Goal: Task Accomplishment & Management: Manage account settings

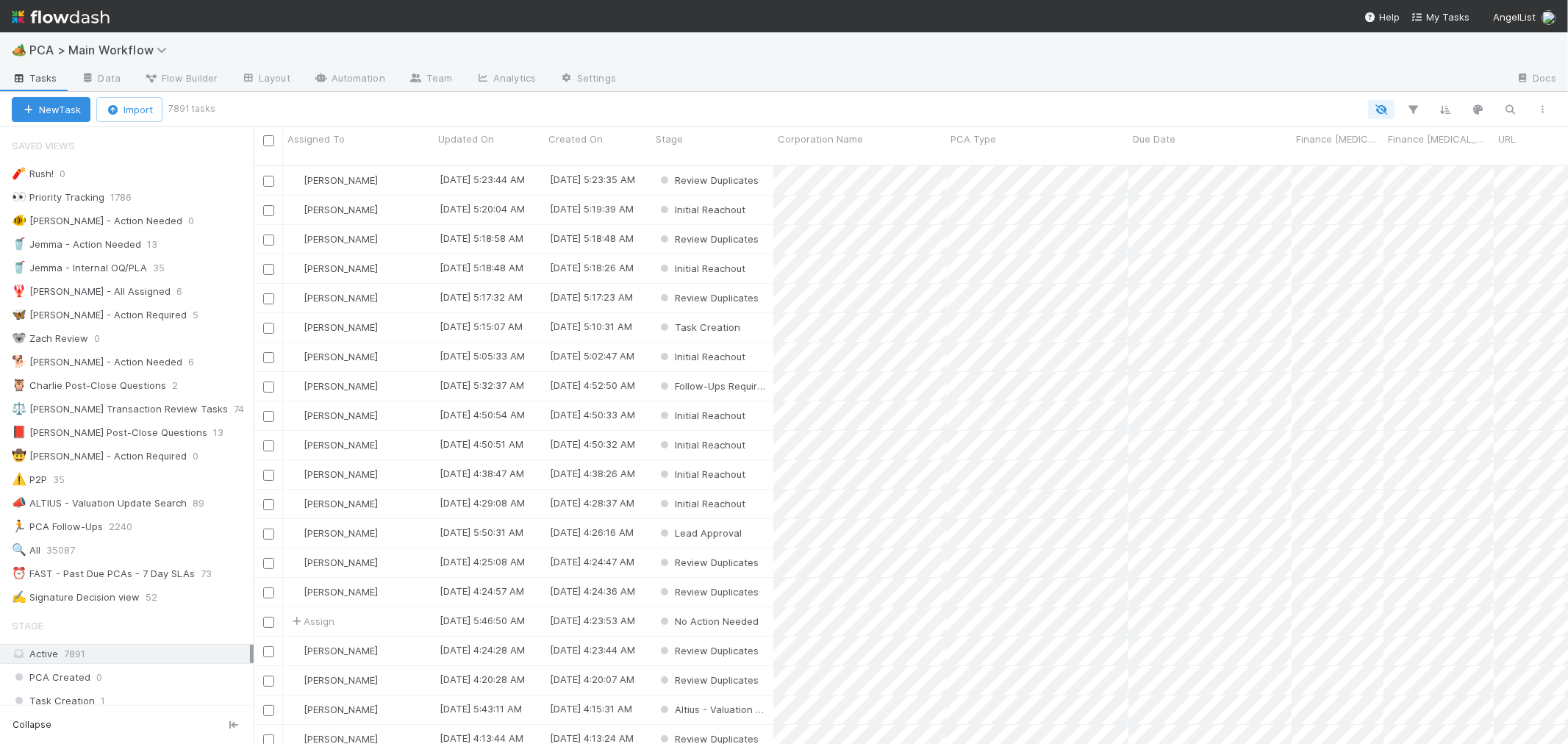
scroll to position [579, 1302]
click at [182, 571] on div "⏰ FAST - Past Due PCAs - 7 Day SLAs" at bounding box center [103, 574] width 183 height 19
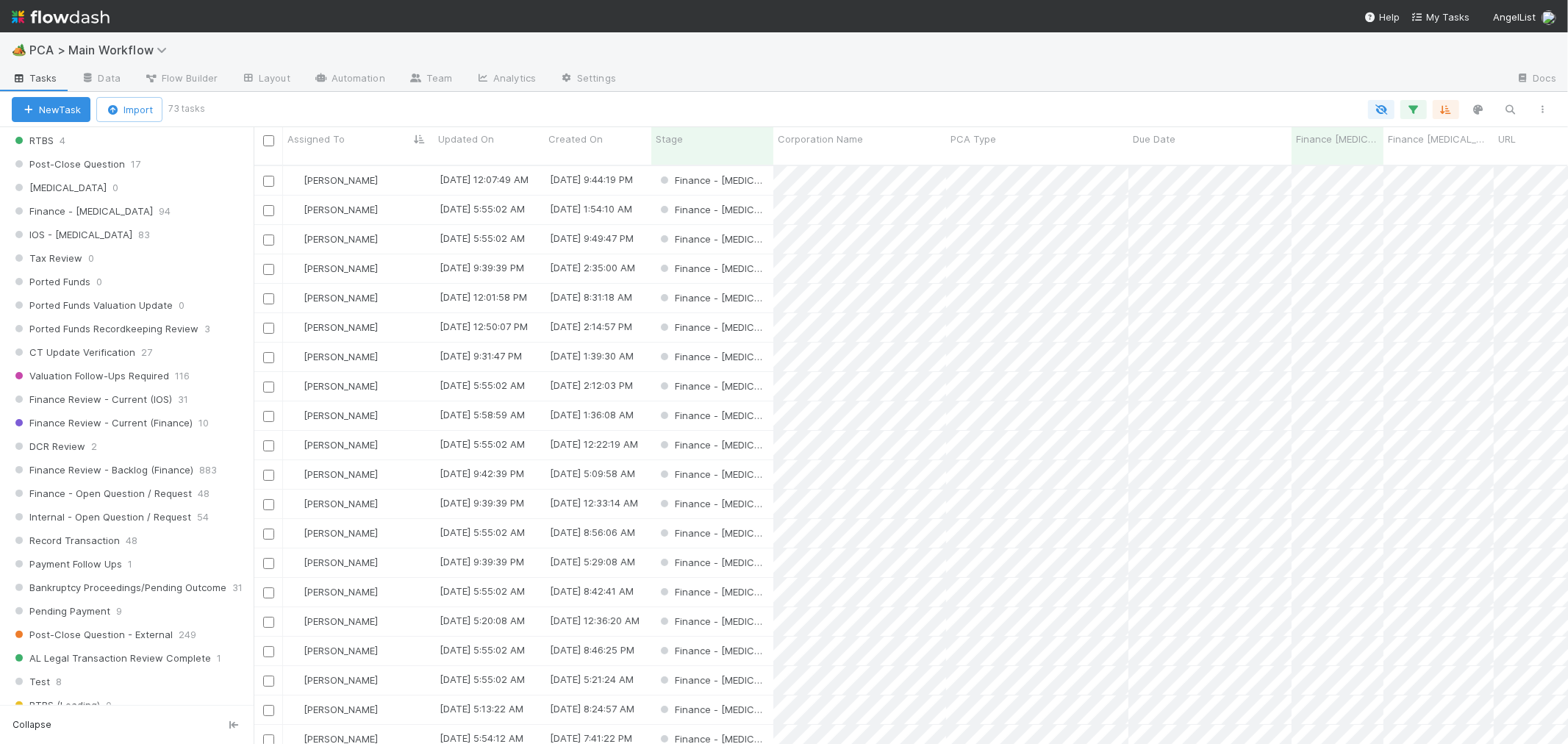
scroll to position [980, 0]
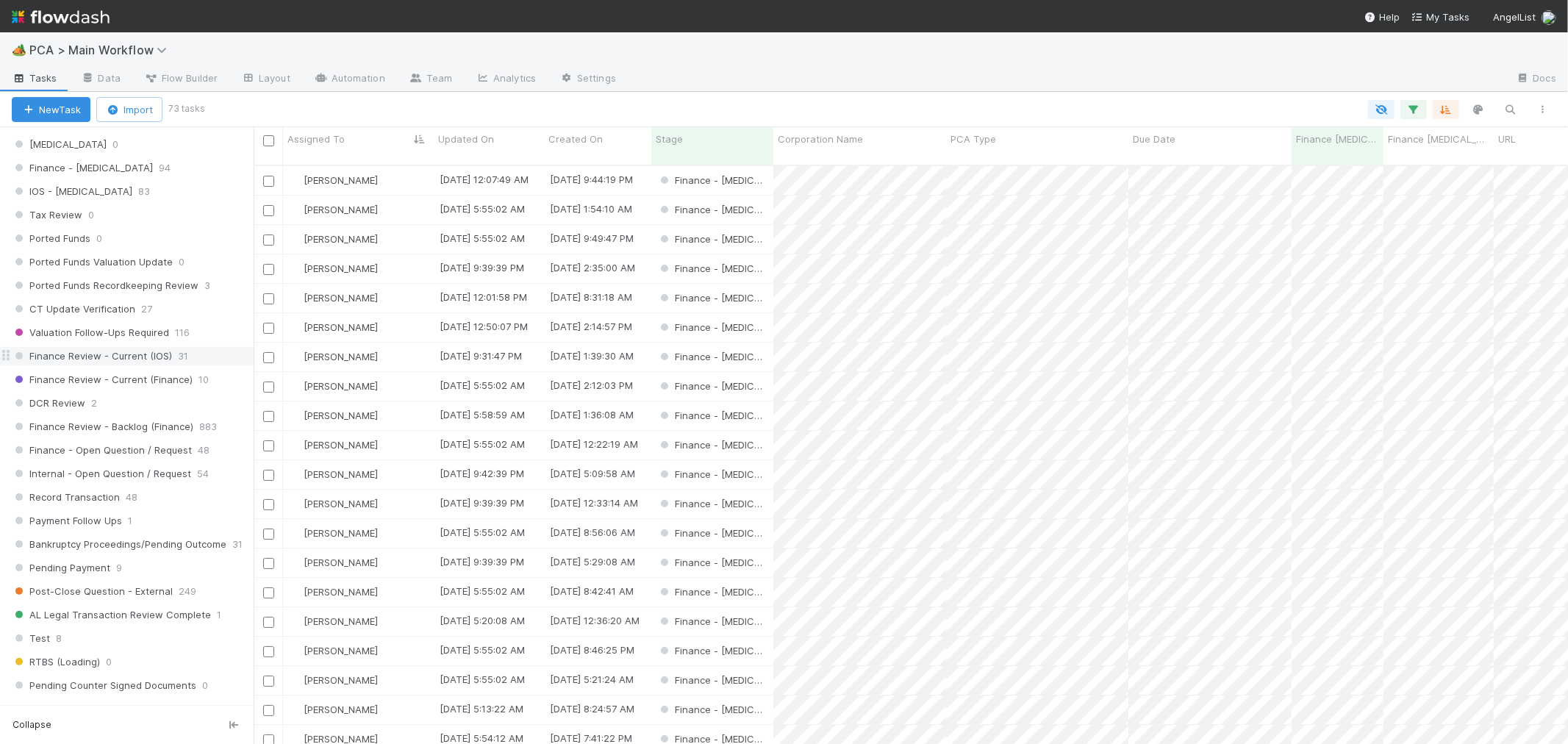
click at [187, 362] on div "Finance Review - Current (IOS) 31" at bounding box center [133, 356] width 242 height 19
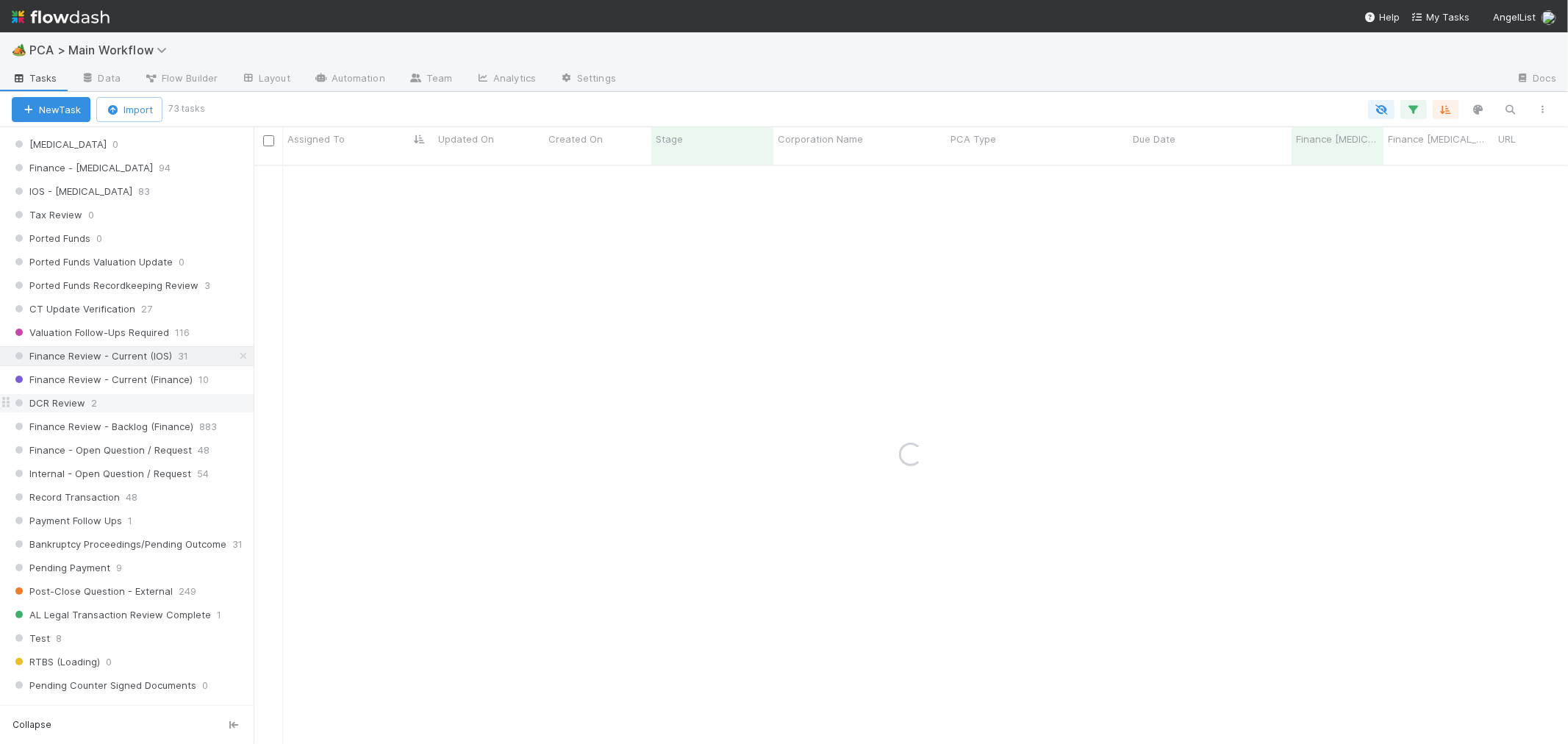
click at [171, 407] on div "DCR Review 2" at bounding box center [133, 403] width 242 height 19
click at [1416, 105] on icon "button" at bounding box center [1413, 110] width 15 height 13
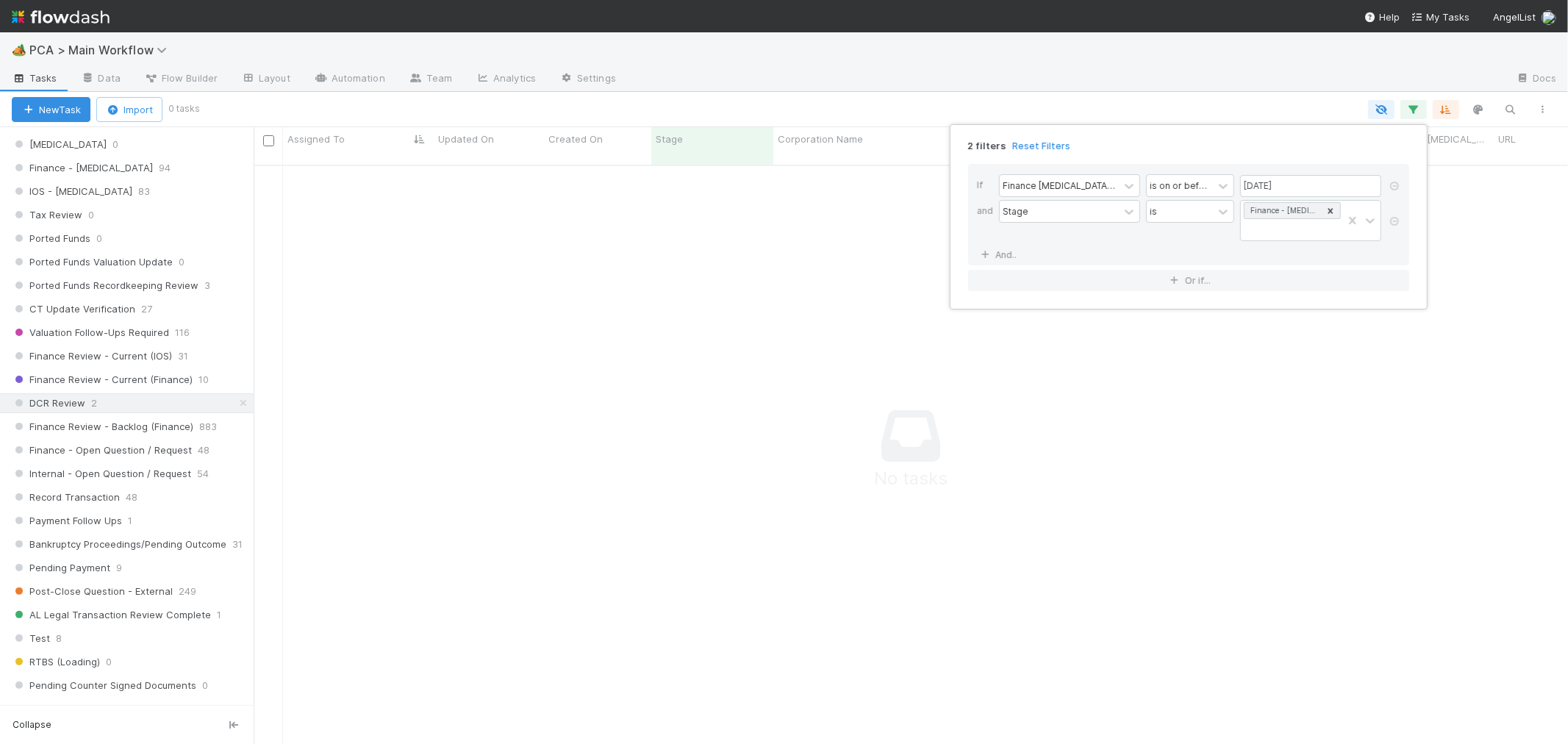
drag, startPoint x: 1045, startPoint y: 150, endPoint x: 839, endPoint y: 49, distance: 229.4
click at [1045, 150] on link "Reset Filters" at bounding box center [1042, 146] width 58 height 13
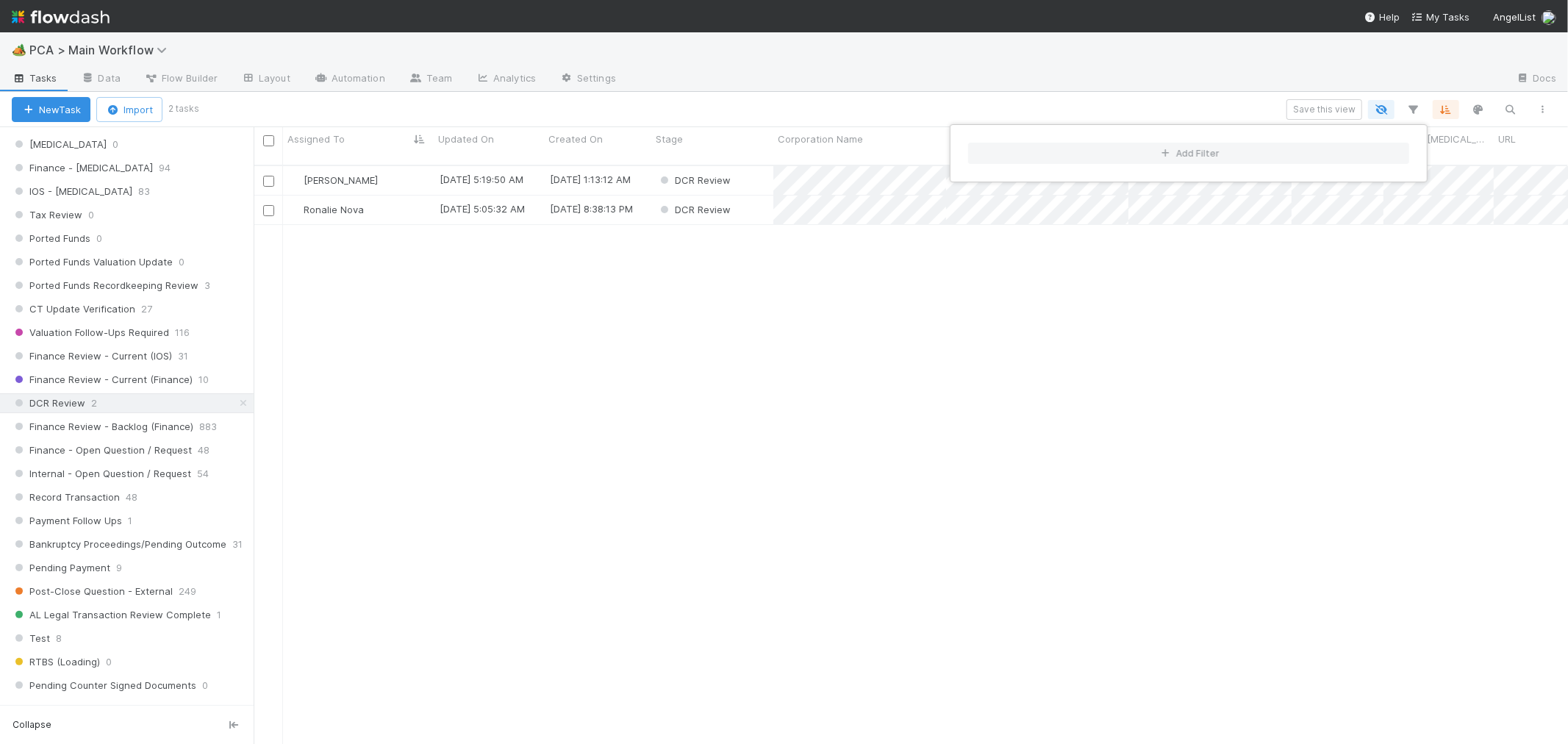
scroll to position [13, 12]
click at [738, 466] on div "Add Filter" at bounding box center [784, 372] width 1568 height 744
click at [146, 365] on span "Finance Review - Current (IOS)" at bounding box center [92, 356] width 161 height 19
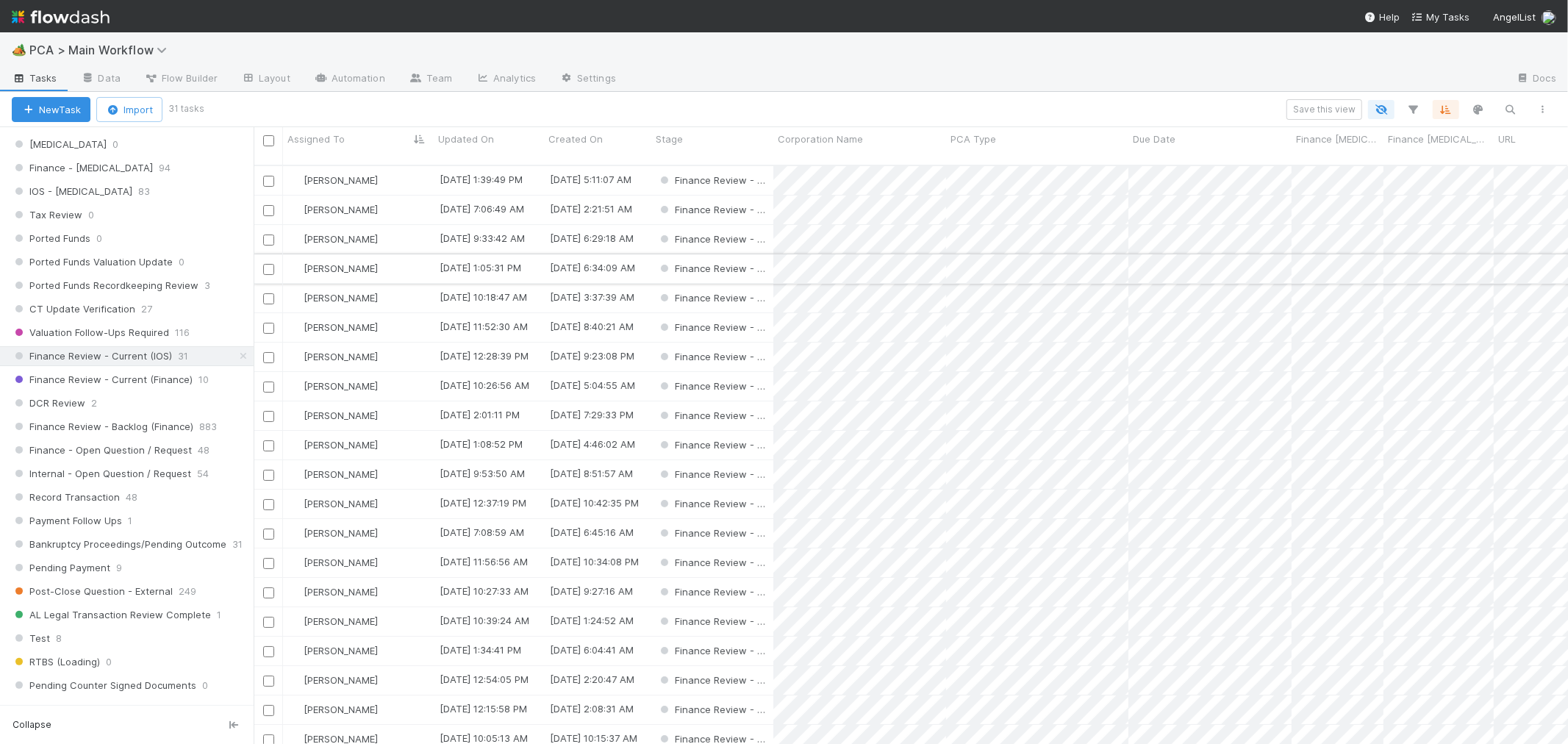
click at [267, 264] on input "checkbox" at bounding box center [268, 269] width 11 height 11
click at [267, 294] on input "checkbox" at bounding box center [268, 299] width 11 height 11
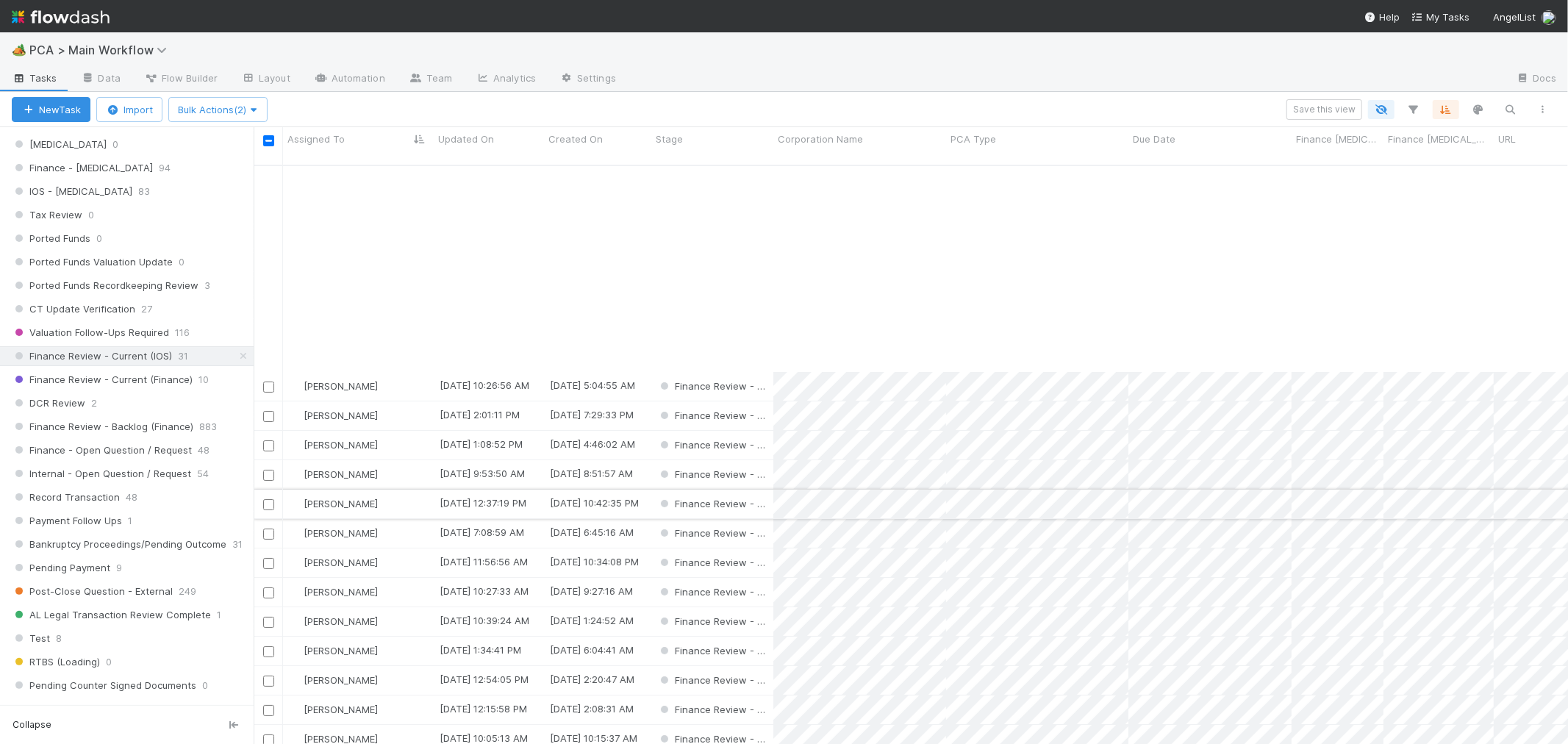
scroll to position [245, 0]
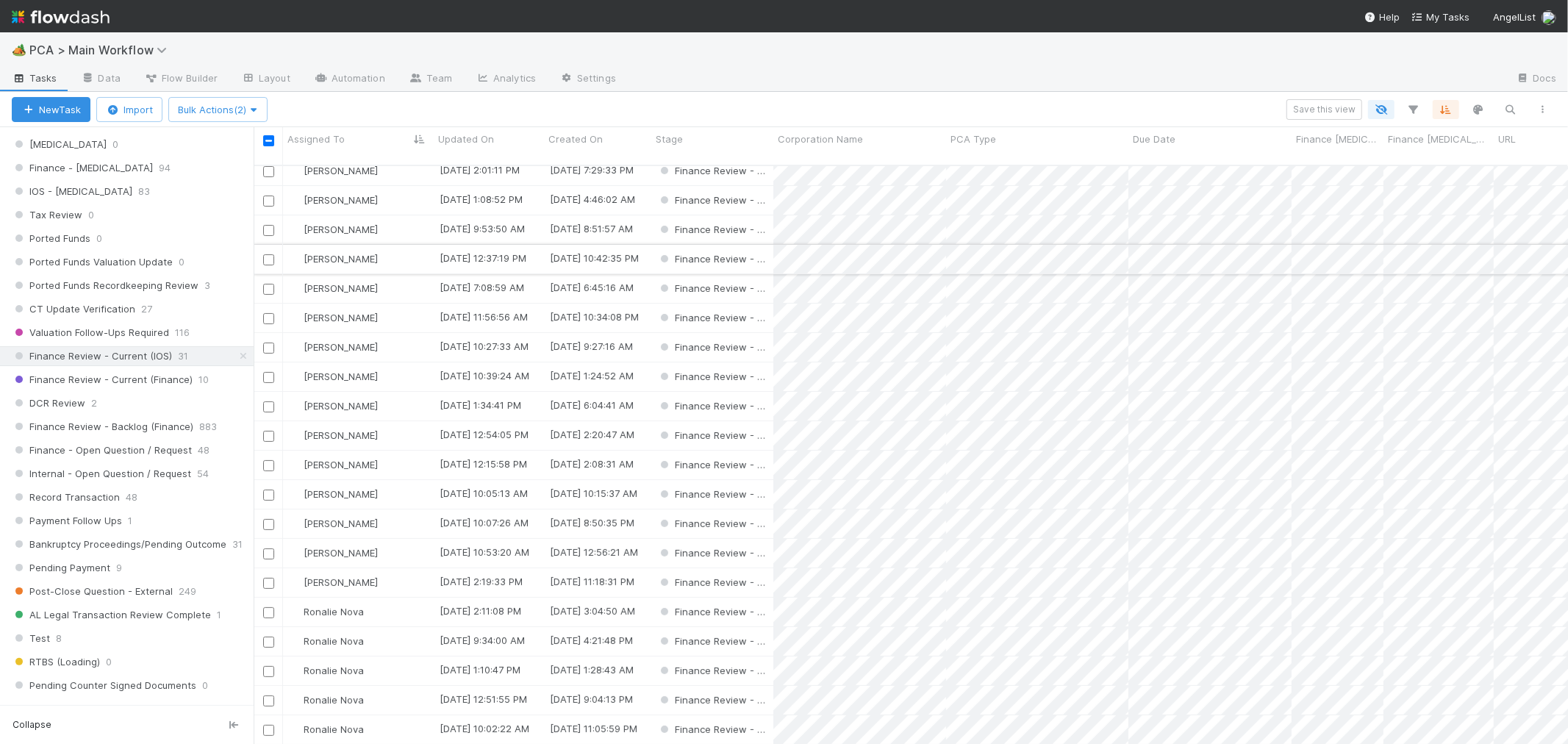
click at [270, 255] on input "checkbox" at bounding box center [268, 260] width 11 height 11
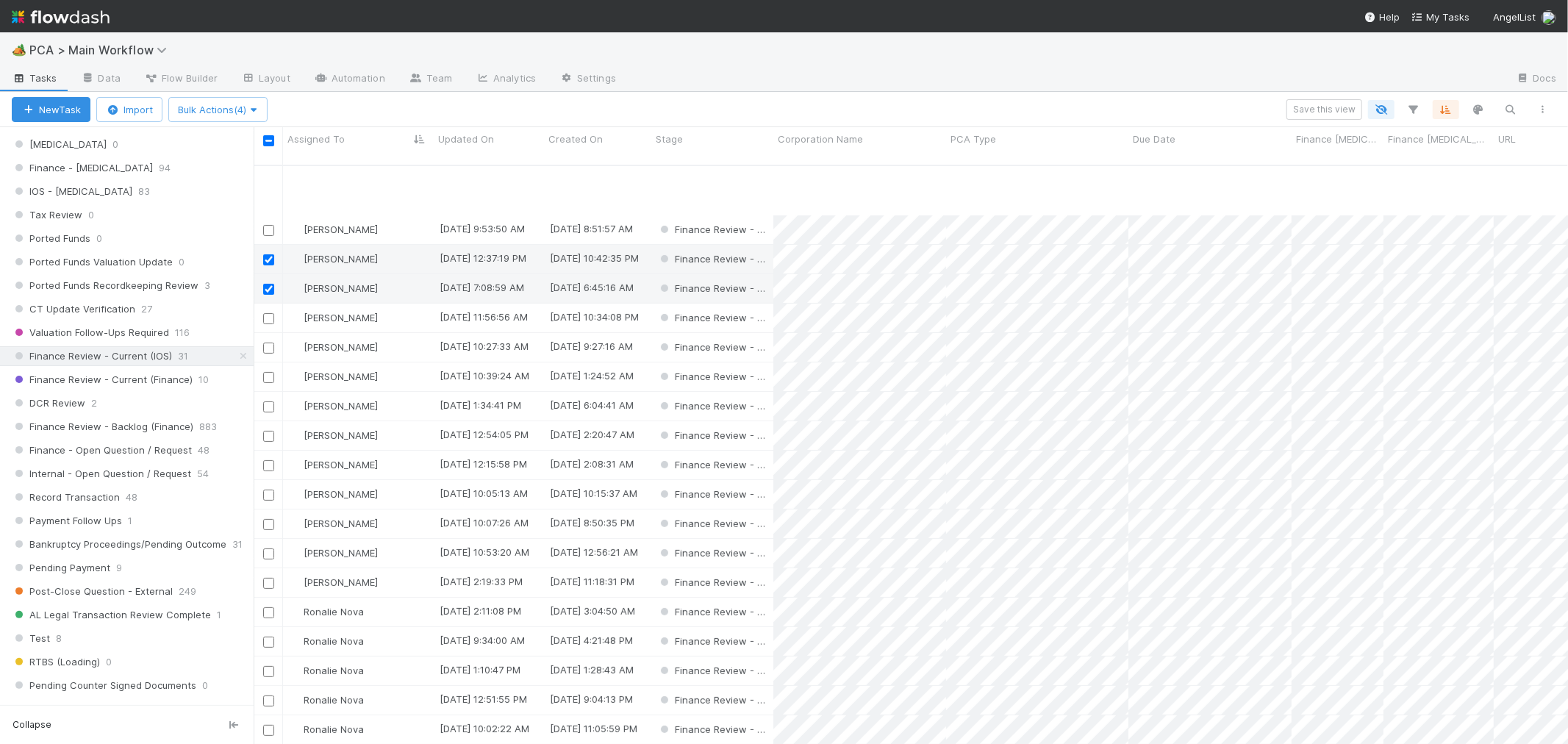
scroll to position [333, 0]
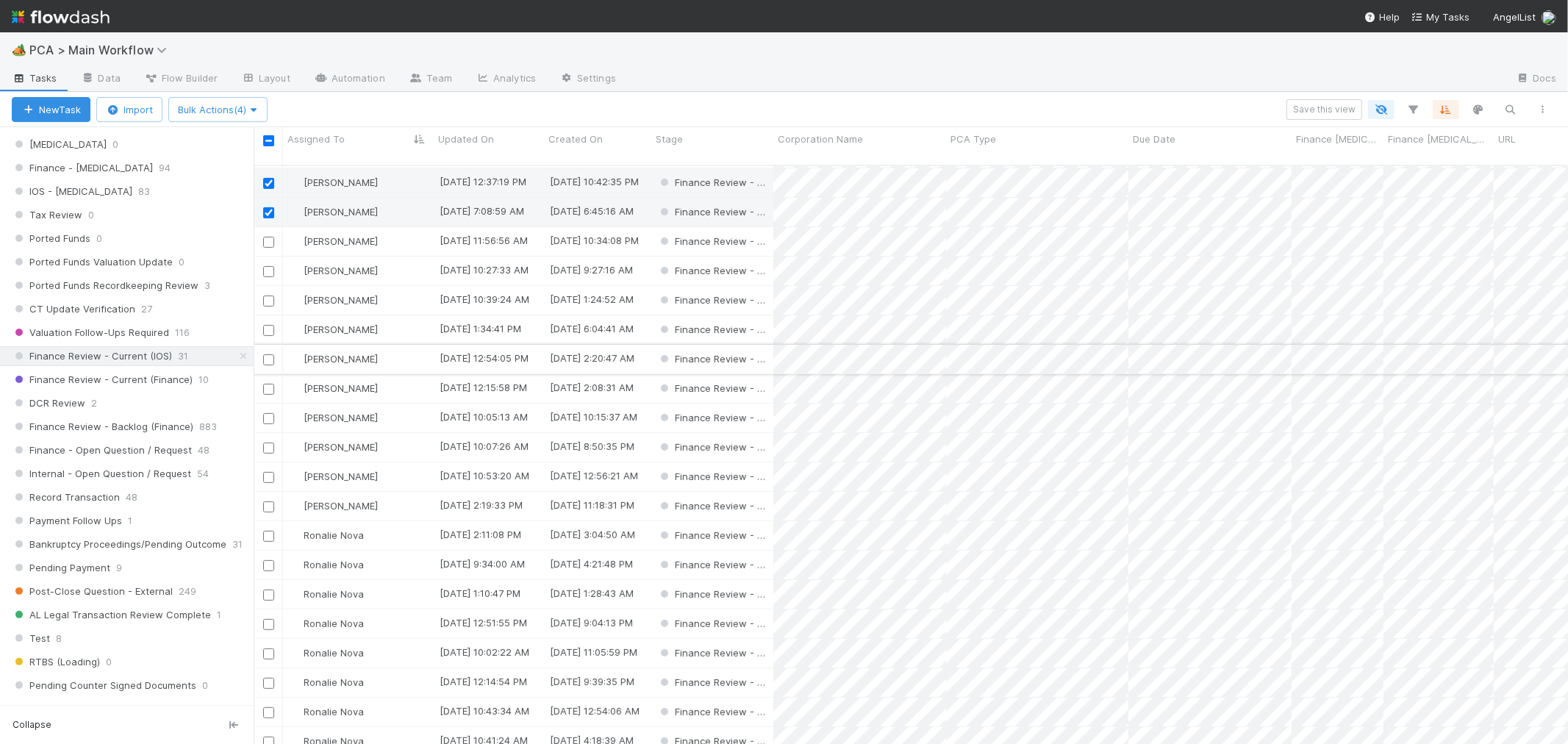
click at [267, 355] on input "checkbox" at bounding box center [268, 360] width 11 height 11
click at [267, 501] on input "checkbox" at bounding box center [268, 506] width 11 height 11
click at [269, 590] on input "checkbox" at bounding box center [268, 595] width 11 height 11
click at [268, 619] on input "checkbox" at bounding box center [268, 624] width 11 height 11
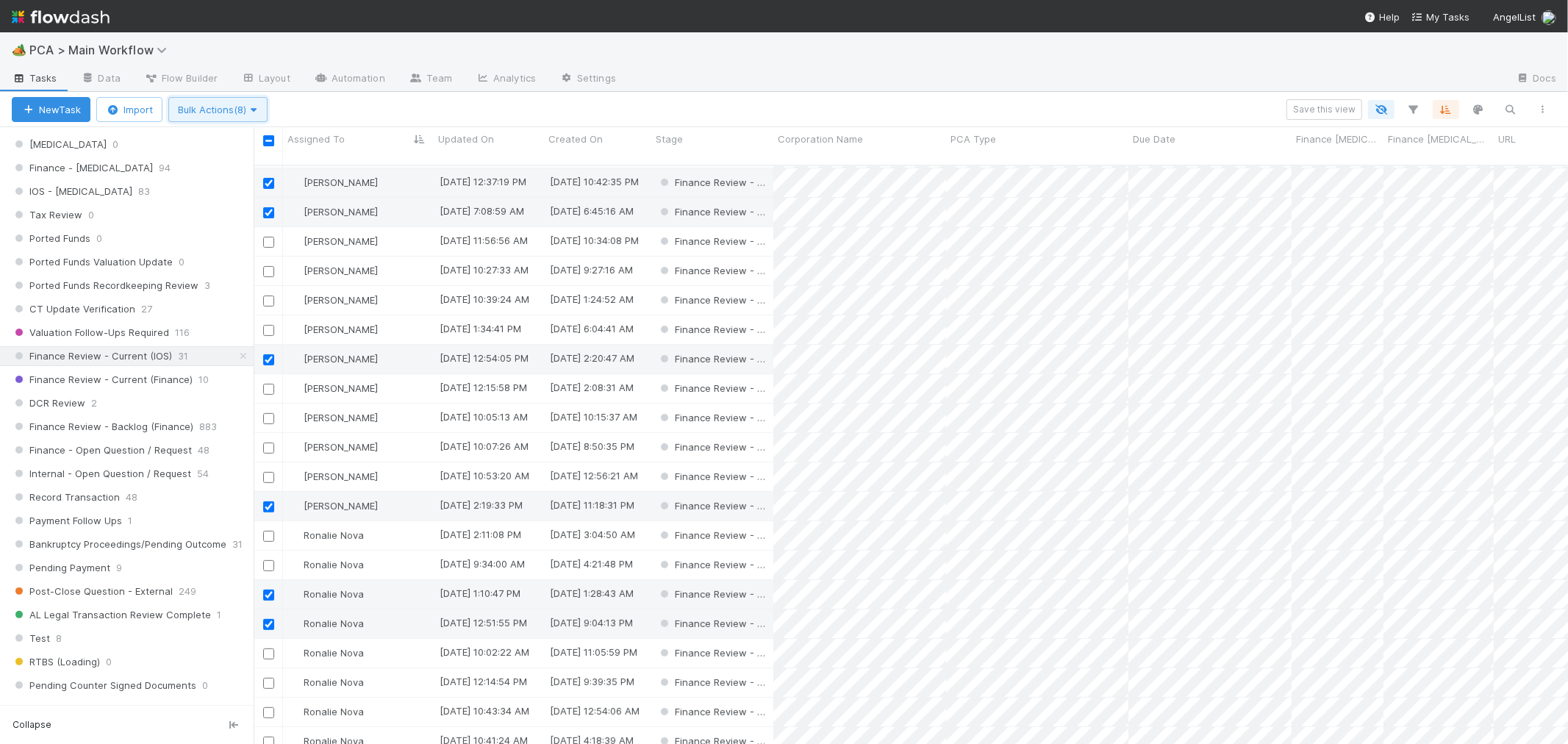
click at [222, 112] on span "Bulk Actions (8)" at bounding box center [217, 110] width 80 height 12
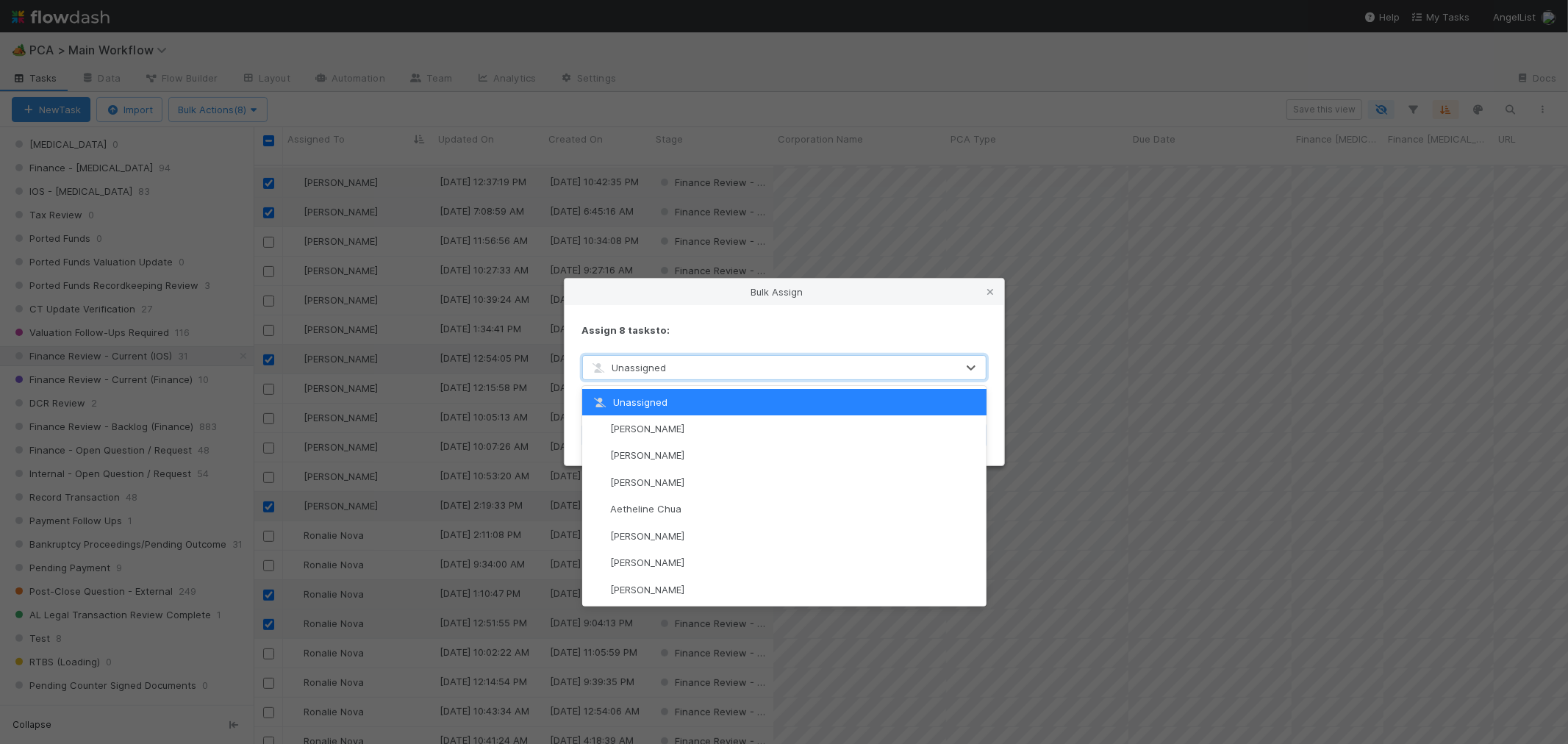
click at [638, 371] on span "Unassigned" at bounding box center [629, 368] width 76 height 12
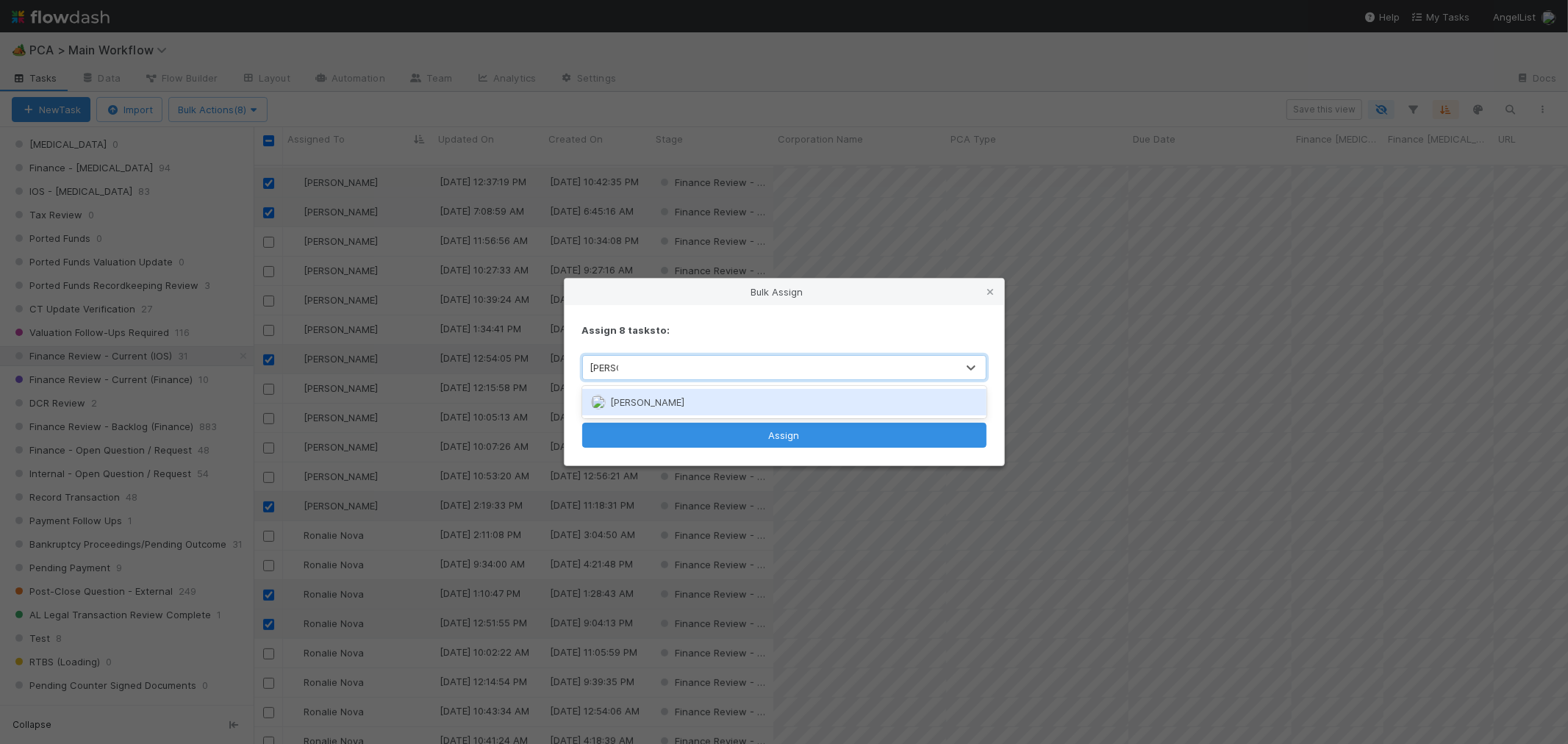
type input "MARENZ"
click at [644, 400] on span "Marenz Trajano" at bounding box center [647, 403] width 74 height 12
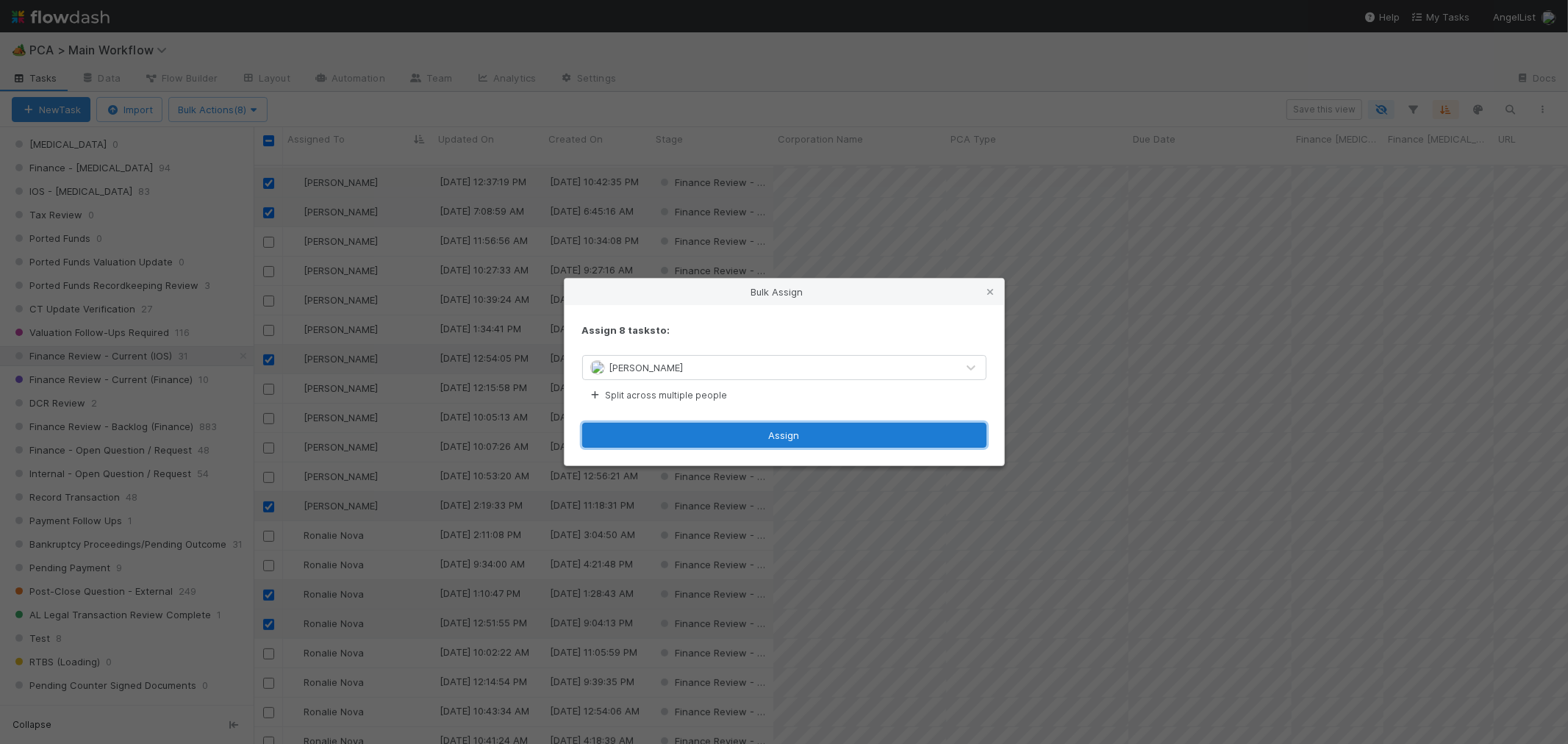
click at [766, 445] on button "Assign" at bounding box center [785, 435] width 405 height 25
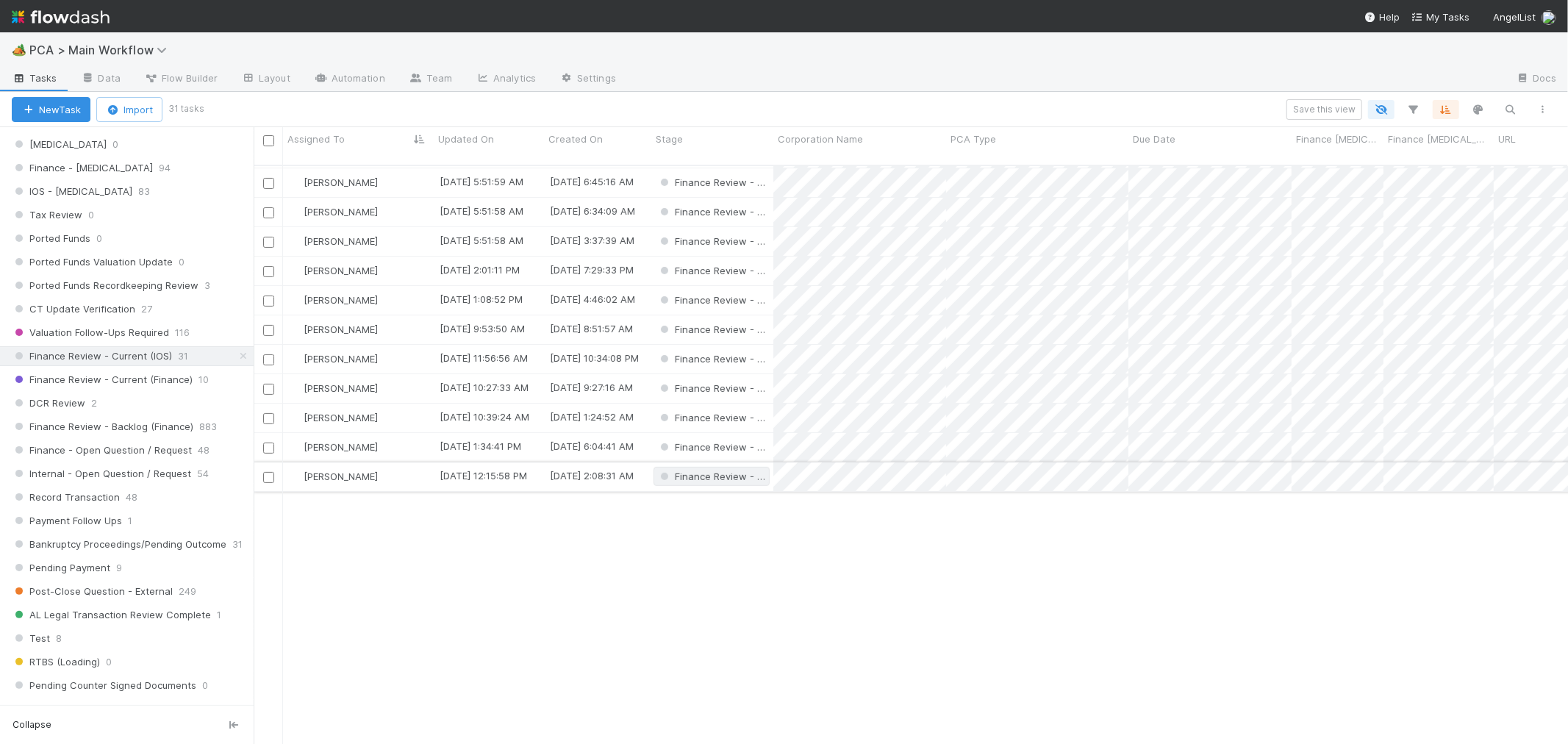
scroll to position [0, 0]
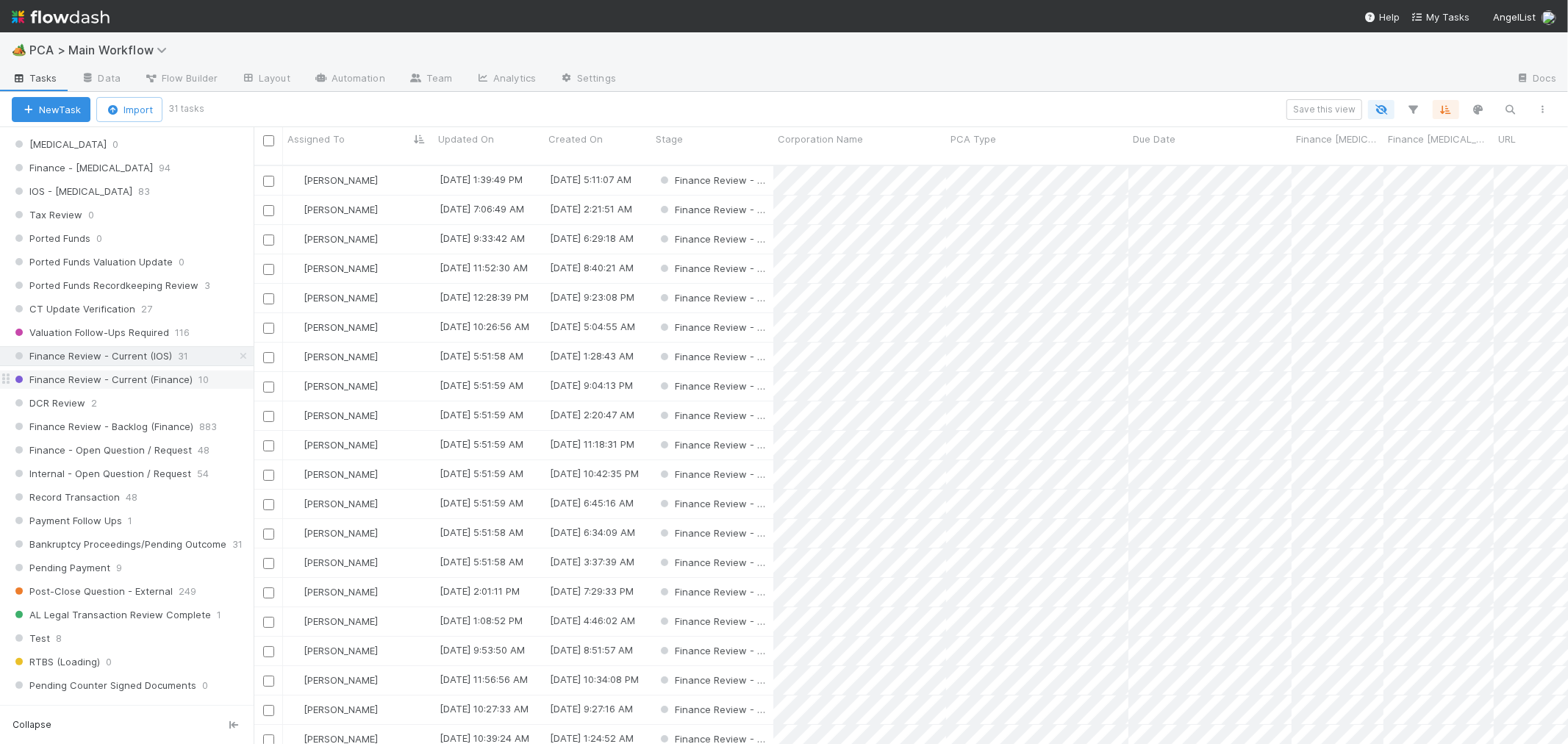
click at [167, 389] on span "Finance Review - Current (Finance)" at bounding box center [102, 379] width 181 height 19
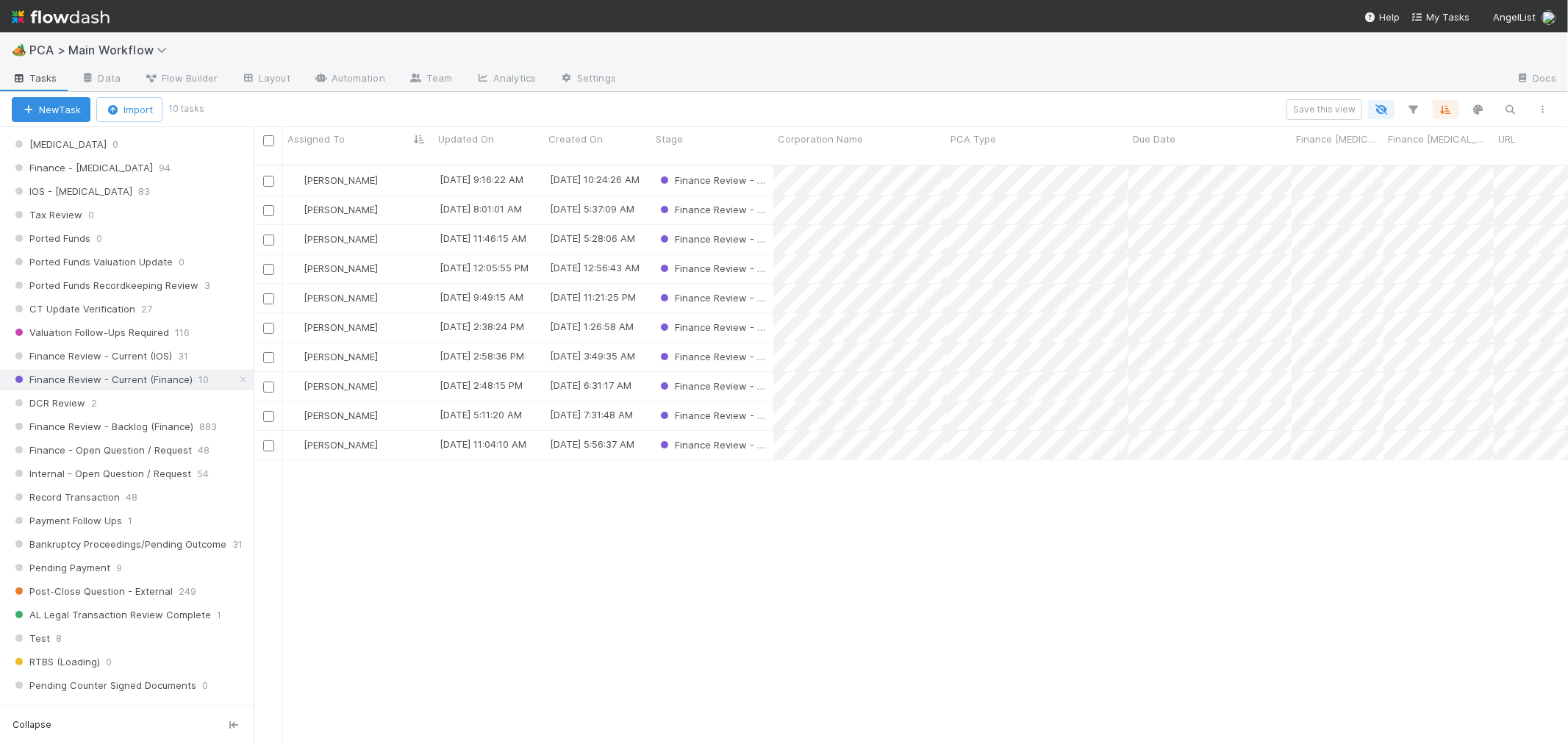
scroll to position [579, 1302]
click at [81, 365] on span "Finance Review - Current (IOS)" at bounding box center [92, 356] width 161 height 19
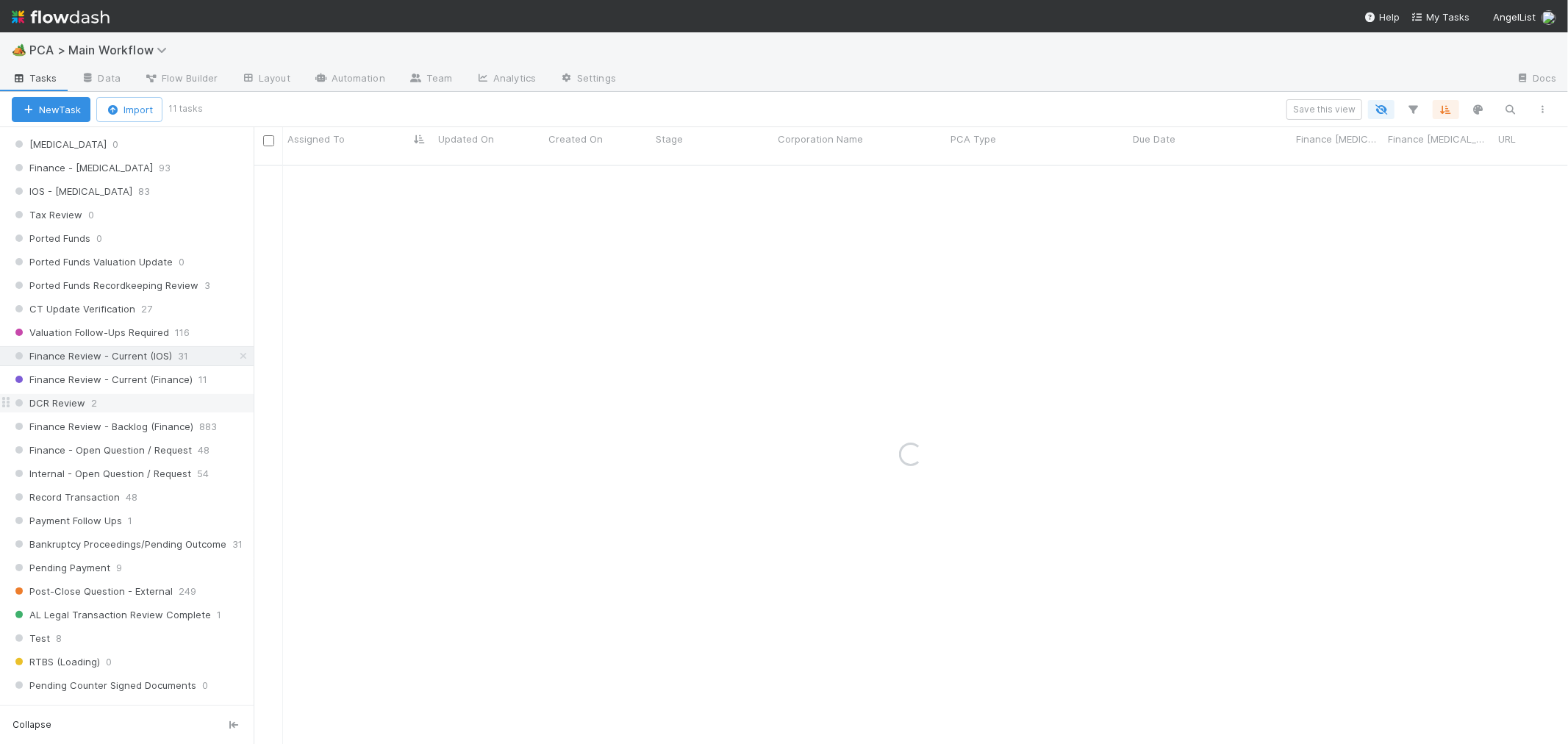
click at [125, 406] on div "DCR Review 2" at bounding box center [133, 403] width 242 height 19
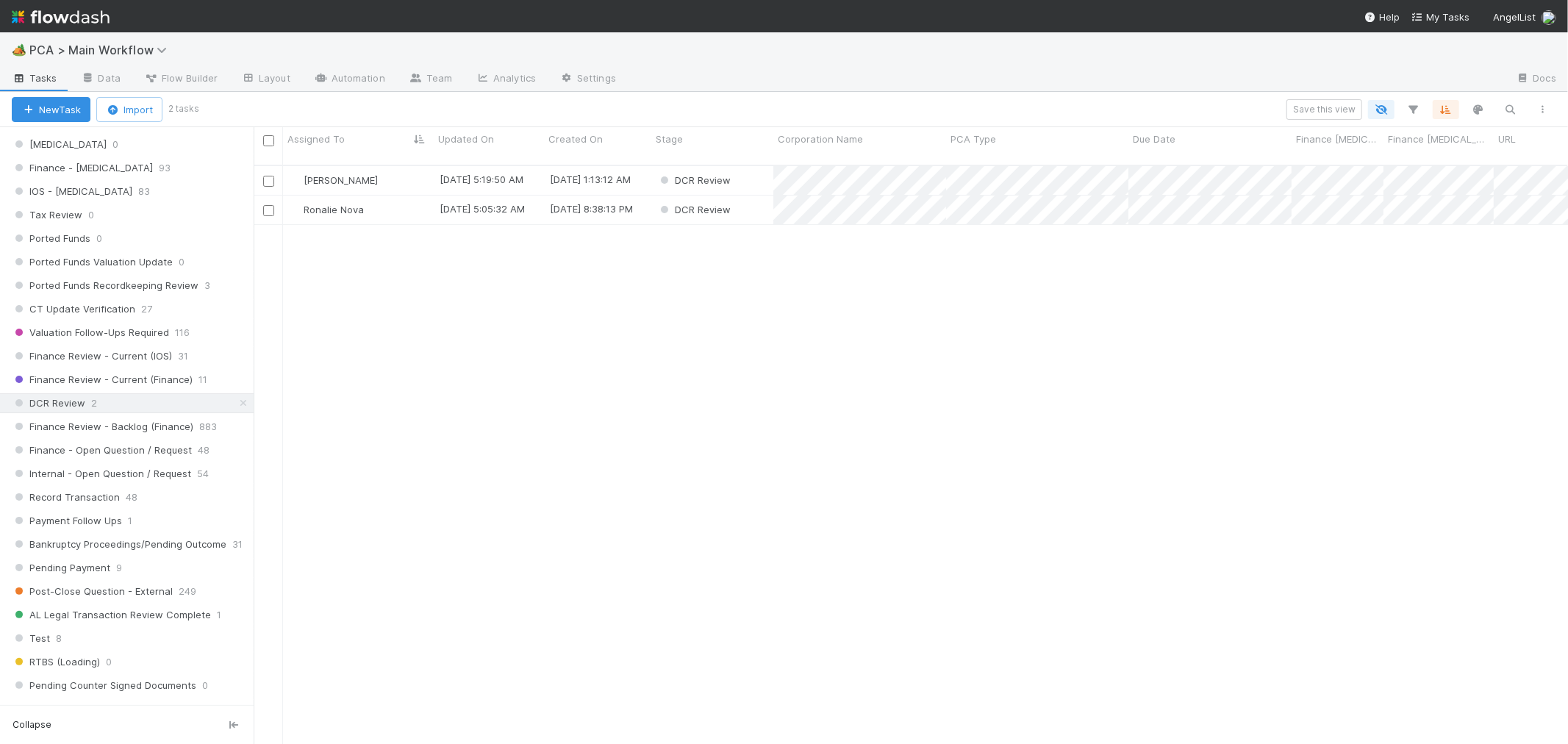
scroll to position [579, 1302]
click at [401, 196] on div "Ronalie Nova" at bounding box center [358, 210] width 151 height 28
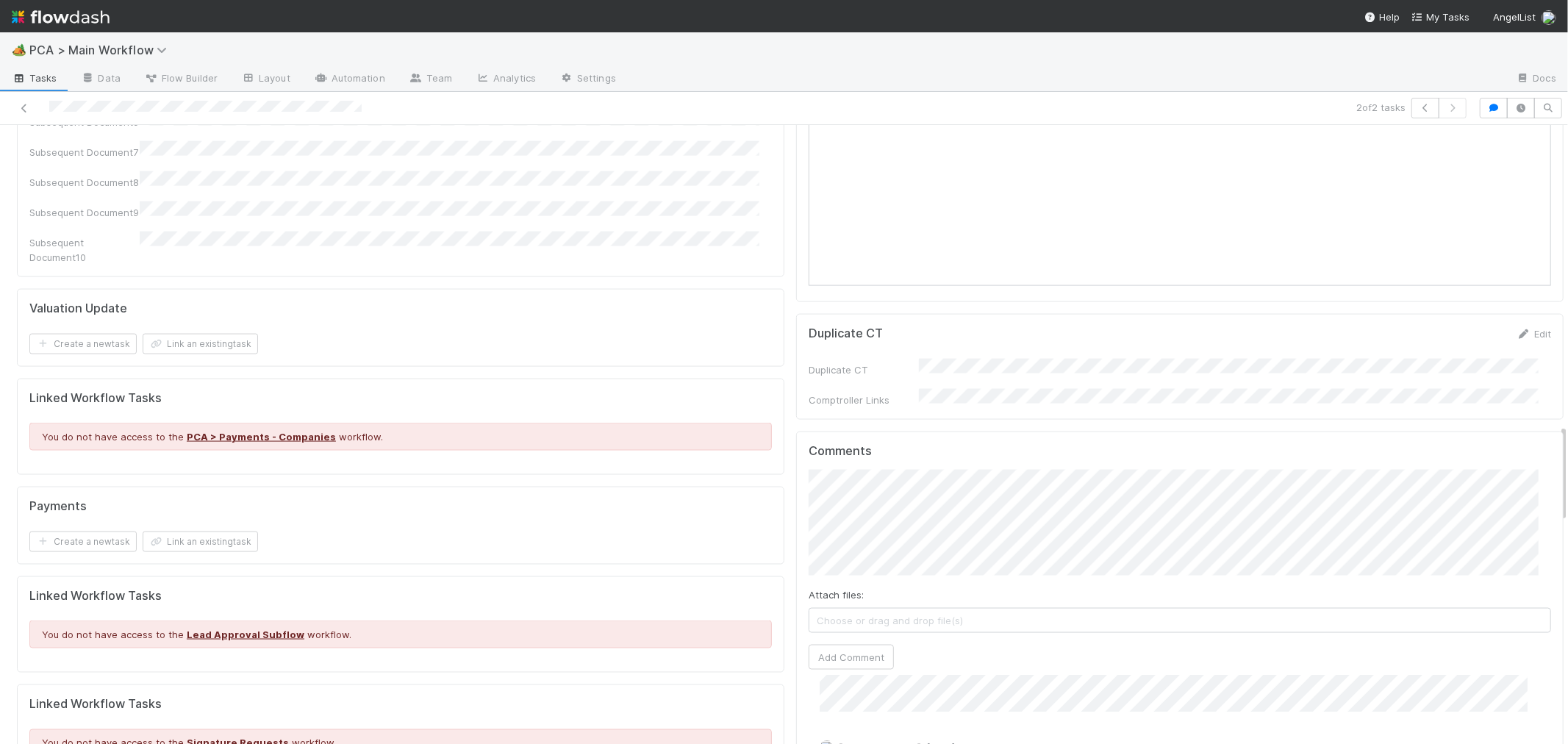
scroll to position [1879, 0]
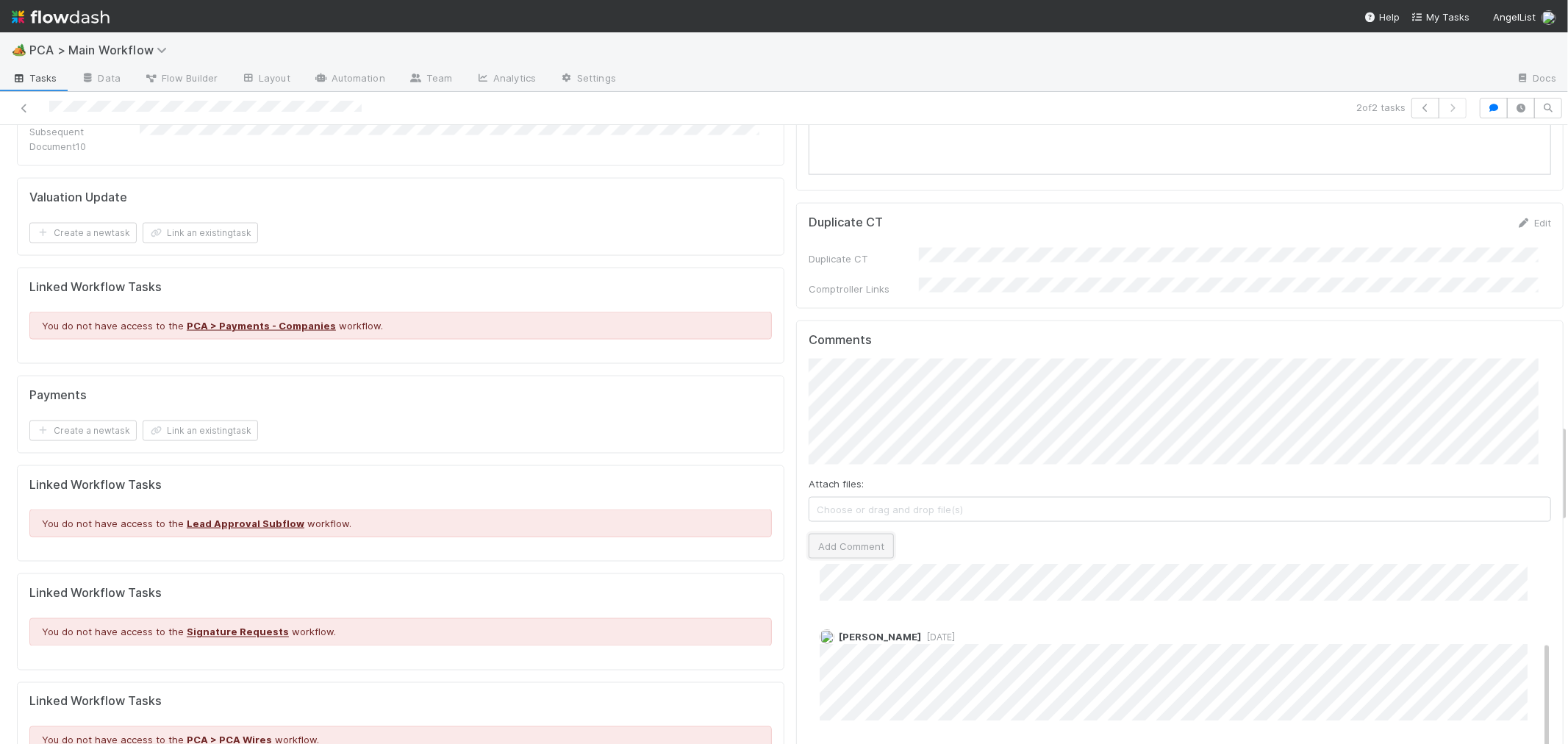
click at [847, 534] on button "Add Comment" at bounding box center [851, 546] width 85 height 25
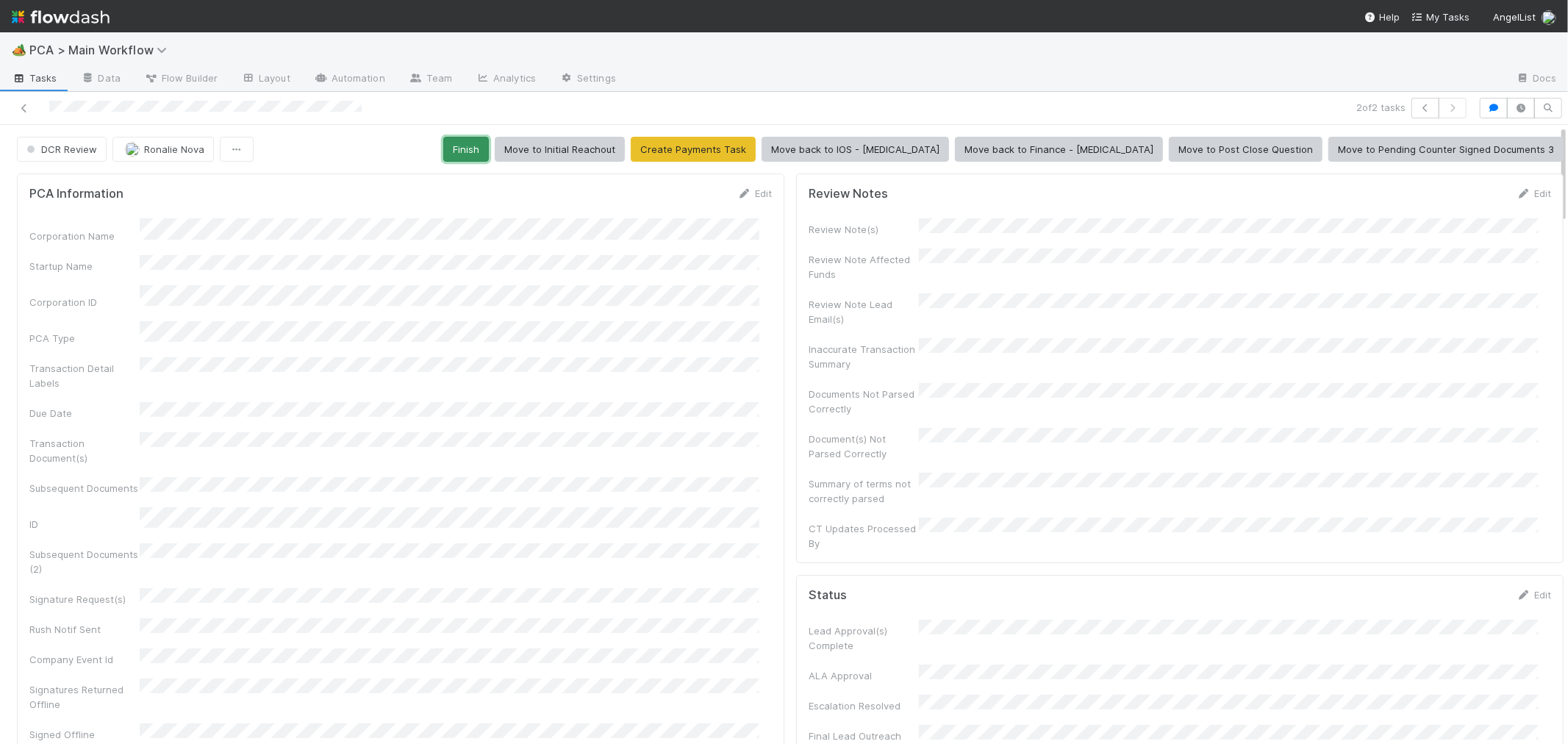
click at [489, 152] on button "Finish" at bounding box center [466, 149] width 46 height 25
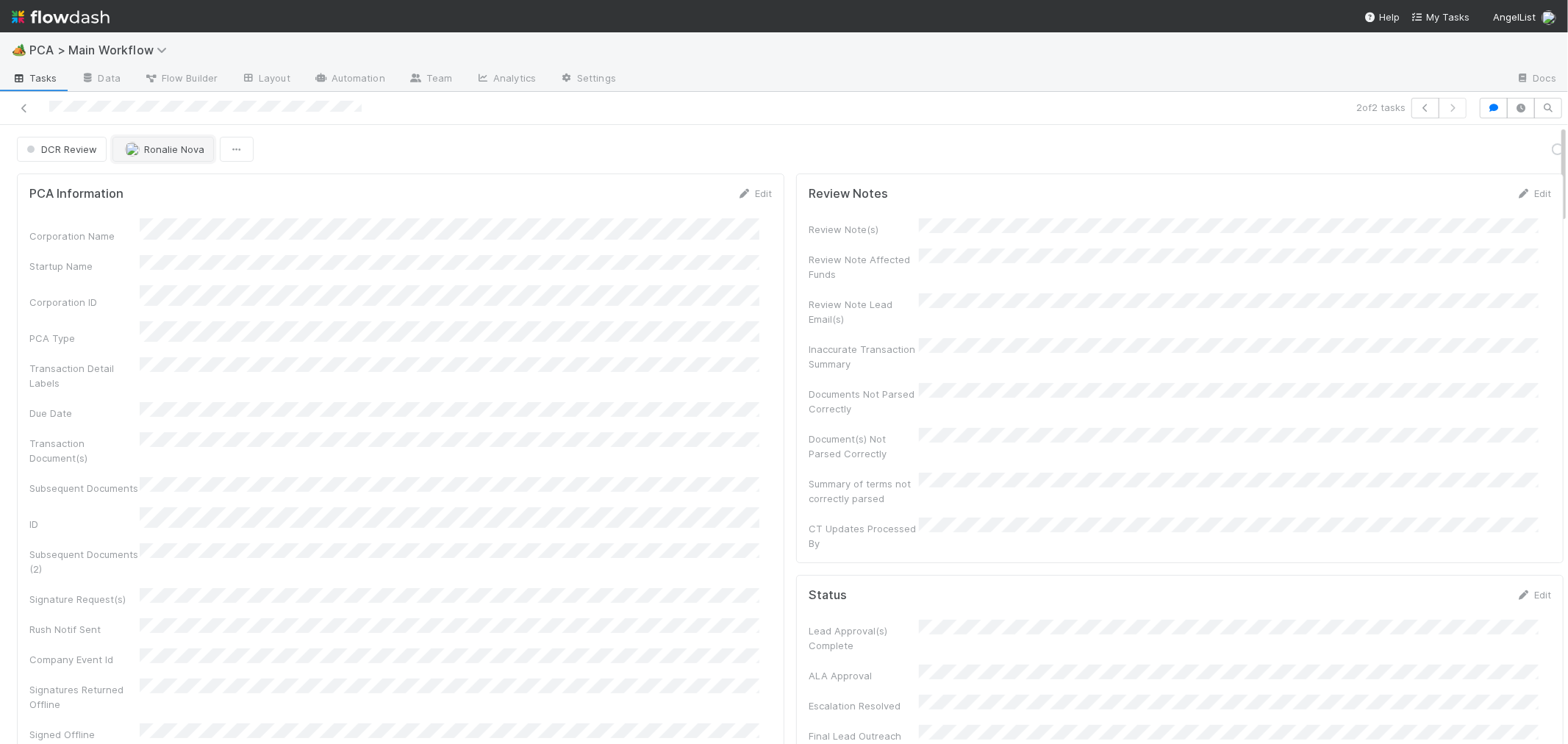
click at [184, 145] on span "Ronalie Nova" at bounding box center [174, 149] width 60 height 12
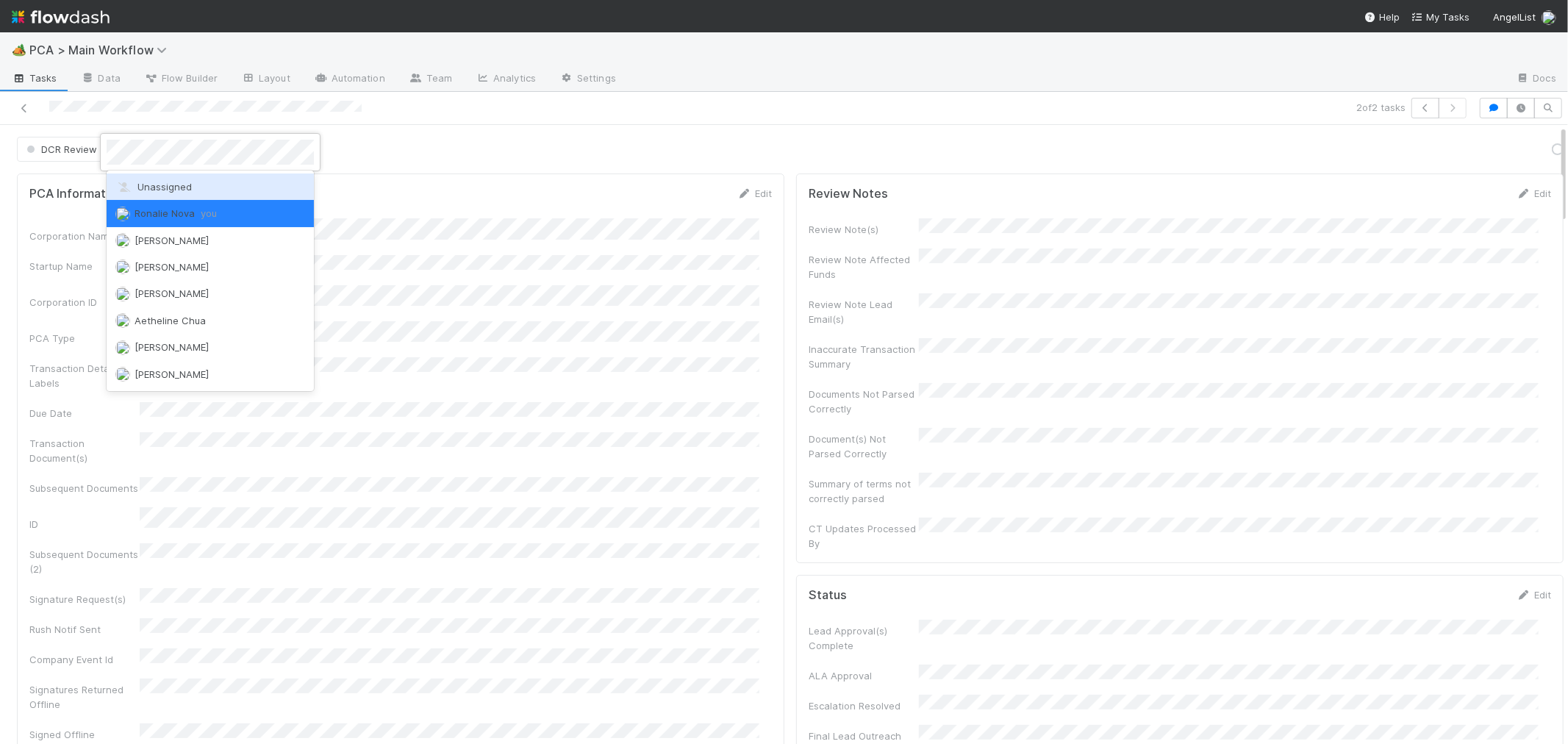
click at [208, 189] on div "Unassigned" at bounding box center [211, 186] width 208 height 26
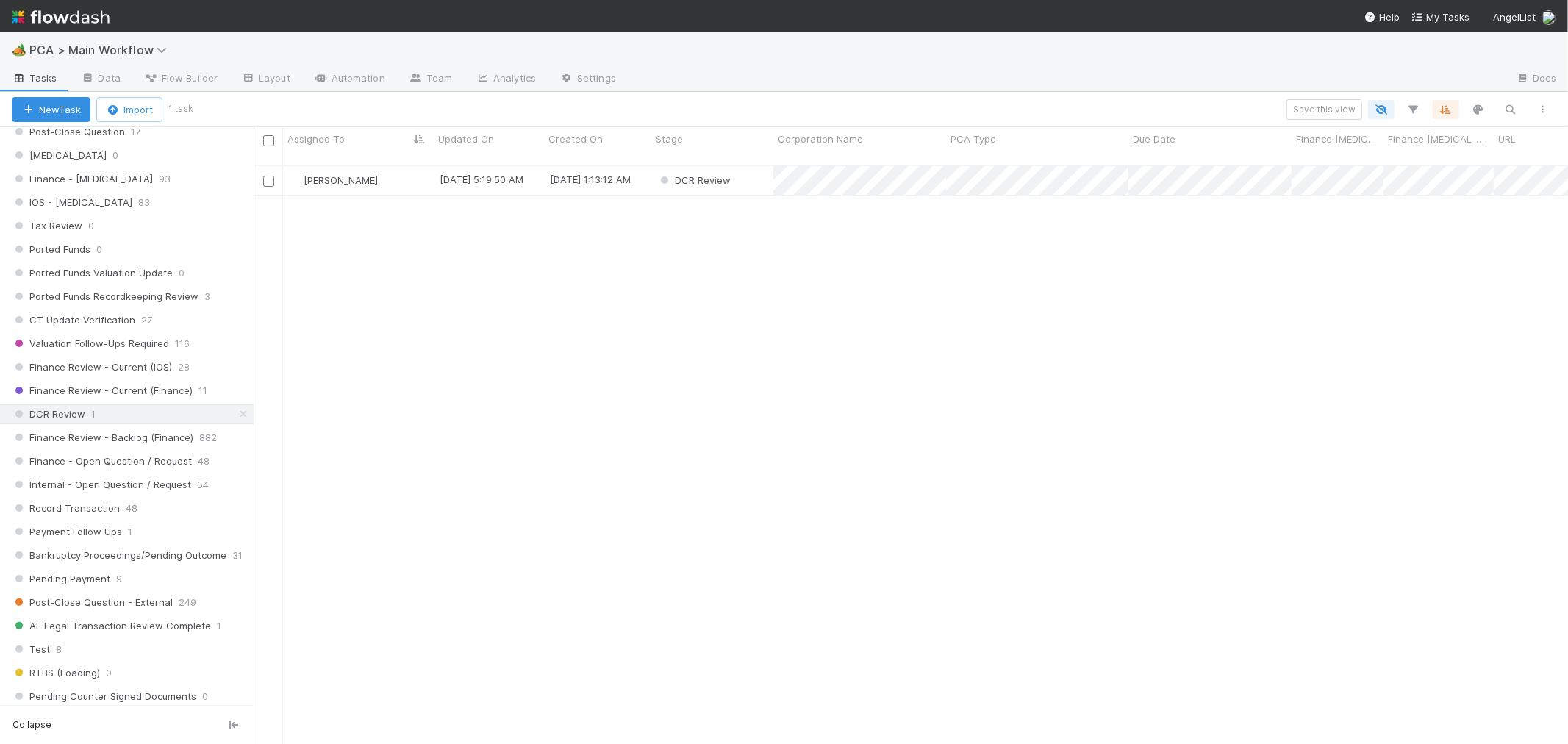
scroll to position [980, 0]
click at [173, 365] on div "Finance Review - Current (IOS) 28" at bounding box center [133, 356] width 242 height 19
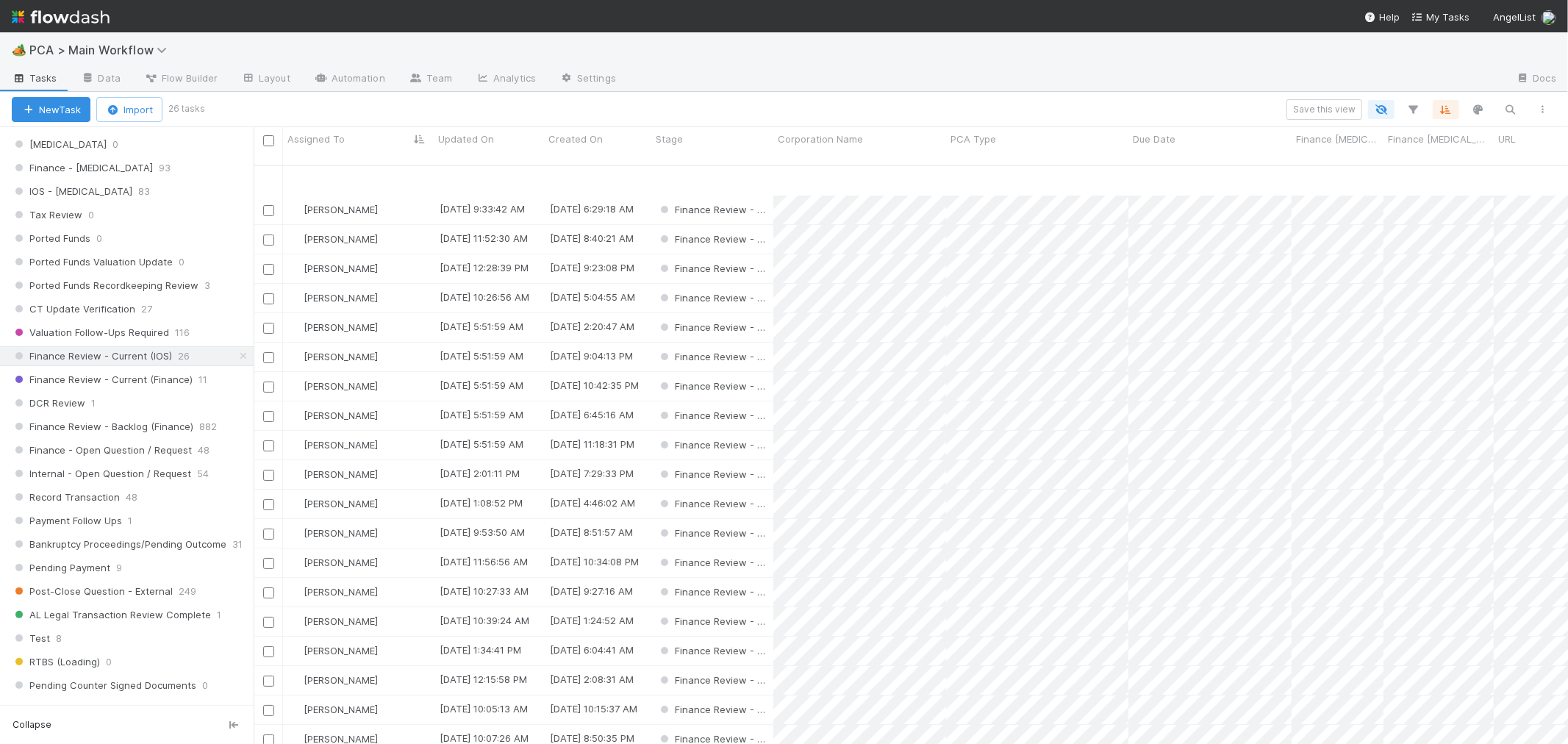
scroll to position [81, 0]
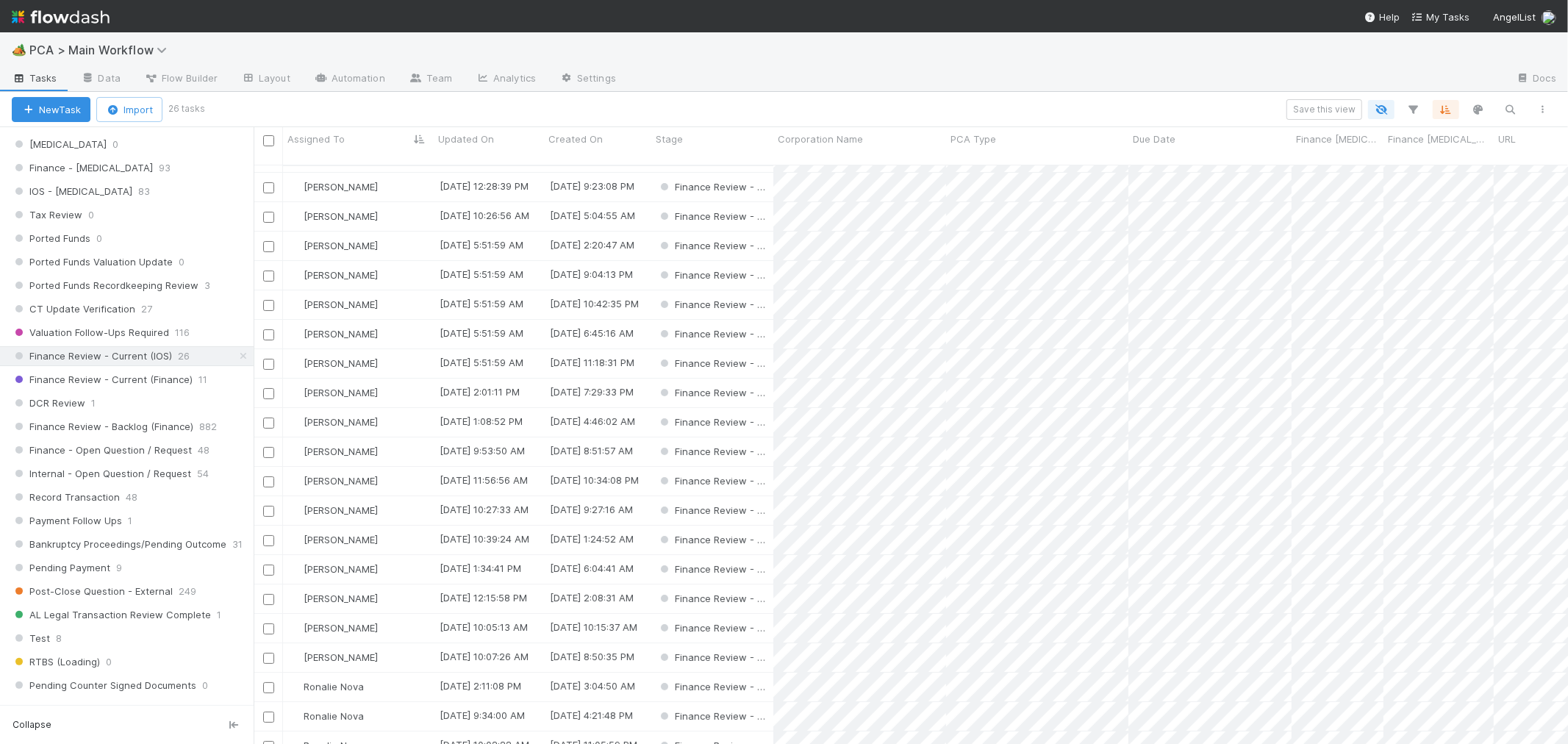
click at [266, 388] on input "checkbox" at bounding box center [268, 394] width 11 height 11
click at [268, 418] on input "checkbox" at bounding box center [268, 423] width 11 height 11
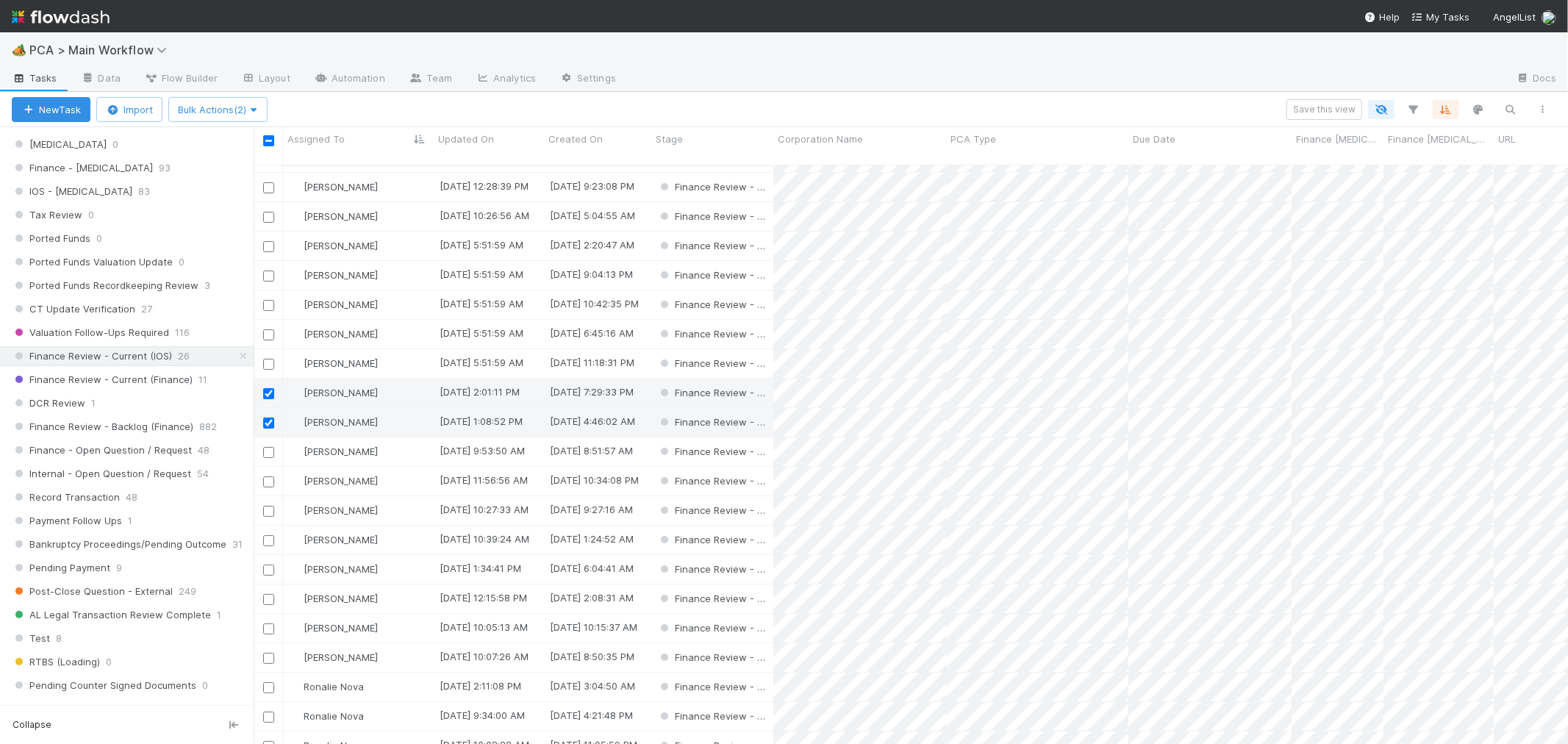
click at [269, 447] on input "checkbox" at bounding box center [268, 453] width 11 height 11
click at [268, 477] on input "checkbox" at bounding box center [268, 482] width 11 height 11
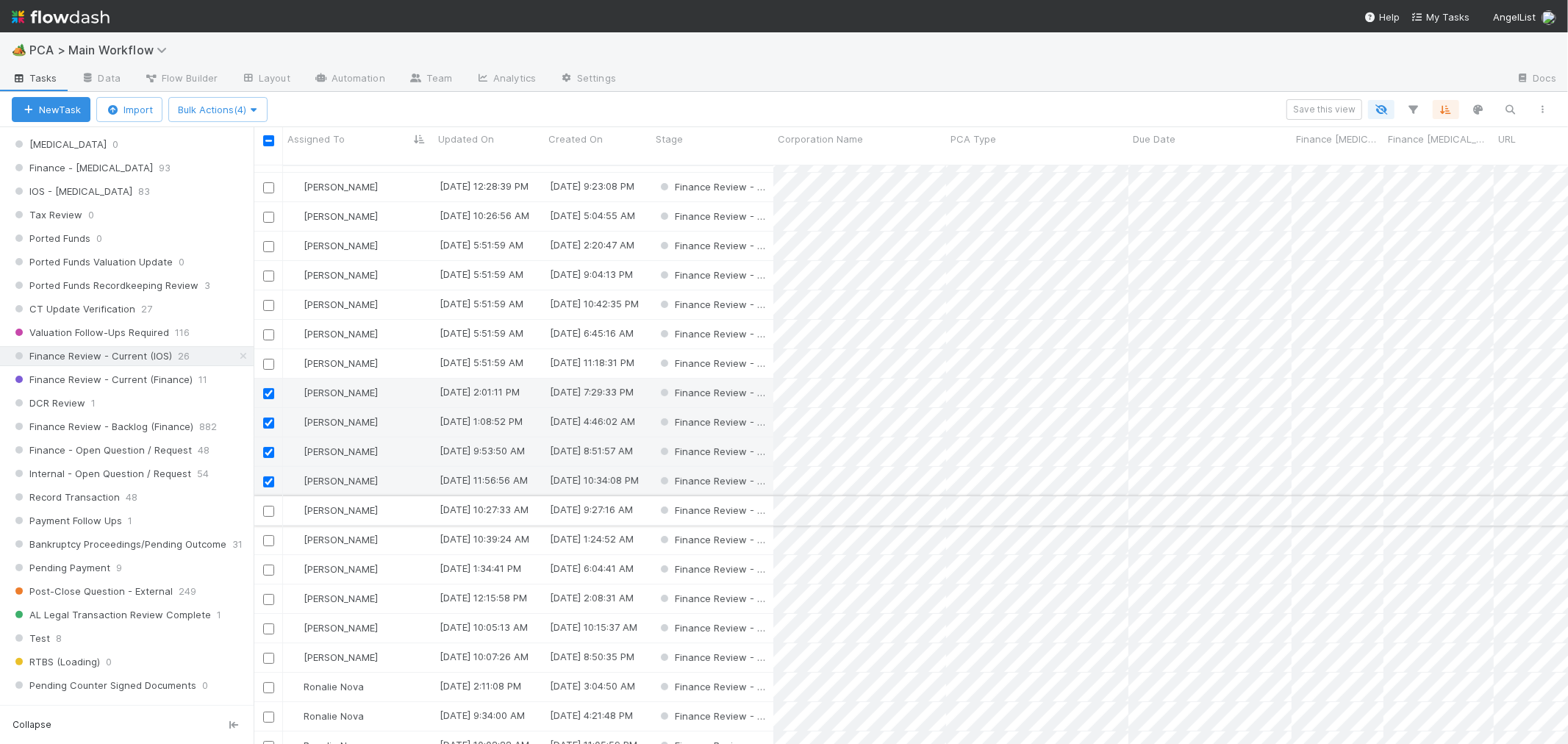
click at [270, 506] on input "checkbox" at bounding box center [268, 511] width 11 height 11
click at [269, 536] on input "checkbox" at bounding box center [268, 541] width 11 height 11
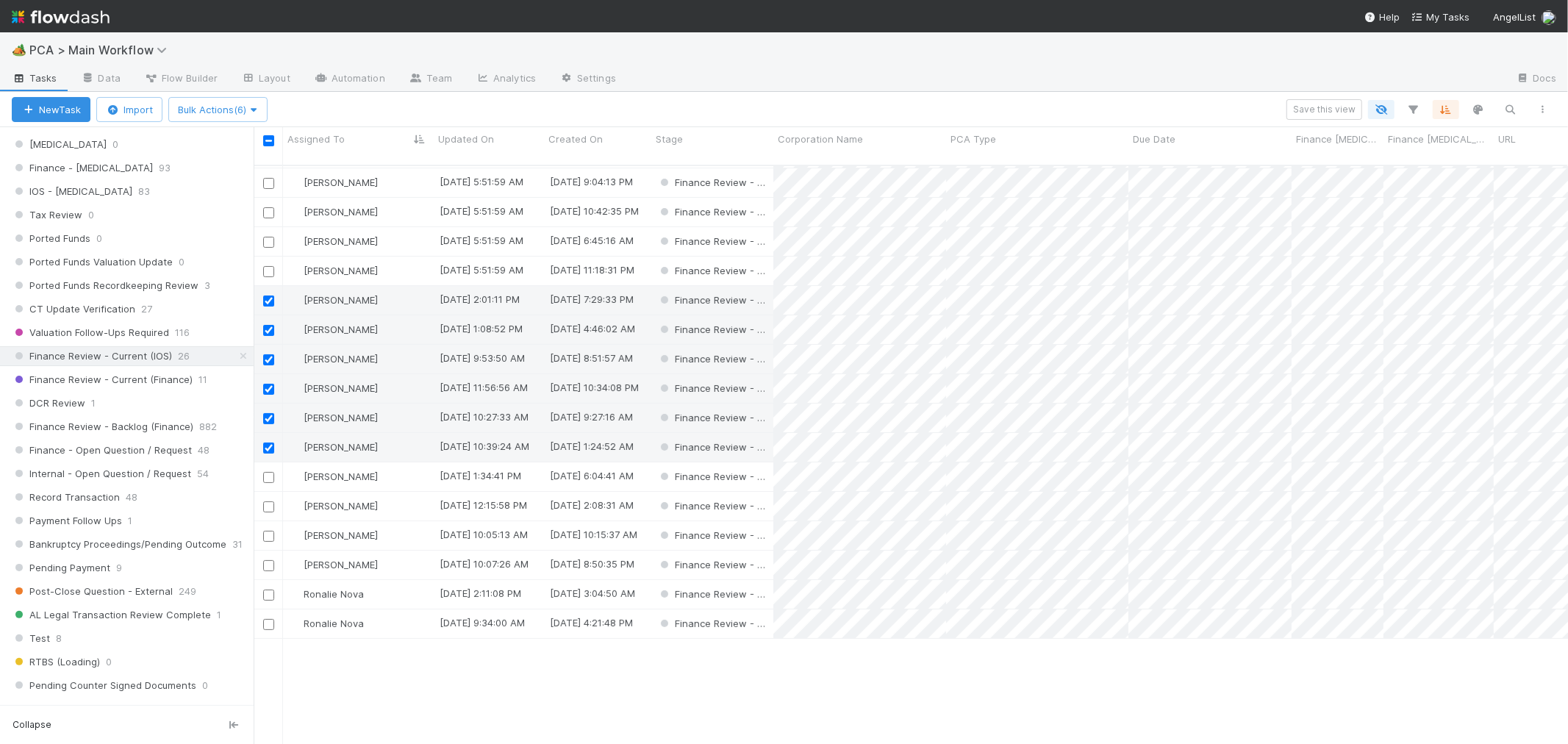
scroll to position [0, 0]
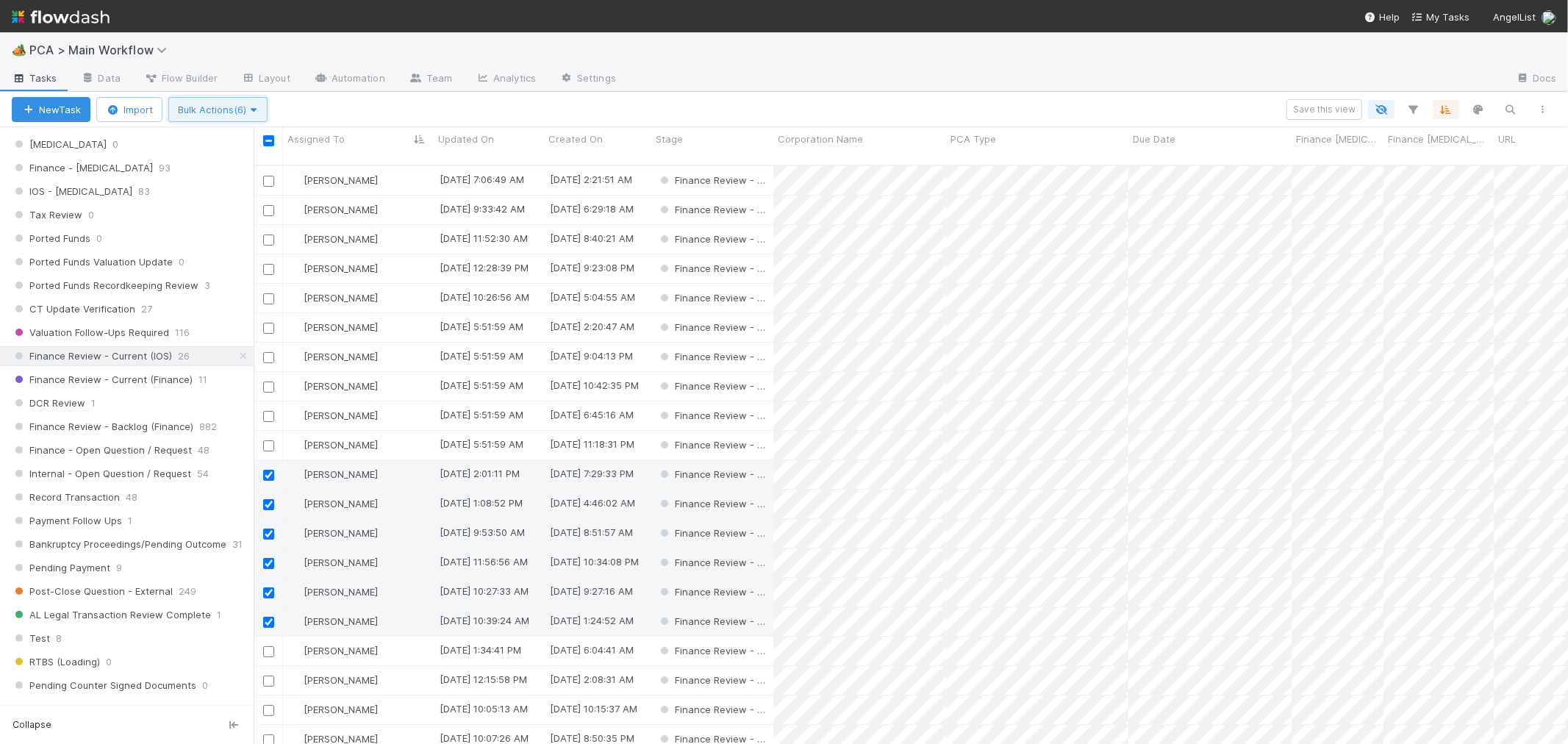
click at [208, 112] on span "Bulk Actions (6)" at bounding box center [217, 110] width 80 height 12
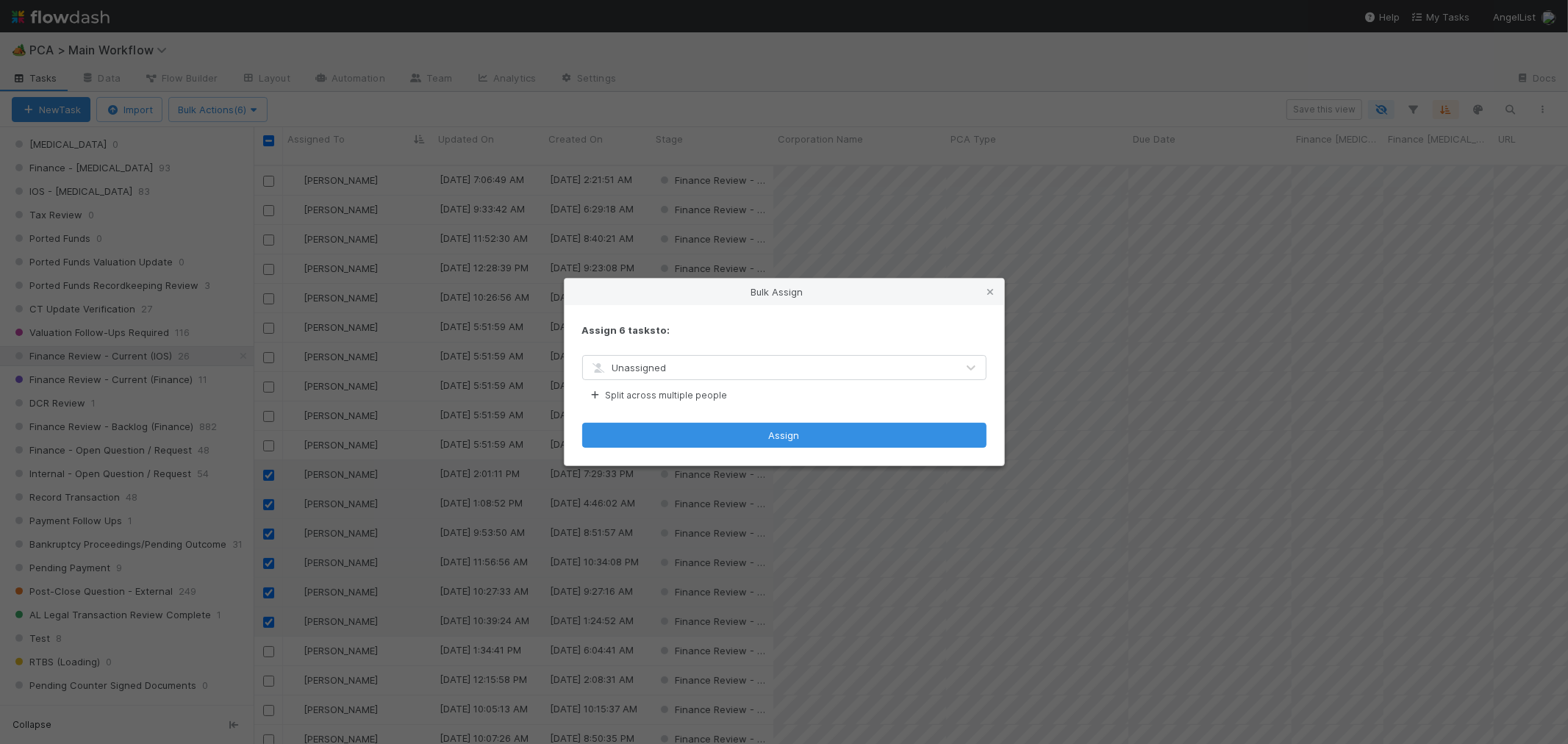
click at [649, 373] on div "Unassigned" at bounding box center [629, 368] width 76 height 15
click at [652, 364] on span "Unassigned" at bounding box center [629, 368] width 76 height 12
click at [655, 397] on button "Split across multiple people" at bounding box center [658, 396] width 152 height 19
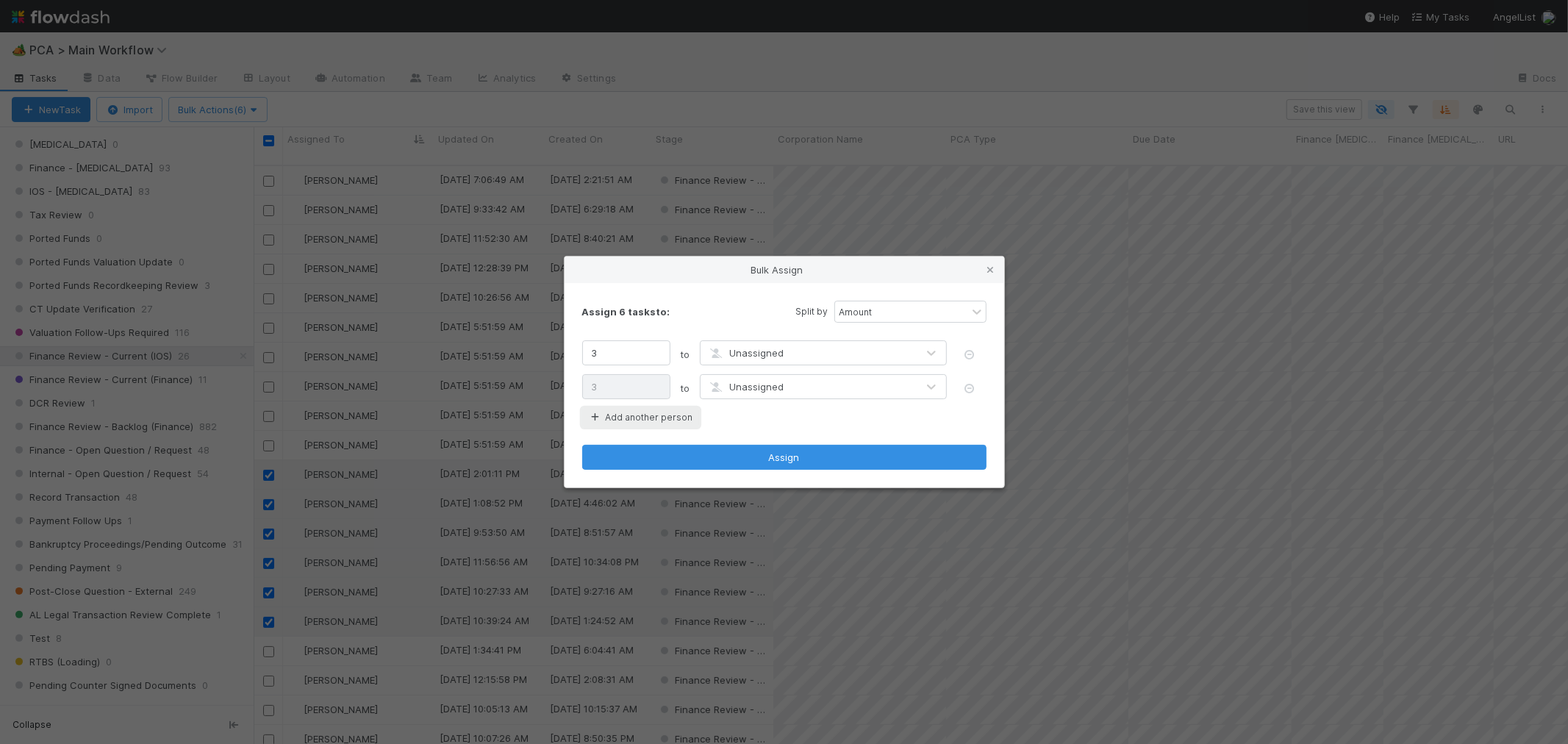
click at [644, 415] on button "Add another person" at bounding box center [641, 418] width 117 height 19
type input "2"
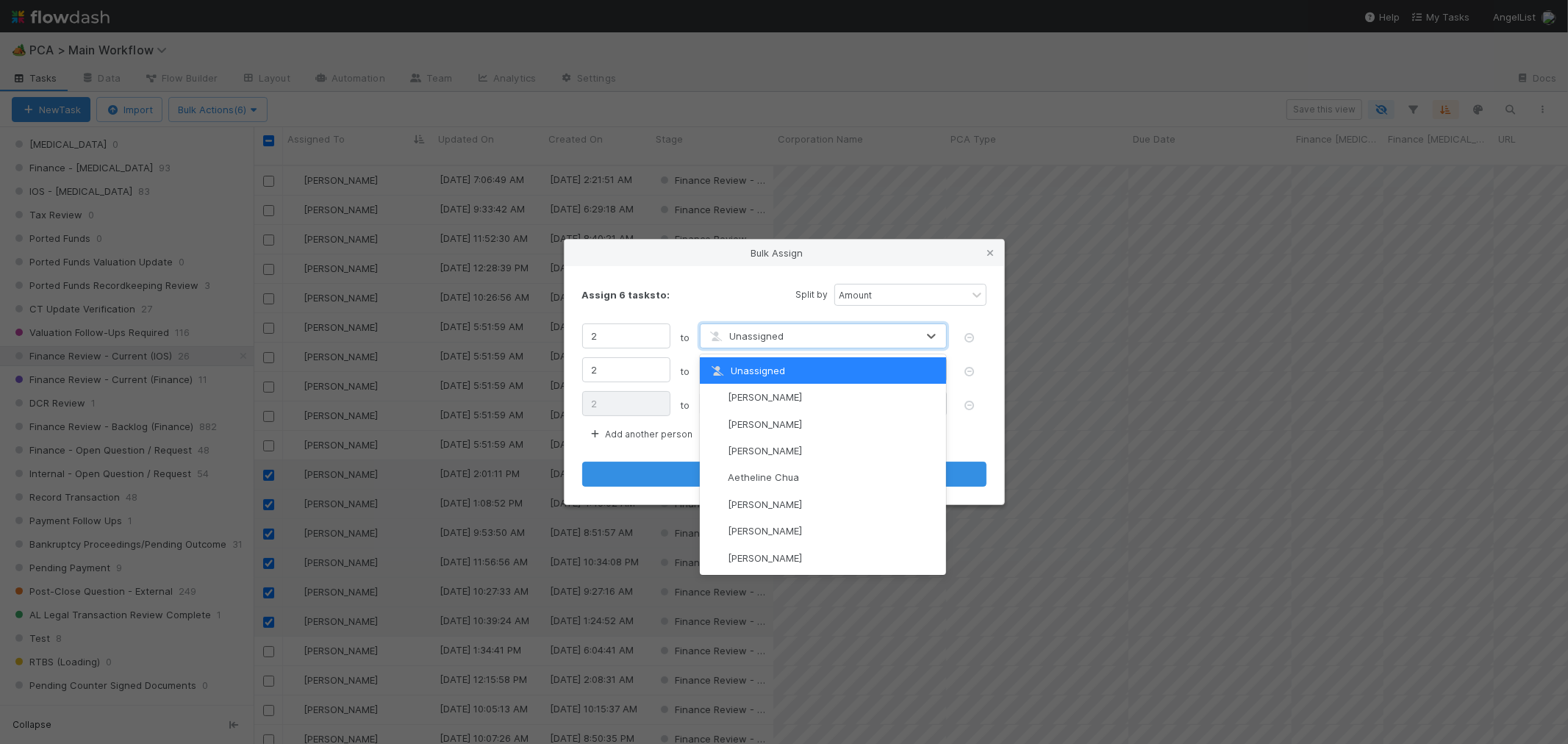
click at [760, 332] on span "Unassigned" at bounding box center [746, 336] width 76 height 12
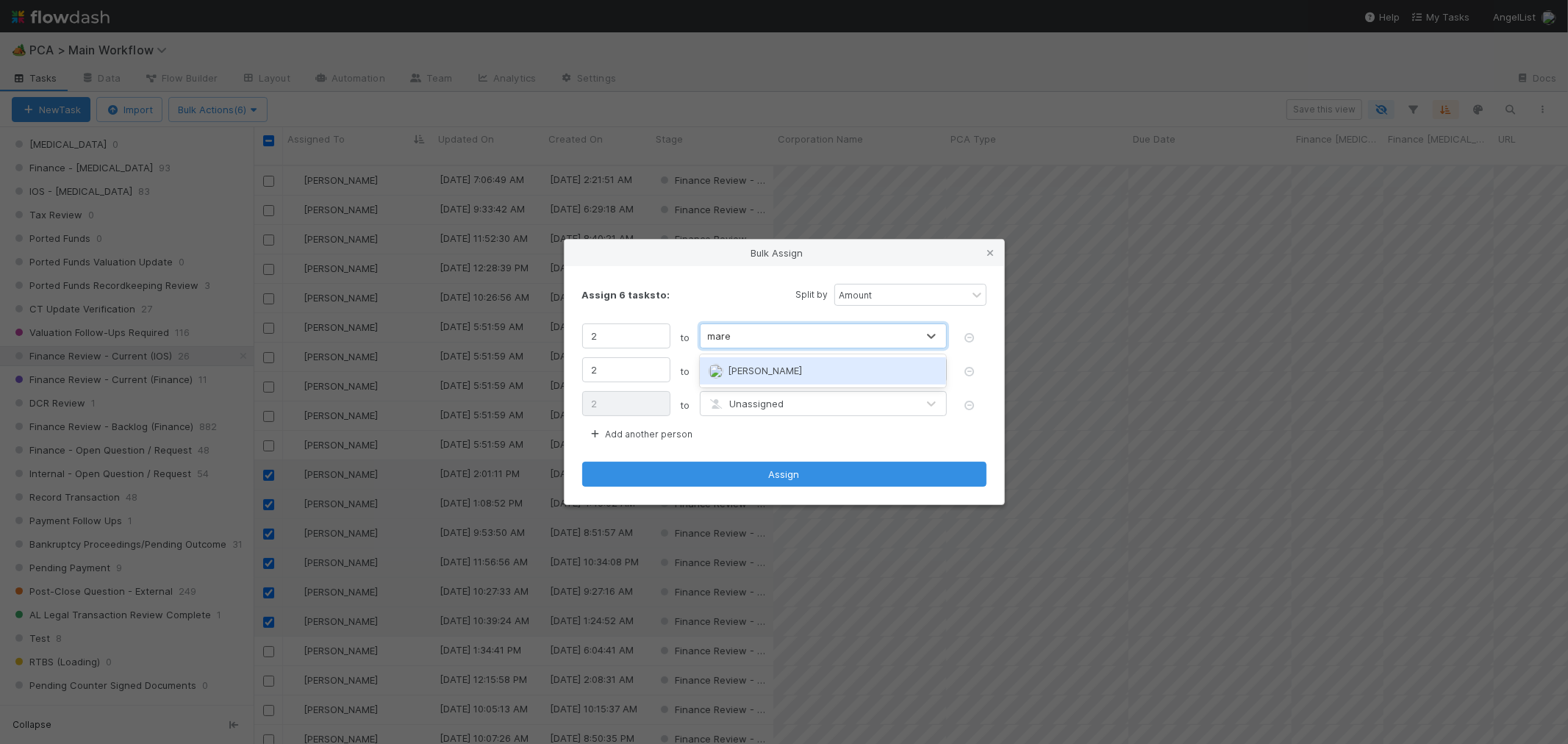
type input "maren"
click at [750, 375] on span "Unassigned" at bounding box center [746, 370] width 76 height 12
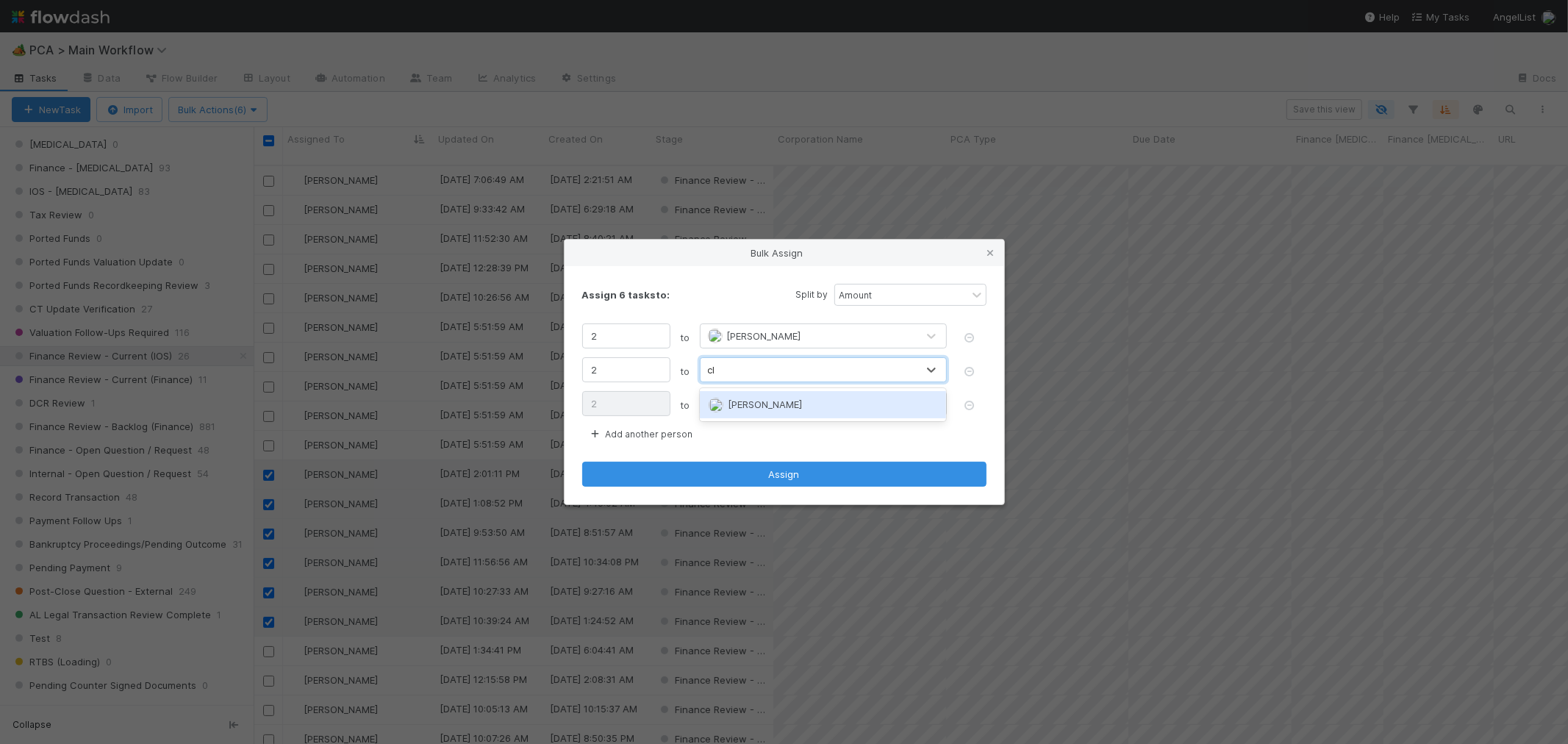
type input "c"
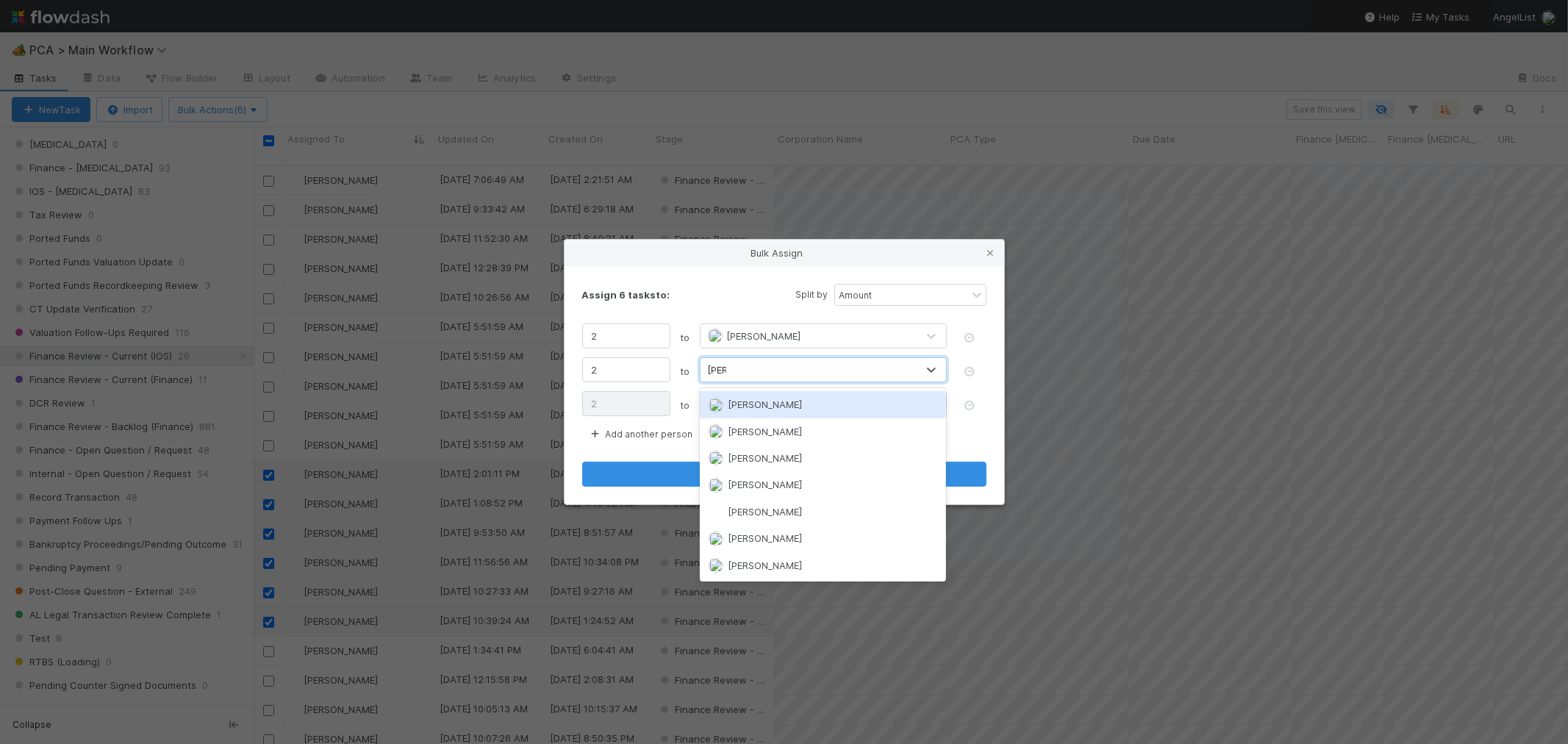
type input "marve"
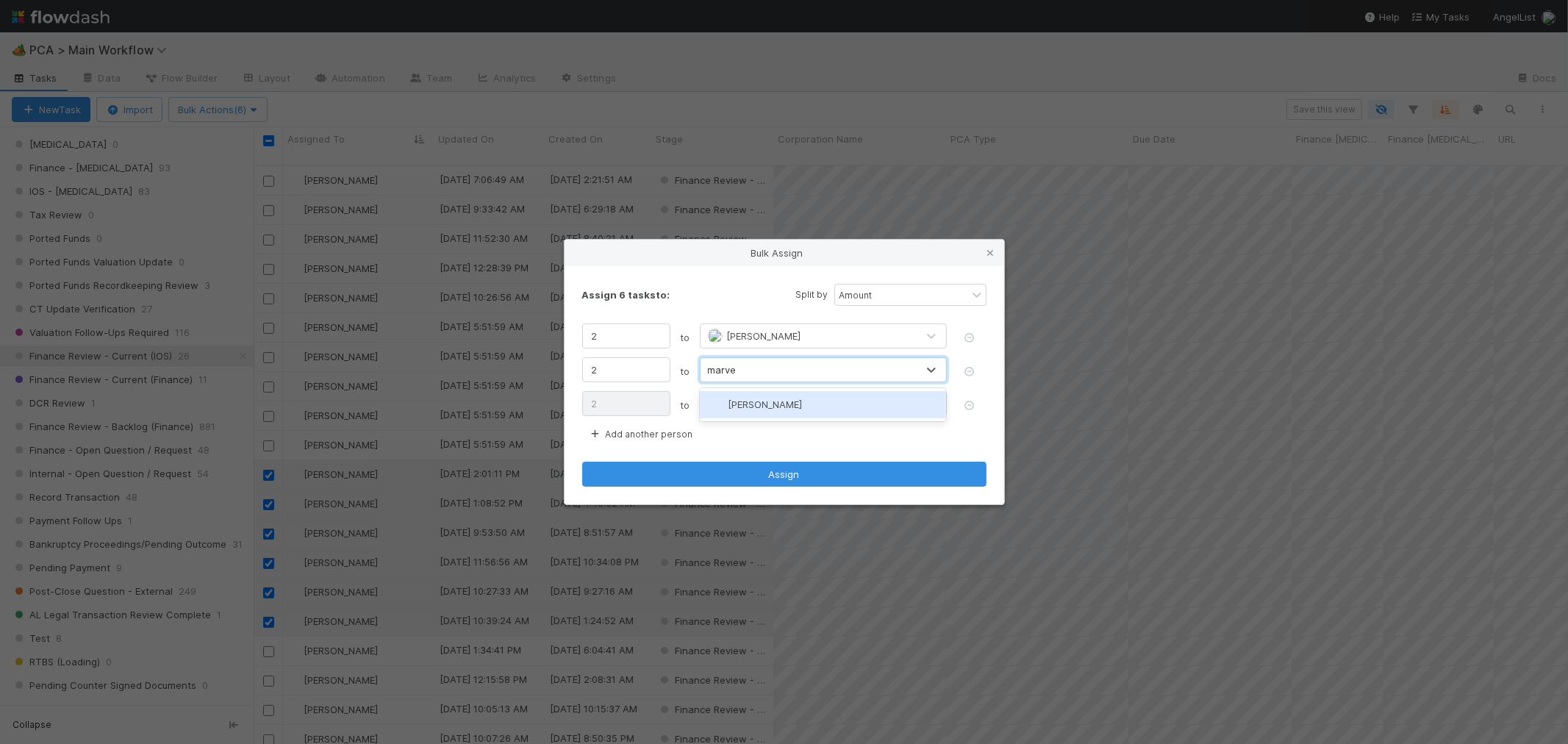
click at [759, 409] on span "Marvey Fuentes" at bounding box center [765, 405] width 74 height 12
click at [752, 398] on span "Unassigned" at bounding box center [746, 404] width 76 height 12
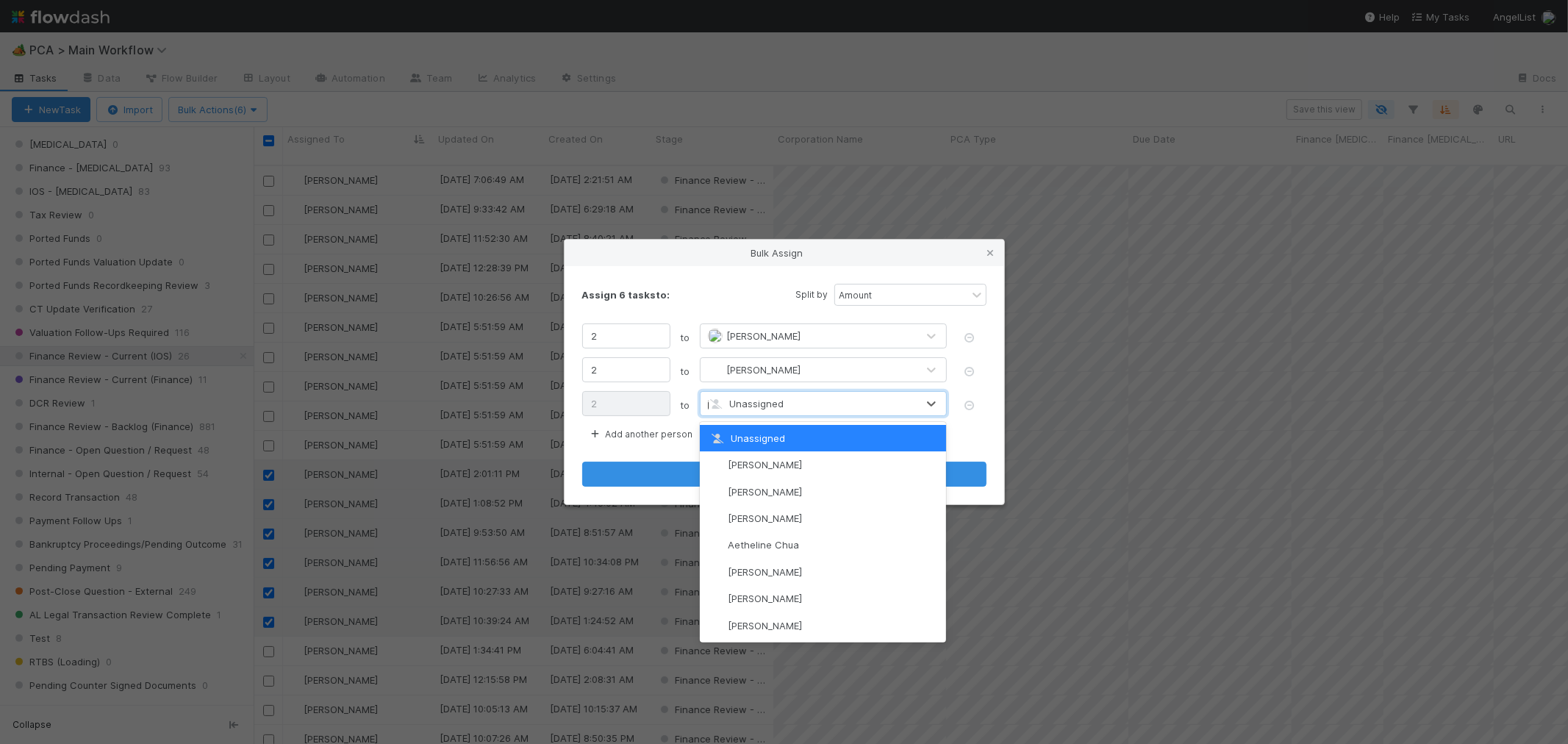
type input "jani"
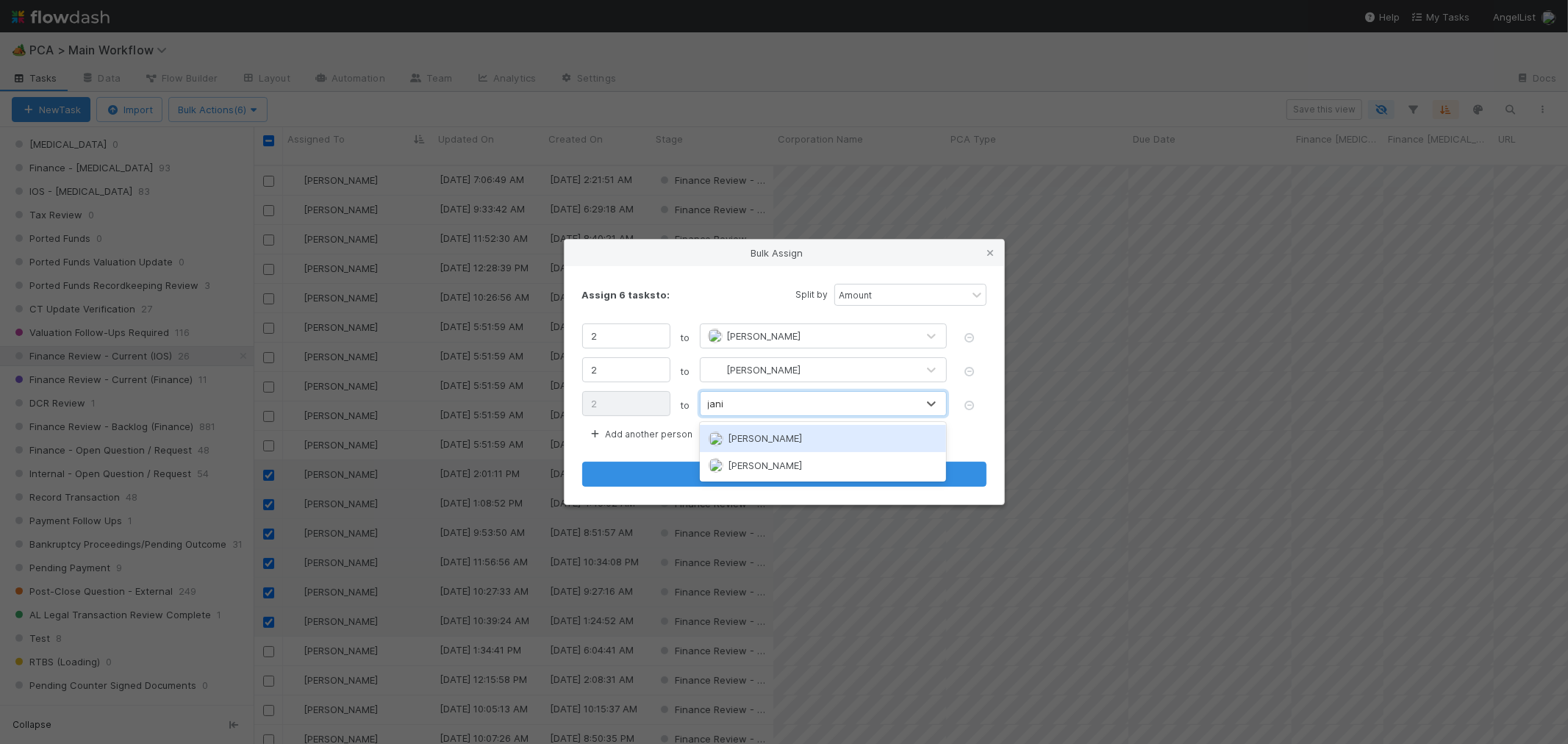
click at [753, 443] on span "Janice Garcia" at bounding box center [765, 438] width 74 height 12
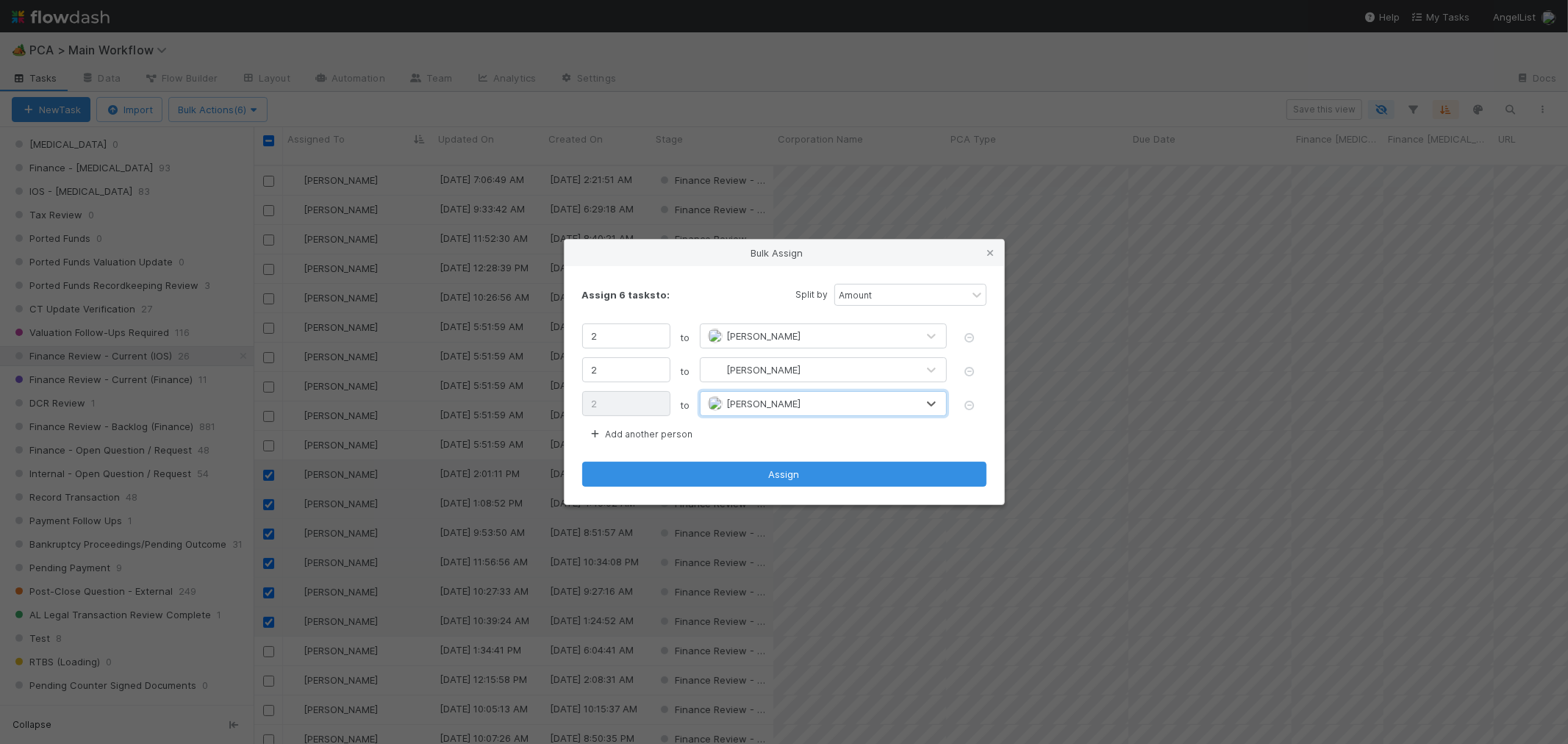
click at [762, 458] on div "Assign 6 tasks to: Split by Amount 2 to Marenz Trajano 2 to Marvey Fuentes 2 to…" at bounding box center [784, 385] width 440 height 238
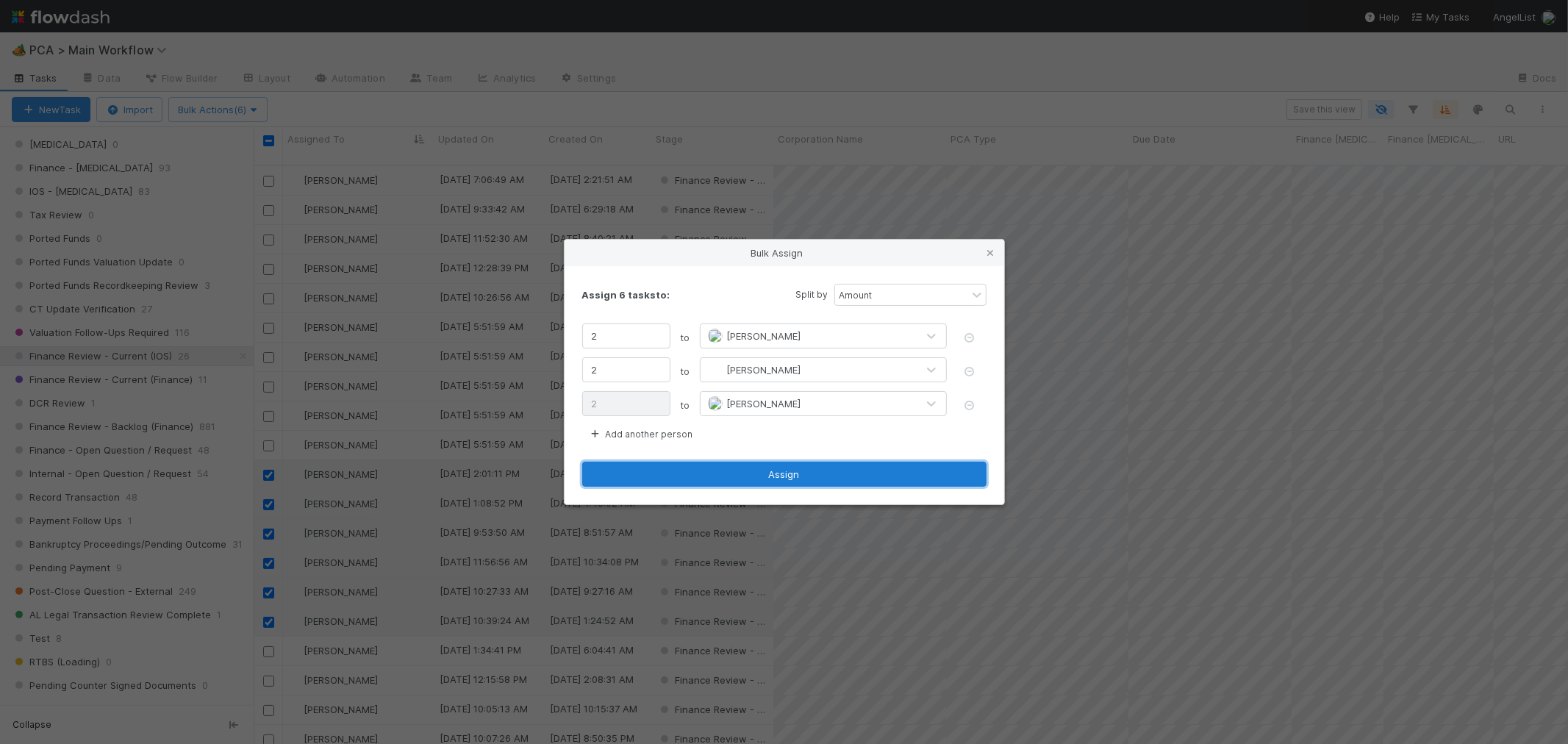
click at [766, 471] on button "Assign" at bounding box center [785, 474] width 405 height 25
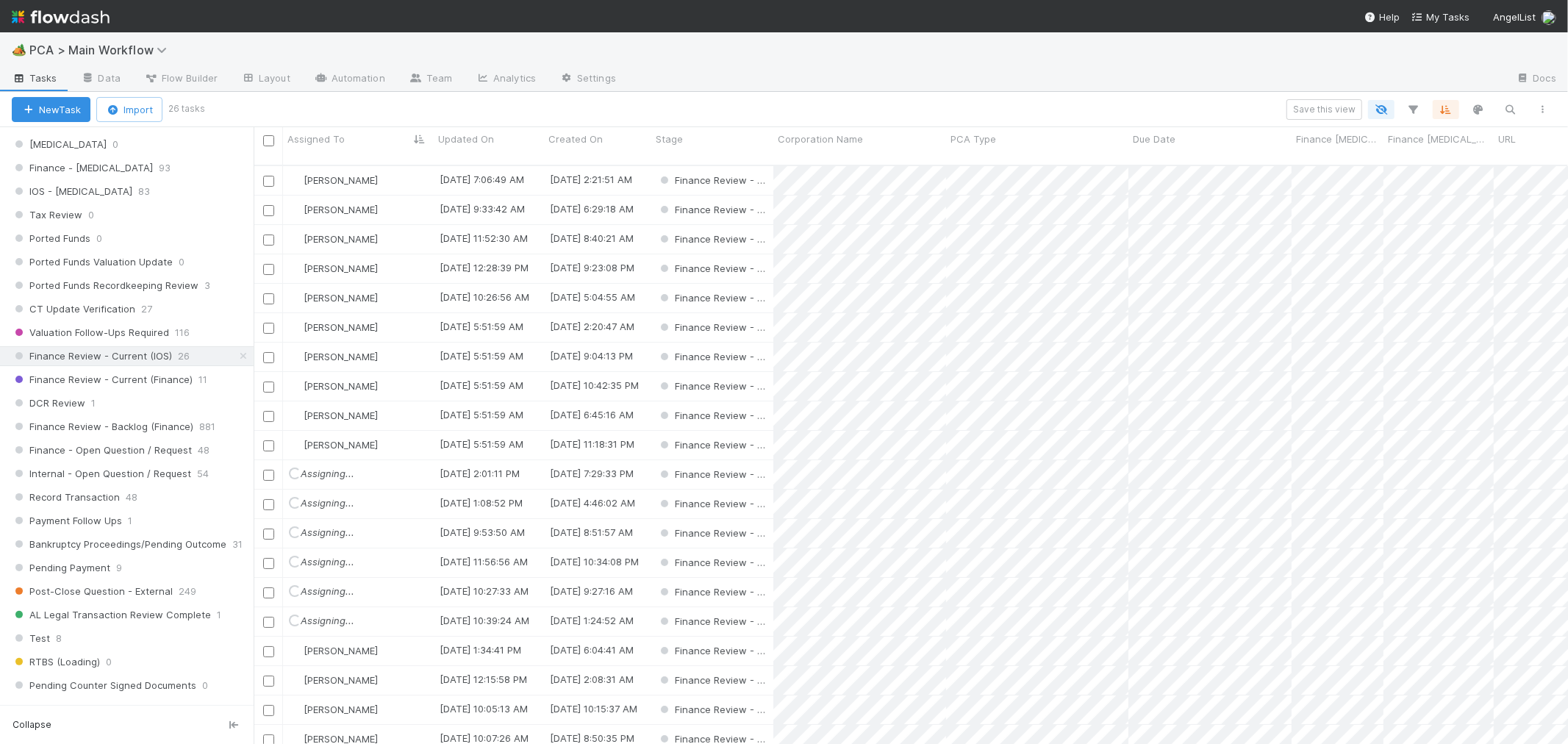
scroll to position [186, 0]
click at [402, 580] on div "Ronalie Nova" at bounding box center [358, 595] width 151 height 28
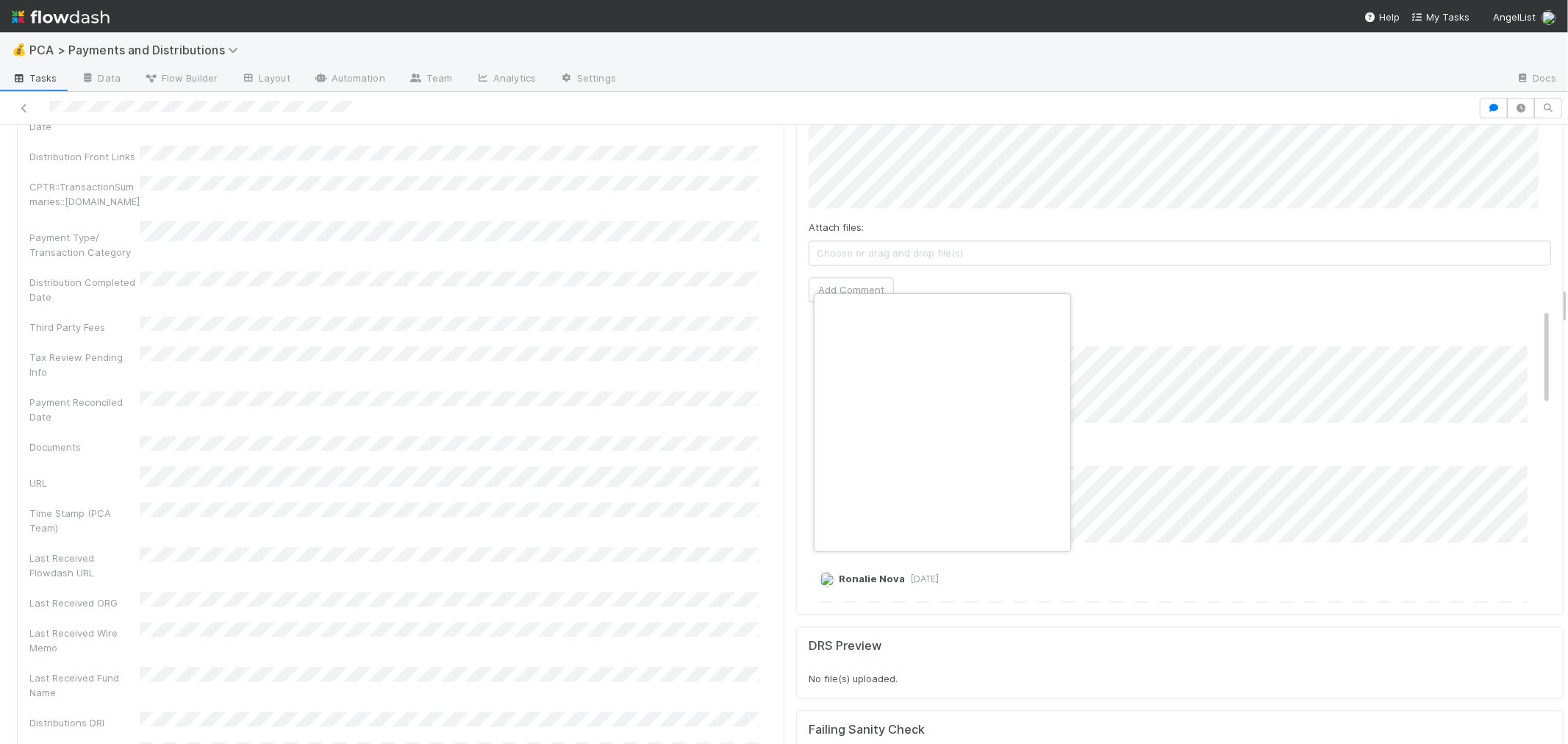
scroll to position [0, 6]
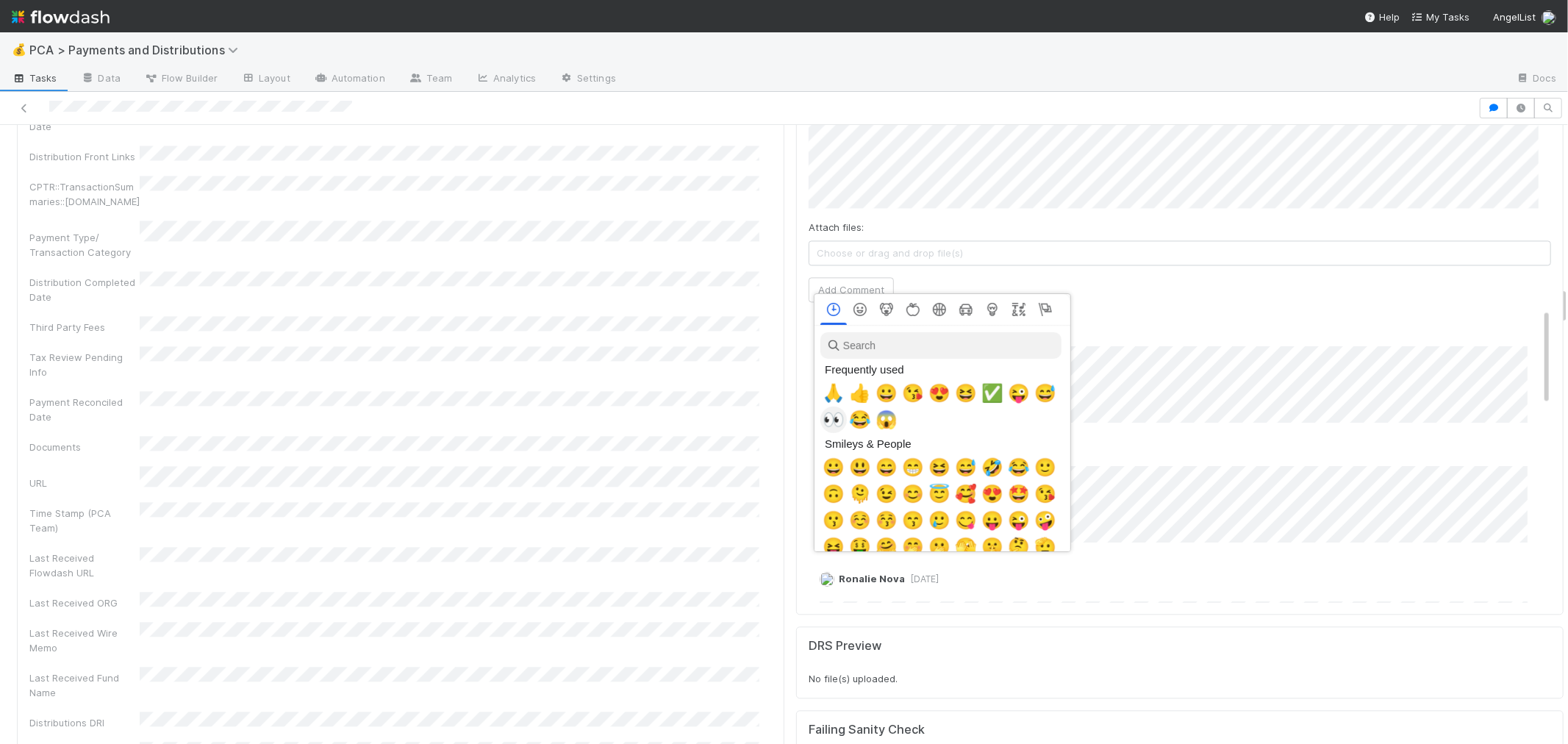
click at [835, 420] on span "👀" at bounding box center [834, 420] width 22 height 21
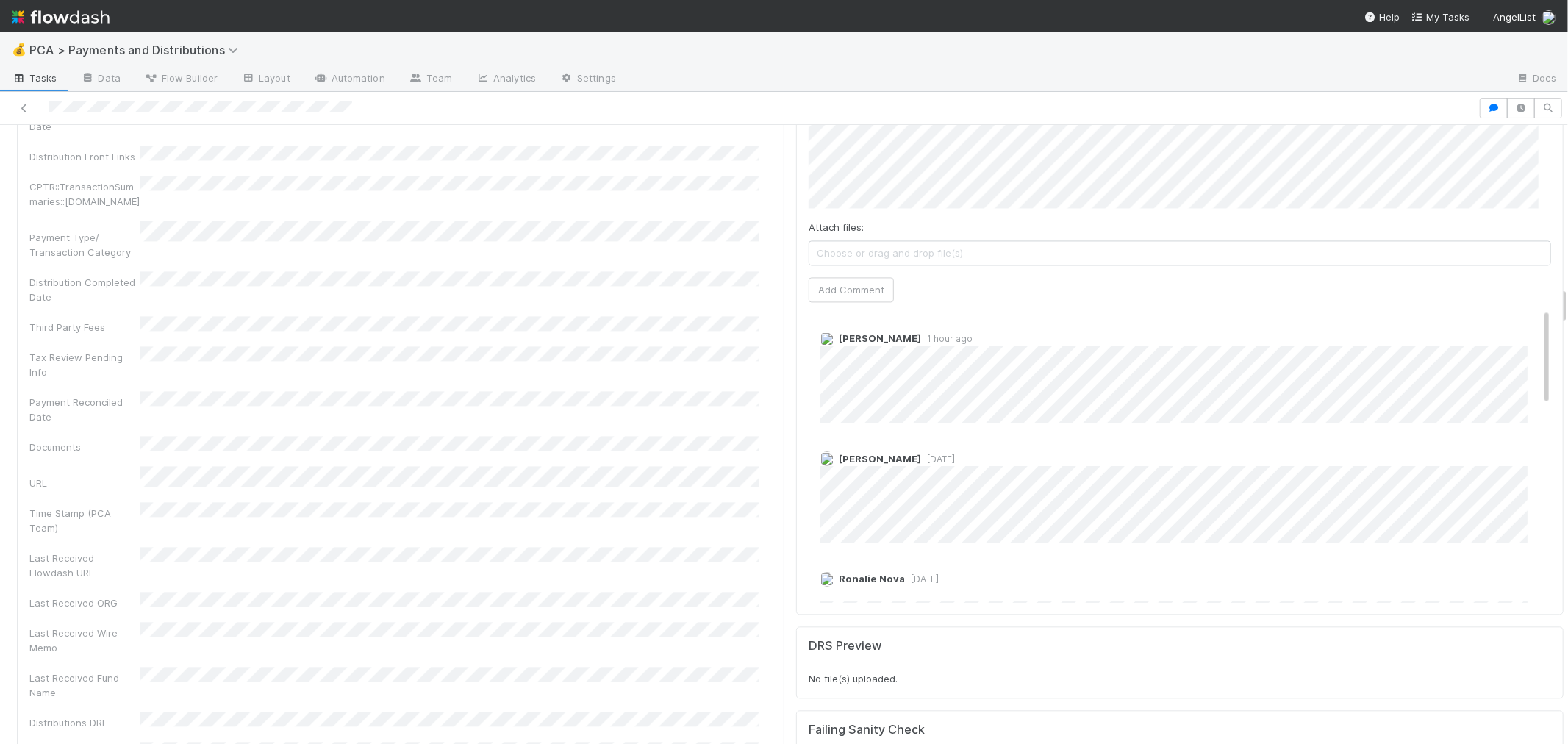
click at [1137, 441] on div "Allison Donlevy 5 days ago" at bounding box center [1186, 492] width 754 height 102
click at [524, 516] on div "Company Has fund interest Fund interest intake form Needs manual IU Finance CT …" at bounding box center [400, 144] width 742 height 1321
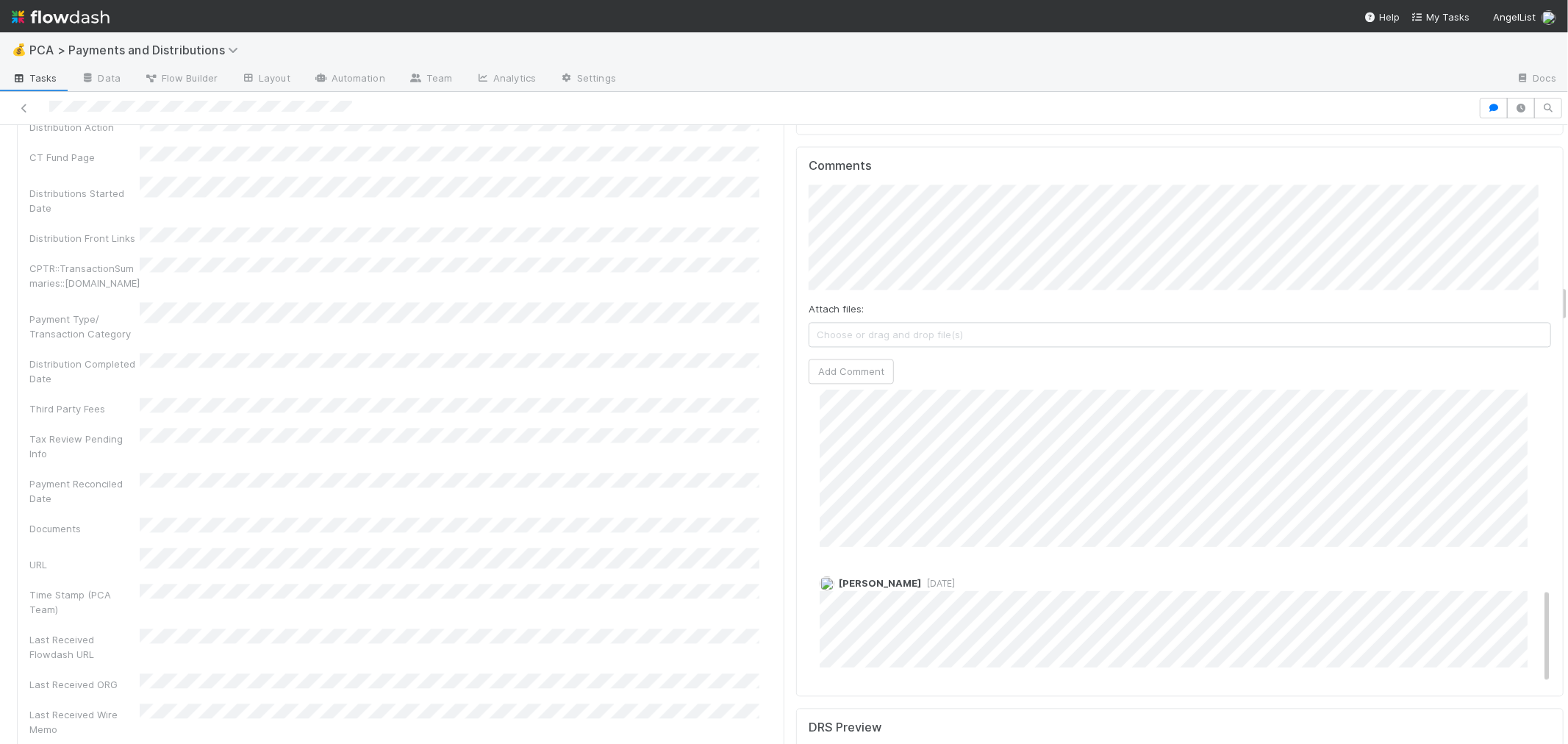
scroll to position [2696, 0]
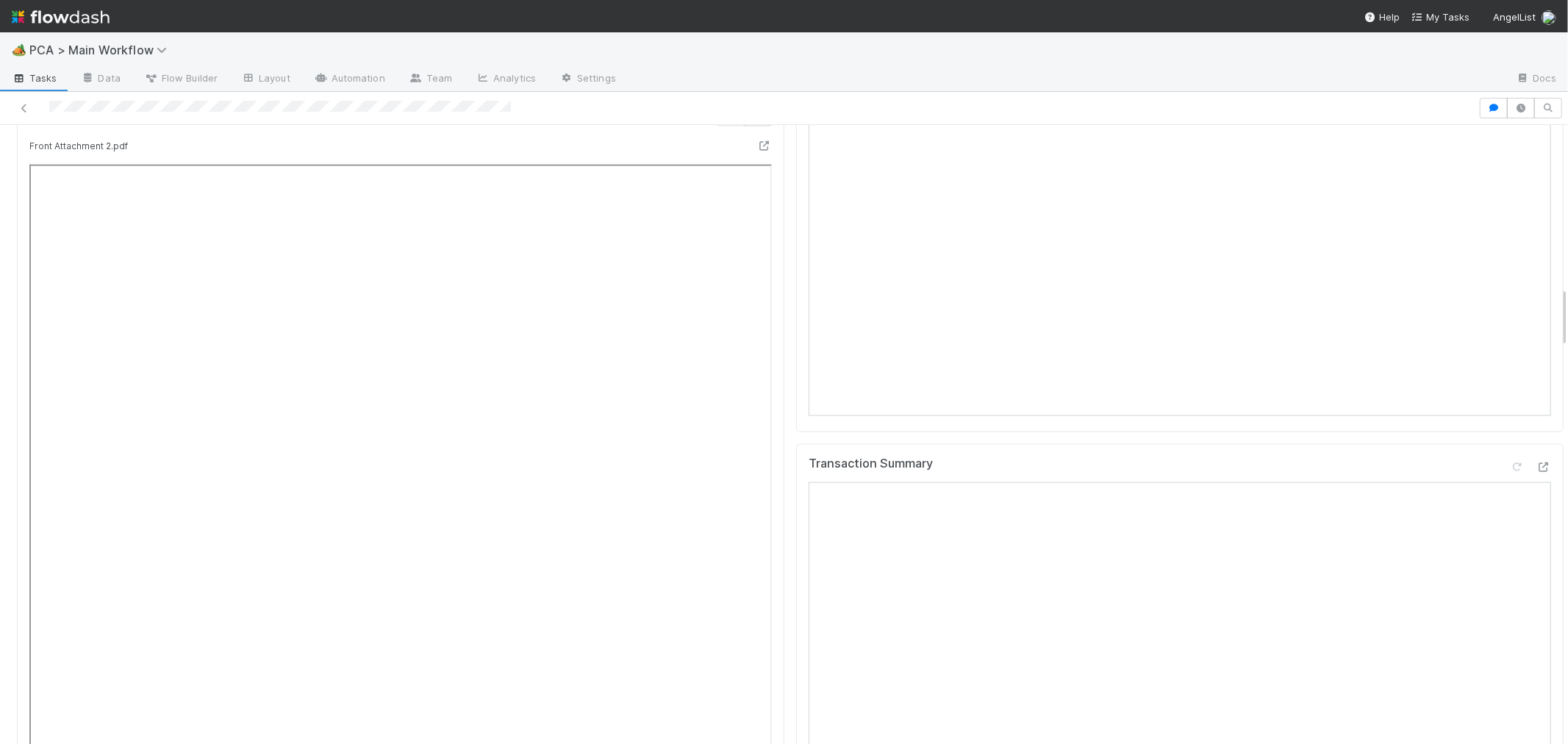
scroll to position [1471, 0]
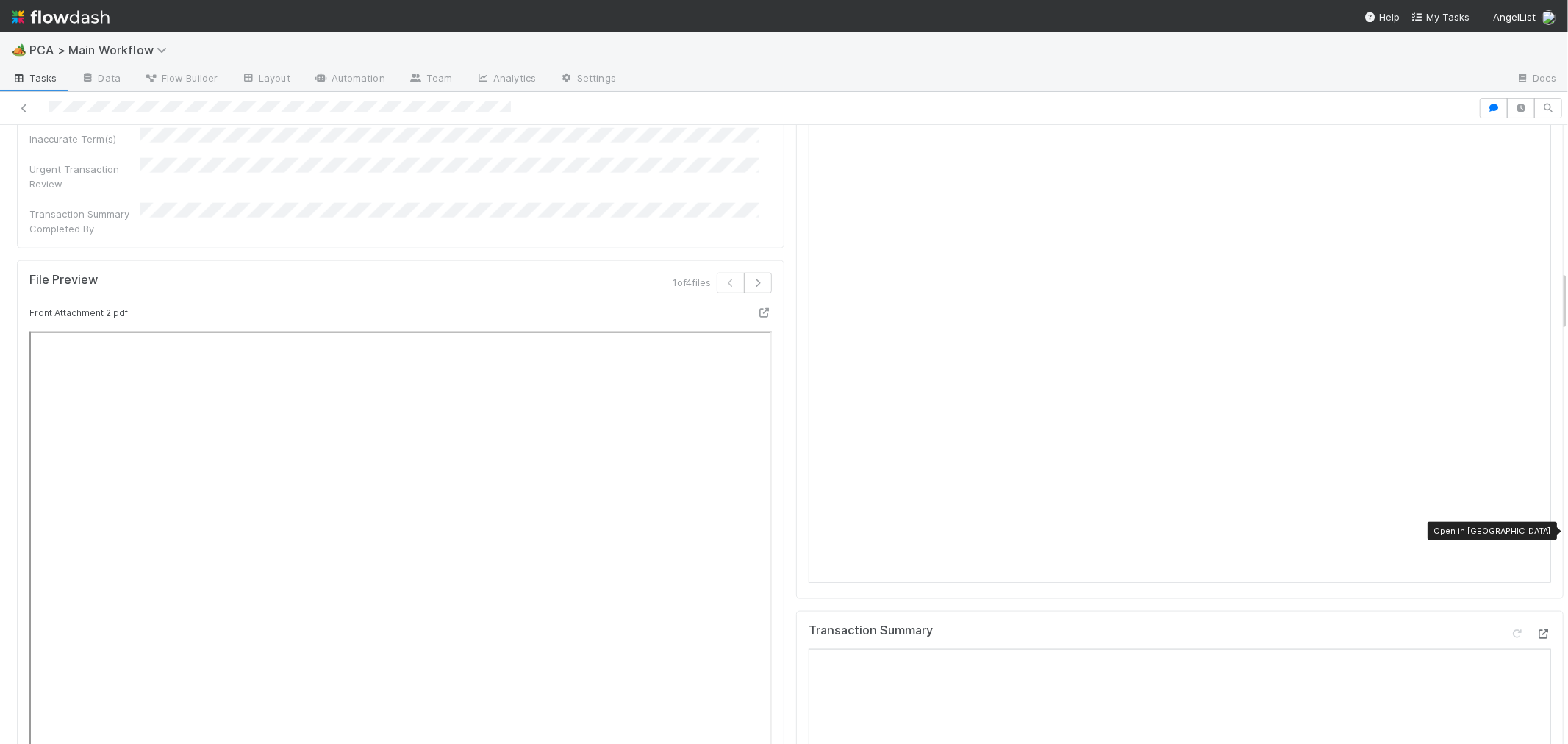
click at [1537, 627] on div at bounding box center [1544, 634] width 15 height 15
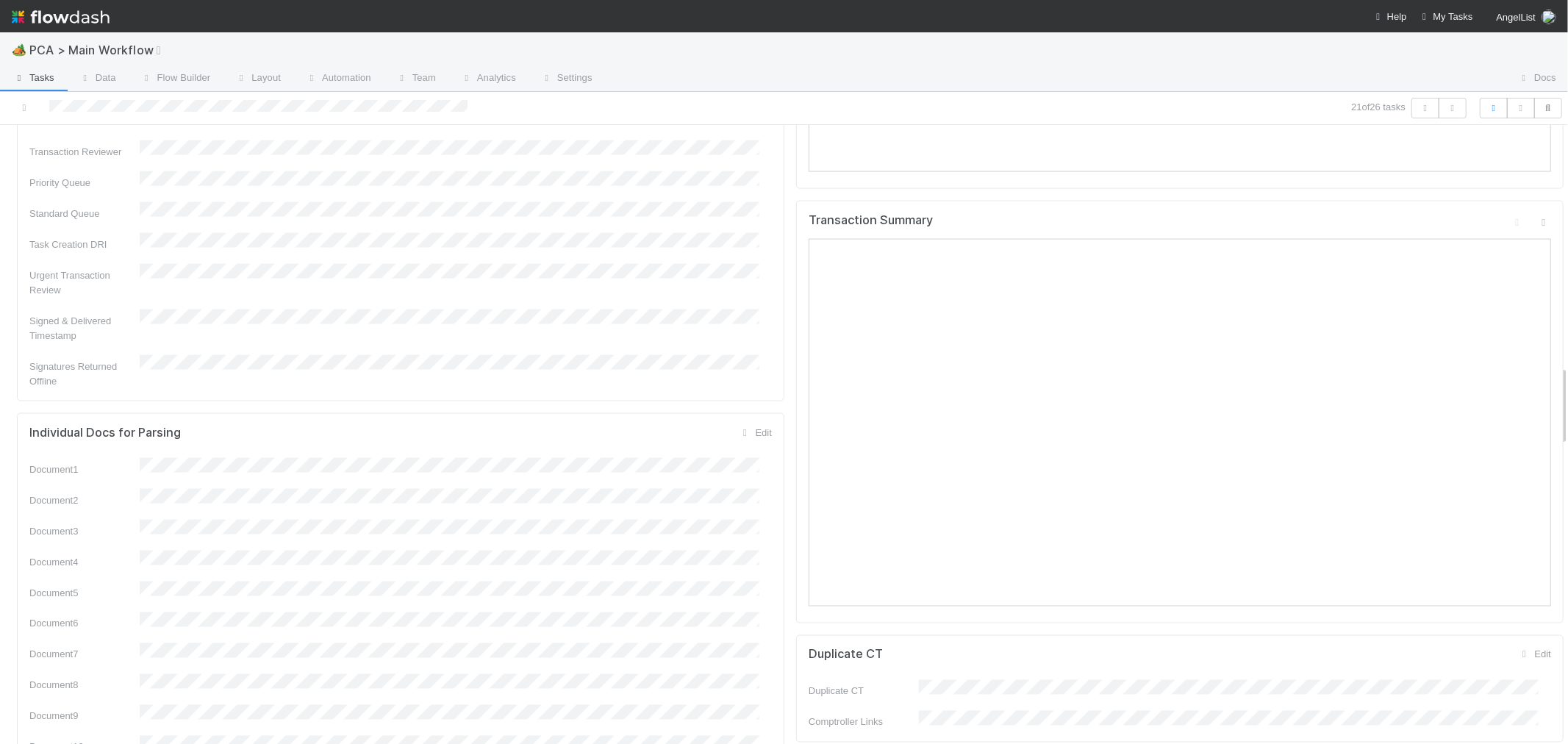
scroll to position [1552, 0]
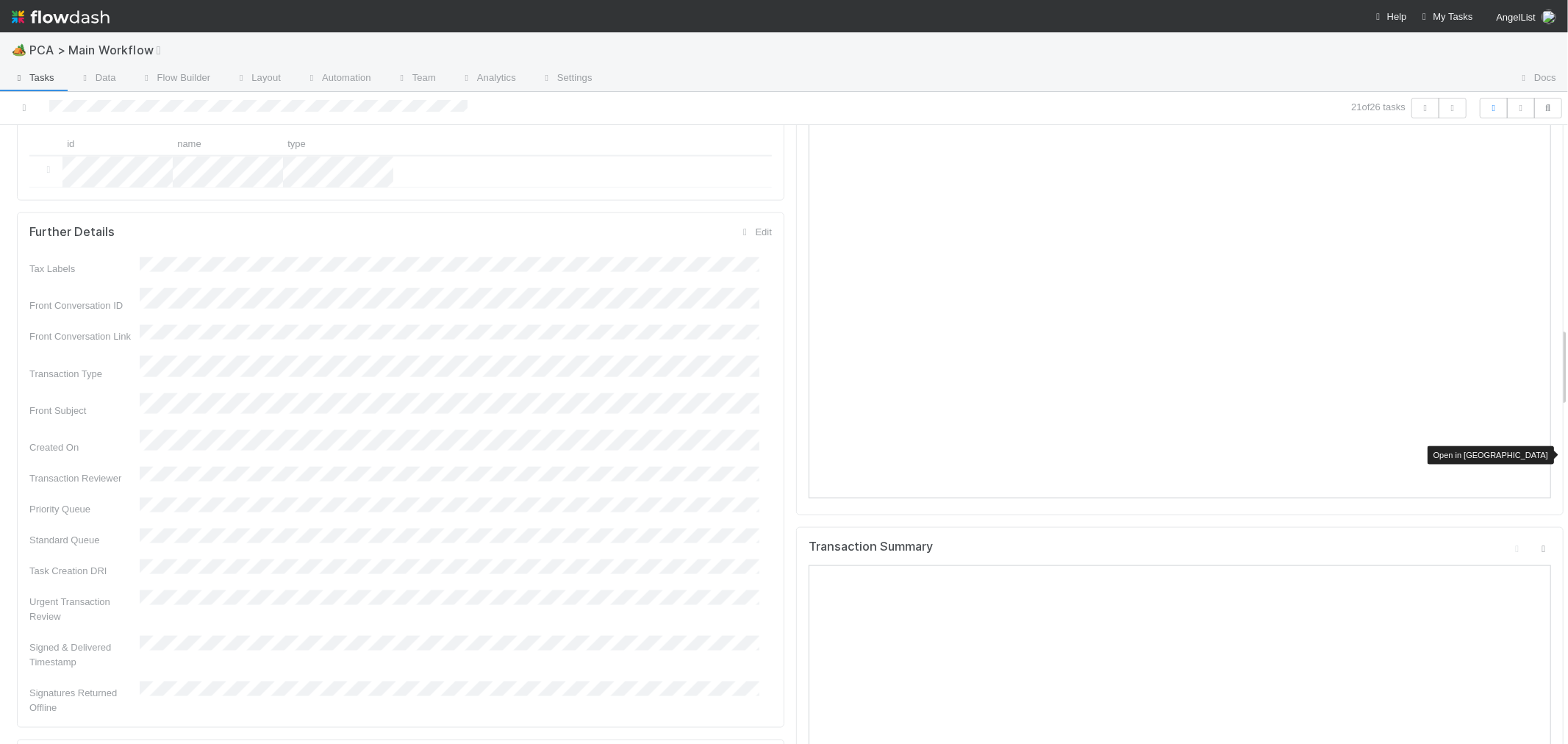
click at [1537, 545] on icon at bounding box center [1544, 549] width 15 height 10
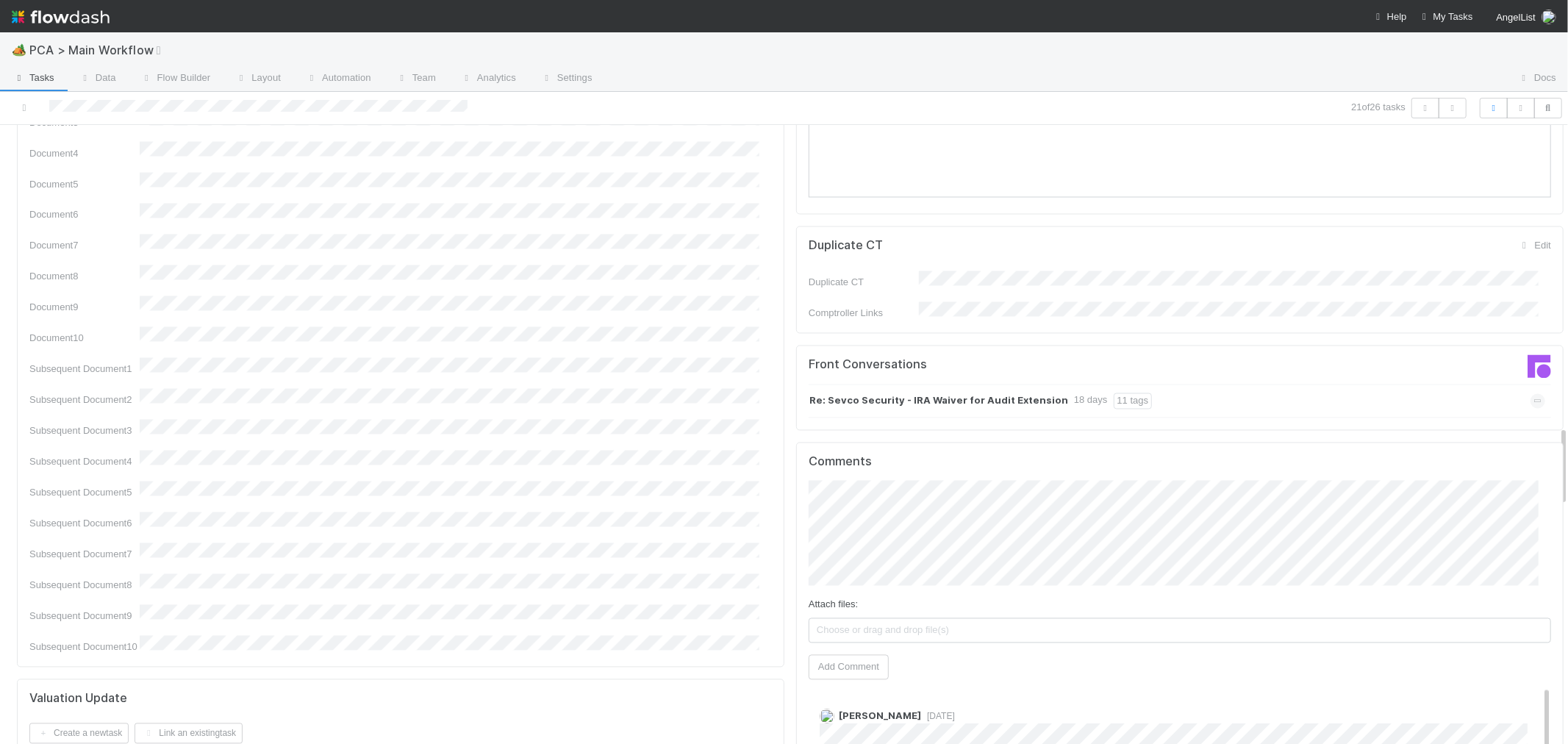
scroll to position [2452, 0]
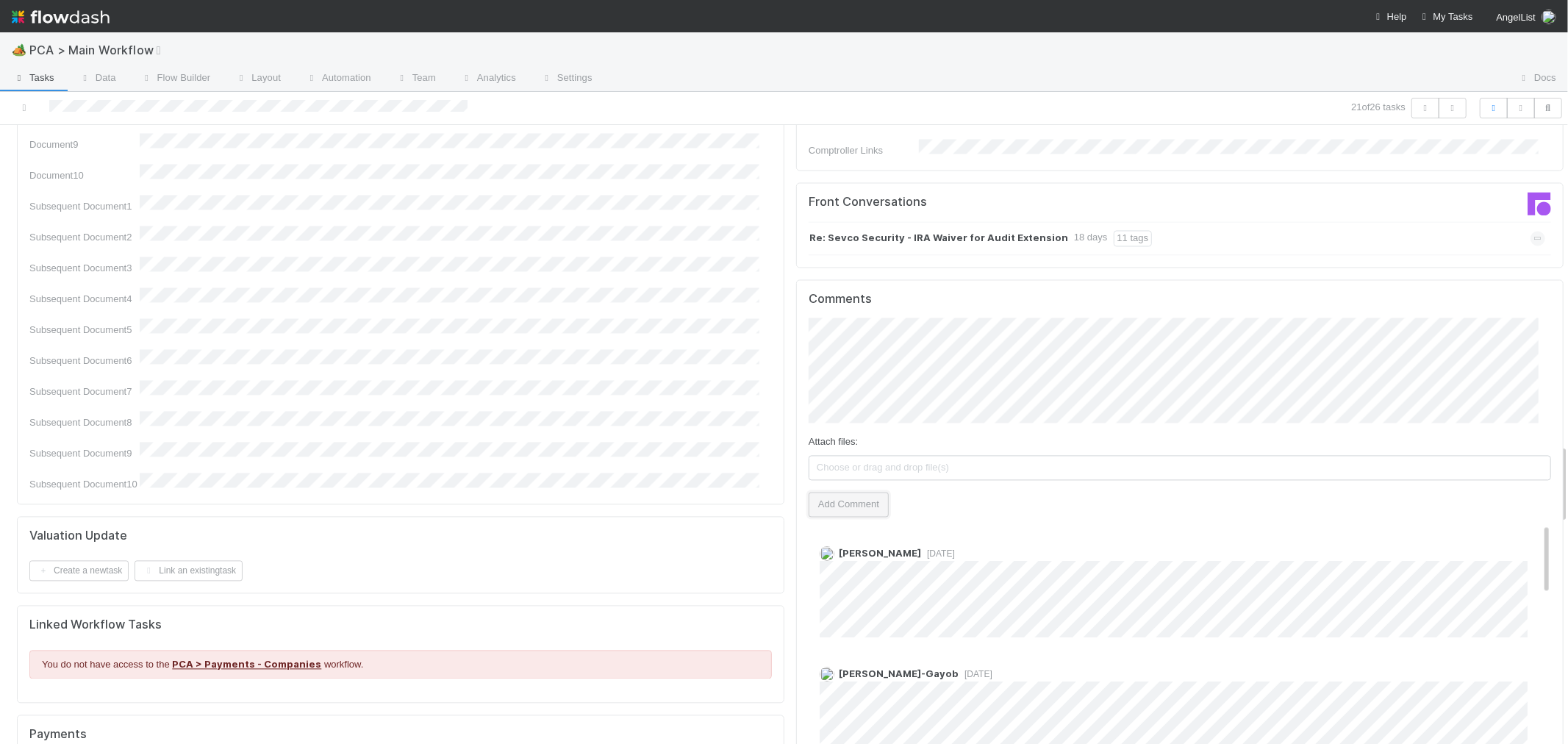
click at [862, 492] on button "Add Comment" at bounding box center [848, 504] width 80 height 25
click at [734, 473] on div "Subsequent Document10" at bounding box center [400, 483] width 742 height 19
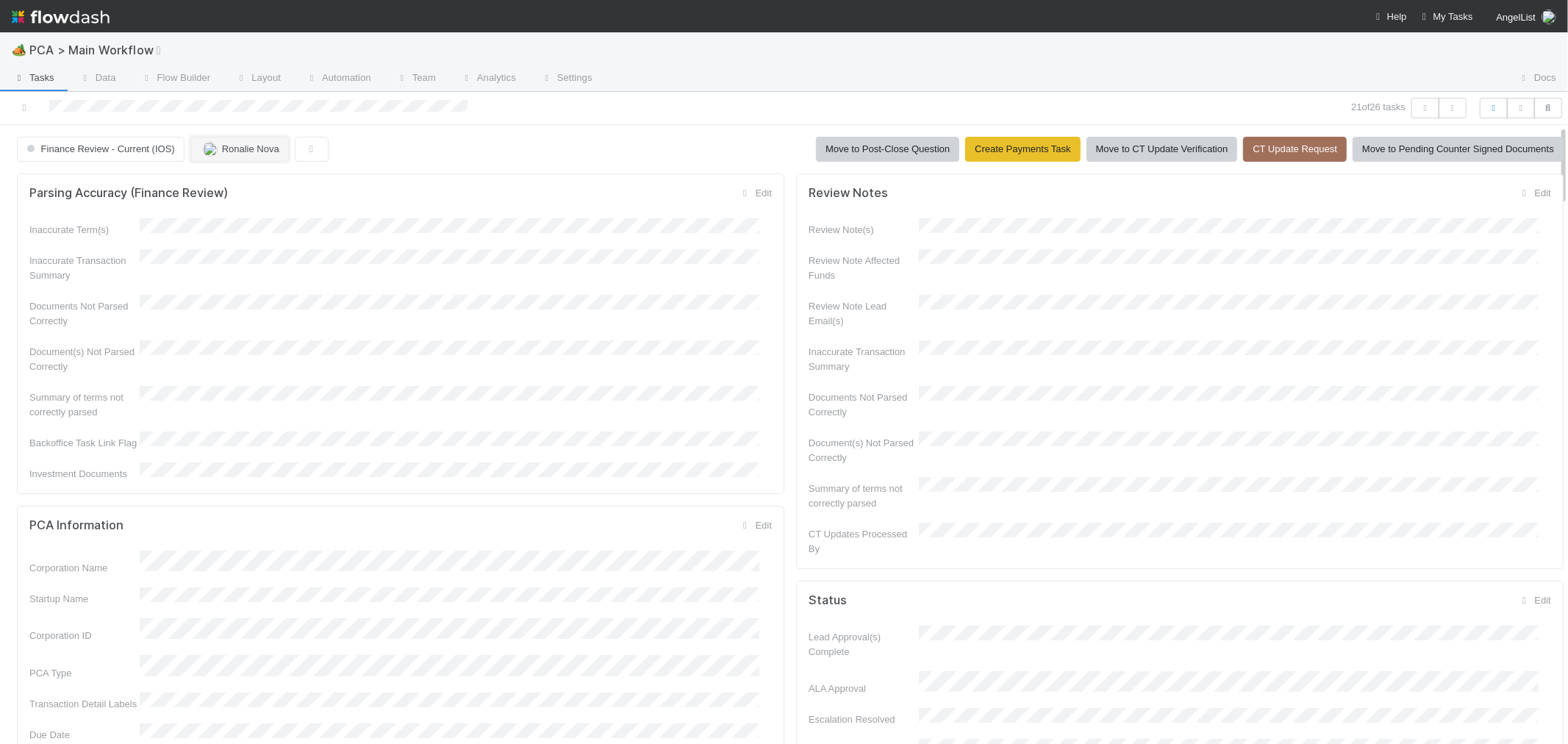
click at [268, 155] on button "Ronalie Nova" at bounding box center [240, 149] width 99 height 25
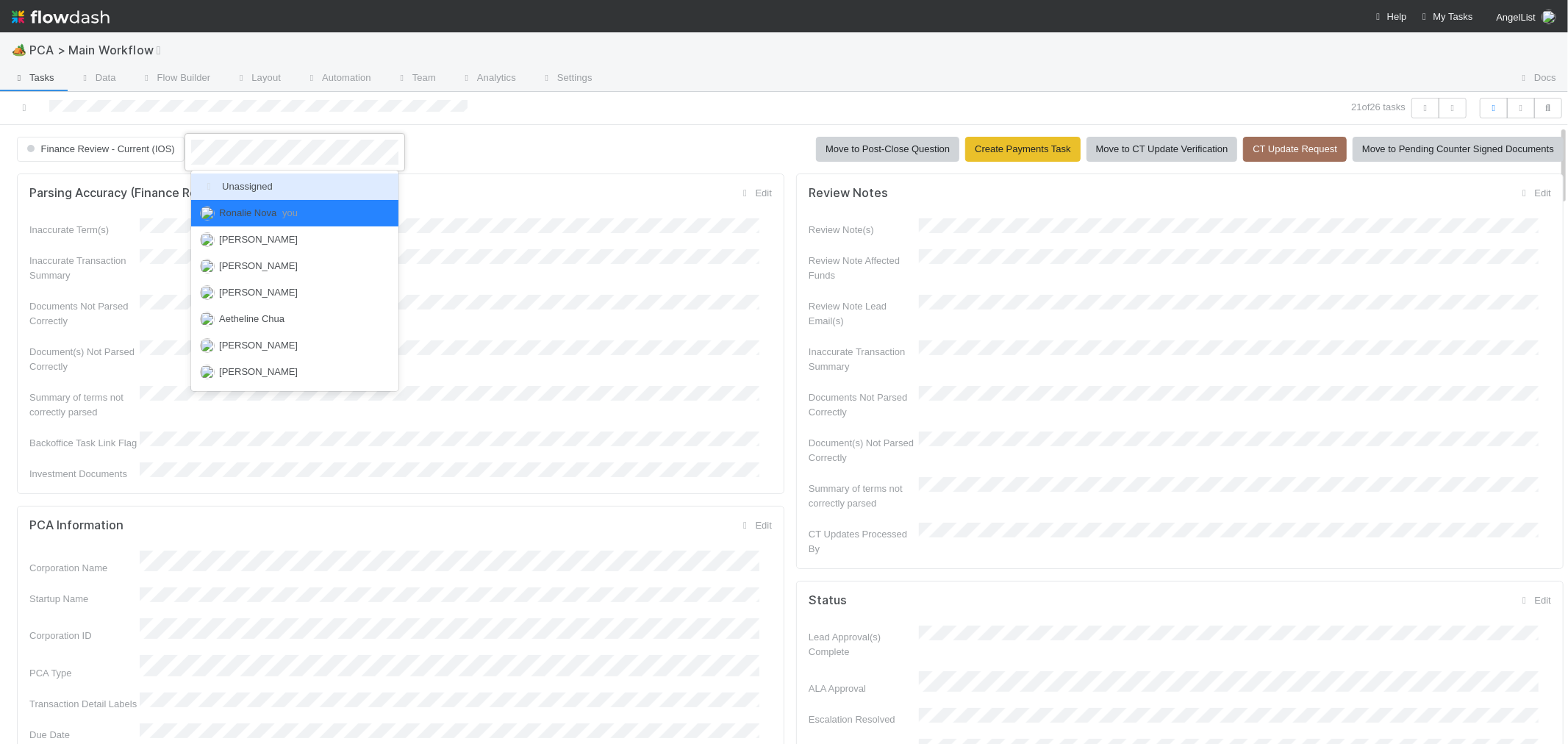
click at [273, 193] on div "Unassigned" at bounding box center [295, 186] width 208 height 26
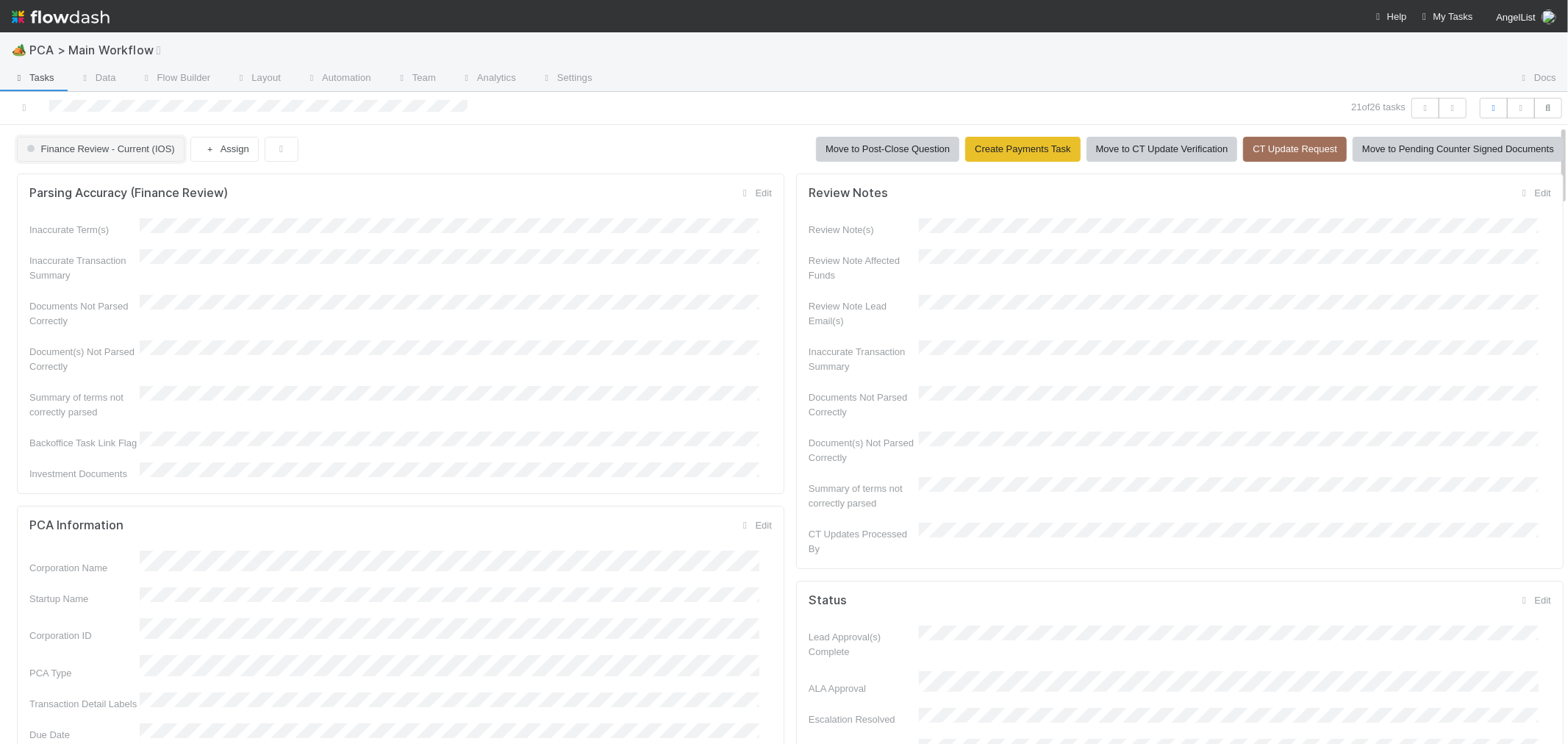
click at [152, 150] on span "Finance Review - Current (IOS)" at bounding box center [99, 149] width 152 height 11
drag, startPoint x: 161, startPoint y: 232, endPoint x: 72, endPoint y: 167, distance: 110.2
click at [160, 226] on div "Completed" at bounding box center [116, 213] width 208 height 26
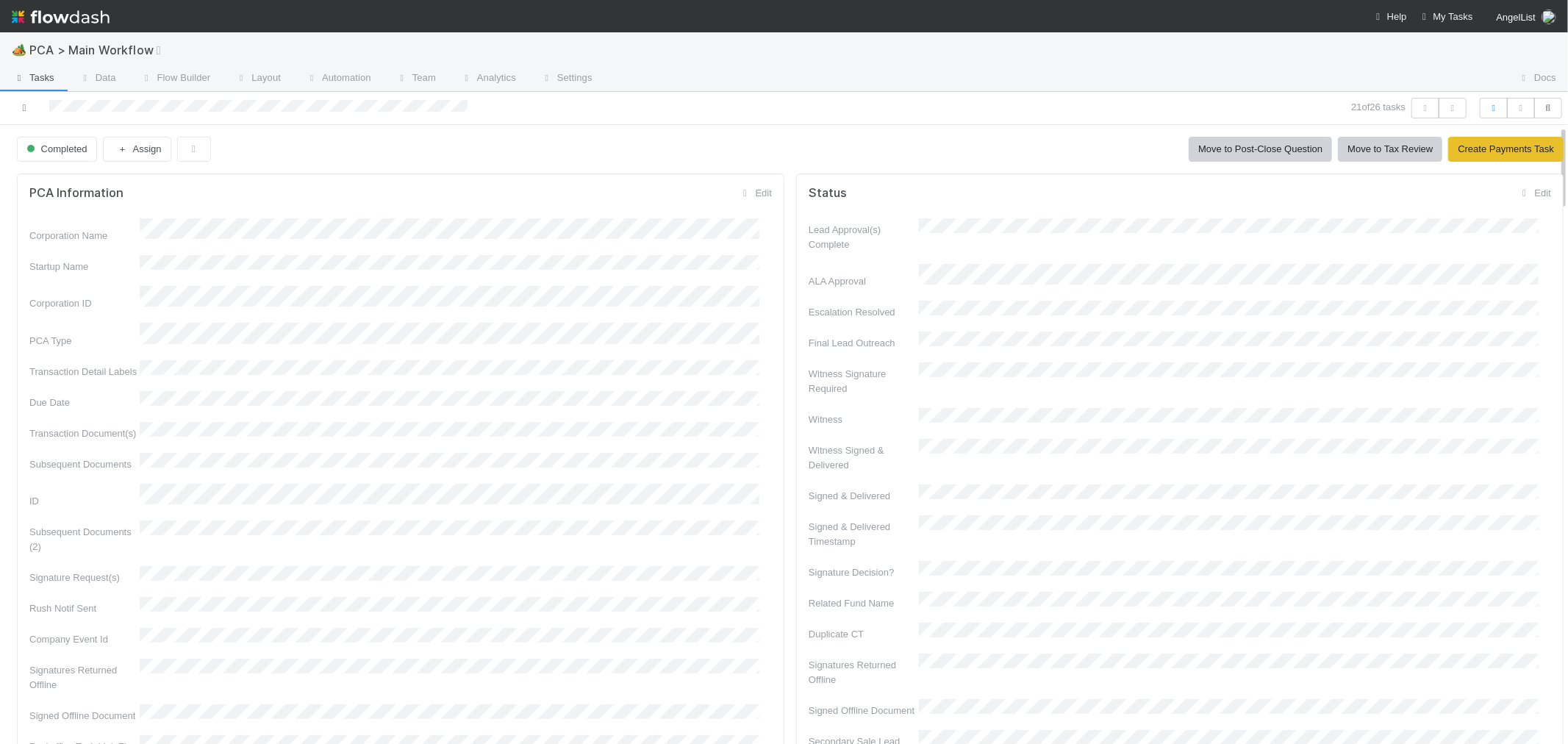
click at [20, 107] on icon at bounding box center [25, 108] width 15 height 10
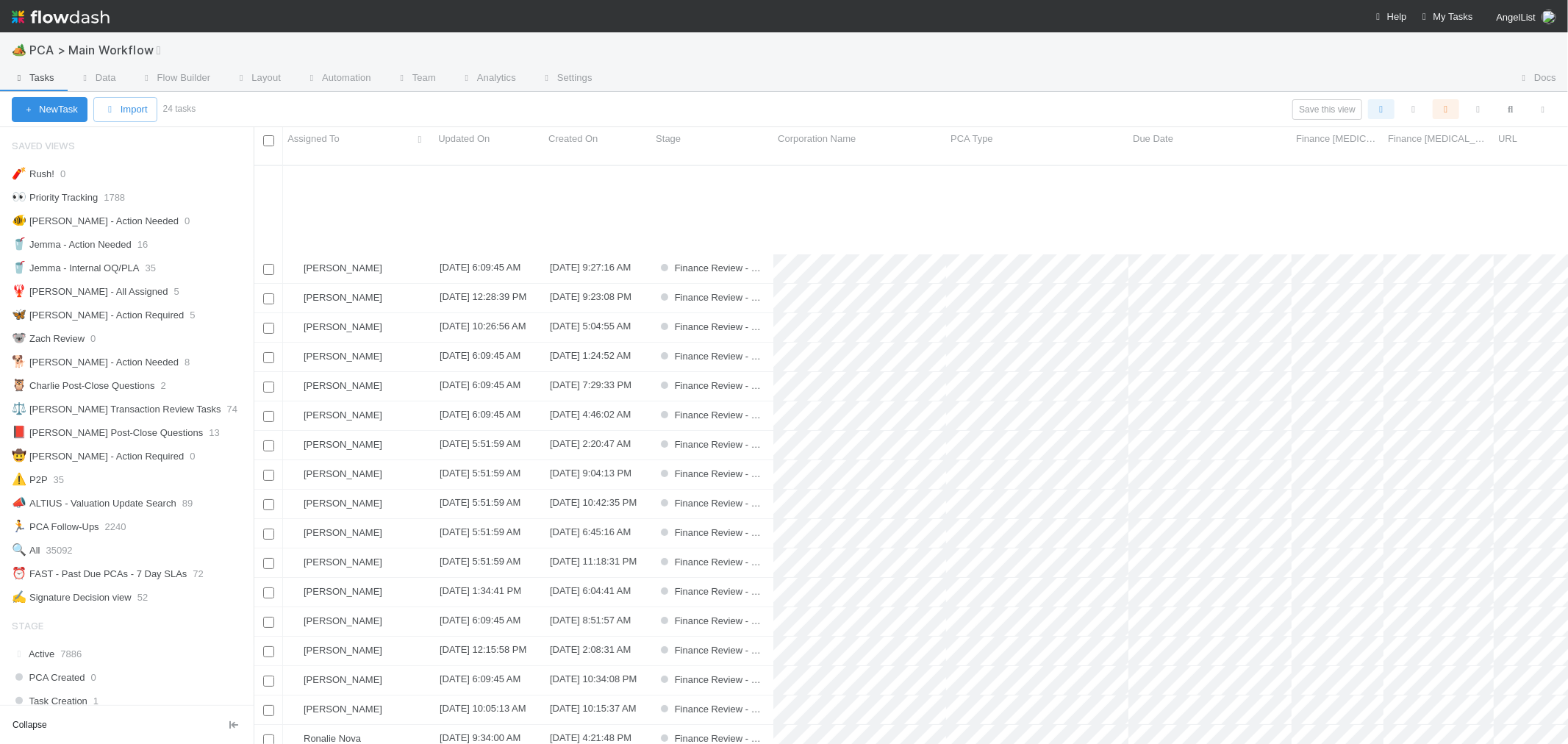
scroll to position [127, 0]
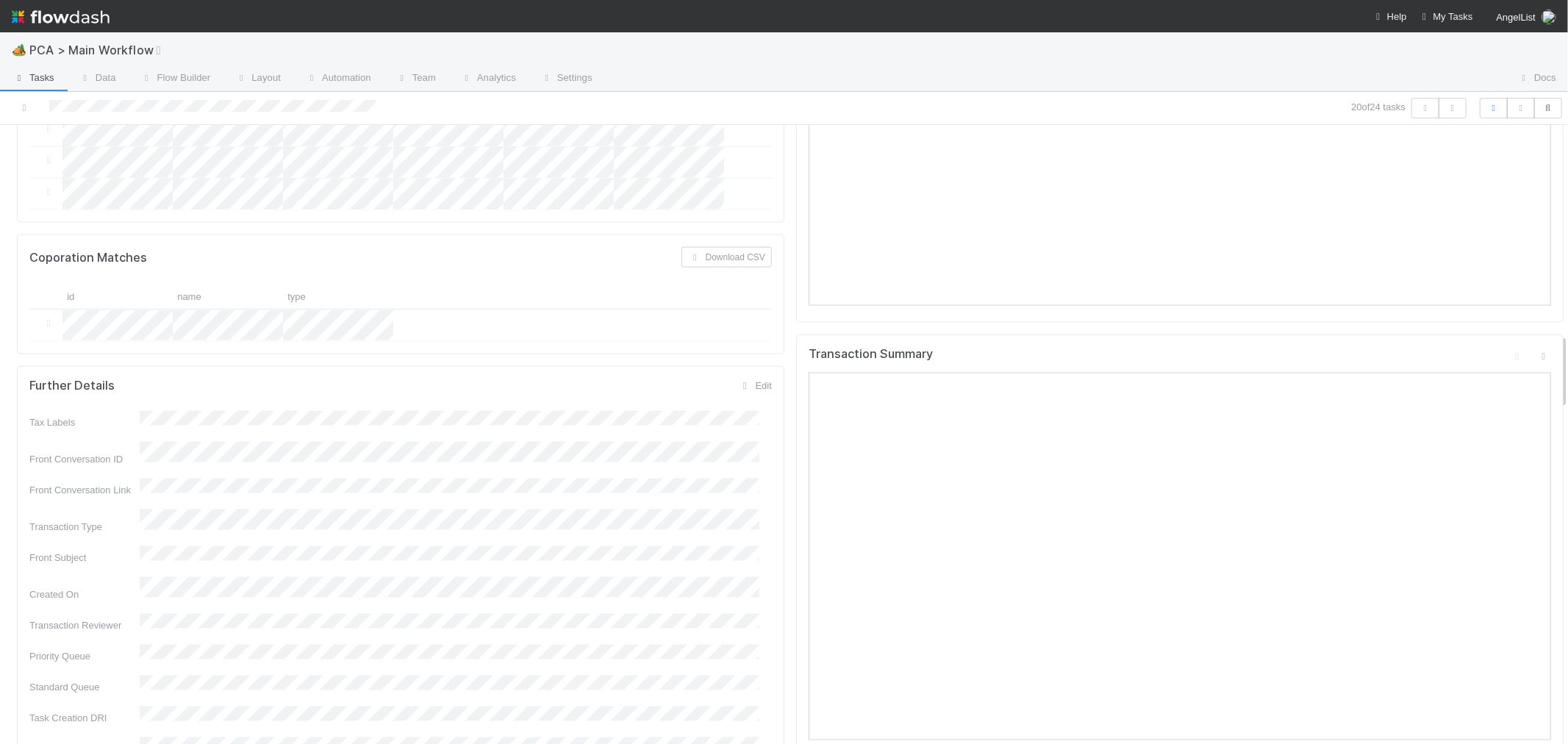
scroll to position [1716, 0]
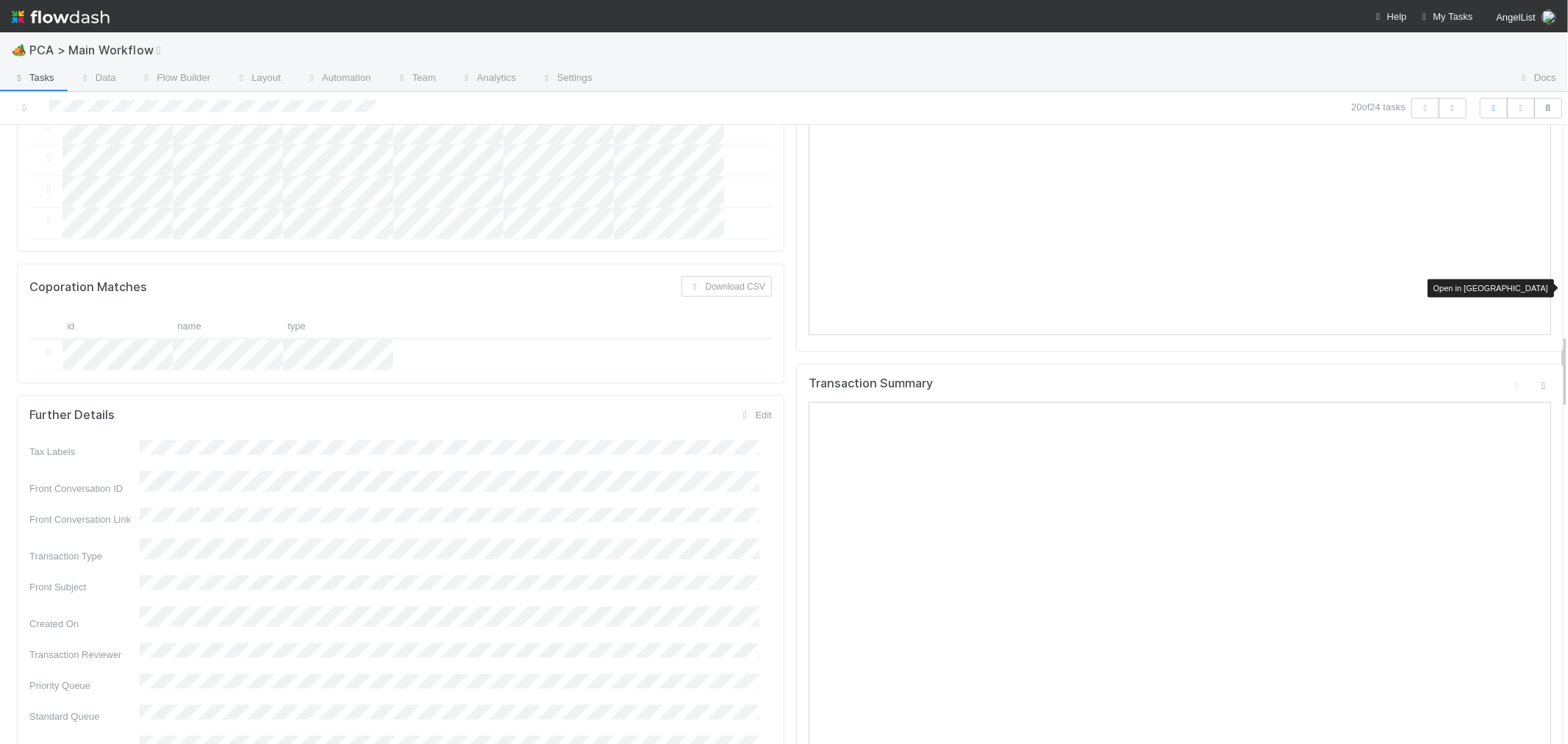
click at [1537, 381] on icon at bounding box center [1544, 385] width 15 height 10
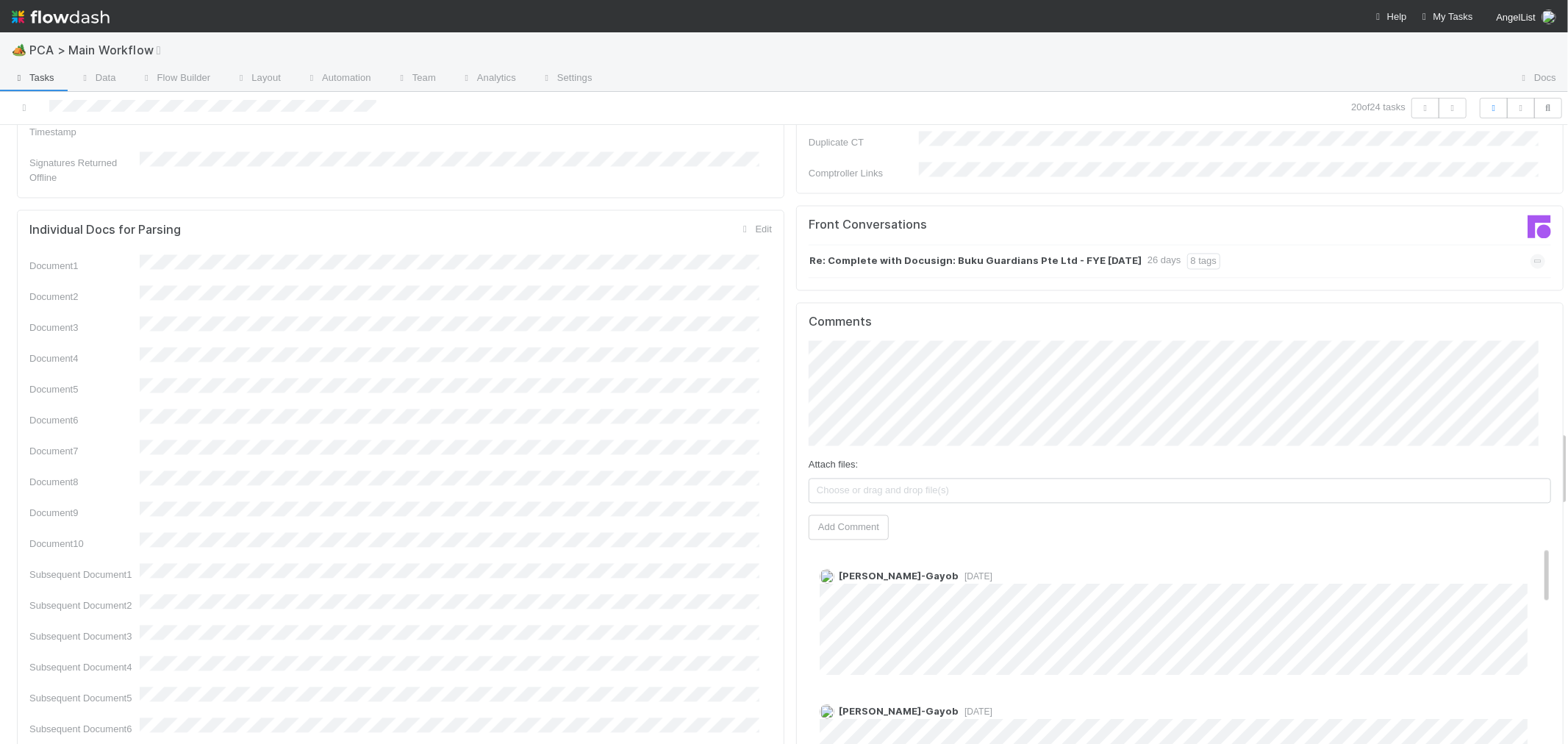
scroll to position [2533, 0]
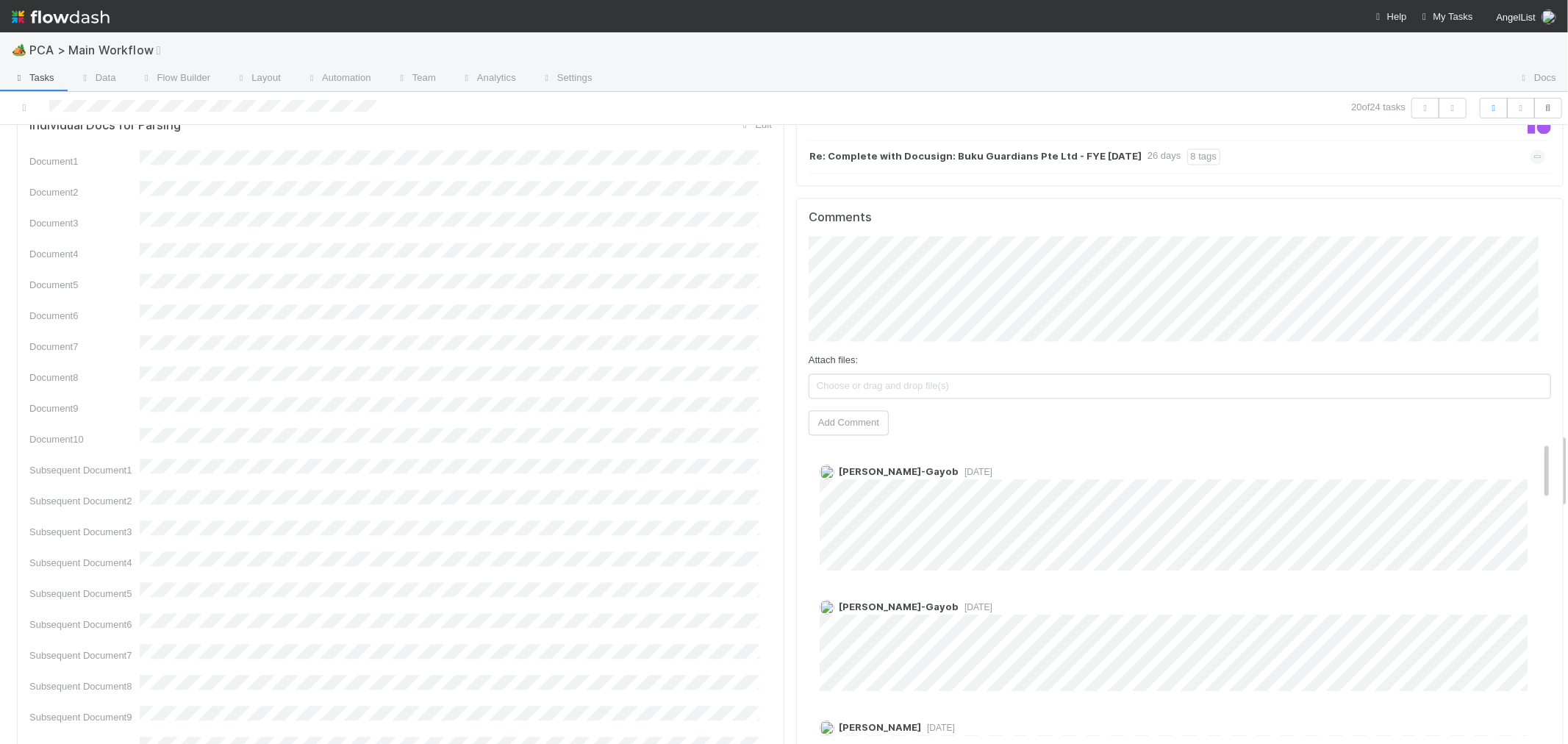
click at [860, 410] on button "Add Comment" at bounding box center [848, 422] width 80 height 25
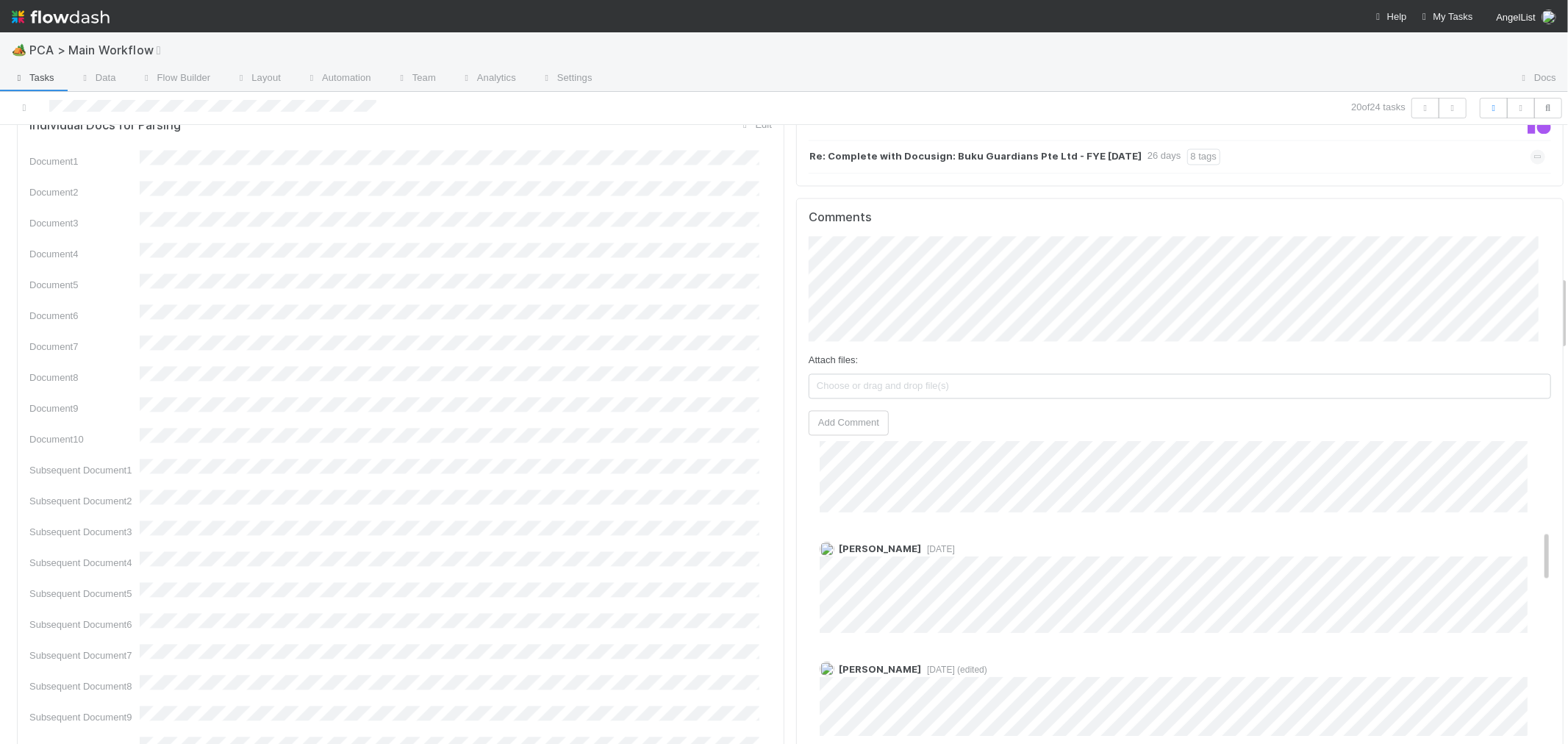
scroll to position [0, 0]
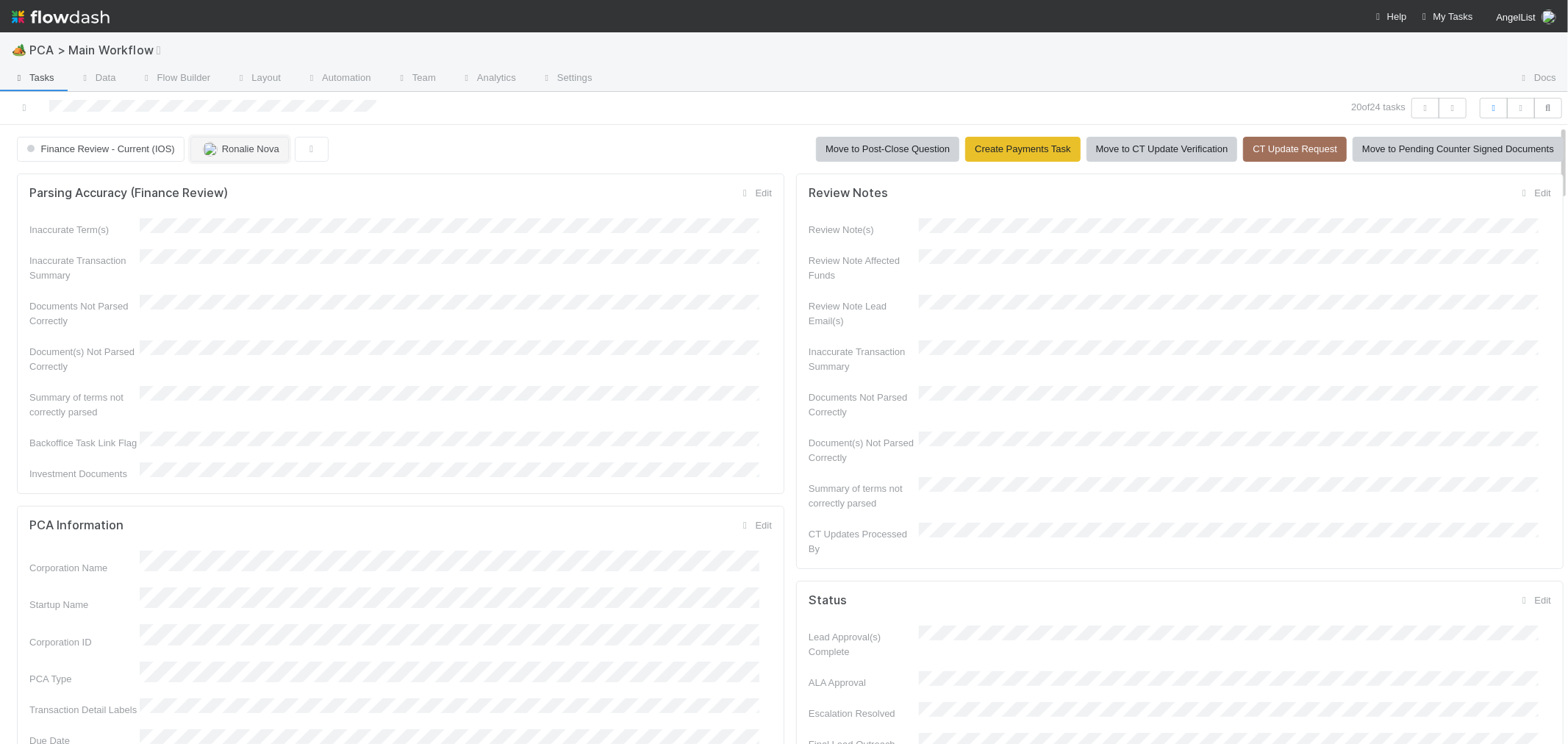
click at [231, 149] on span "Ronalie Nova" at bounding box center [250, 149] width 57 height 11
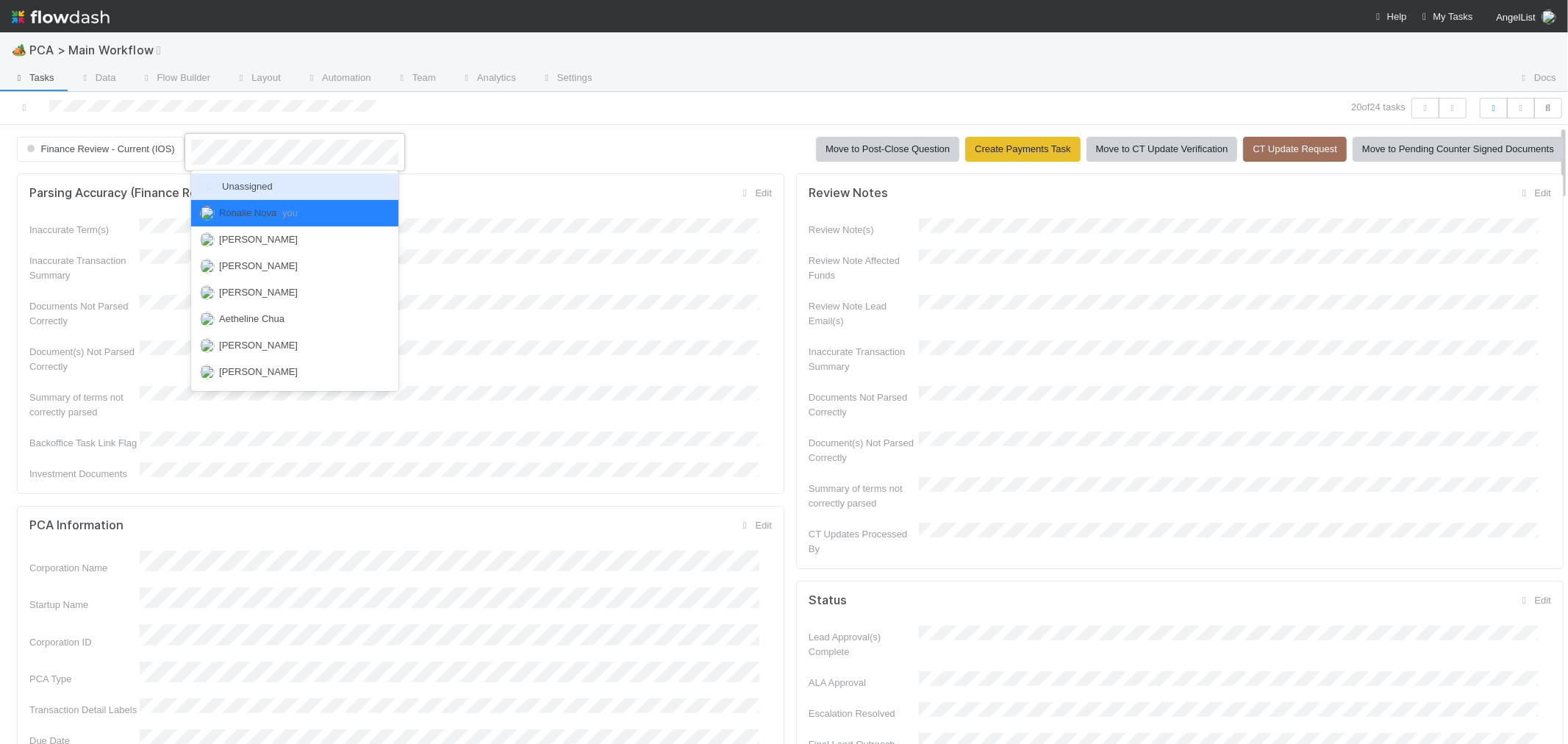
click at [235, 184] on span "Unassigned" at bounding box center [236, 186] width 72 height 11
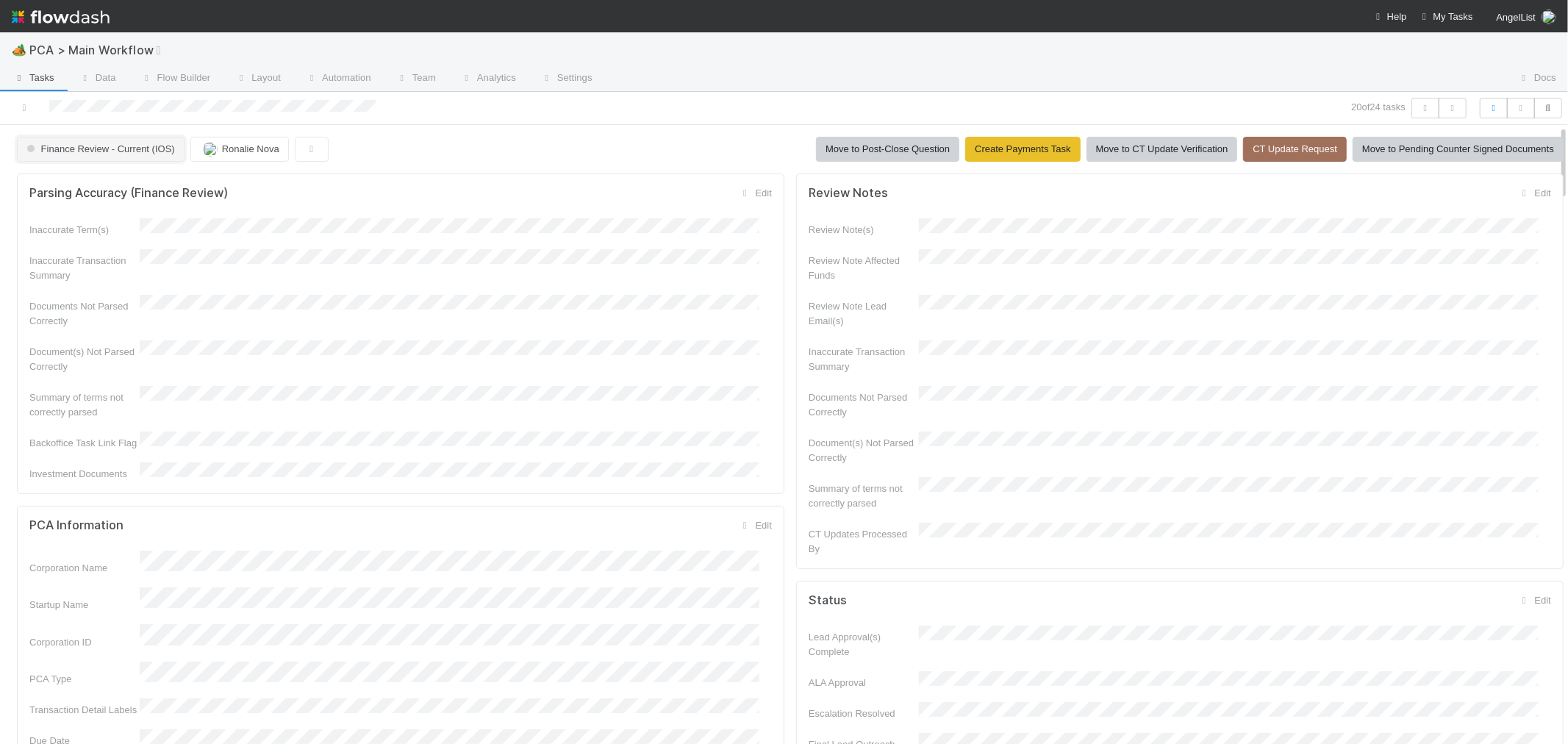
click at [161, 144] on span "Finance Review - Current (IOS)" at bounding box center [99, 149] width 152 height 11
click at [207, 226] on div "Completed" at bounding box center [116, 213] width 208 height 26
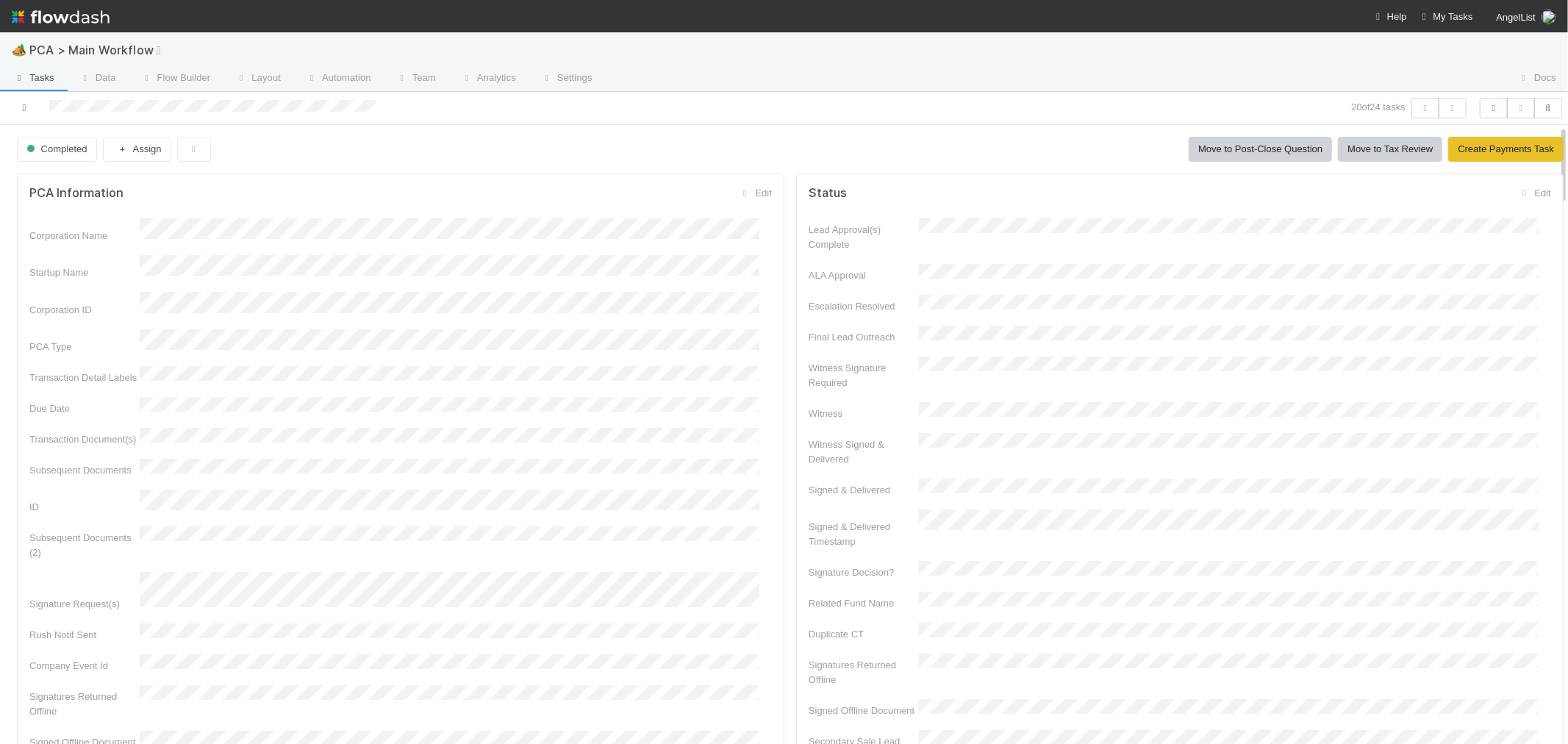
click at [26, 104] on icon at bounding box center [25, 108] width 15 height 10
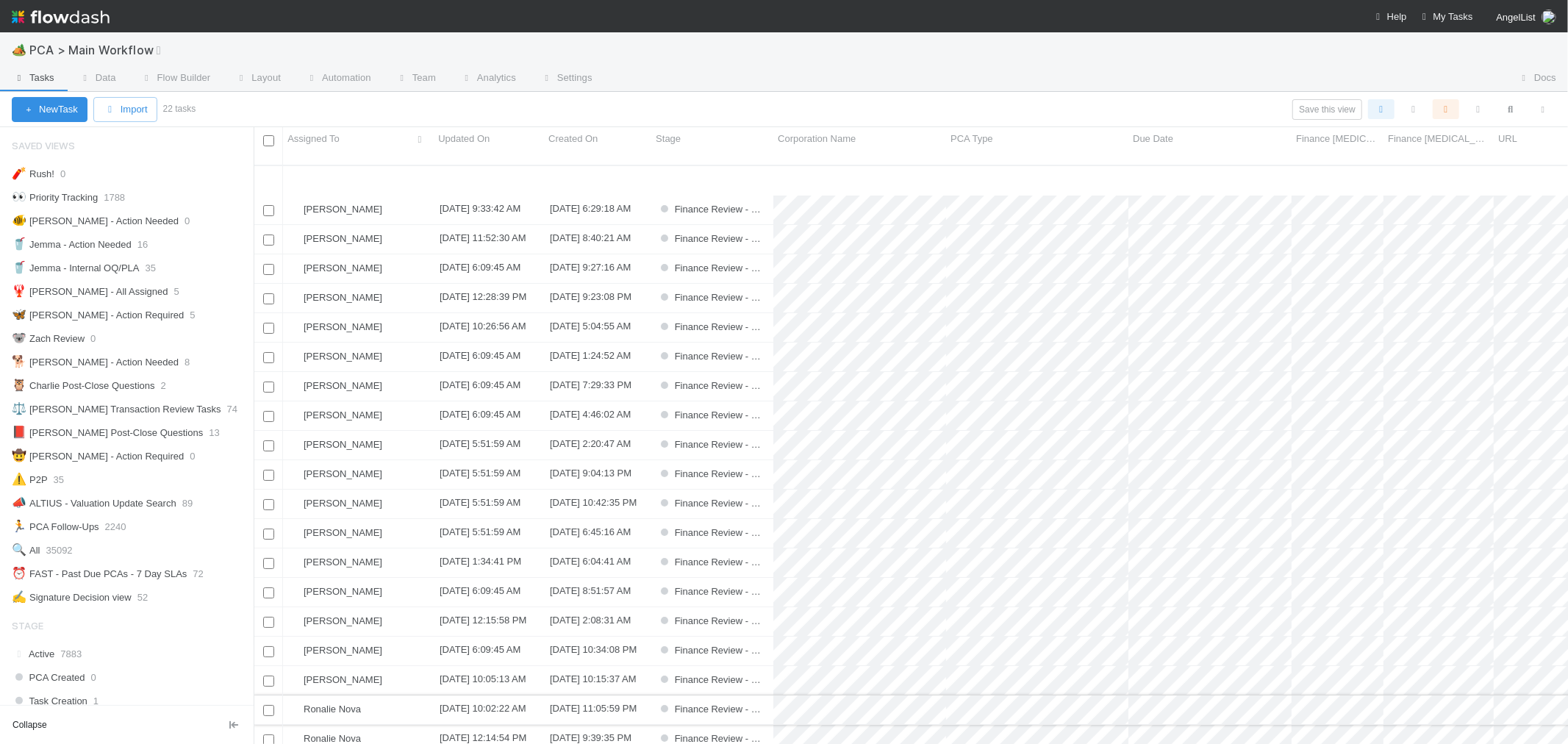
scroll to position [69, 0]
click at [387, 639] on div "Ronalie Nova" at bounding box center [358, 654] width 151 height 28
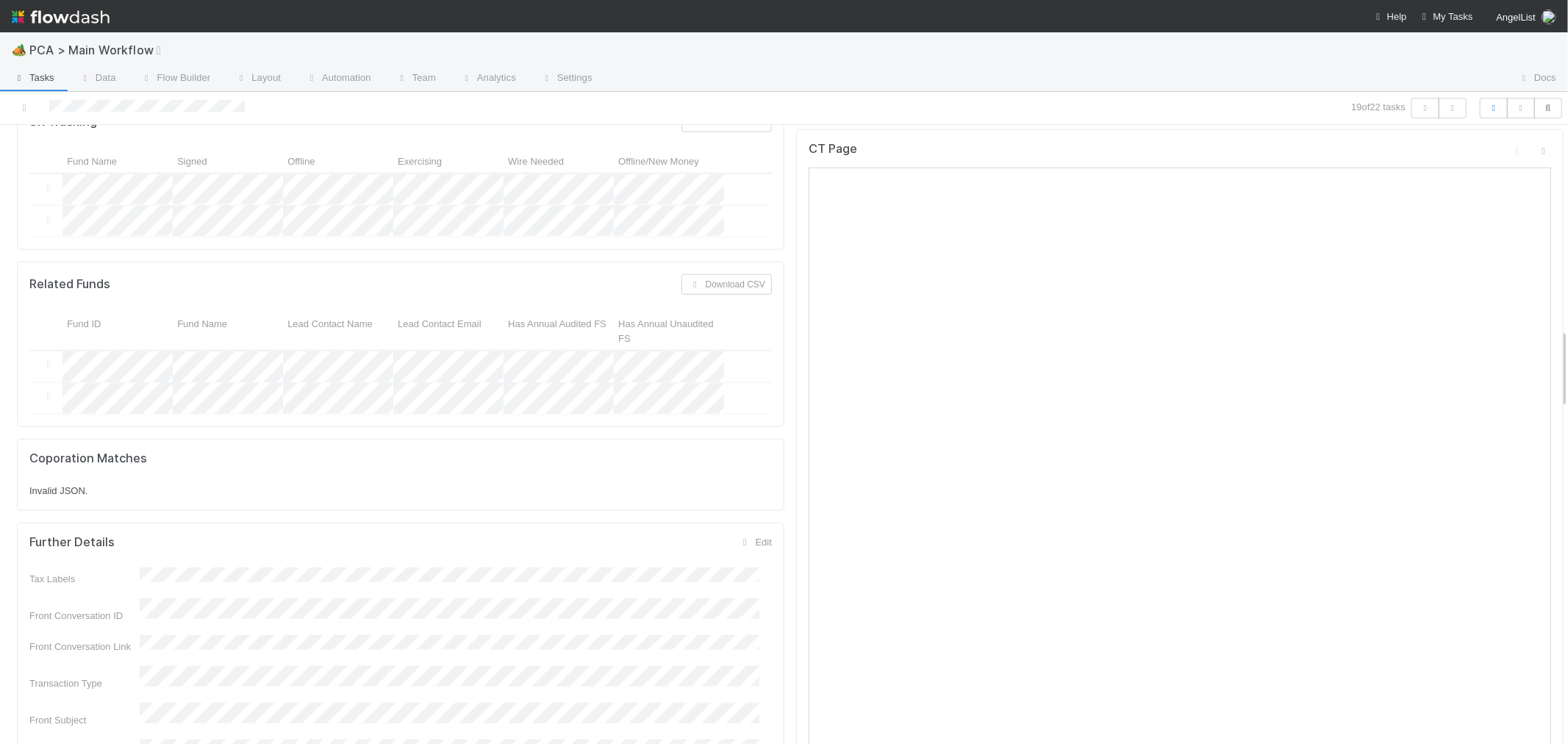
scroll to position [1797, 0]
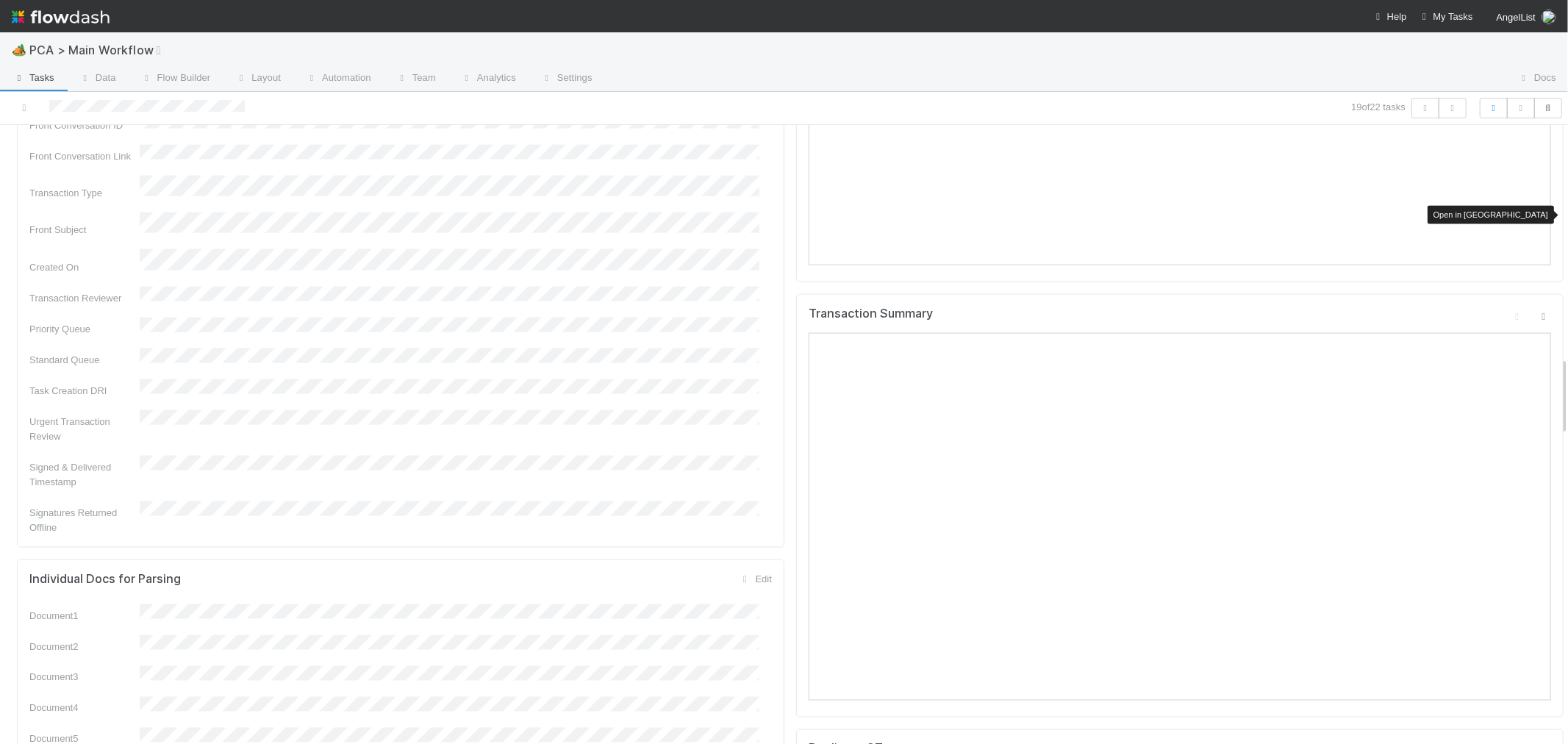
click at [1537, 311] on icon at bounding box center [1544, 316] width 15 height 10
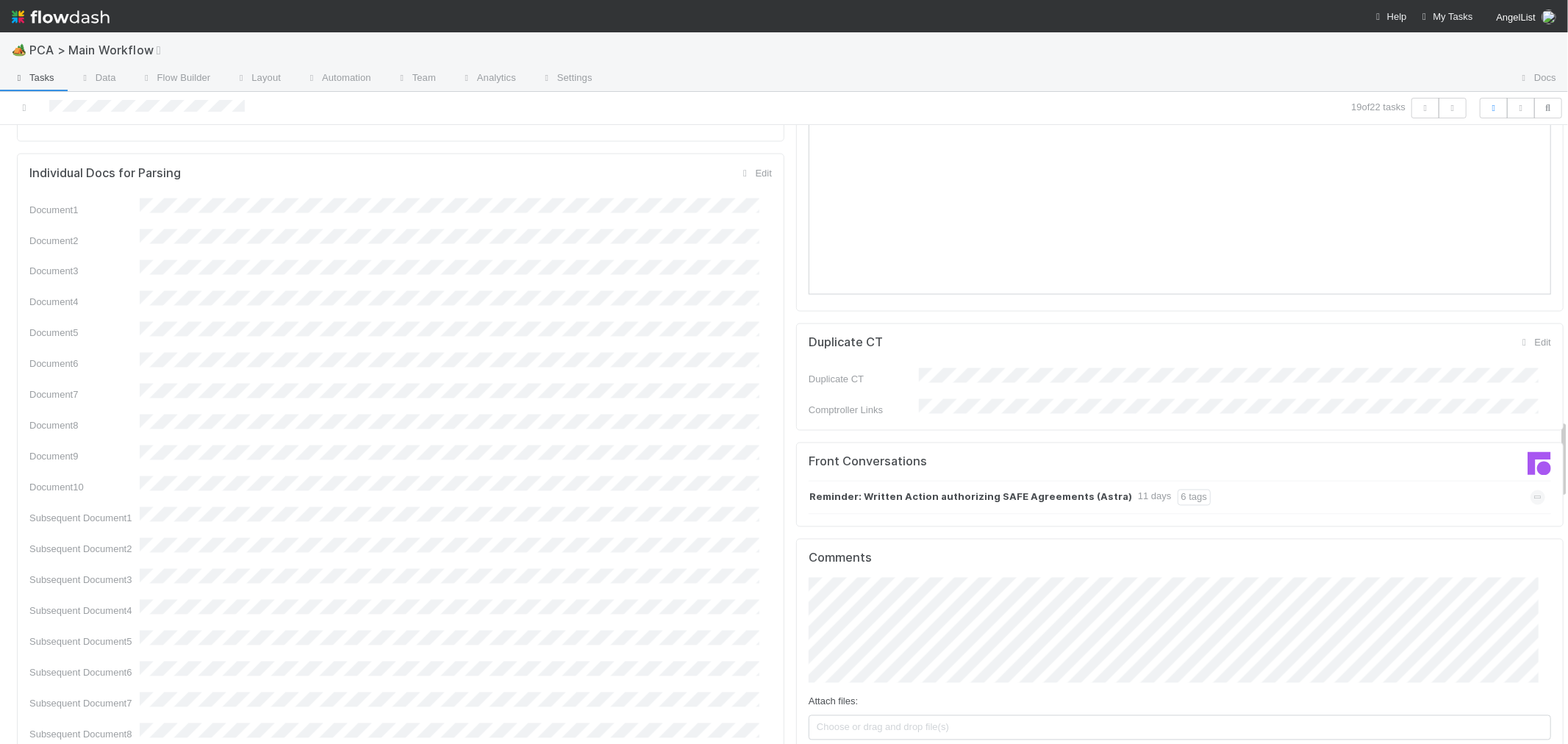
scroll to position [2288, 0]
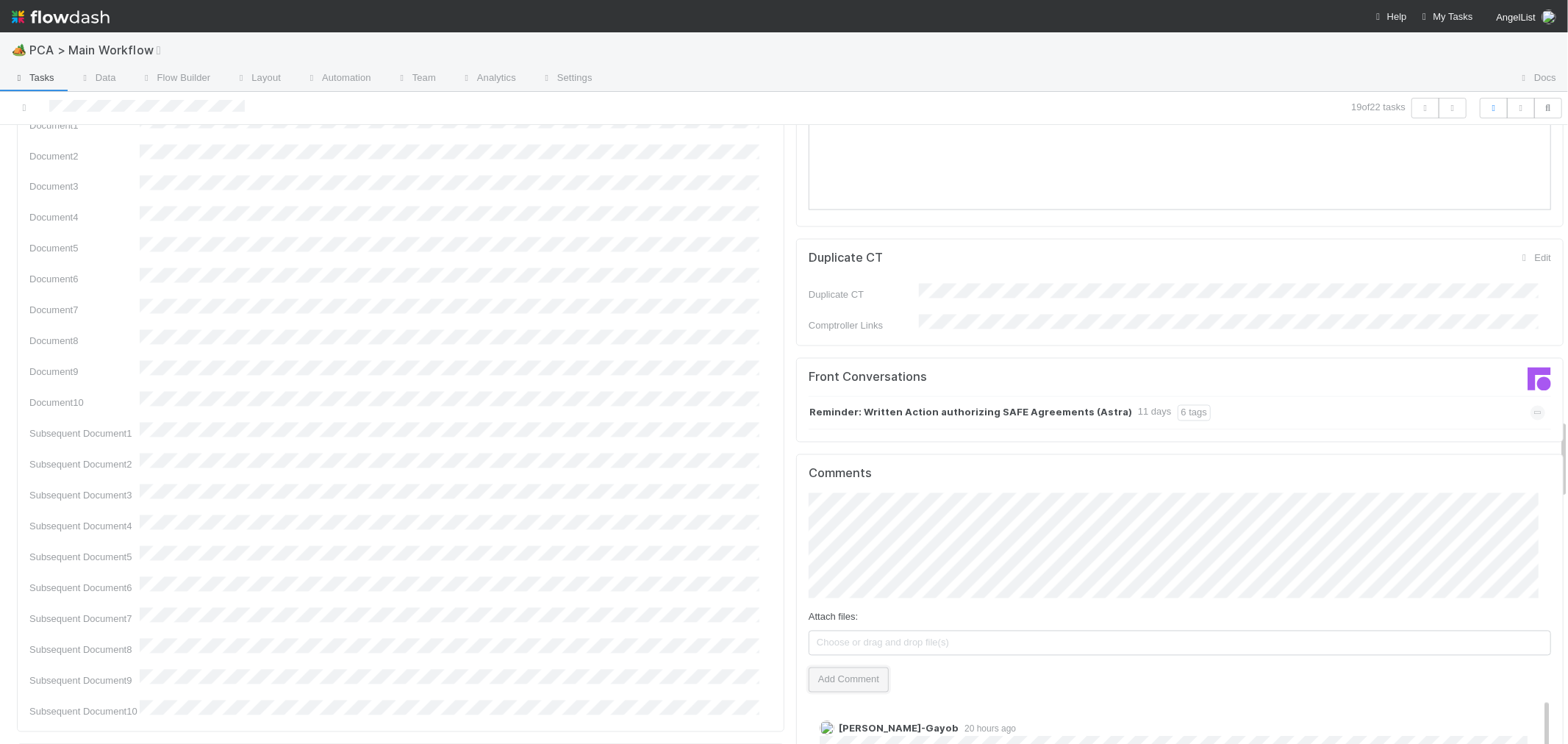
click at [851, 668] on button "Add Comment" at bounding box center [848, 680] width 80 height 25
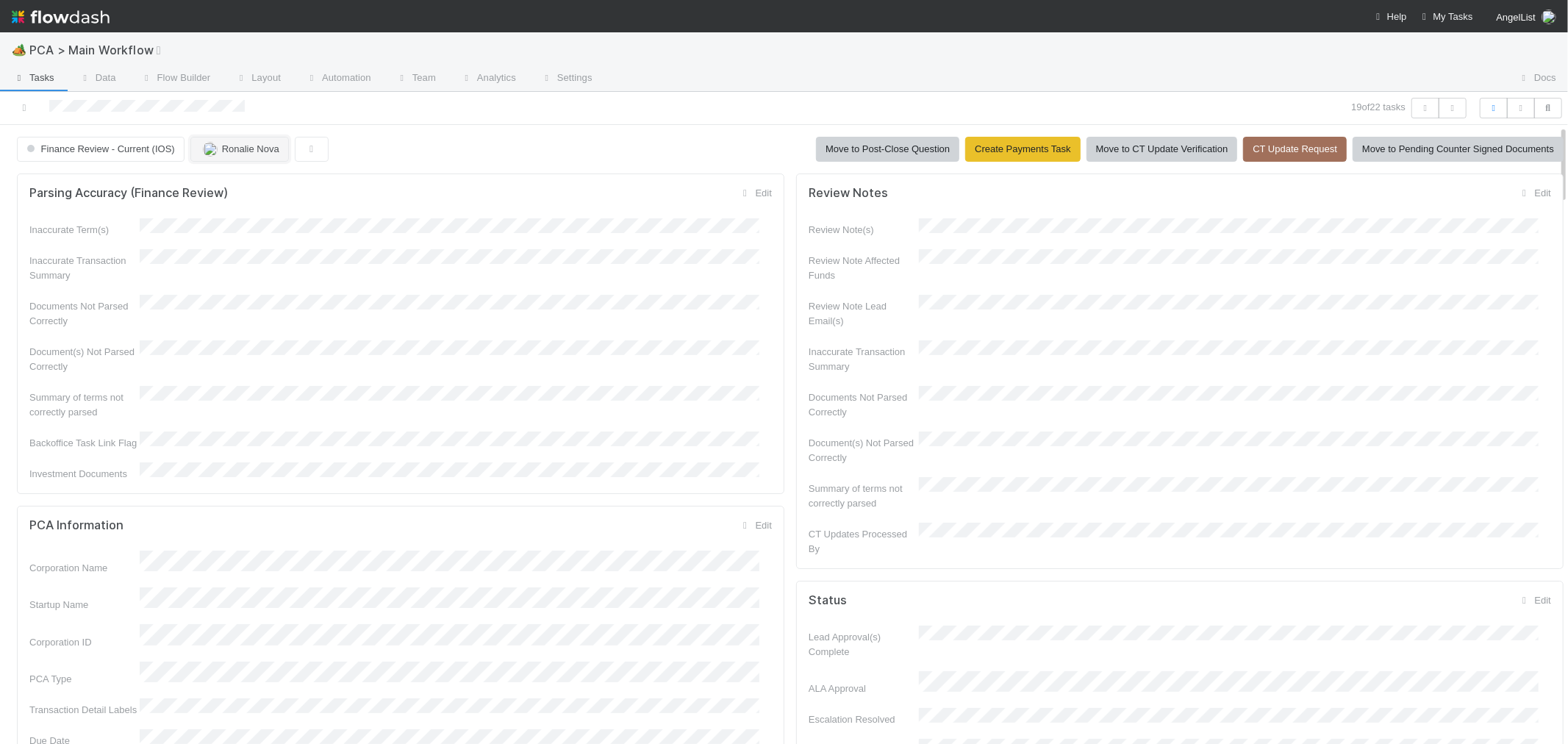
click at [251, 150] on span "Ronalie Nova" at bounding box center [250, 149] width 57 height 11
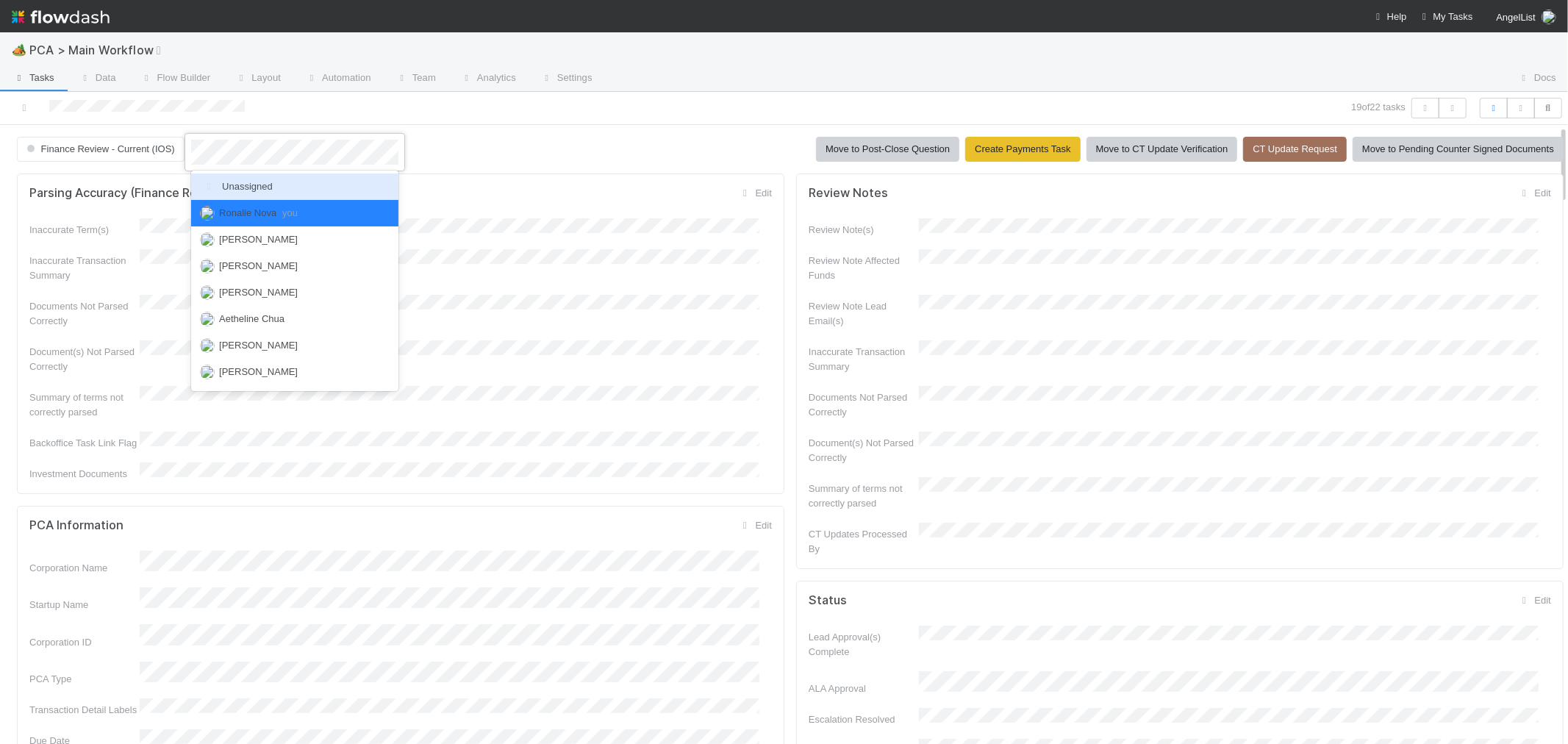
click at [251, 188] on span "Unassigned" at bounding box center [236, 186] width 72 height 11
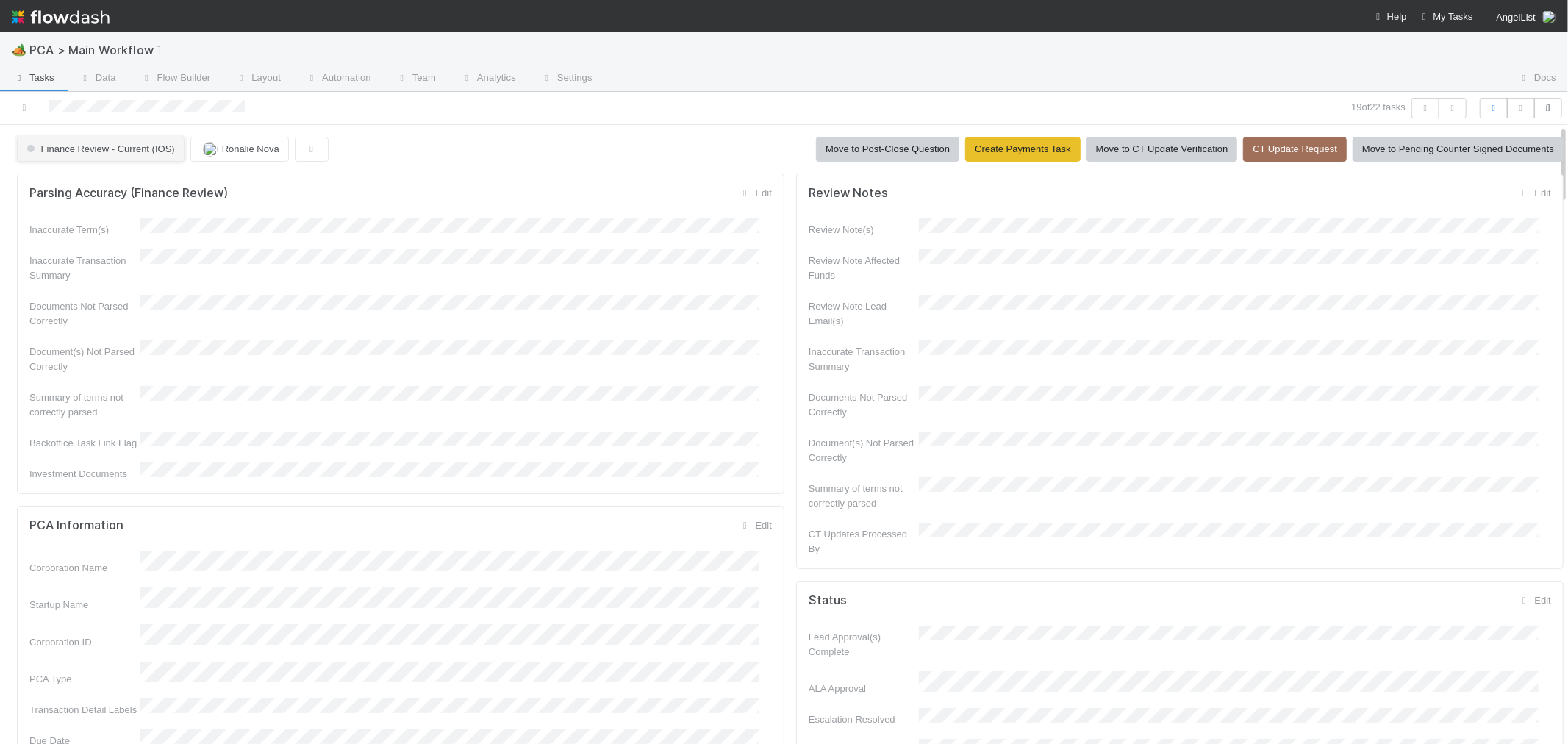
click at [157, 150] on span "Finance Review - Current (IOS)" at bounding box center [99, 149] width 152 height 11
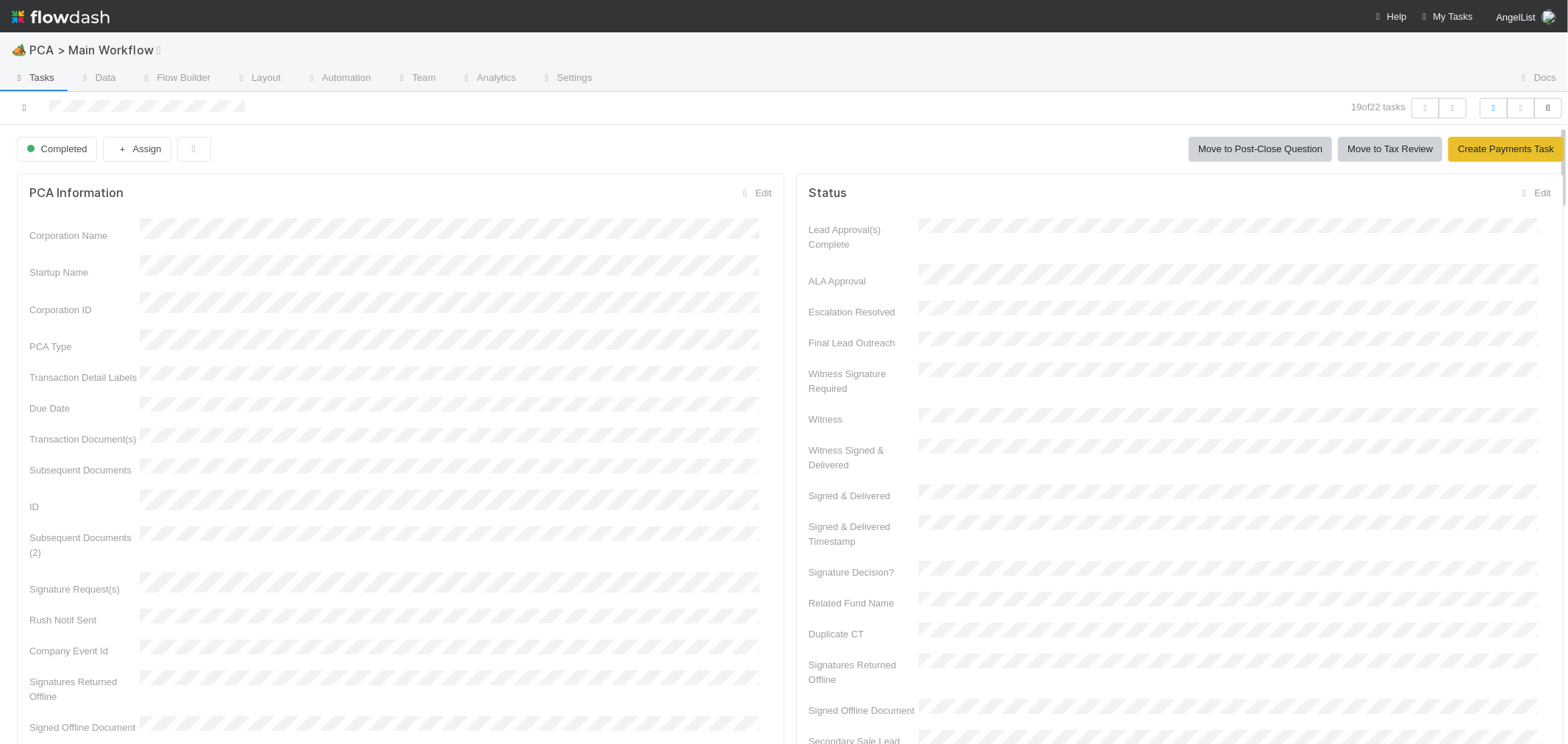
click at [26, 107] on icon at bounding box center [25, 108] width 15 height 10
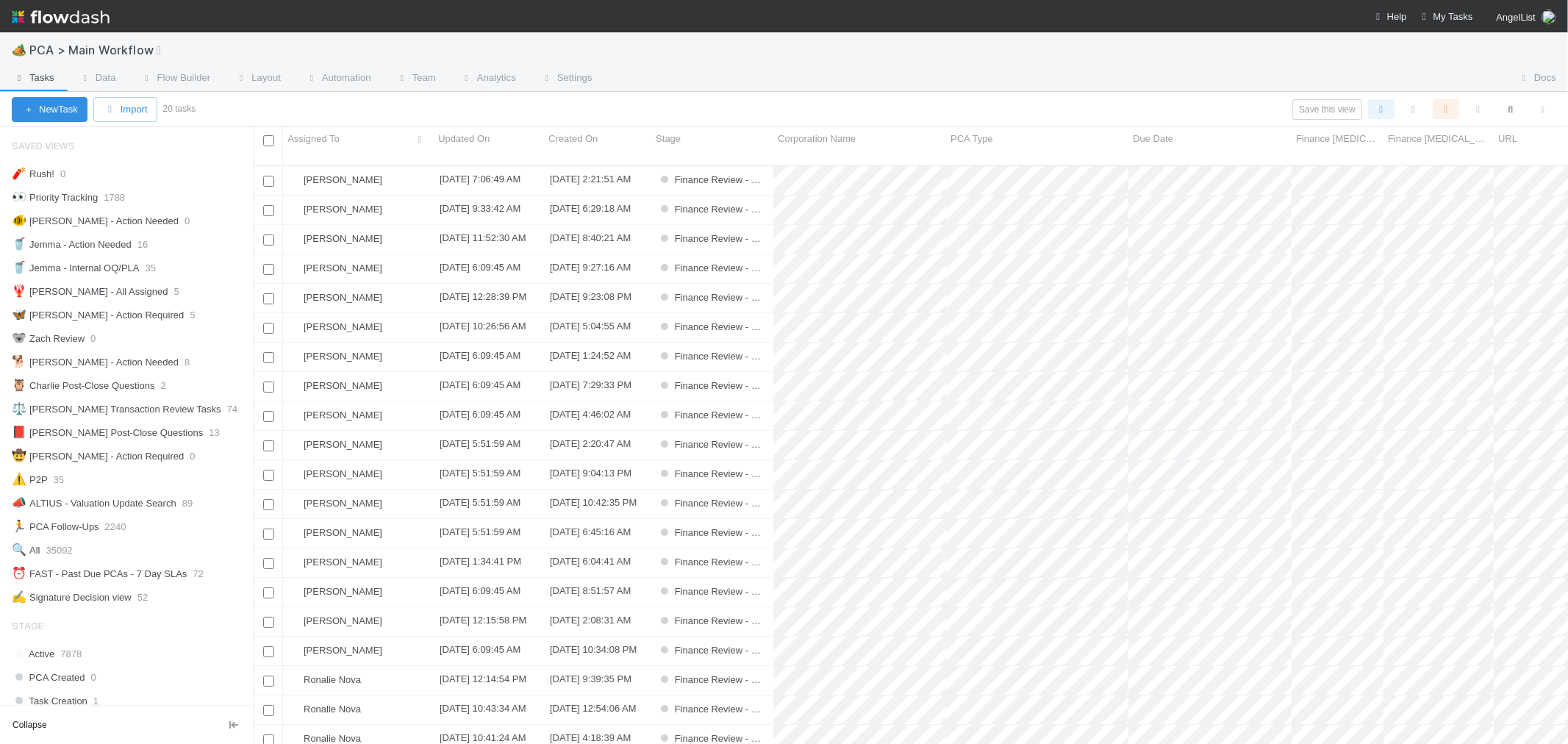
scroll to position [10, 0]
click at [402, 666] on div "Ronalie Nova" at bounding box center [358, 681] width 151 height 28
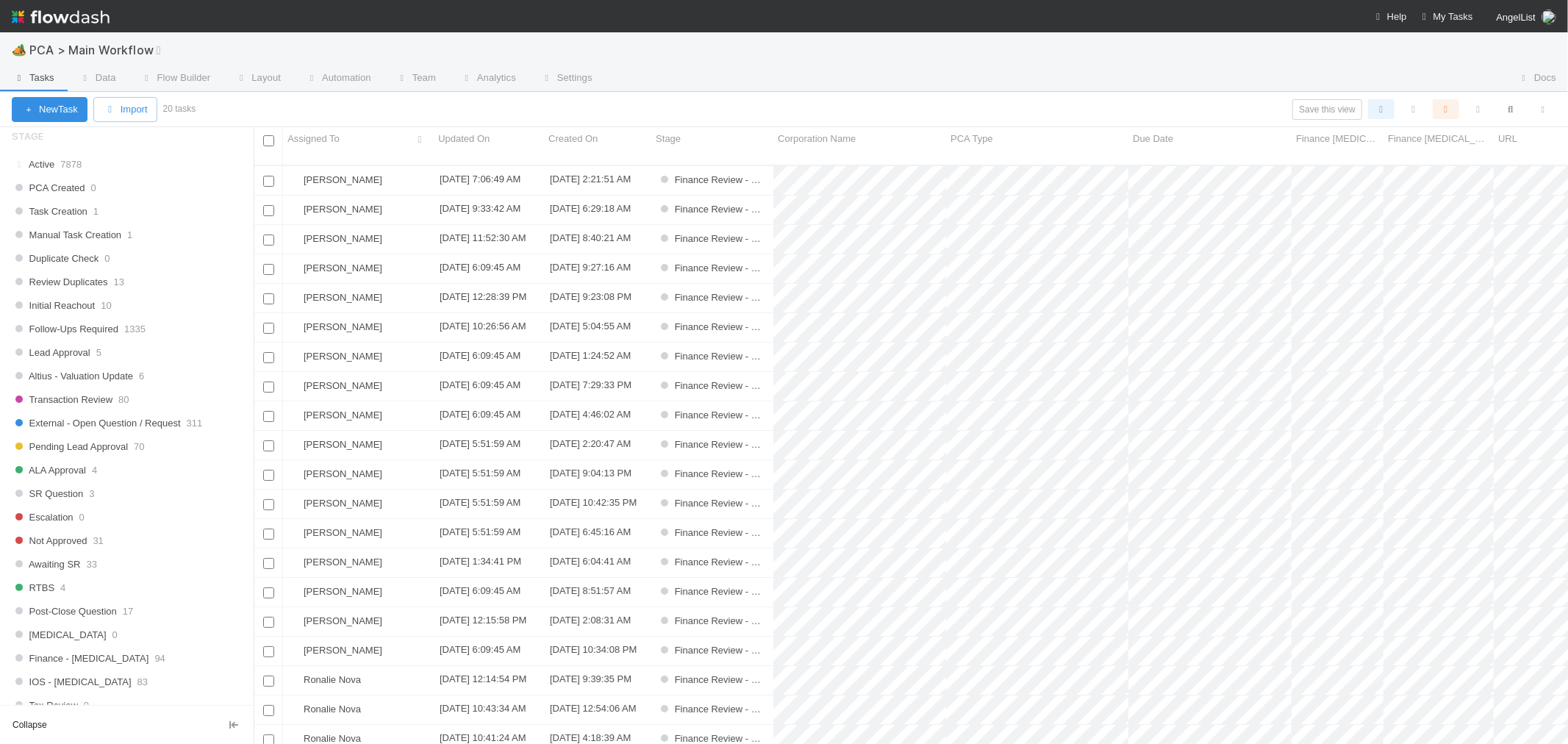
scroll to position [10, 0]
click at [398, 663] on div "Janice Garcia 8/15/25, 7:06:49 AM 7/22/25, 2:21:51 AM Finance Review - Current …" at bounding box center [911, 462] width 1314 height 591
click at [398, 659] on div "Janice Garcia 8/15/25, 7:06:49 AM 7/22/25, 2:21:51 AM Finance Review - Current …" at bounding box center [911, 462] width 1314 height 591
click at [370, 666] on div "Ronalie Nova" at bounding box center [358, 681] width 151 height 28
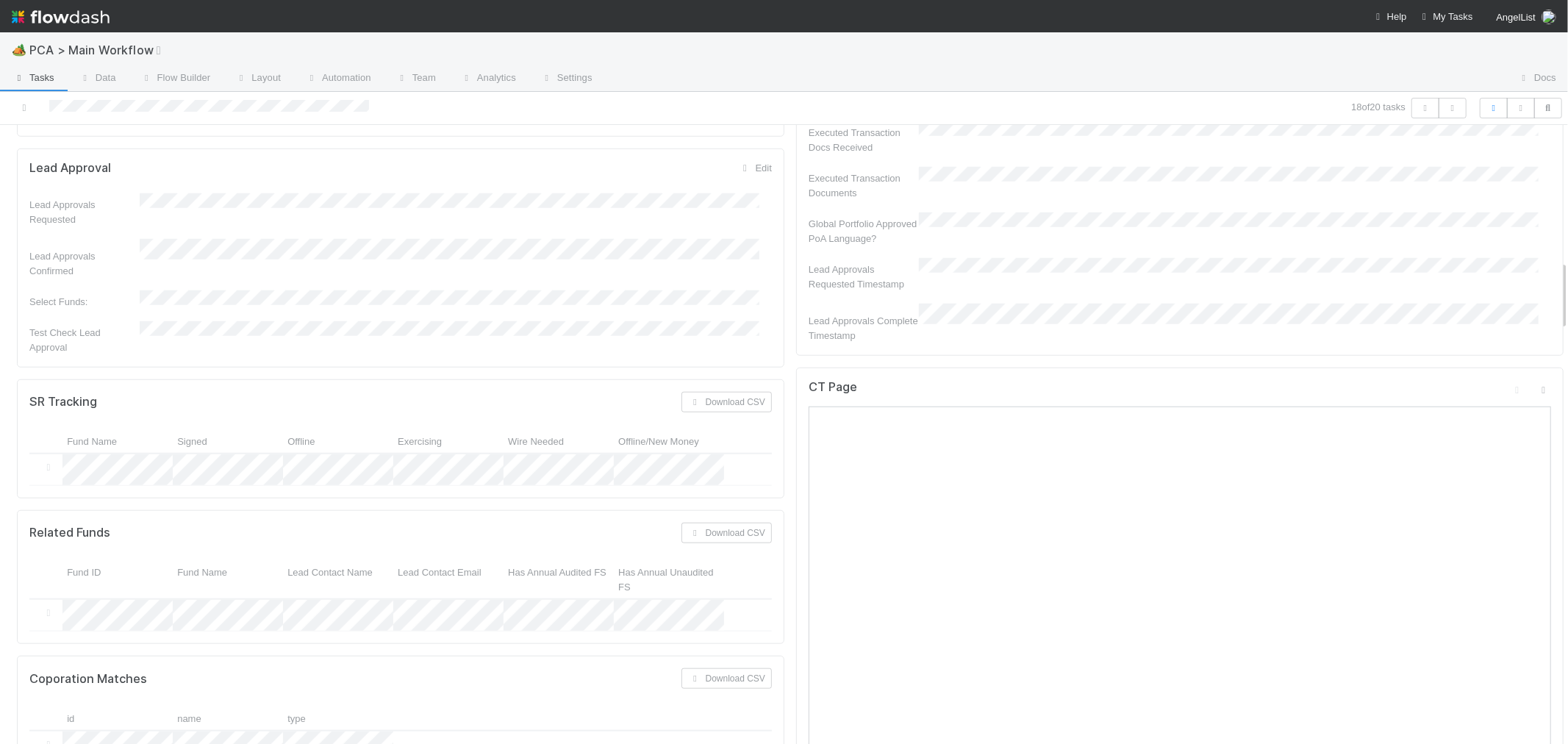
scroll to position [1471, 0]
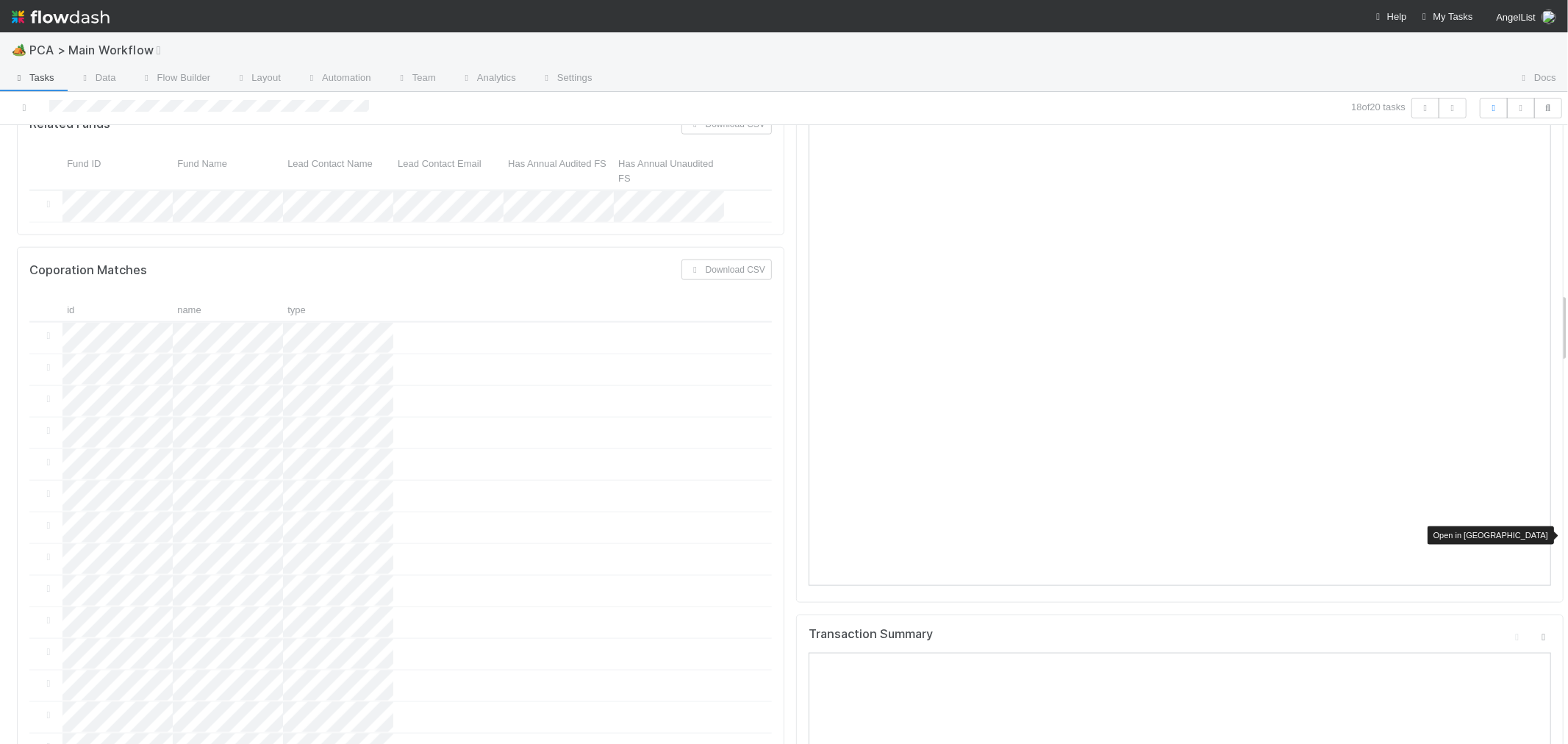
click at [1537, 633] on icon at bounding box center [1544, 637] width 15 height 10
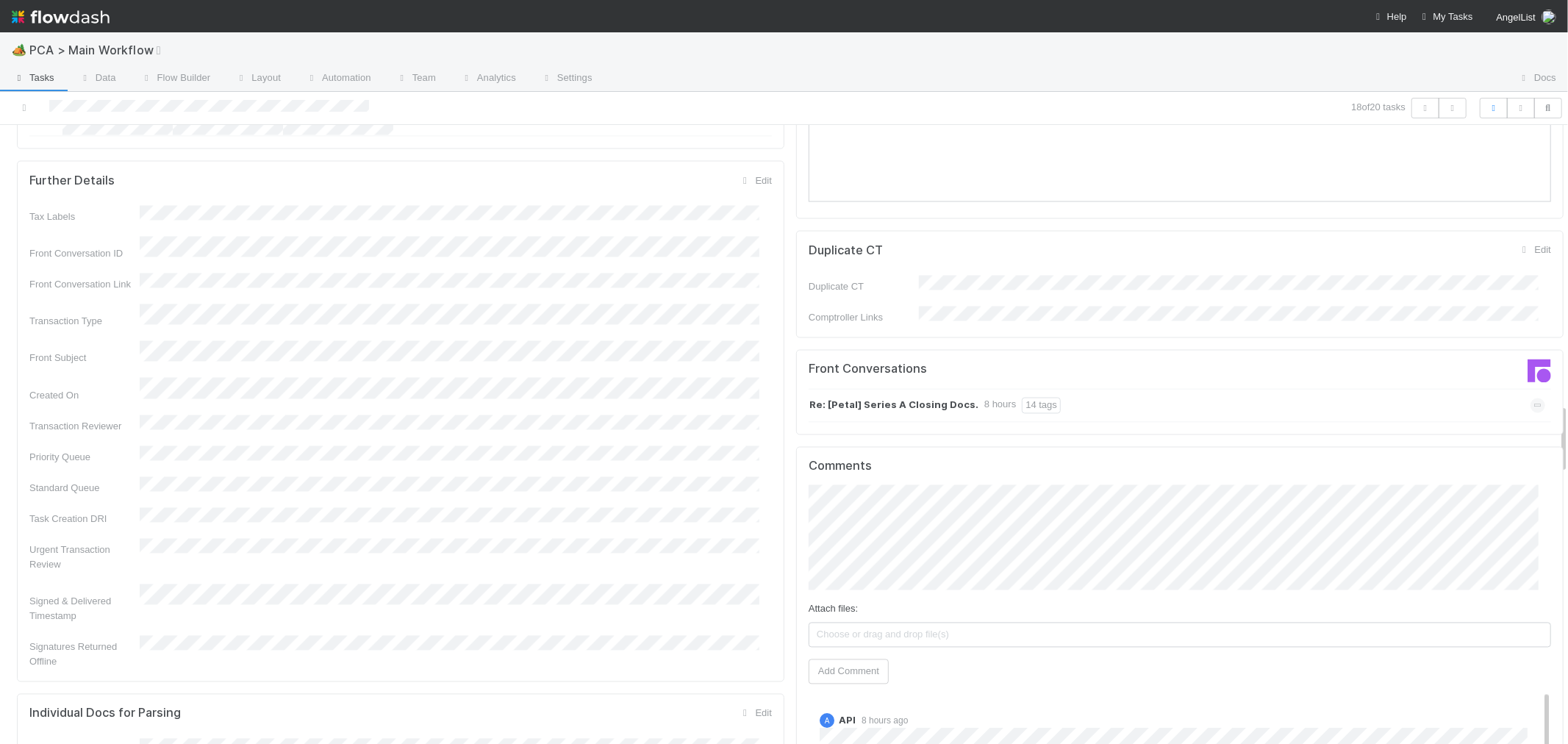
scroll to position [2452, 0]
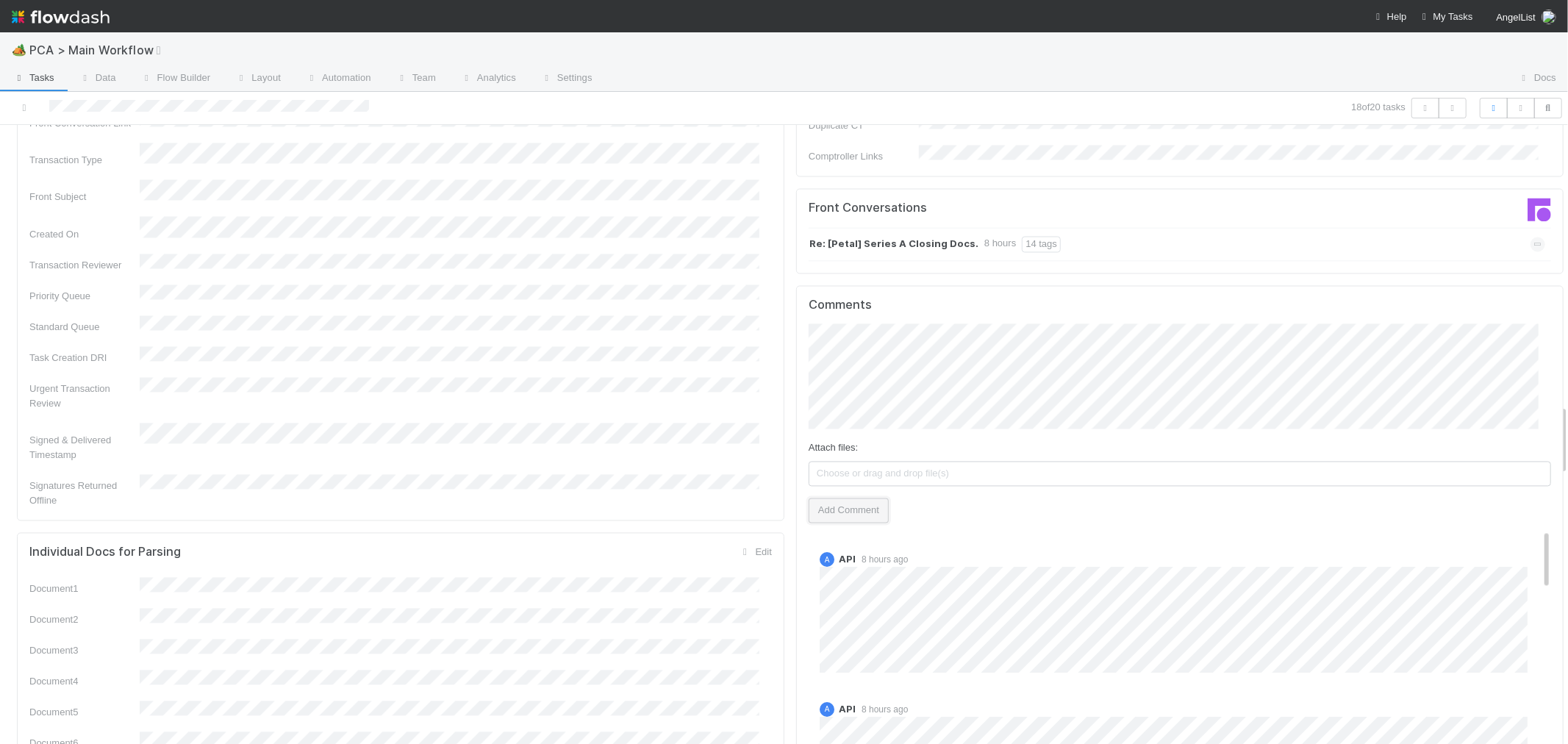
click at [849, 498] on button "Add Comment" at bounding box center [848, 510] width 80 height 25
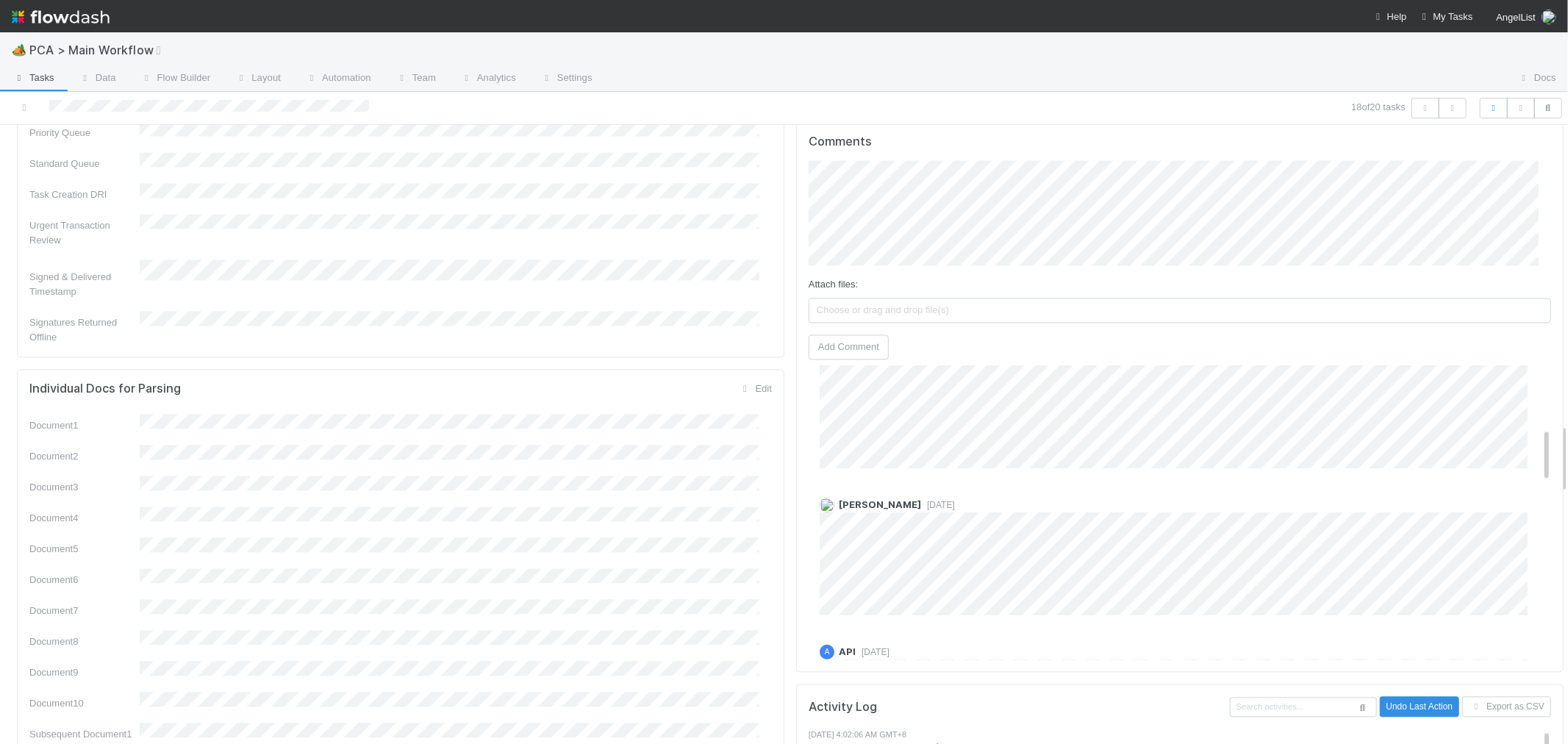
scroll to position [0, 0]
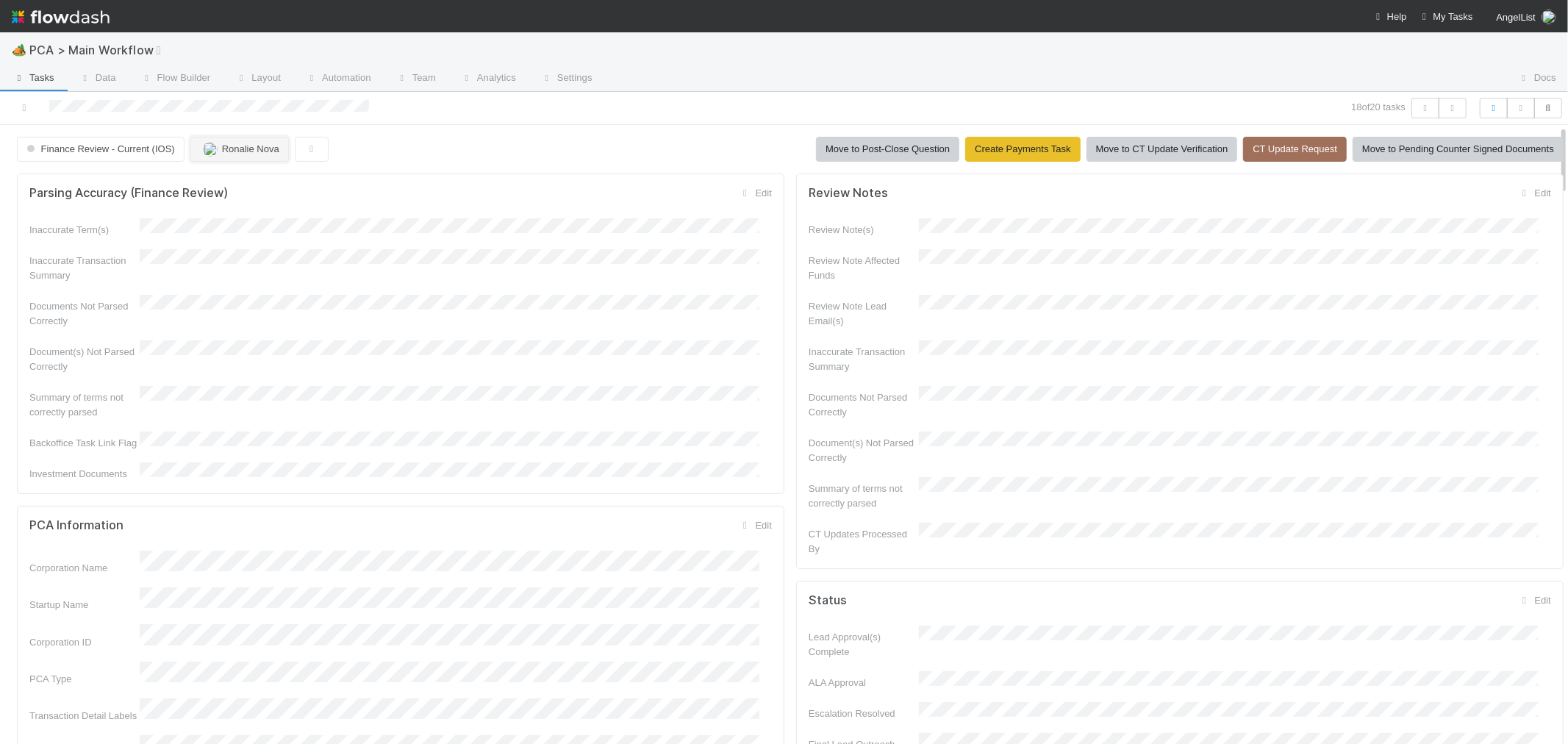
click at [245, 158] on button "Ronalie Nova" at bounding box center [240, 149] width 99 height 25
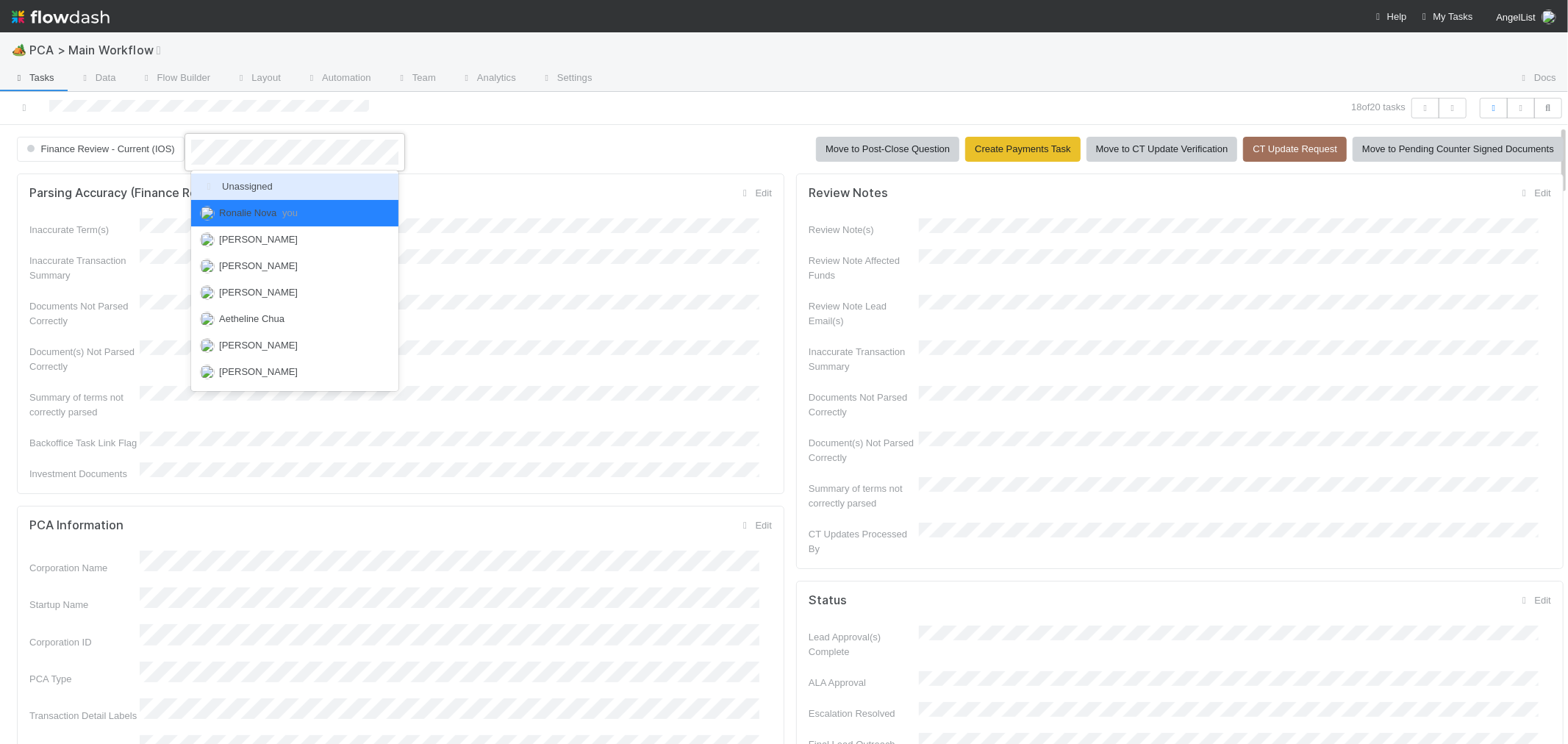
click at [248, 187] on span "Unassigned" at bounding box center [236, 186] width 72 height 11
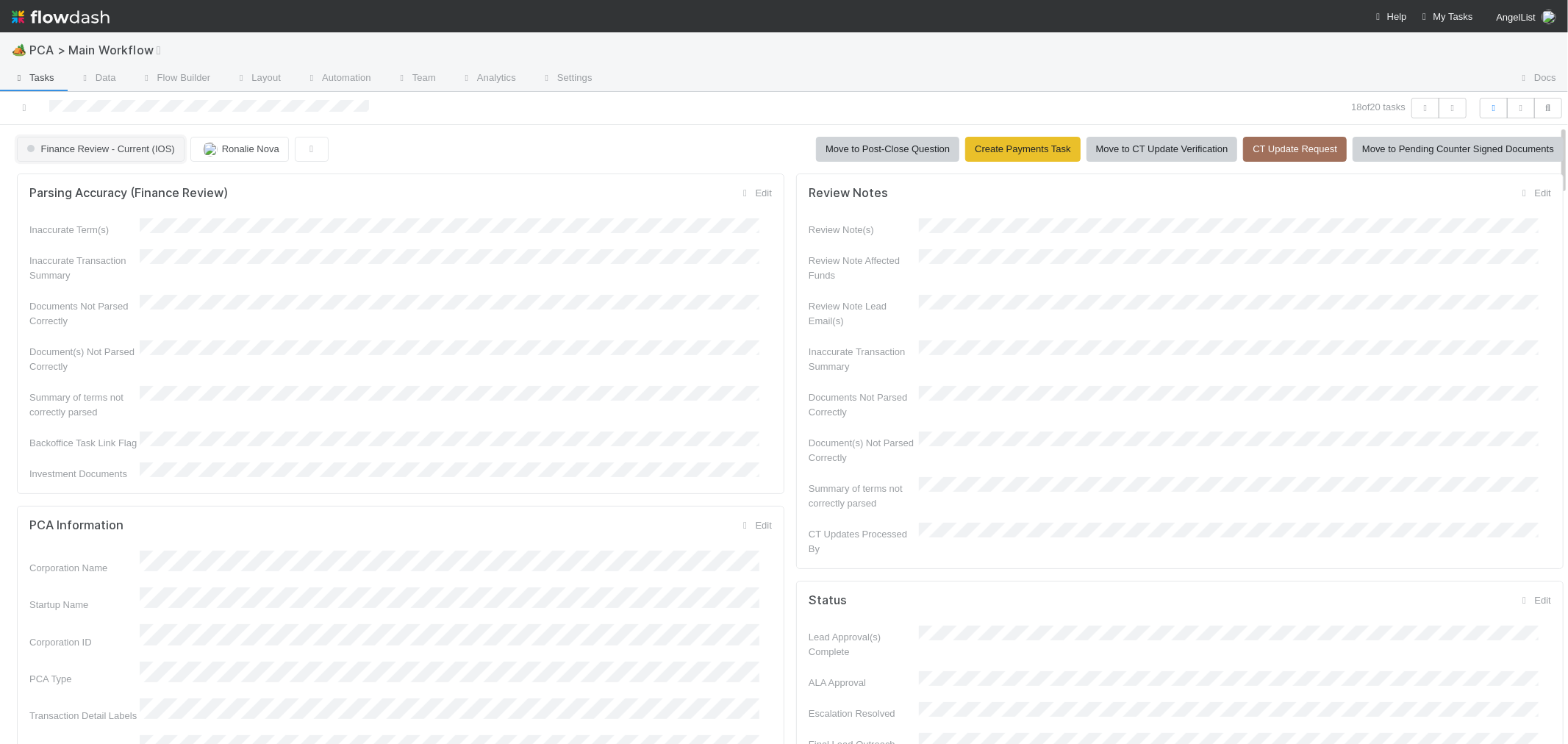
click at [152, 150] on span "Finance Review - Current (IOS)" at bounding box center [99, 149] width 152 height 11
drag, startPoint x: 103, startPoint y: 228, endPoint x: 90, endPoint y: 193, distance: 37.3
click at [102, 226] on div "Completed" at bounding box center [116, 213] width 208 height 26
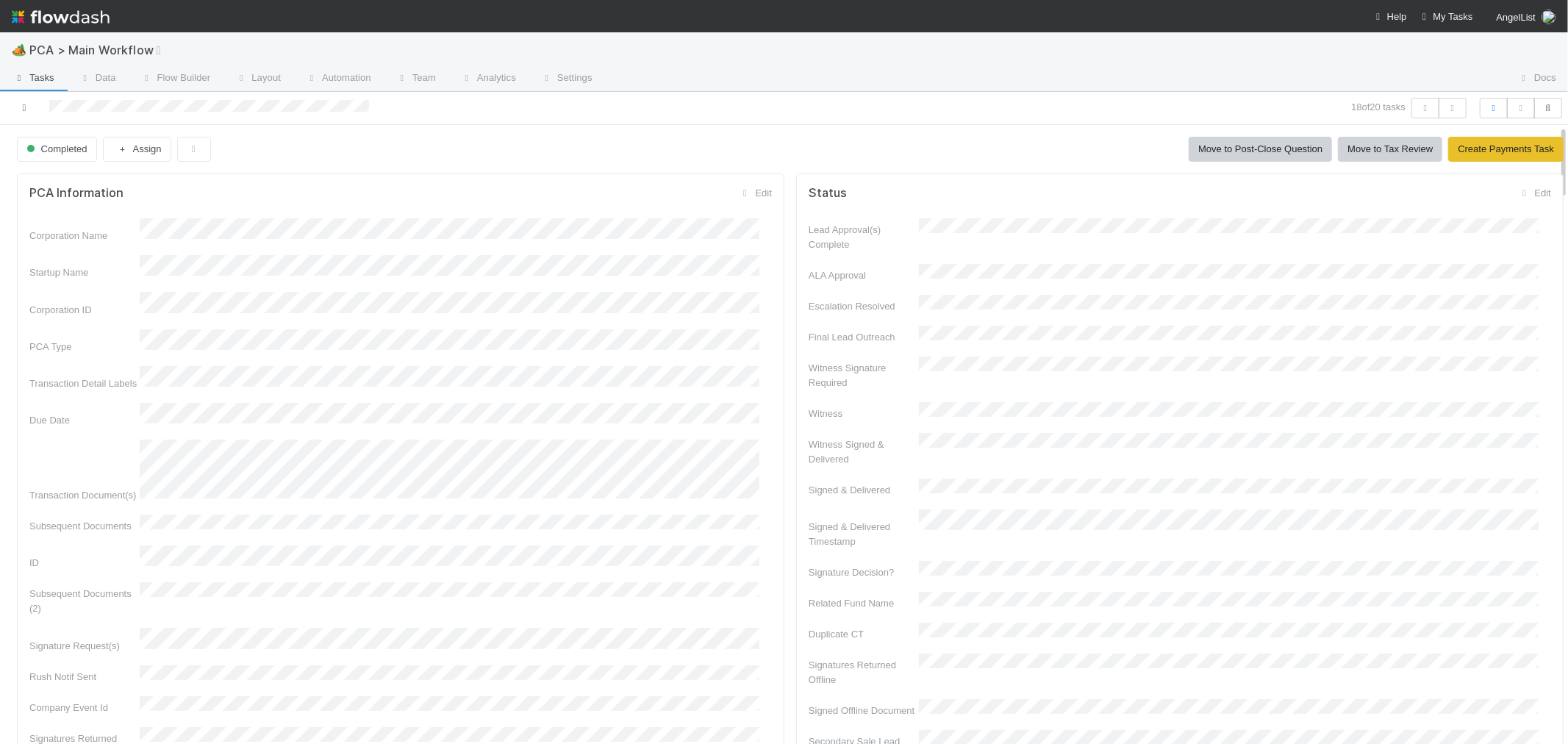
click at [24, 106] on icon at bounding box center [25, 108] width 15 height 10
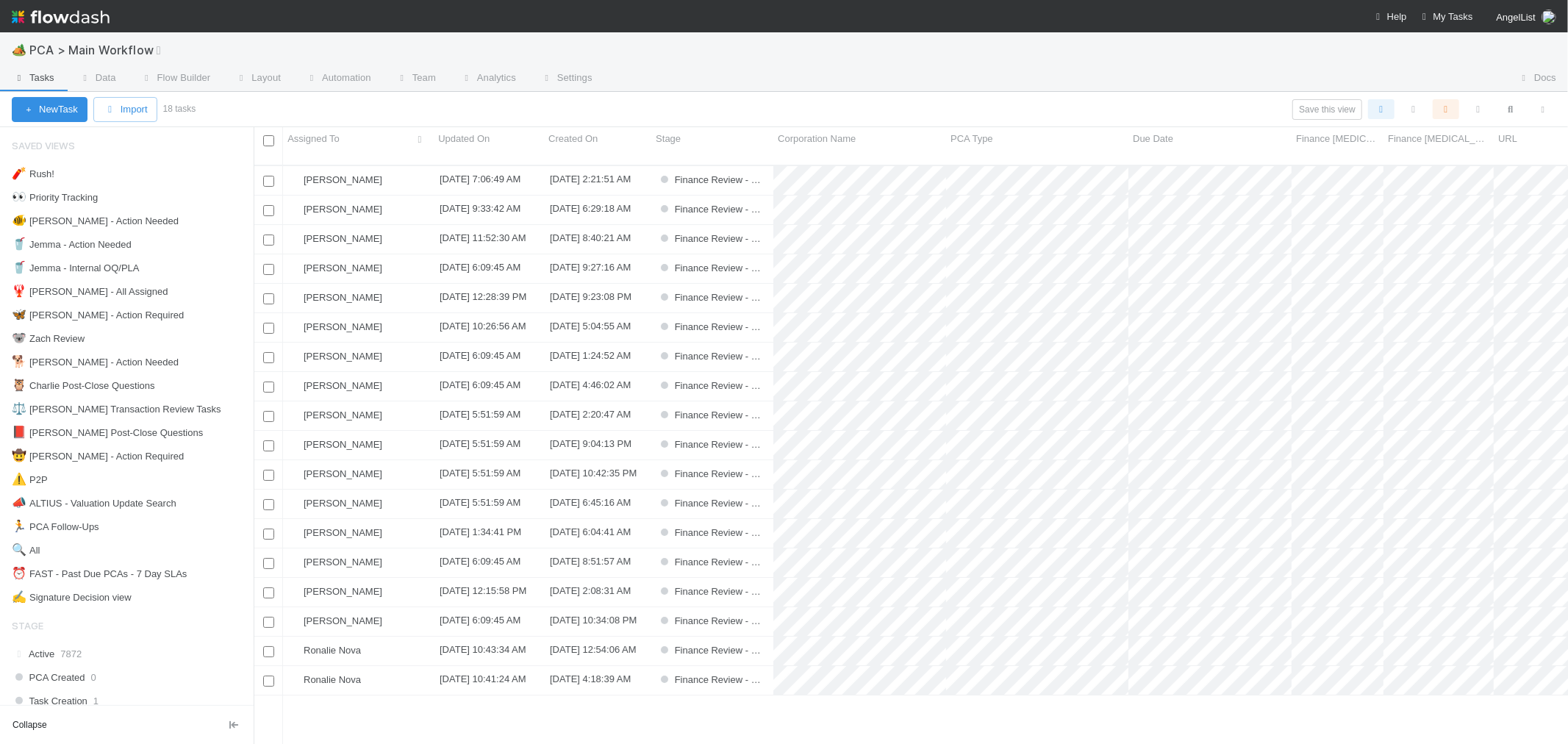
scroll to position [579, 1302]
click at [394, 642] on div "Ronalie Nova" at bounding box center [358, 651] width 151 height 28
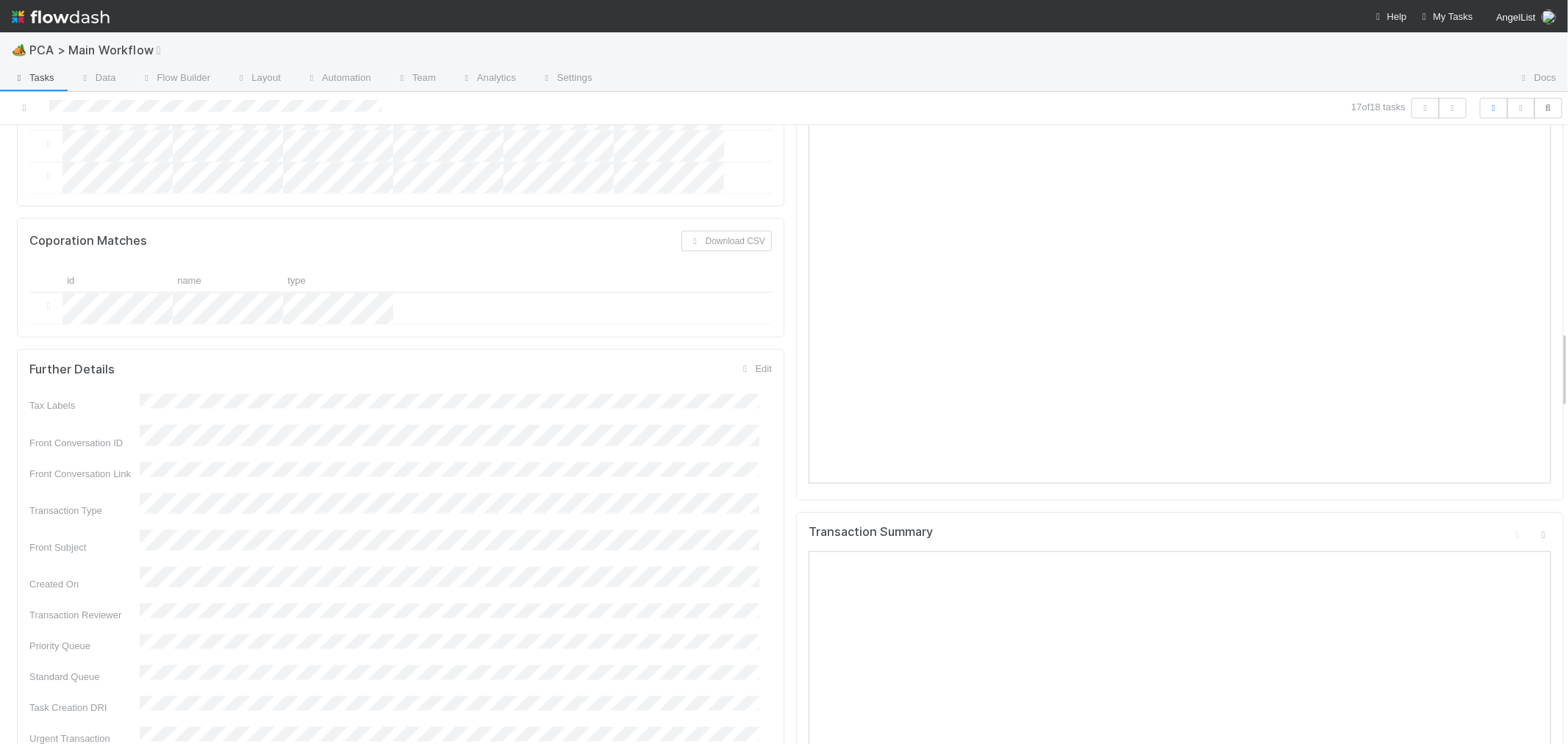
scroll to position [1797, 0]
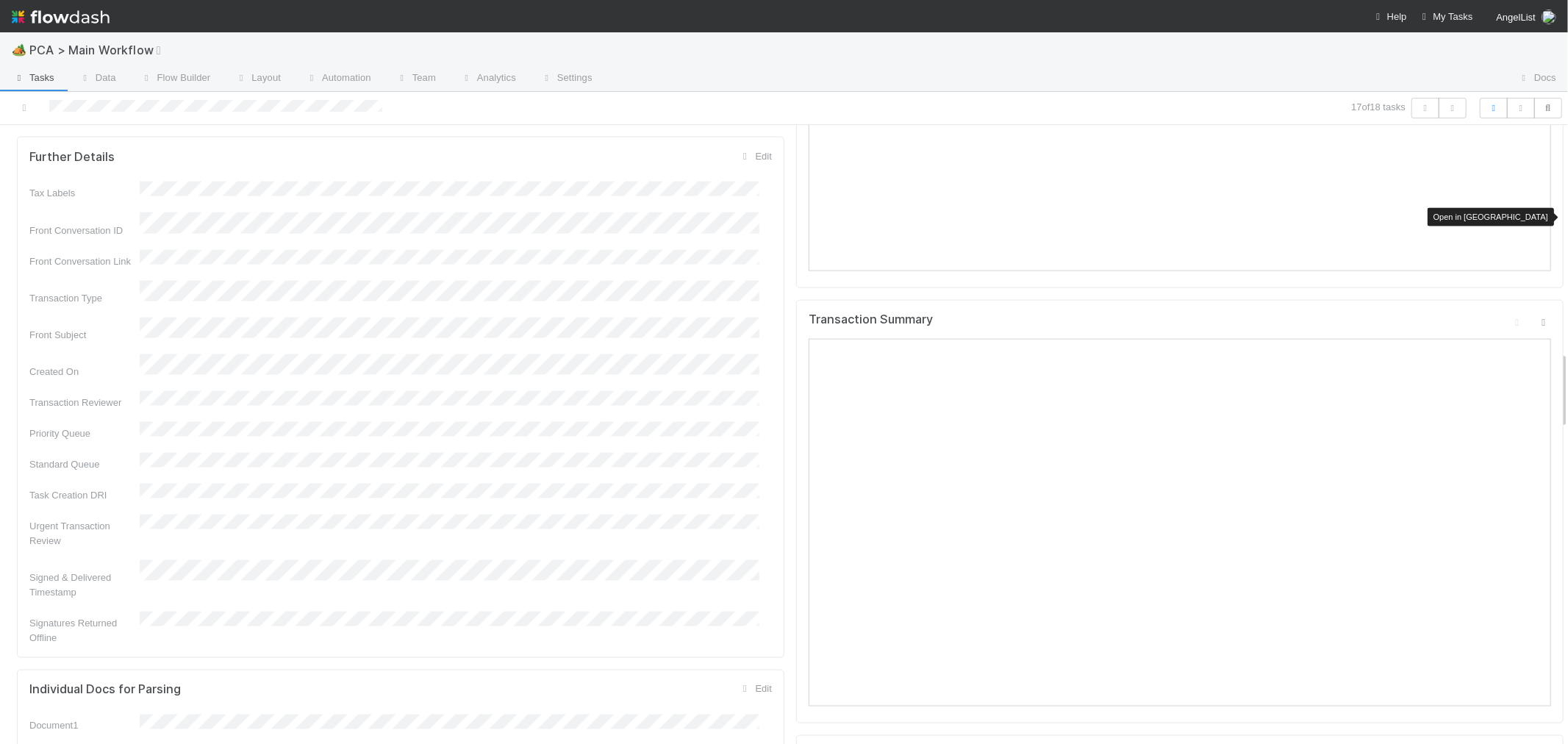
click at [1537, 317] on icon at bounding box center [1544, 322] width 15 height 10
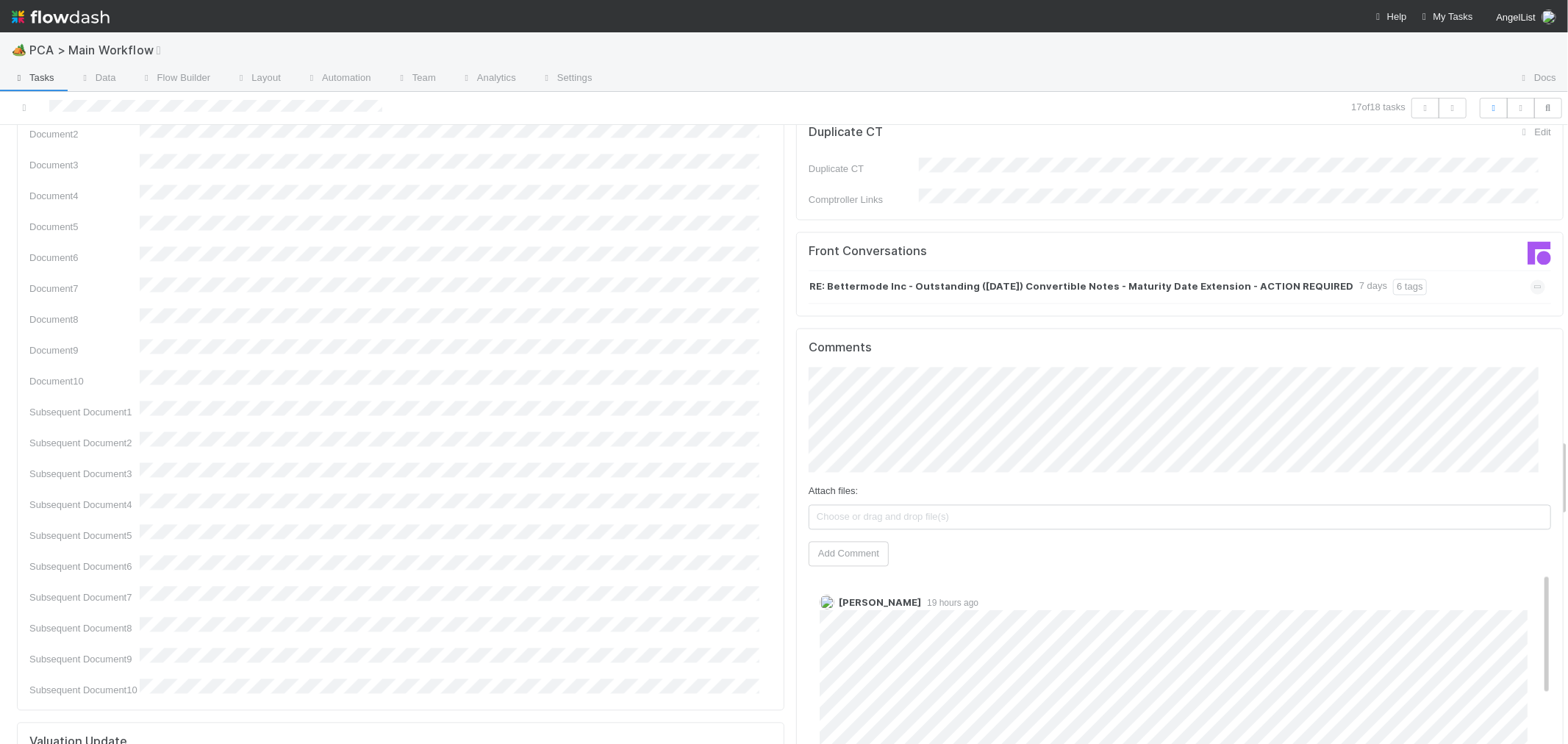
scroll to position [2369, 0]
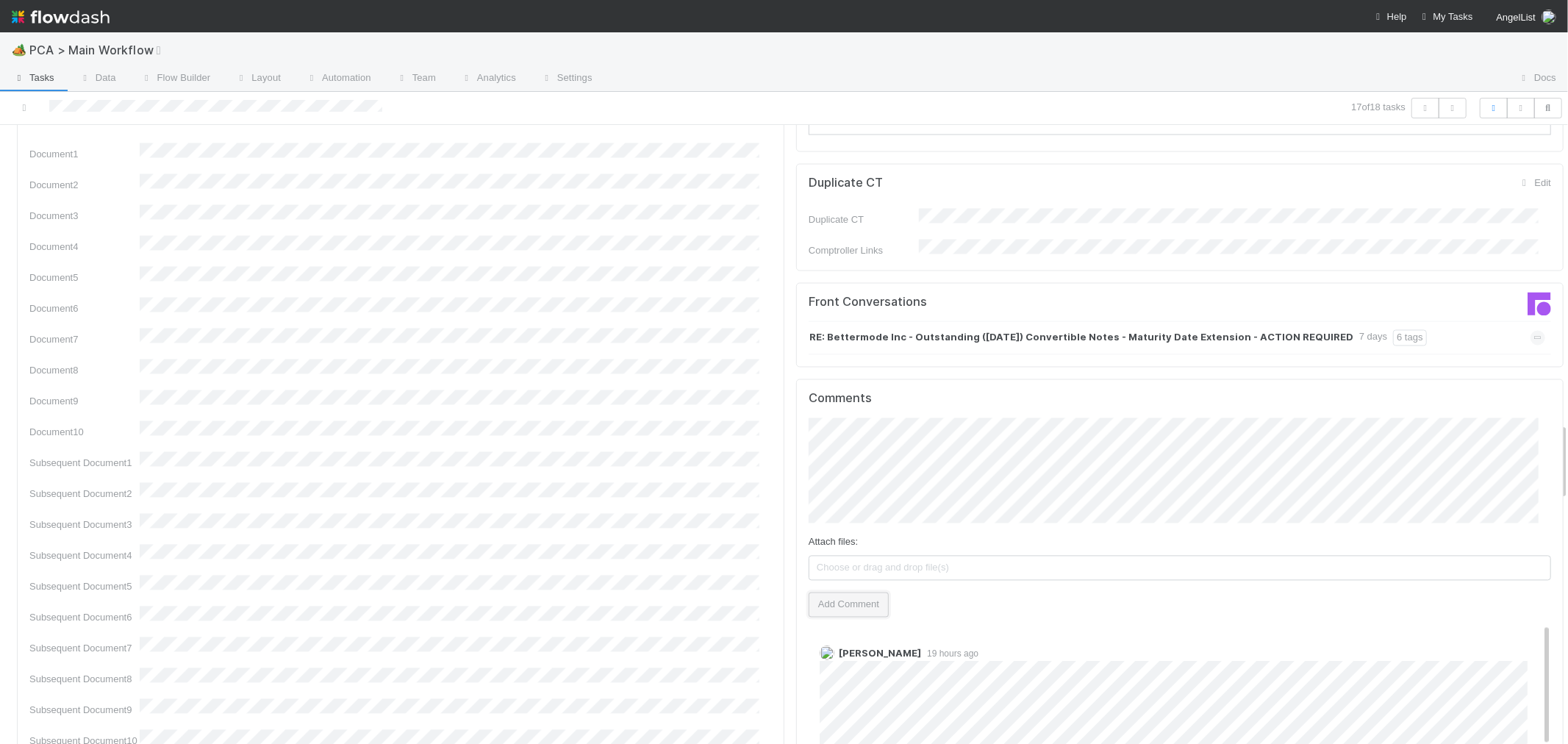
click at [835, 592] on button "Add Comment" at bounding box center [848, 604] width 80 height 25
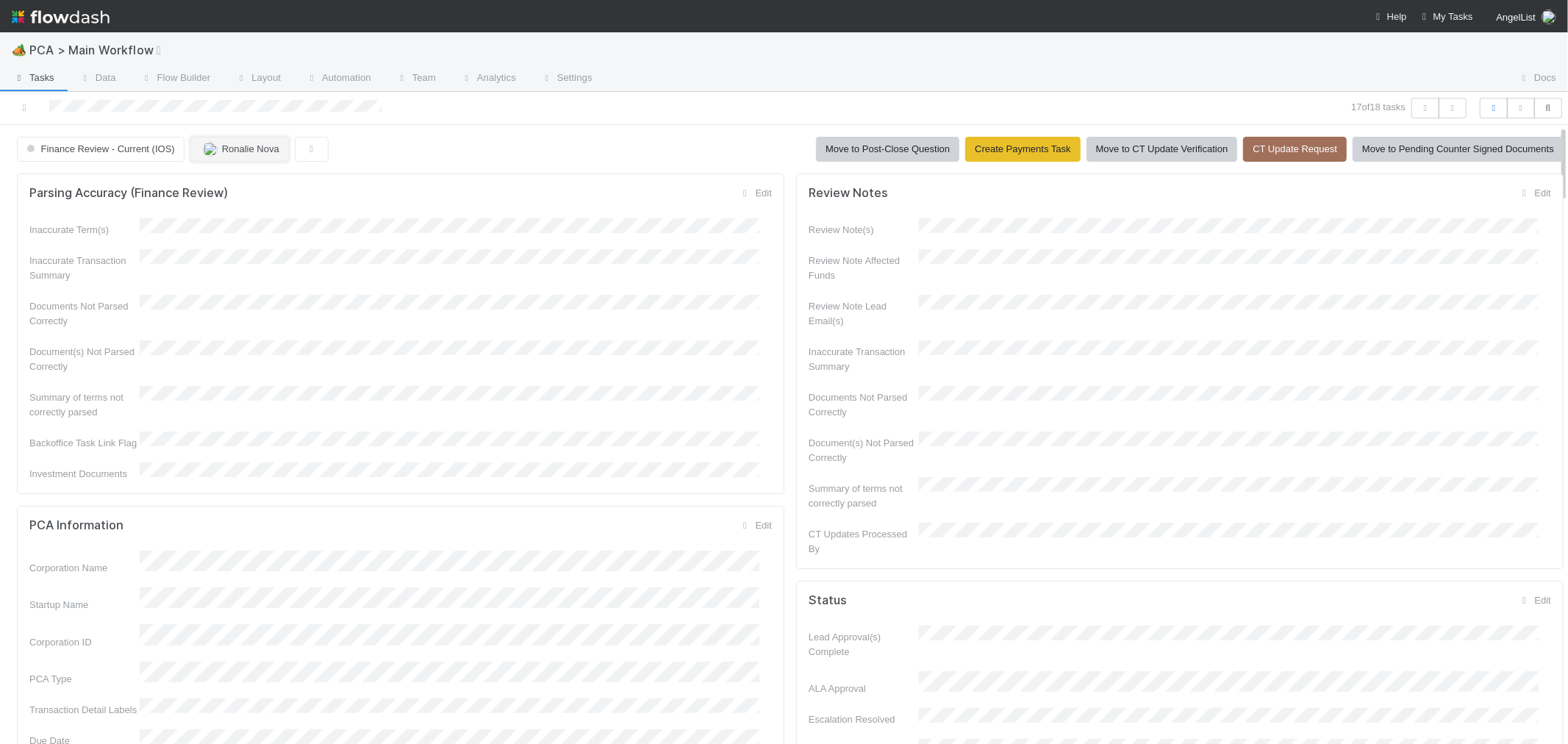
click at [255, 152] on span "Ronalie Nova" at bounding box center [250, 149] width 57 height 11
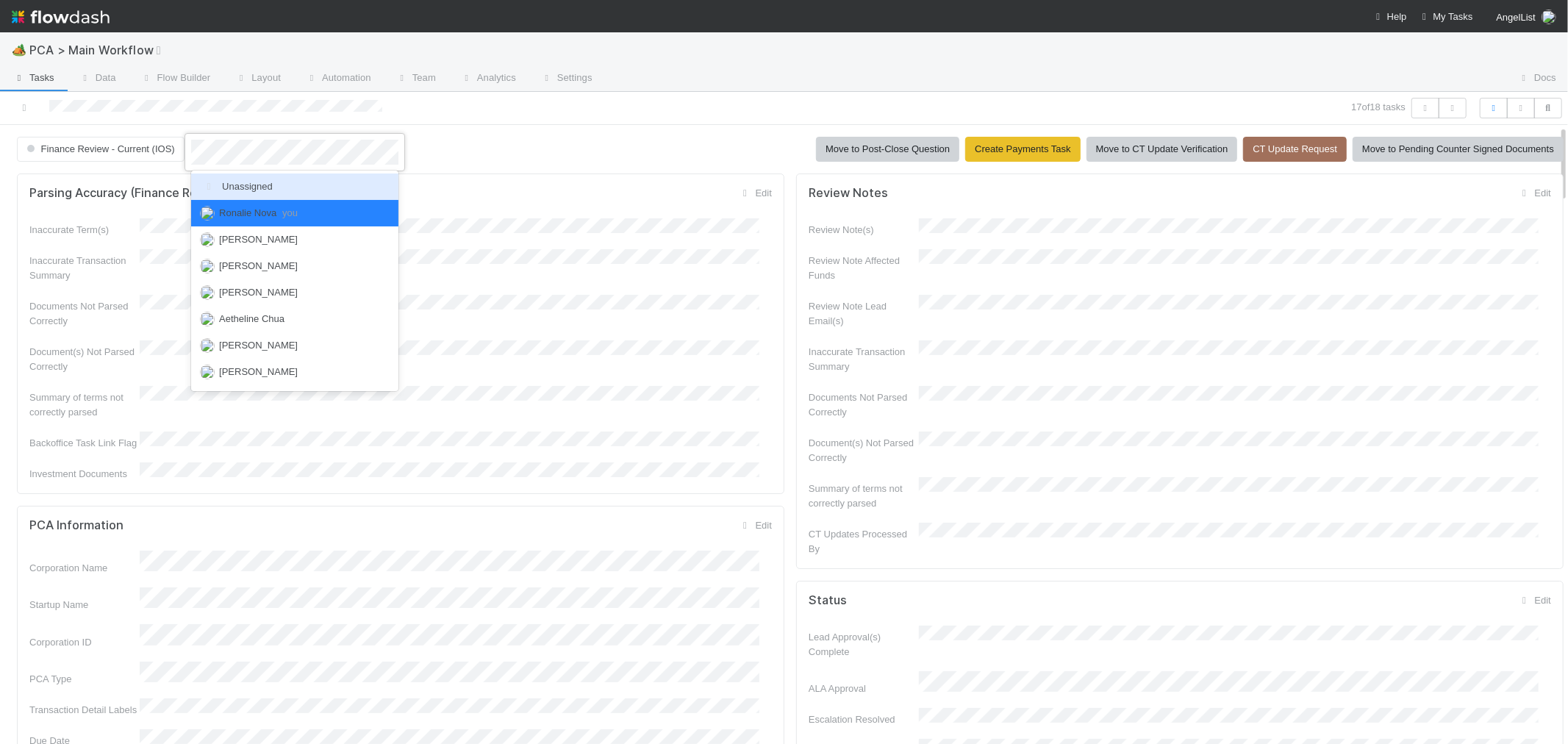
click at [253, 184] on span "Unassigned" at bounding box center [236, 186] width 72 height 11
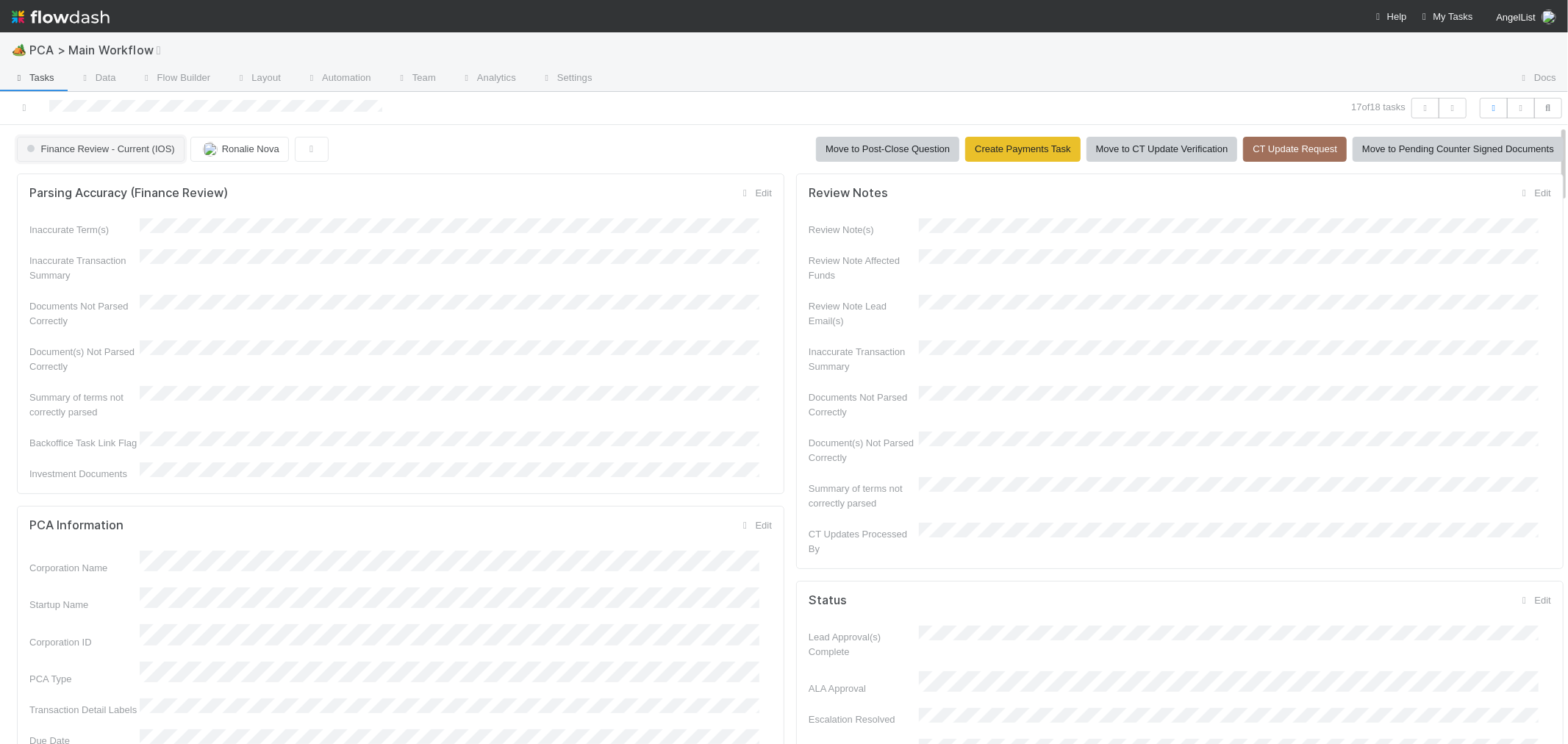
click at [160, 151] on span "Finance Review - Current (IOS)" at bounding box center [99, 149] width 152 height 11
click at [121, 226] on div "Completed" at bounding box center [116, 213] width 208 height 26
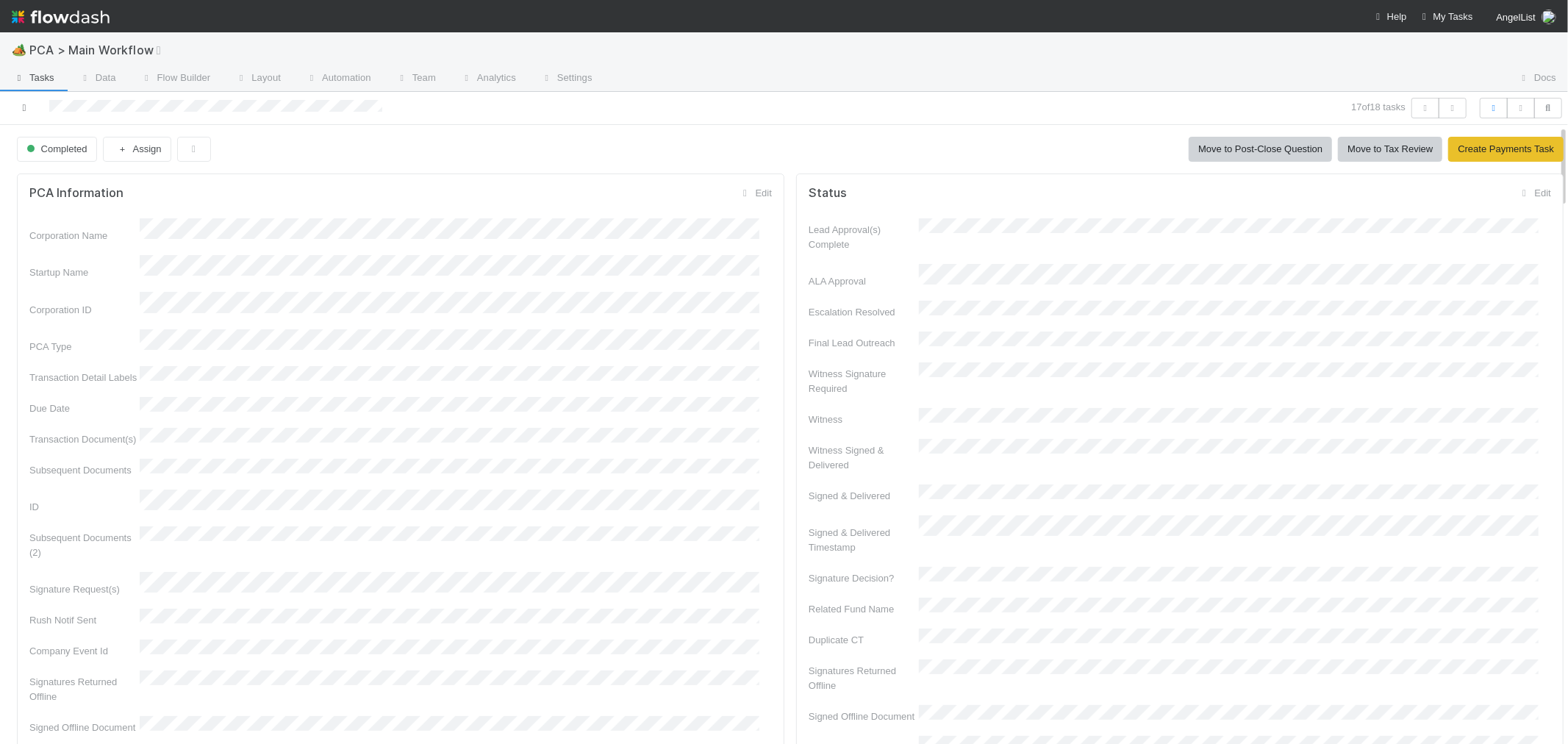
click at [26, 108] on icon at bounding box center [25, 108] width 15 height 10
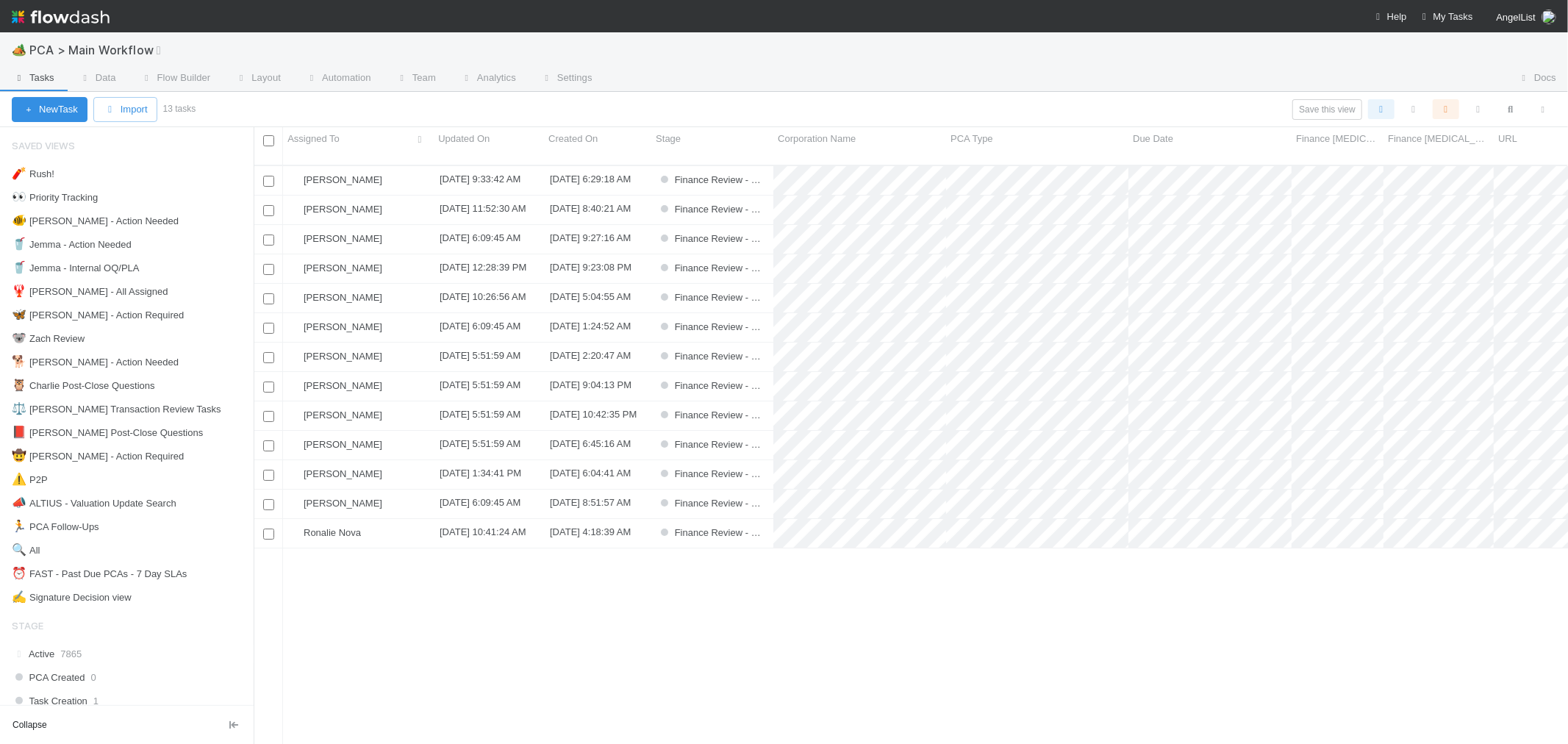
scroll to position [579, 1302]
click at [405, 520] on div "Ronalie Nova" at bounding box center [358, 533] width 151 height 28
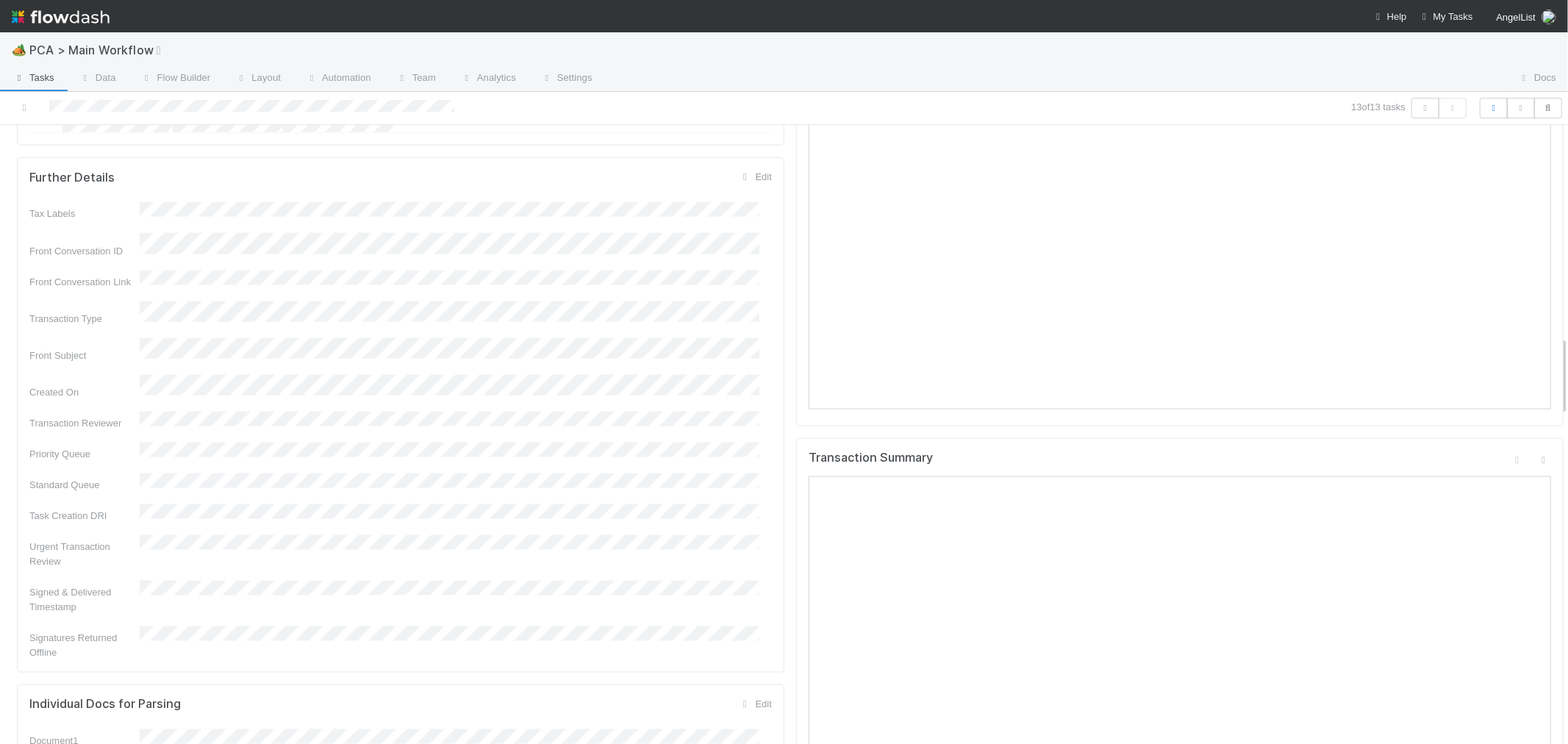
scroll to position [1634, 0]
click at [1537, 456] on icon at bounding box center [1544, 461] width 15 height 10
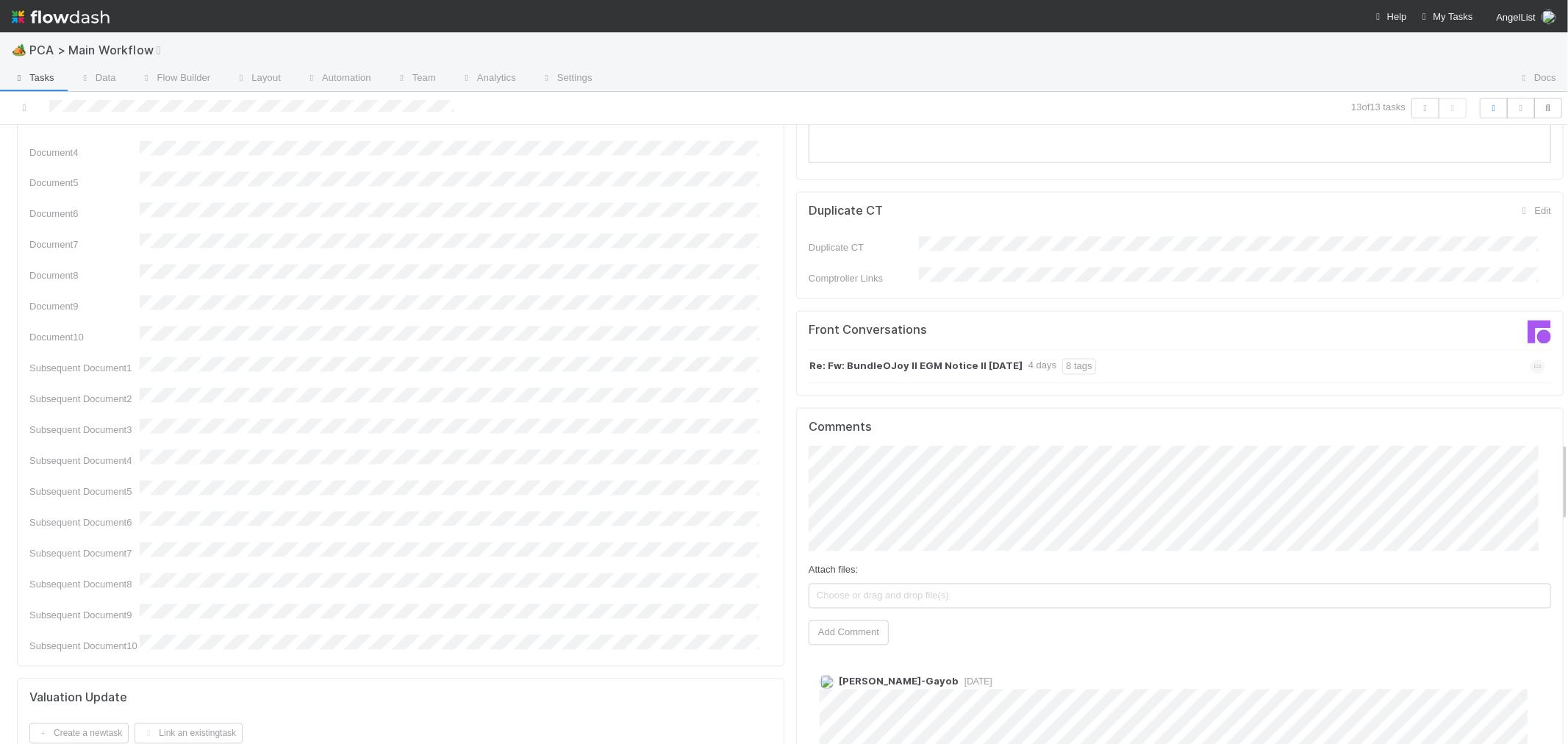
scroll to position [2452, 0]
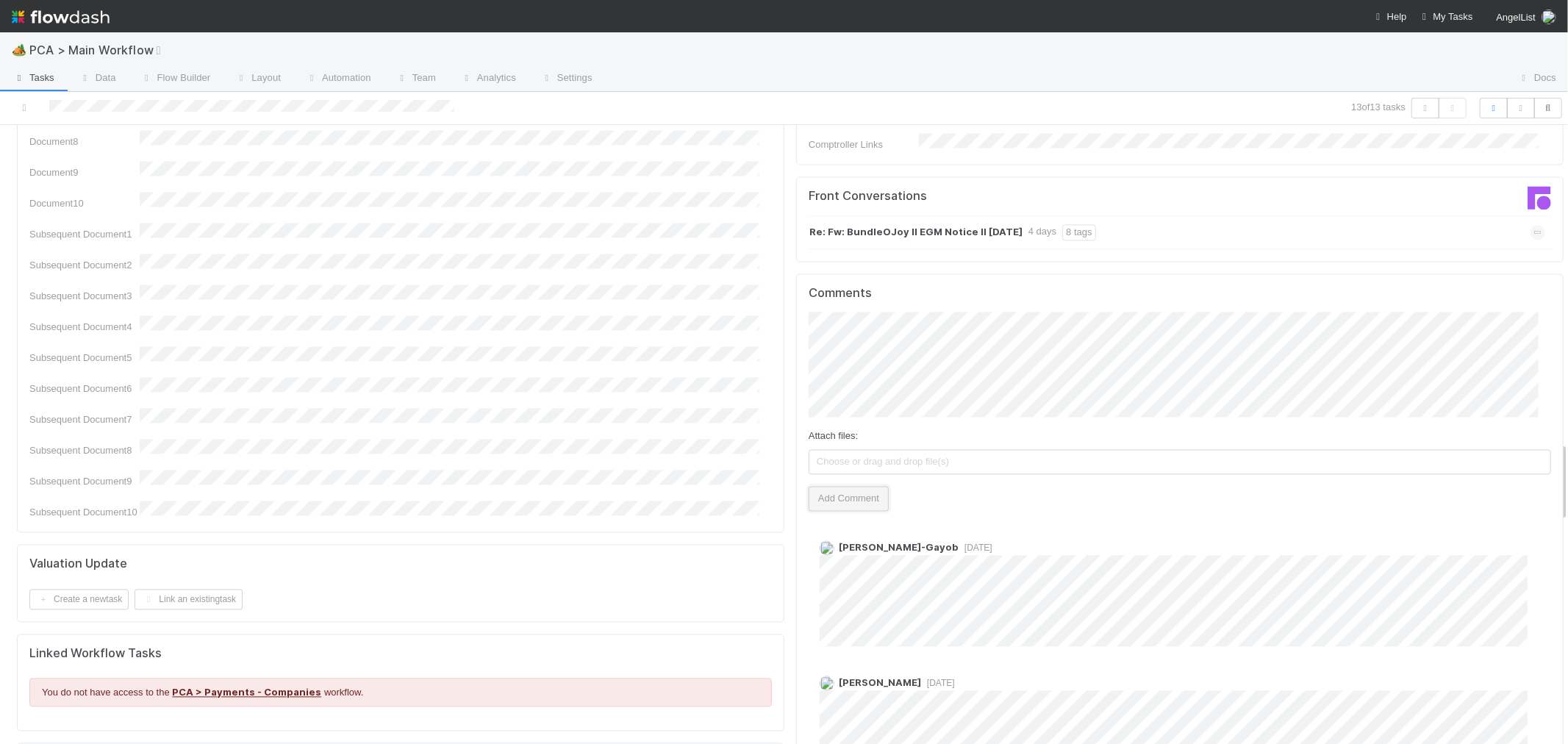
click at [847, 486] on button "Add Comment" at bounding box center [848, 498] width 80 height 25
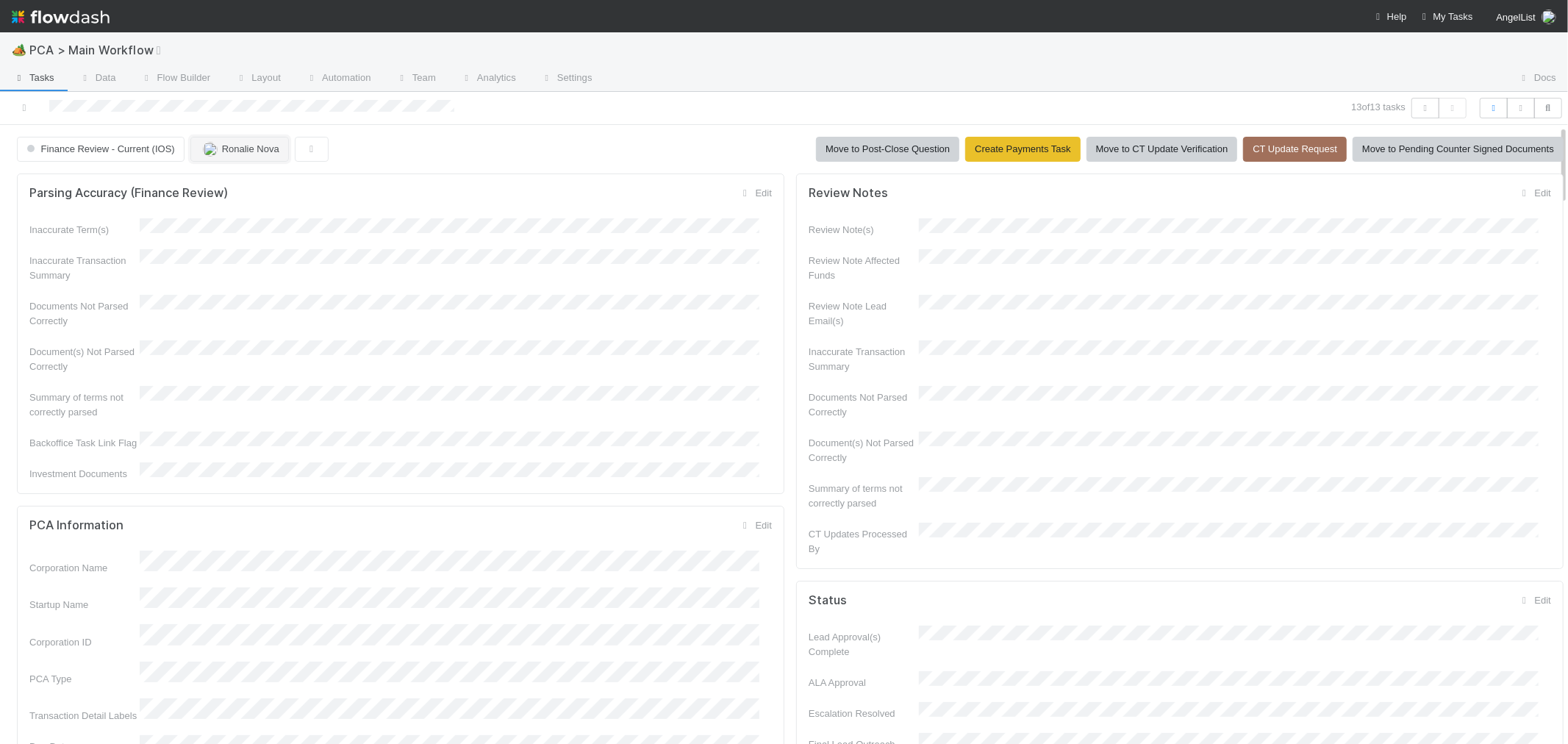
click at [225, 140] on button "Ronalie Nova" at bounding box center [240, 149] width 99 height 25
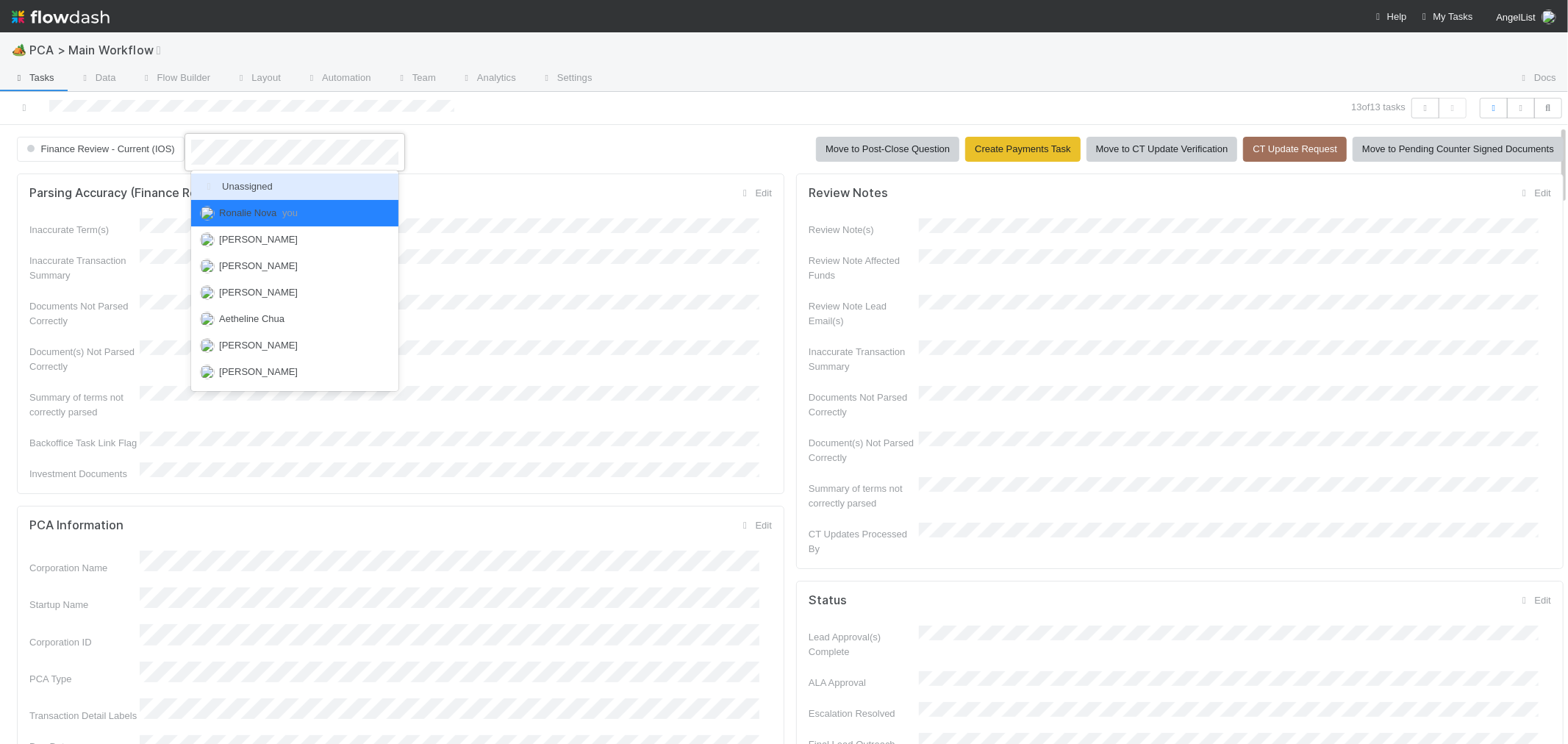
click at [238, 187] on span "Unassigned" at bounding box center [236, 186] width 72 height 11
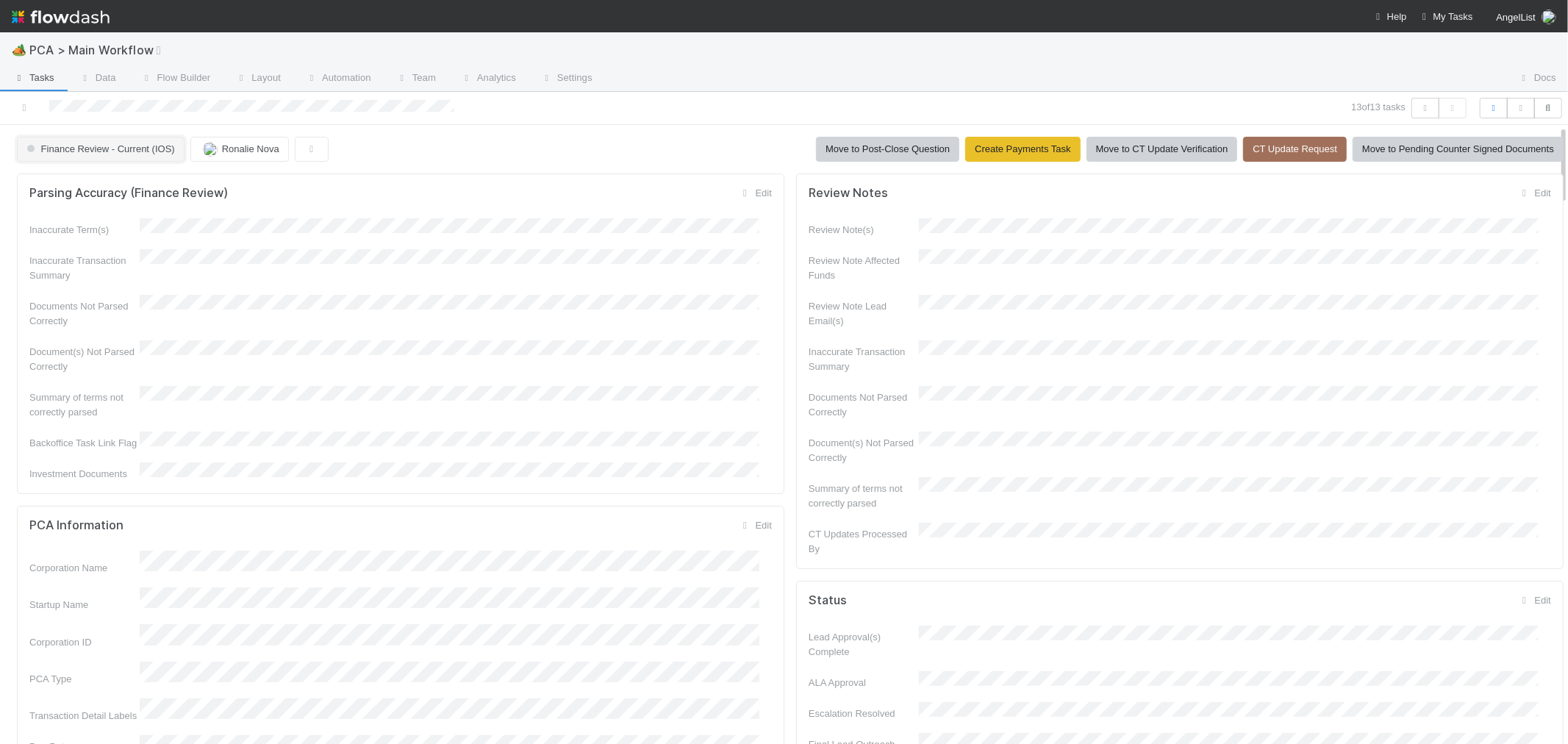
click at [111, 142] on button "Finance Review - Current (IOS)" at bounding box center [101, 149] width 167 height 25
click at [118, 223] on div "Completed" at bounding box center [116, 213] width 208 height 26
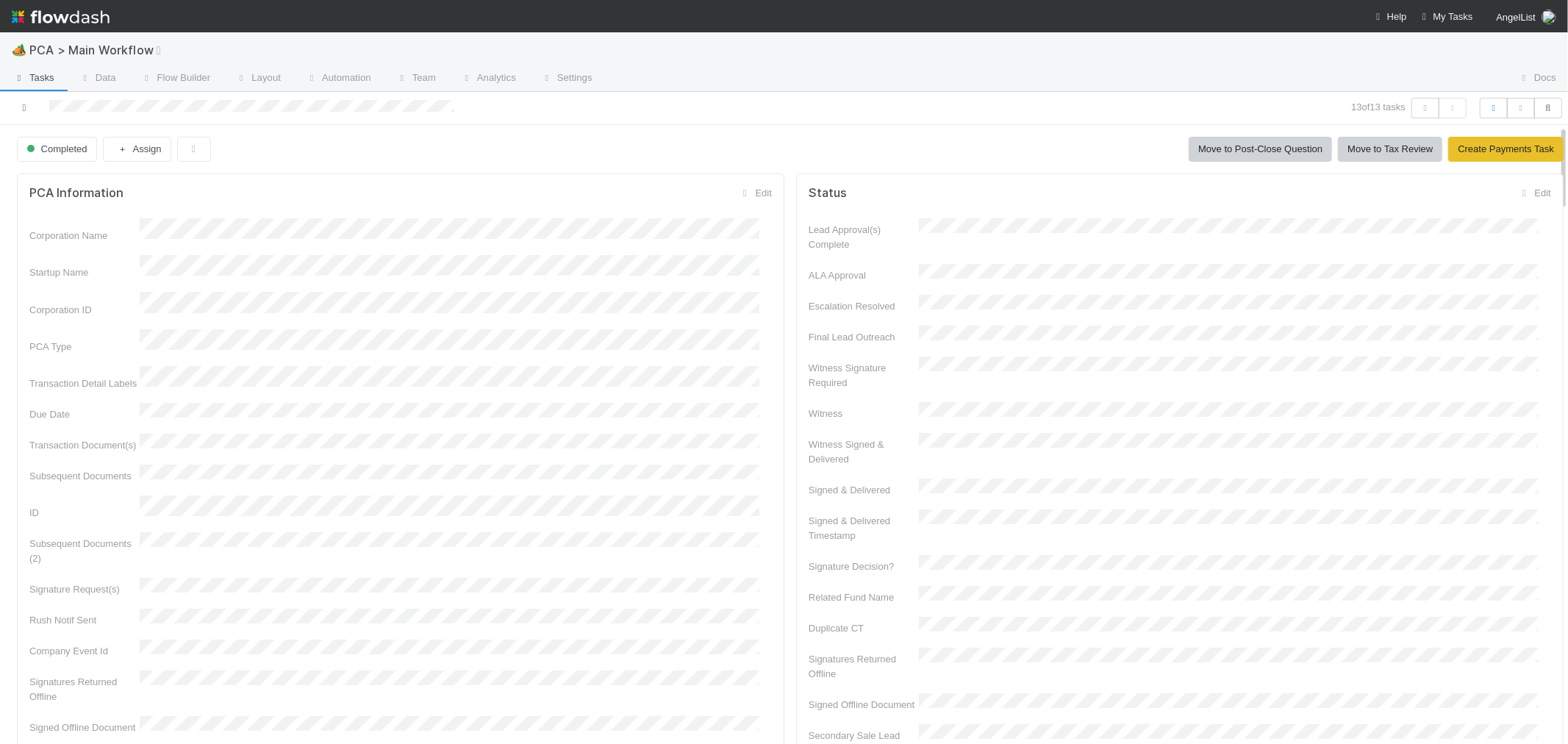
click at [19, 109] on icon at bounding box center [25, 108] width 15 height 10
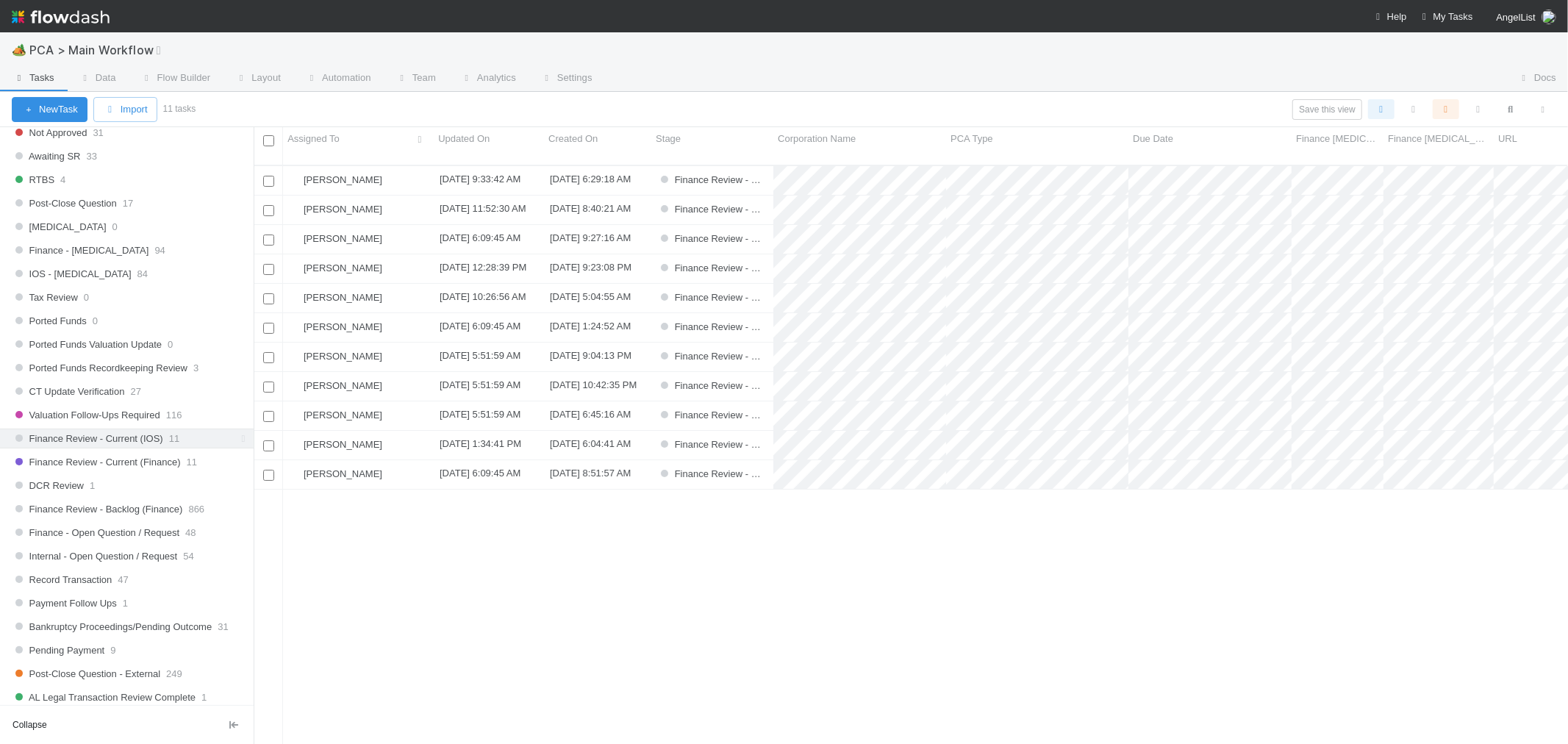
scroll to position [899, 0]
click at [175, 468] on span "Finance Review - Current (Finance)" at bounding box center [96, 462] width 169 height 19
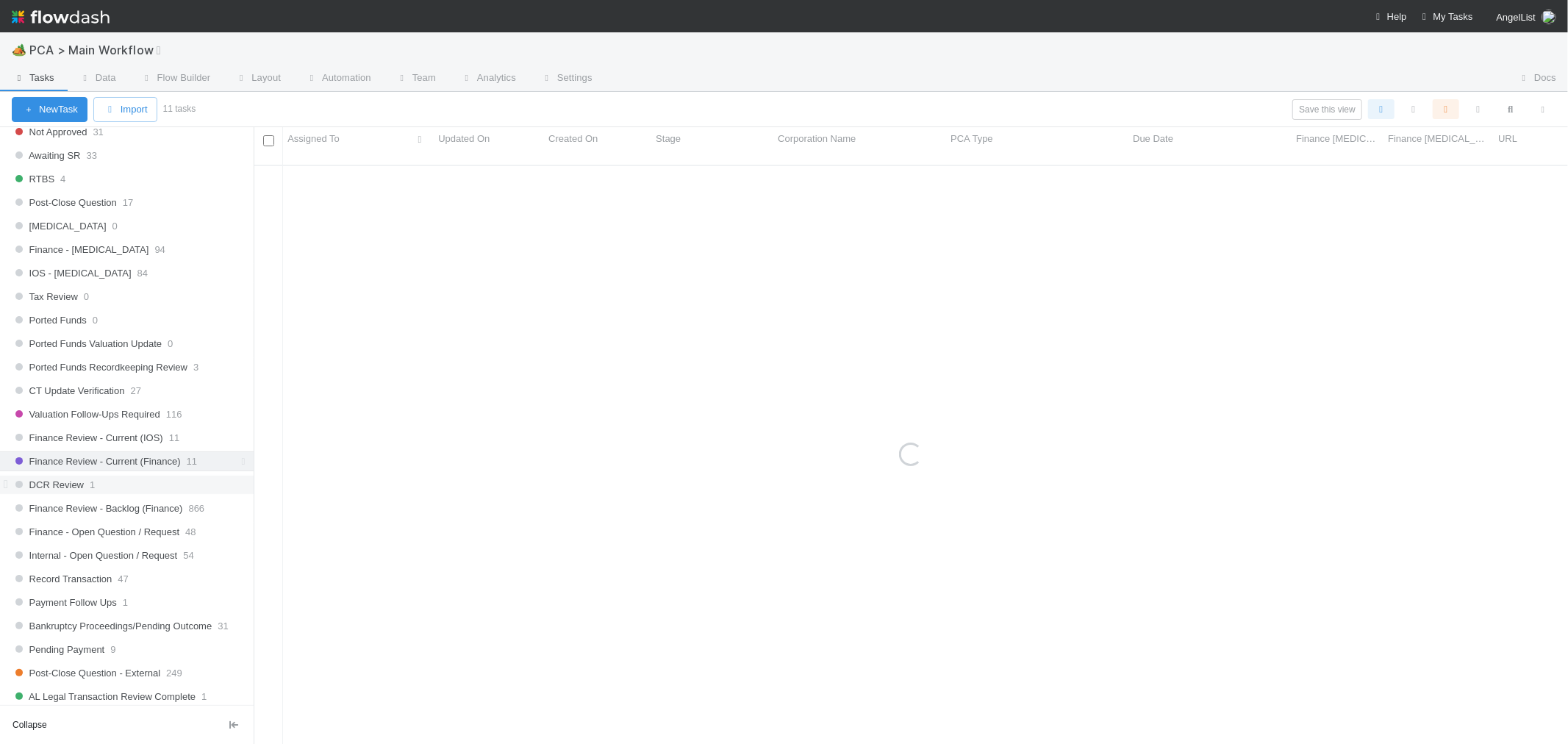
click at [119, 495] on div "DCR Review 1" at bounding box center [133, 485] width 242 height 19
click at [396, 167] on div "Ronalie Nova" at bounding box center [358, 181] width 151 height 28
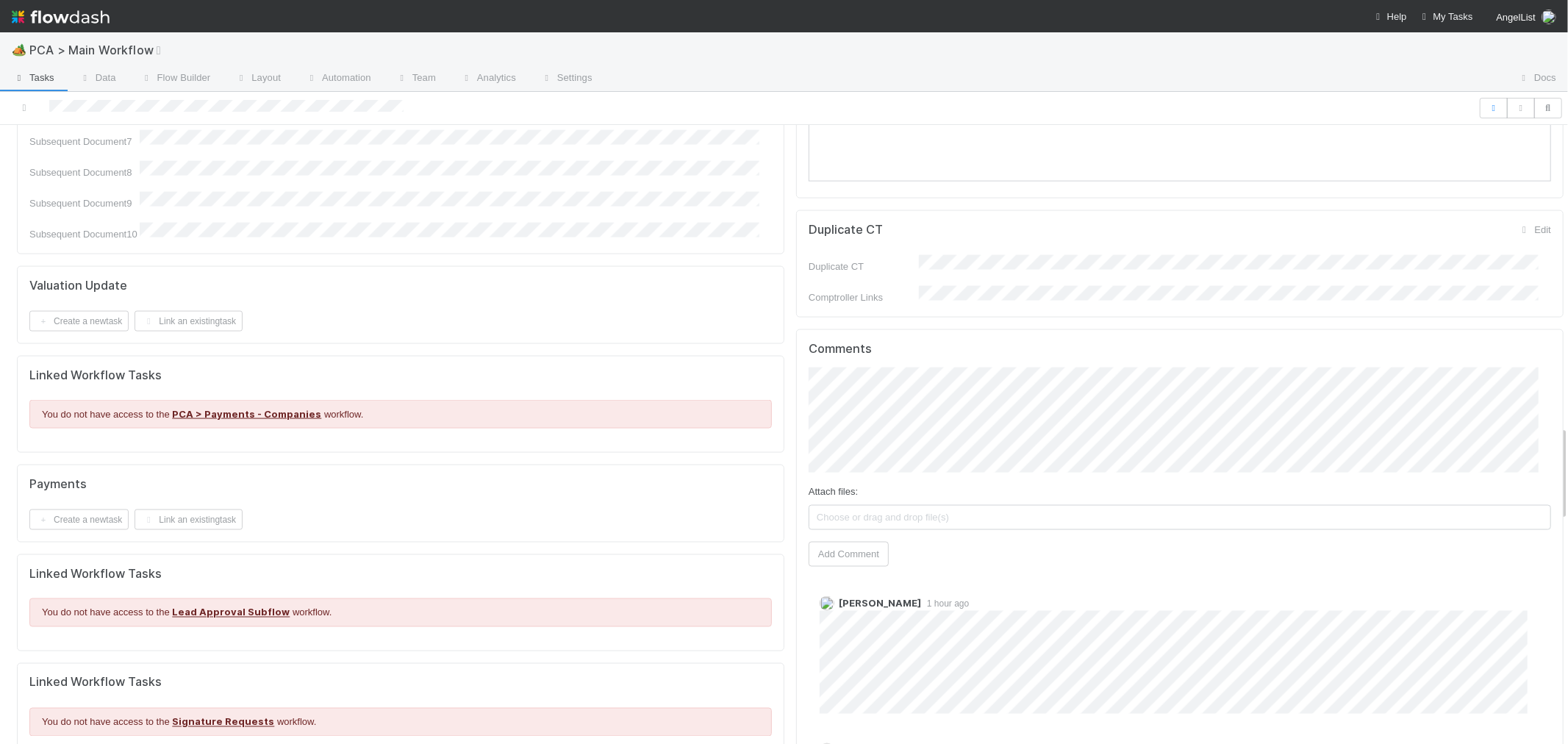
scroll to position [1961, 0]
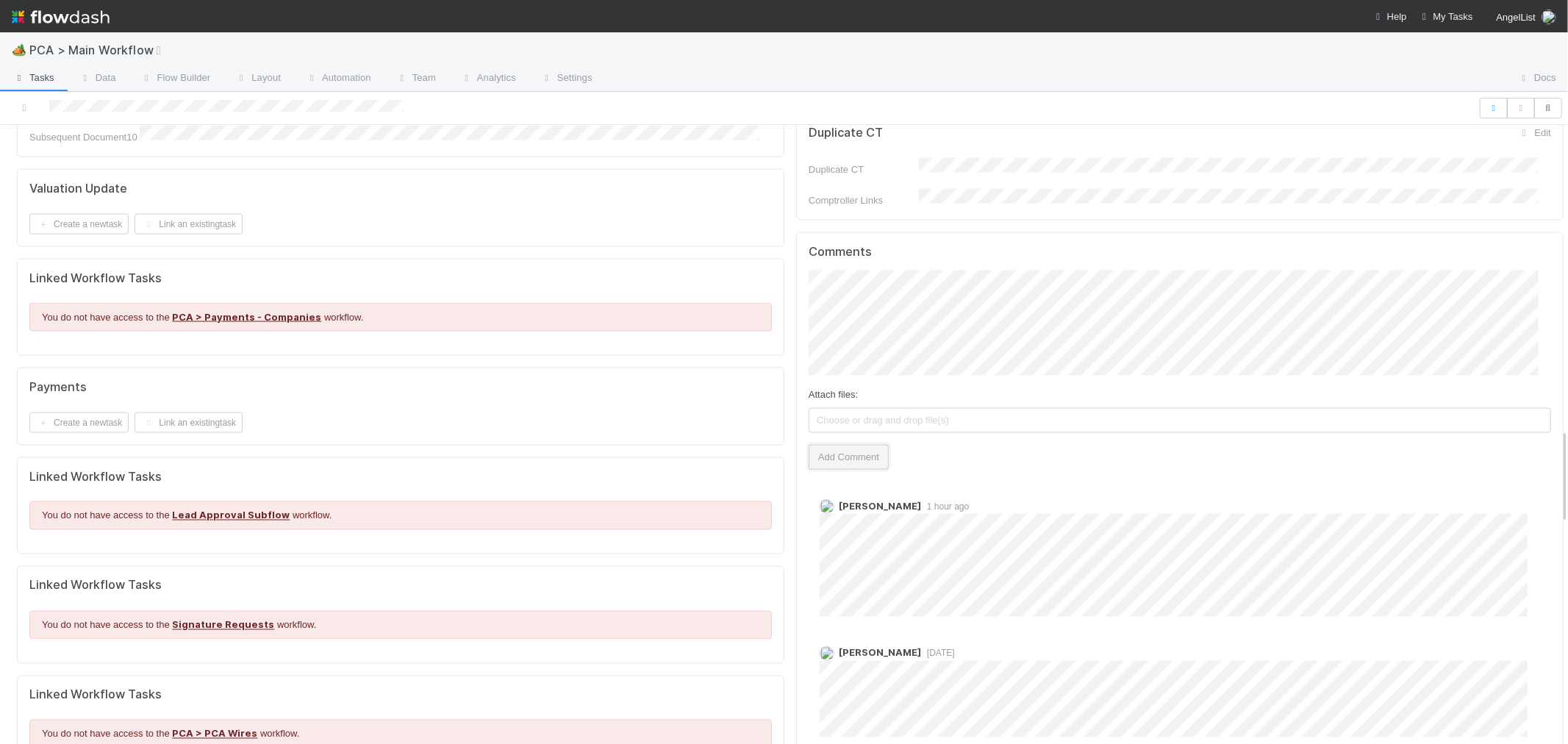
click at [844, 445] on button "Add Comment" at bounding box center [848, 457] width 80 height 25
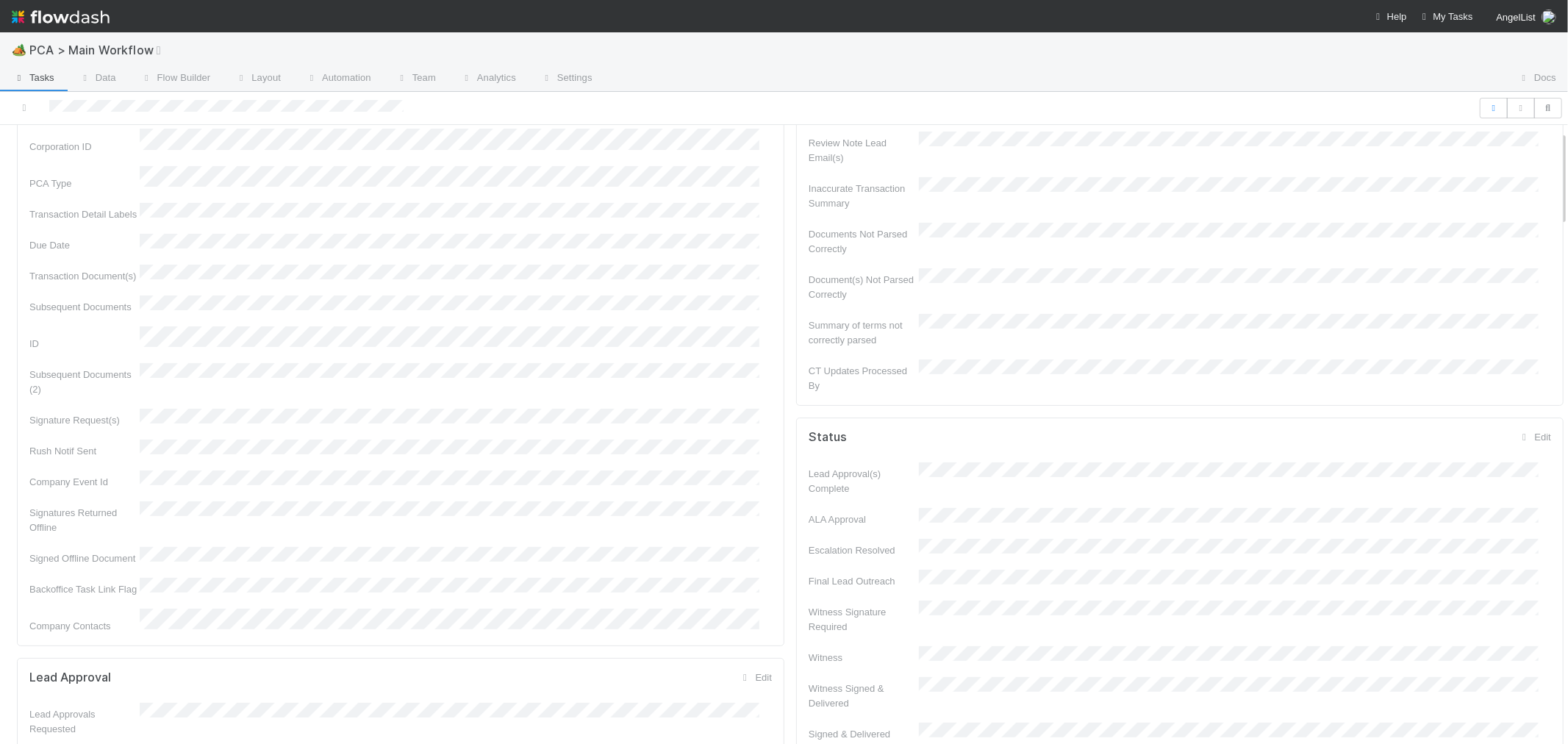
scroll to position [0, 0]
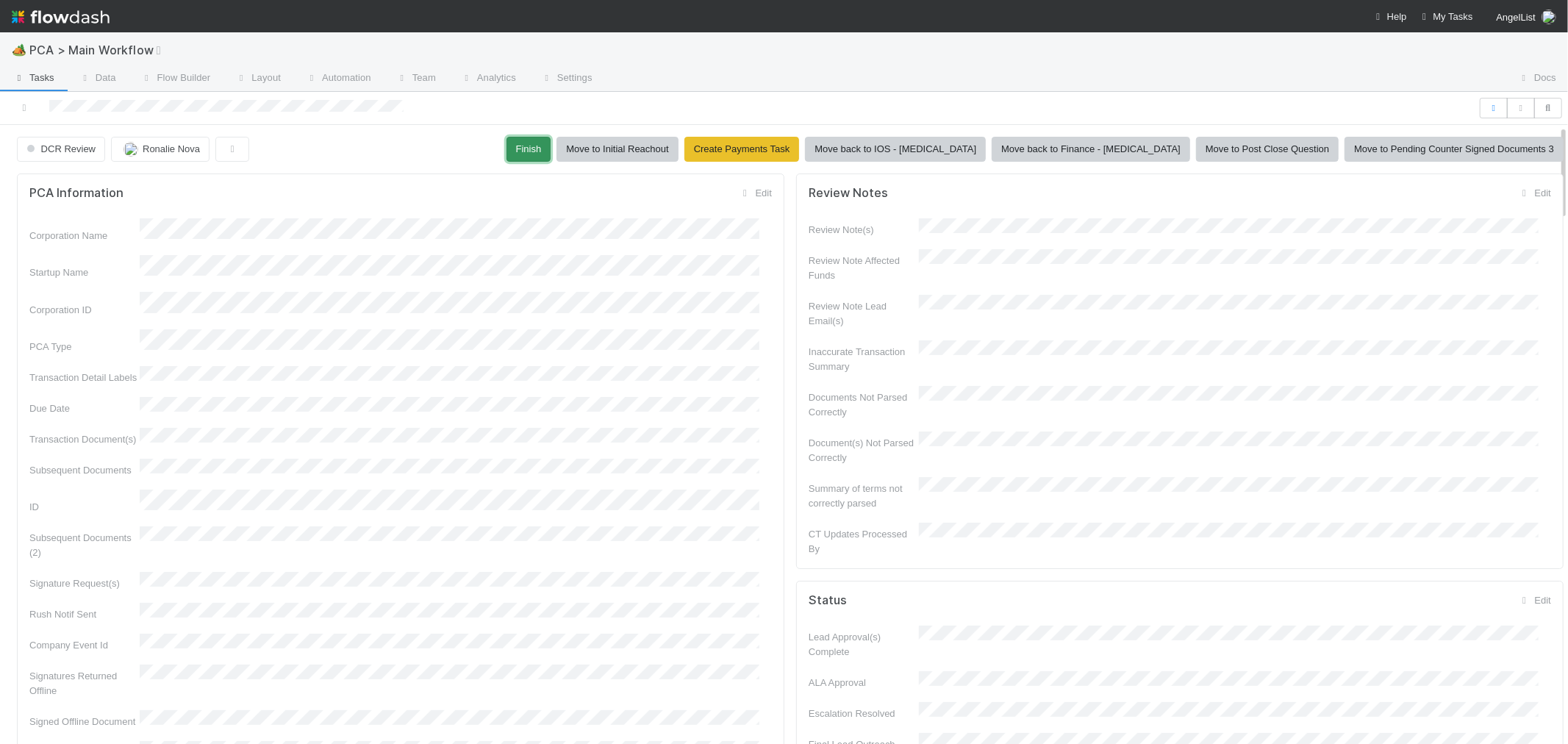
drag, startPoint x: 585, startPoint y: 151, endPoint x: 434, endPoint y: 149, distance: 151.0
click at [551, 151] on button "Finish" at bounding box center [529, 149] width 45 height 25
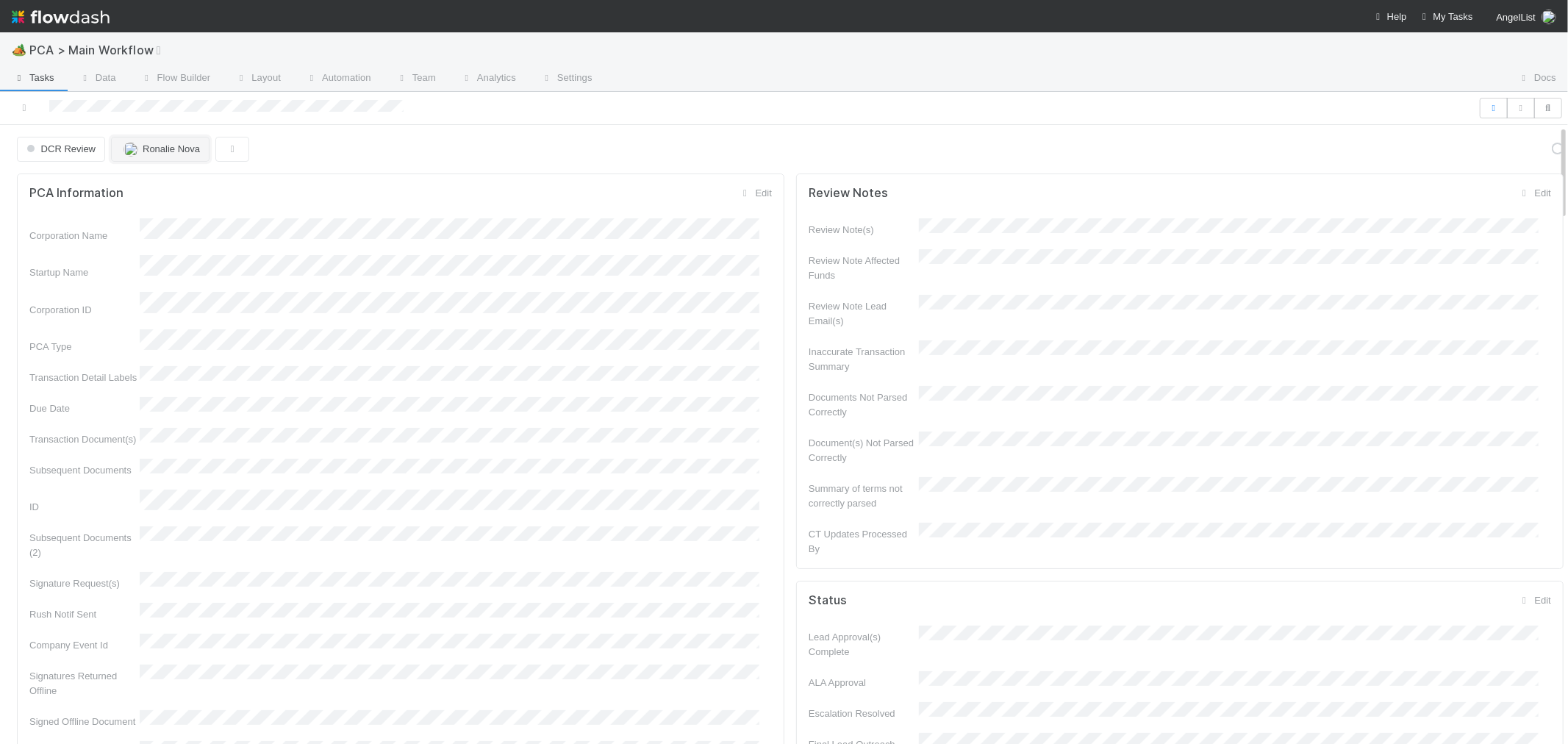
click at [181, 137] on button "Ronalie Nova" at bounding box center [161, 149] width 99 height 25
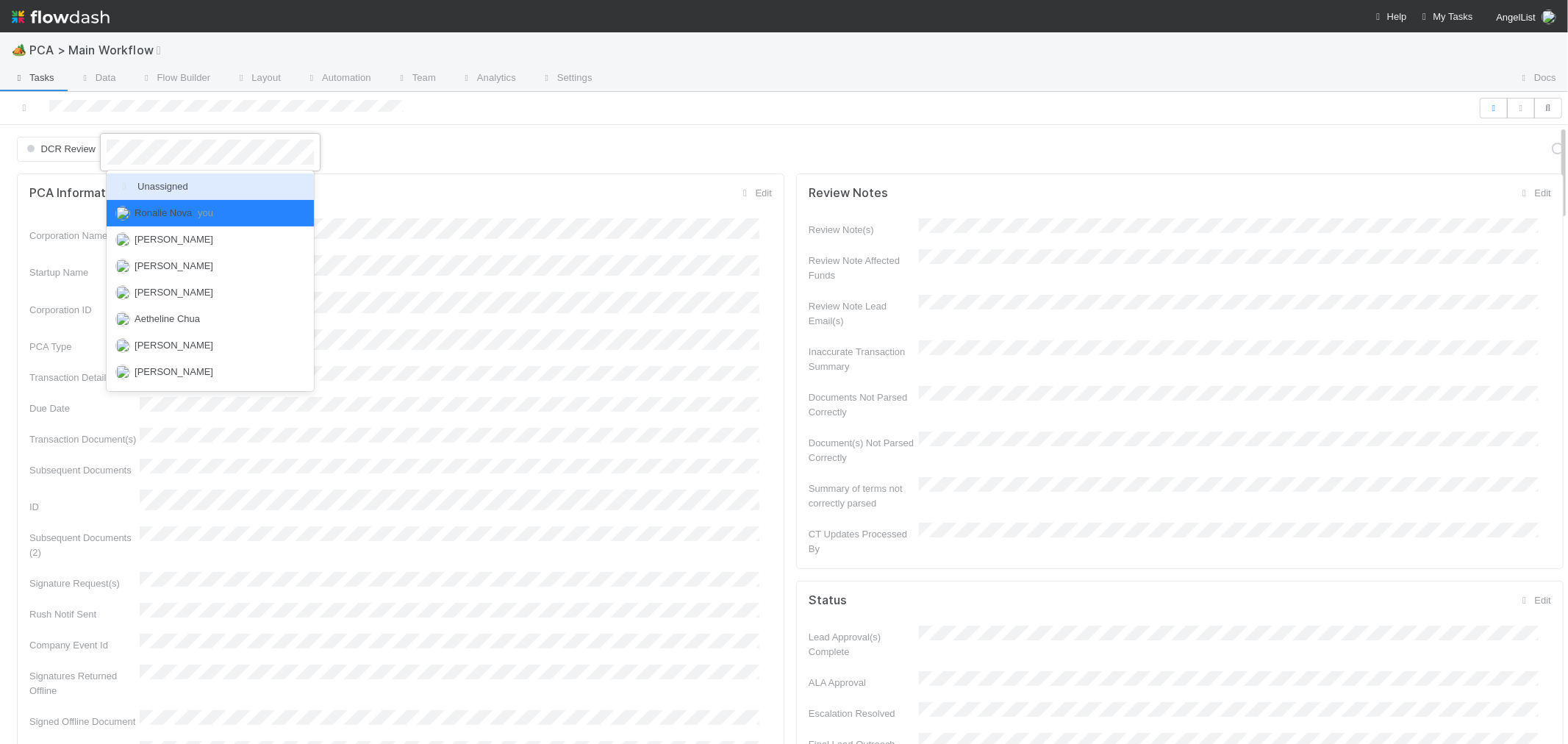
drag, startPoint x: 178, startPoint y: 185, endPoint x: 211, endPoint y: 147, distance: 50.3
click at [181, 185] on span "Unassigned" at bounding box center [152, 186] width 72 height 11
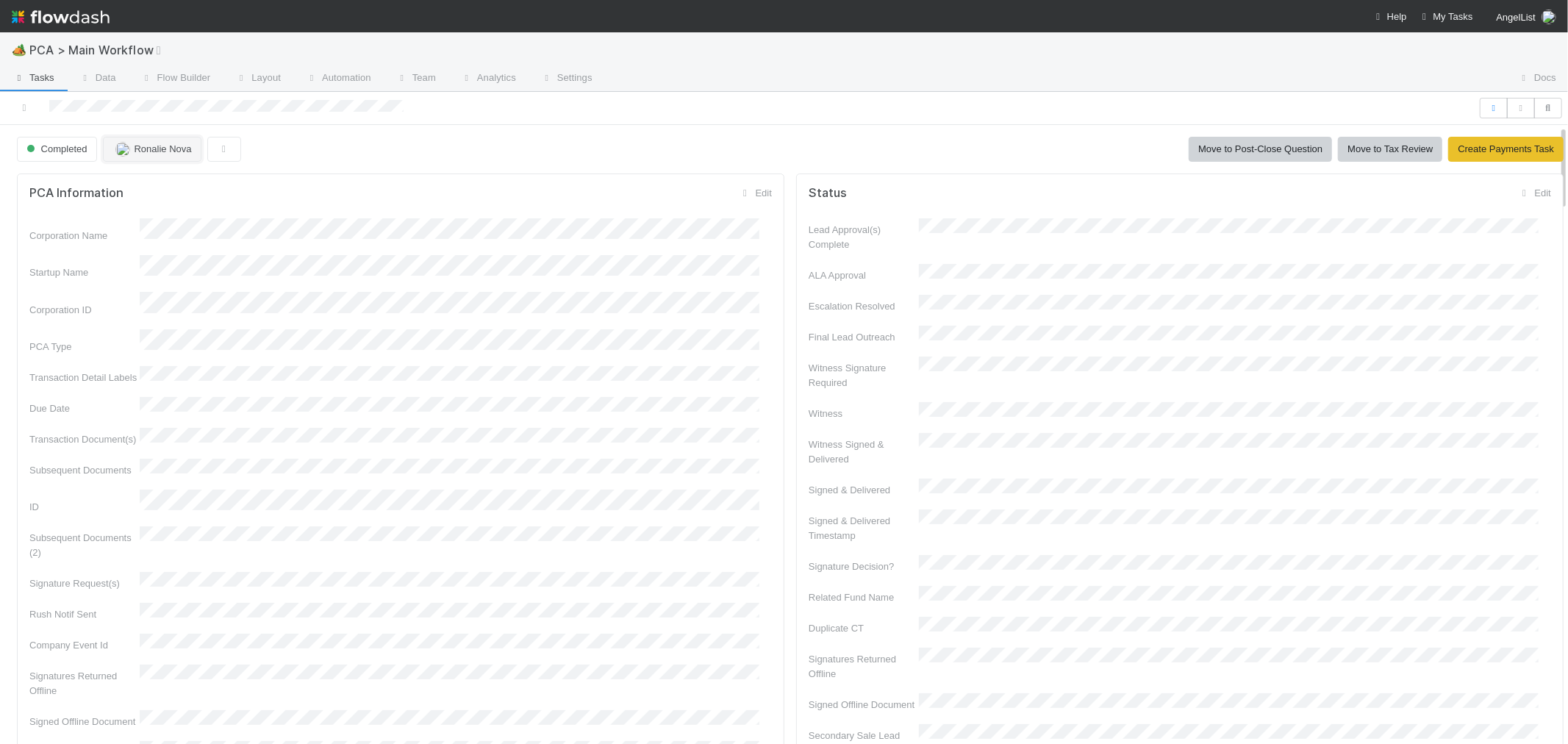
click at [152, 143] on button "Ronalie Nova" at bounding box center [152, 149] width 99 height 25
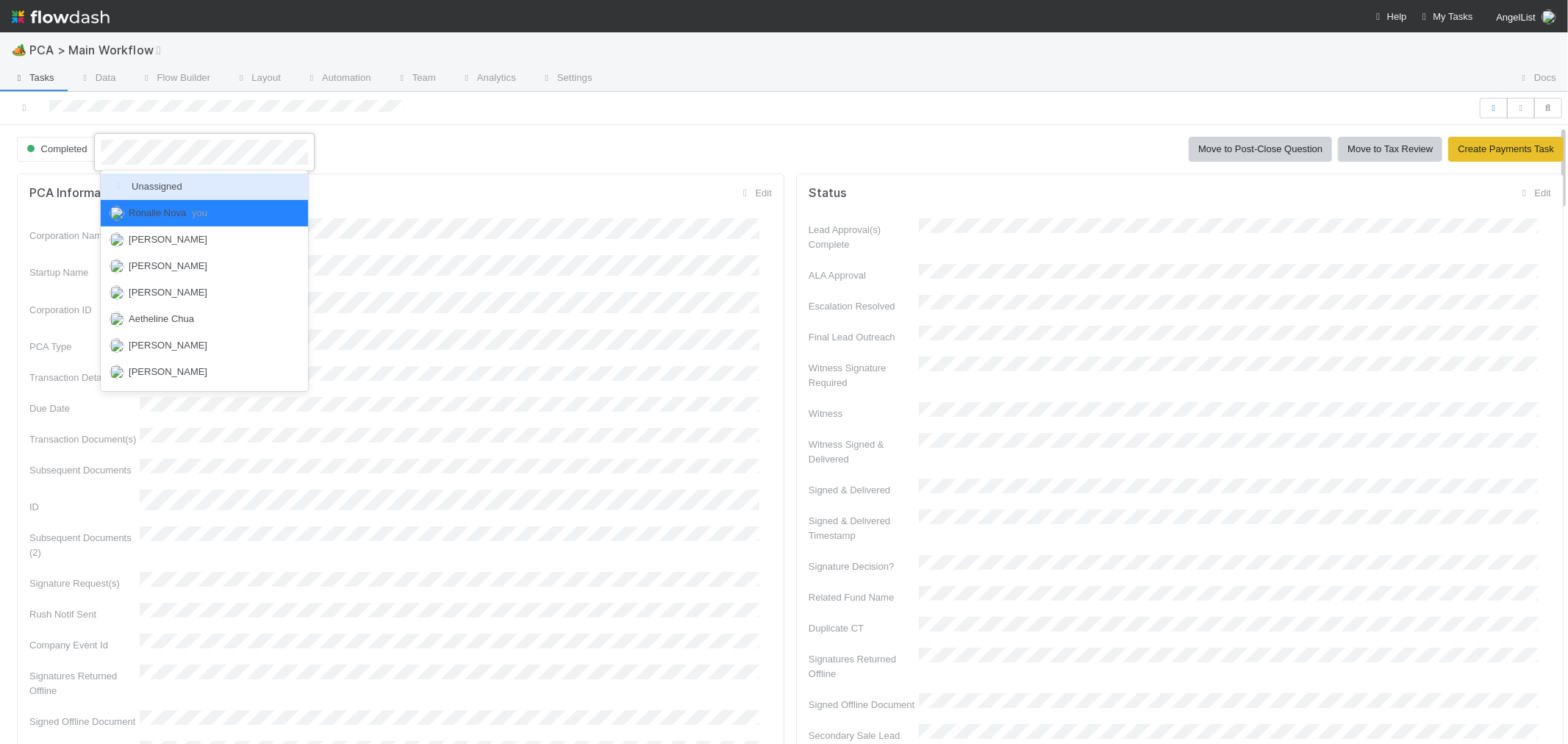
click at [178, 182] on span "Unassigned" at bounding box center [146, 186] width 72 height 11
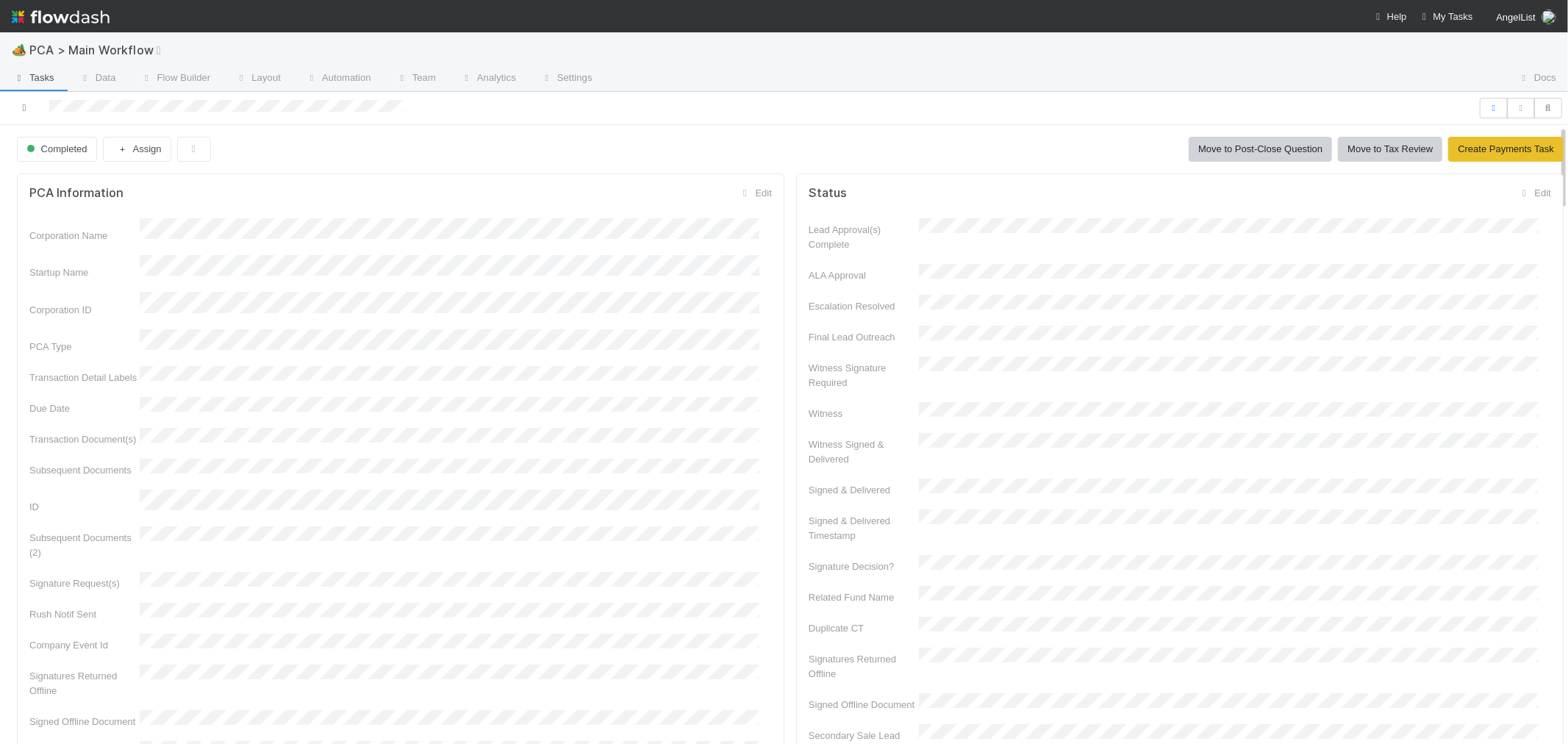
click at [25, 105] on icon at bounding box center [25, 108] width 15 height 10
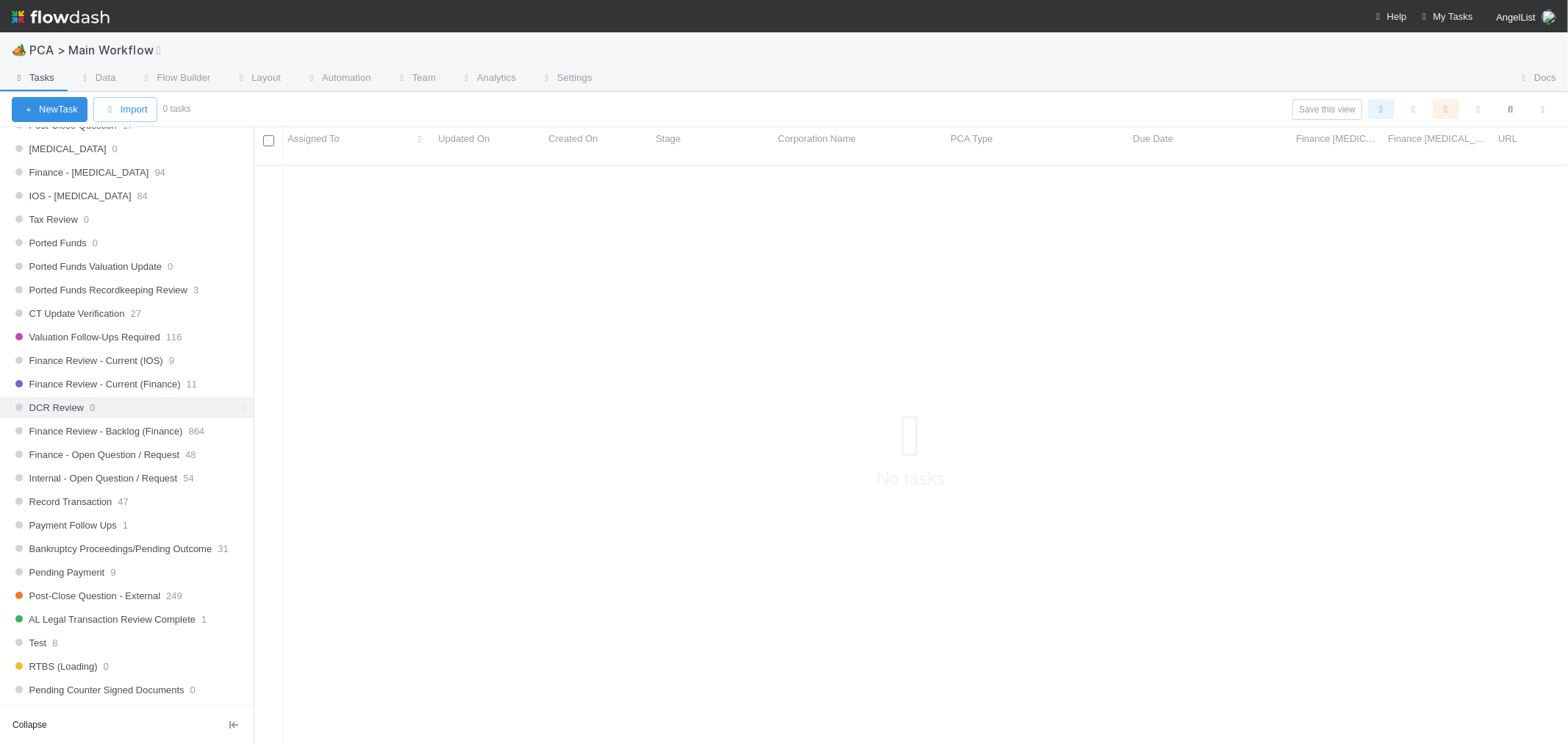
scroll to position [980, 0]
click at [146, 386] on span "Finance Review - Current (Finance)" at bounding box center [96, 379] width 169 height 19
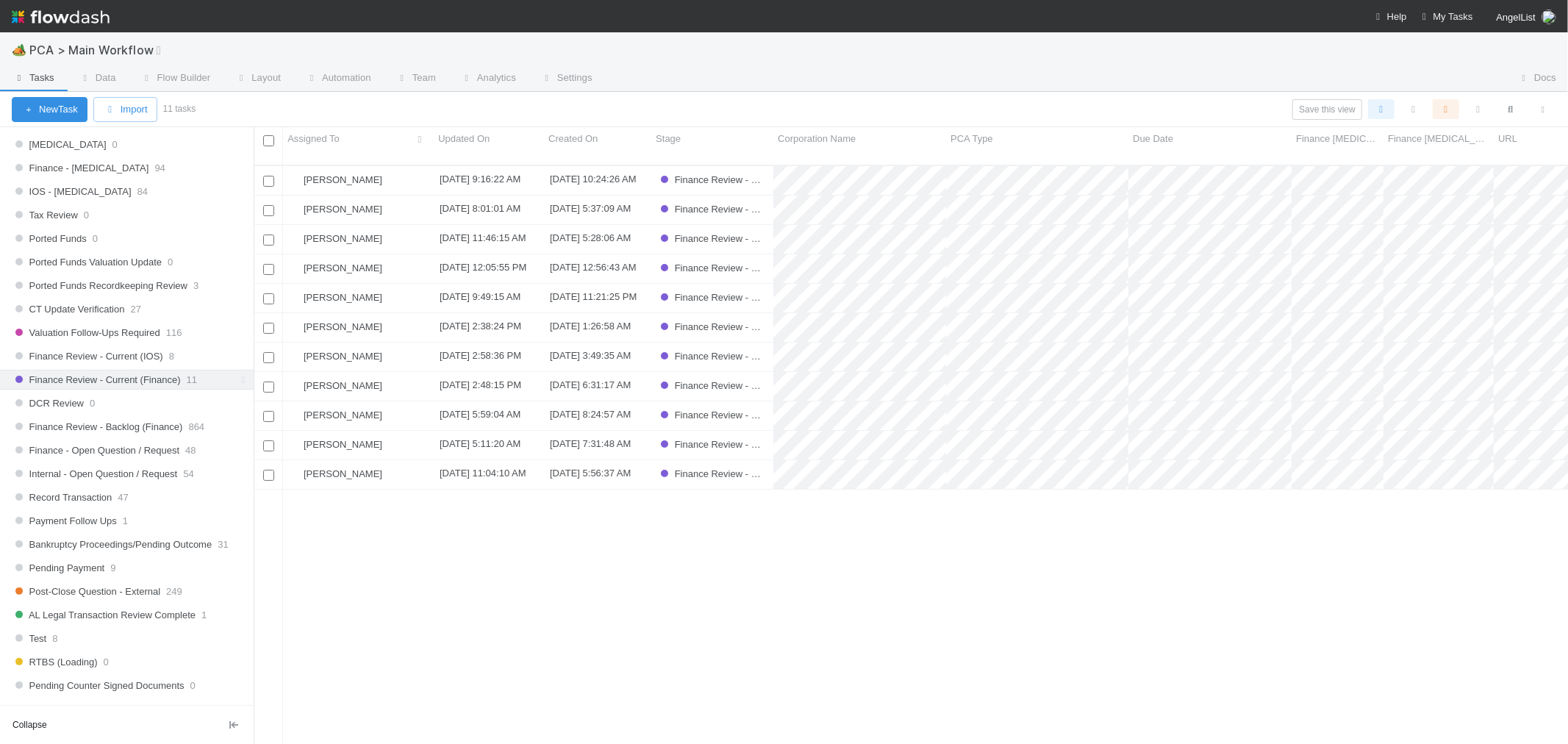
scroll to position [579, 1302]
click at [385, 167] on div "Don Walker" at bounding box center [358, 181] width 151 height 28
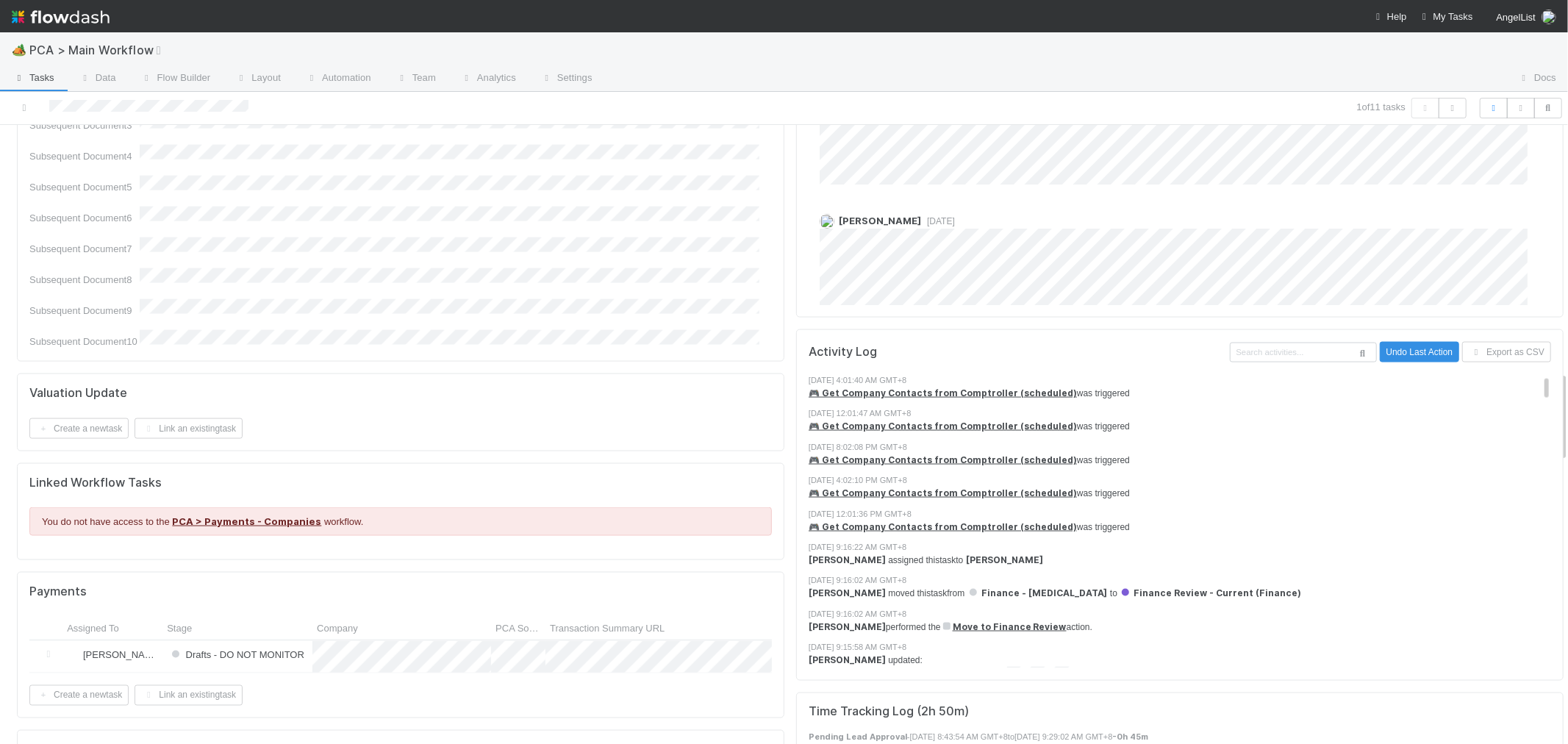
scroll to position [1307, 0]
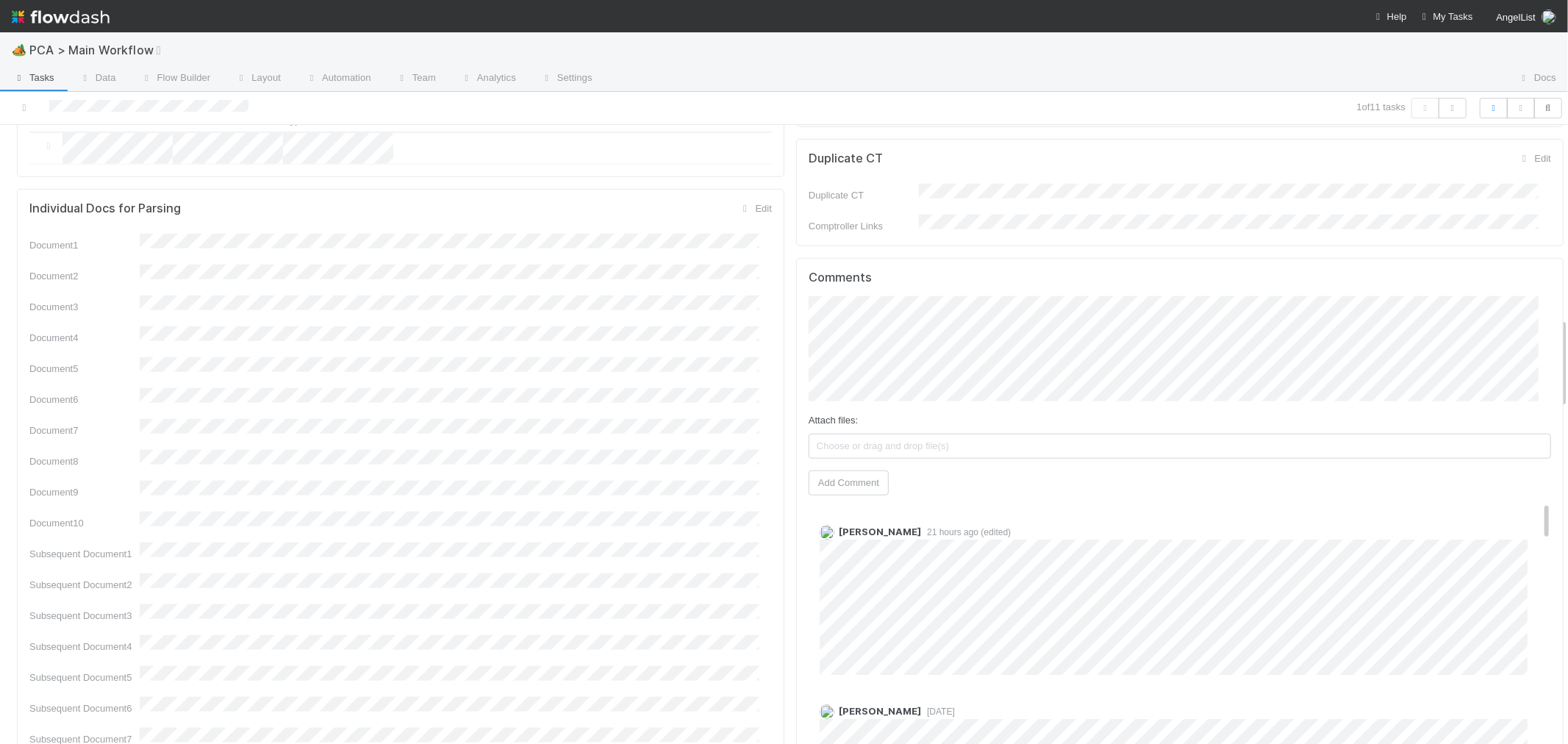
click at [707, 478] on div "Document1 Document2 Document3 Document4 Document5 Document6 Document7 Document8…" at bounding box center [400, 536] width 742 height 606
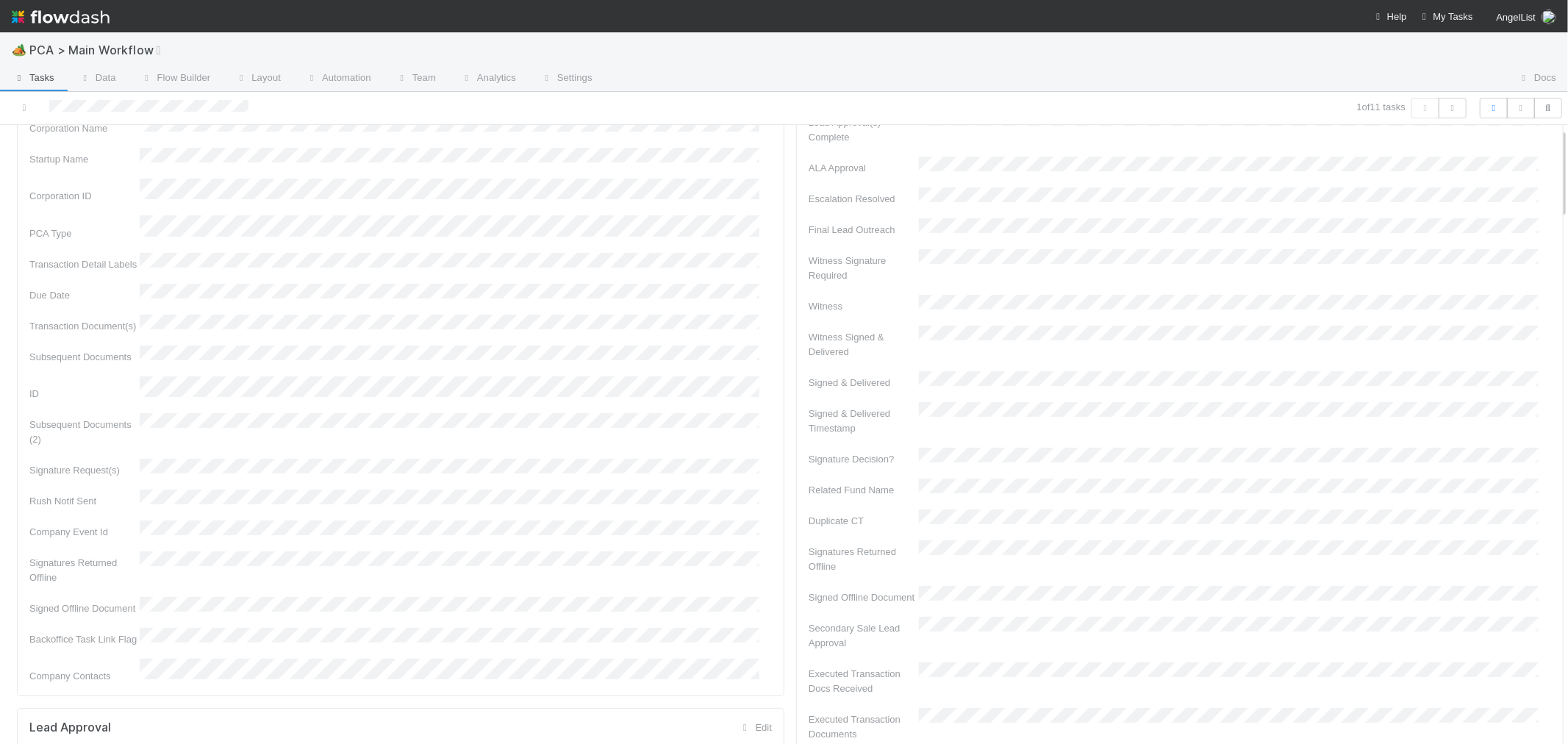
scroll to position [0, 0]
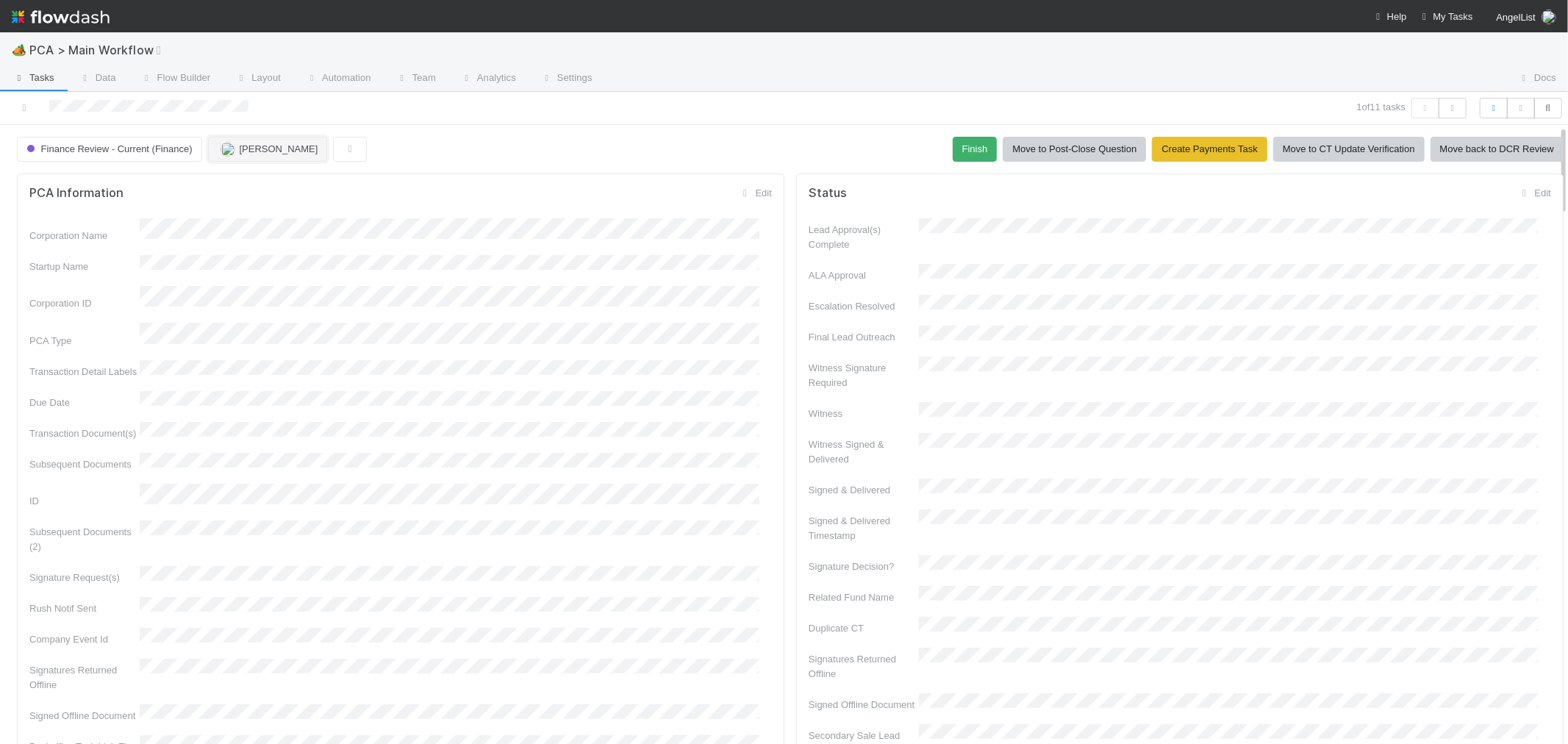
click at [280, 150] on span "Don Walker" at bounding box center [279, 149] width 78 height 11
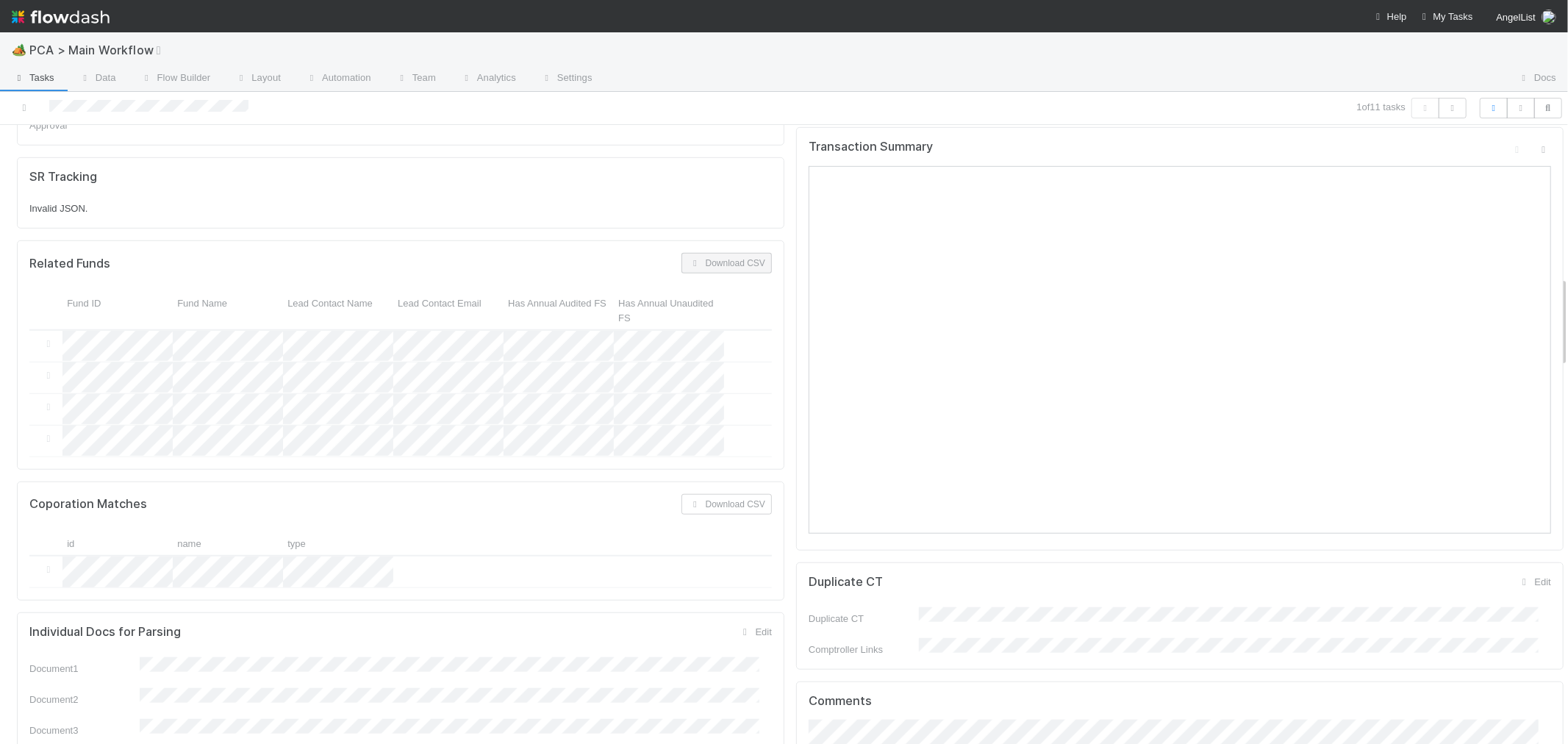
scroll to position [736, 0]
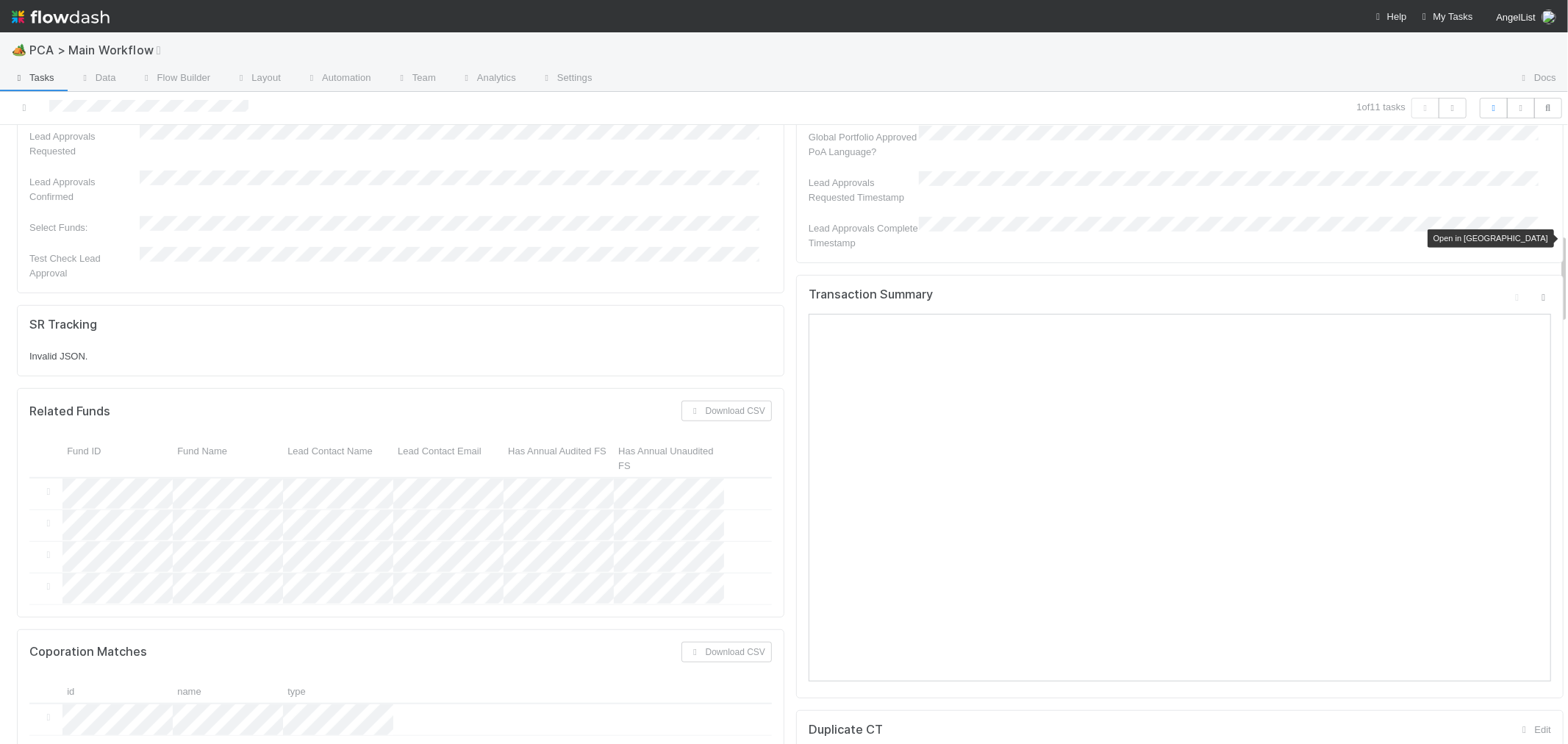
click at [1537, 293] on icon at bounding box center [1544, 297] width 15 height 10
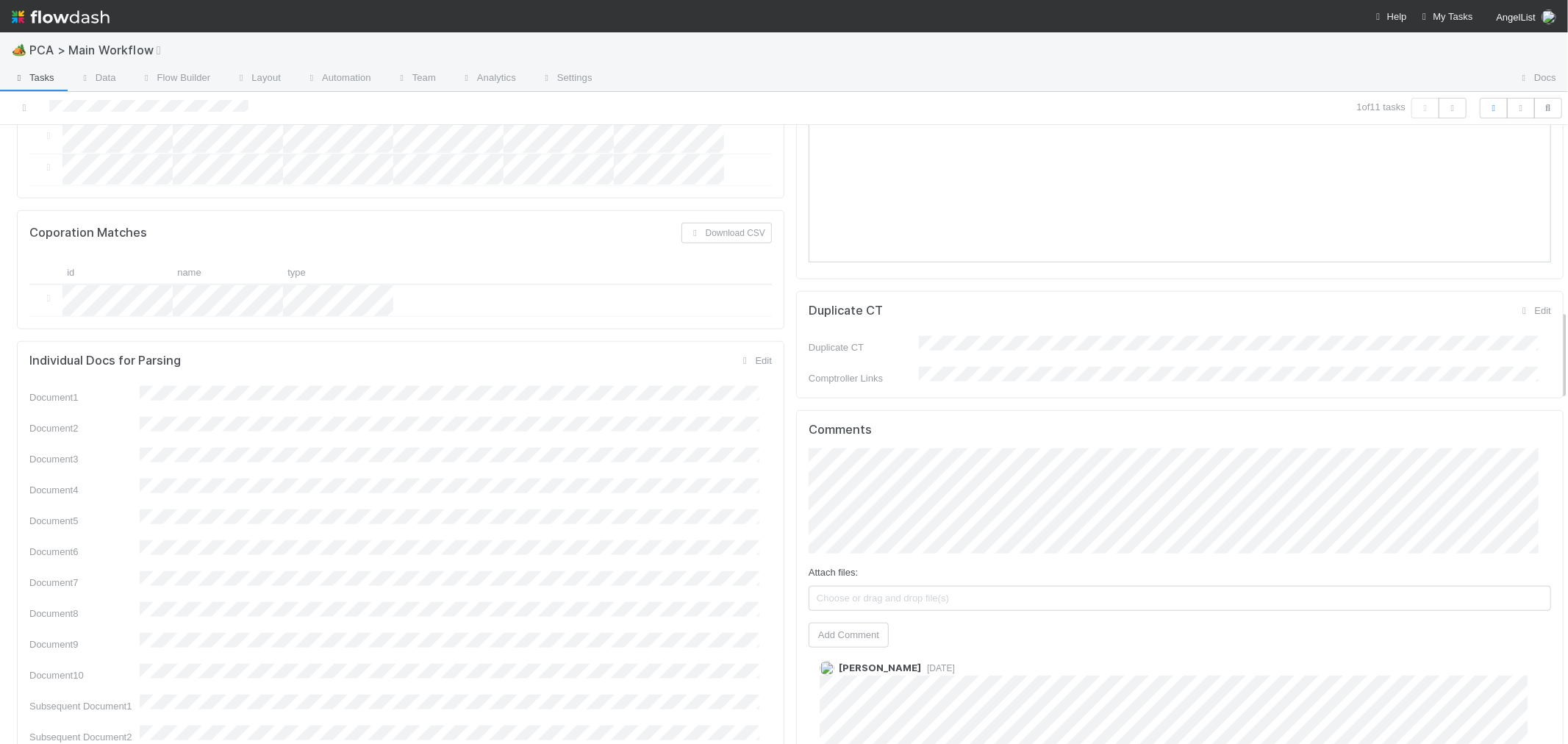
scroll to position [1144, 0]
click at [841, 654] on button "Add Comment" at bounding box center [848, 666] width 80 height 25
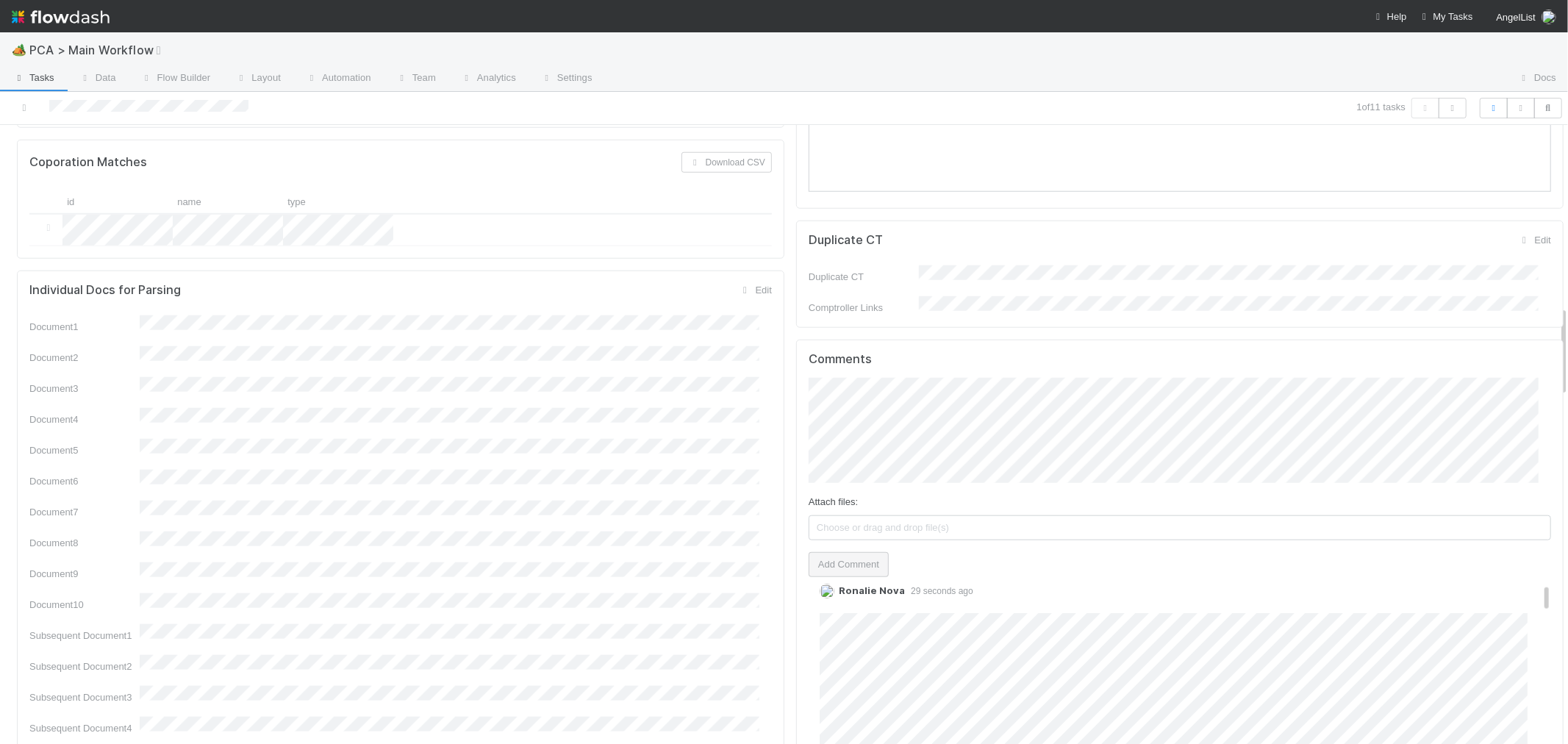
scroll to position [0, 0]
click at [832, 623] on link "Edit" at bounding box center [840, 628] width 16 height 11
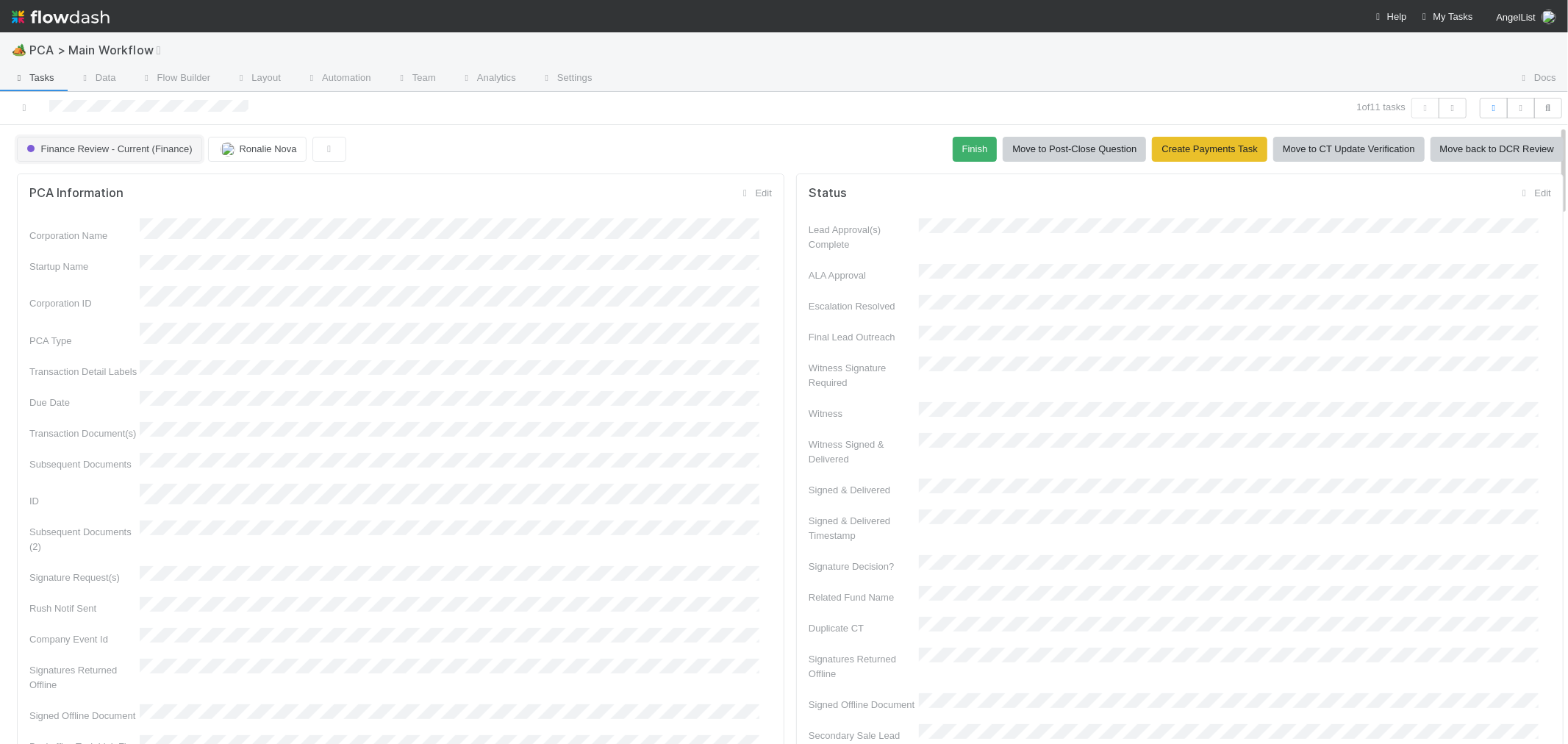
click at [162, 159] on button "Finance Review - Current (Finance)" at bounding box center [110, 149] width 185 height 25
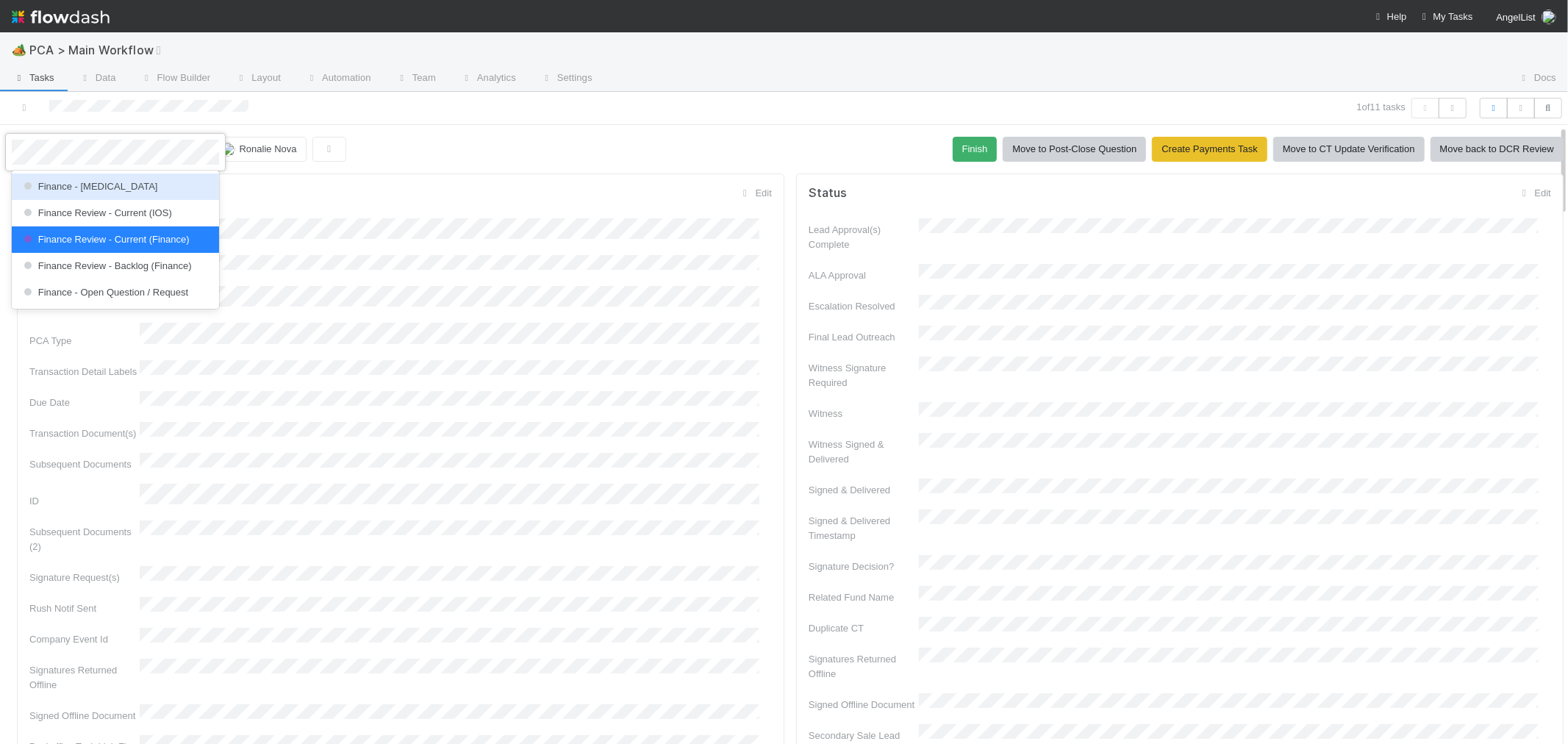
click at [153, 187] on div "Finance - [MEDICAL_DATA]" at bounding box center [116, 186] width 208 height 26
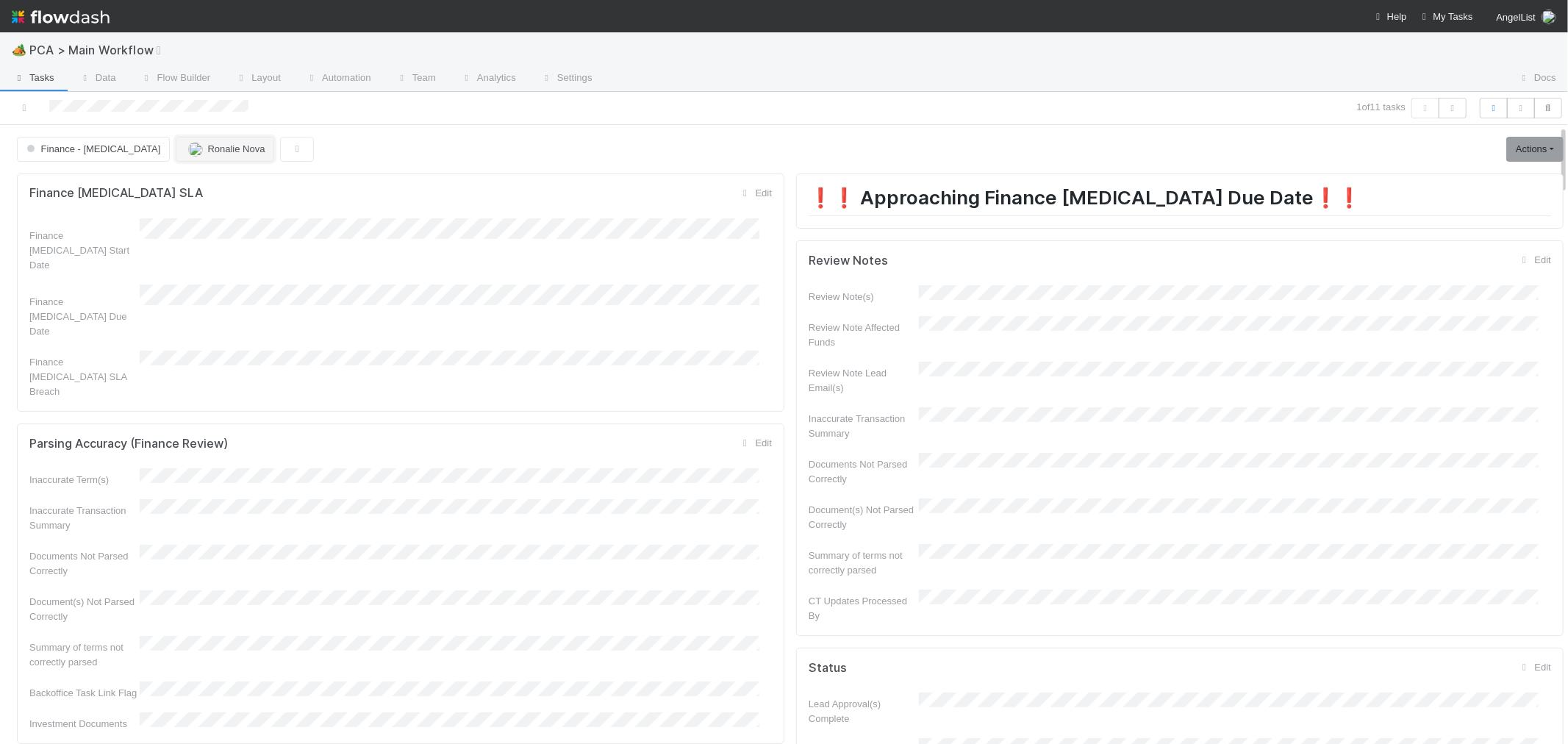
click at [175, 155] on button "Ronalie Nova" at bounding box center [225, 149] width 99 height 25
click at [205, 184] on span "Marvey Fuentes" at bounding box center [180, 186] width 78 height 11
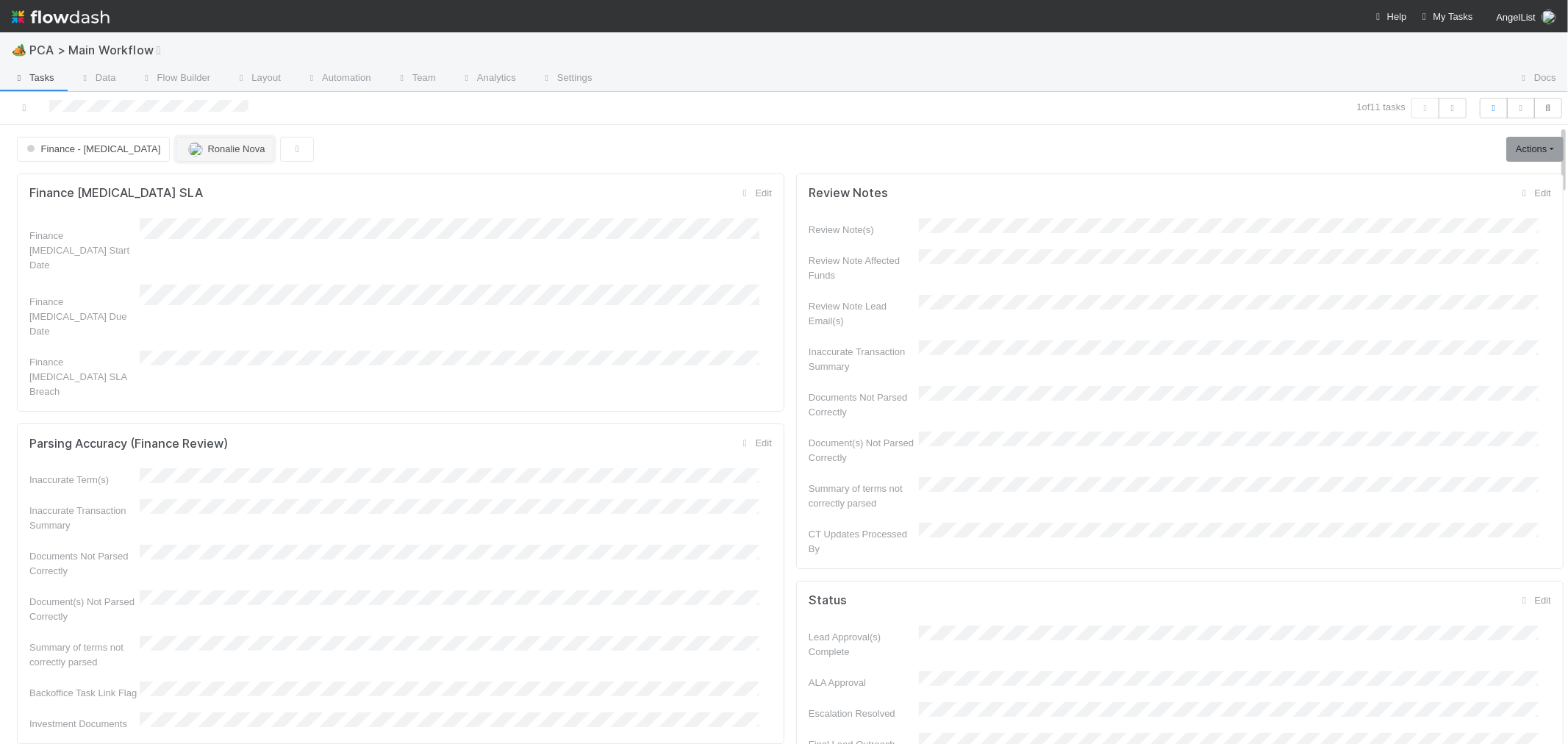
click at [208, 153] on span "Ronalie Nova" at bounding box center [236, 149] width 57 height 11
click at [314, 251] on div at bounding box center [784, 372] width 1568 height 744
click at [25, 107] on icon at bounding box center [25, 108] width 15 height 10
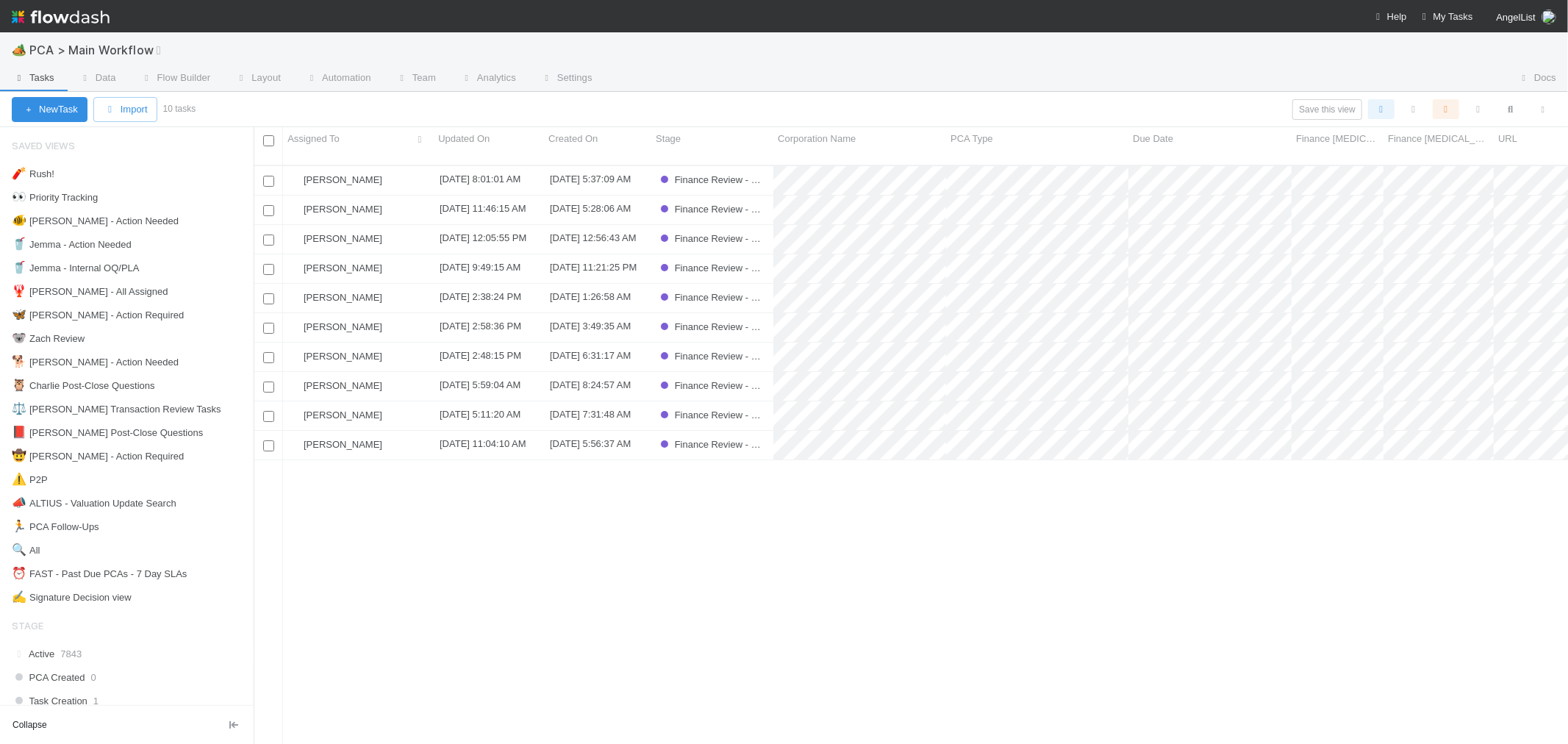
scroll to position [579, 1302]
click at [396, 431] on div "Marlon" at bounding box center [358, 445] width 151 height 28
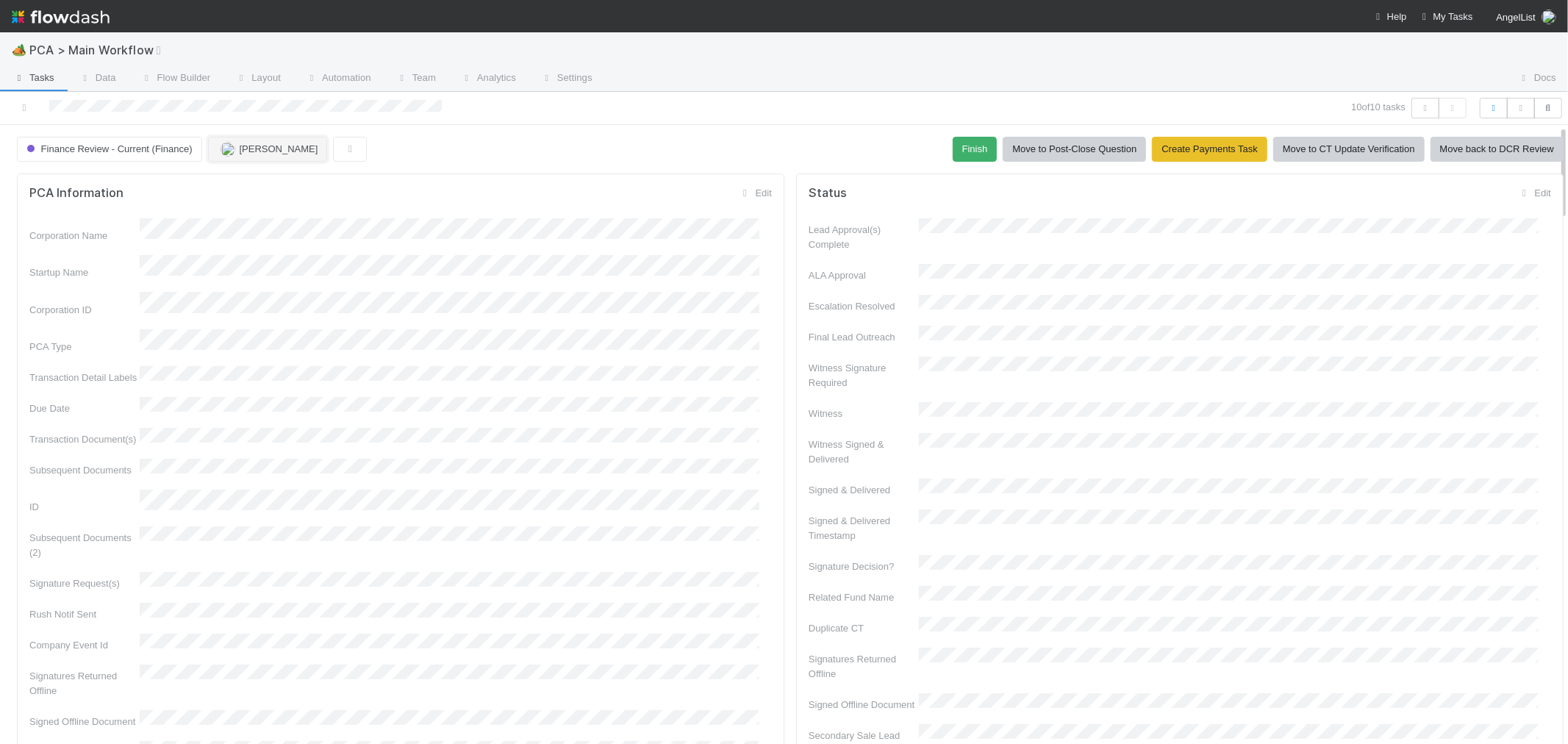
click at [256, 150] on span "Marlon" at bounding box center [279, 149] width 78 height 11
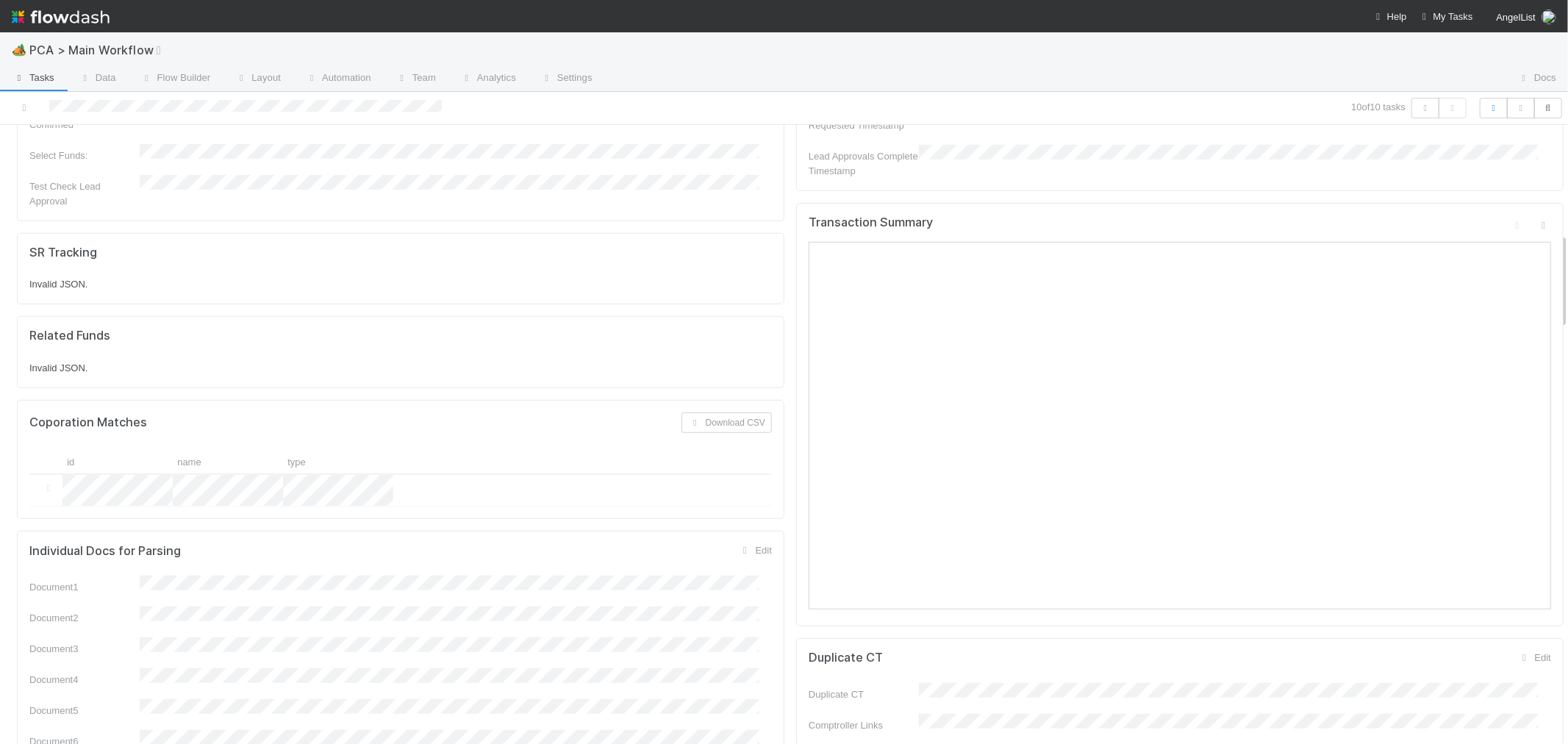
scroll to position [571, 0]
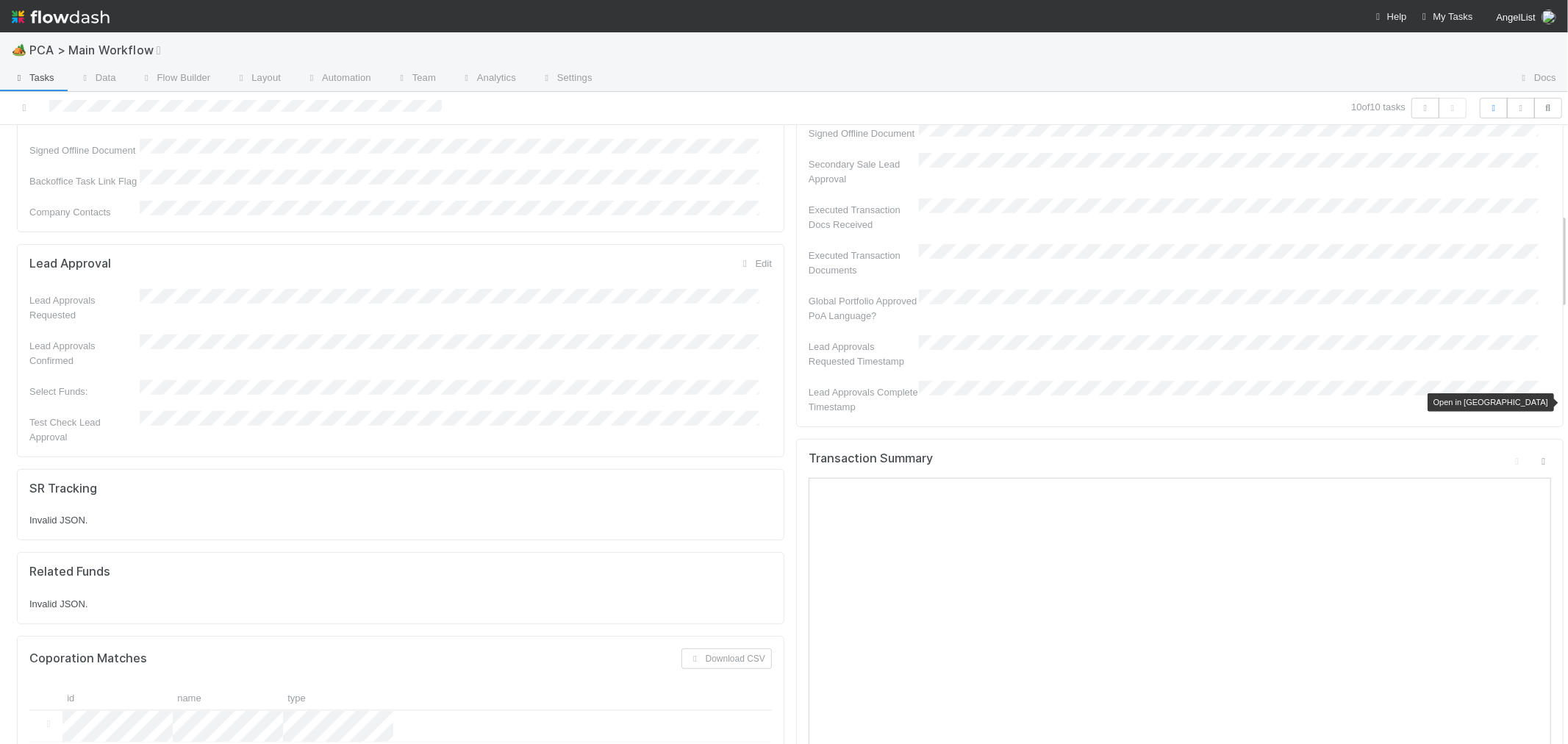
click at [1537, 456] on icon at bounding box center [1544, 461] width 15 height 10
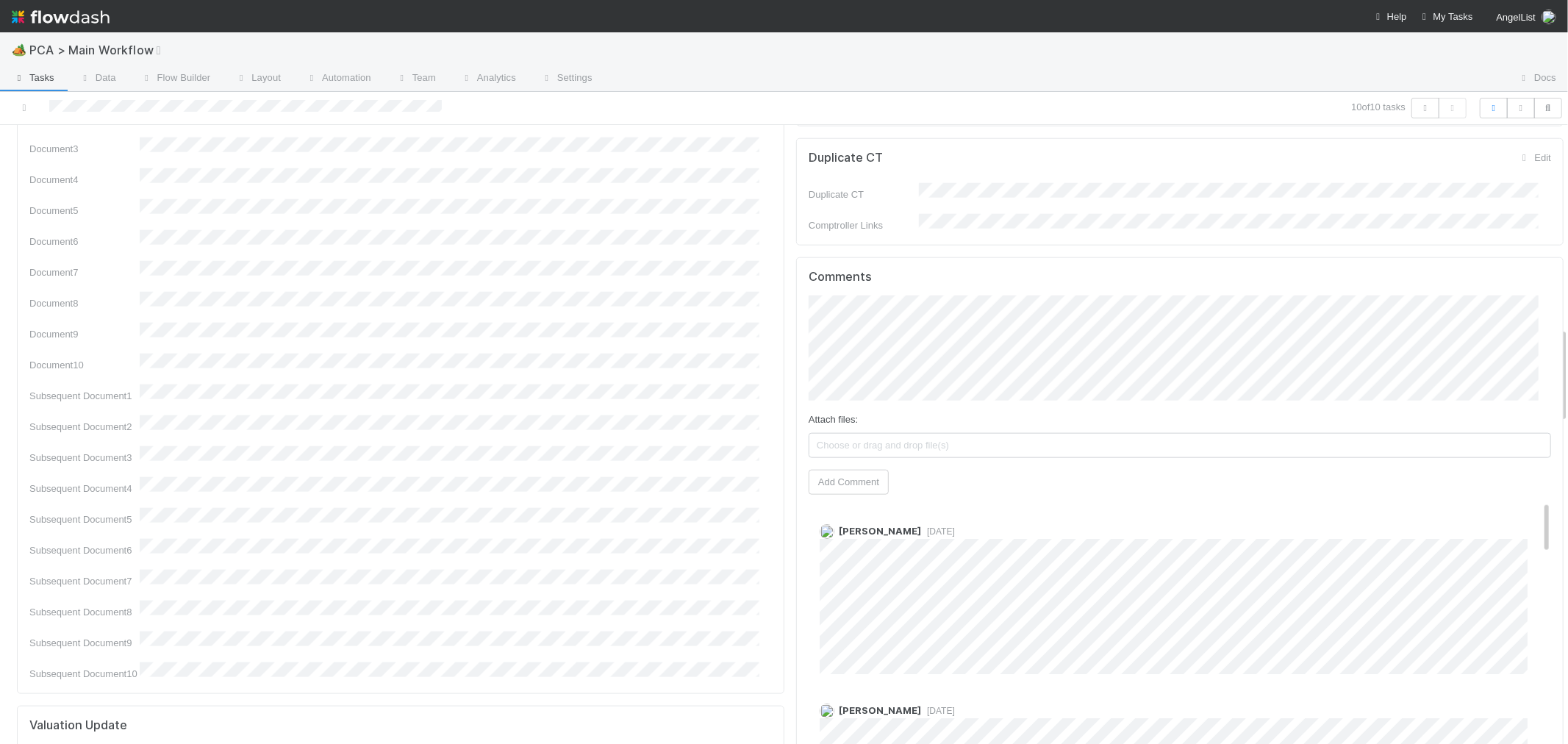
scroll to position [1307, 0]
click at [821, 471] on button "Add Comment" at bounding box center [848, 483] width 80 height 25
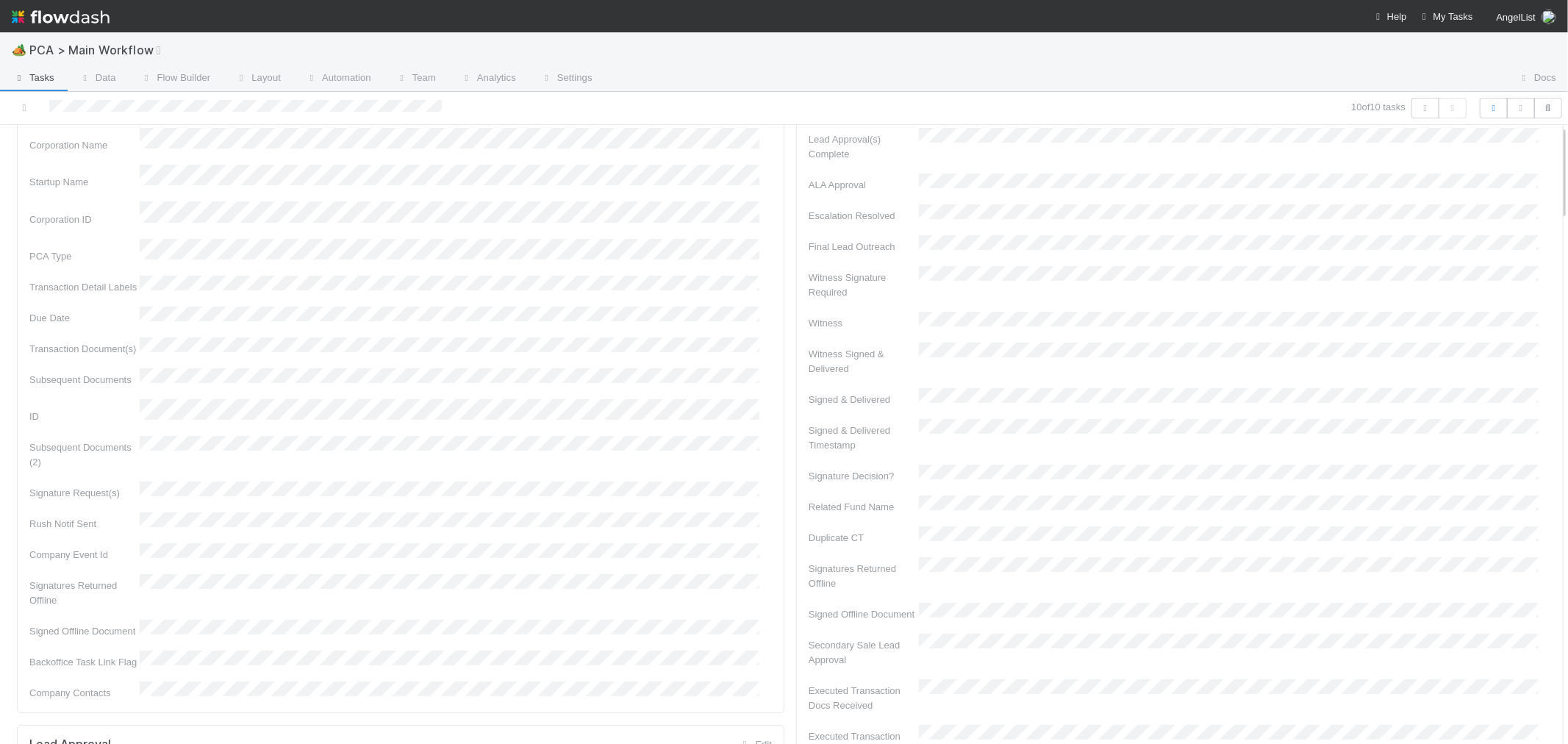
scroll to position [0, 0]
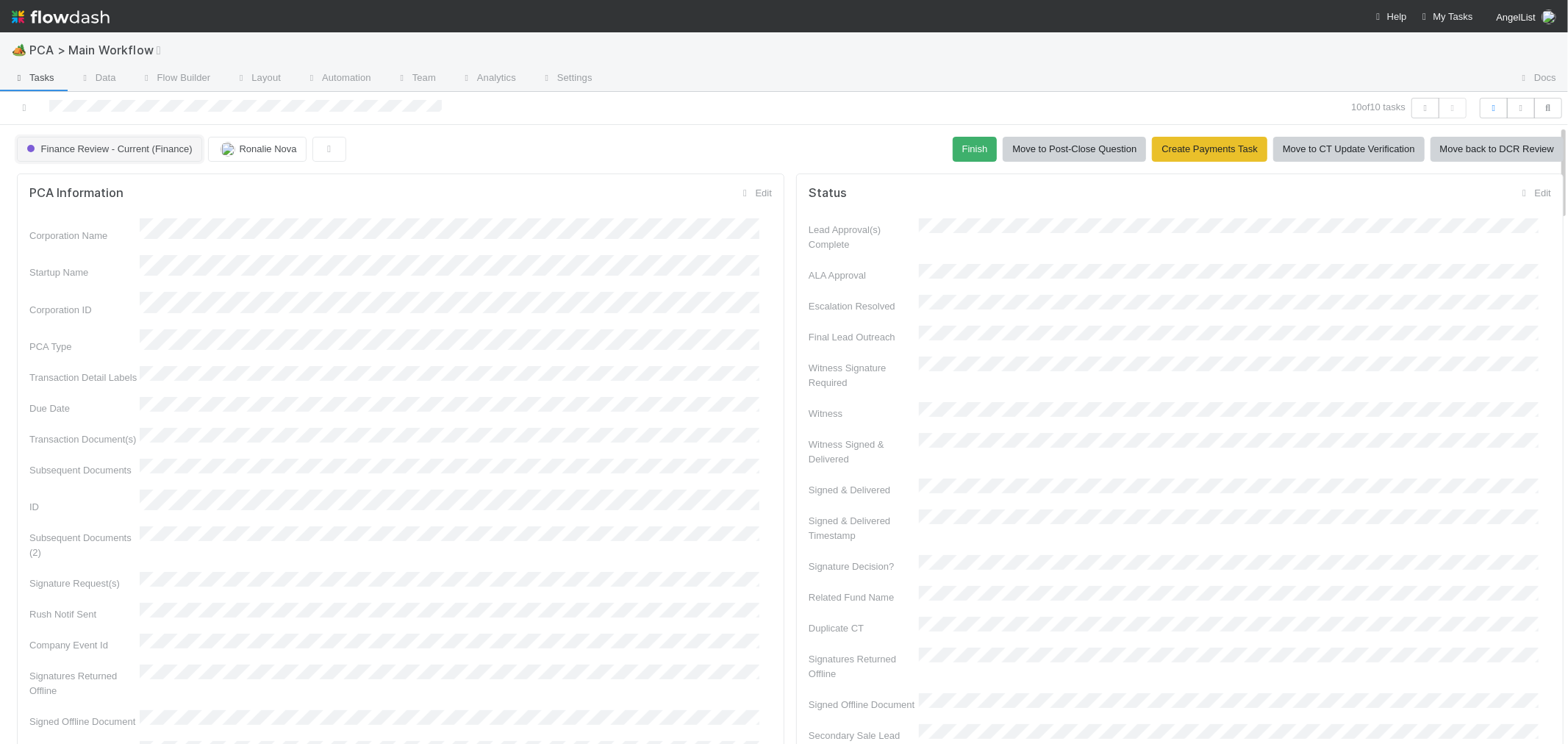
click at [87, 151] on span "Finance Review - Current (Finance)" at bounding box center [108, 149] width 169 height 11
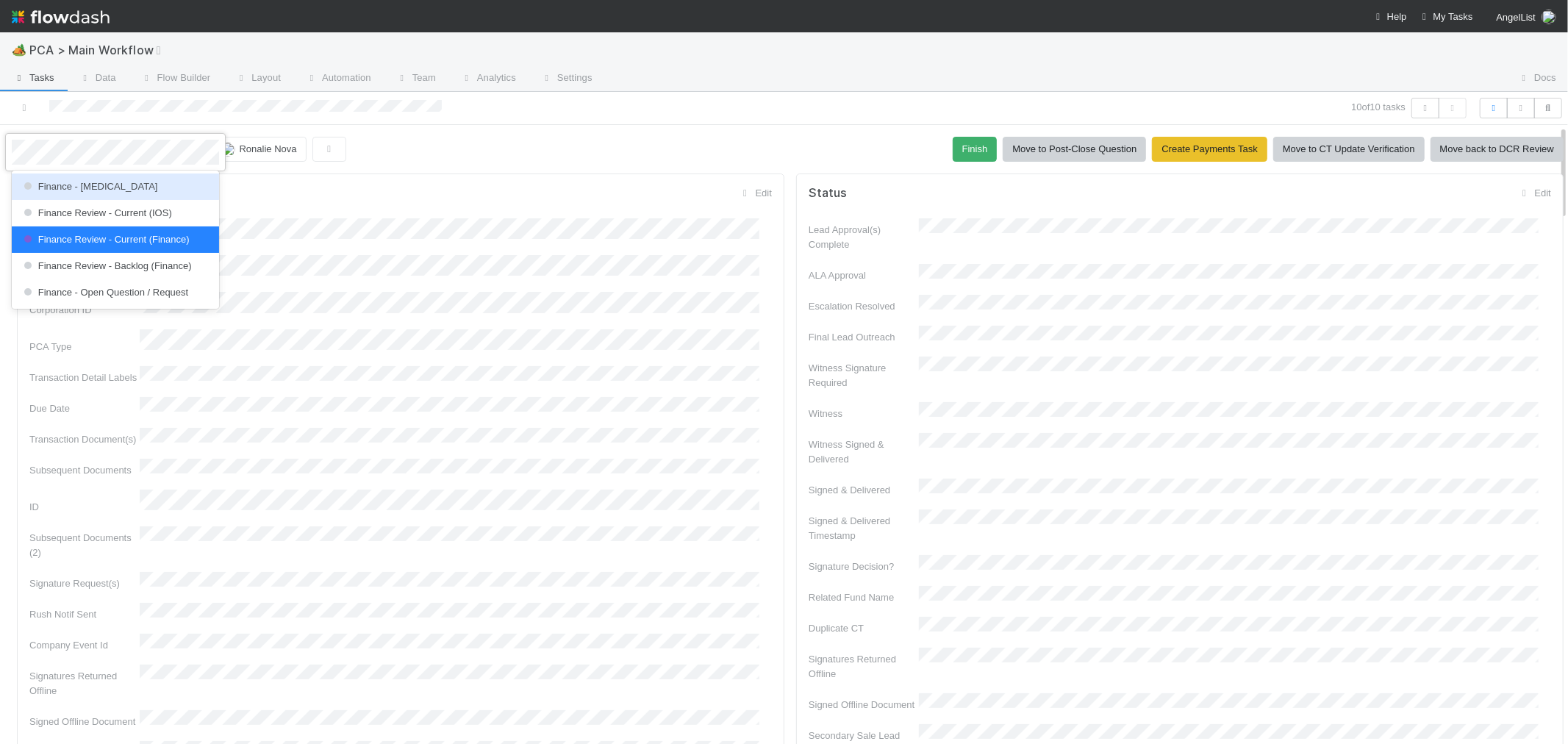
click at [75, 191] on span "Finance - [MEDICAL_DATA]" at bounding box center [89, 186] width 137 height 11
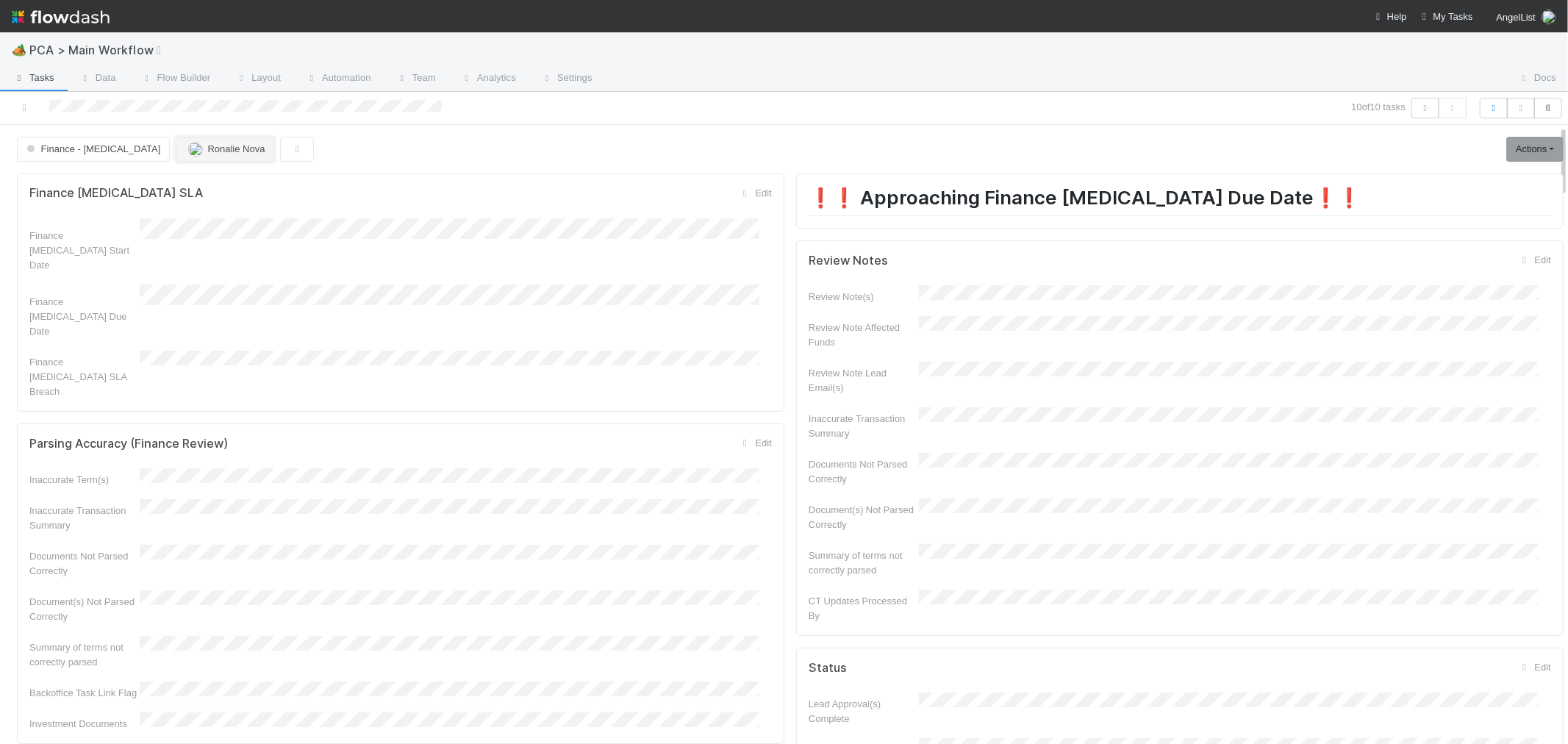
click at [208, 149] on span "Ronalie Nova" at bounding box center [236, 149] width 57 height 11
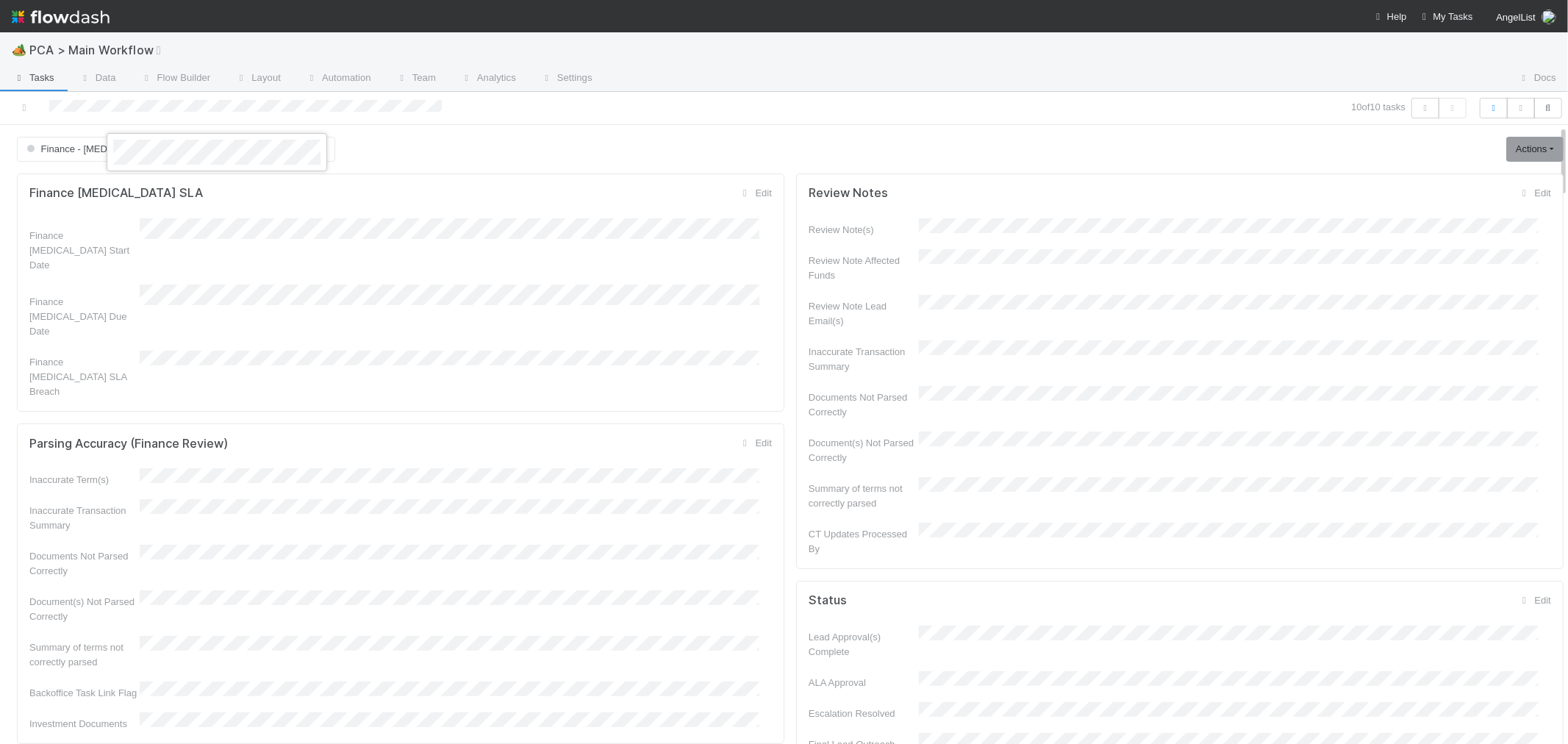
click at [413, 343] on div at bounding box center [784, 372] width 1568 height 744
click at [24, 108] on icon at bounding box center [25, 108] width 15 height 10
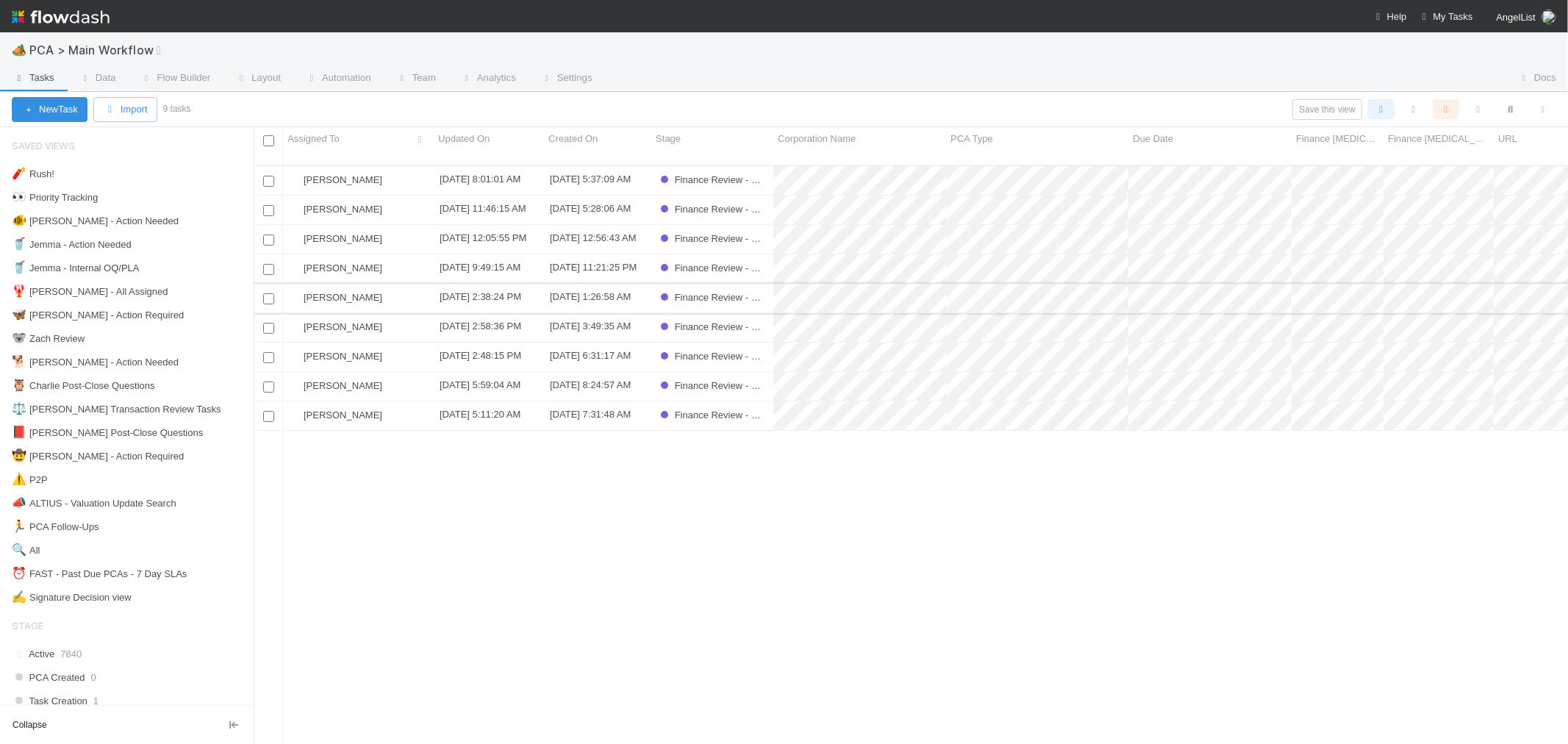
scroll to position [579, 1302]
click at [407, 376] on div "Kevin Fawcett" at bounding box center [358, 386] width 151 height 28
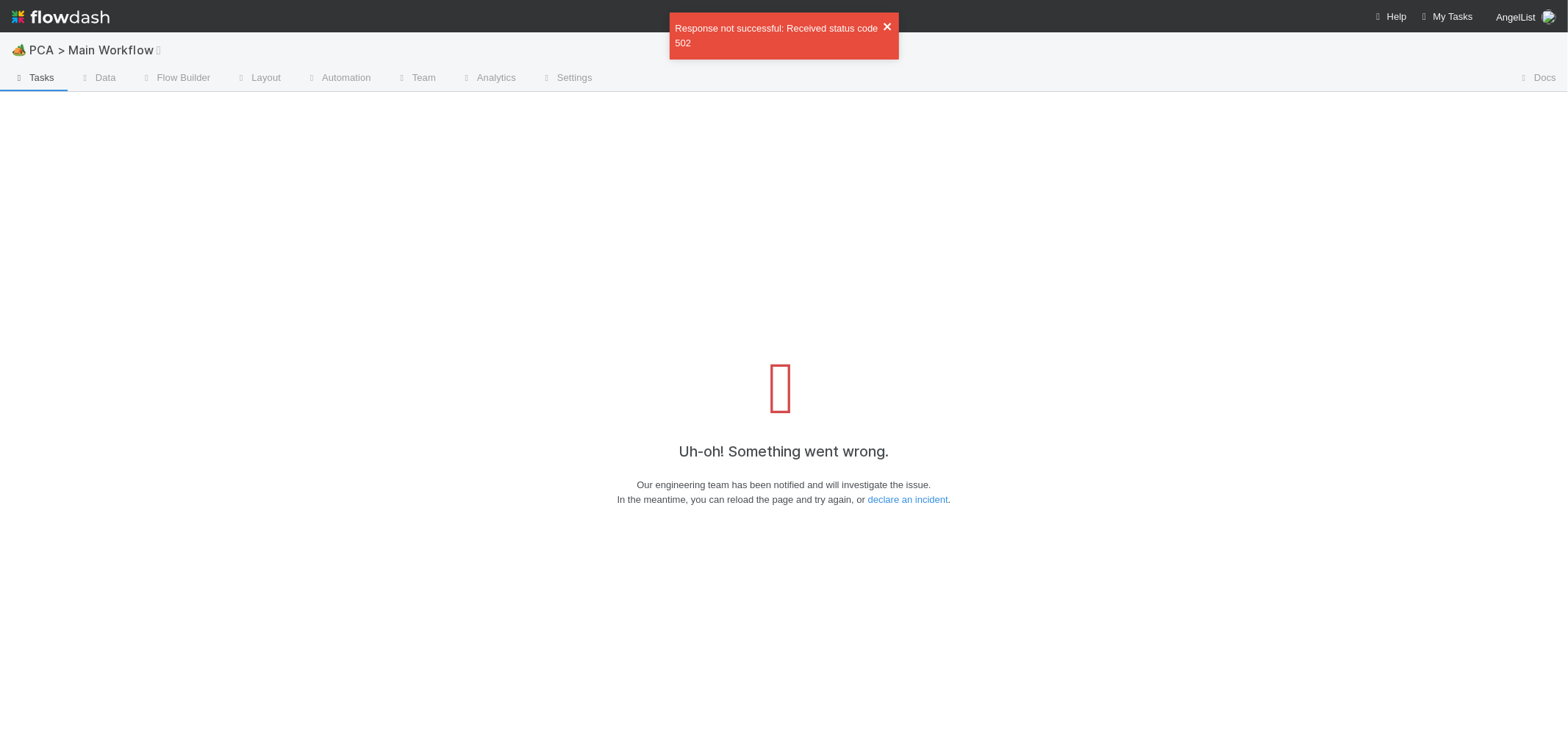
click at [883, 25] on icon "close" at bounding box center [888, 27] width 10 height 12
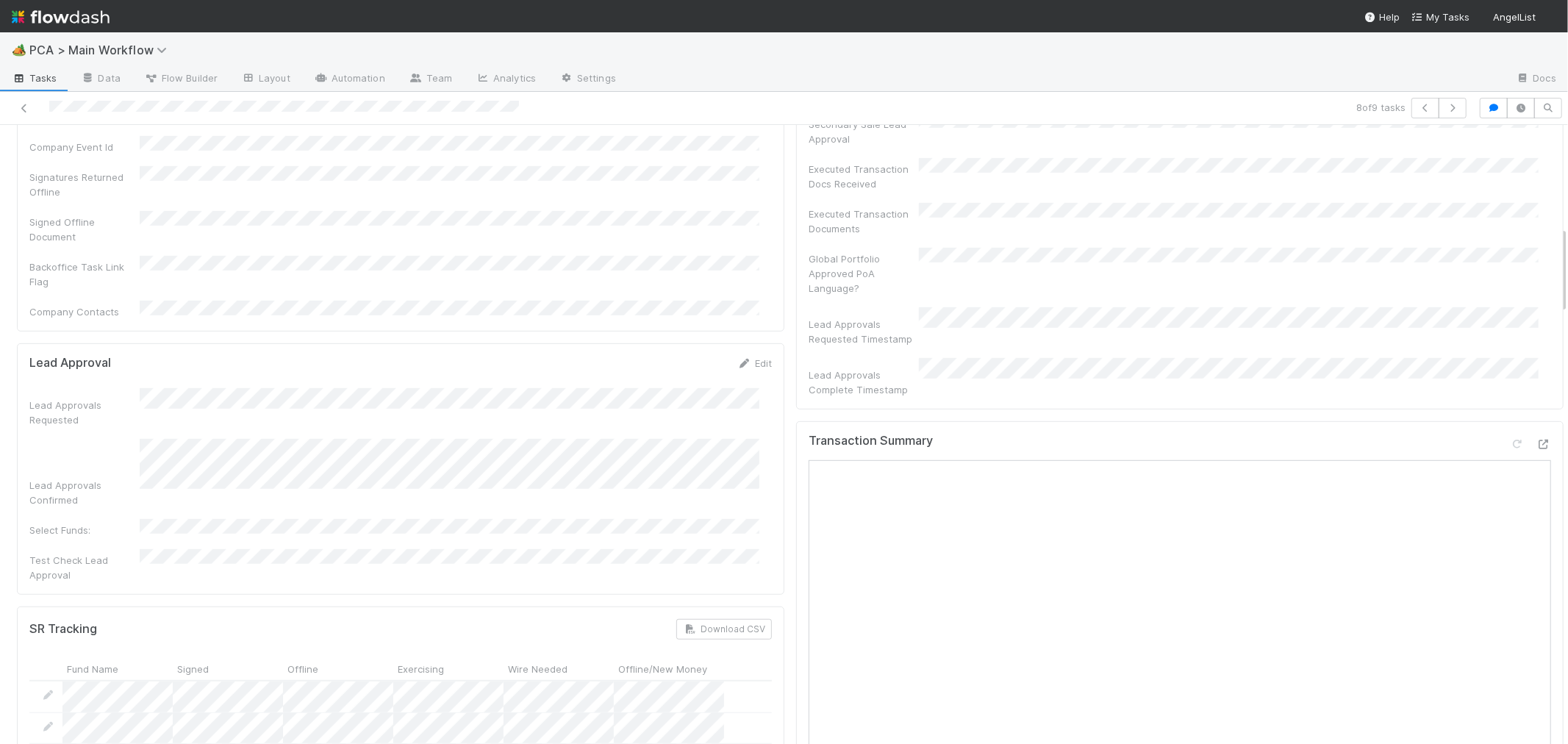
scroll to position [571, 0]
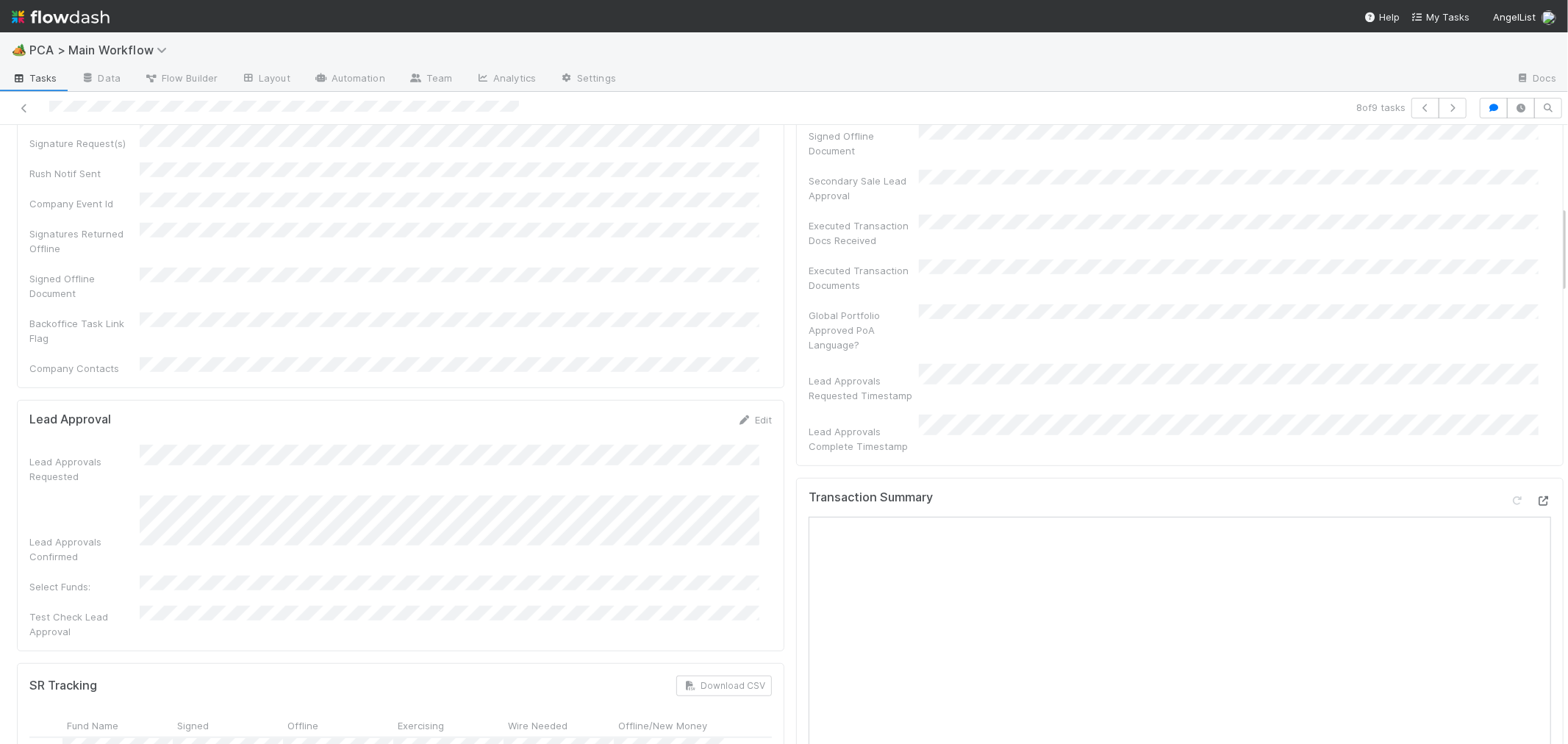
click at [1537, 497] on icon at bounding box center [1544, 501] width 15 height 10
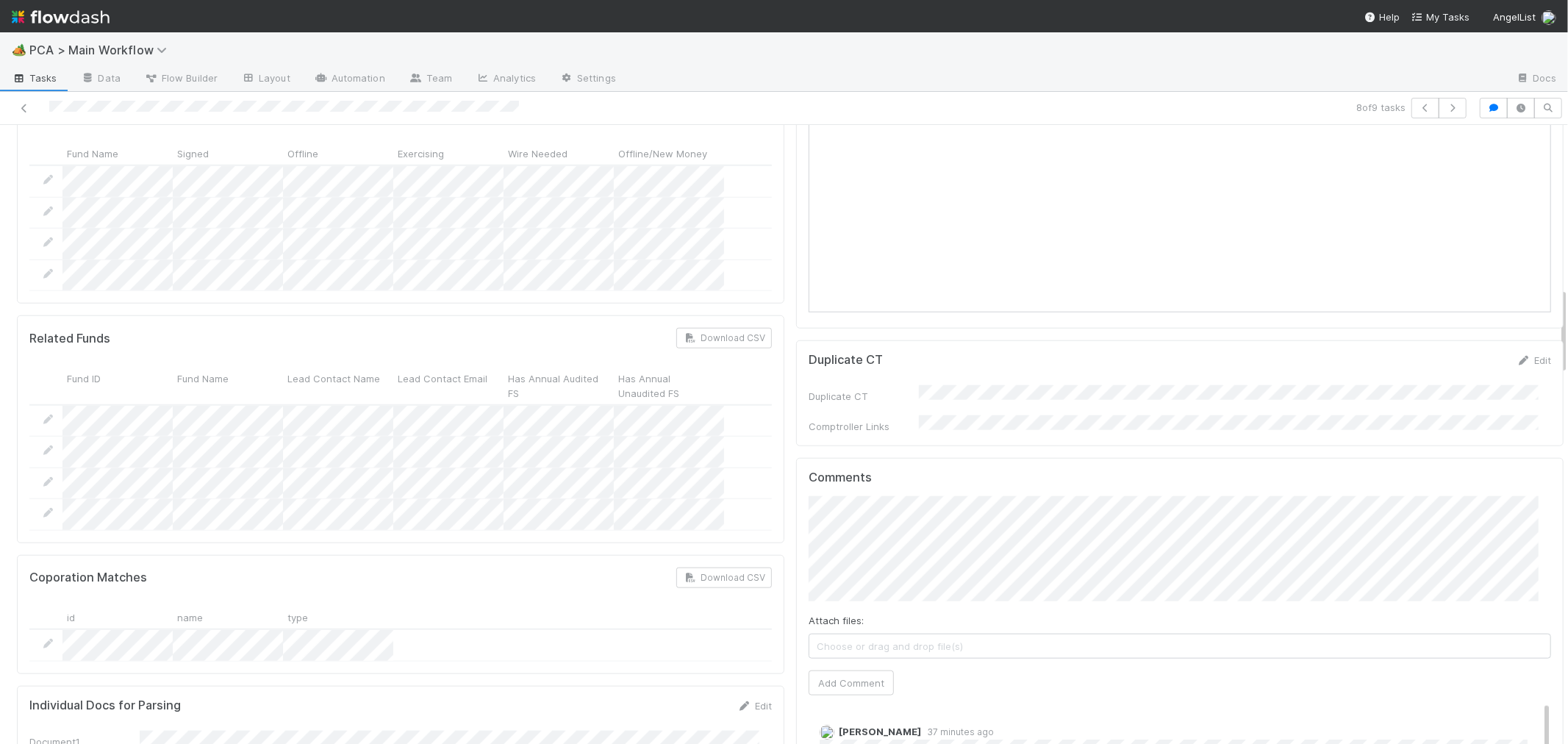
scroll to position [1552, 0]
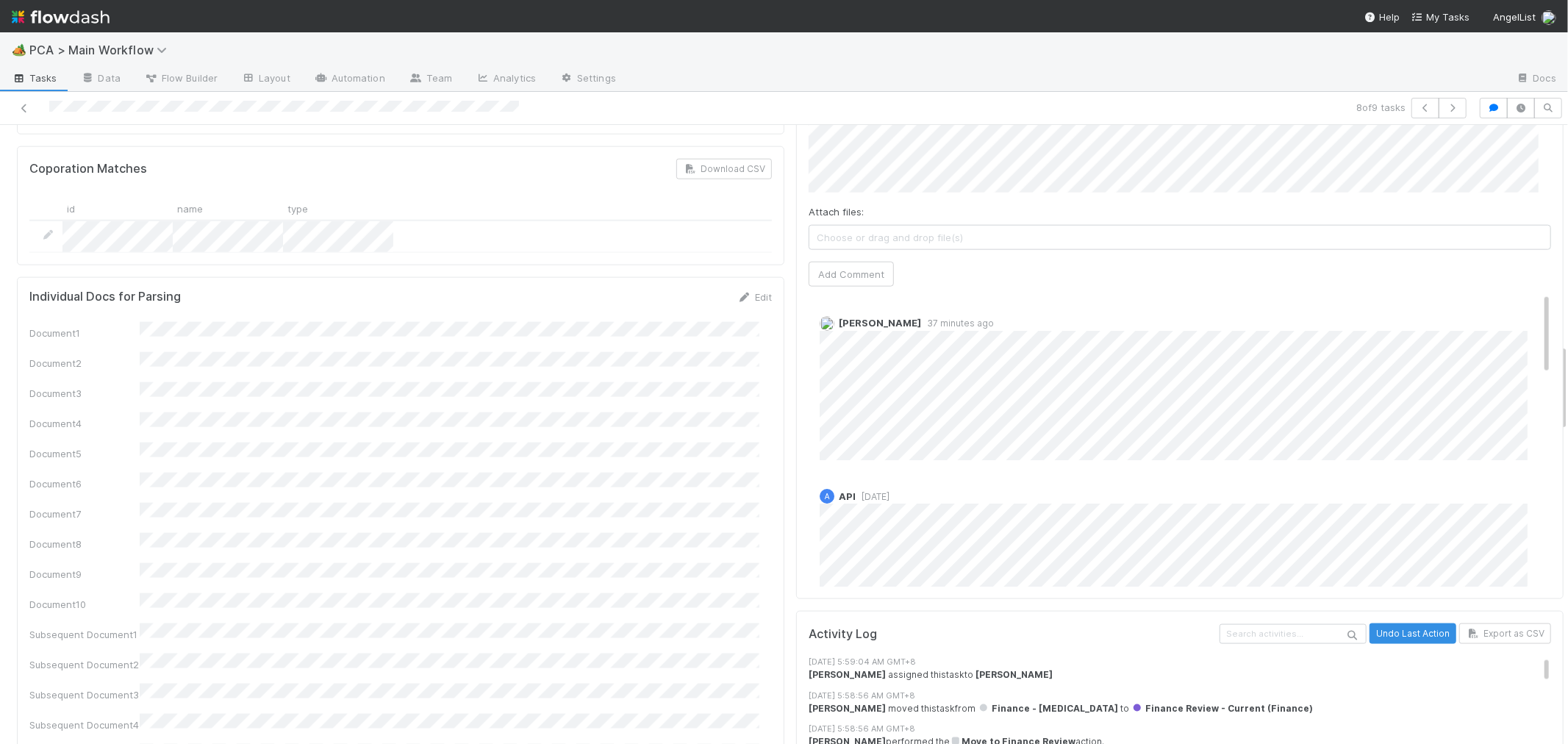
click at [616, 499] on div "Document1 Document2 Document3 Document4 Document5 Document6 Document7 Document8…" at bounding box center [400, 624] width 742 height 606
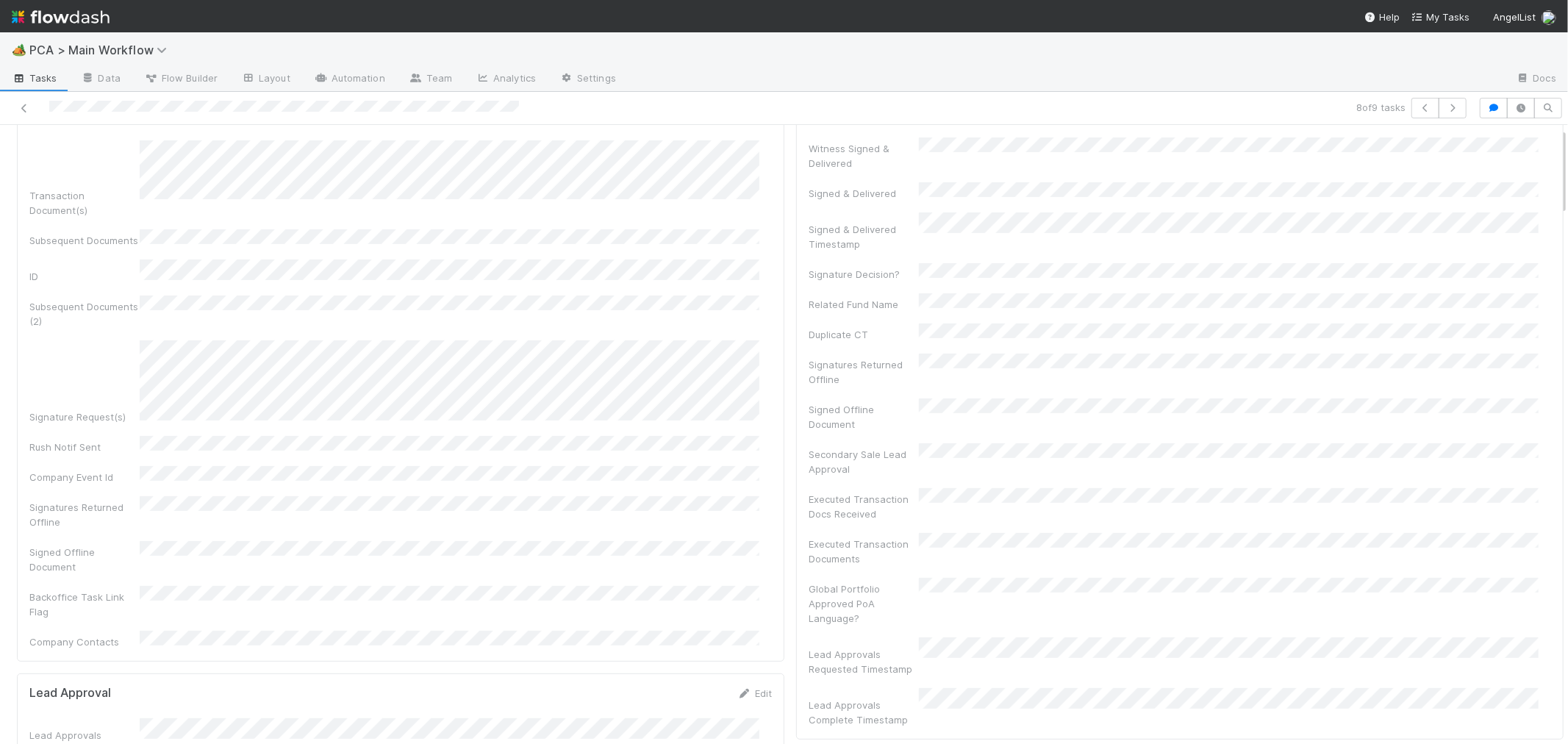
scroll to position [0, 0]
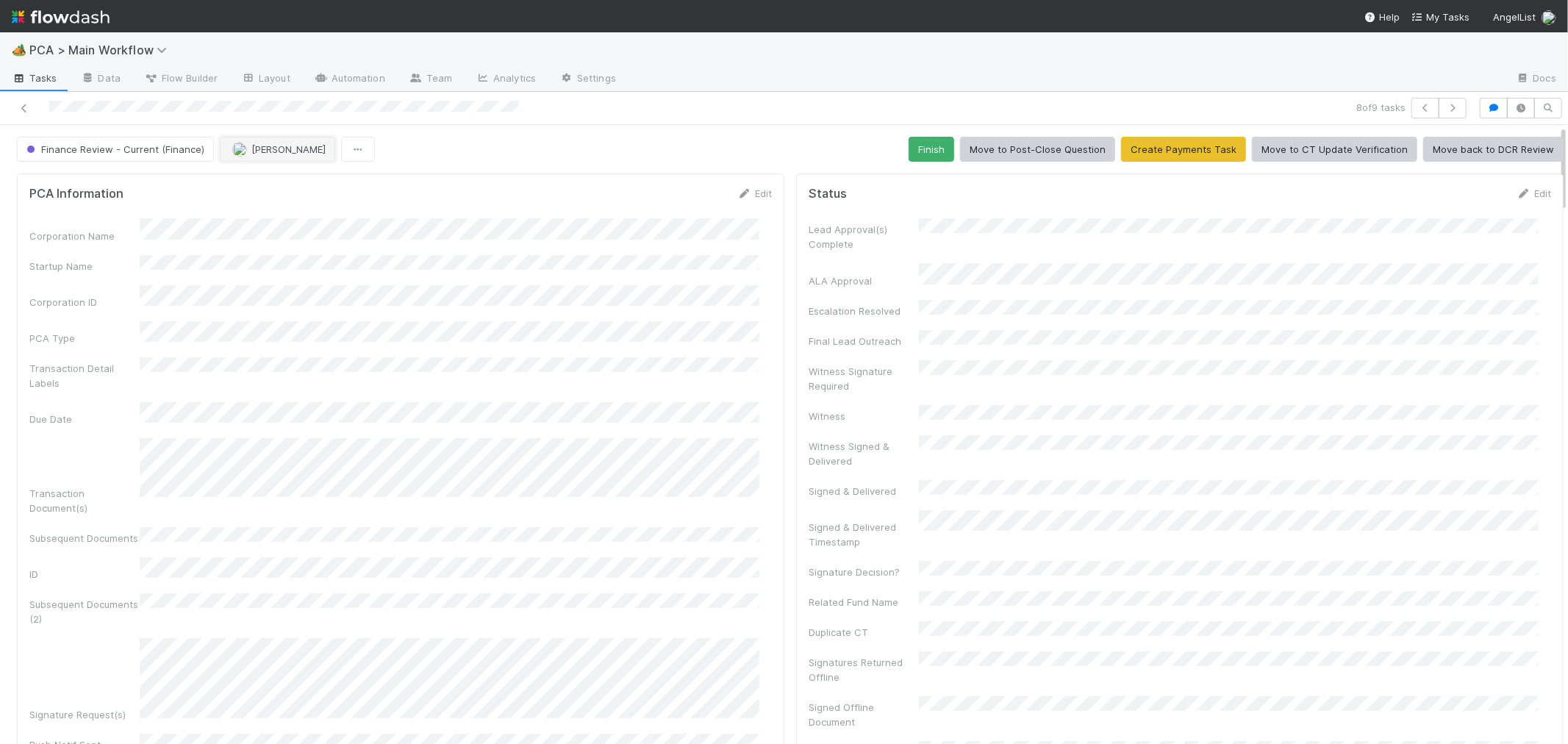
click at [276, 153] on span "[PERSON_NAME]" at bounding box center [288, 149] width 74 height 12
click at [266, 152] on span "[PERSON_NAME]" at bounding box center [288, 149] width 74 height 12
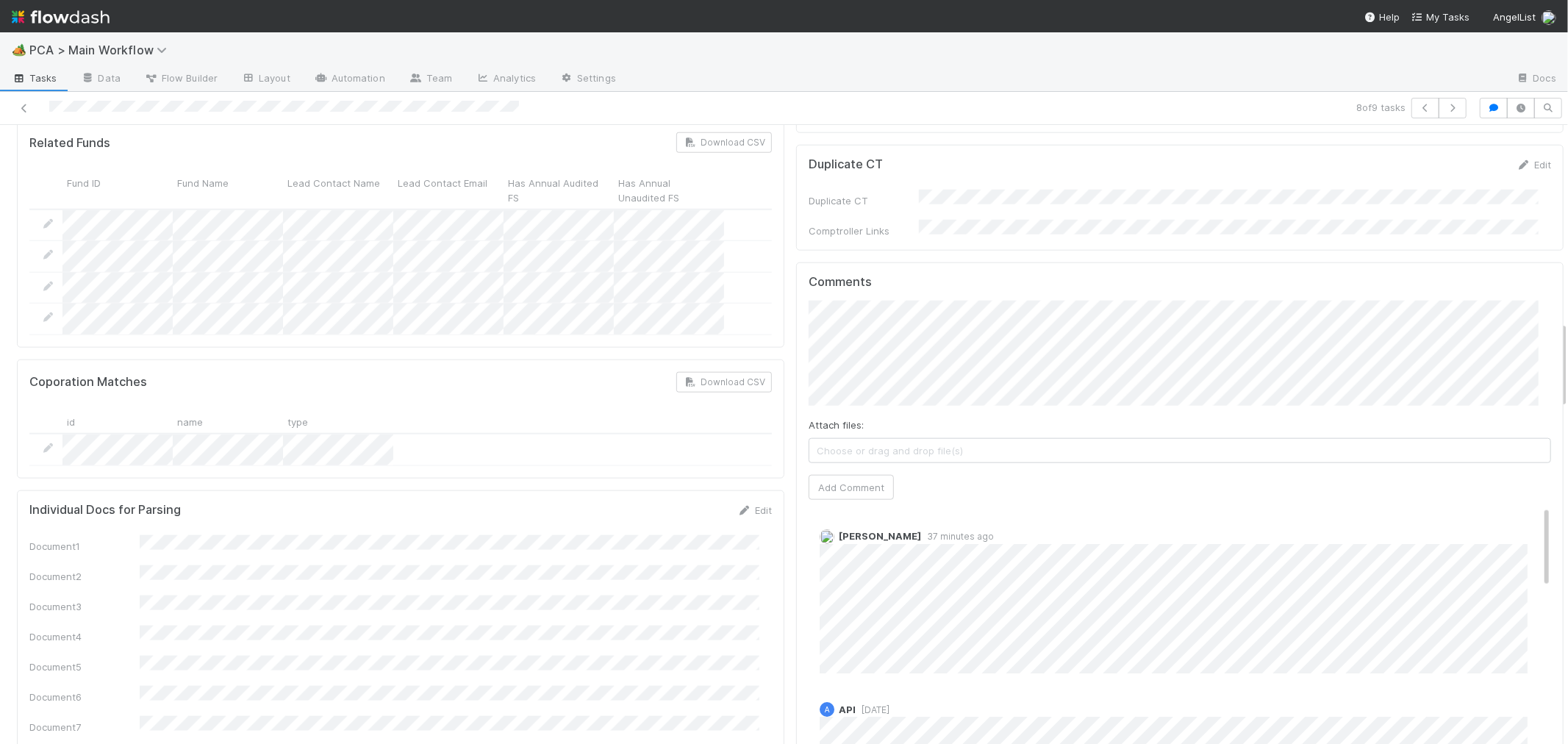
scroll to position [1389, 0]
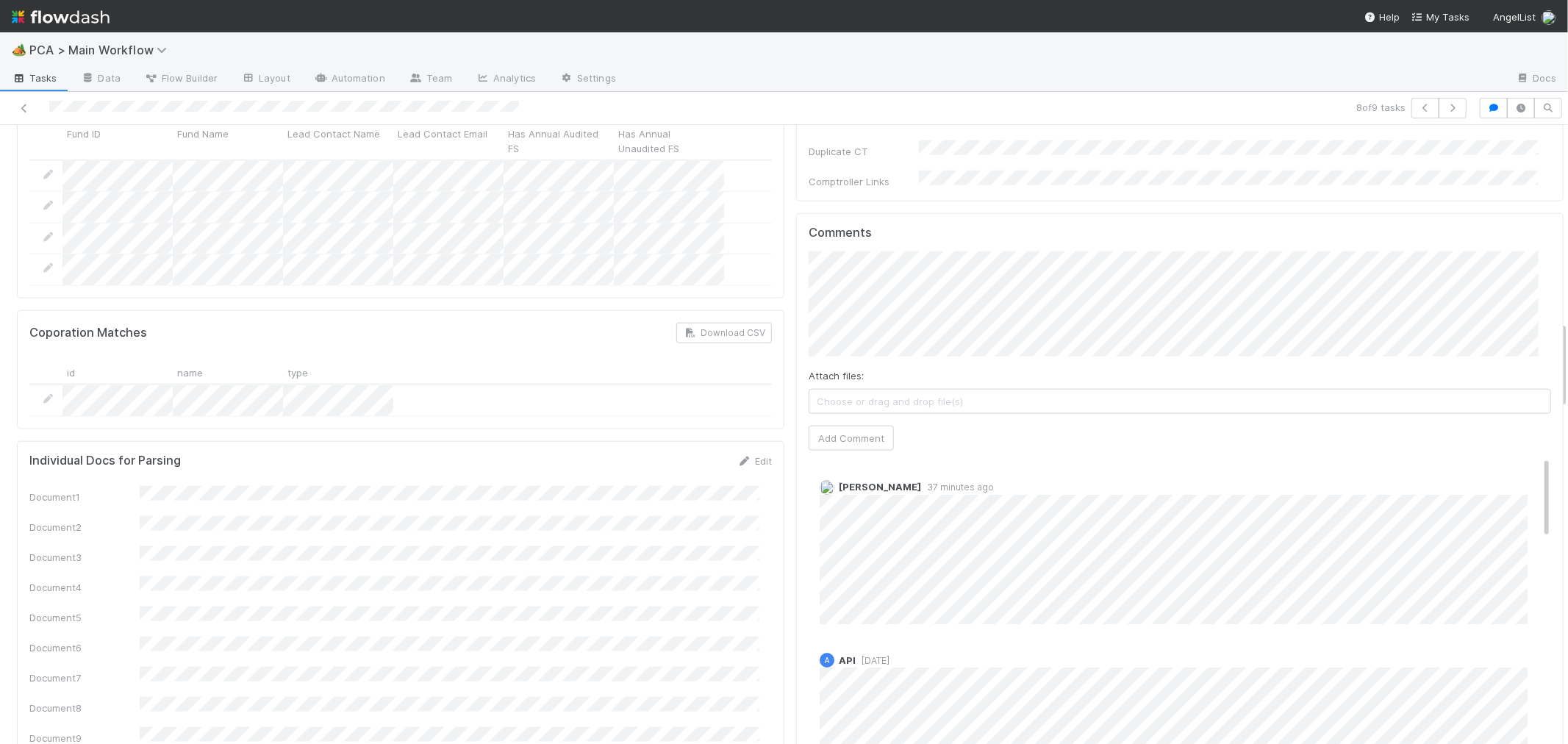
click at [915, 468] on div "Janice Garcia 37 minutes ago" at bounding box center [1186, 546] width 754 height 155
click at [921, 482] on span "37 minutes ago" at bounding box center [957, 487] width 72 height 11
click at [1047, 468] on div "Janice Garcia 37 minutes ago" at bounding box center [1186, 546] width 754 height 155
click at [841, 426] on button "Add Comment" at bounding box center [851, 438] width 85 height 25
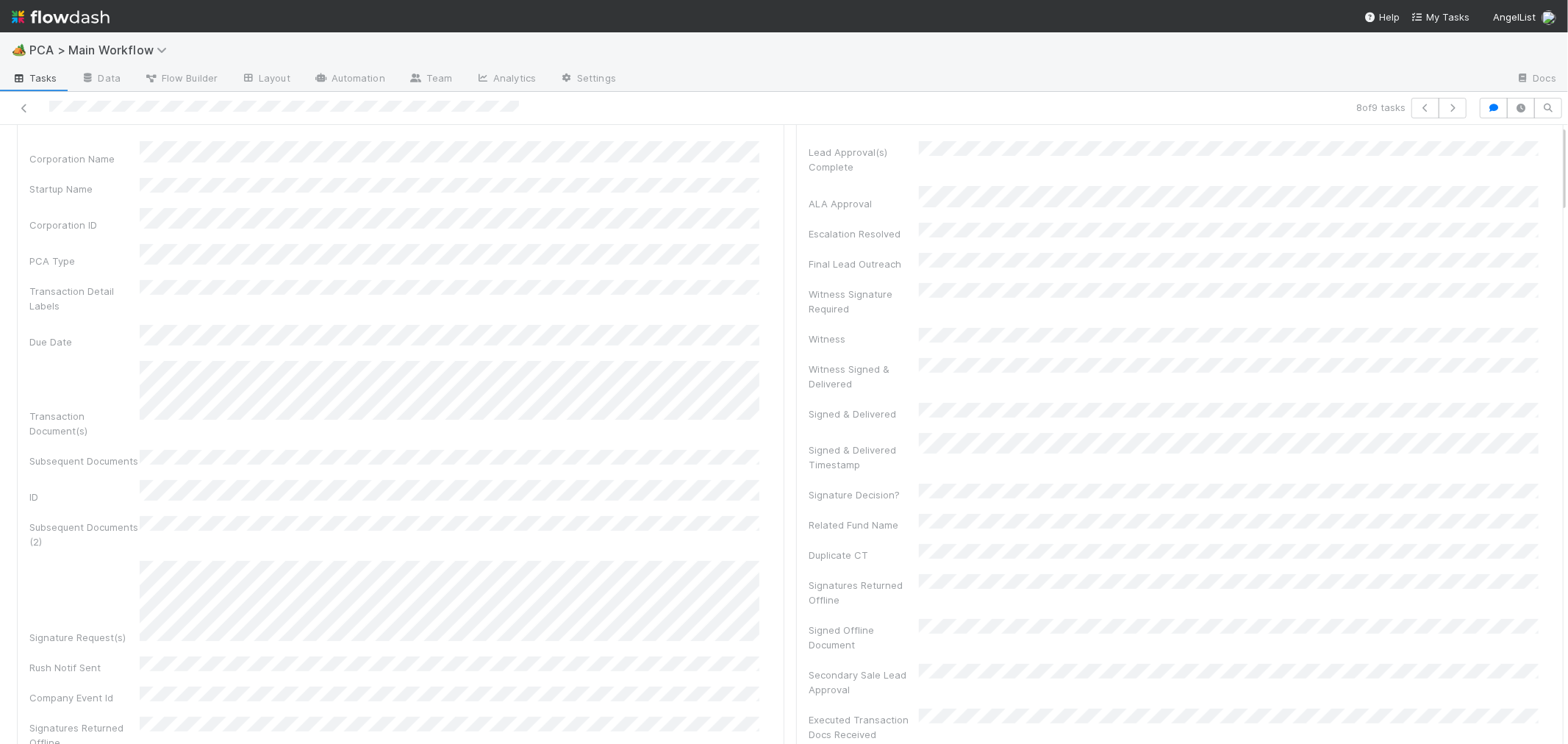
scroll to position [0, 0]
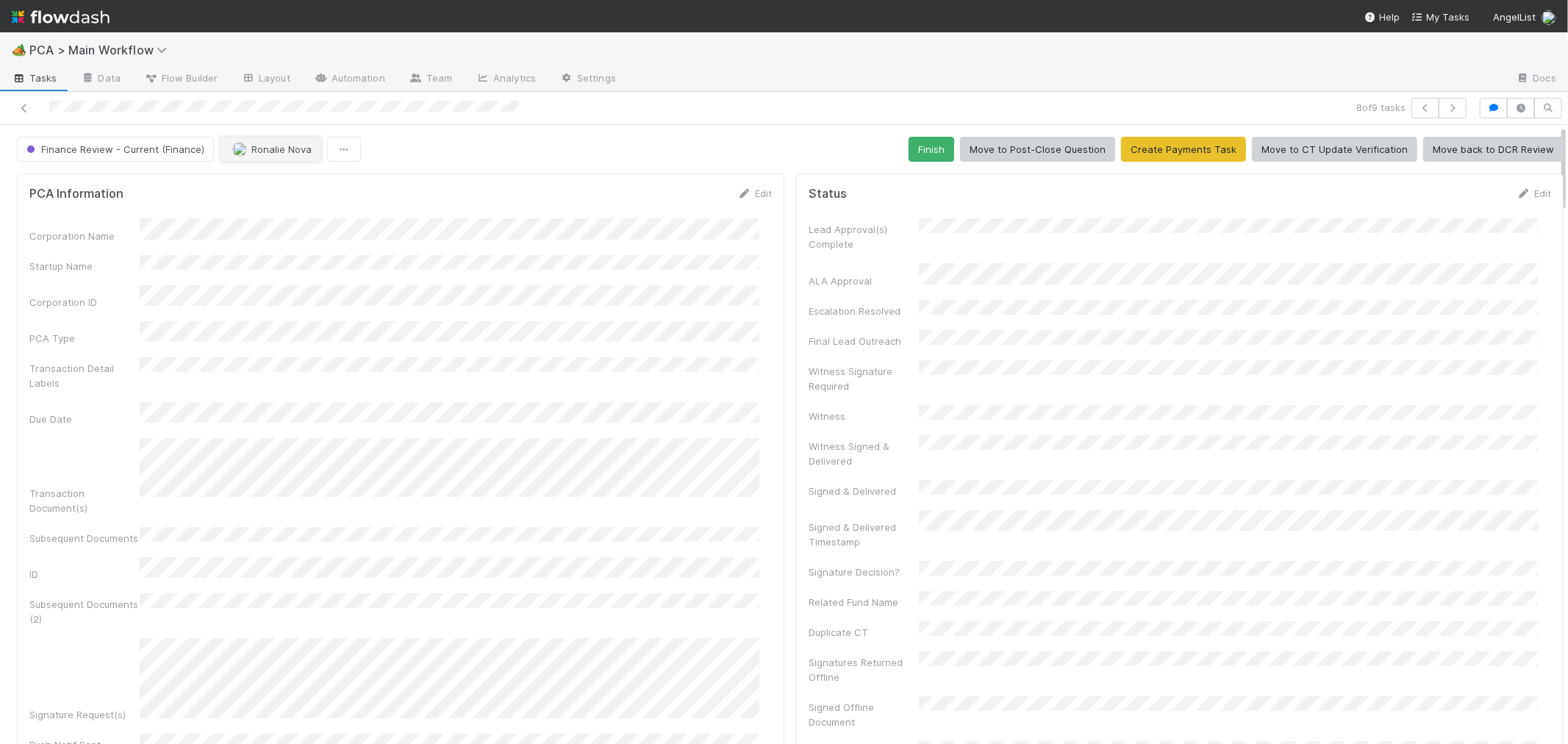
click at [268, 145] on span "Ronalie Nova" at bounding box center [281, 149] width 60 height 12
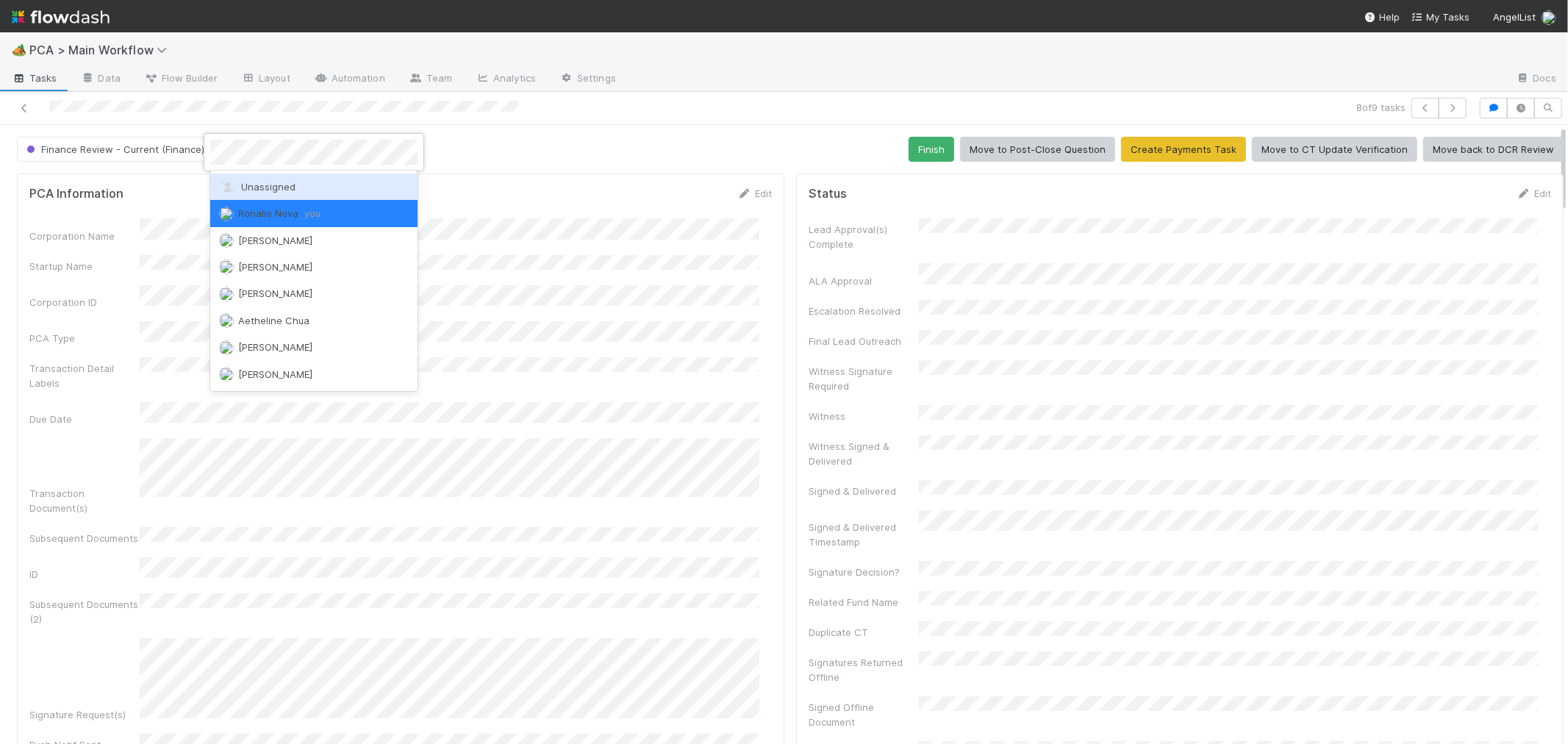
click at [259, 193] on div "Unassigned" at bounding box center [314, 186] width 208 height 26
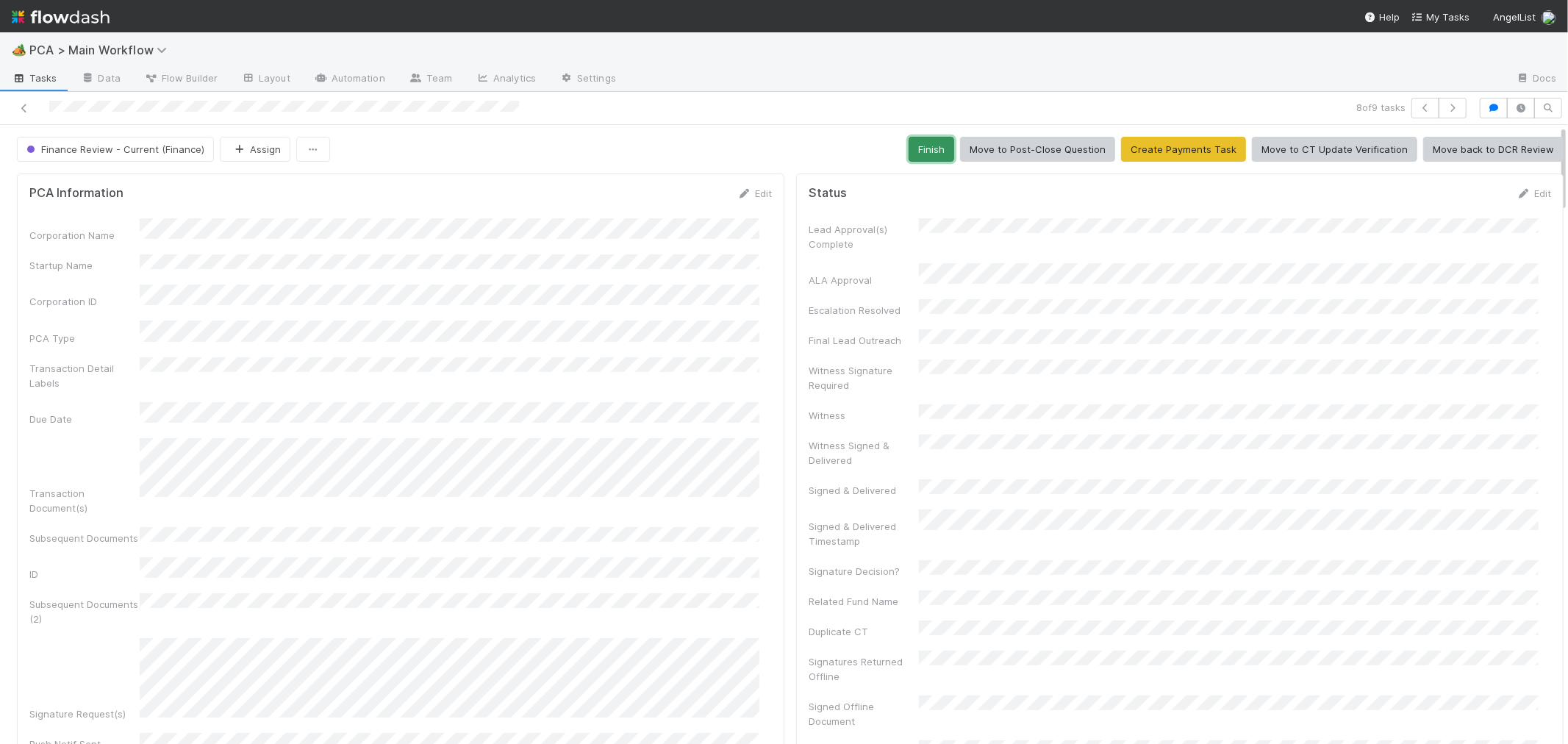
click at [916, 149] on button "Finish" at bounding box center [931, 149] width 46 height 25
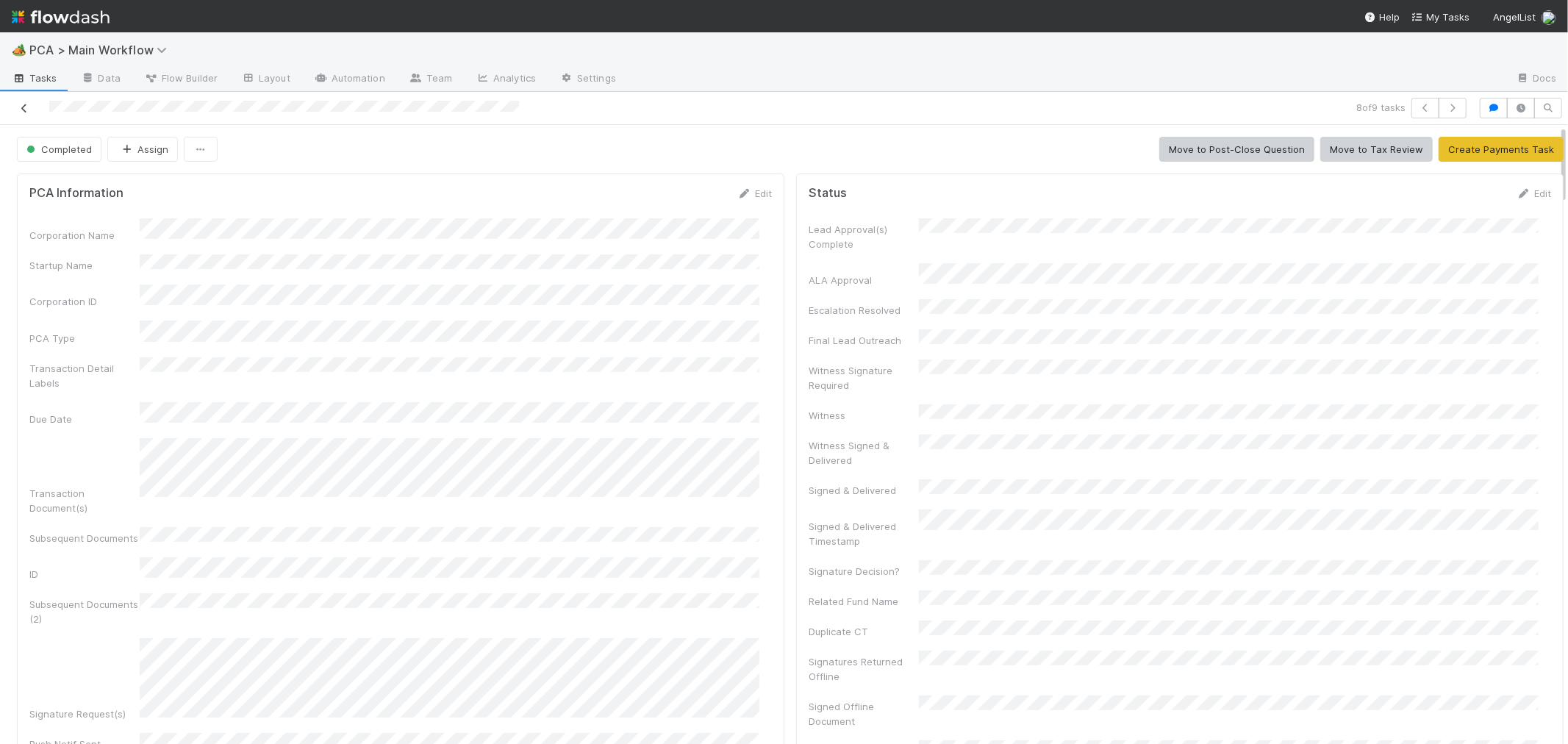
click at [24, 101] on link at bounding box center [25, 108] width 15 height 15
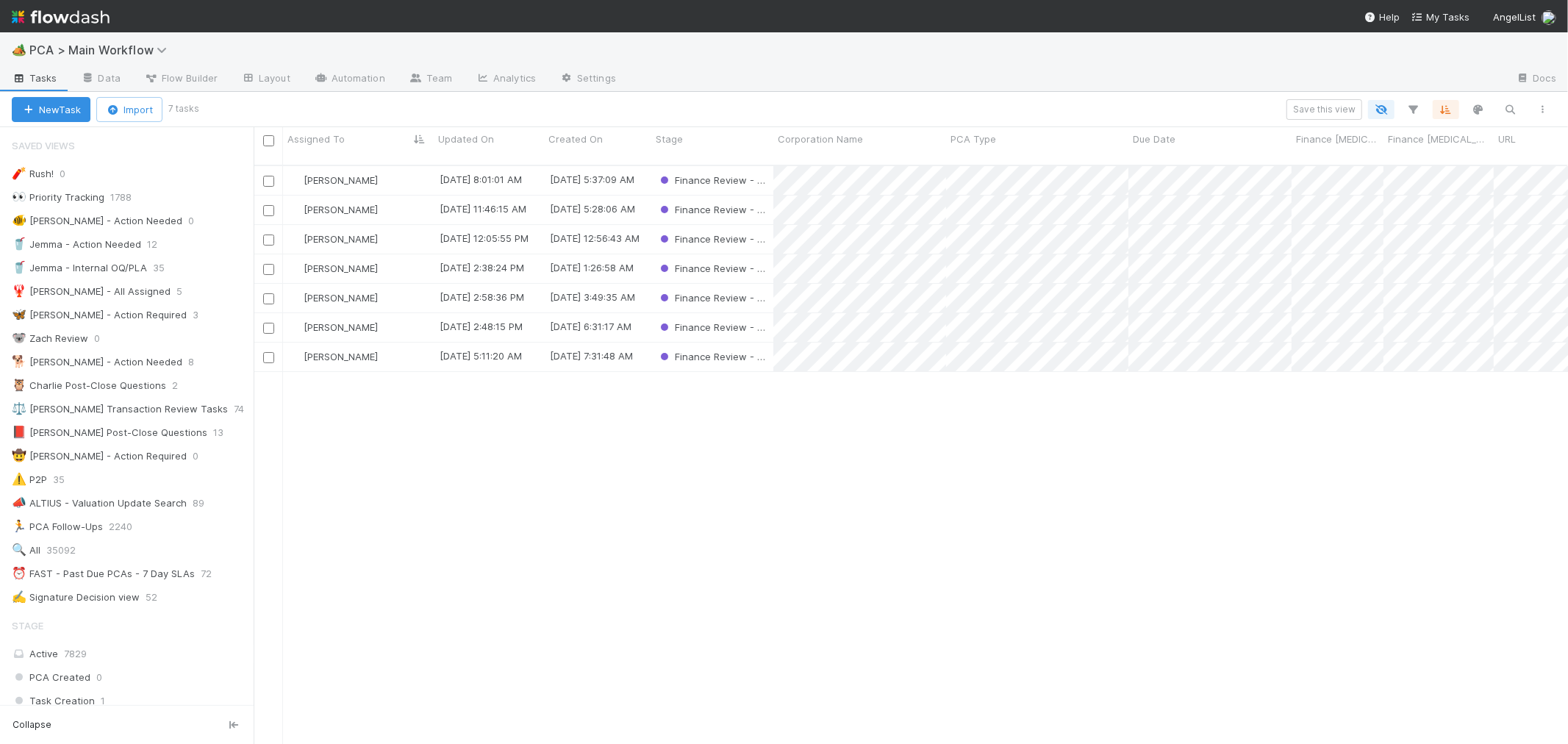
scroll to position [13, 12]
click at [333, 351] on span "[PERSON_NAME]" at bounding box center [340, 357] width 74 height 12
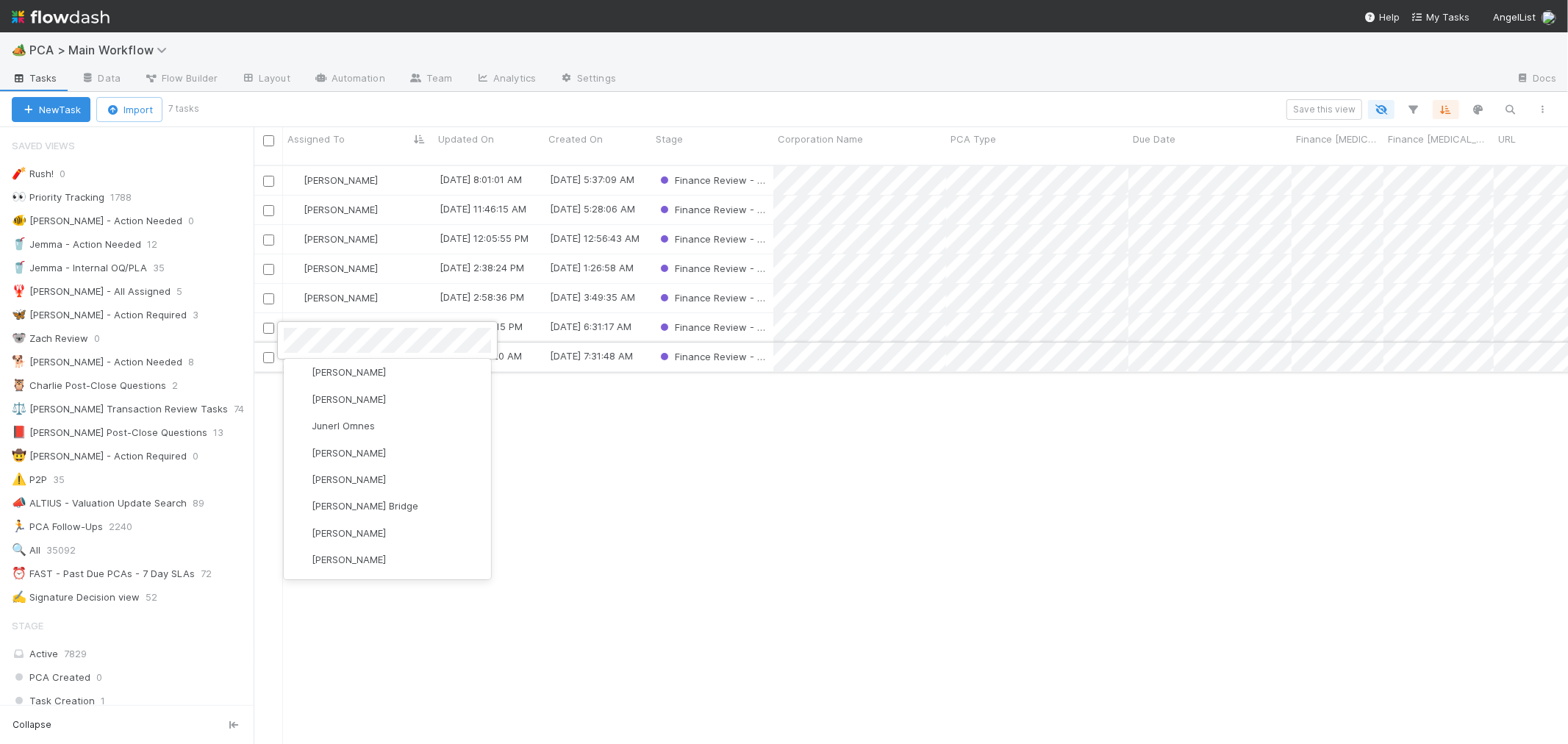
scroll to position [0, 0]
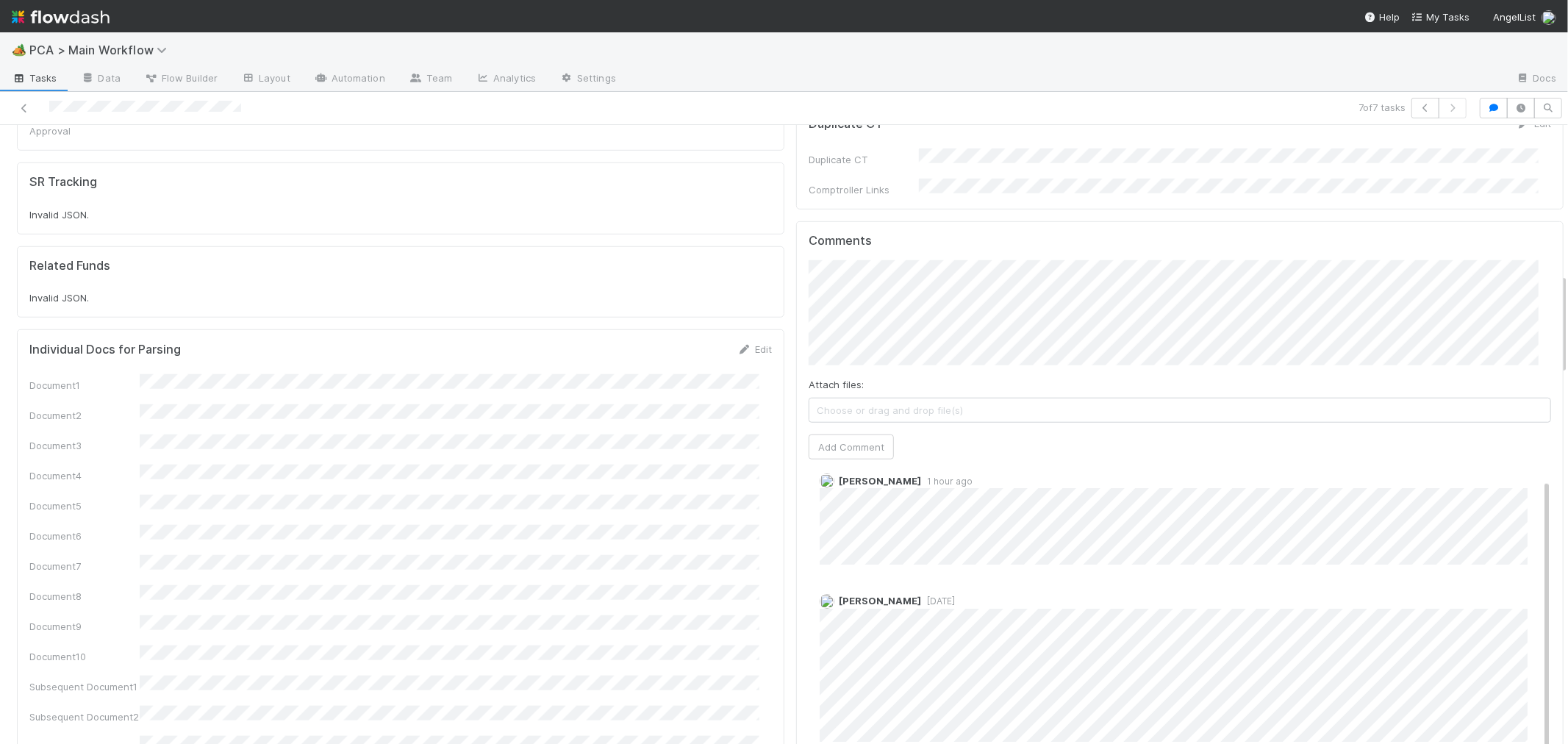
scroll to position [899, 0]
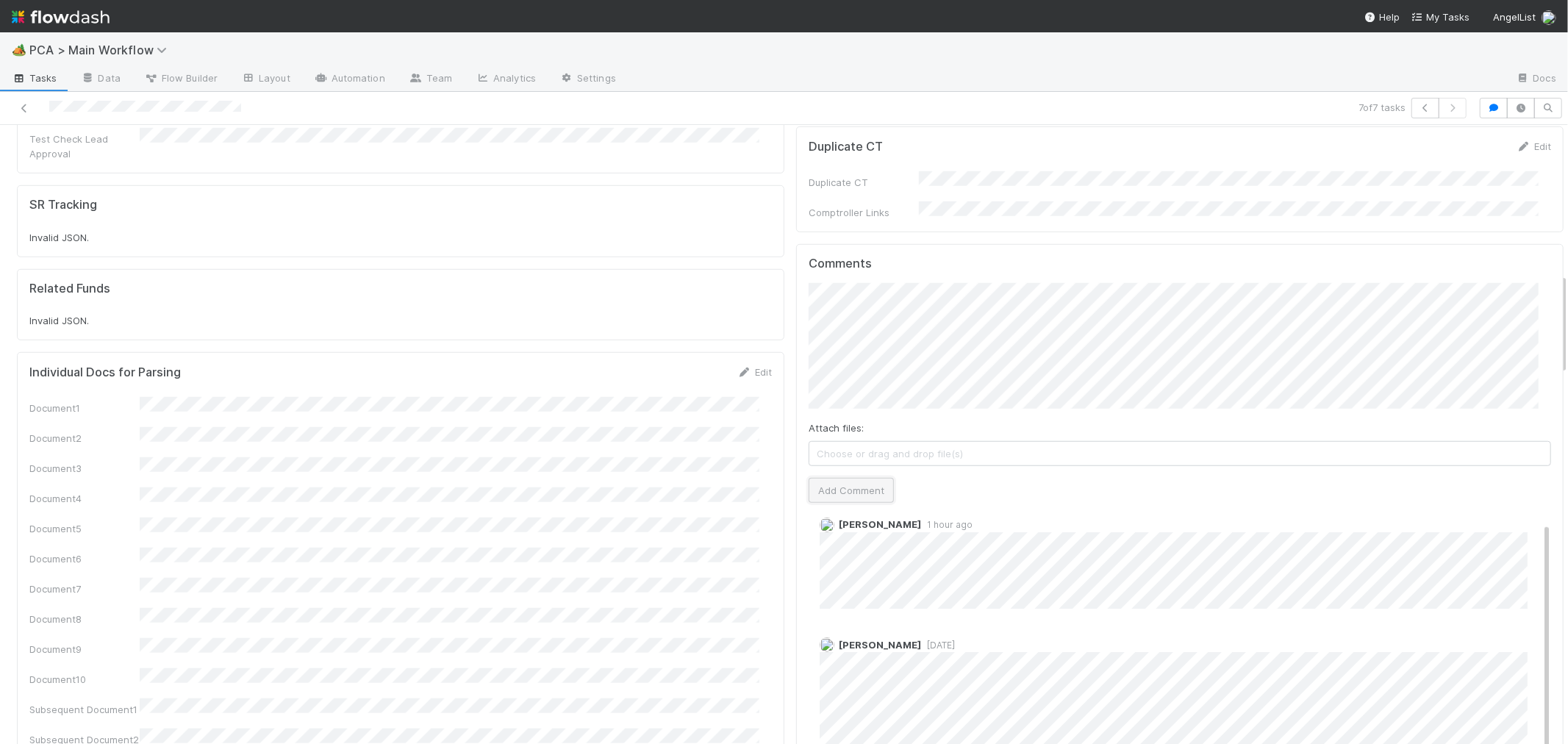
click at [860, 478] on button "Add Comment" at bounding box center [851, 490] width 85 height 25
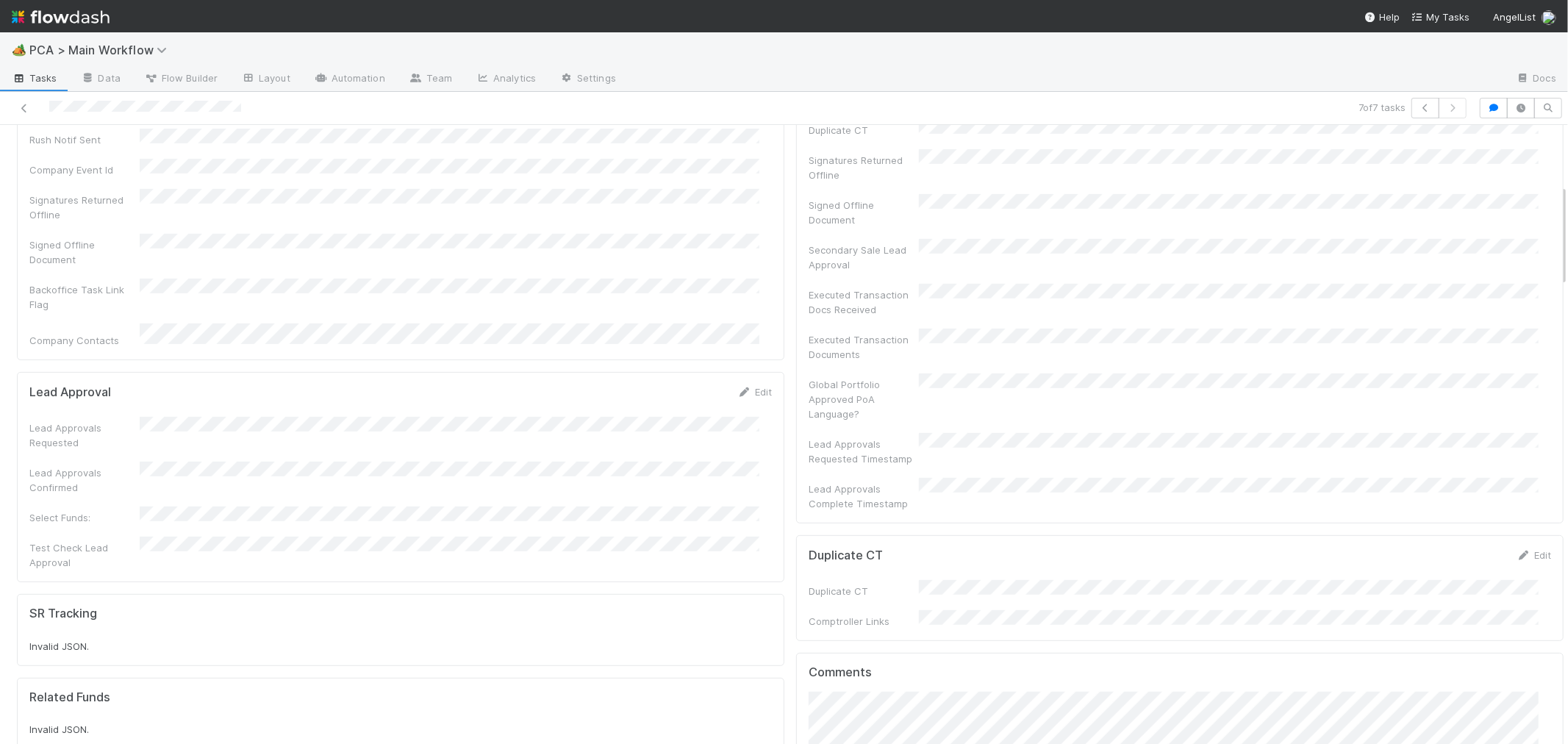
scroll to position [0, 0]
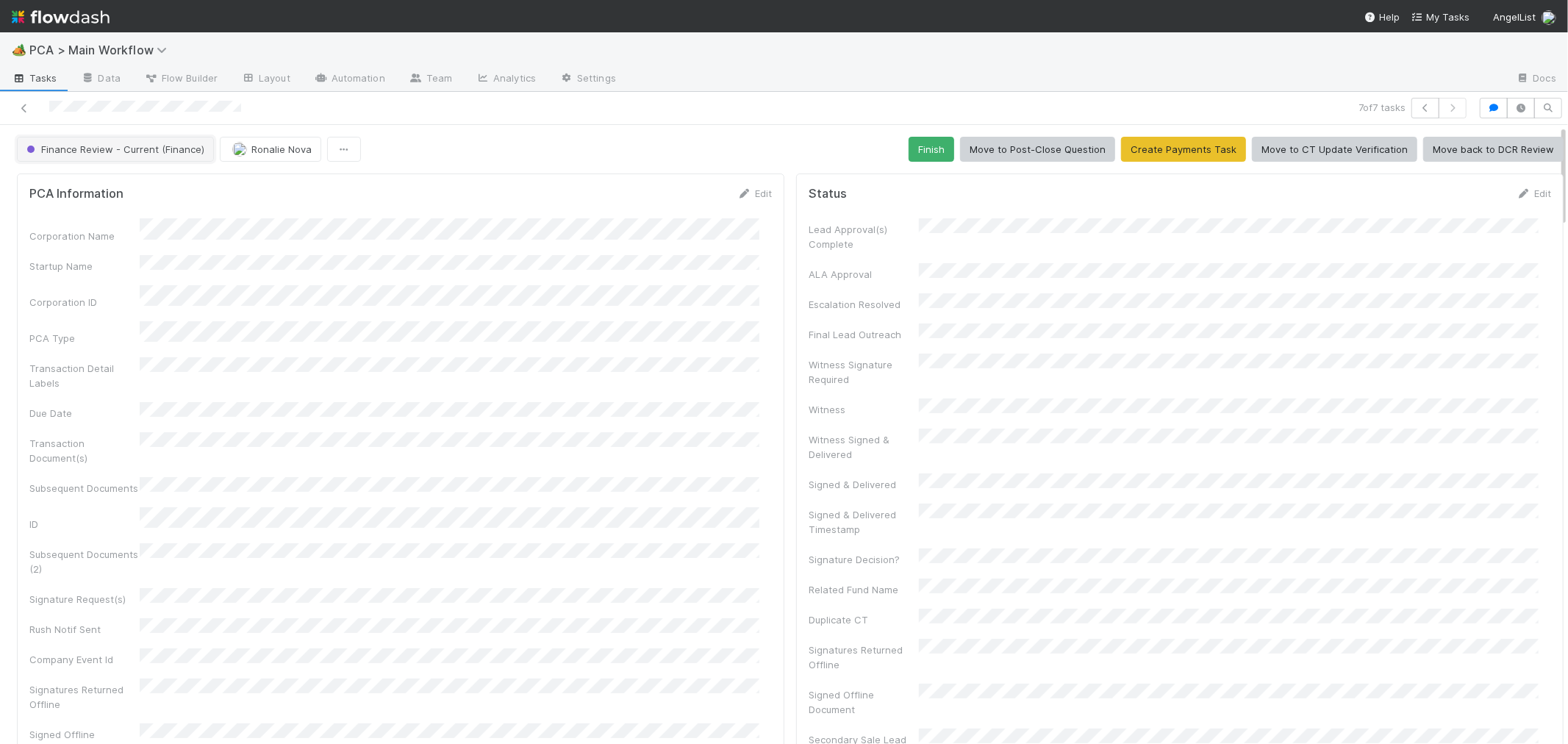
click at [158, 151] on span "Finance Review - Current (Finance)" at bounding box center [114, 149] width 181 height 12
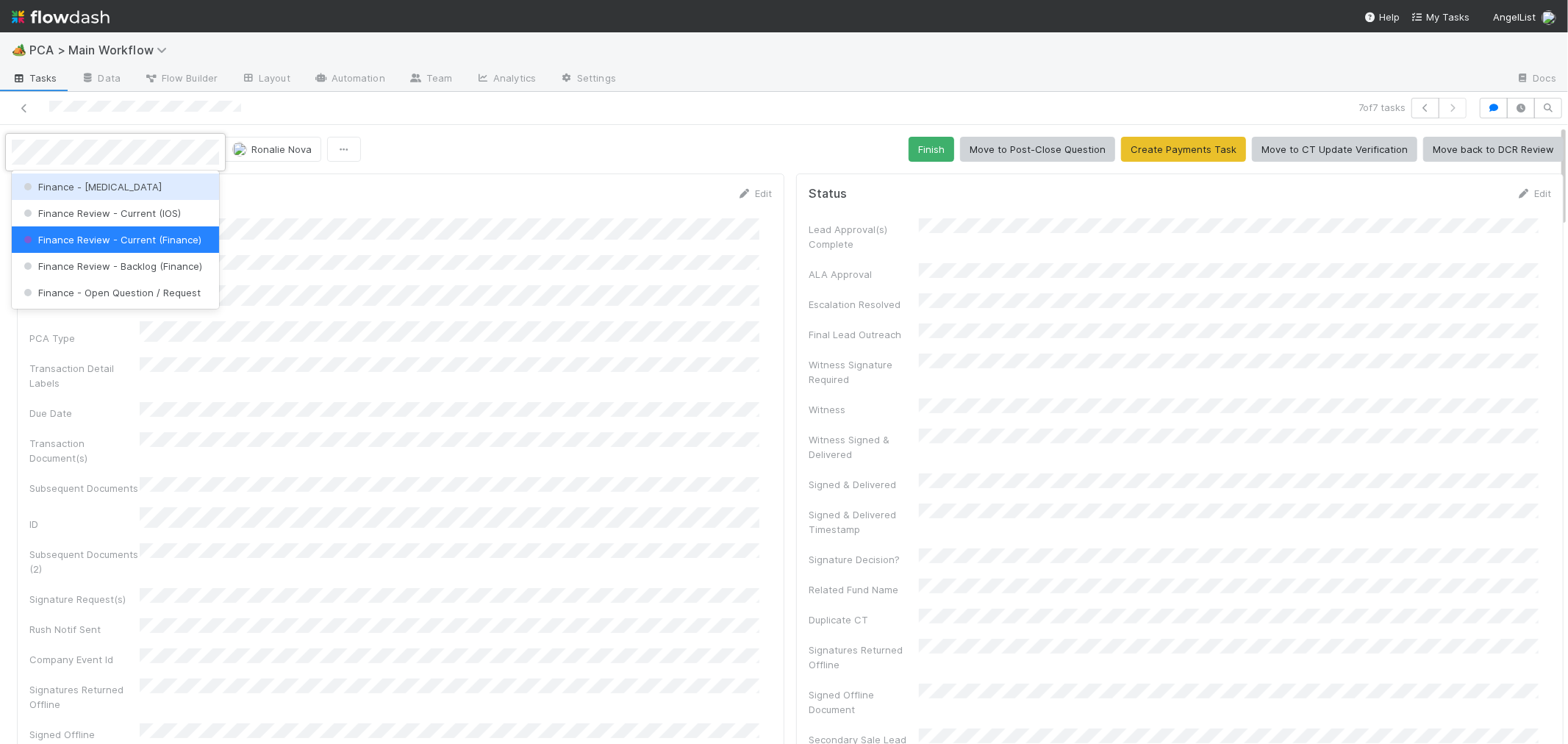
click at [163, 193] on div "Finance - [MEDICAL_DATA]" at bounding box center [116, 186] width 208 height 26
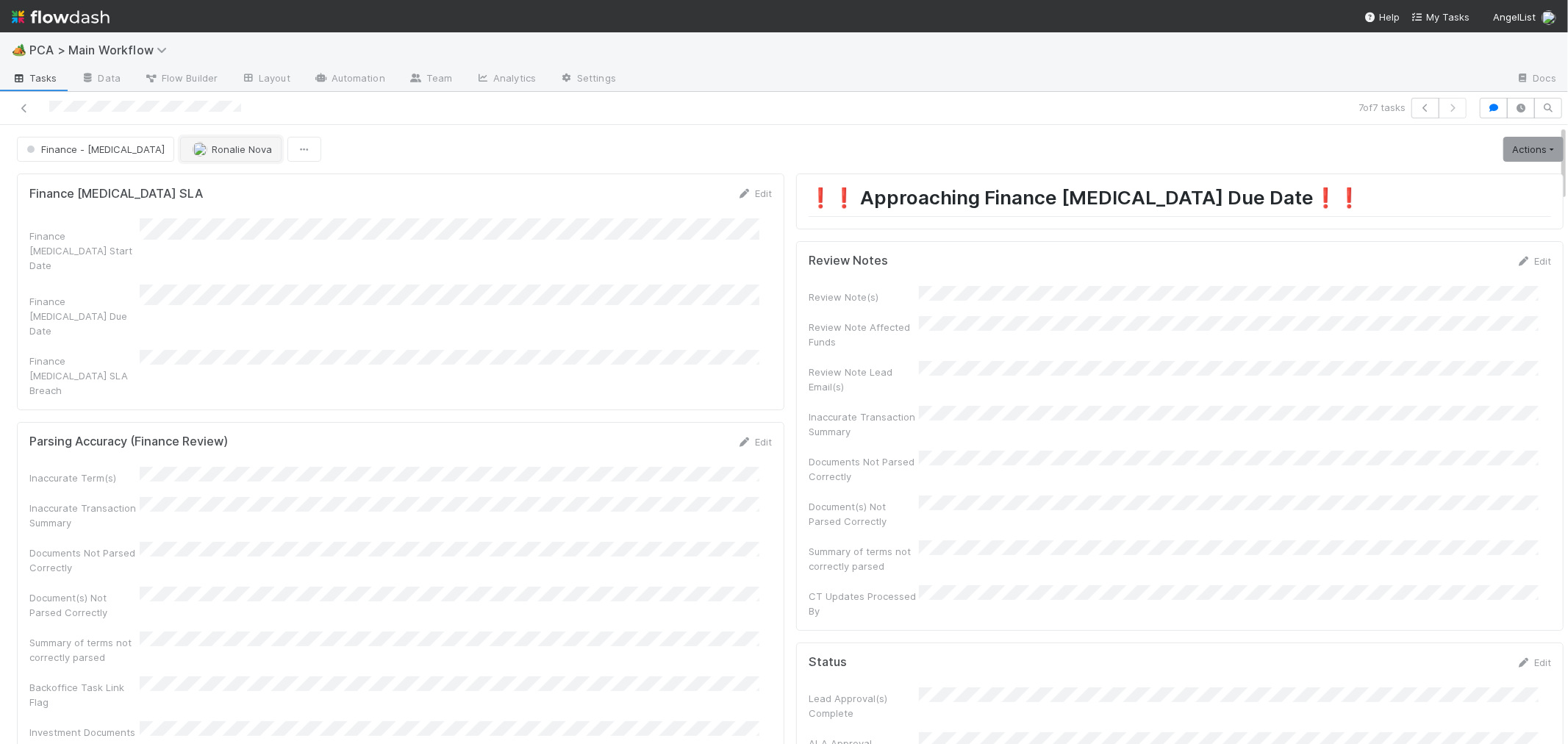
scroll to position [1136, 0]
click at [212, 146] on span "Ronalie Nova" at bounding box center [242, 149] width 60 height 12
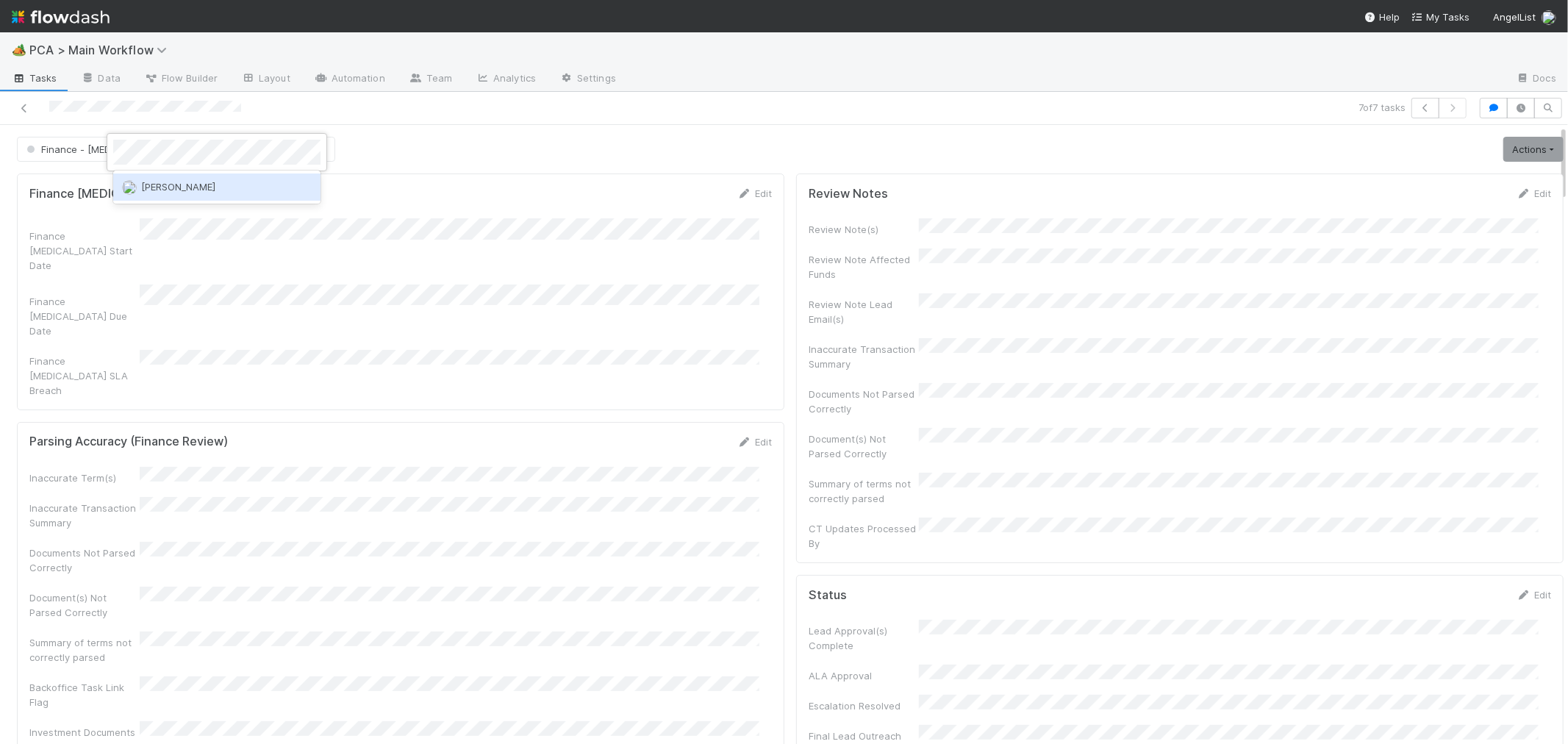
click at [203, 188] on div "[PERSON_NAME]" at bounding box center [217, 186] width 208 height 26
drag, startPoint x: 25, startPoint y: 107, endPoint x: 179, endPoint y: 29, distance: 172.6
click at [25, 107] on icon at bounding box center [25, 108] width 15 height 10
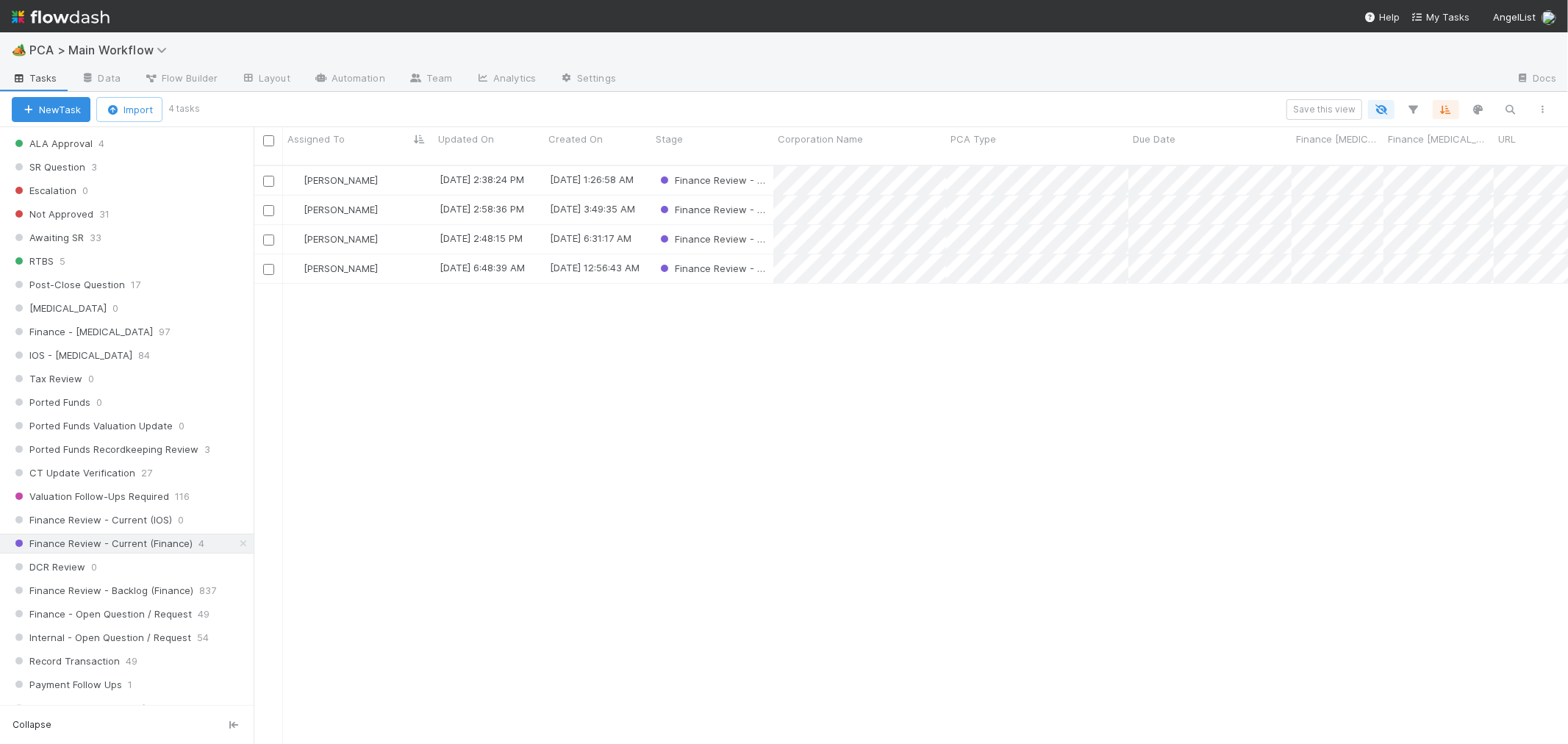
scroll to position [817, 0]
click at [103, 599] on span "Finance Review - Backlog (Finance)" at bounding box center [102, 590] width 181 height 19
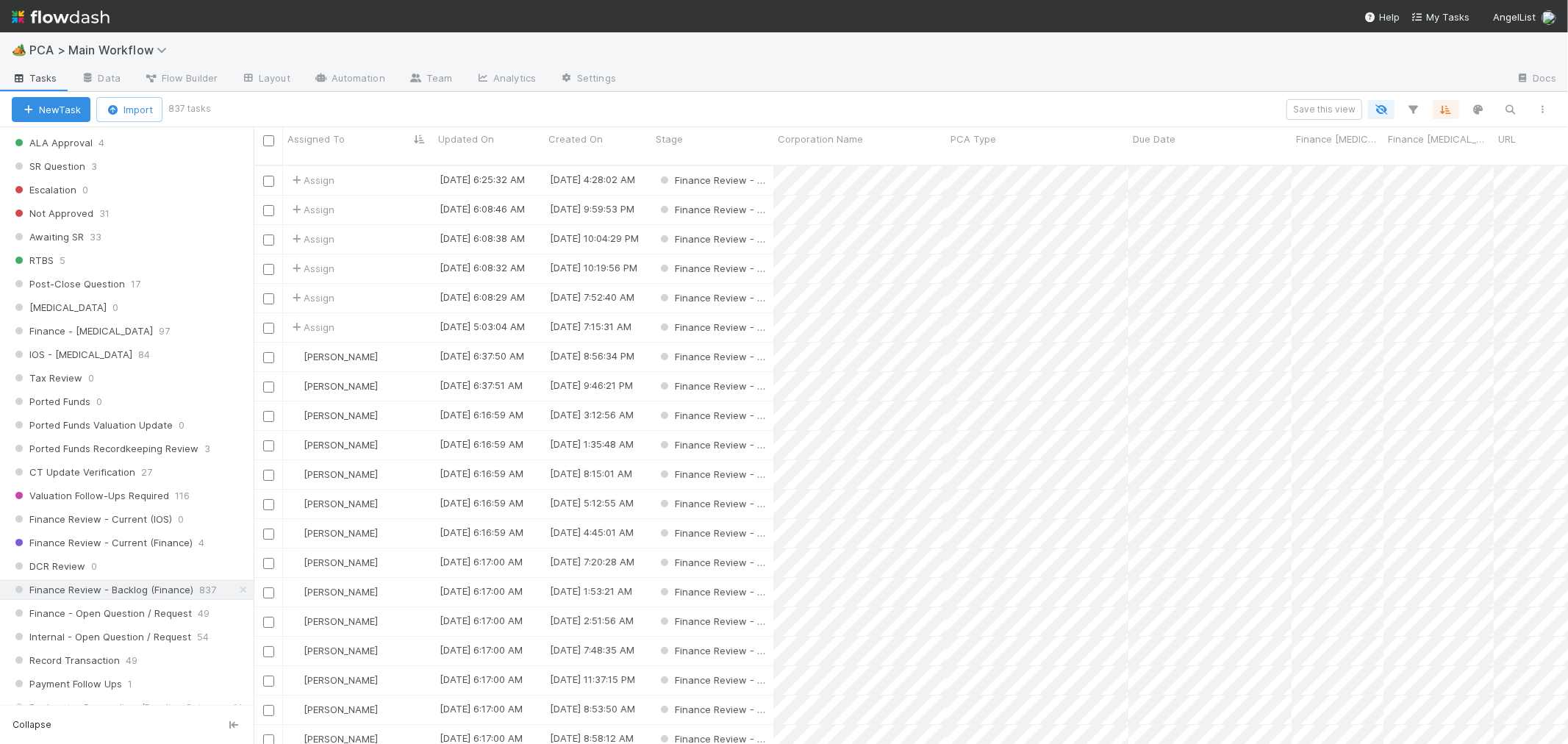
scroll to position [579, 1302]
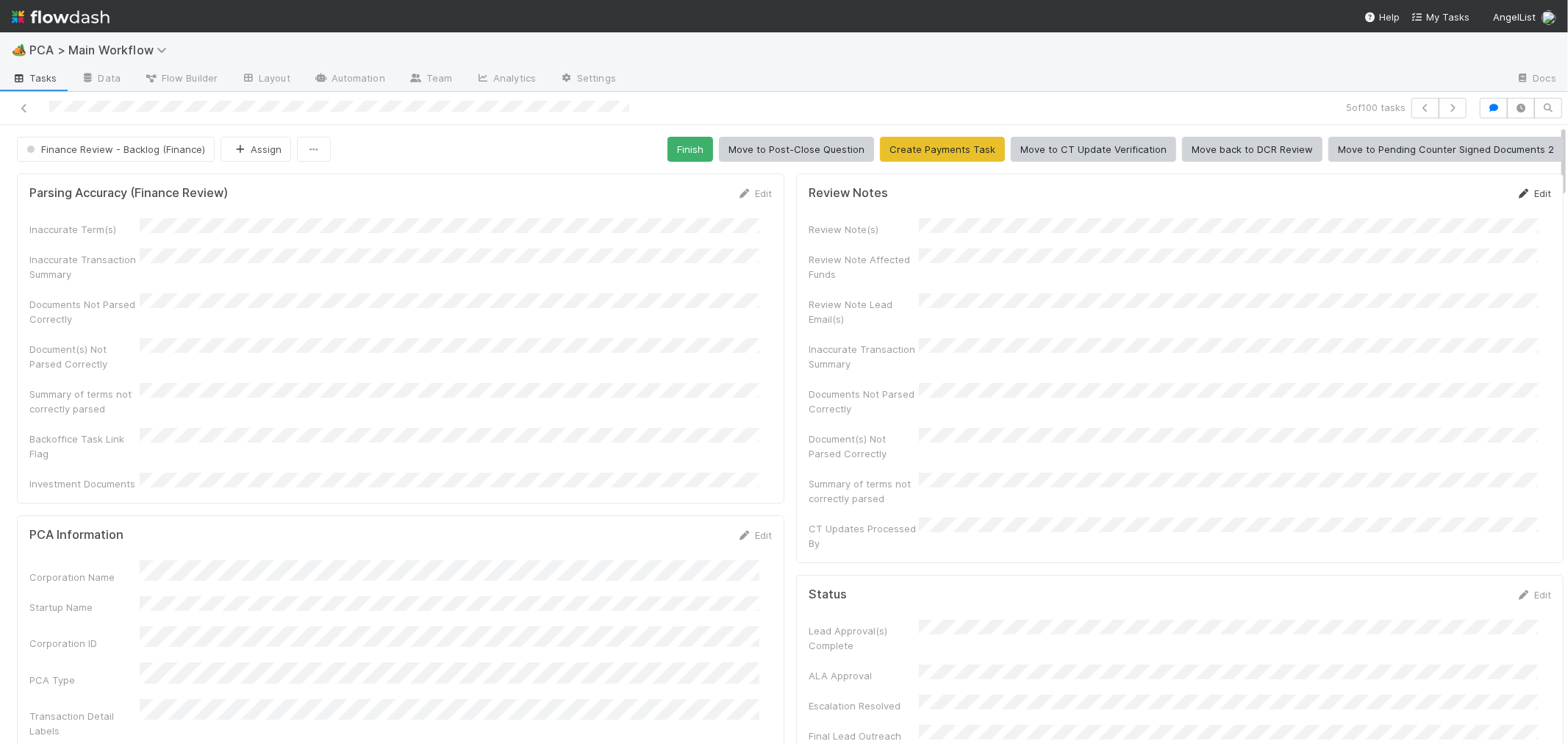
click at [1516, 193] on link "Edit" at bounding box center [1534, 193] width 34 height 12
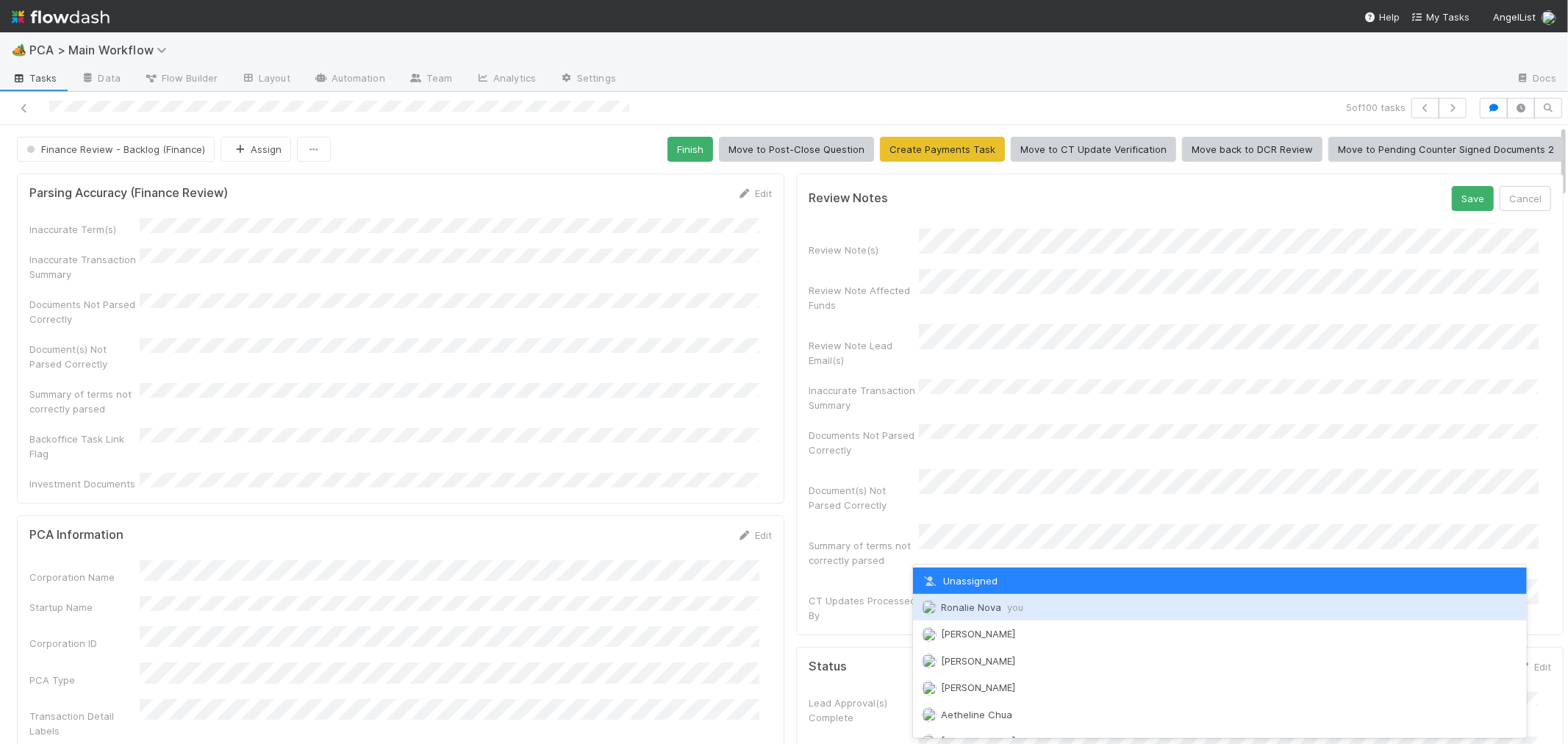
click at [990, 601] on span "Ronalie Nova you" at bounding box center [982, 607] width 82 height 12
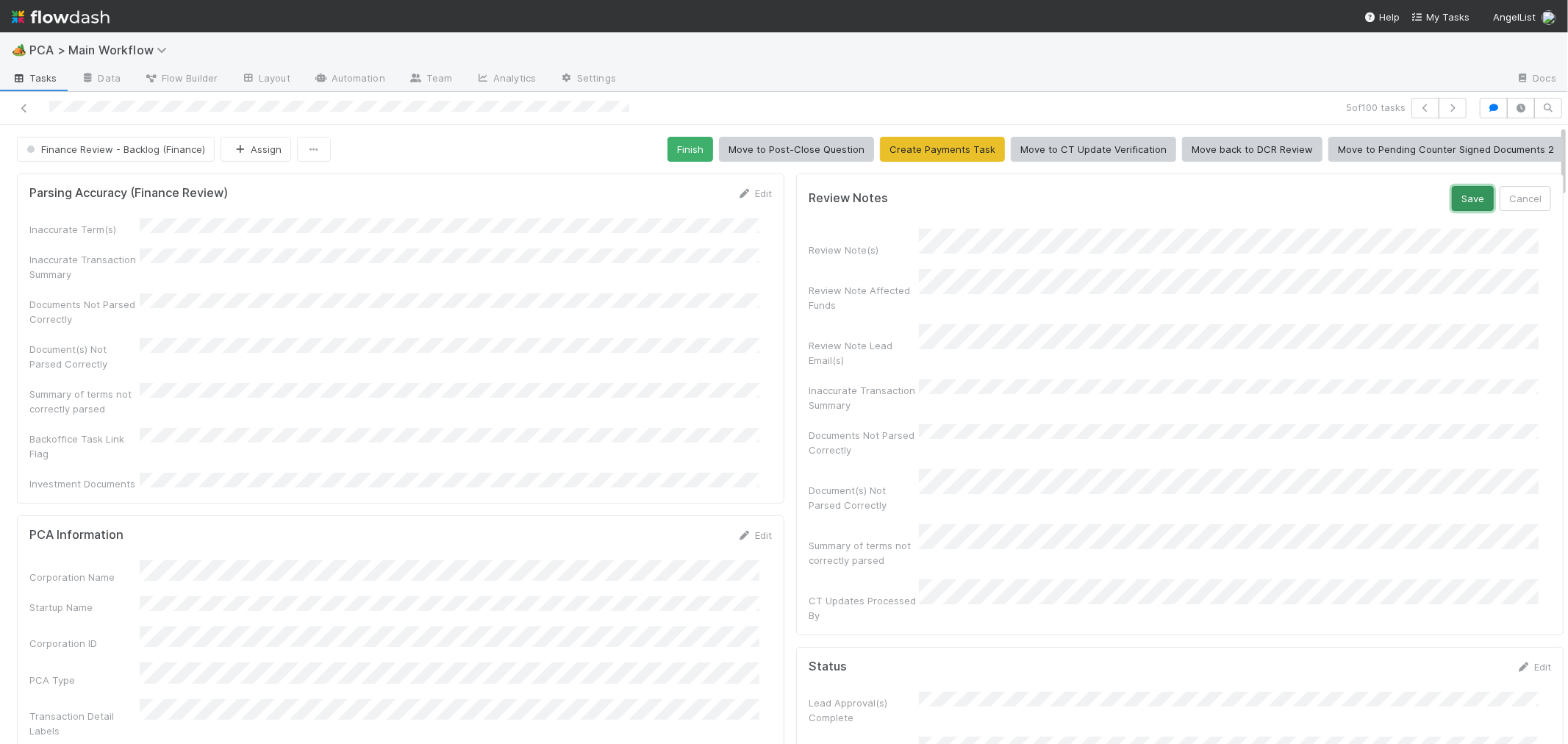
click at [1452, 196] on button "Save" at bounding box center [1473, 198] width 42 height 25
click at [17, 104] on icon at bounding box center [25, 108] width 15 height 10
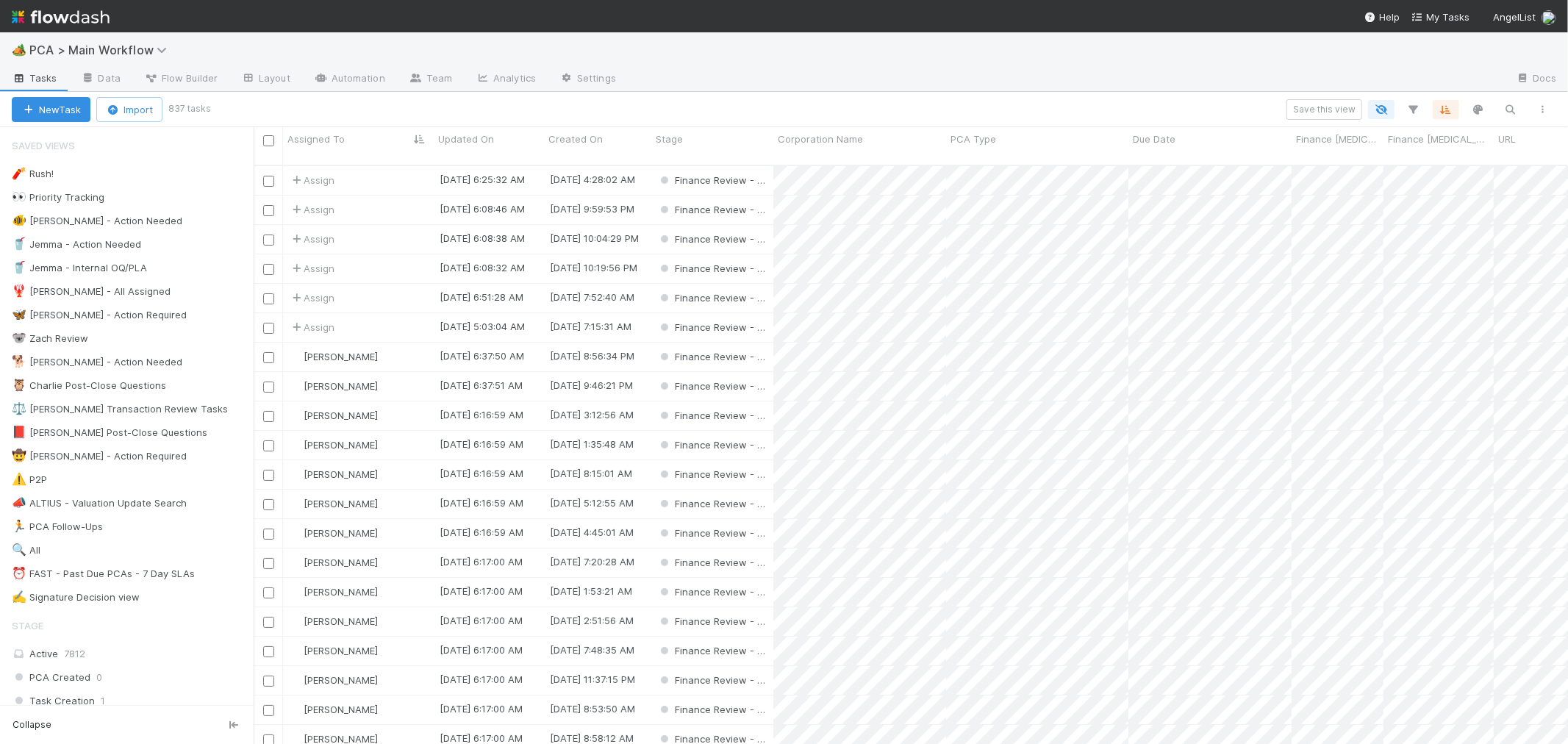
scroll to position [579, 1302]
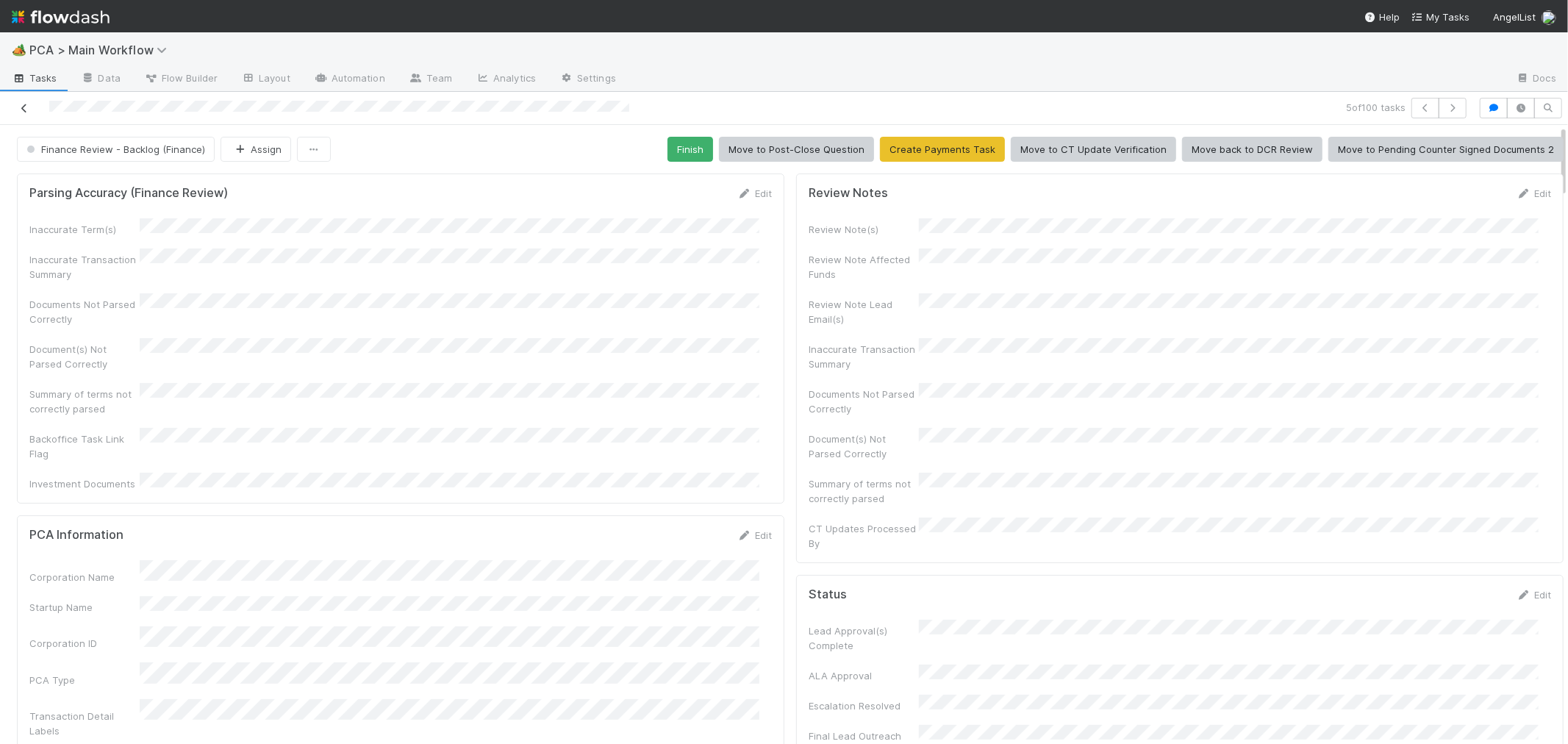
click at [19, 105] on icon at bounding box center [25, 108] width 15 height 10
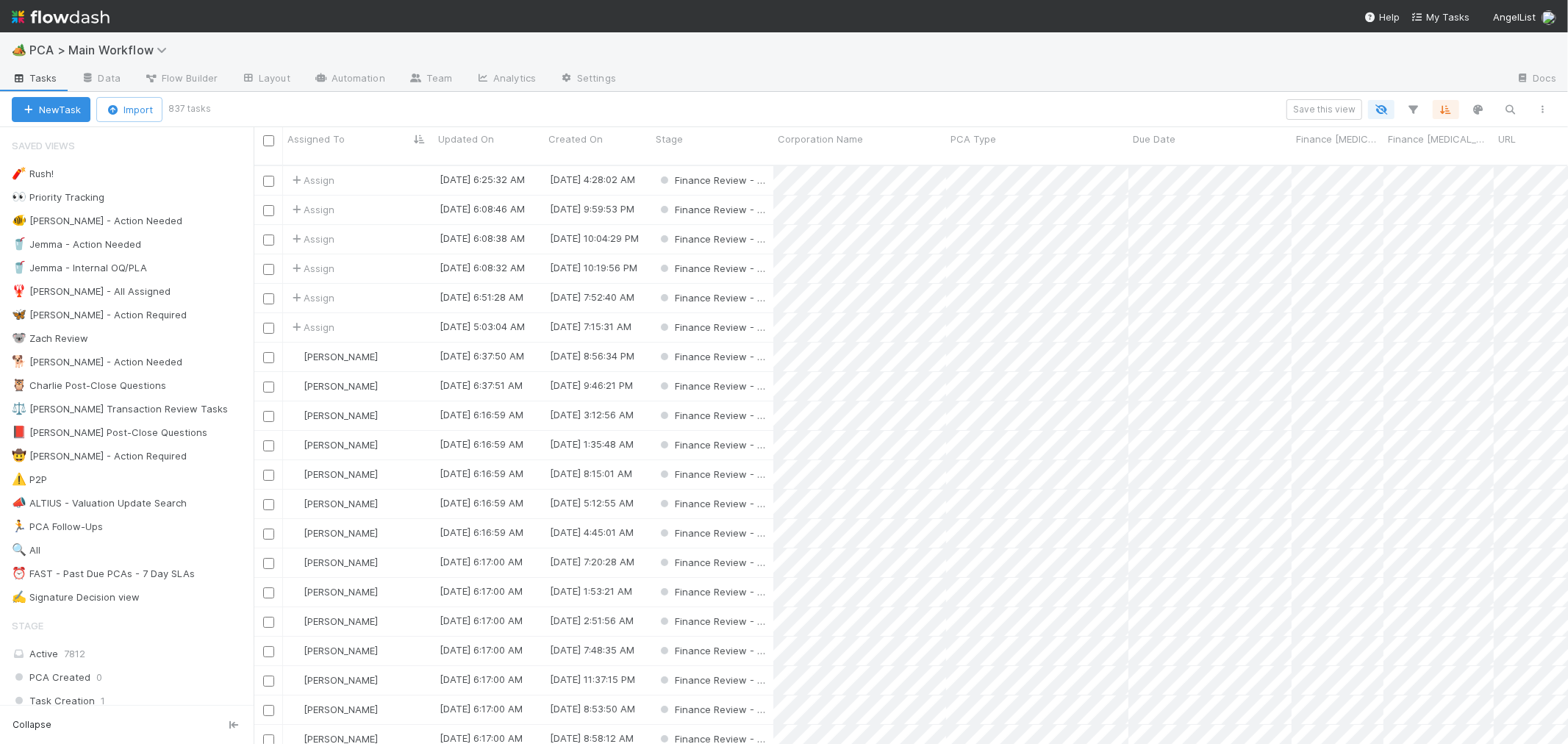
scroll to position [579, 1302]
click at [1416, 109] on icon "button" at bounding box center [1413, 110] width 15 height 13
click at [1054, 161] on button "Add Filter" at bounding box center [1189, 153] width 441 height 22
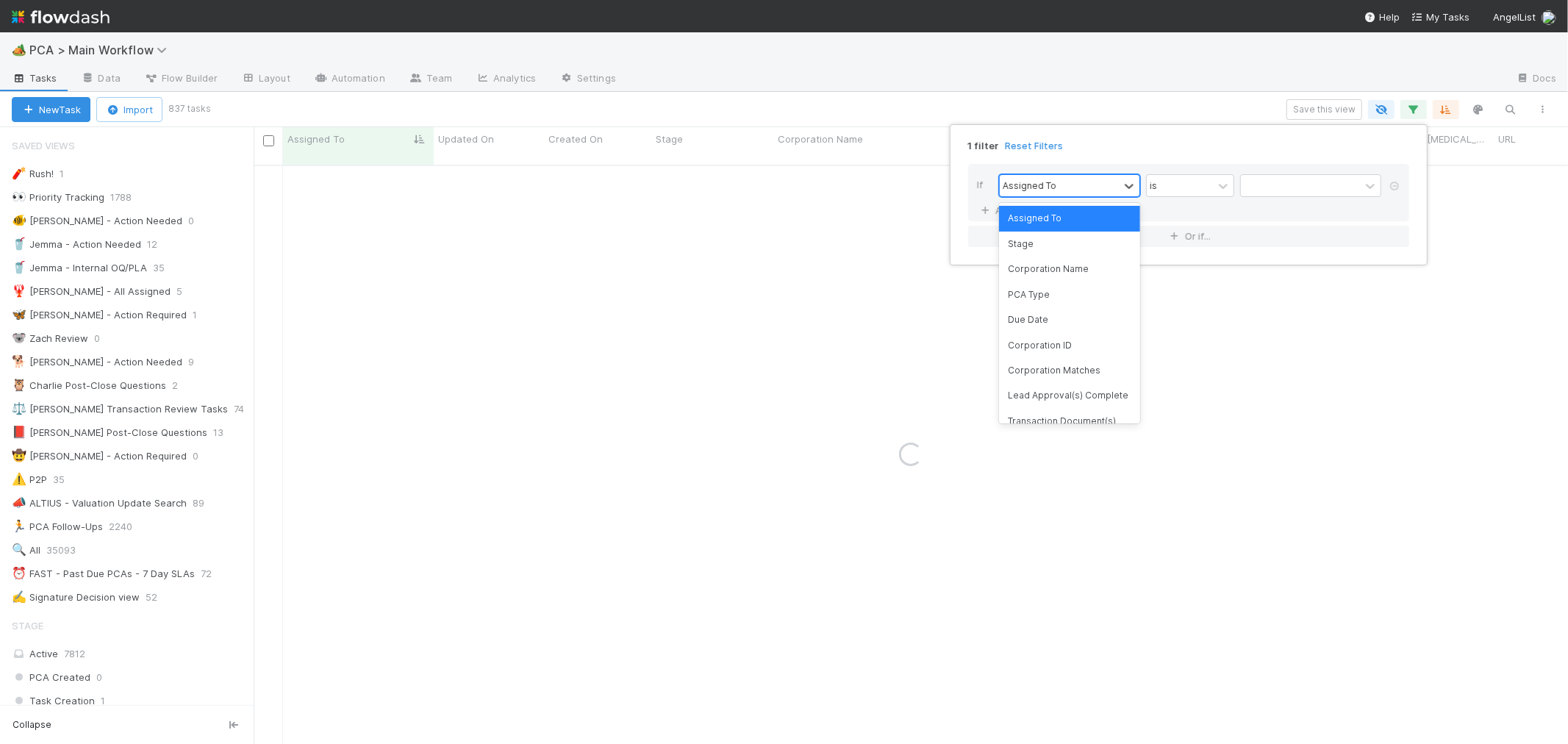
click at [1071, 182] on div "Assigned To" at bounding box center [1059, 185] width 119 height 22
type input "ct up"
click at [1083, 217] on div "CT Updates Processed By" at bounding box center [1069, 218] width 141 height 25
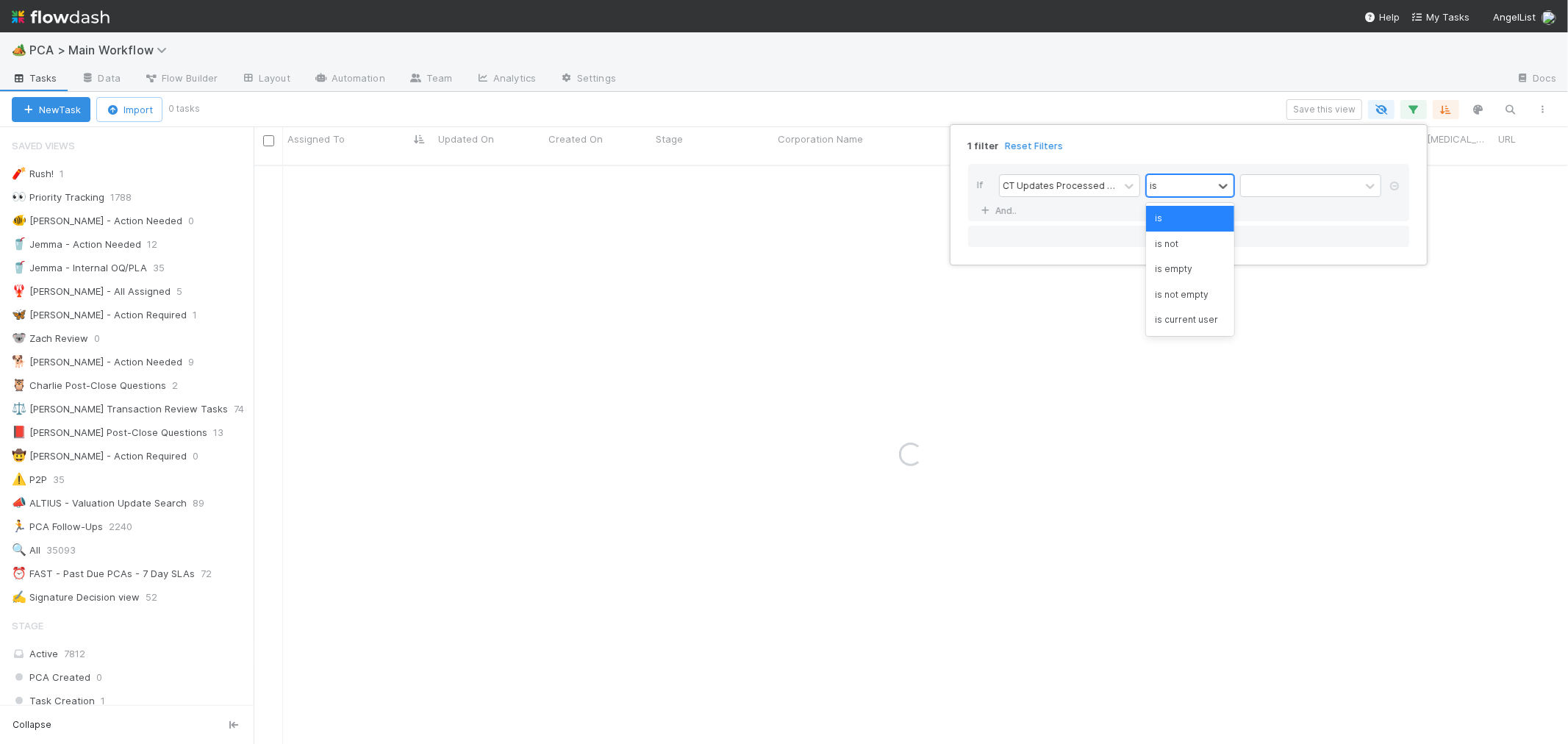
click at [1197, 189] on div "is" at bounding box center [1180, 185] width 66 height 22
click at [1201, 237] on div "is not" at bounding box center [1190, 244] width 88 height 25
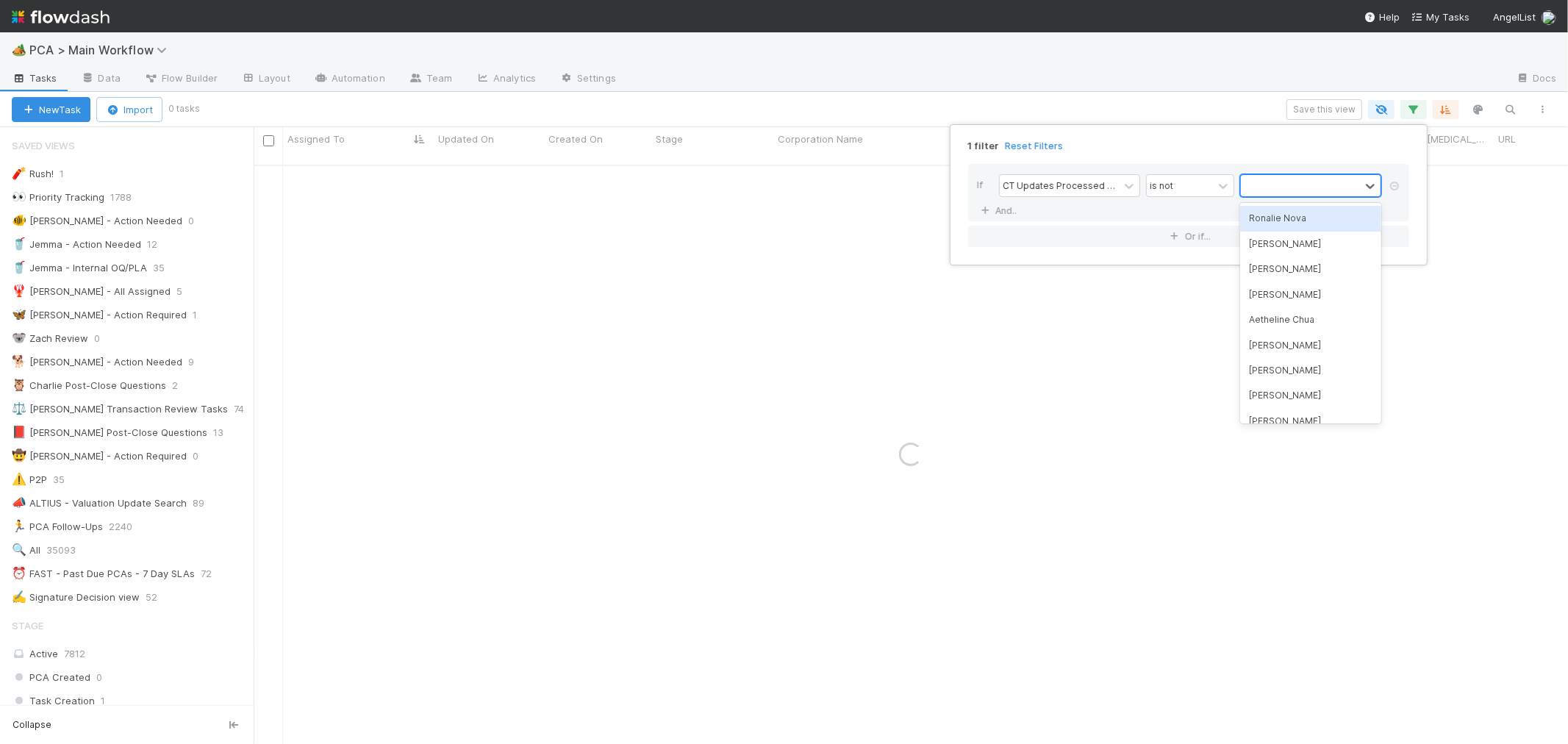
click at [1257, 187] on div at bounding box center [1300, 185] width 119 height 22
click at [1268, 215] on div "Ronalie Nova" at bounding box center [1310, 218] width 141 height 25
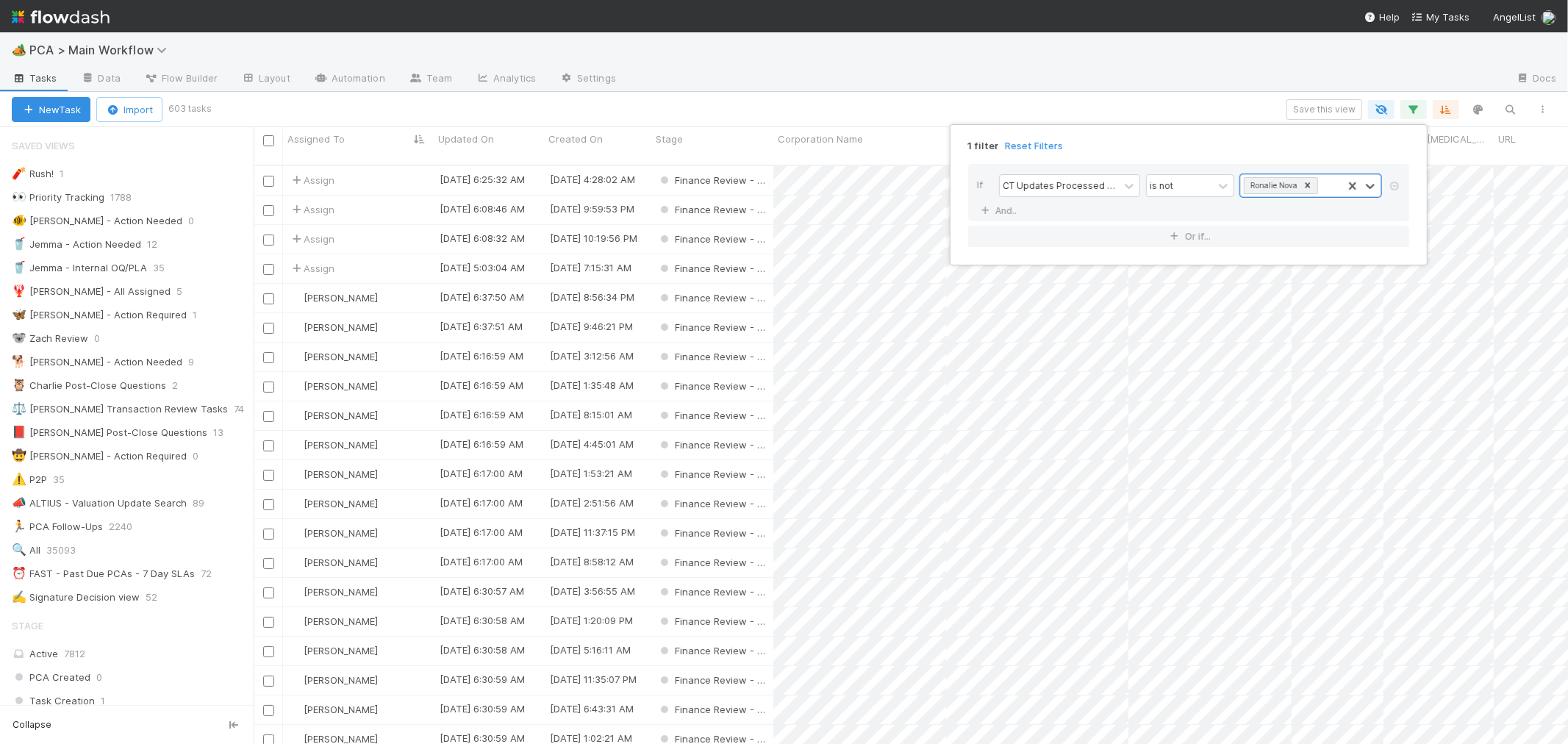
scroll to position [579, 1302]
click at [912, 93] on div "1 filter Reset Filters If CT Updates Processed By is not option Ronalie Nova, s…" at bounding box center [784, 372] width 1568 height 744
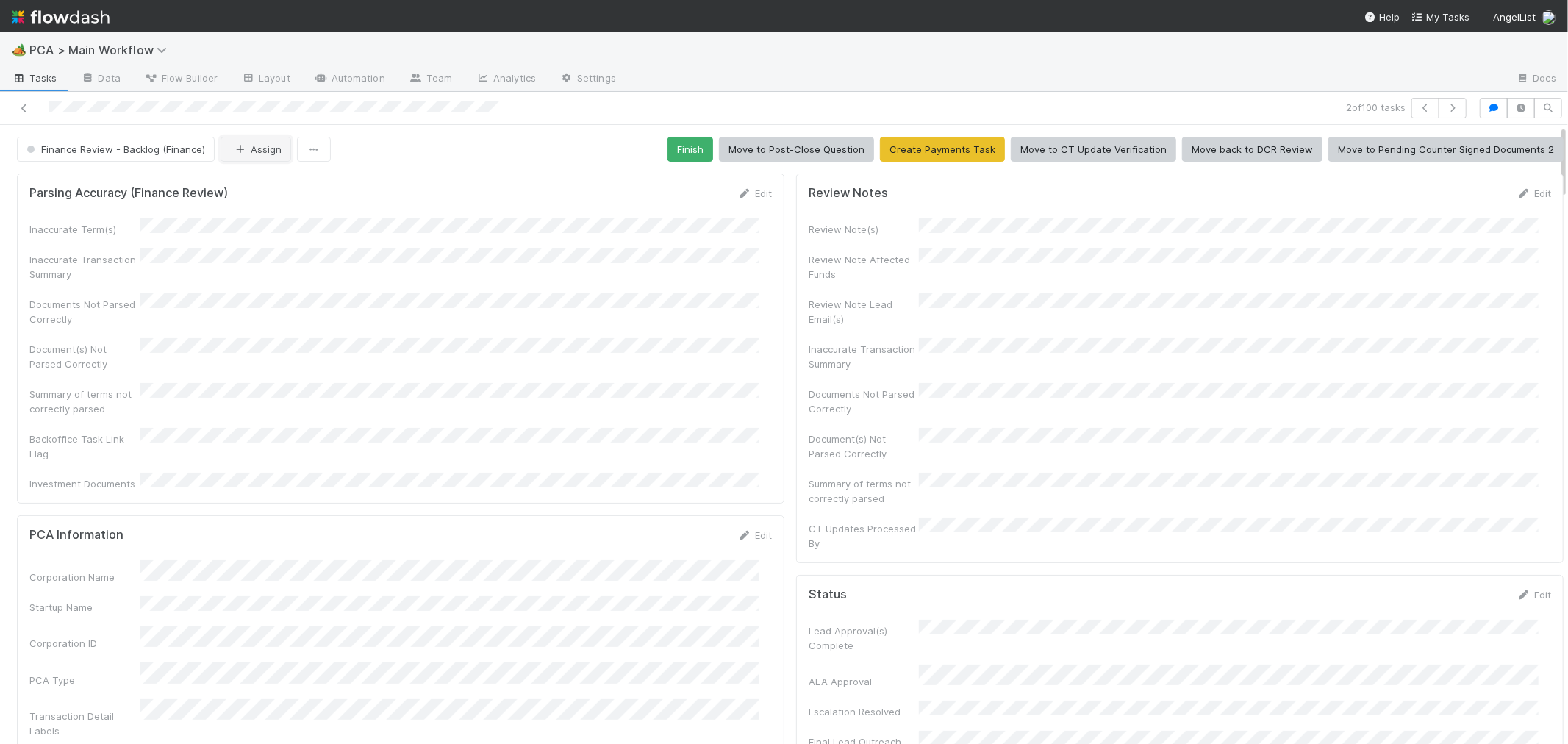
click at [267, 149] on button "Assign" at bounding box center [255, 149] width 71 height 25
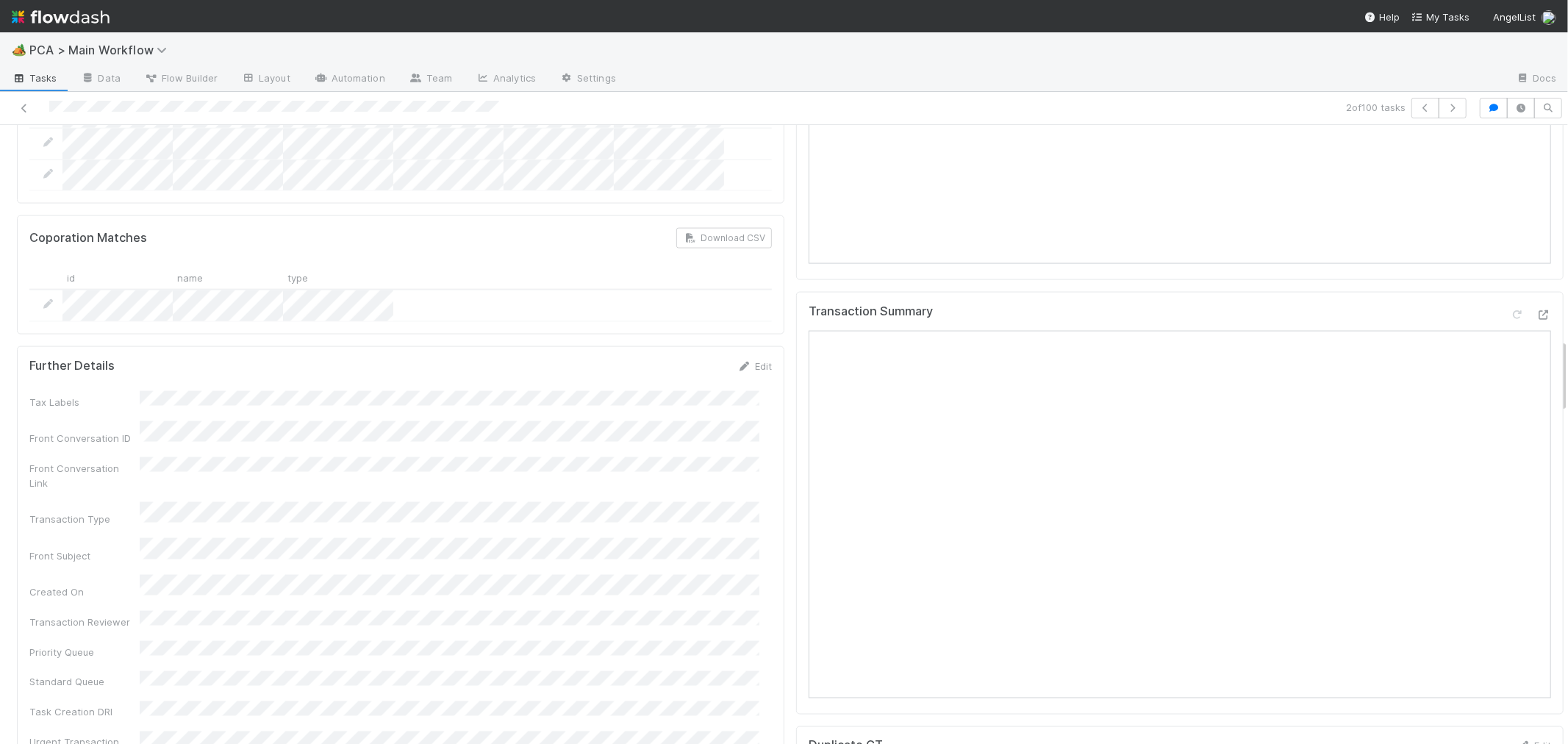
scroll to position [1797, 0]
click at [1537, 309] on icon at bounding box center [1544, 314] width 15 height 10
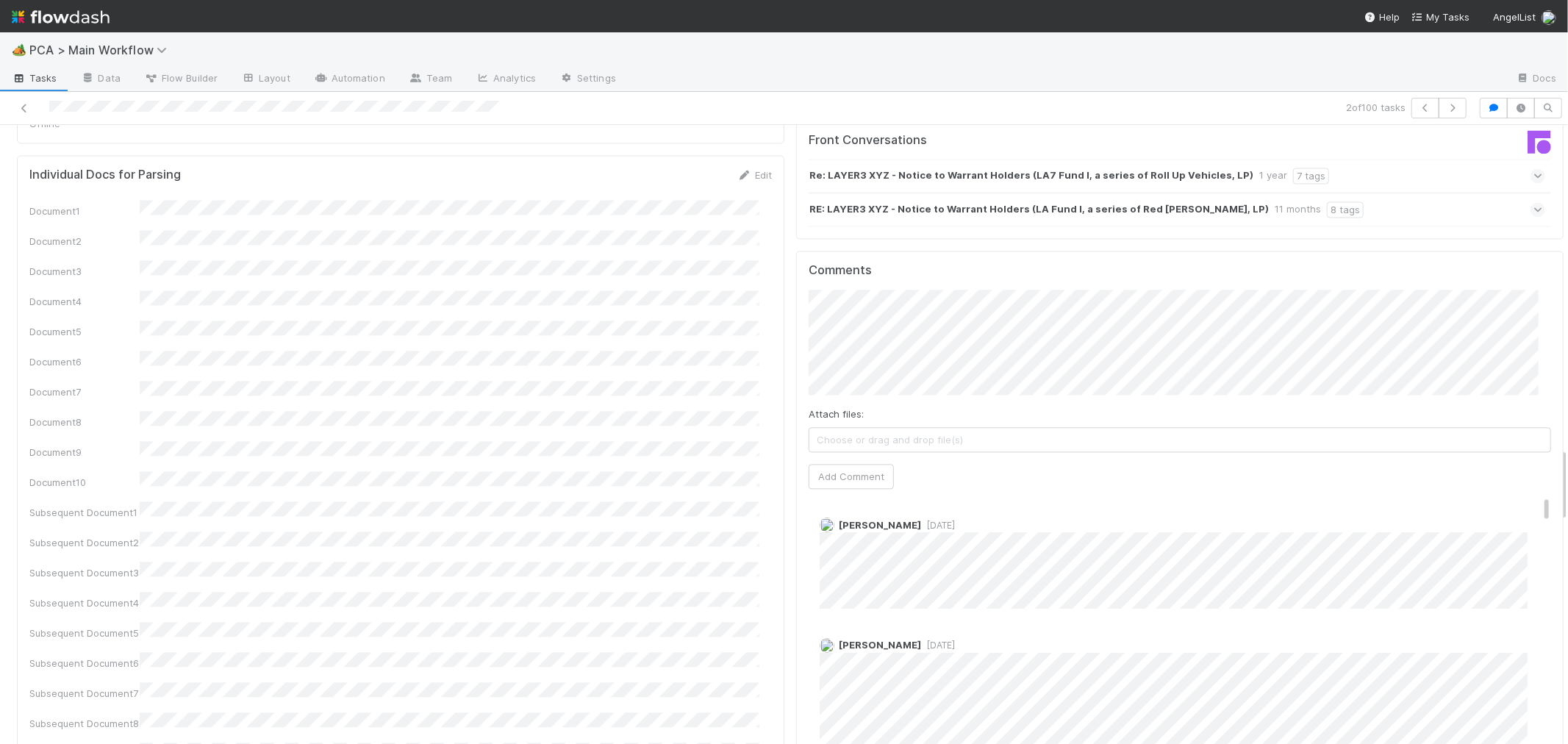
scroll to position [2696, 0]
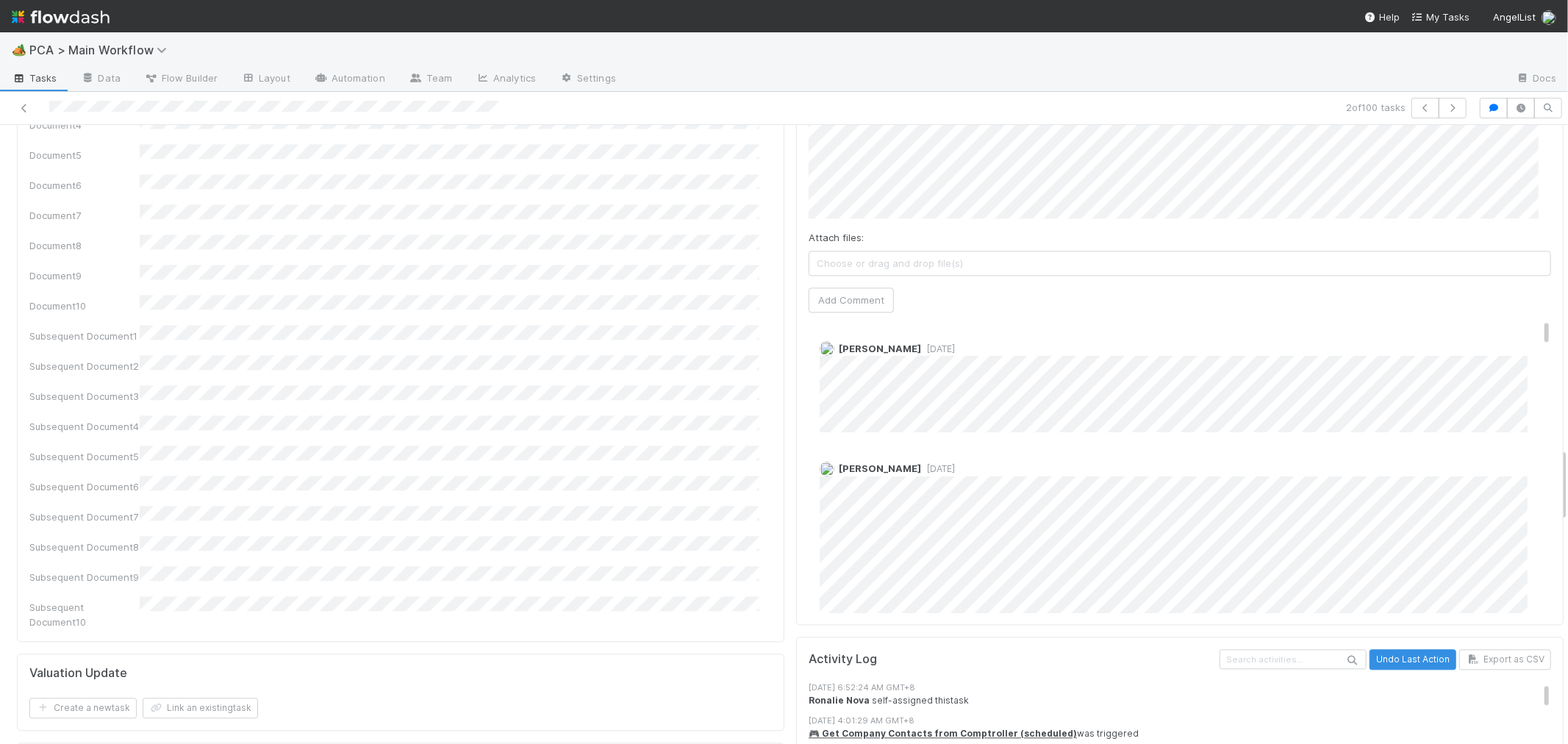
click at [921, 344] on span "[DATE]" at bounding box center [938, 349] width 34 height 11
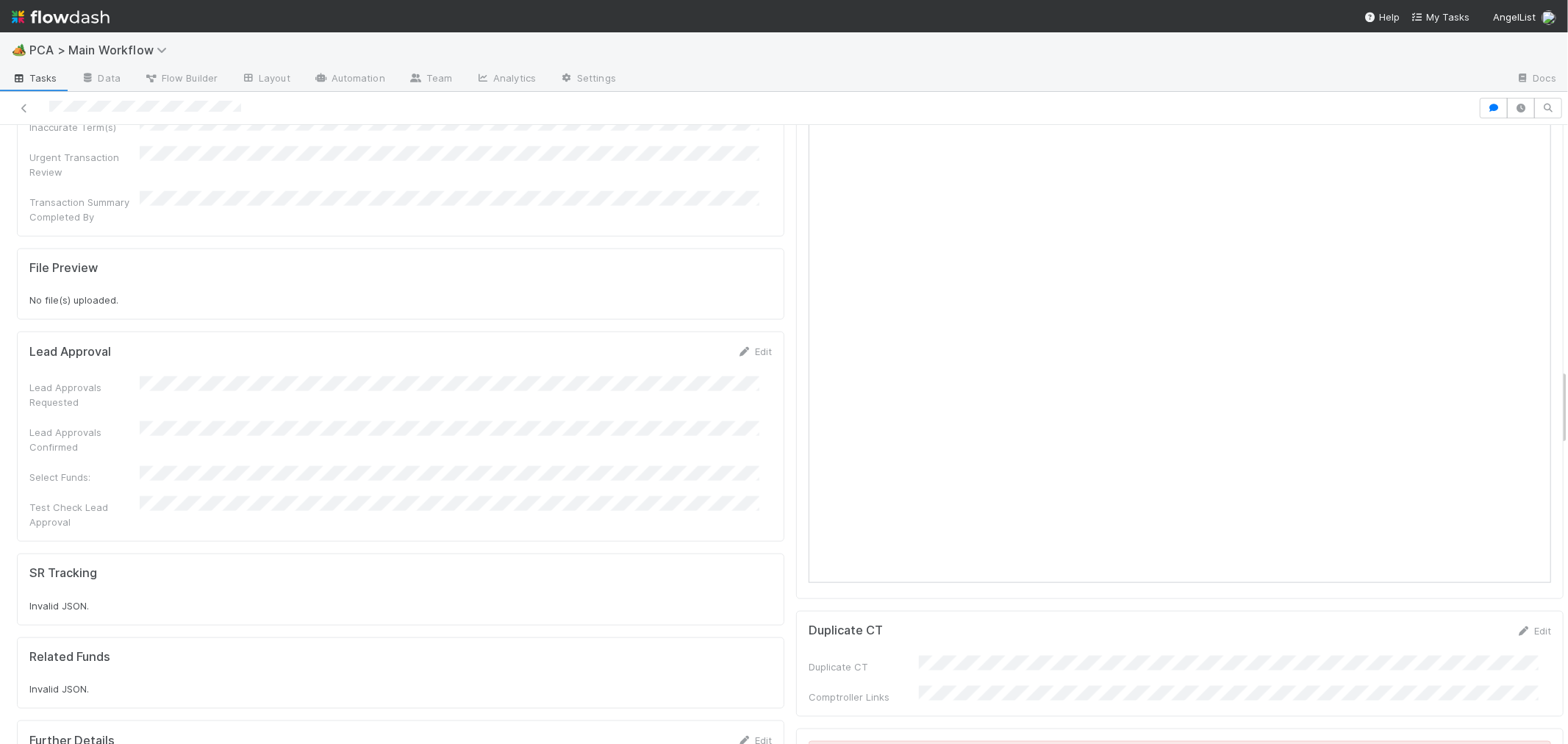
scroll to position [2042, 0]
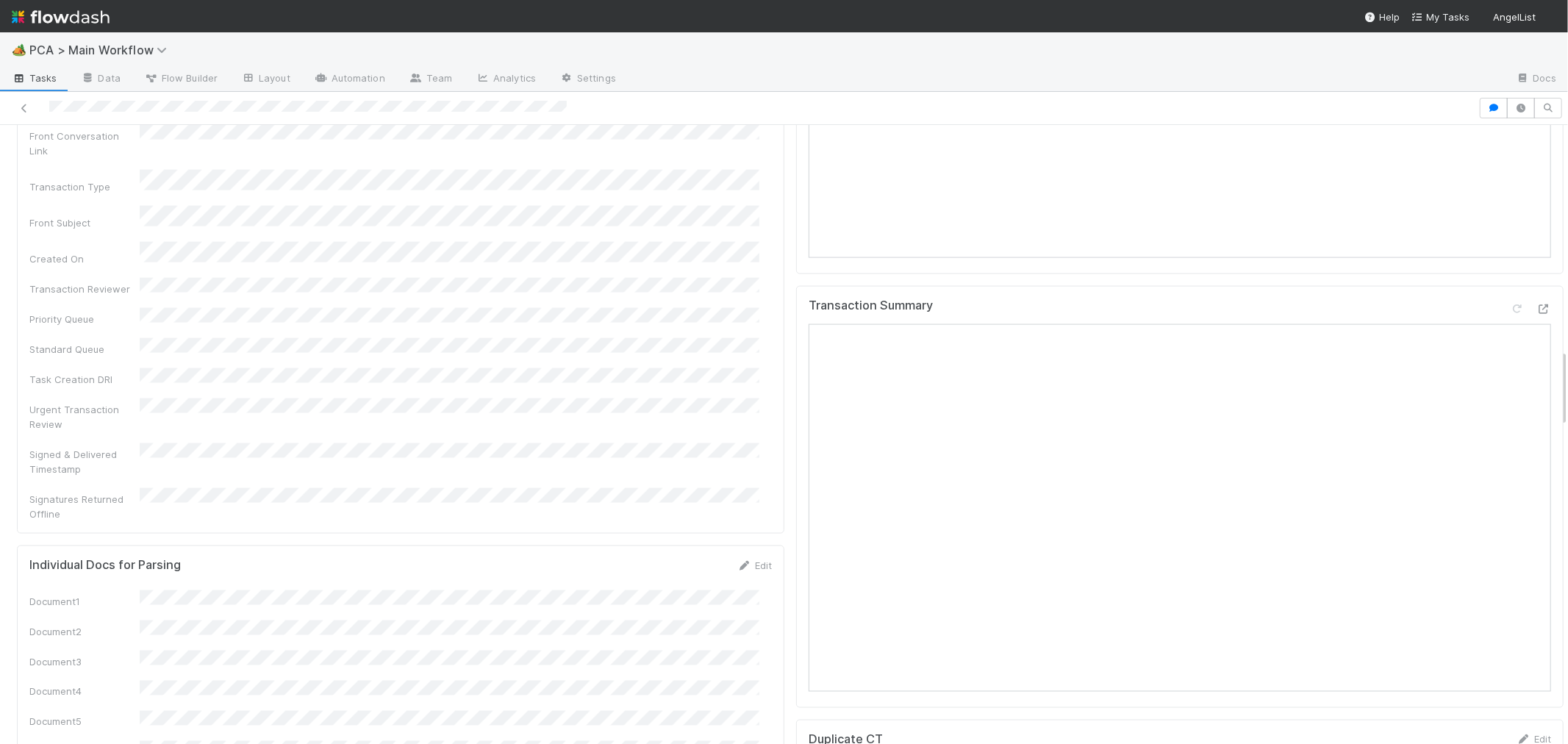
scroll to position [1634, 0]
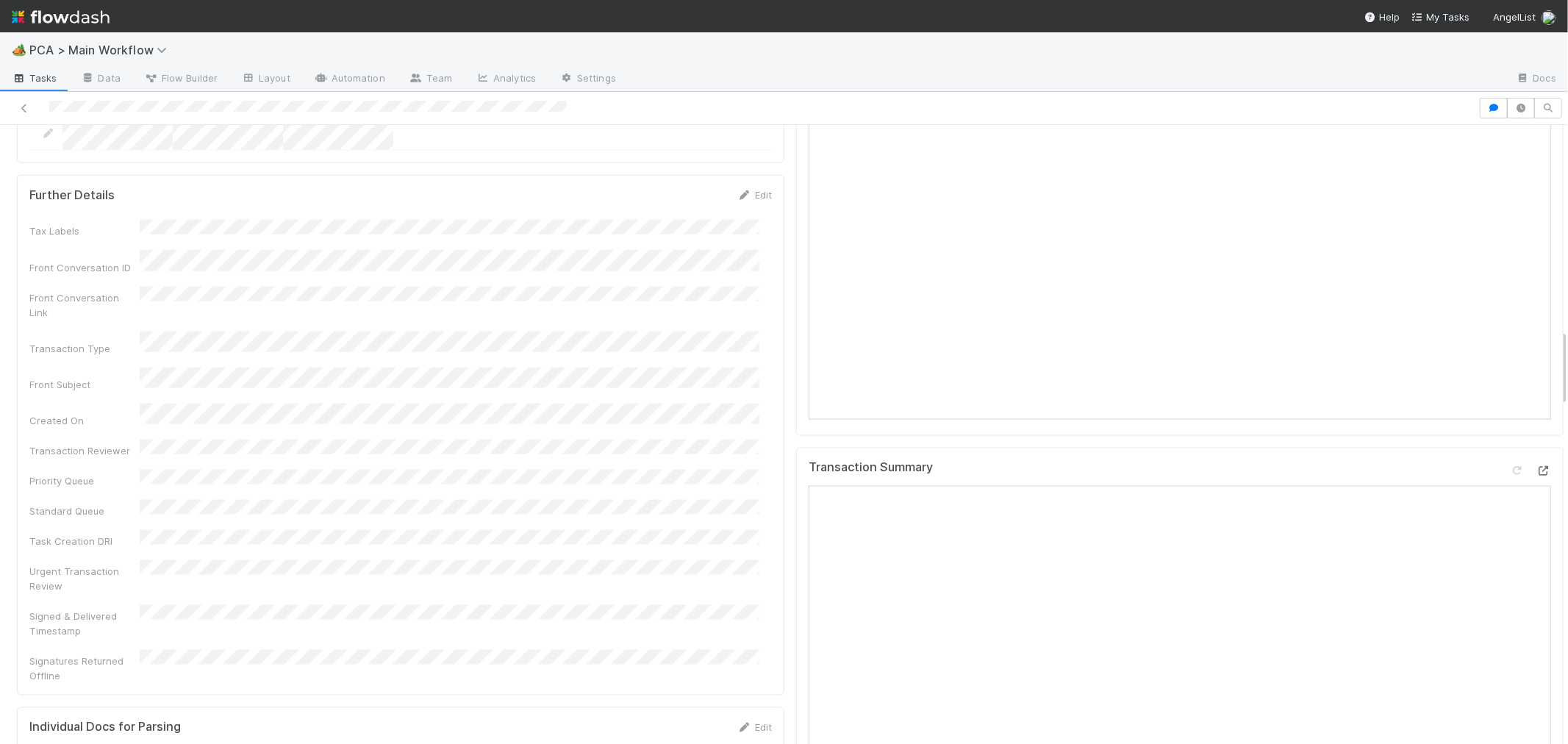
click at [1537, 466] on icon at bounding box center [1544, 471] width 15 height 10
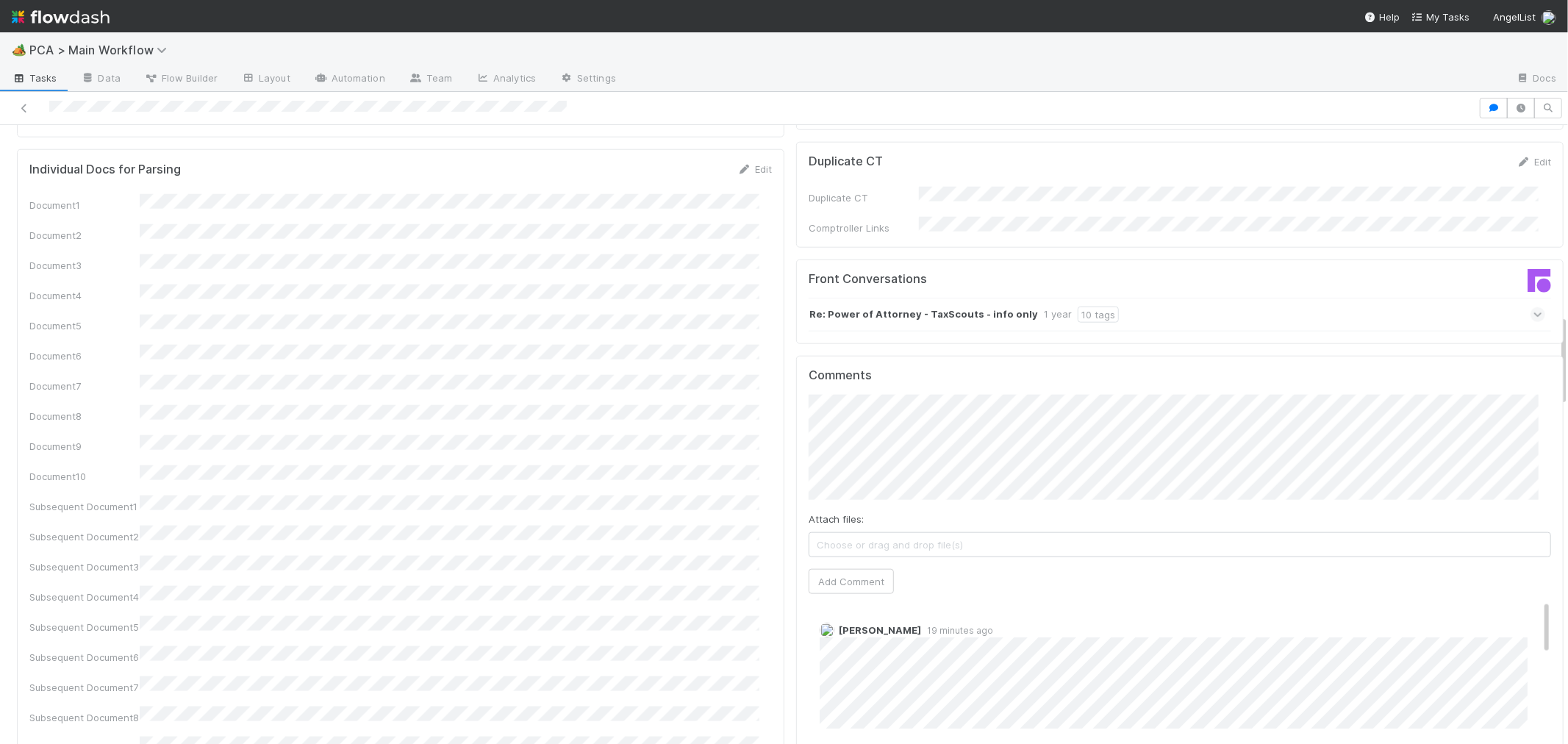
scroll to position [1236, 0]
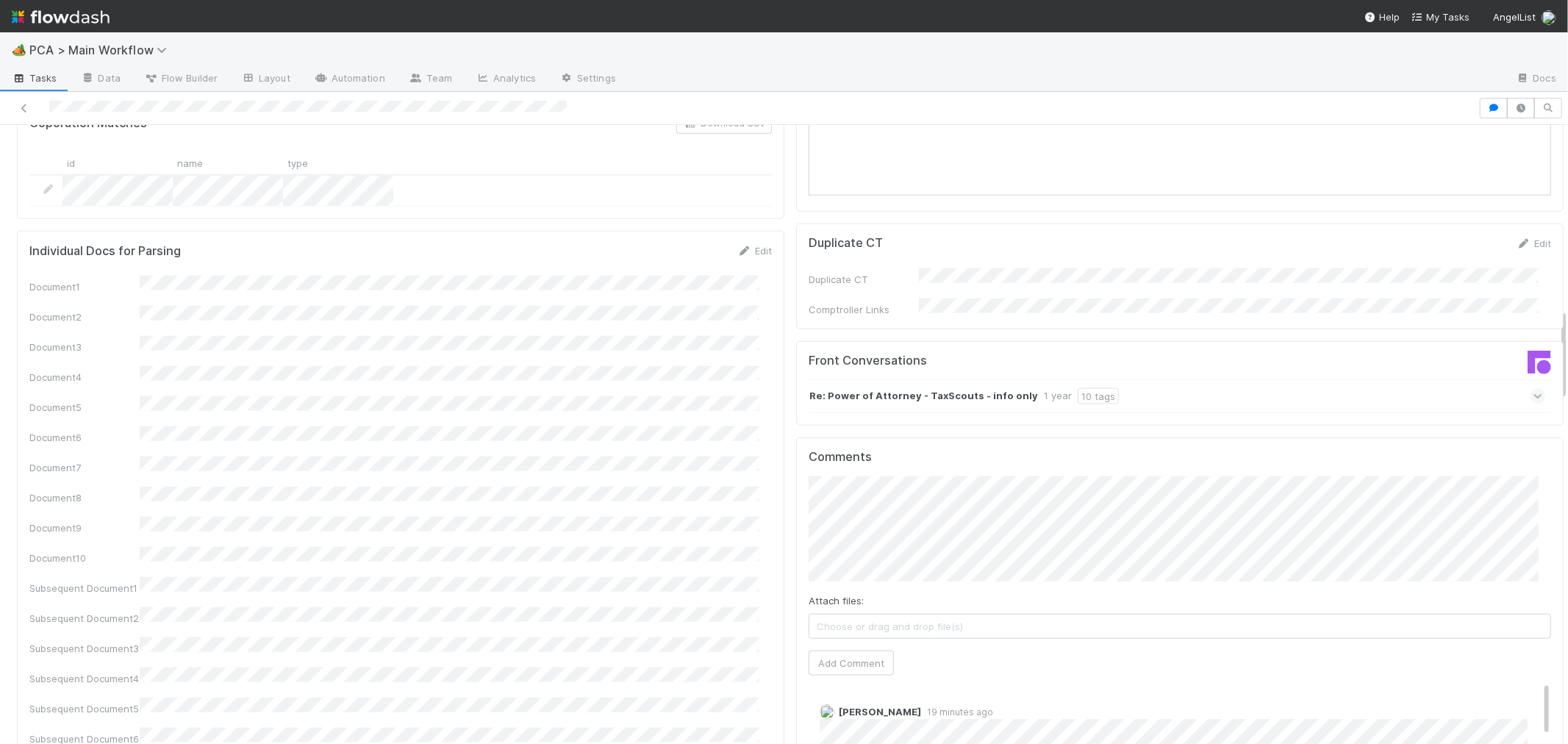
click at [1050, 615] on span "Choose or drag and drop file(s)" at bounding box center [1180, 627] width 741 height 24
click at [1074, 615] on span "Expense Fund-liquidated into ECC.png (0%)" at bounding box center [1180, 627] width 741 height 24
click at [1054, 639] on span "Earnout received in Treasury.png" at bounding box center [1180, 651] width 741 height 24
click at [849, 708] on button "Add Comment" at bounding box center [851, 720] width 85 height 25
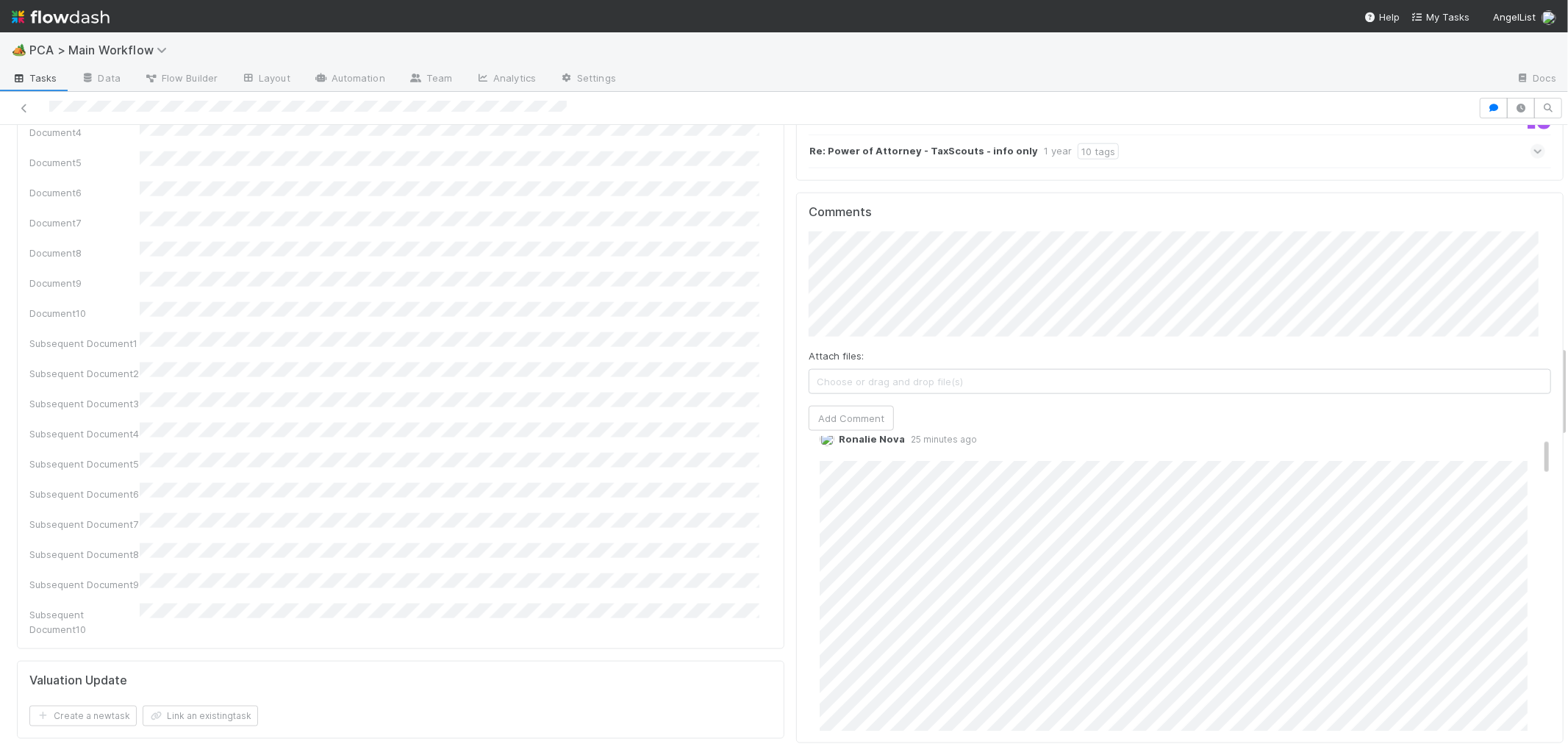
scroll to position [0, 0]
drag, startPoint x: 582, startPoint y: 606, endPoint x: 582, endPoint y: 598, distance: 8.0
click at [832, 476] on link "Edit" at bounding box center [840, 482] width 17 height 12
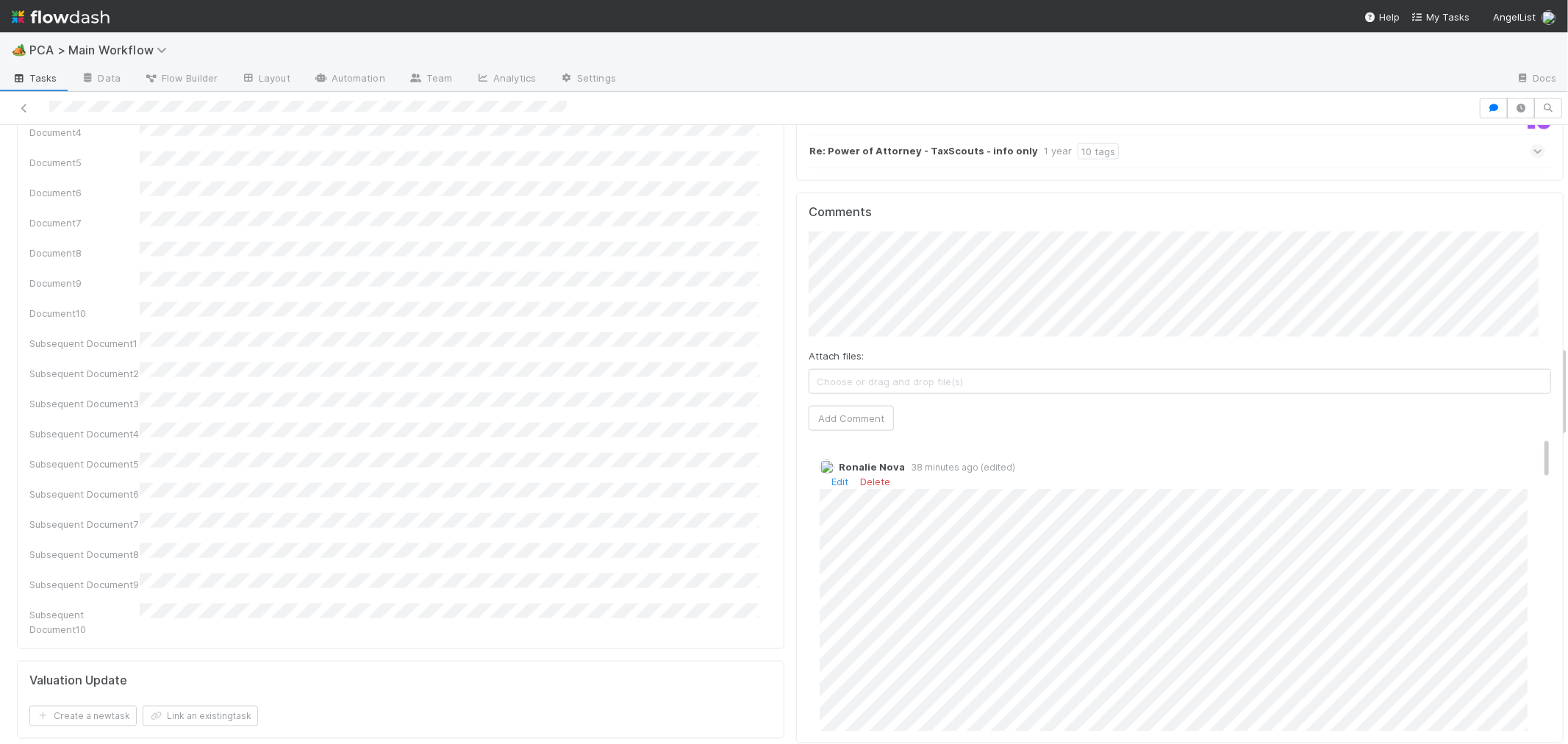
scroll to position [1400, 0]
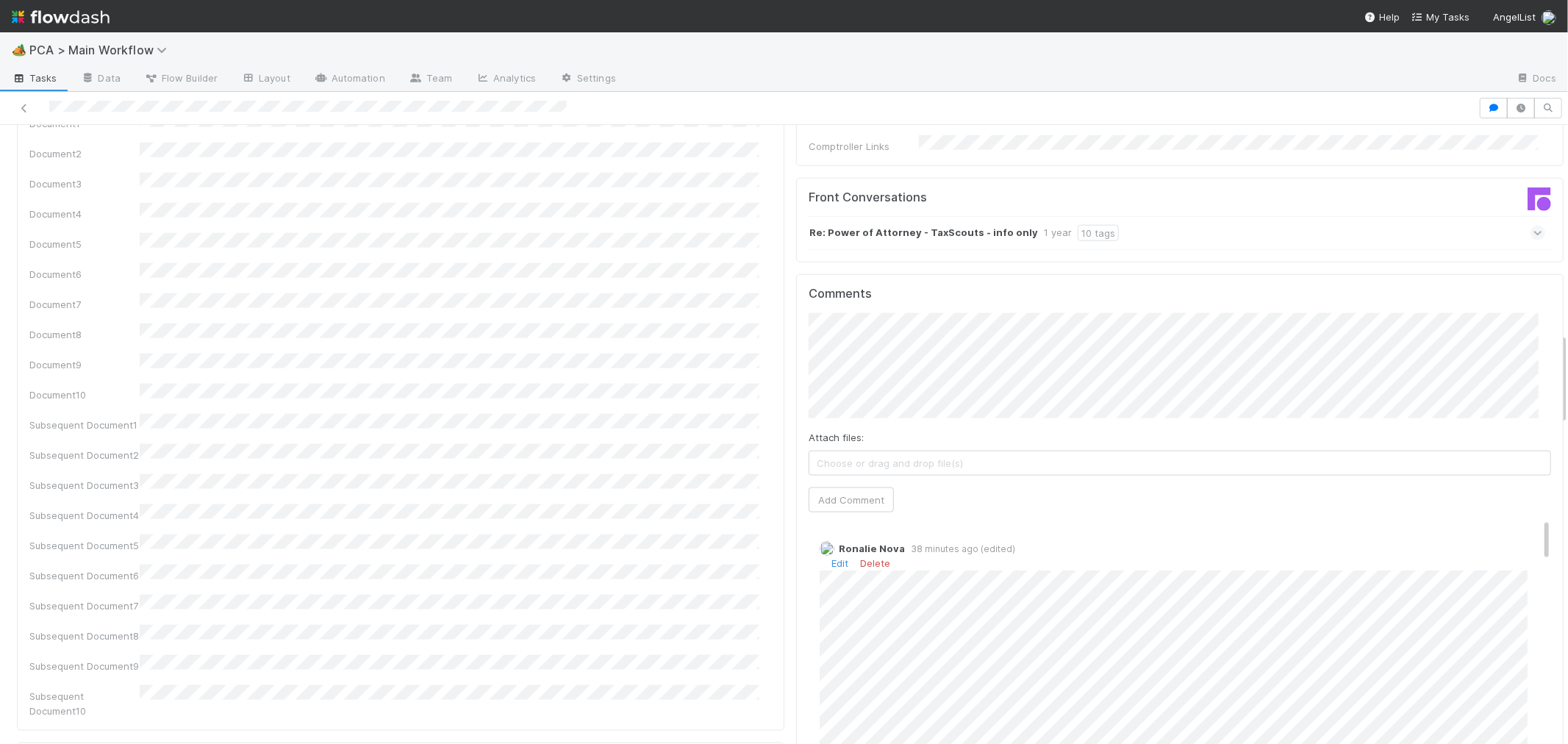
click at [1036, 435] on div "Comments Attach files: Choose or drag and drop file(s) Add Comment [PERSON_NAME…" at bounding box center [1180, 550] width 742 height 526
drag, startPoint x: 1020, startPoint y: 423, endPoint x: 1027, endPoint y: 427, distance: 8.1
click at [1021, 424] on div "Attach files: Choose or drag and drop file(s) Add Comment" at bounding box center [1180, 412] width 742 height 199
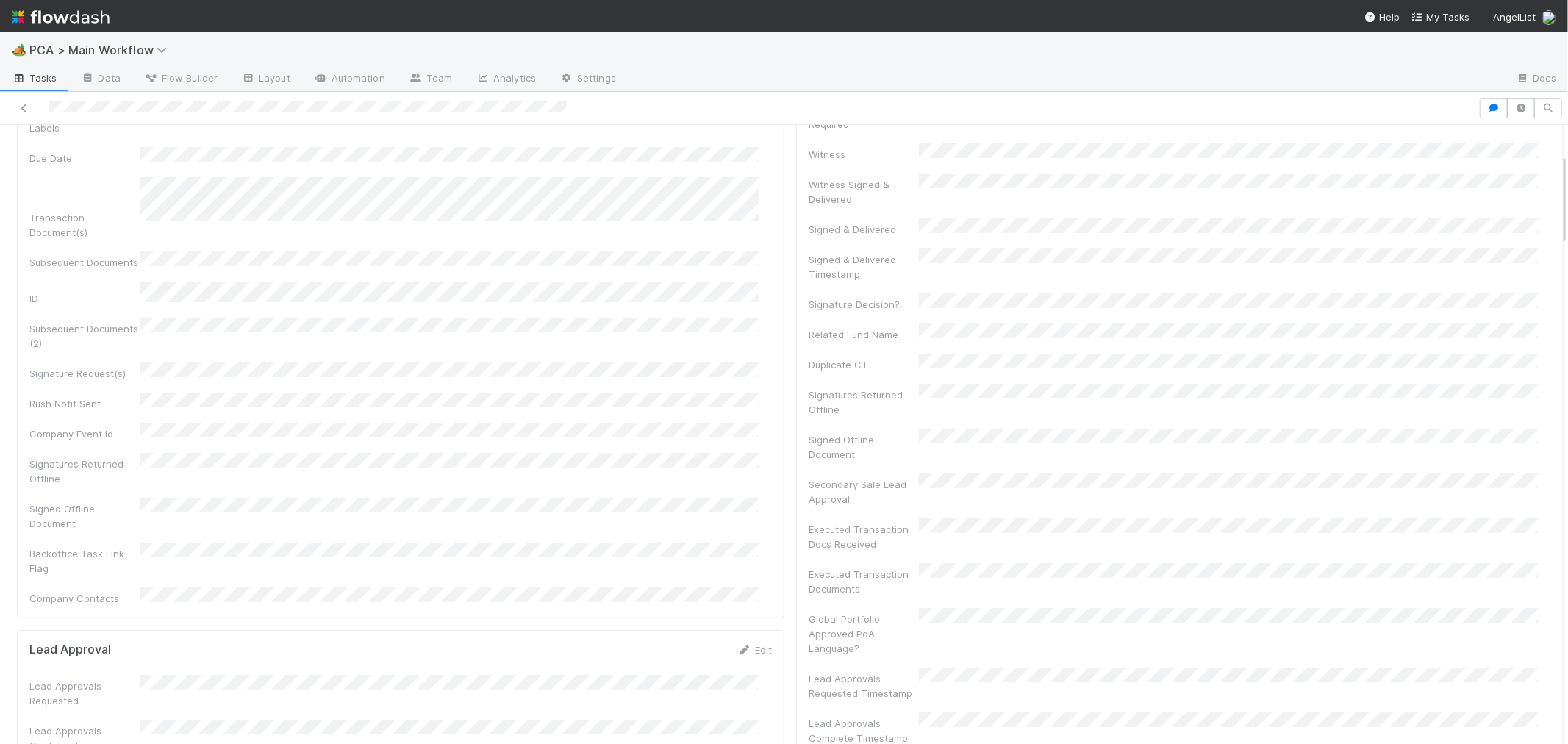
scroll to position [0, 0]
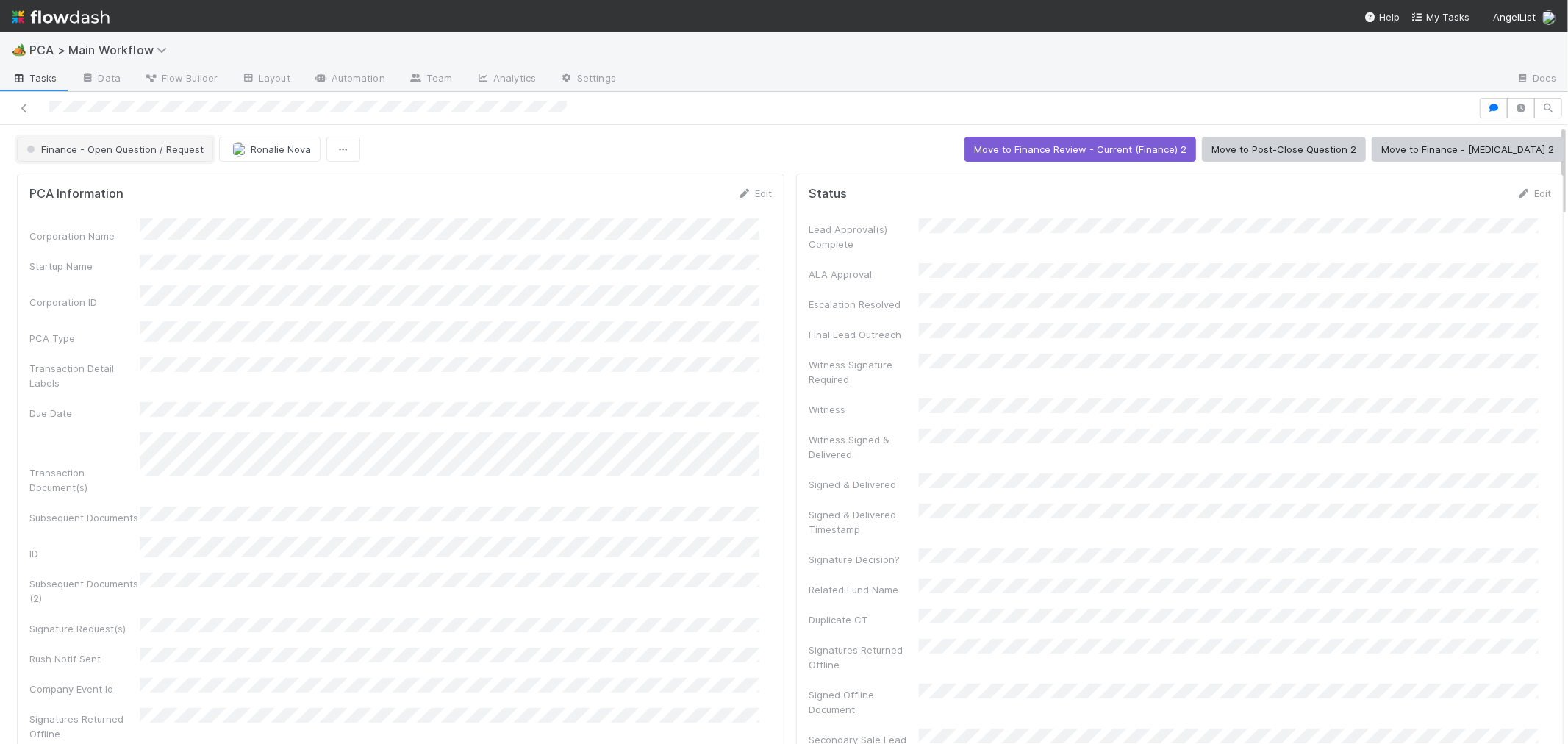
click at [155, 155] on button "Finance - Open Question / Request" at bounding box center [115, 149] width 196 height 25
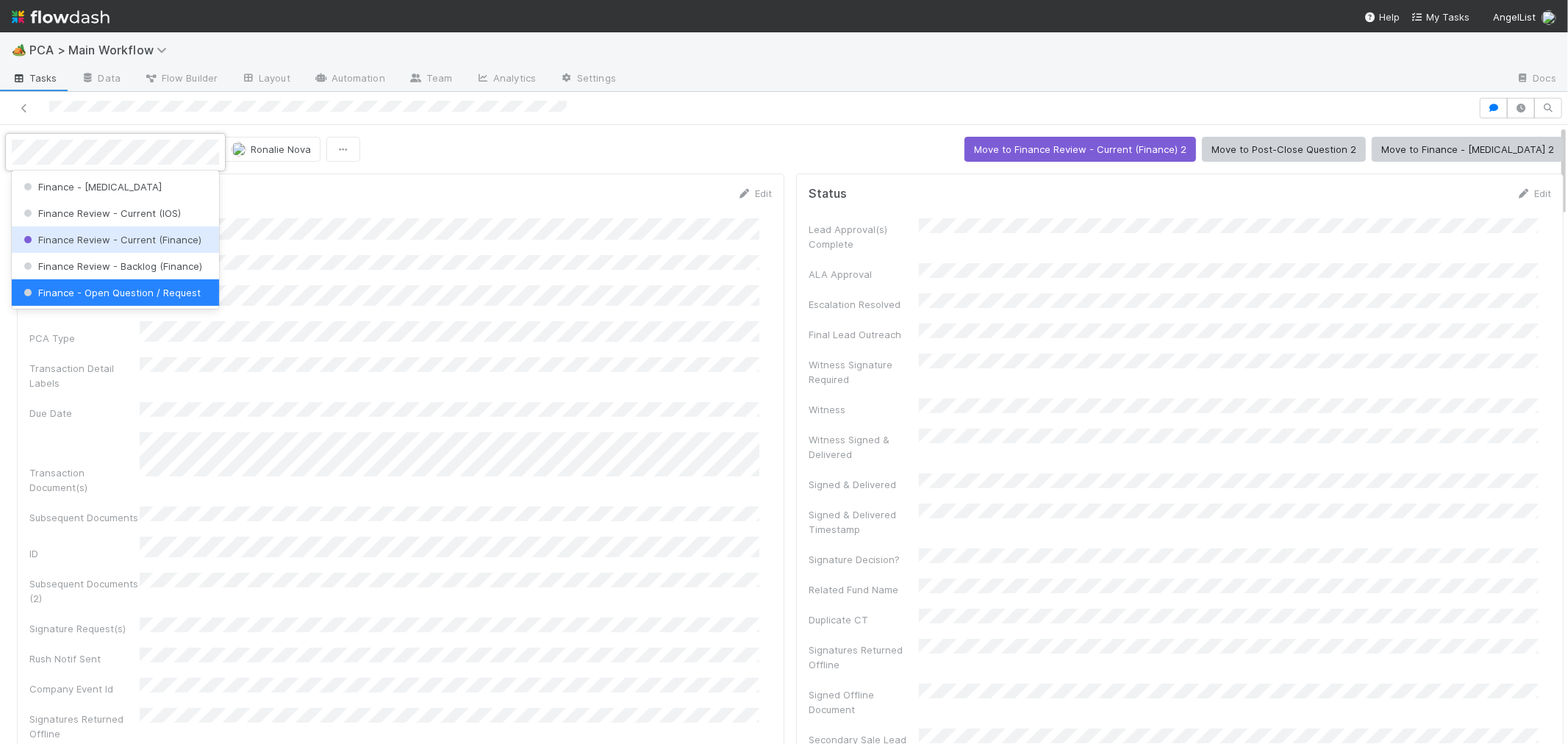
click at [156, 244] on span "Finance Review - Current (Finance)" at bounding box center [111, 240] width 181 height 12
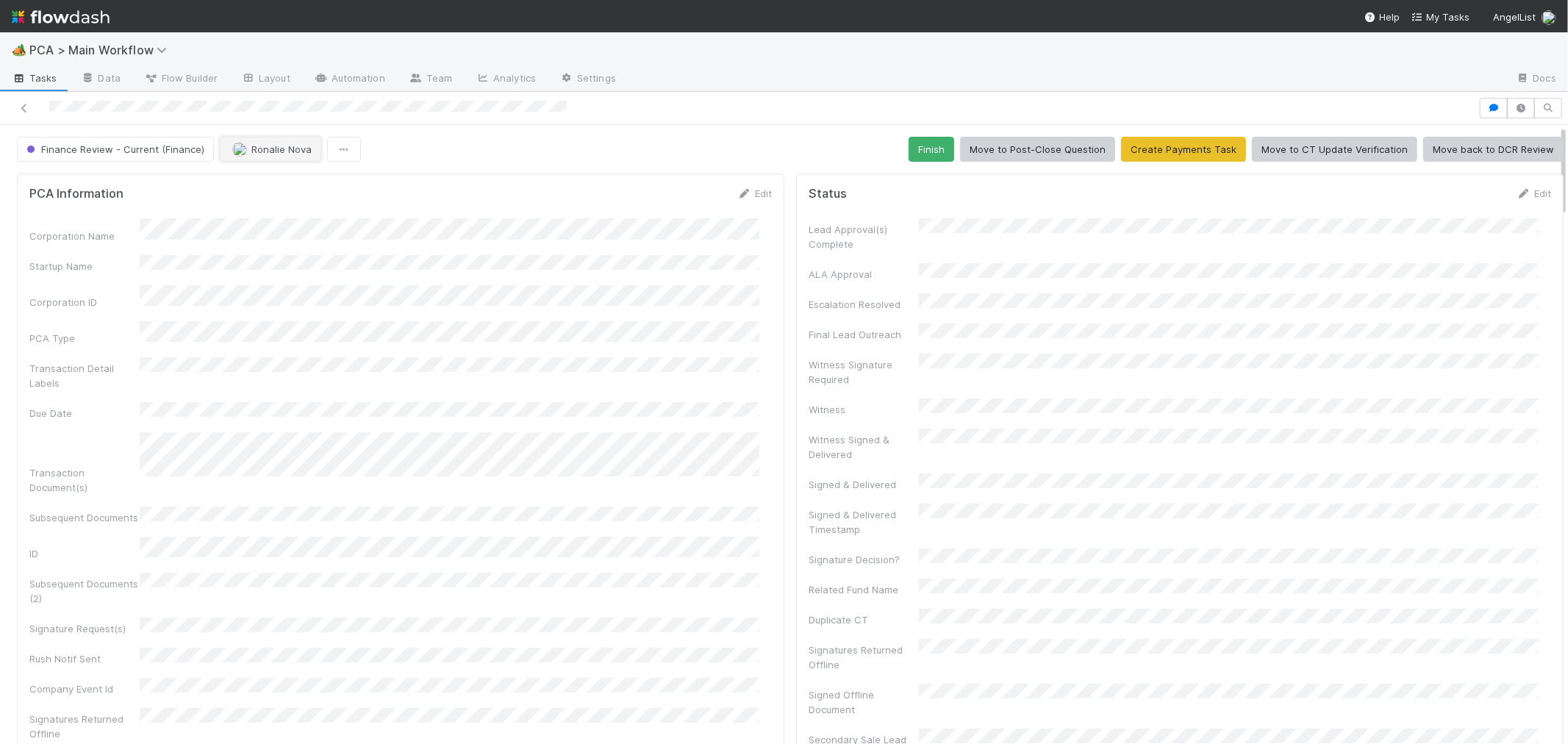
click at [246, 149] on span "Ronalie Nova" at bounding box center [272, 149] width 79 height 12
click at [280, 236] on span "[PERSON_NAME]" at bounding box center [275, 241] width 74 height 12
click at [650, 338] on div "Corporation Name Startup Name Corporation ID PCA Type Transaction Detail Labels…" at bounding box center [400, 539] width 742 height 643
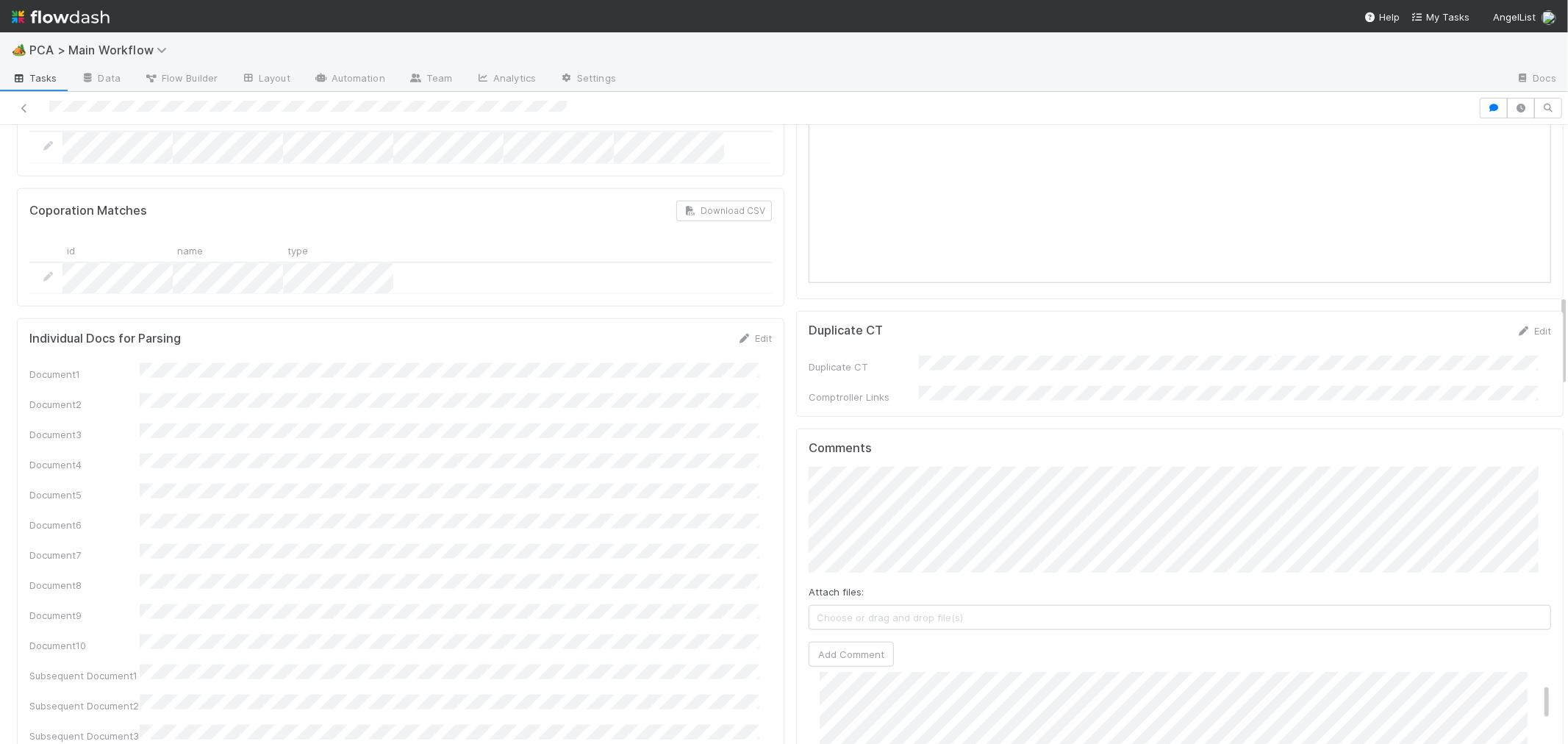
scroll to position [1144, 0]
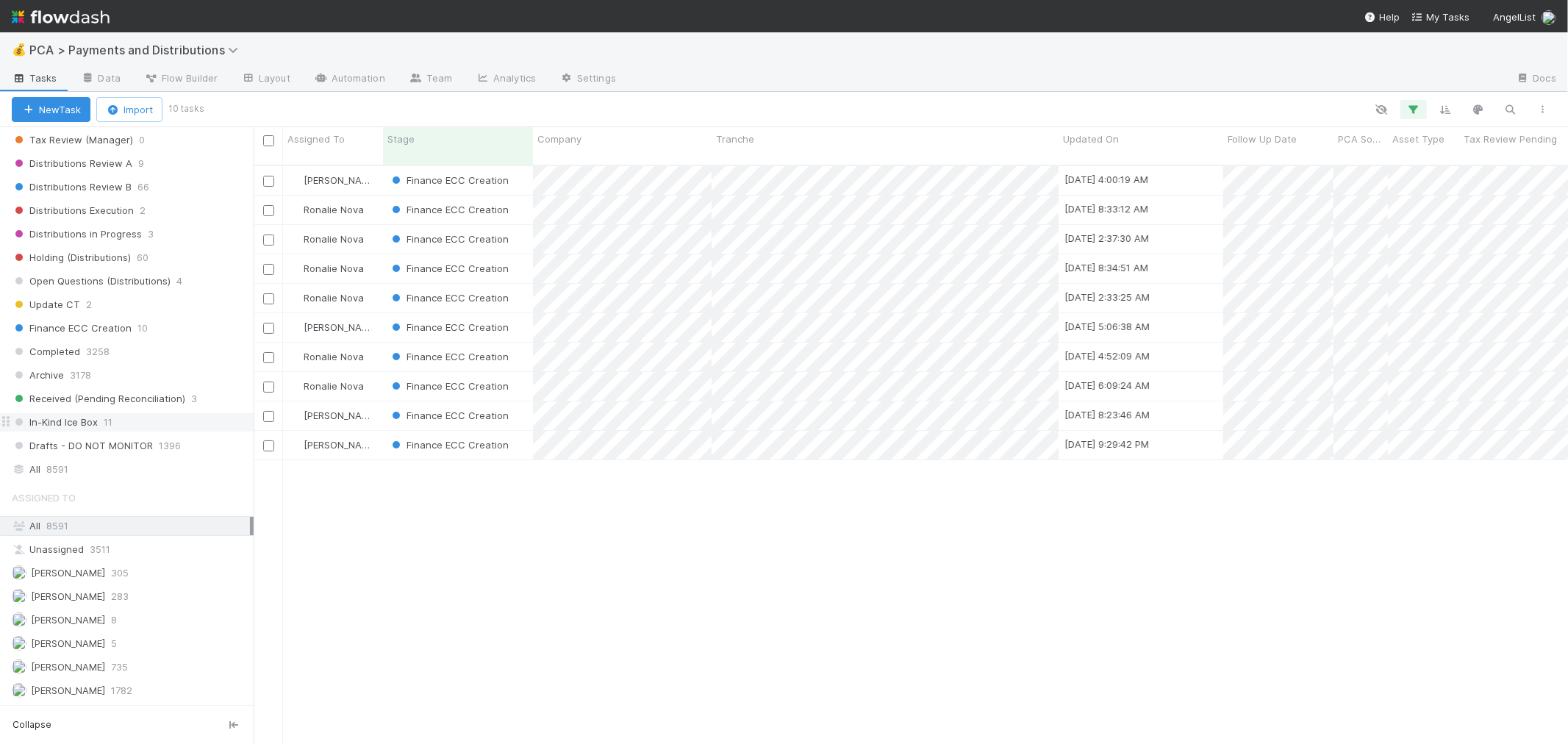
scroll to position [1062, 0]
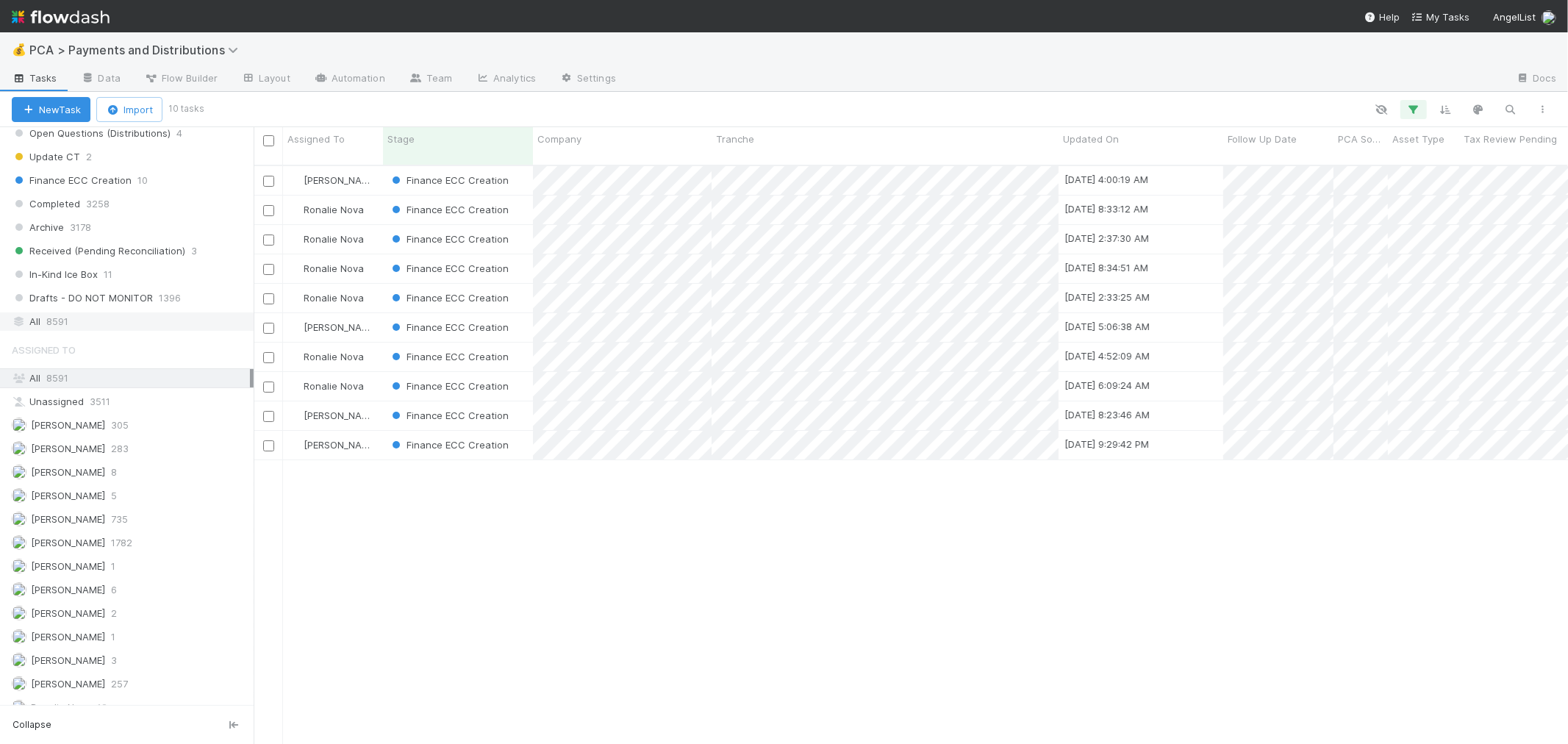
click at [62, 329] on span "8591" at bounding box center [57, 321] width 22 height 19
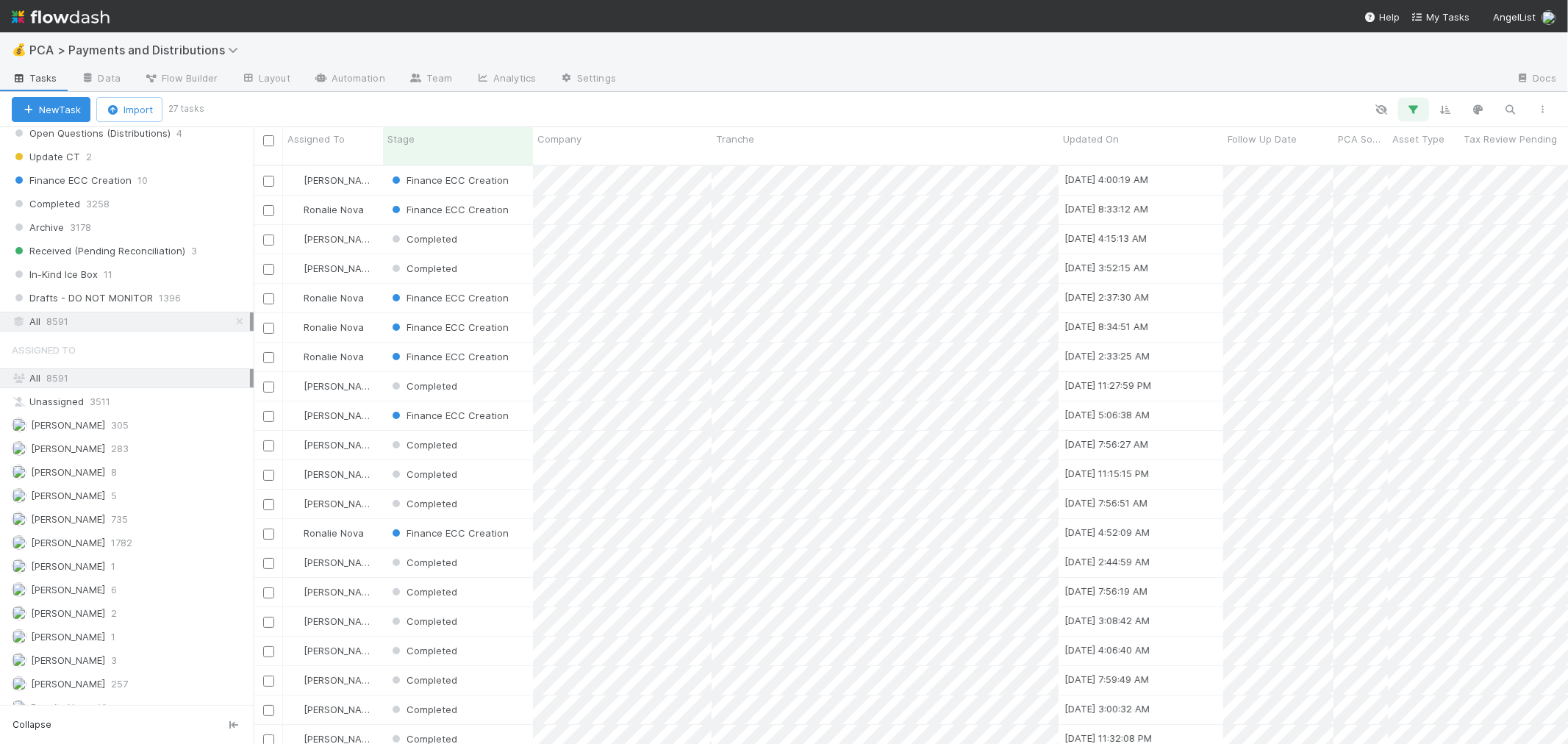
click at [1416, 107] on icon "button" at bounding box center [1413, 110] width 15 height 13
click at [1416, 107] on div "Loading..." at bounding box center [784, 372] width 1568 height 744
click at [1411, 108] on icon "button" at bounding box center [1413, 110] width 15 height 13
click at [1034, 145] on link "Reset Filters" at bounding box center [1042, 146] width 58 height 13
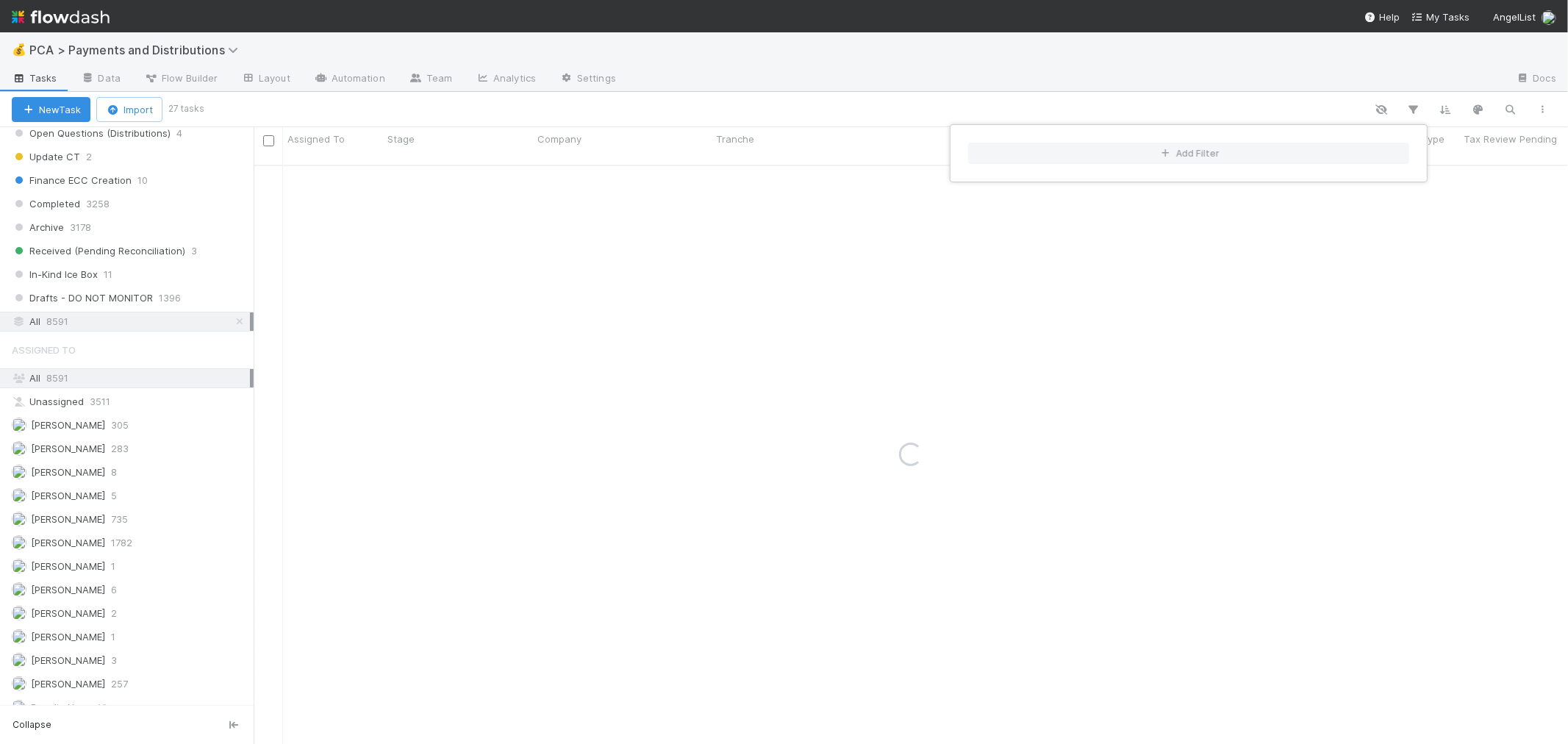
click at [1508, 105] on div "Add Filter" at bounding box center [784, 372] width 1568 height 744
click at [1509, 108] on div "Add Filter" at bounding box center [784, 372] width 1568 height 744
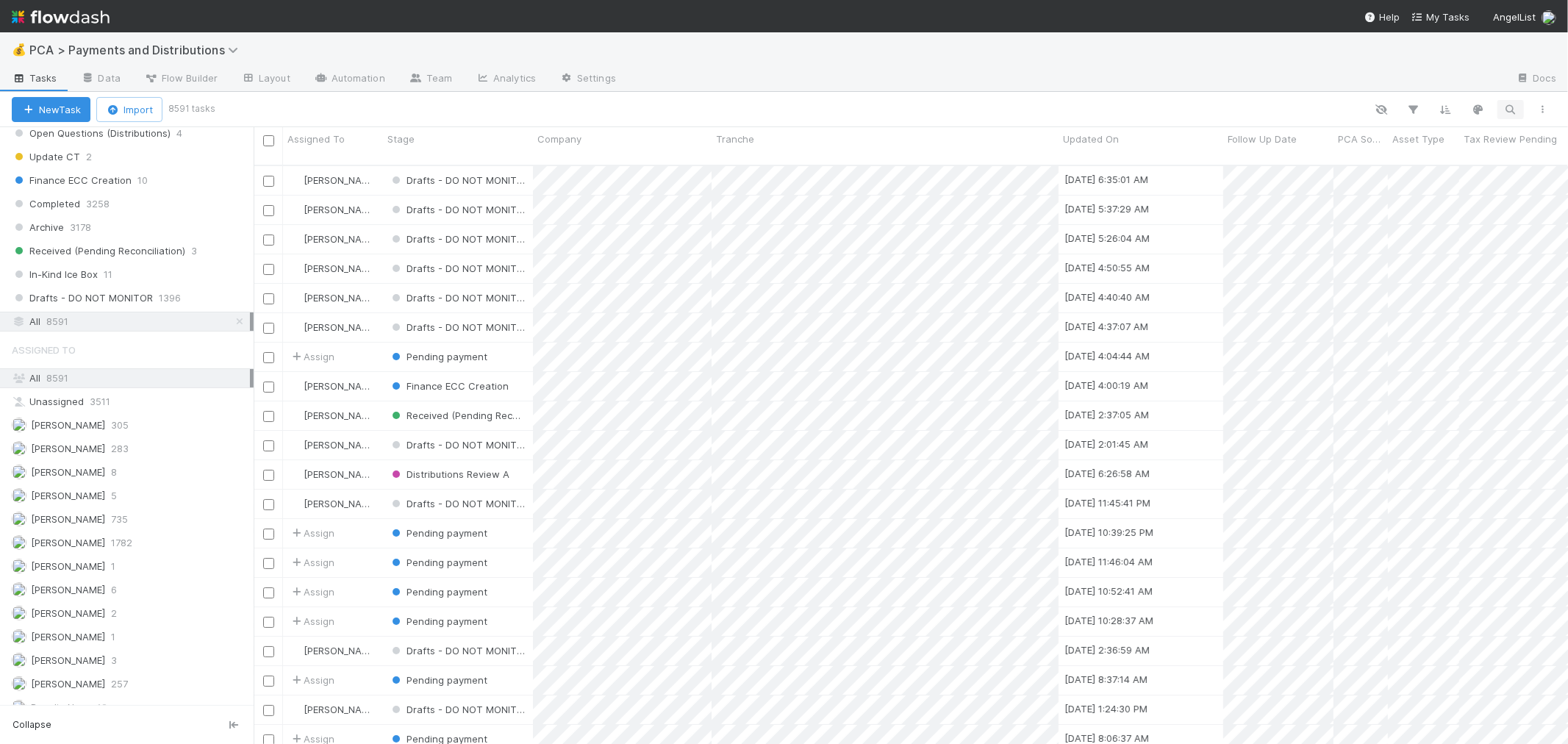
scroll to position [579, 1302]
click at [1510, 109] on icon "button" at bounding box center [1511, 110] width 15 height 13
paste input "Positron Technologies Limited"
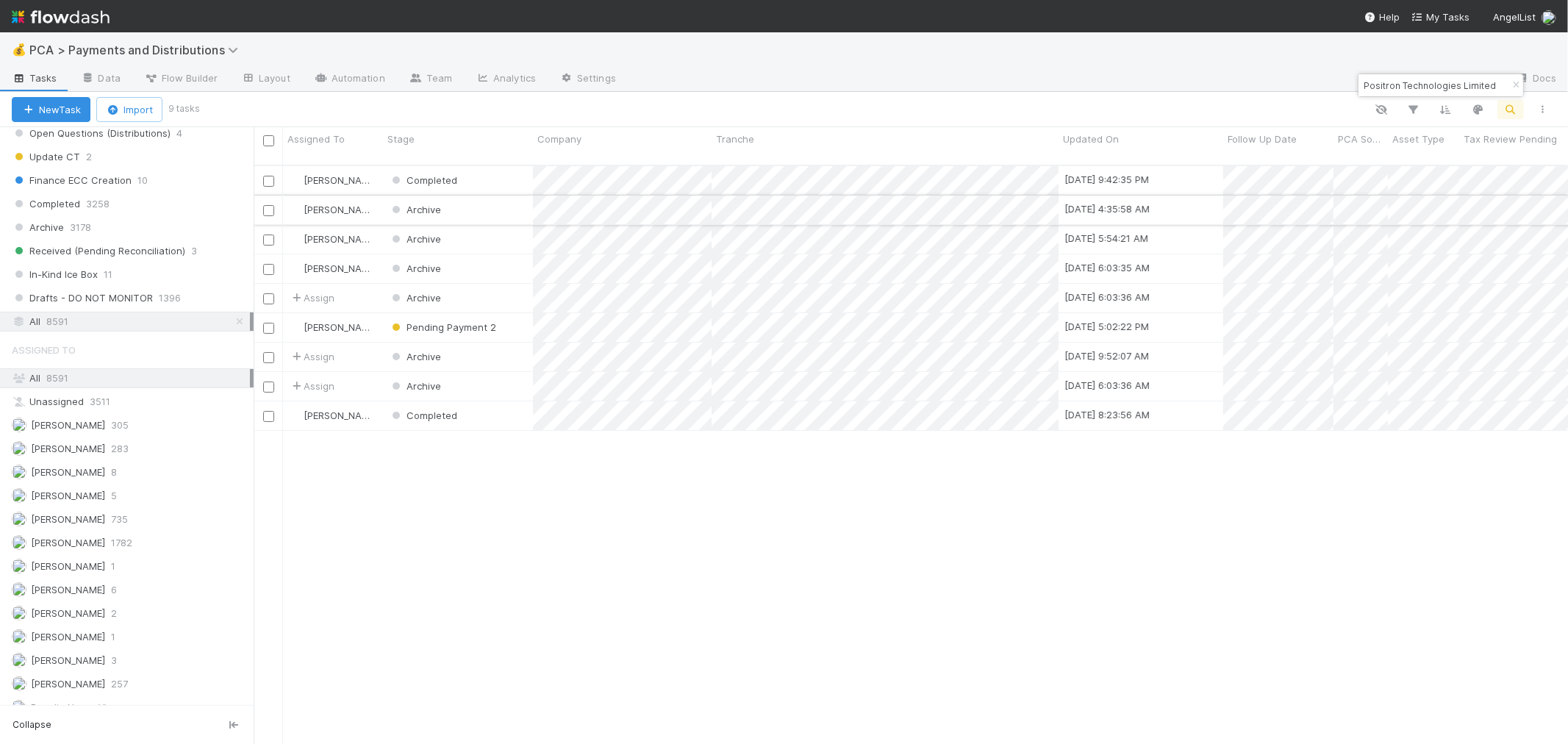
type input "Positron Technologies Limited"
click at [501, 196] on div "Archive" at bounding box center [458, 210] width 150 height 28
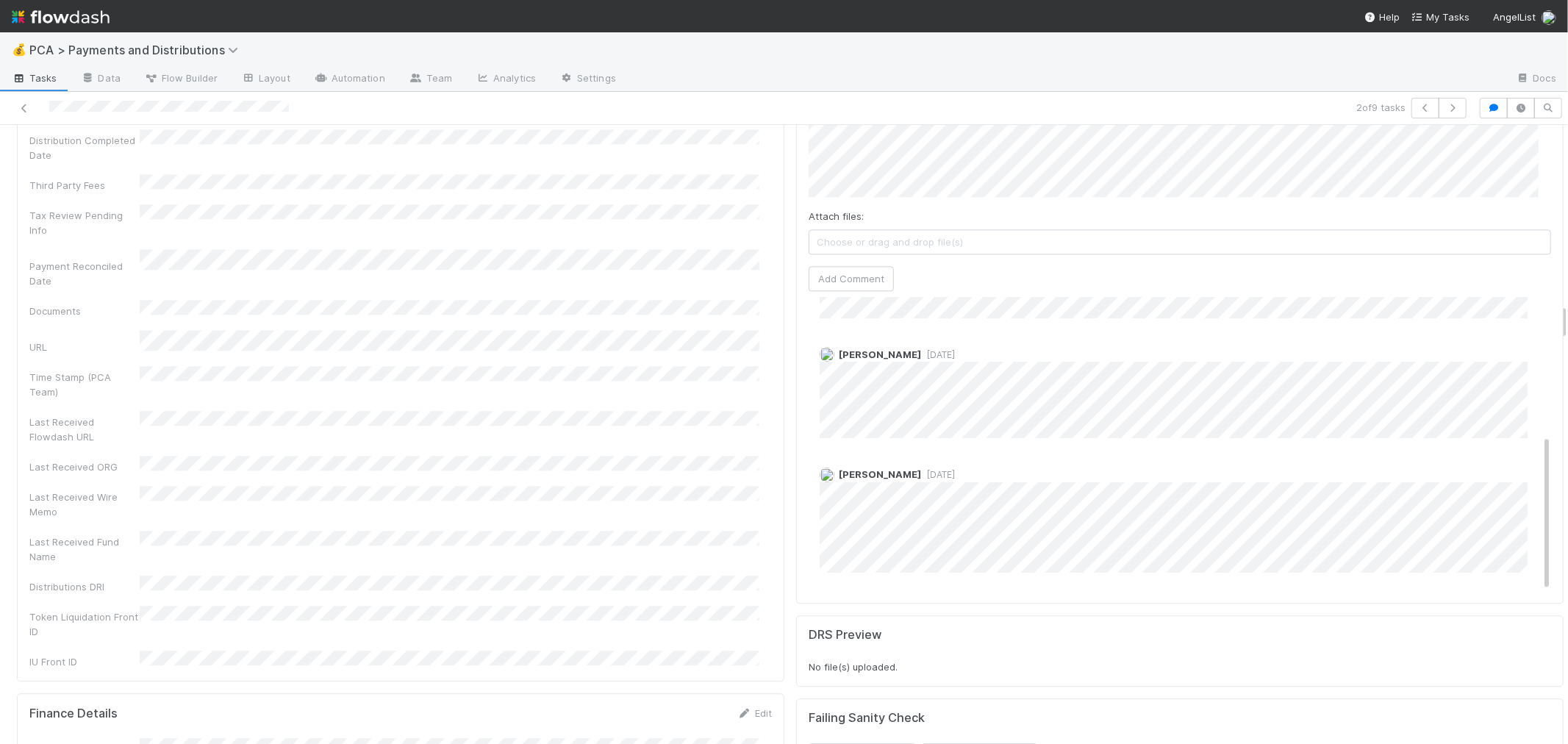
scroll to position [3010, 0]
click at [25, 108] on icon at bounding box center [25, 108] width 15 height 10
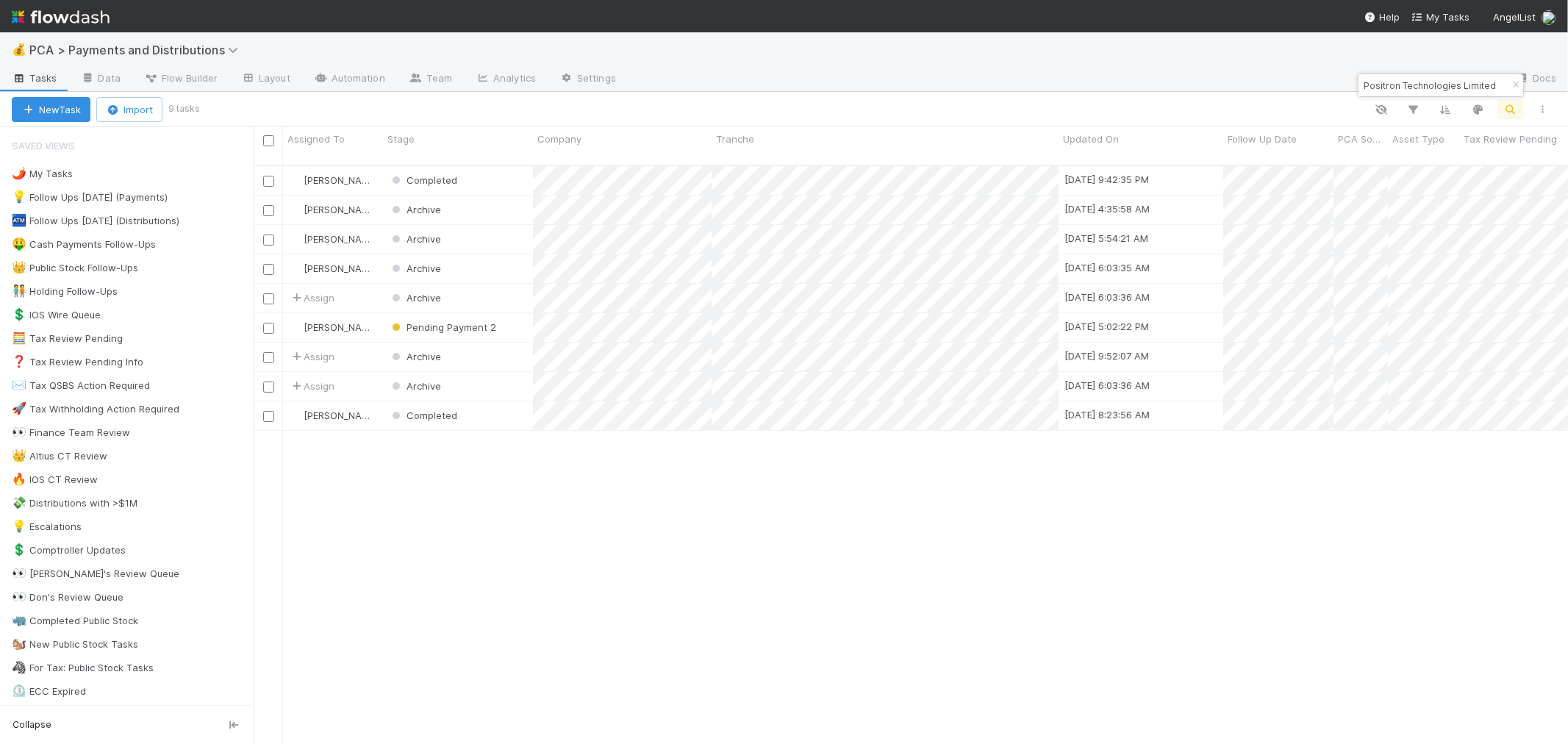
scroll to position [579, 1302]
click at [507, 167] on div "Completed" at bounding box center [458, 181] width 150 height 28
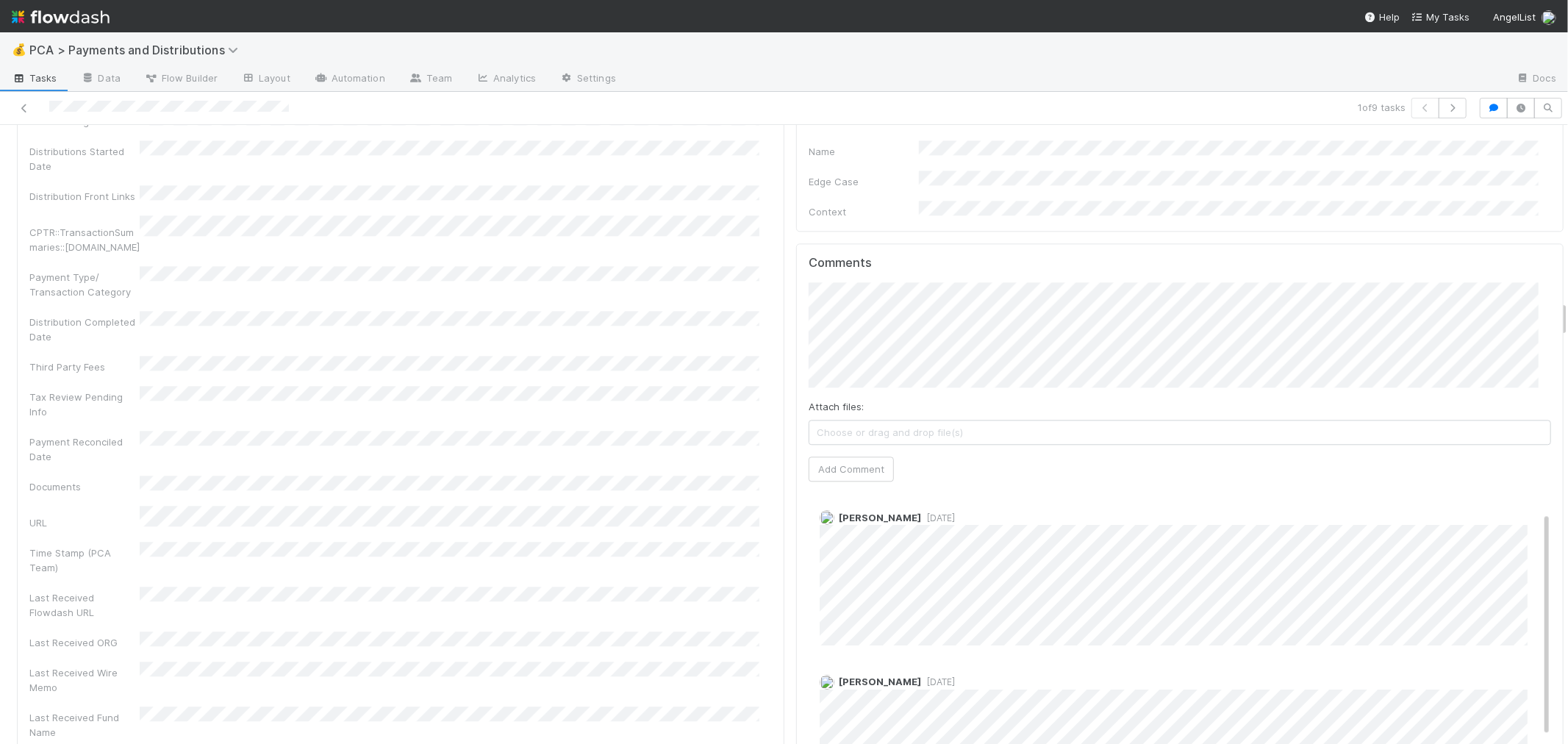
scroll to position [81, 0]
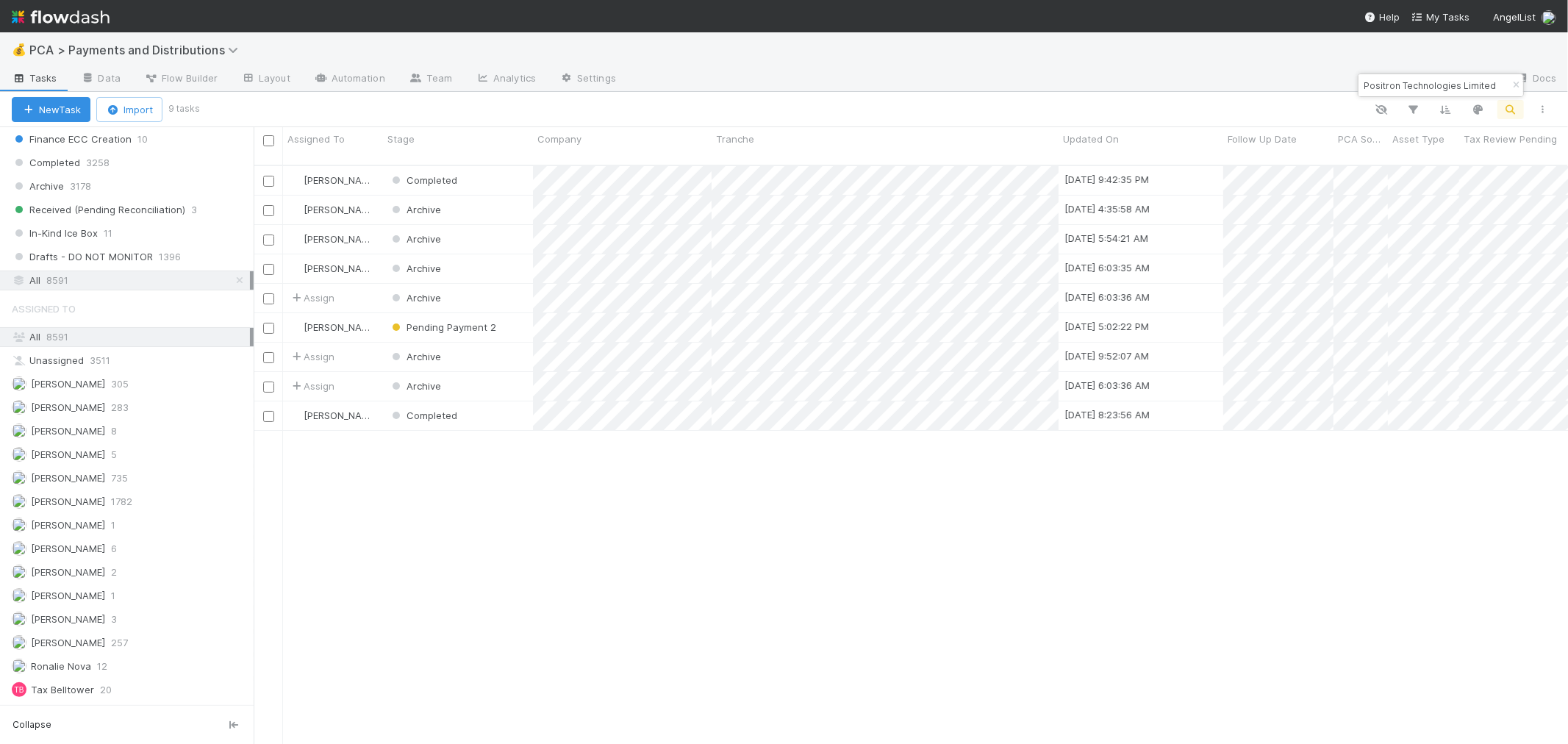
scroll to position [1136, 0]
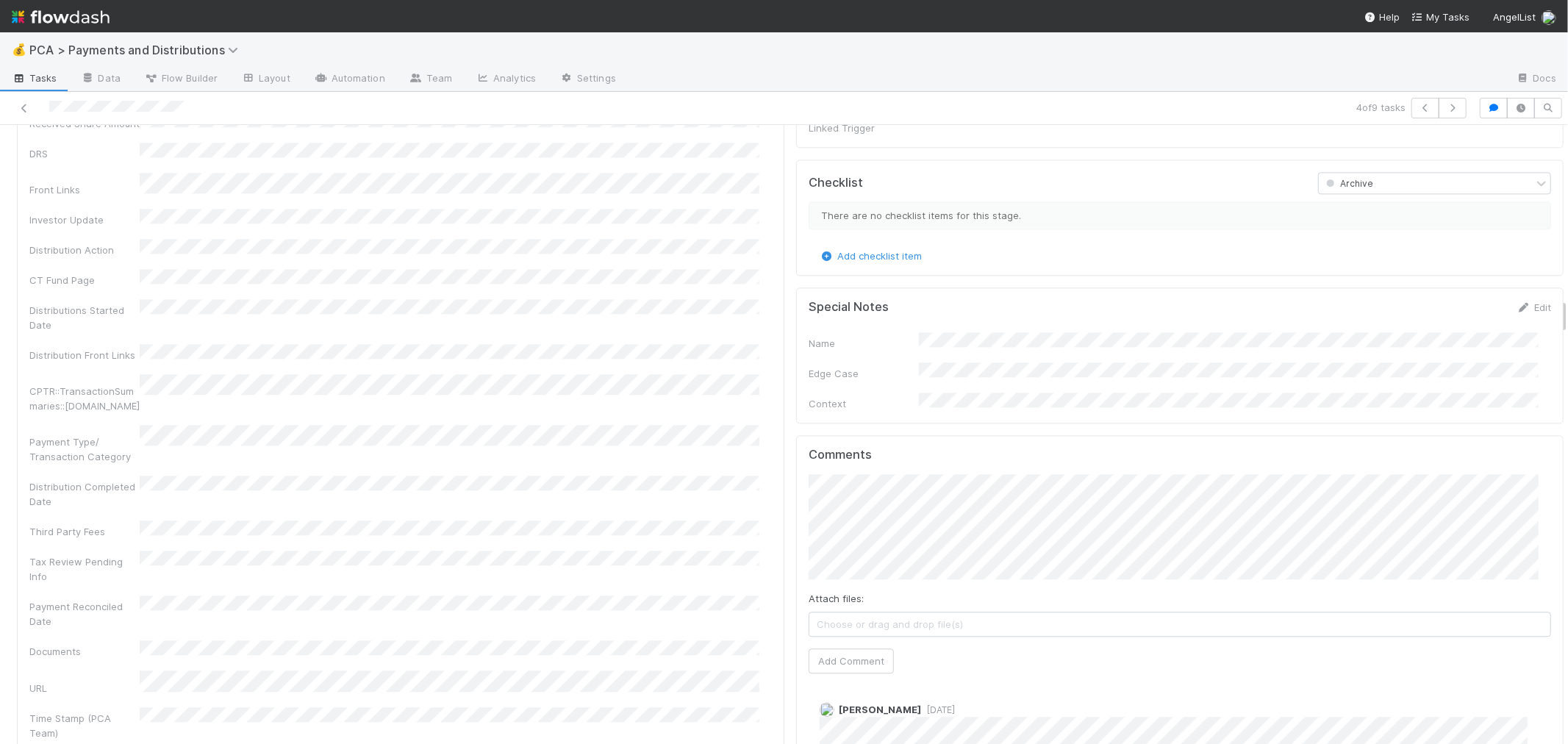
scroll to position [3024, 0]
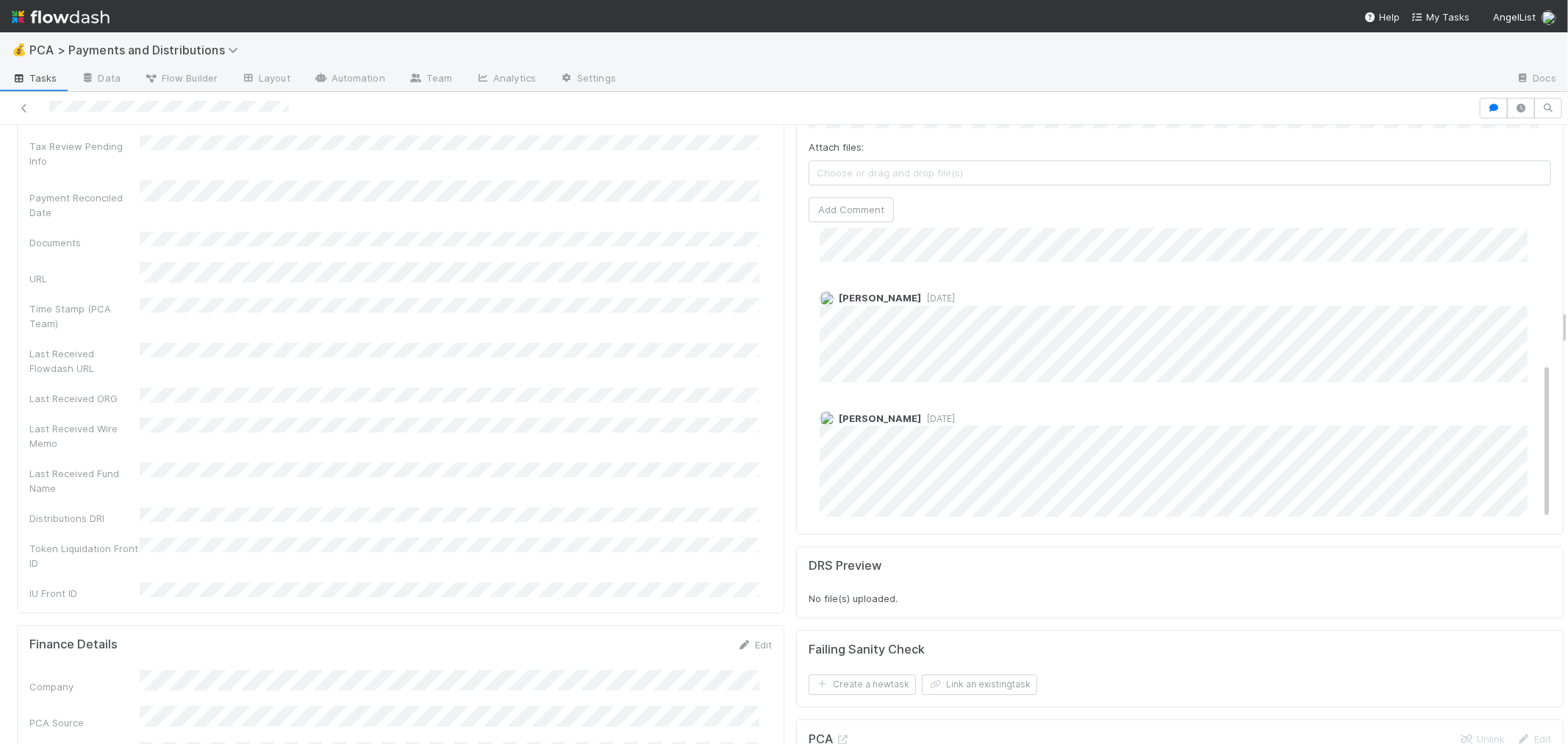
scroll to position [258, 0]
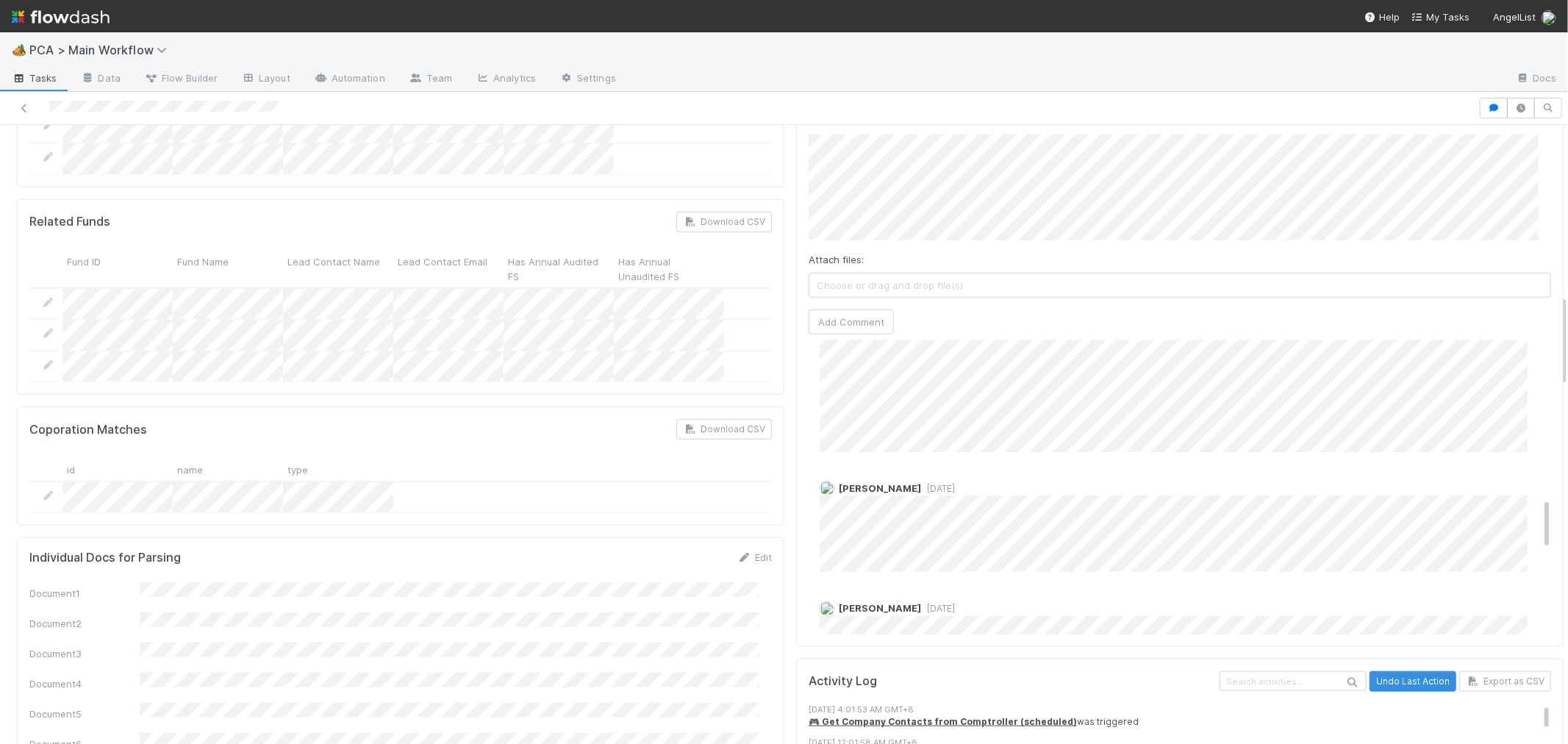
scroll to position [899, 0]
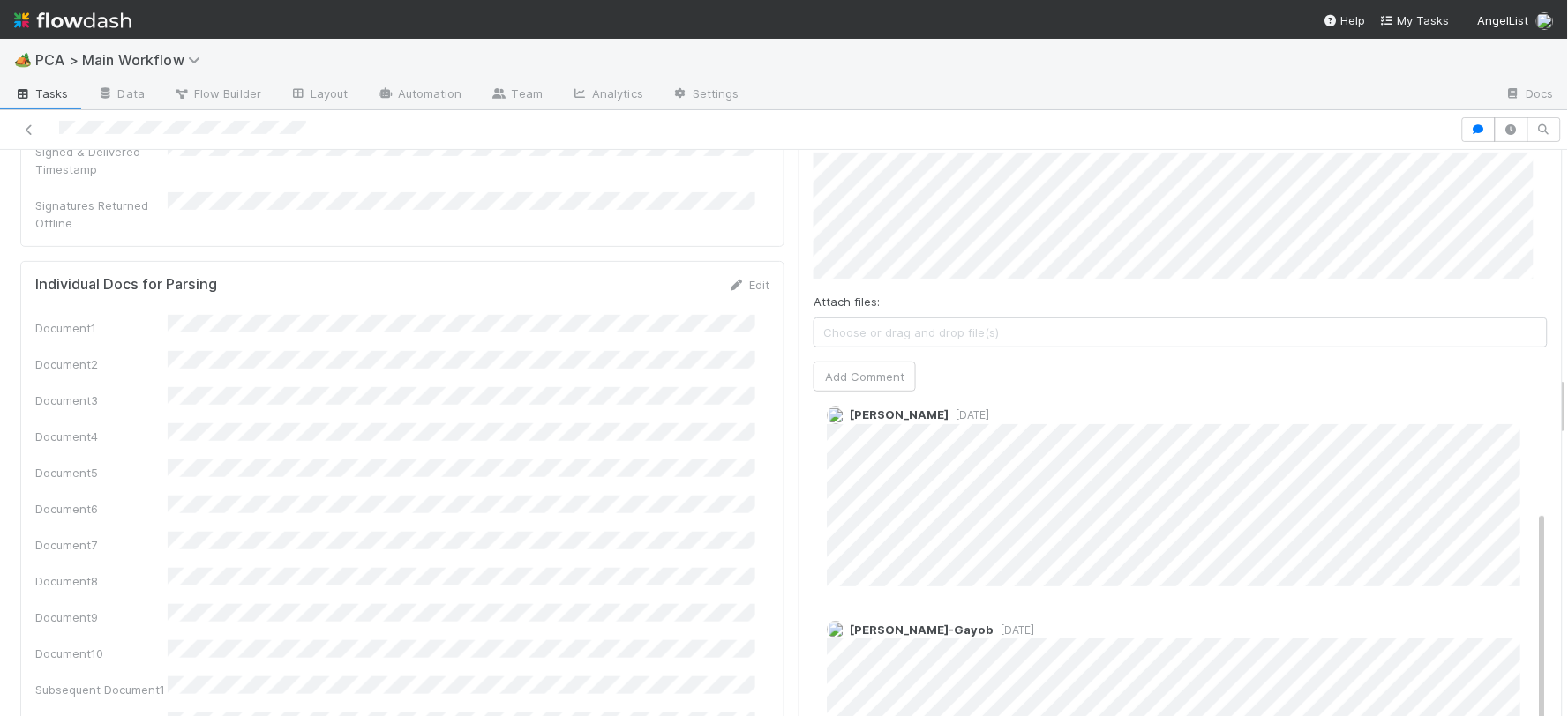
scroll to position [2156, 0]
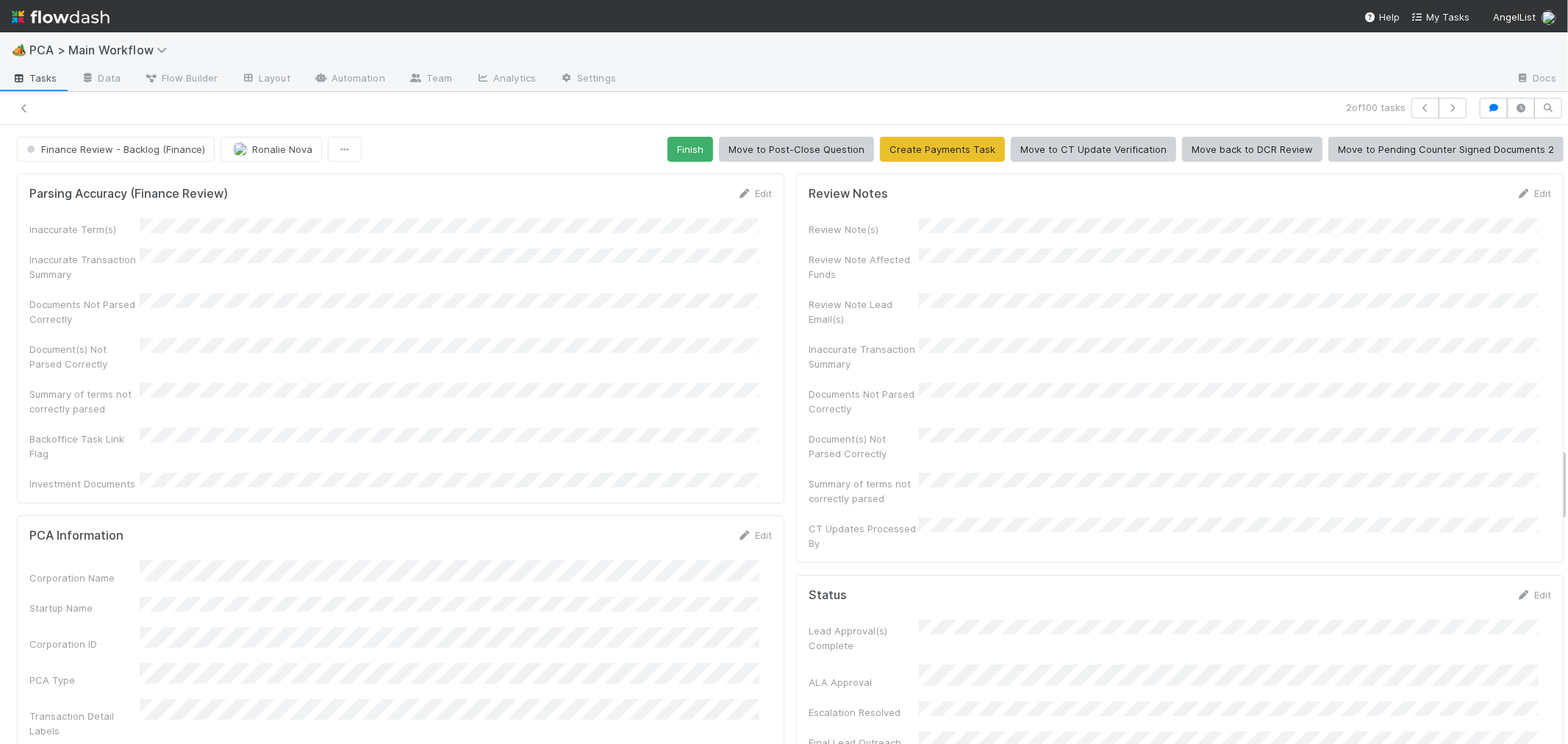
scroll to position [2696, 0]
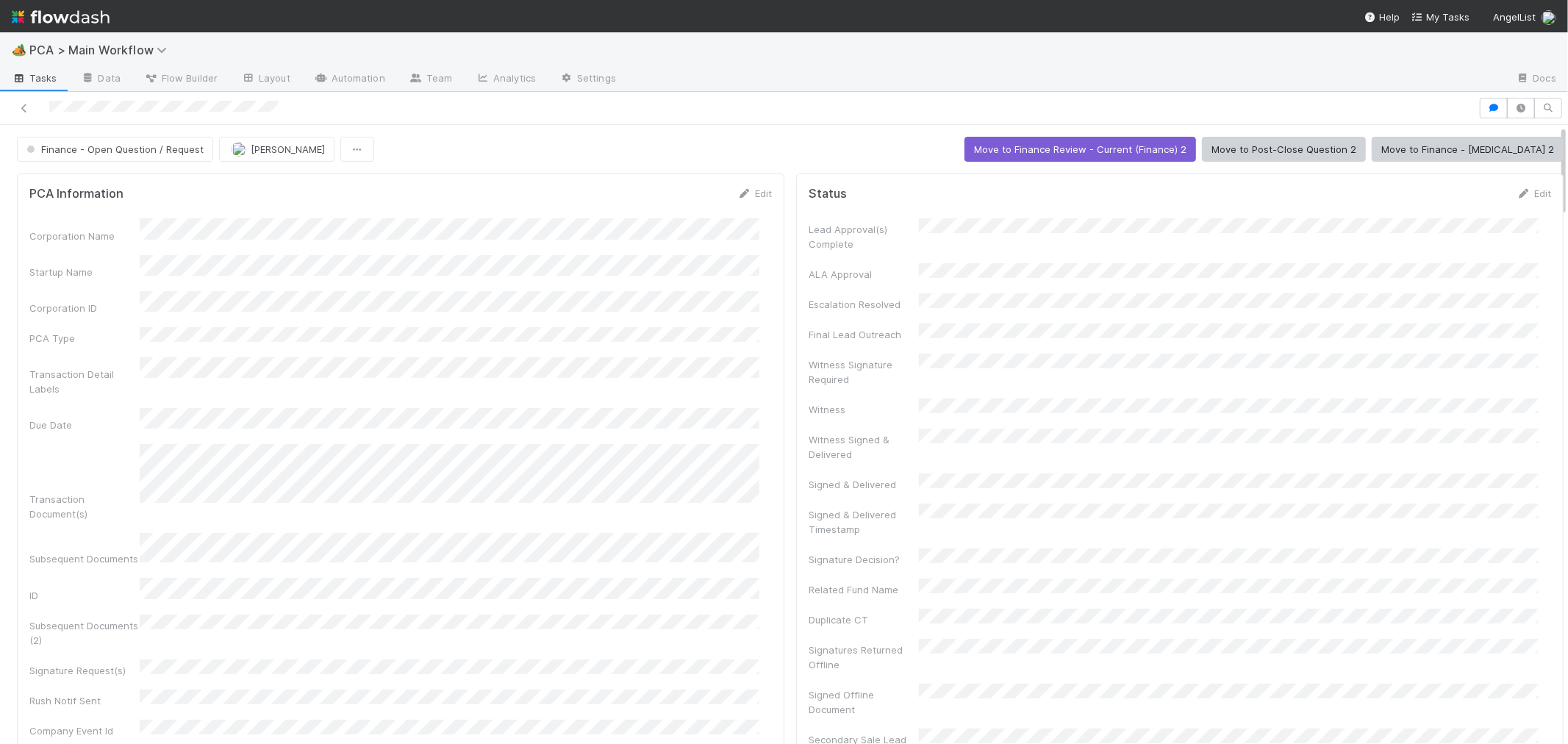
click at [113, 109] on div at bounding box center [739, 108] width 1466 height 21
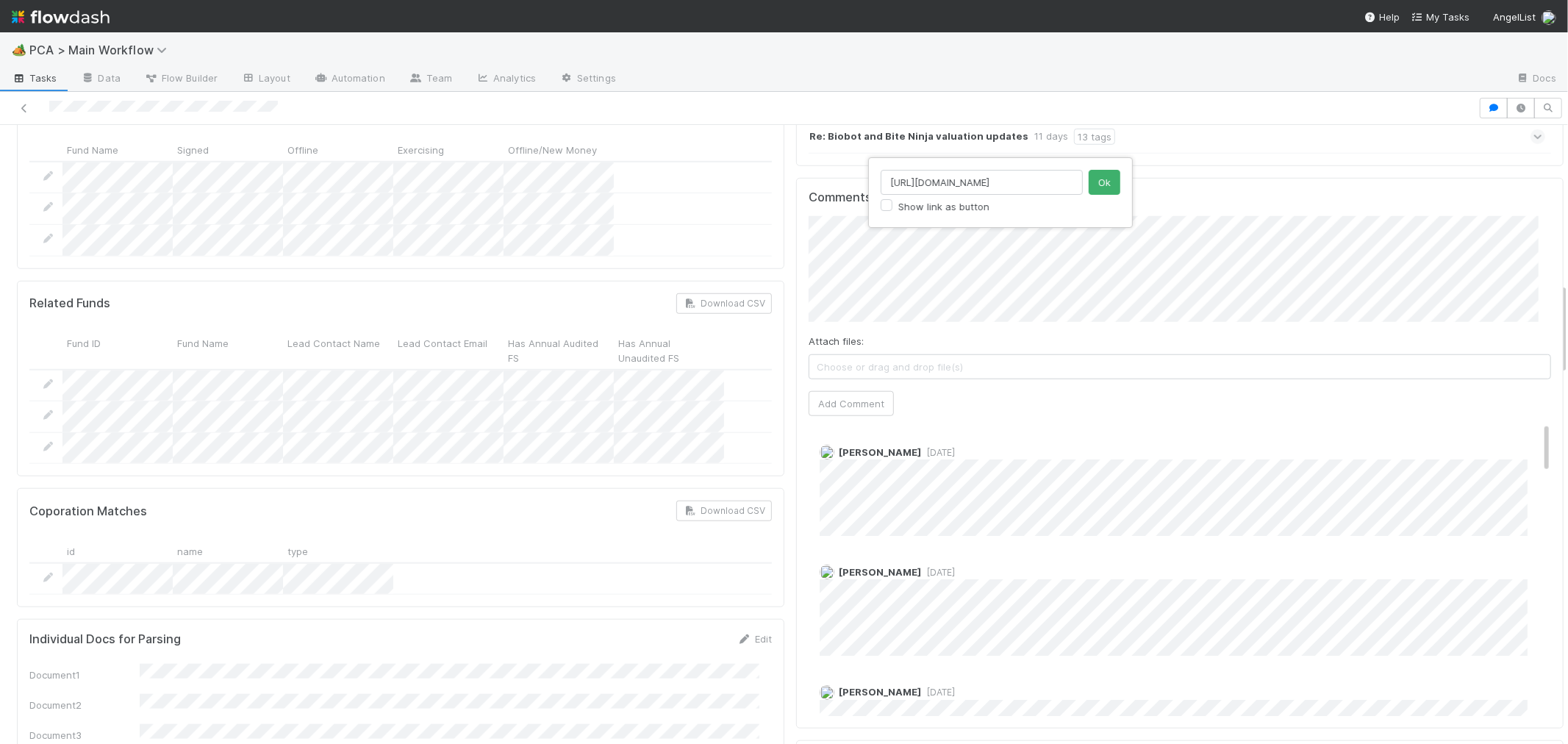
click at [1214, 170] on div "https://flowdash.internal.angellist.com/workflows/BmIppY/tasks/p7sOl6e Show lin…" at bounding box center [784, 372] width 1568 height 744
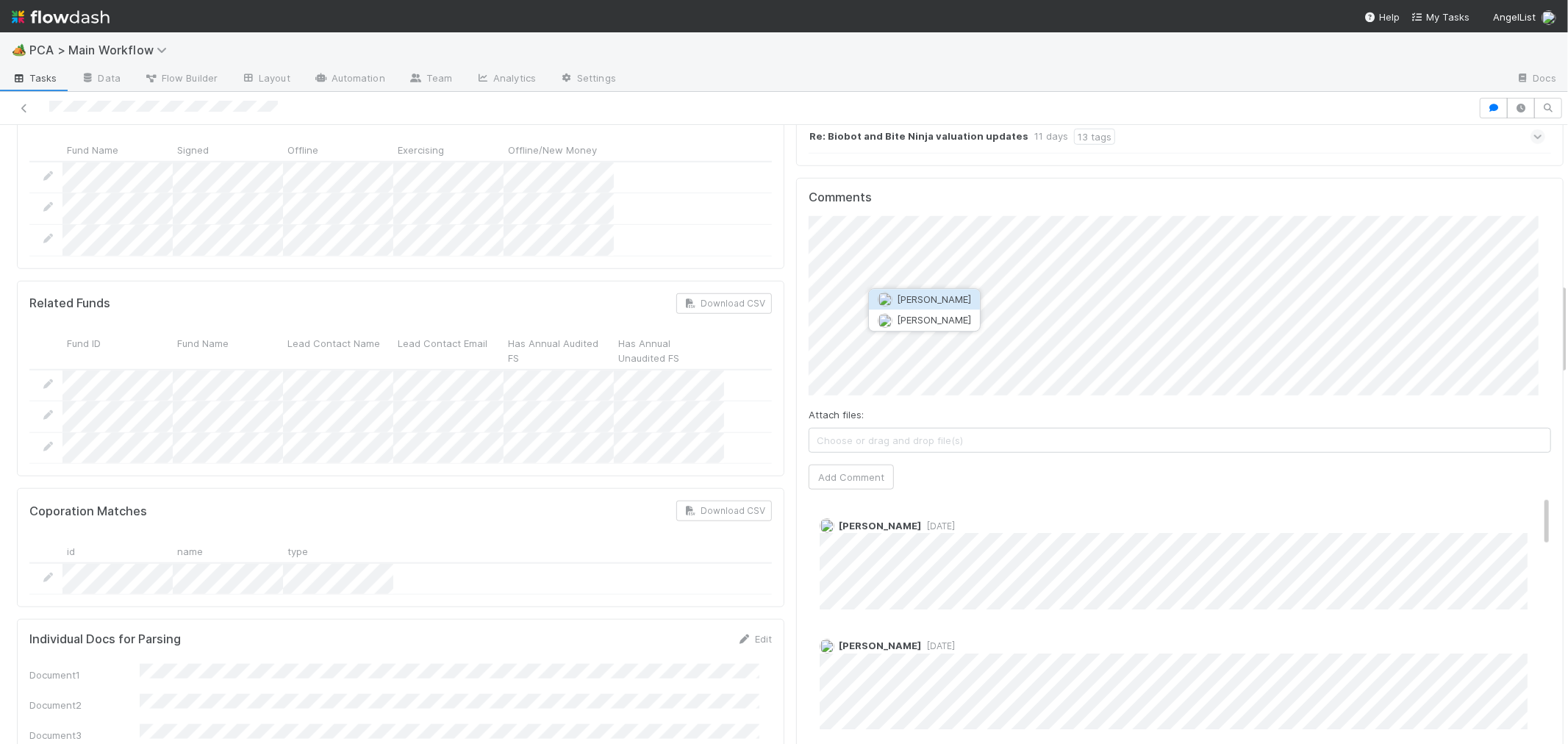
click at [929, 303] on span "Jacob Luna" at bounding box center [933, 300] width 74 height 12
click at [824, 465] on button "Add Comment" at bounding box center [851, 477] width 85 height 25
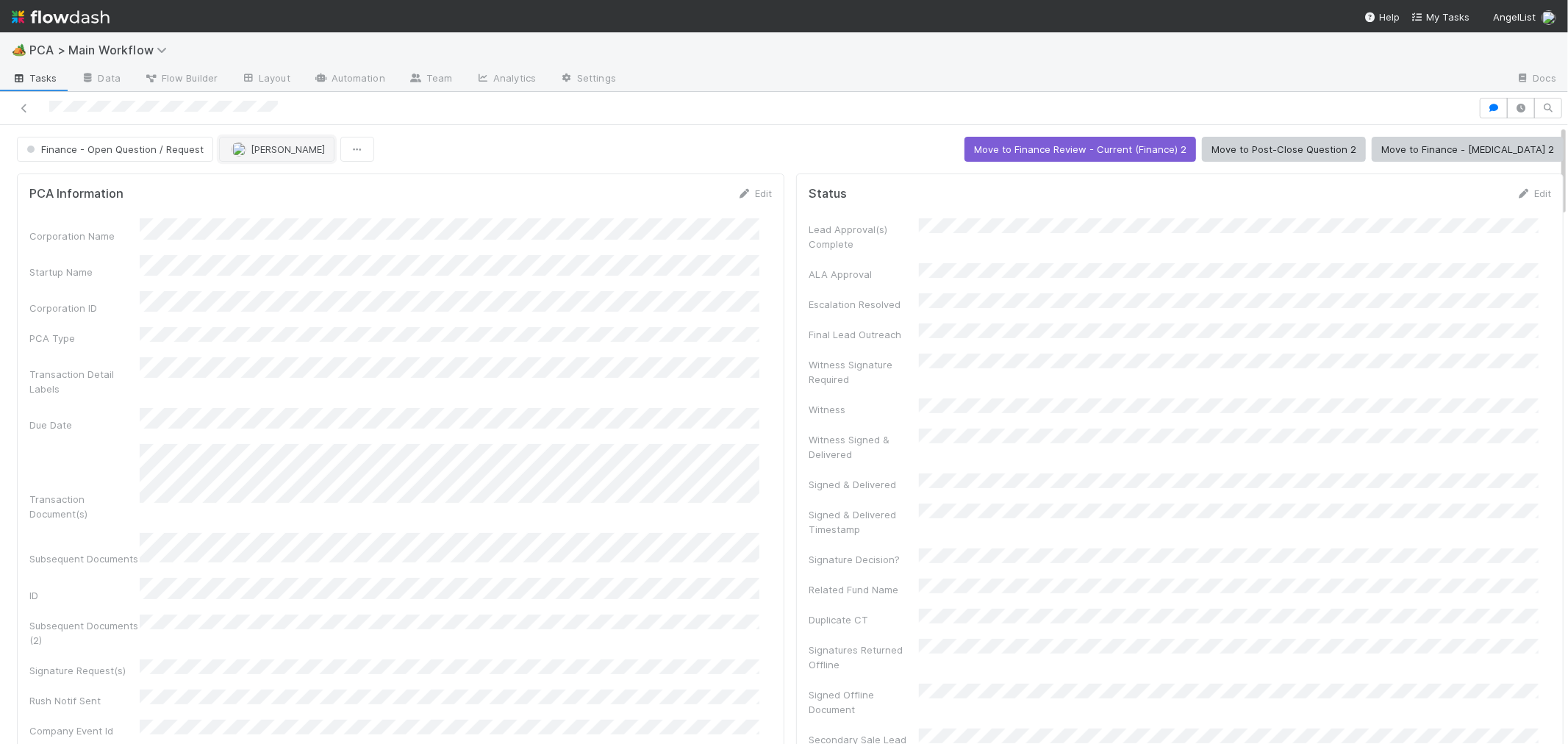
click at [238, 152] on img "button" at bounding box center [239, 149] width 15 height 15
click at [266, 239] on span "Don Walker" at bounding box center [274, 241] width 74 height 12
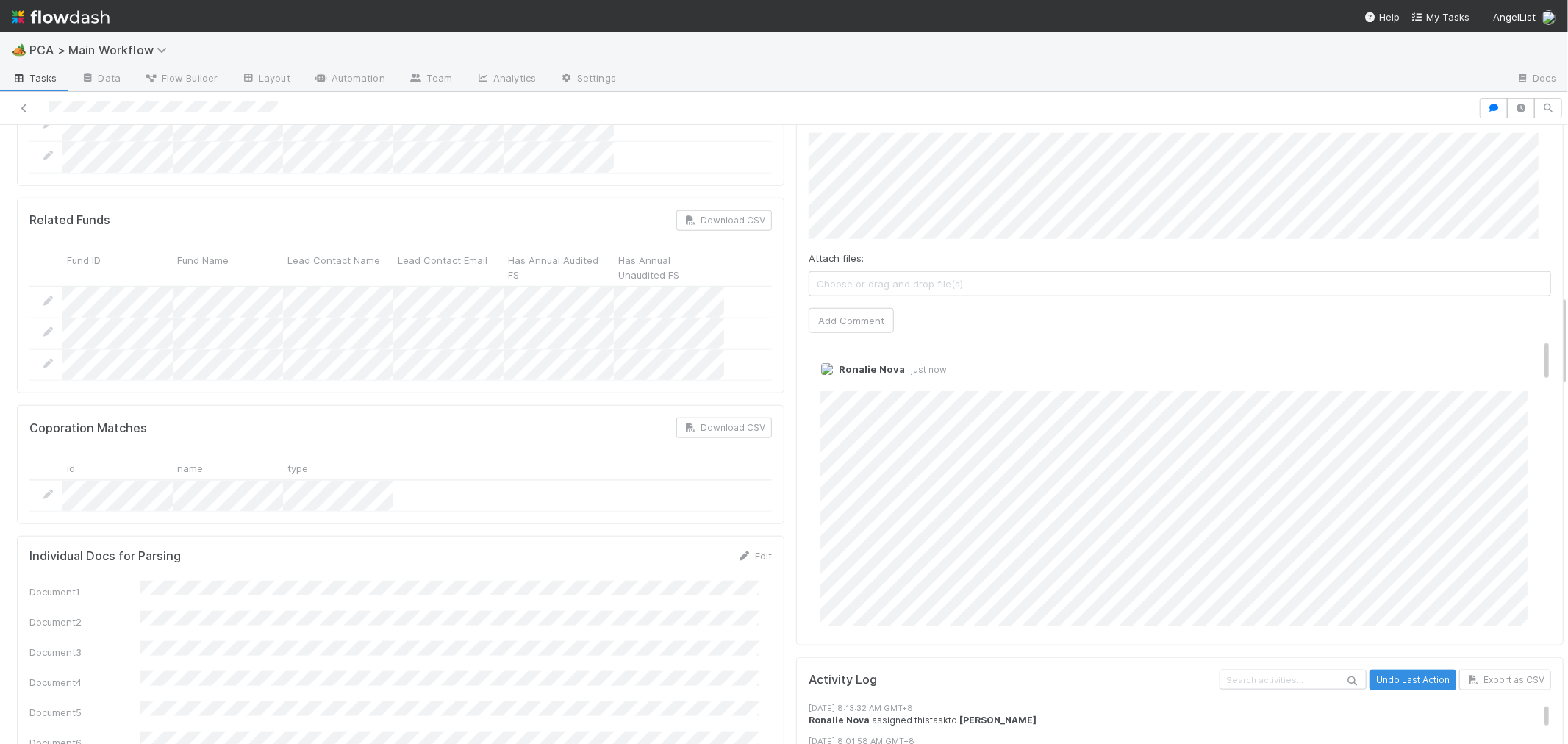
scroll to position [1144, 0]
click at [832, 379] on link "Edit" at bounding box center [840, 385] width 17 height 12
click at [834, 379] on link "Edit" at bounding box center [840, 385] width 17 height 12
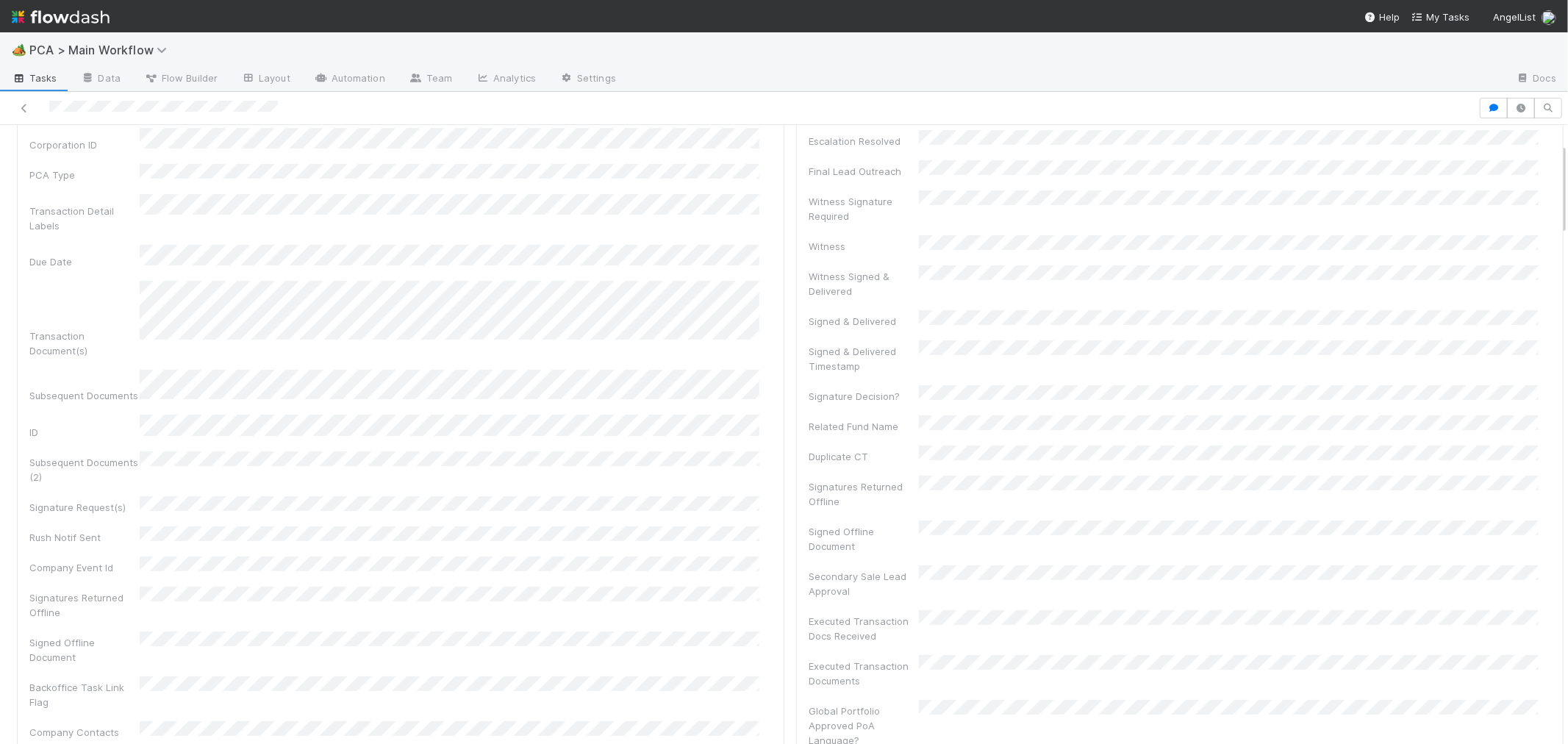
scroll to position [0, 0]
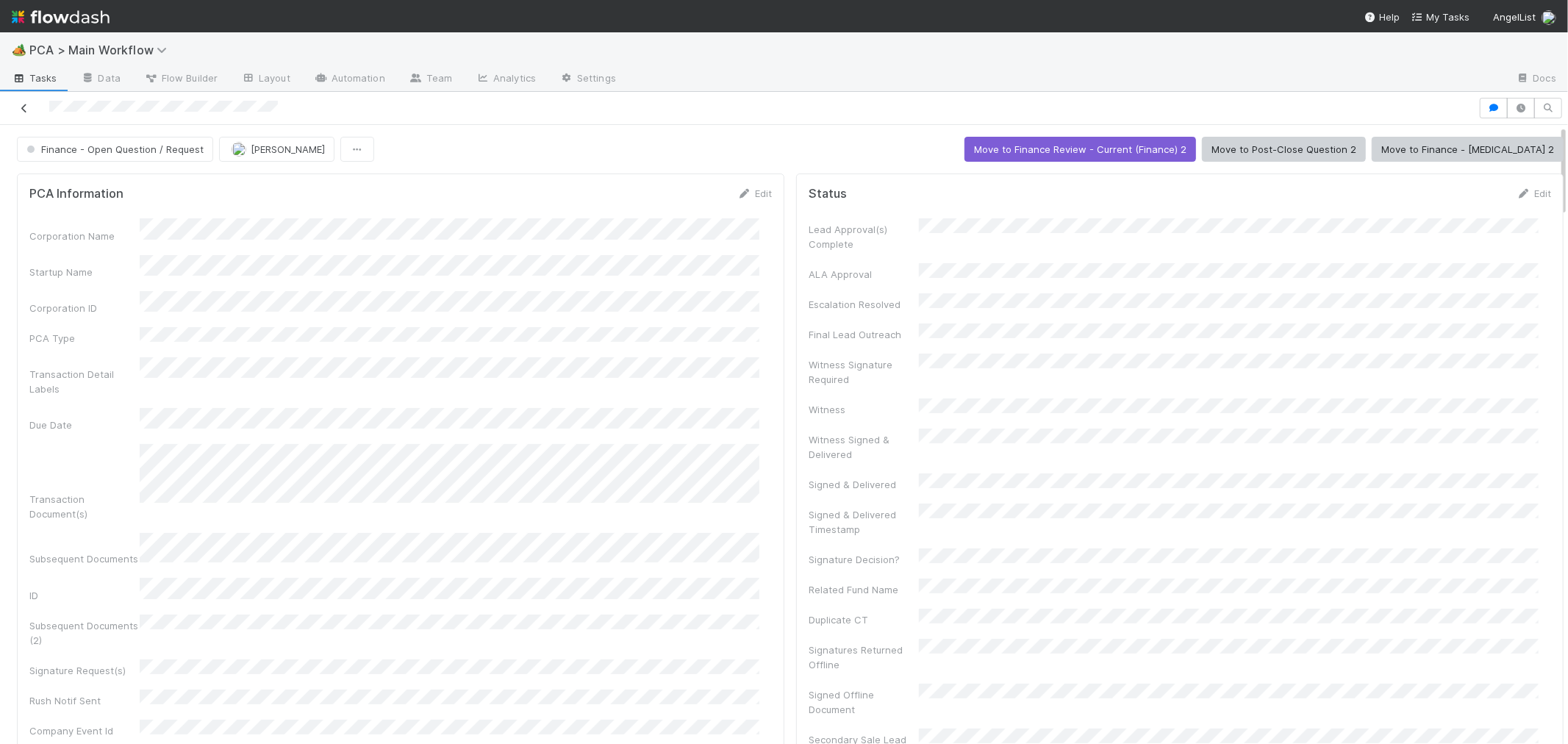
click at [21, 109] on icon at bounding box center [25, 108] width 15 height 10
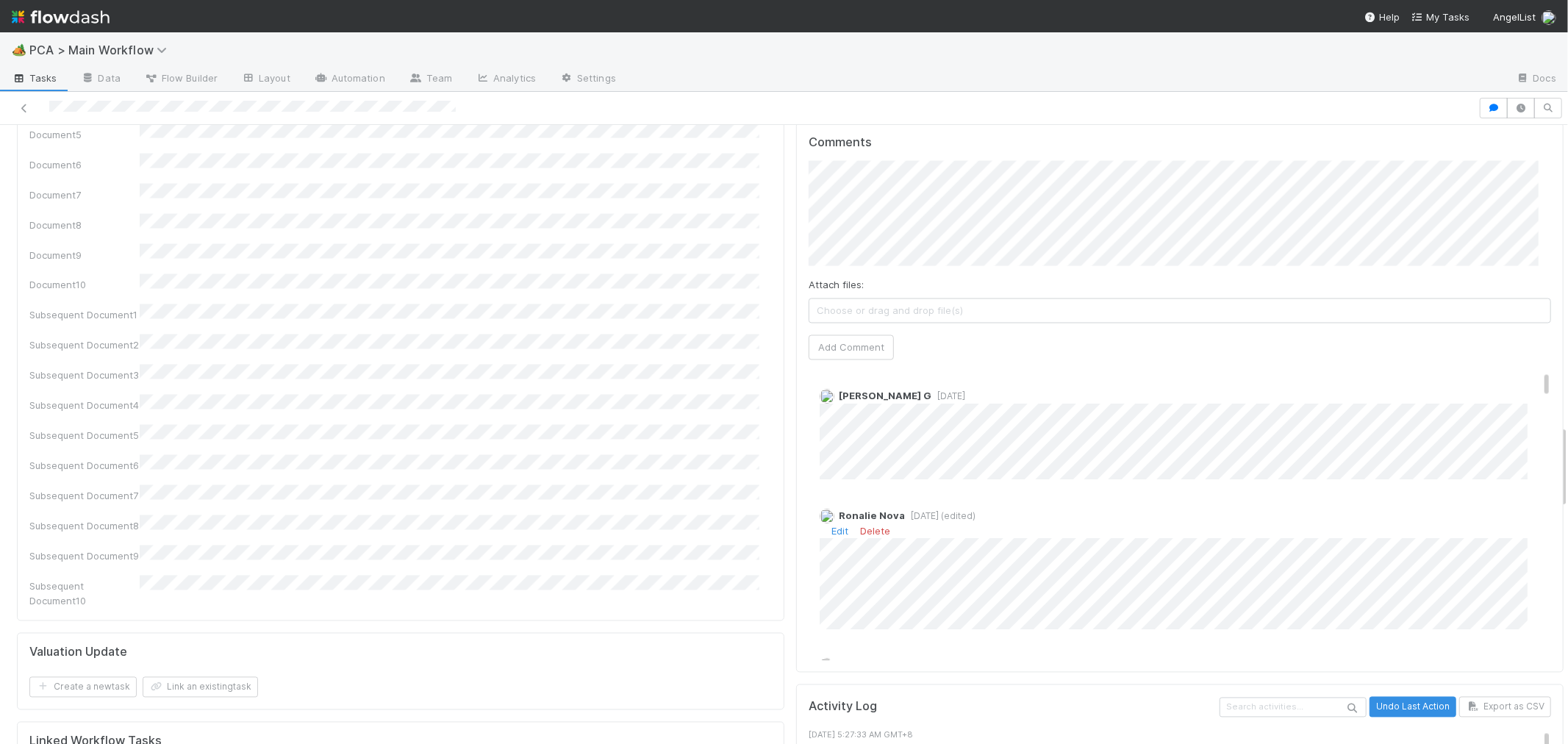
scroll to position [245, 0]
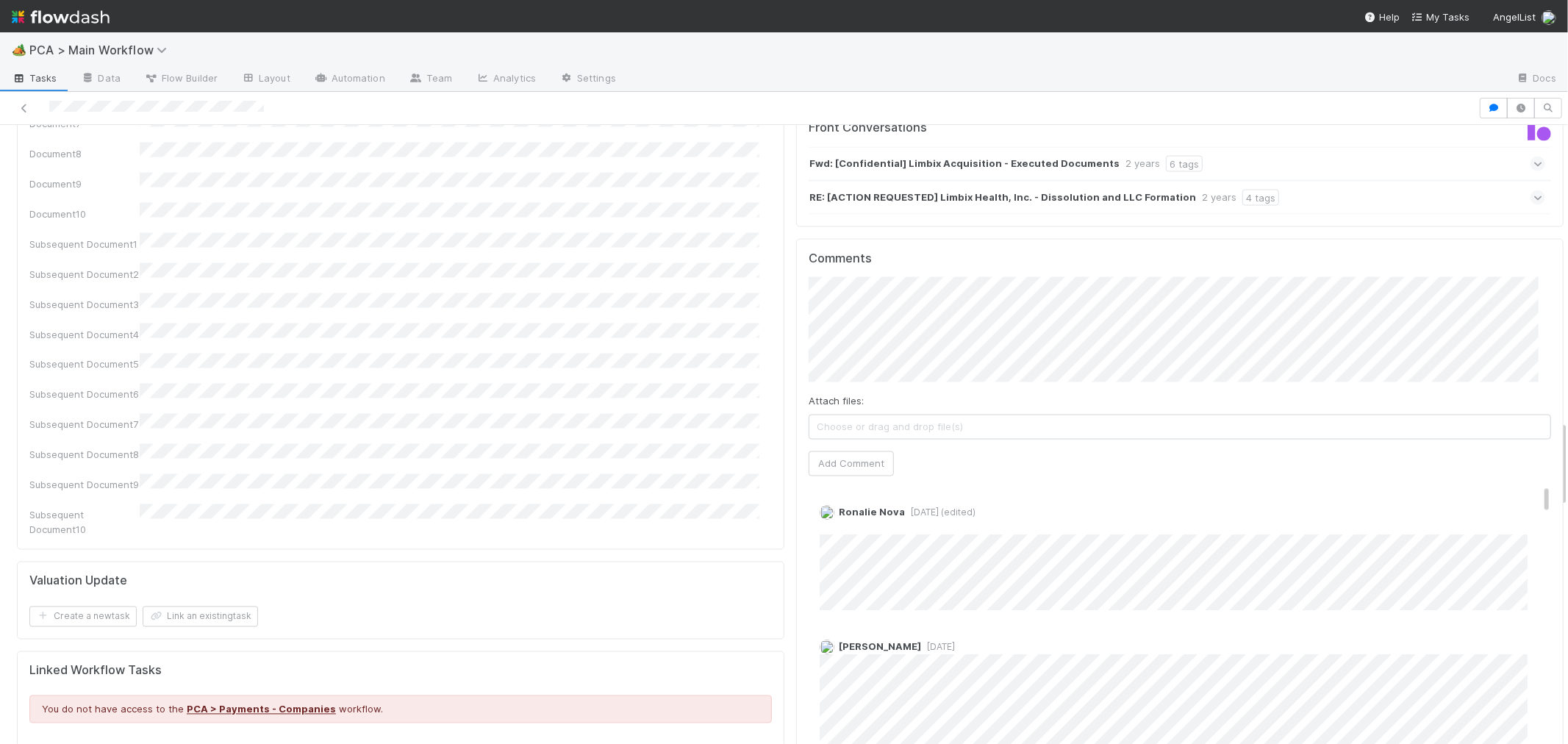
scroll to position [81, 0]
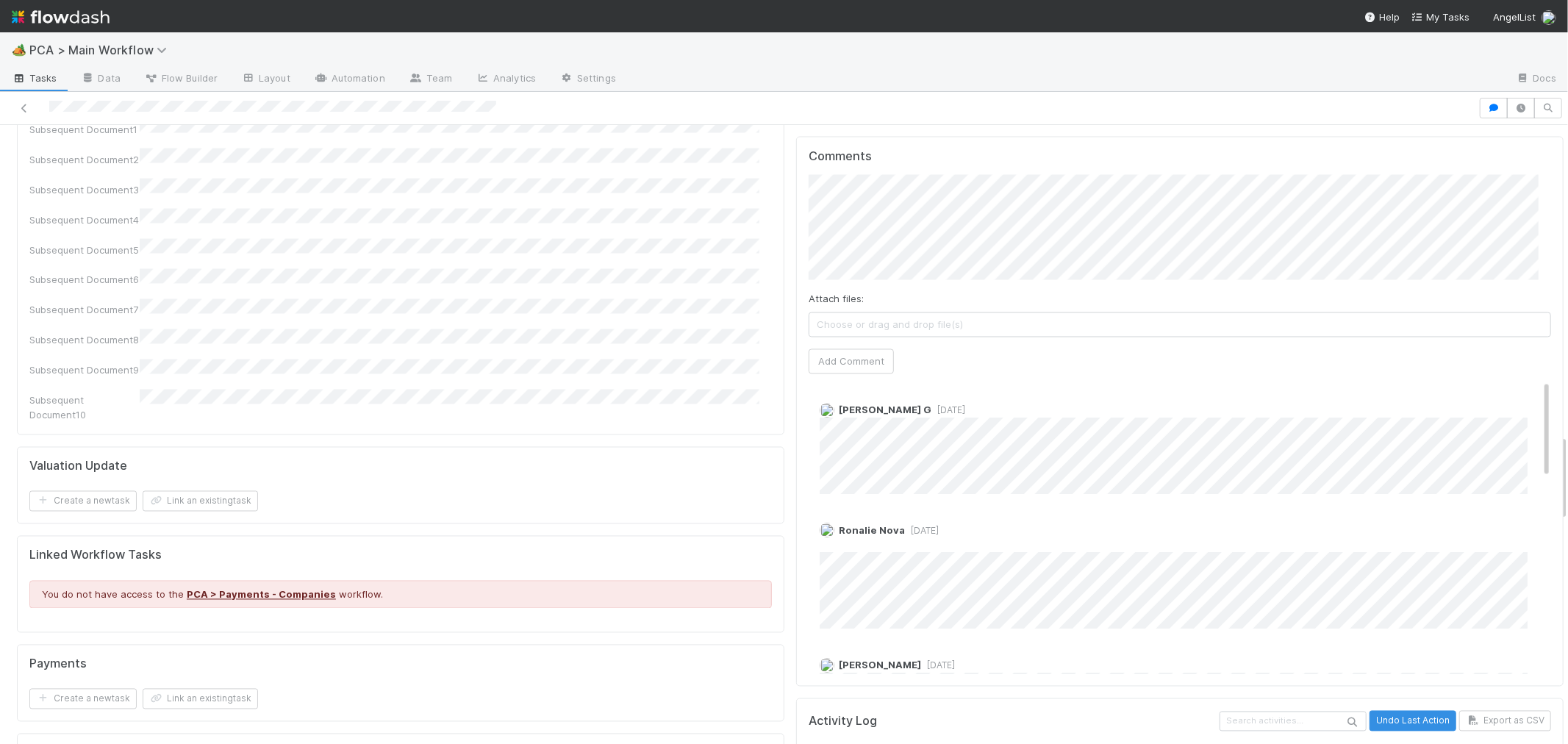
scroll to position [2207, 0]
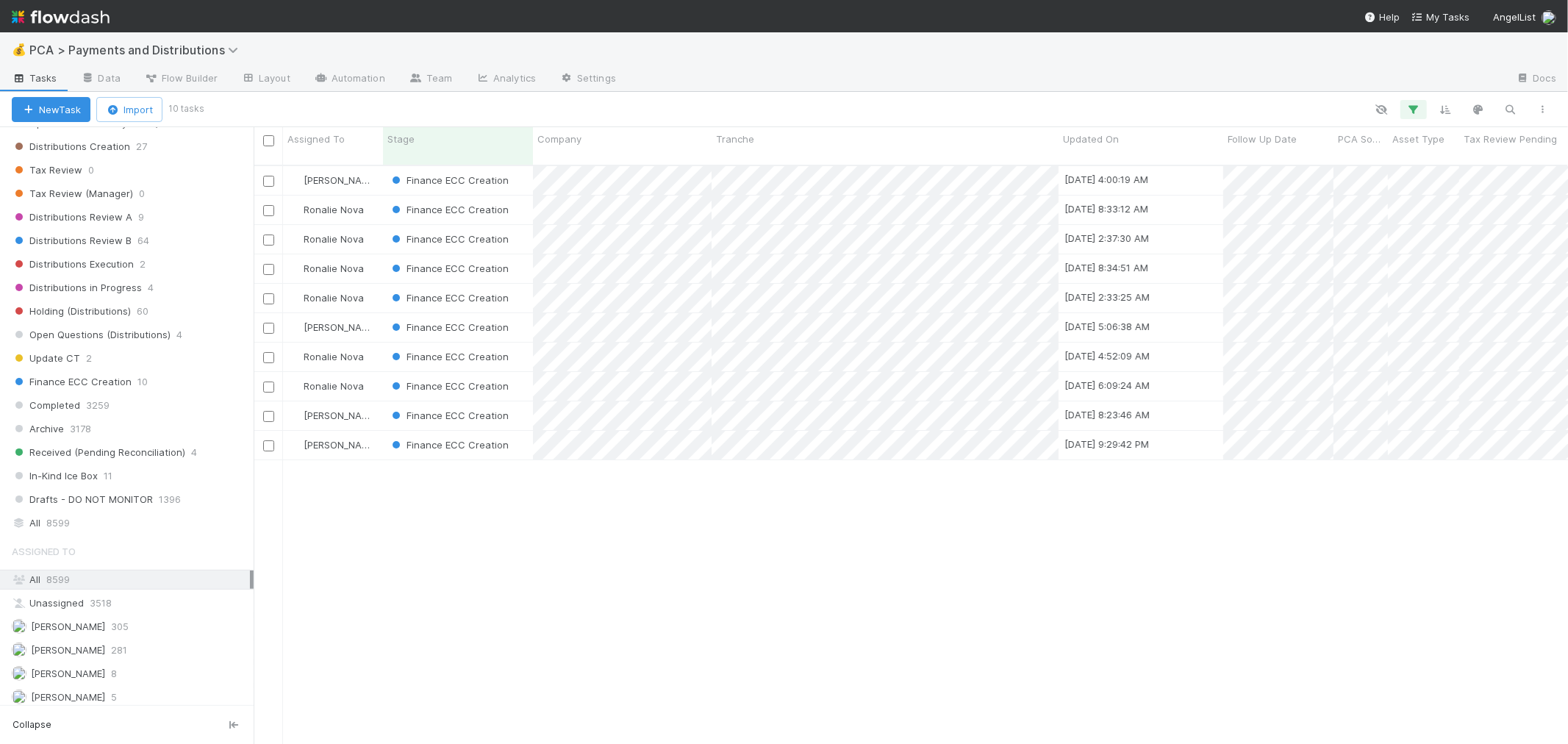
scroll to position [855, 0]
click at [152, 417] on div "Completed 3259" at bounding box center [133, 411] width 242 height 19
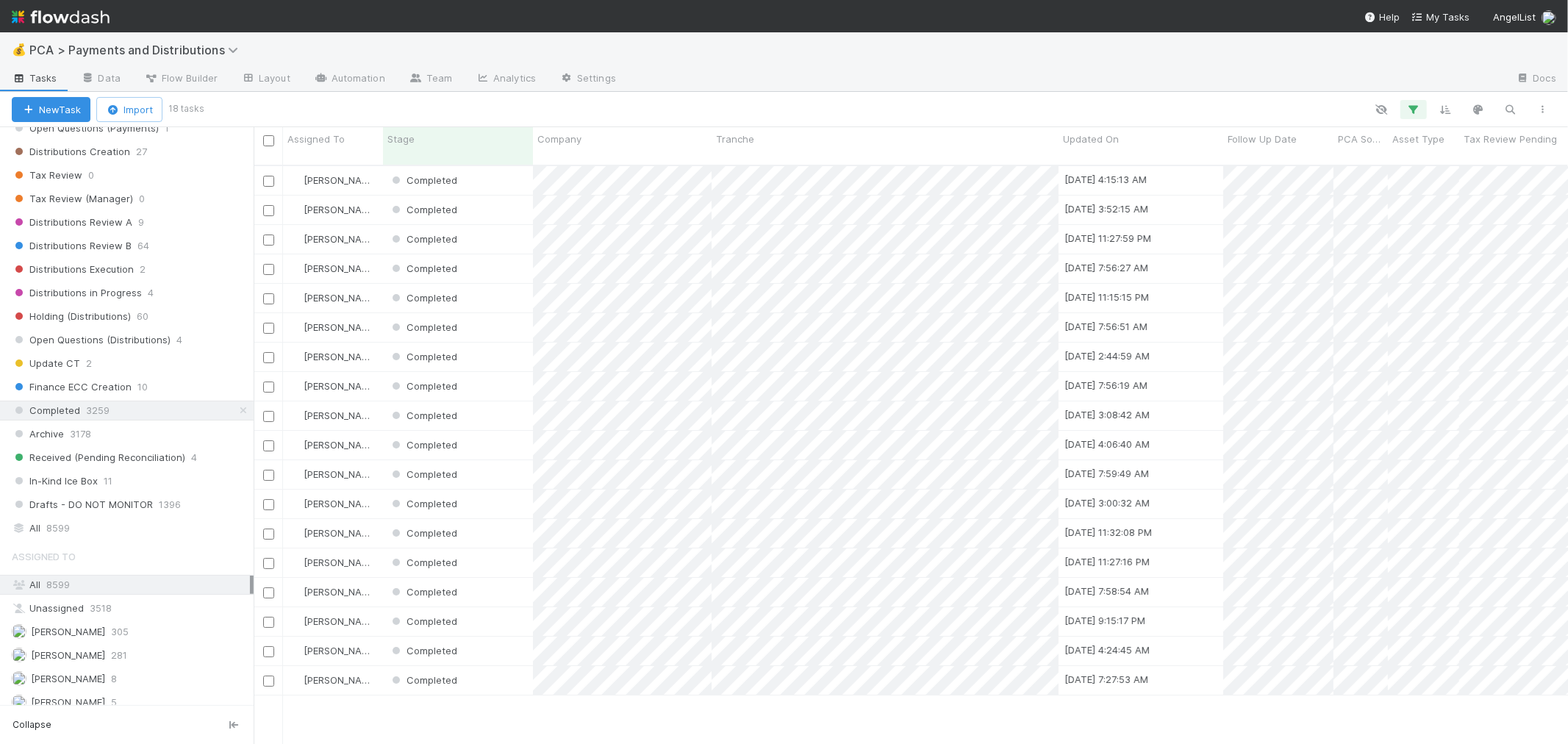
scroll to position [13, 12]
click at [572, 730] on div "David Bodell Completed 8/15/25, 4:15:13 AM 8/14/25, 7:18:22 AM 1 0 0 David Bode…" at bounding box center [911, 462] width 1314 height 591
click at [493, 703] on div "David Bodell Completed 8/15/25, 4:15:13 AM 8/14/25, 7:18:22 AM 1 0 0 David Bode…" at bounding box center [911, 462] width 1314 height 591
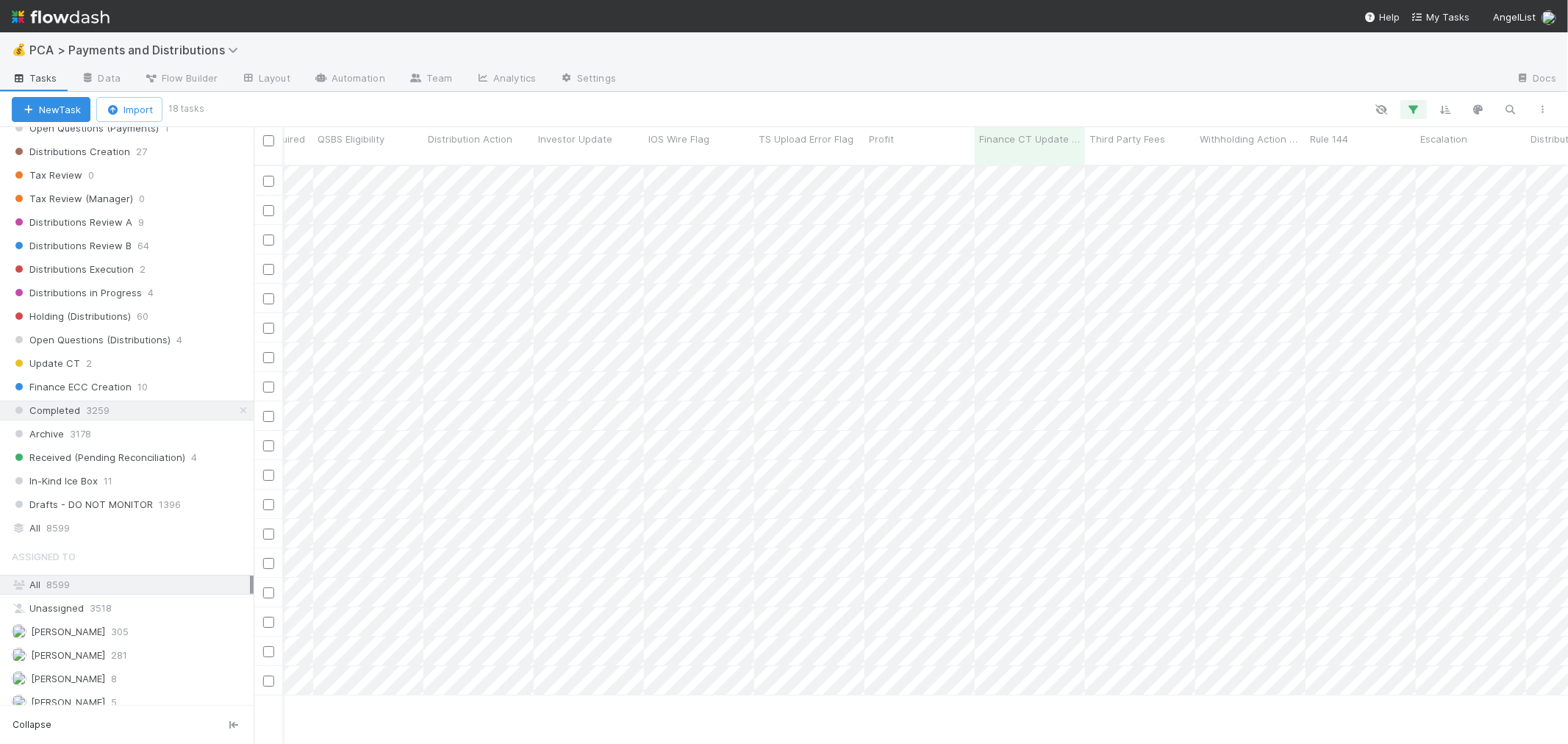
scroll to position [0, 5572]
click at [921, 114] on div at bounding box center [784, 372] width 1568 height 744
click at [921, 99] on div at bounding box center [784, 372] width 1568 height 744
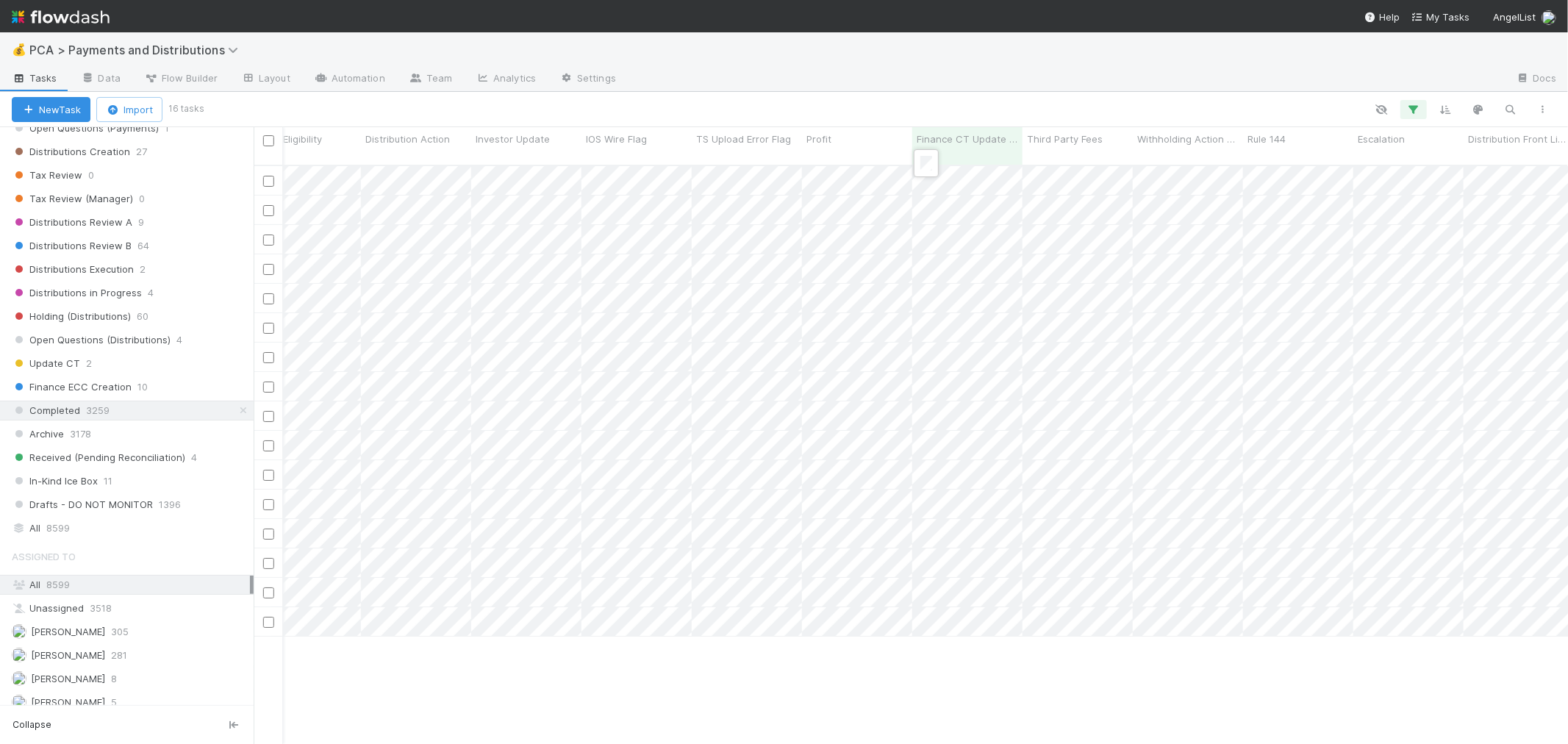
click at [927, 114] on div at bounding box center [784, 372] width 1568 height 744
click at [919, 120] on div at bounding box center [784, 372] width 1568 height 744
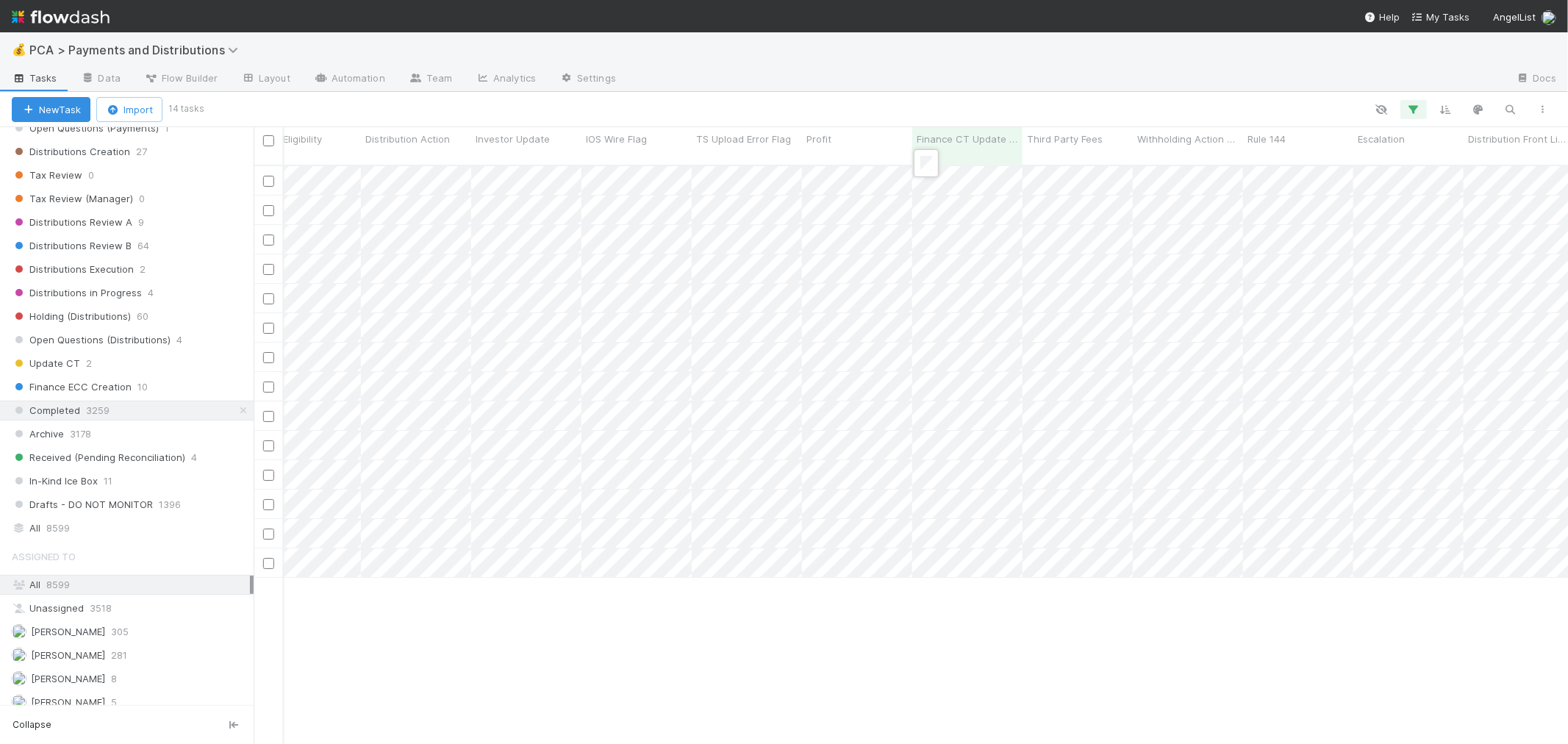
click at [927, 116] on div at bounding box center [784, 372] width 1568 height 744
click at [928, 123] on div at bounding box center [784, 372] width 1568 height 744
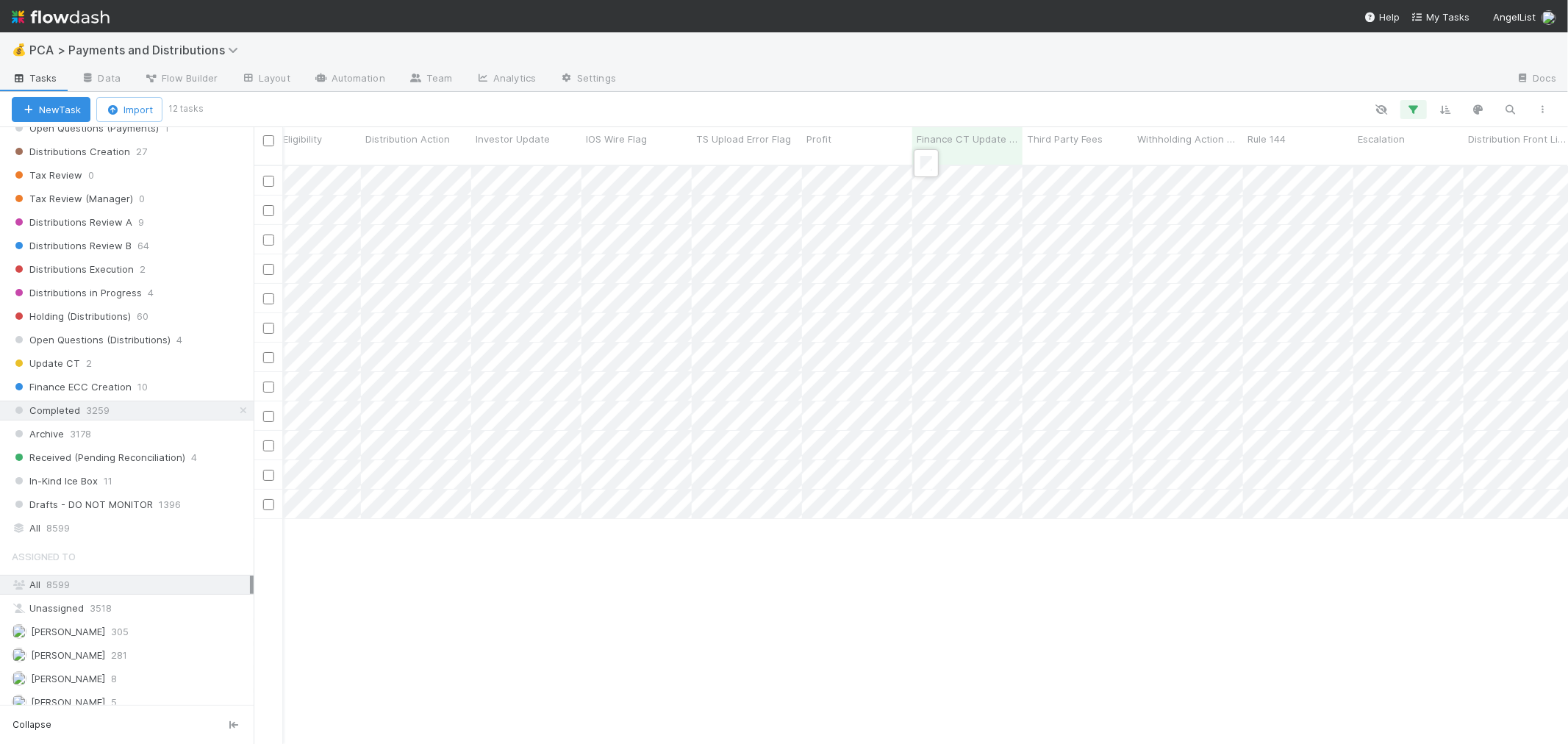
click at [922, 118] on div at bounding box center [784, 372] width 1568 height 744
click at [921, 114] on div at bounding box center [784, 372] width 1568 height 744
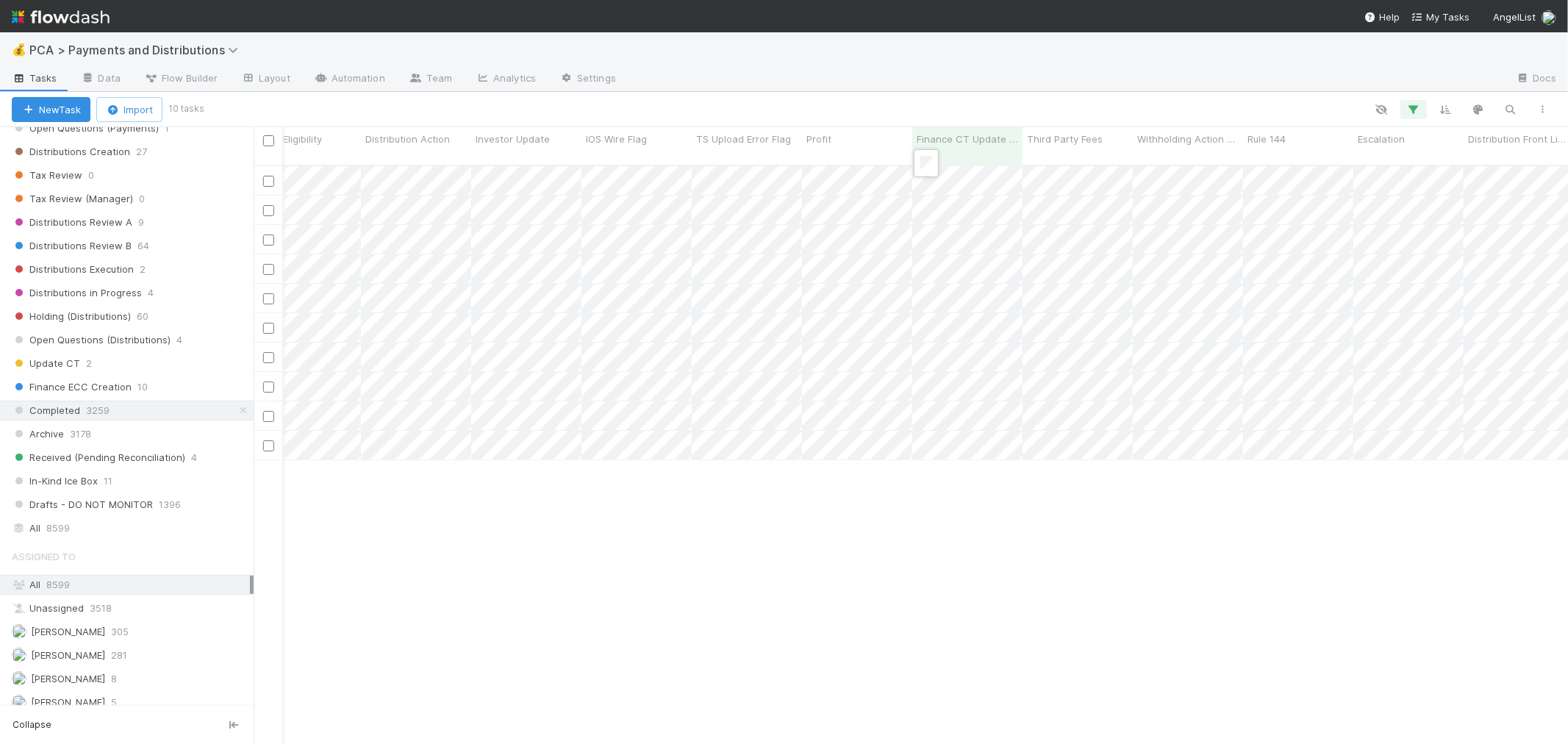
click at [917, 116] on div at bounding box center [784, 372] width 1568 height 744
click at [936, 114] on div at bounding box center [784, 372] width 1568 height 744
click at [929, 121] on div at bounding box center [784, 372] width 1568 height 744
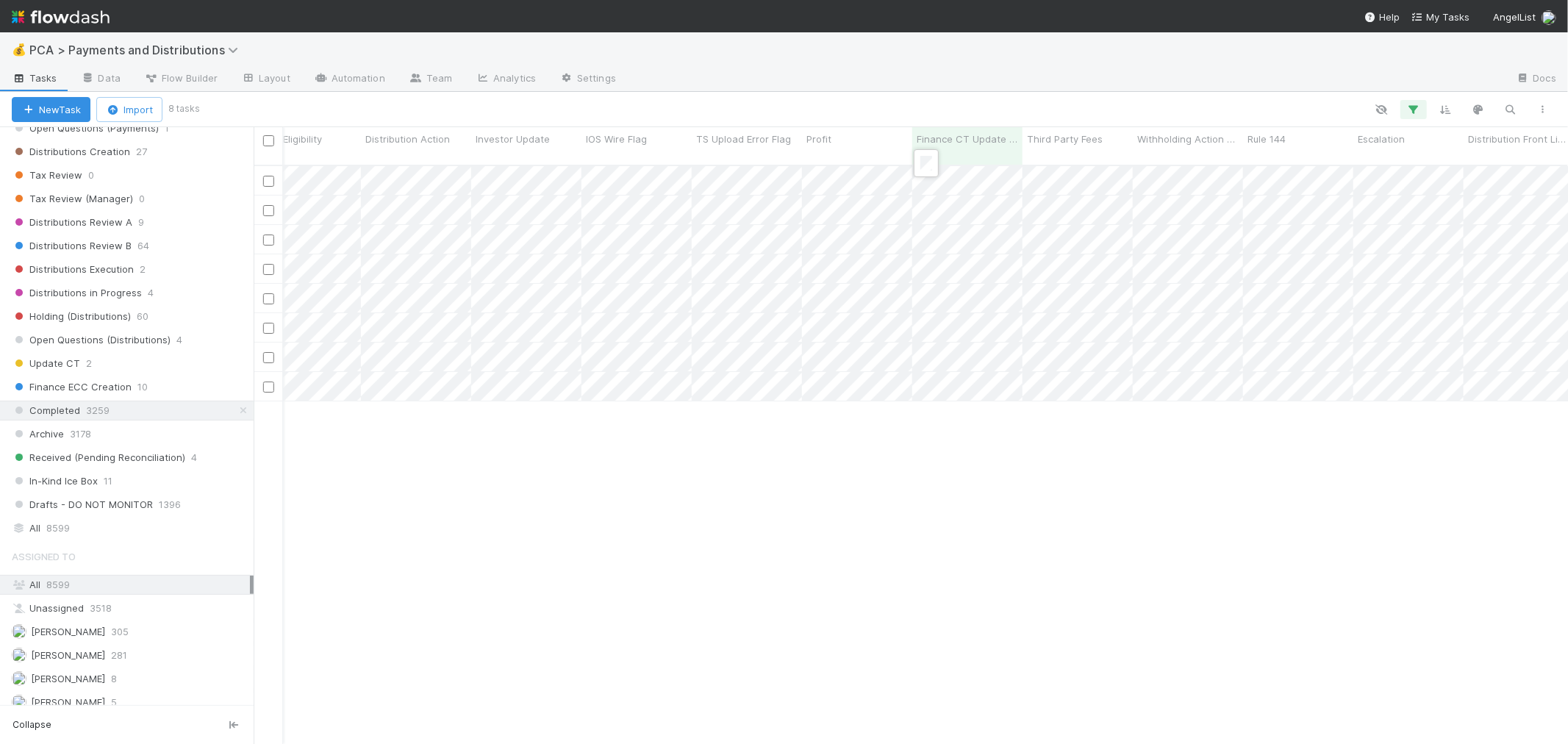
click at [925, 119] on div at bounding box center [784, 372] width 1568 height 744
click at [920, 122] on div at bounding box center [784, 372] width 1568 height 744
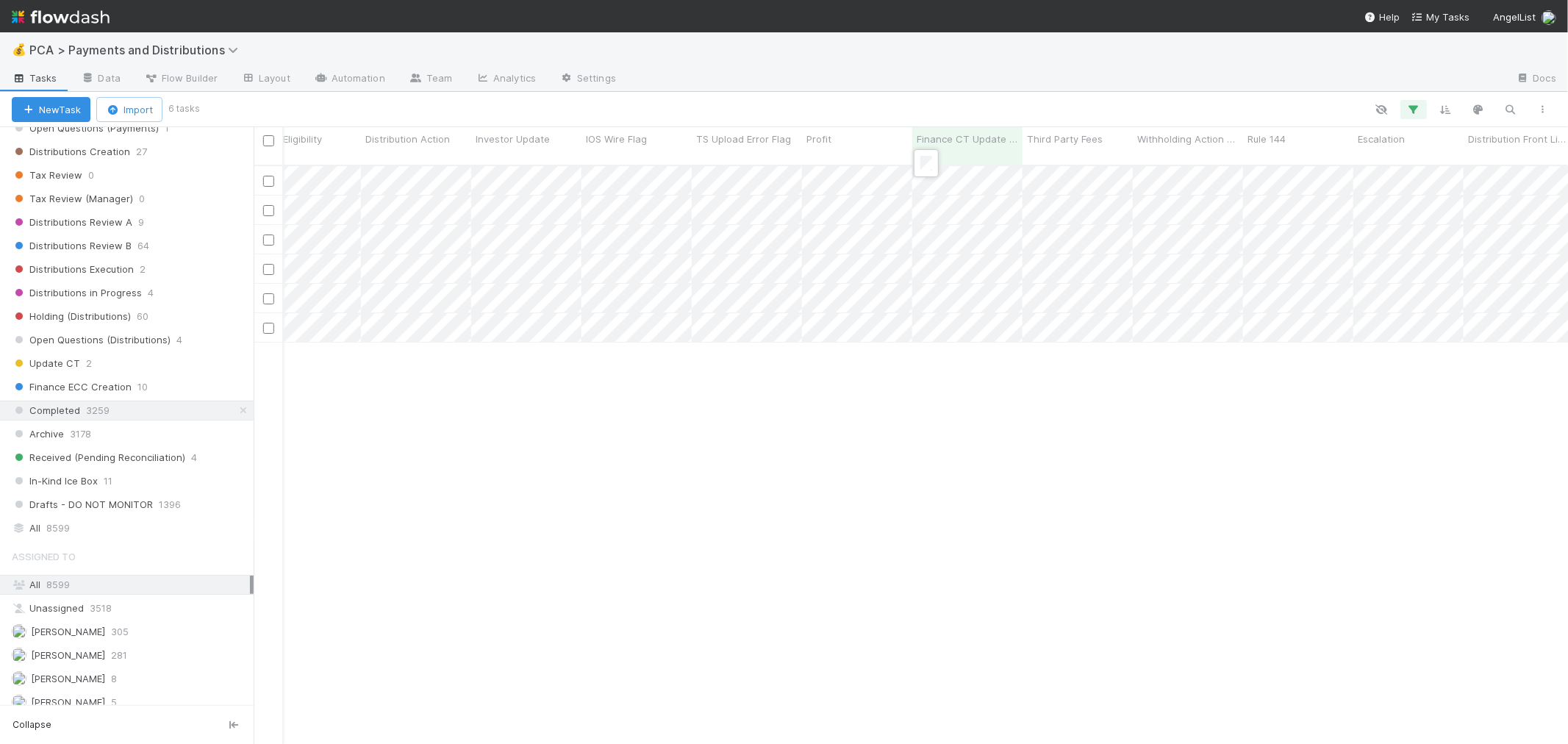
click at [923, 112] on div at bounding box center [784, 372] width 1568 height 744
click at [924, 123] on div at bounding box center [784, 372] width 1568 height 744
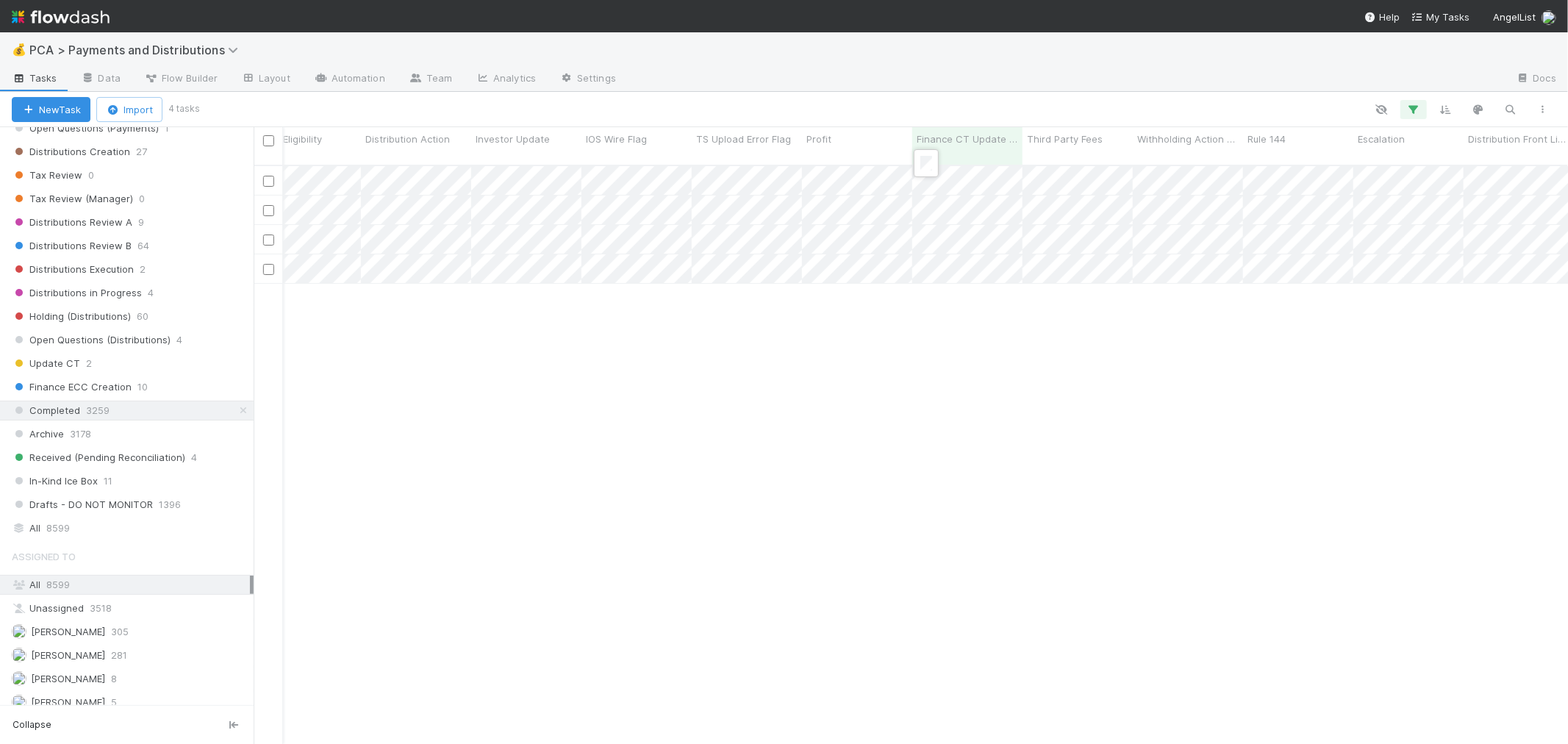
click at [920, 122] on div at bounding box center [784, 372] width 1568 height 744
click at [924, 111] on div at bounding box center [784, 372] width 1568 height 744
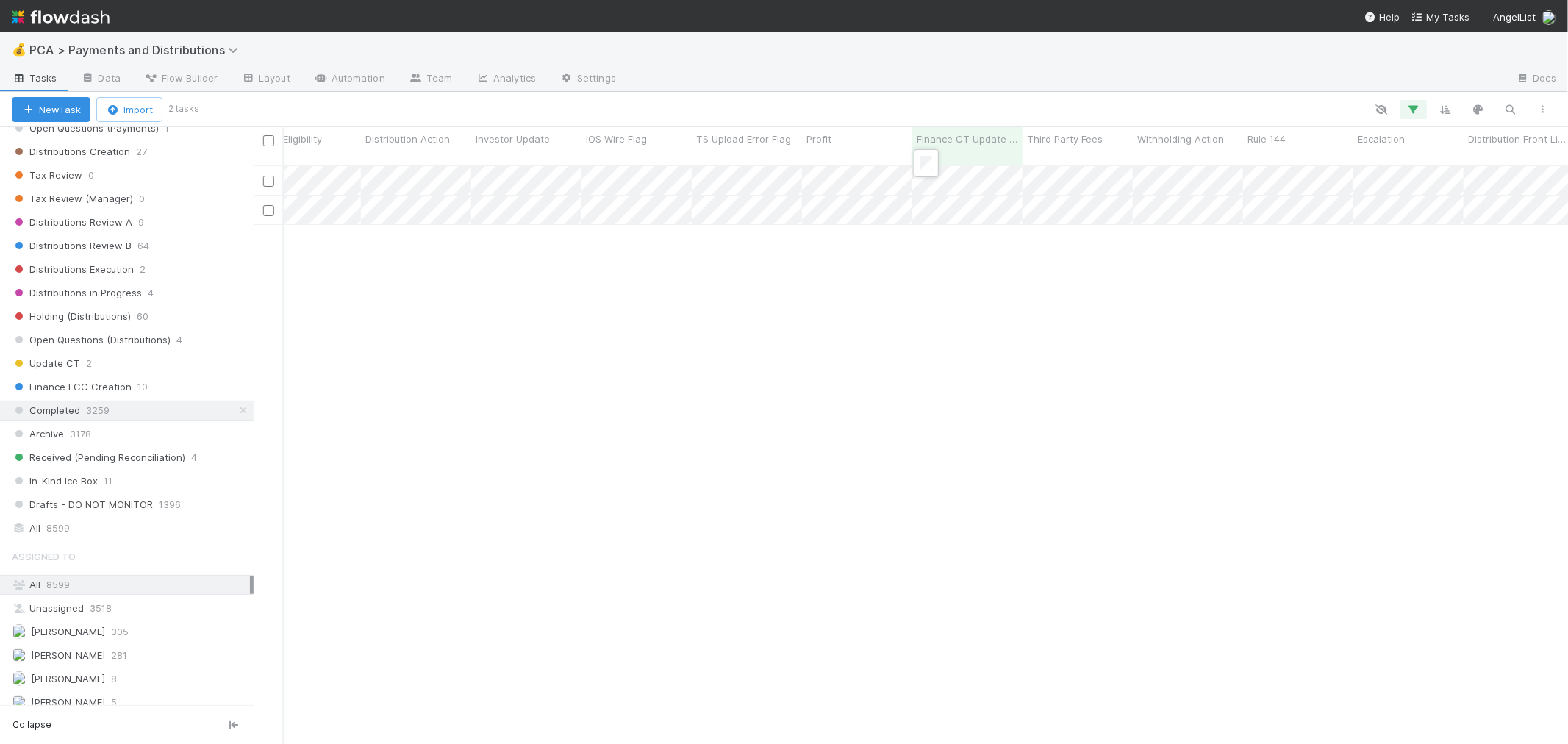
click at [928, 125] on div at bounding box center [784, 372] width 1568 height 744
click at [919, 121] on div at bounding box center [784, 372] width 1568 height 744
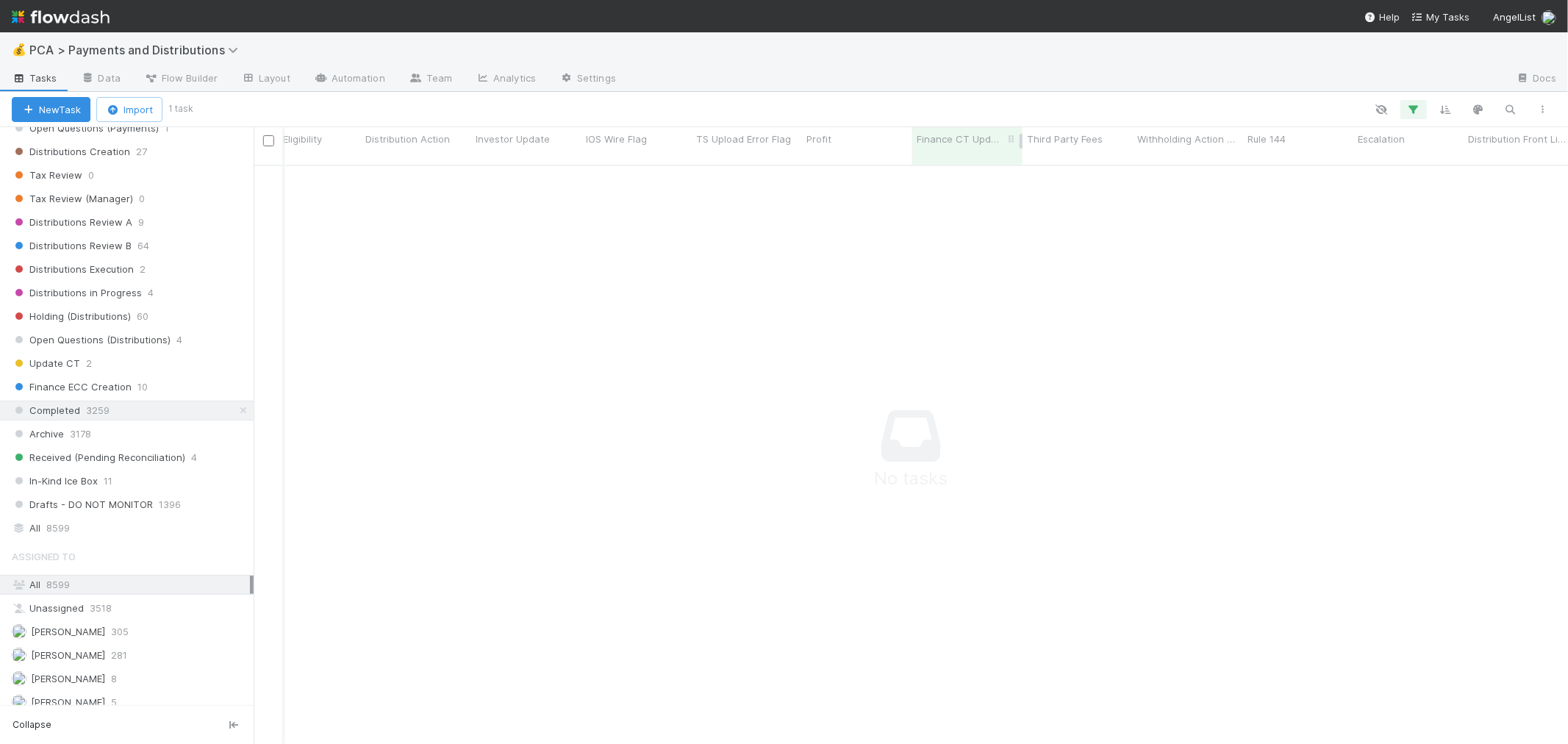
scroll to position [567, 1289]
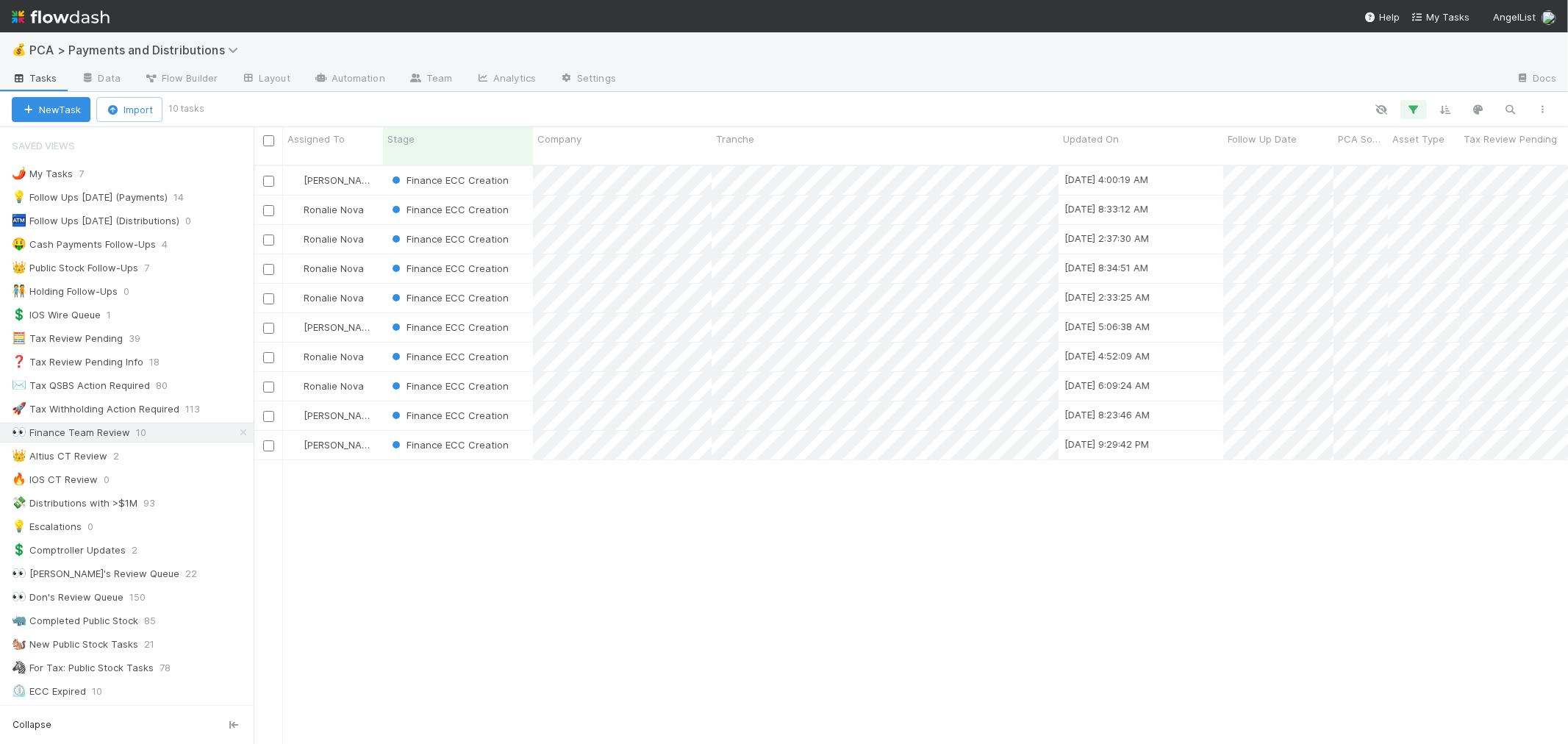
scroll to position [579, 1302]
click at [520, 405] on div "Finance ECC Creation" at bounding box center [458, 416] width 150 height 28
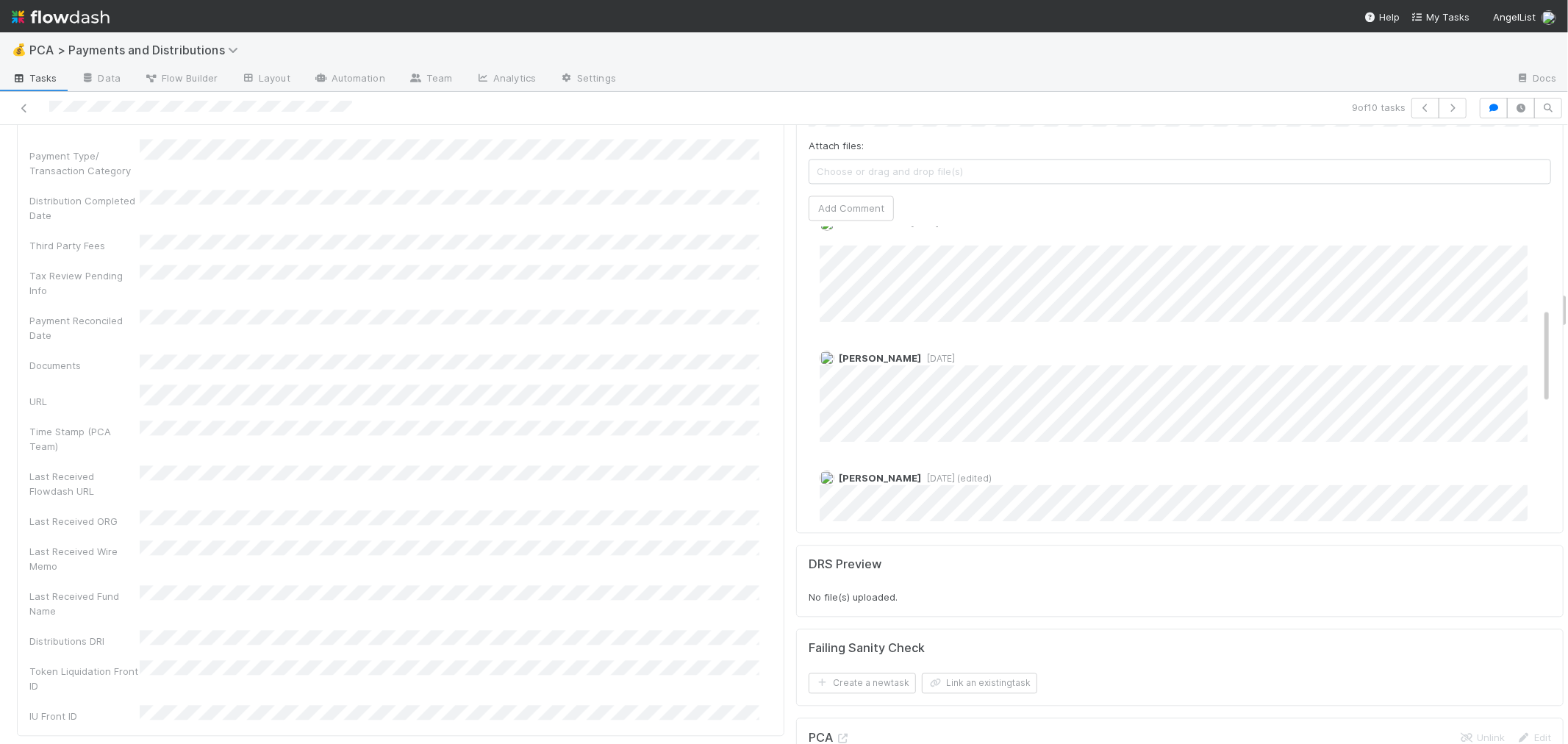
scroll to position [193, 0]
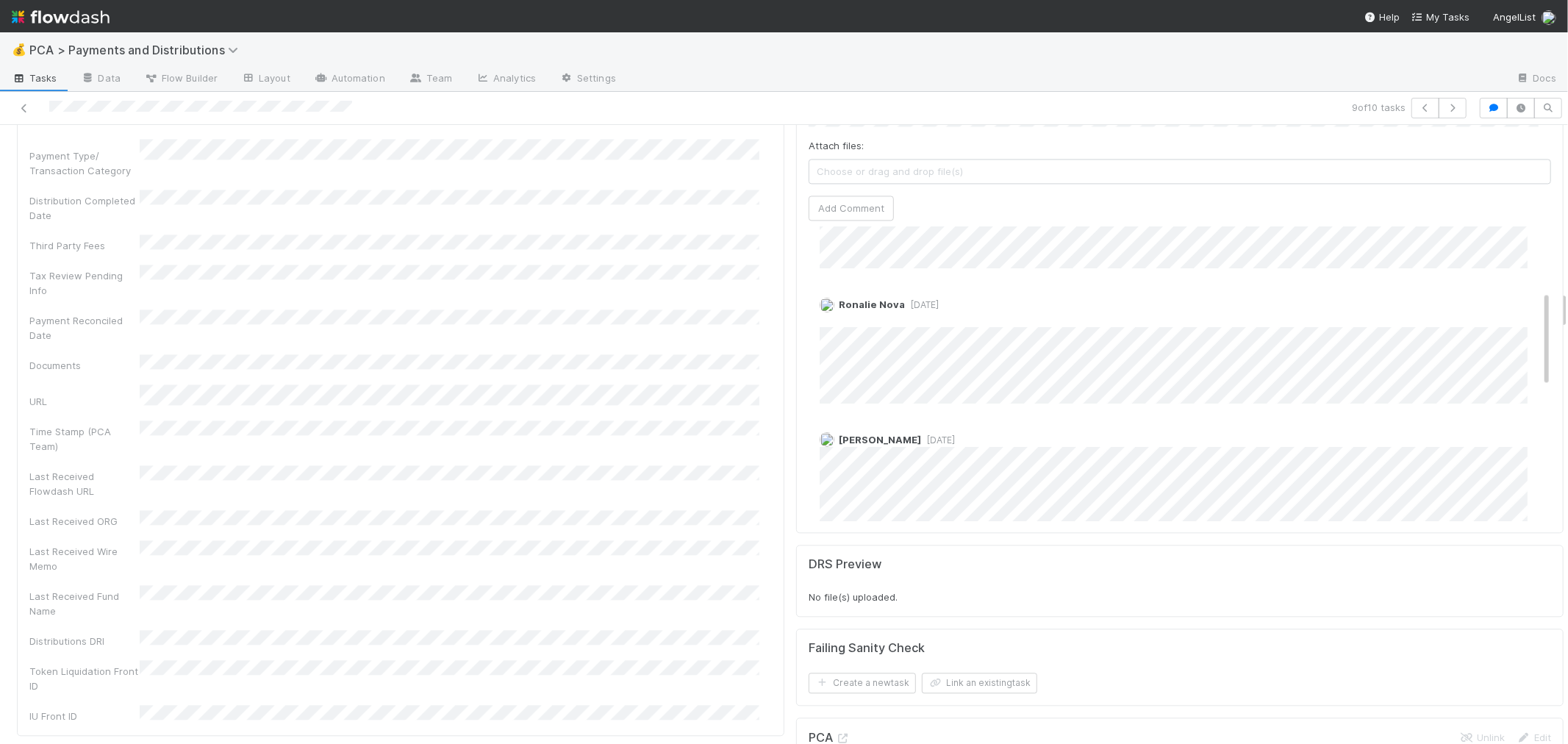
click at [921, 435] on span "[DATE]" at bounding box center [938, 440] width 34 height 11
click at [909, 300] on span "[DATE]" at bounding box center [921, 305] width 34 height 11
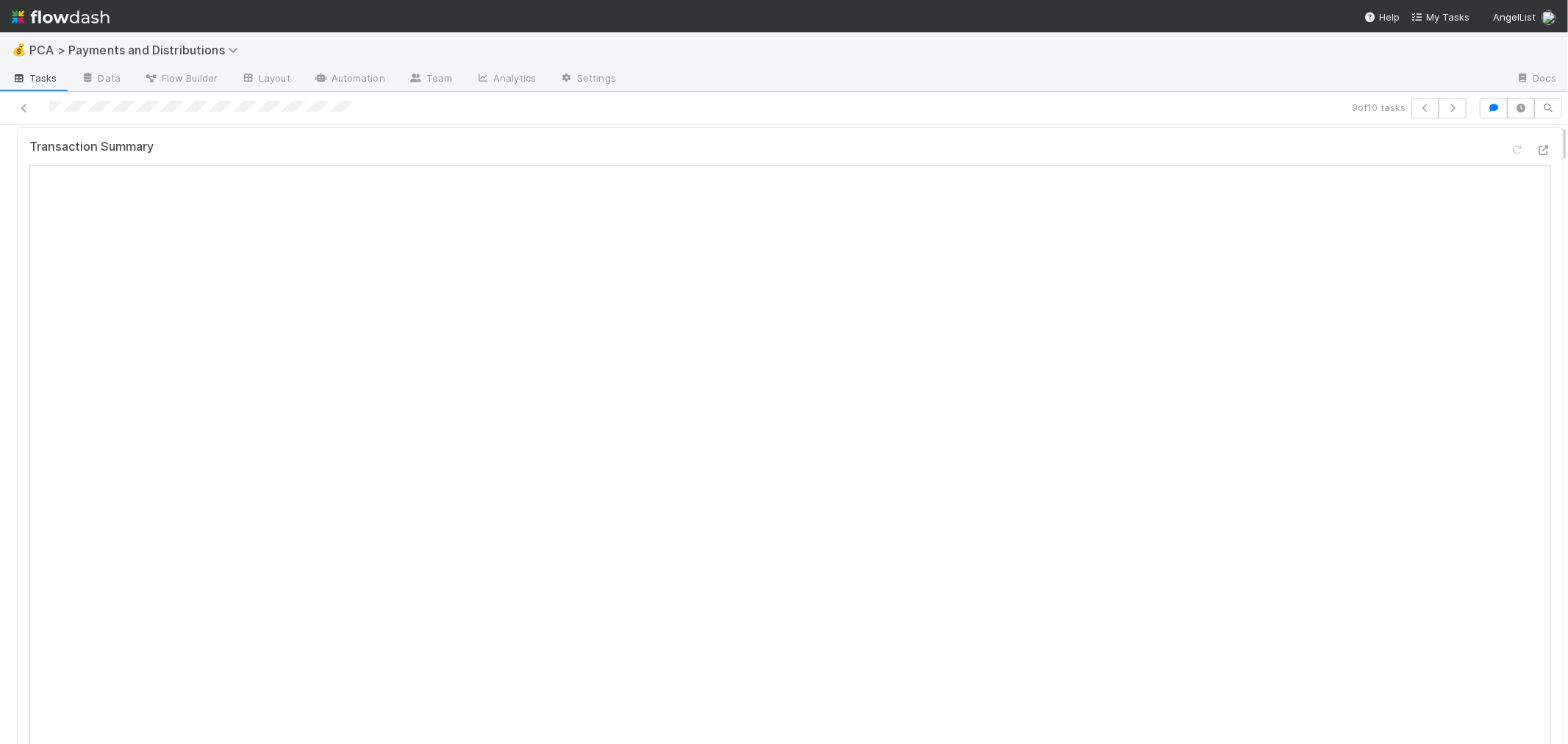
scroll to position [0, 0]
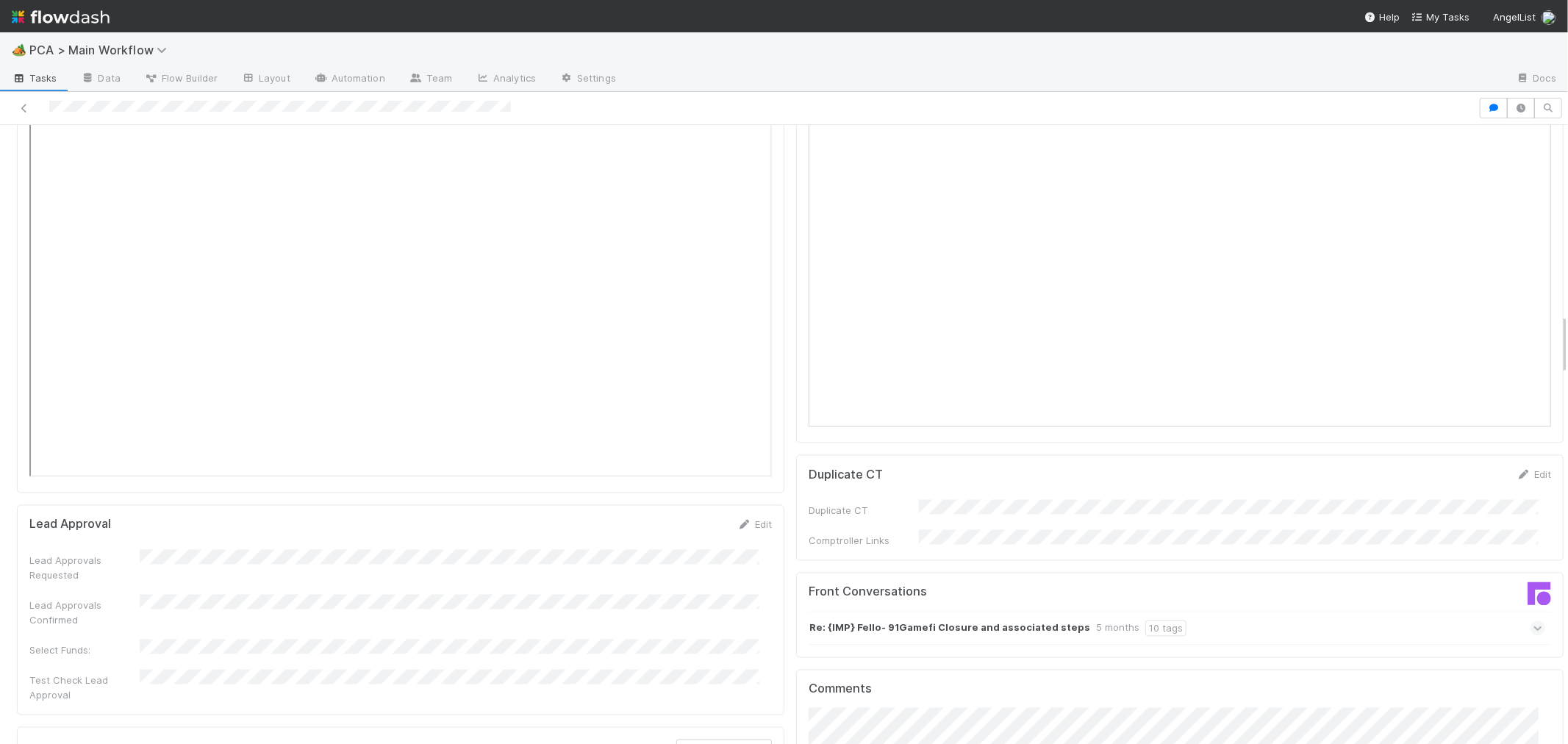
scroll to position [2207, 0]
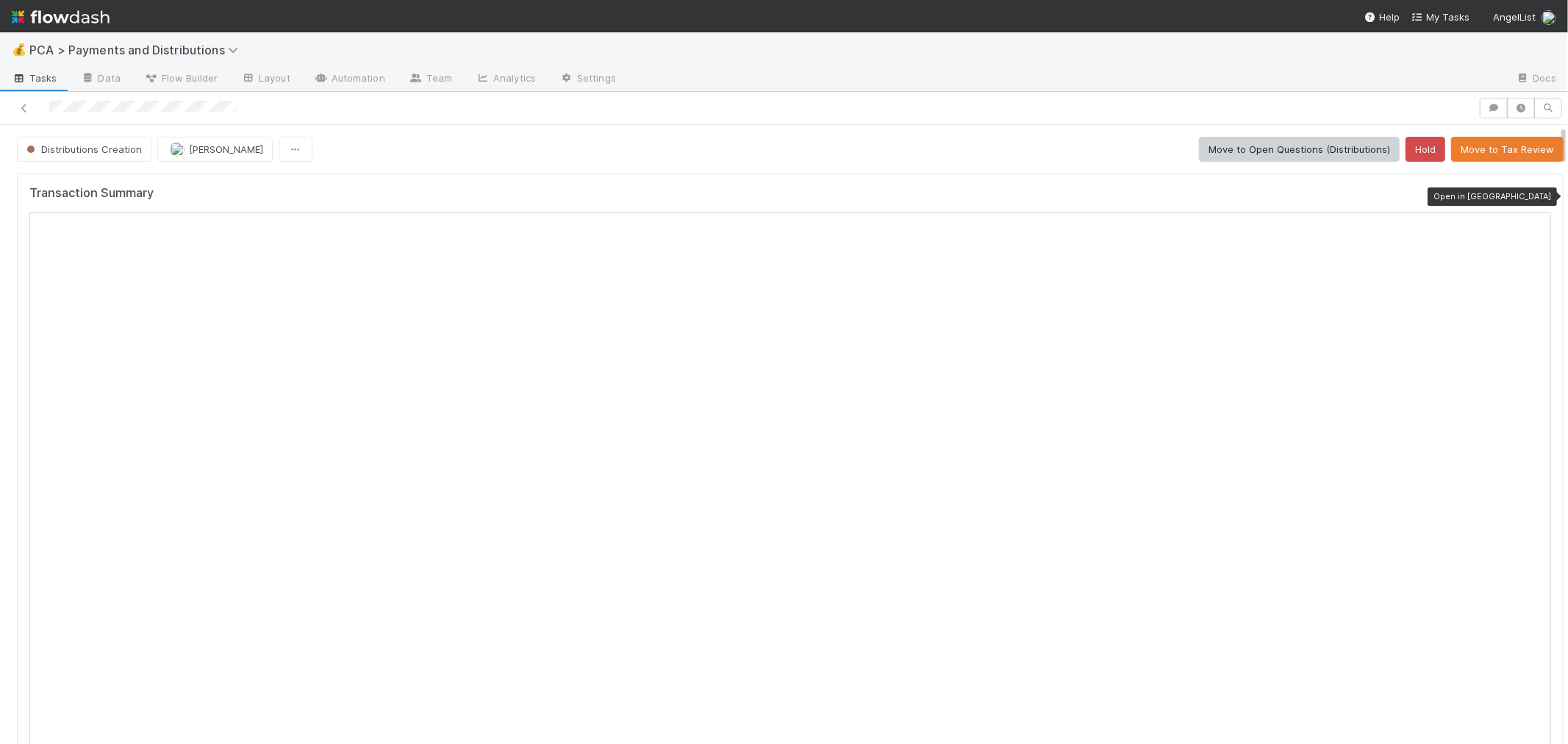
click at [1537, 197] on icon at bounding box center [1544, 196] width 15 height 10
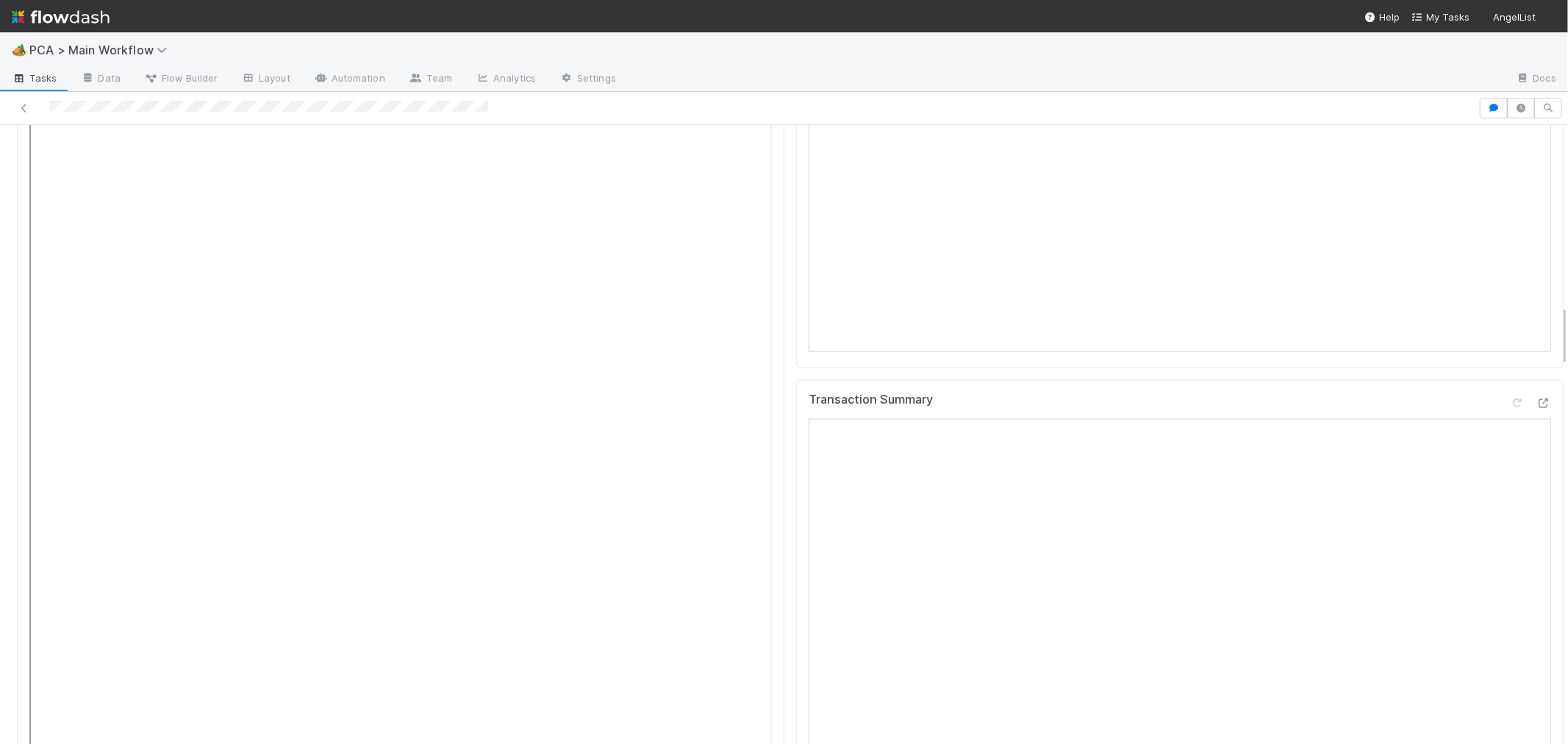
scroll to position [1797, 0]
click at [1537, 394] on icon at bounding box center [1544, 399] width 15 height 10
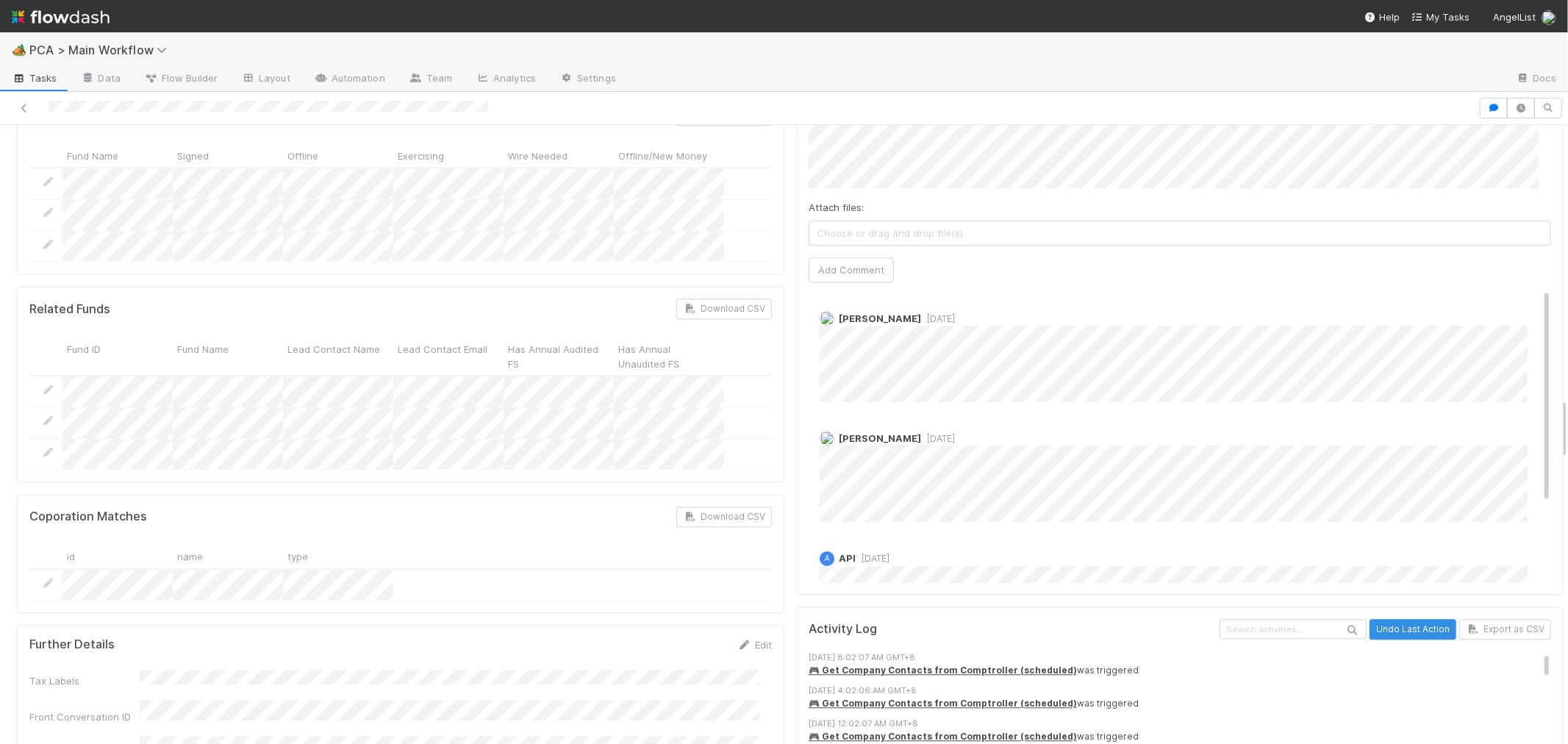
scroll to position [2369, 0]
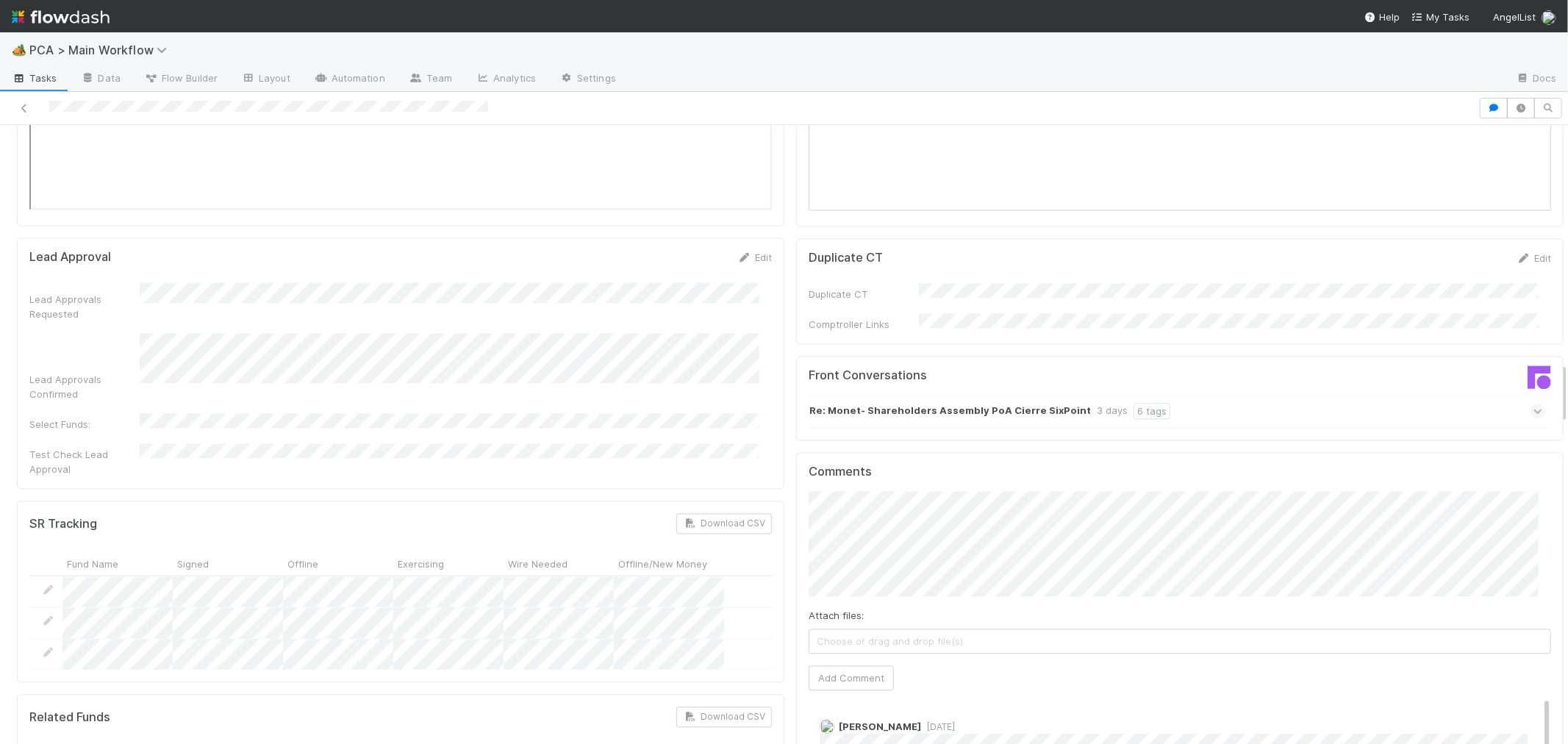
click at [868, 403] on strong "Re: Monet- Shareholders Assembly PoA Cierre SixPoint" at bounding box center [950, 412] width 281 height 16
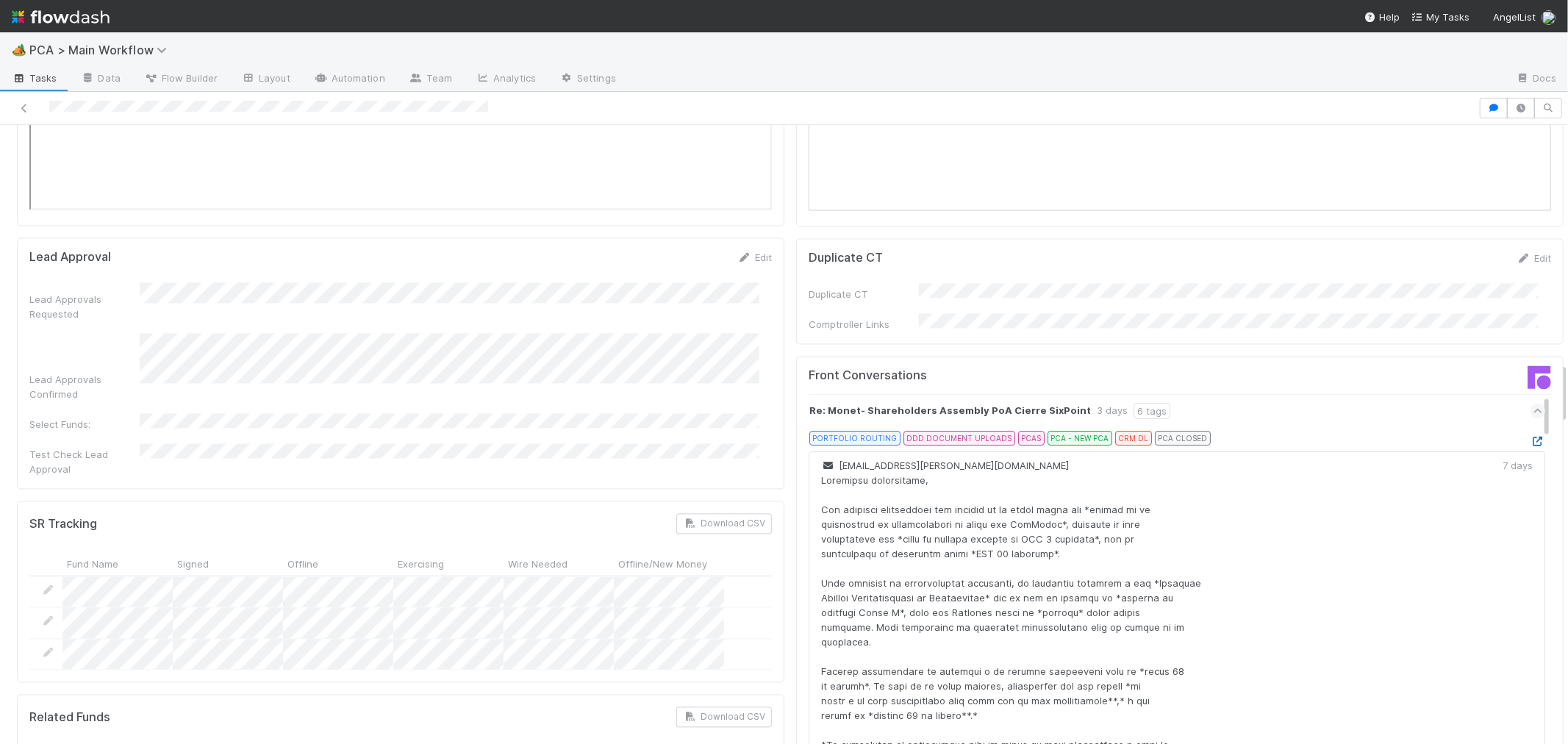
click at [1531, 437] on icon at bounding box center [1538, 441] width 15 height 10
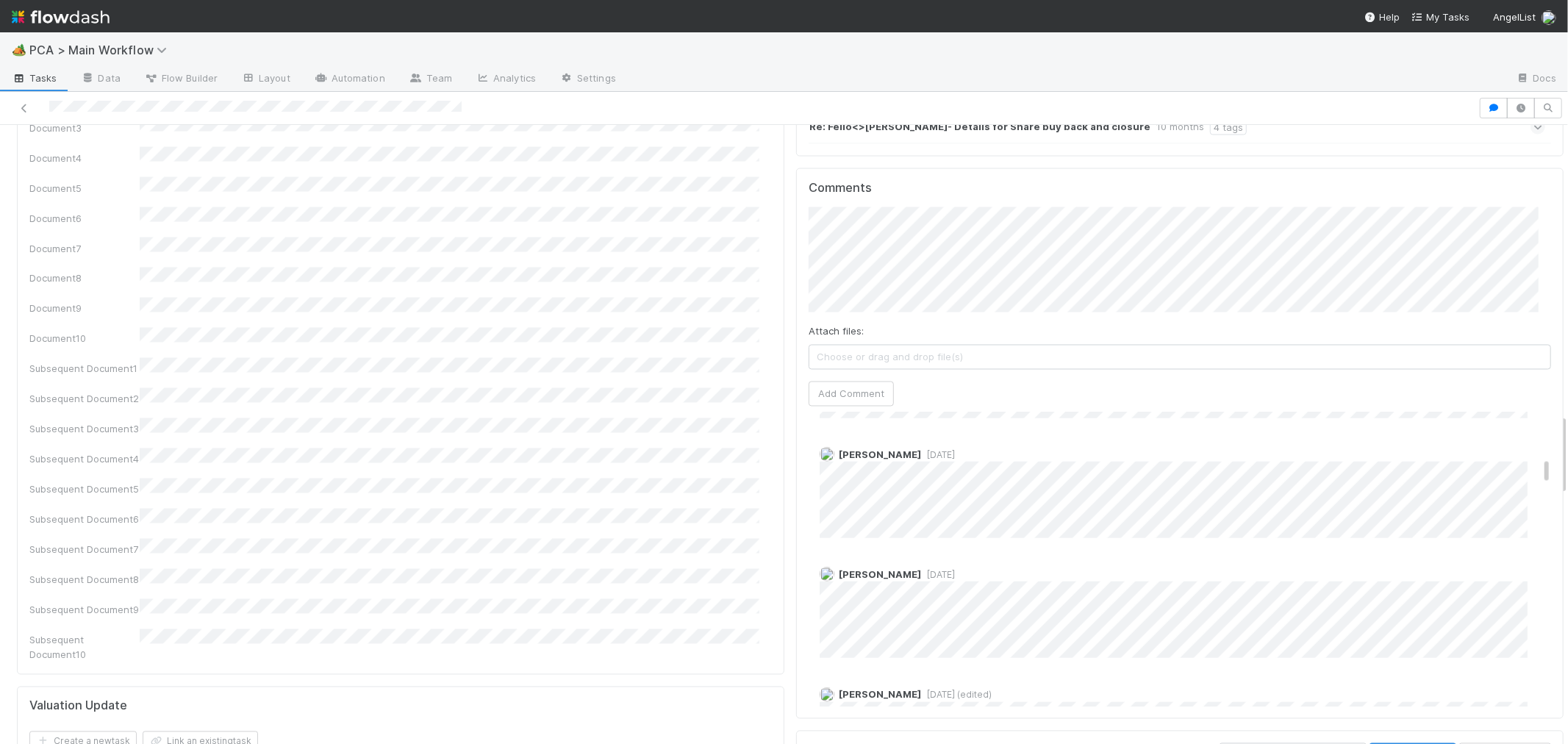
scroll to position [1471, 0]
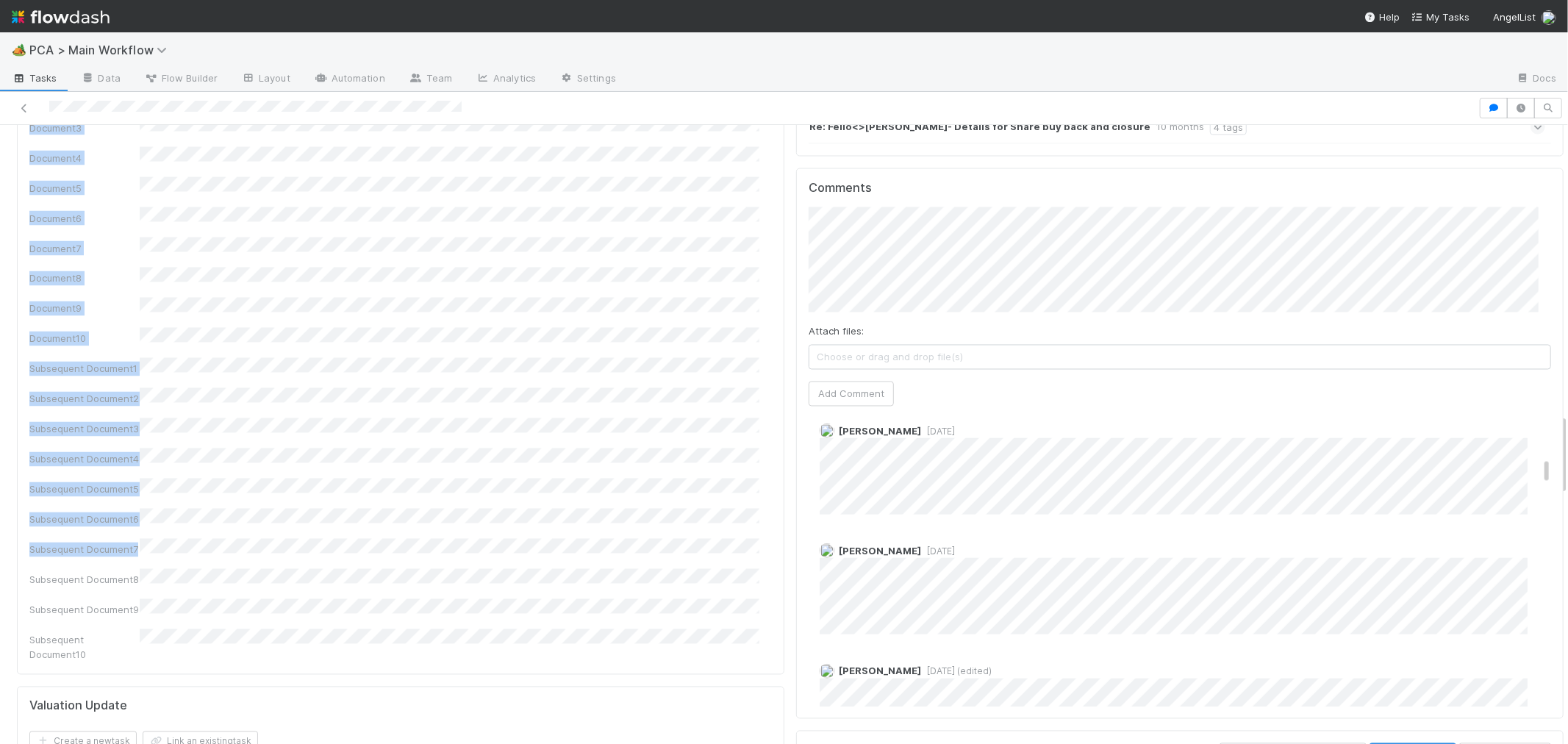
click at [258, 326] on div "Completed Jacob Luna Move to Post-Close Question Move to Tax Review Create Paym…" at bounding box center [784, 418] width 1568 height 652
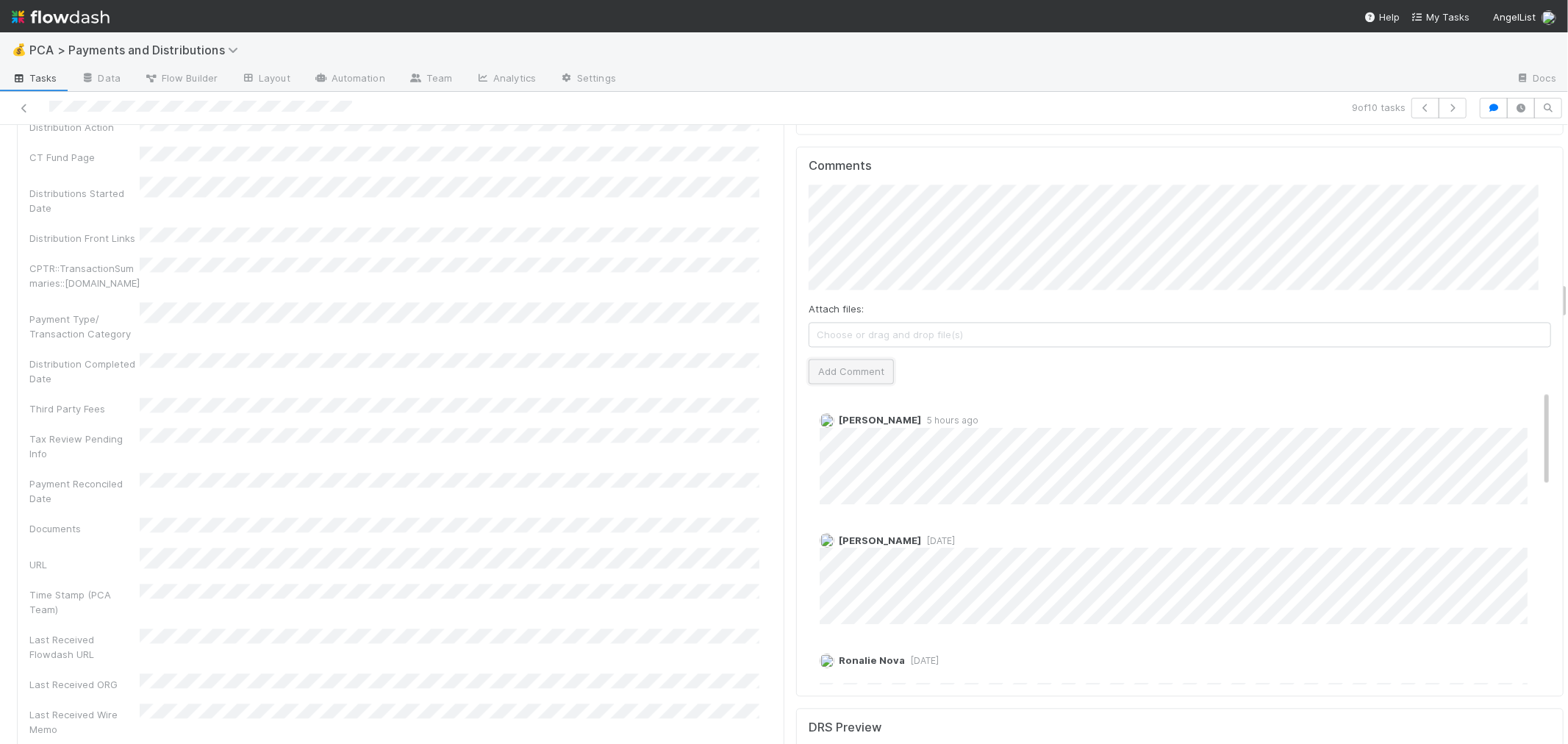
drag, startPoint x: 861, startPoint y: 344, endPoint x: 884, endPoint y: 349, distance: 23.5
click at [859, 359] on button "Add Comment" at bounding box center [851, 371] width 85 height 25
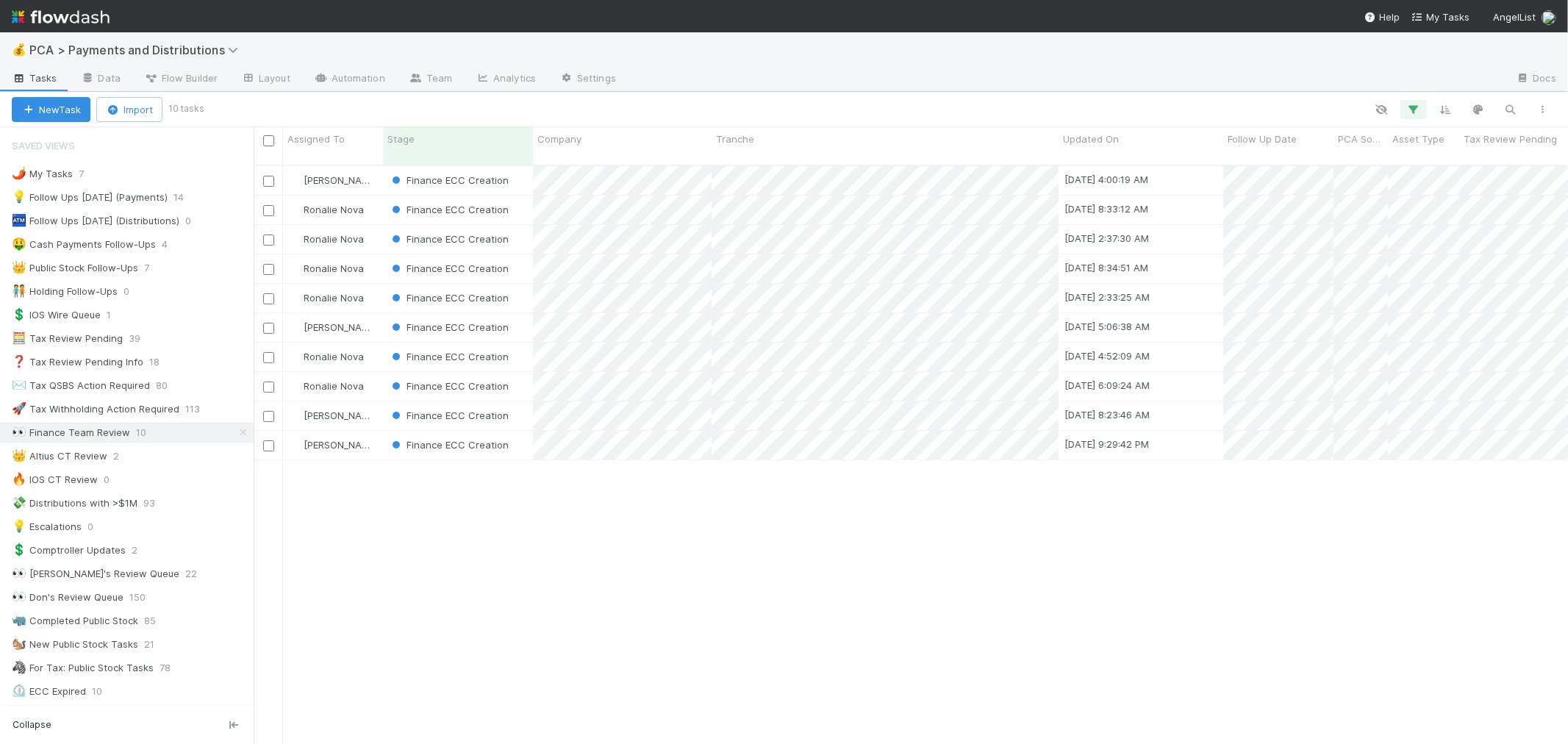
scroll to position [579, 1302]
click at [526, 435] on div "Finance ECC Creation" at bounding box center [458, 445] width 150 height 28
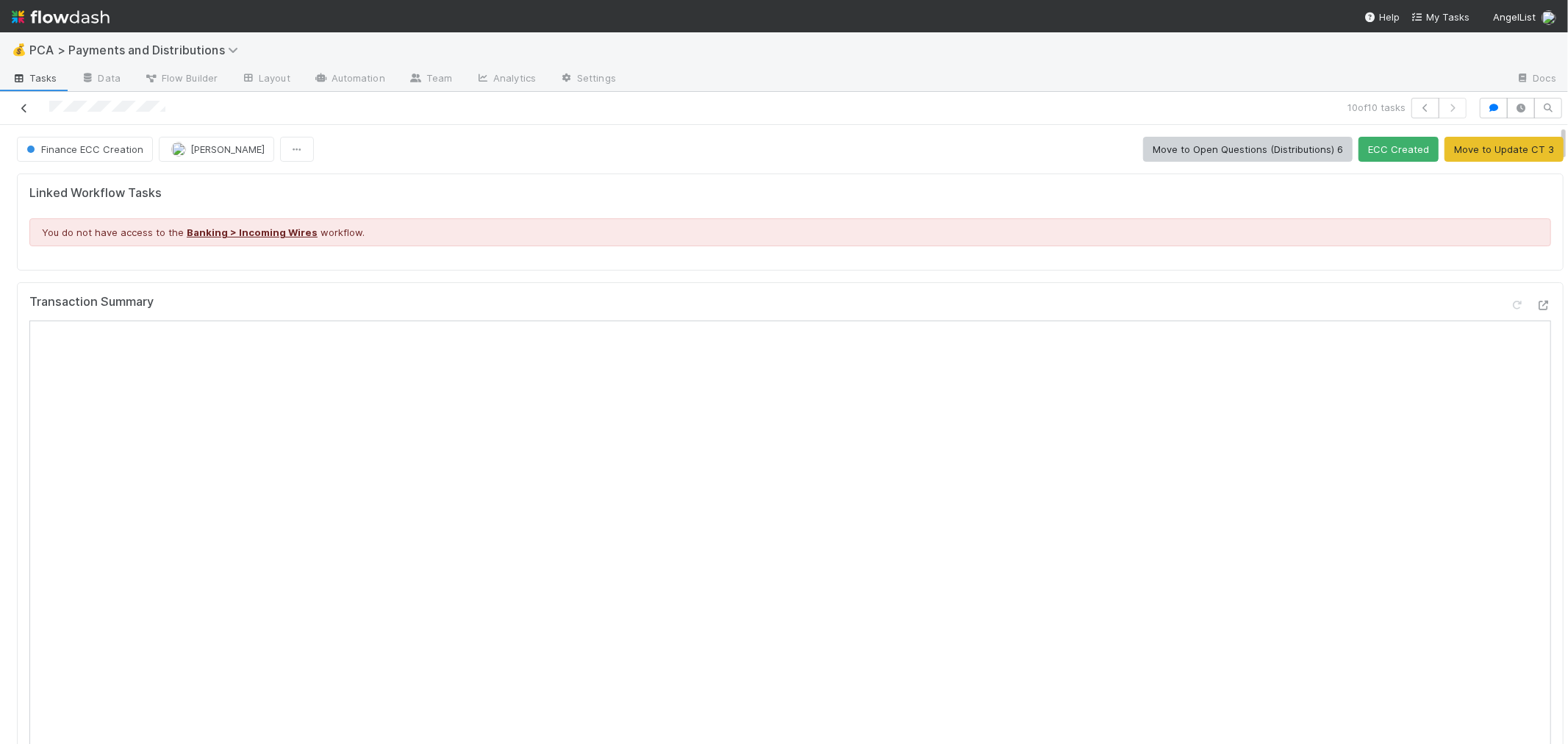
click at [22, 108] on icon at bounding box center [25, 108] width 15 height 10
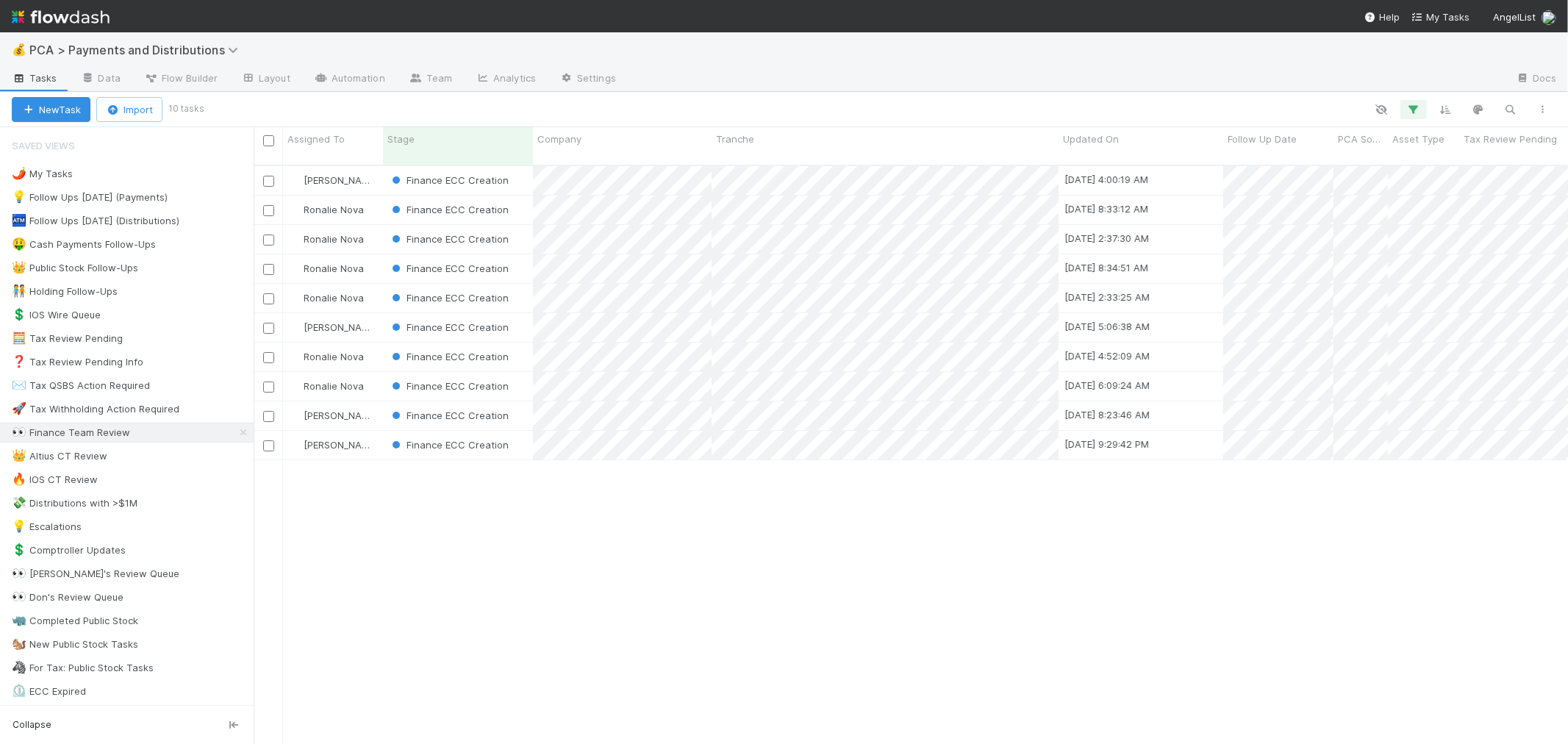
scroll to position [579, 1302]
click at [517, 319] on div "Finance ECC Creation" at bounding box center [458, 327] width 150 height 28
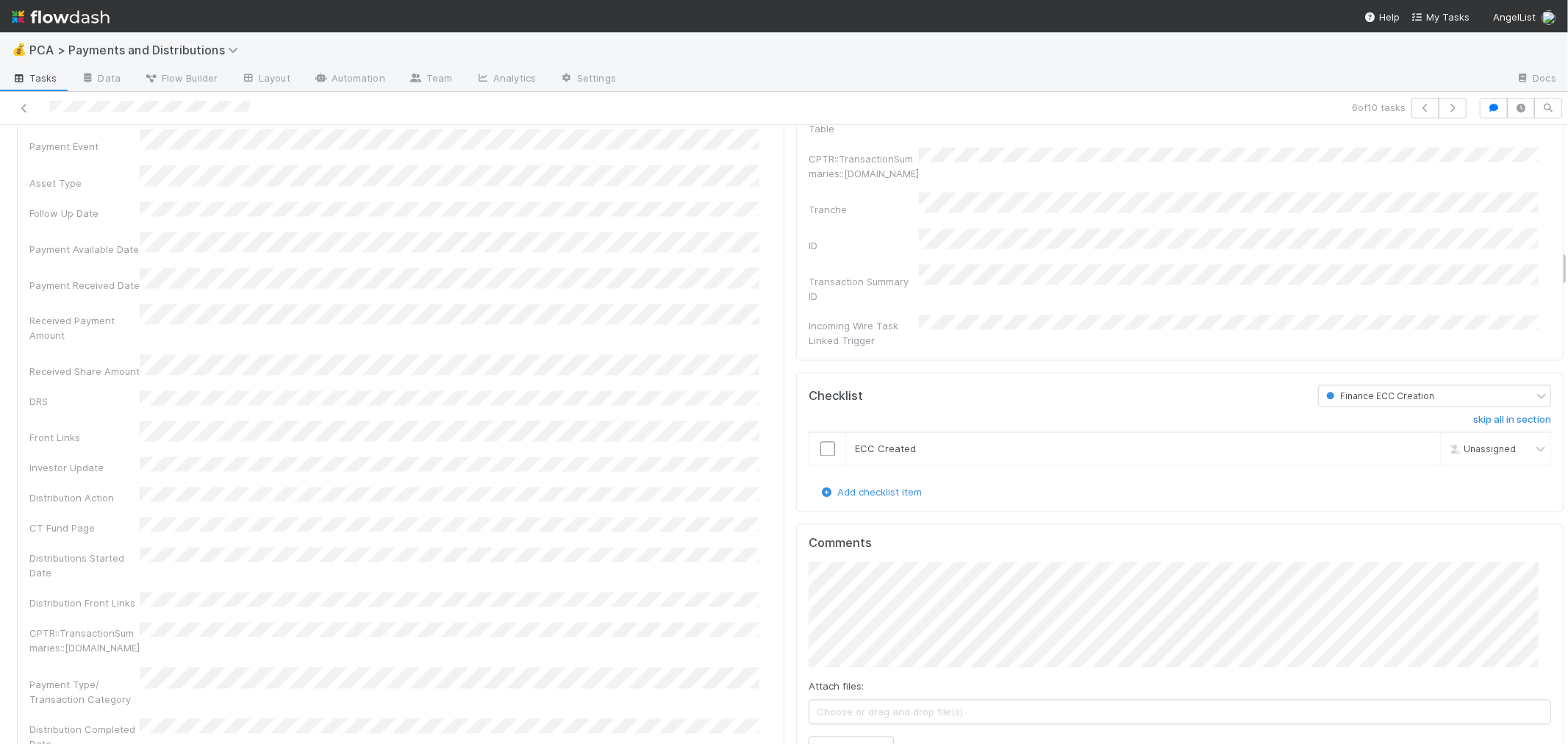
scroll to position [2288, 0]
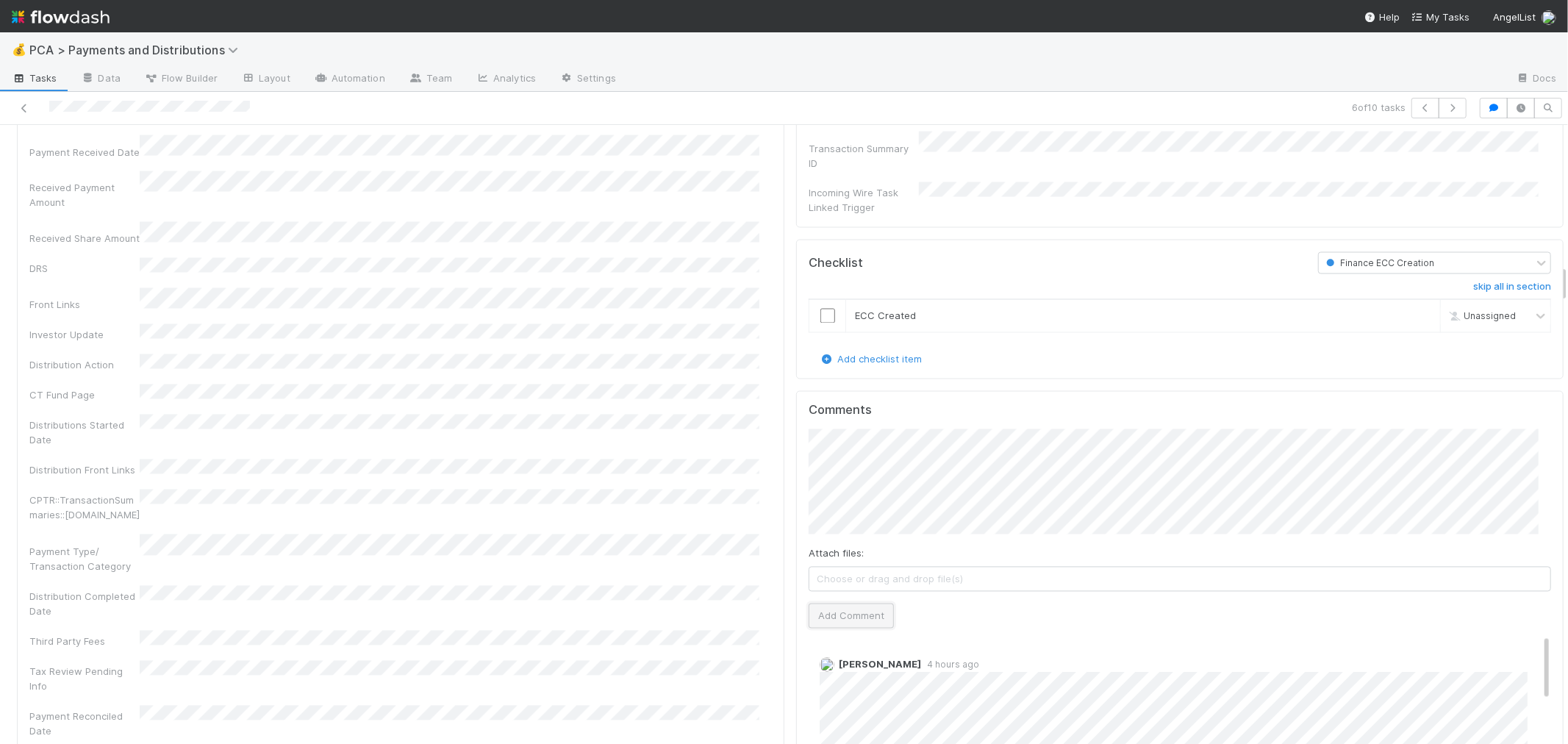
click at [834, 604] on button "Add Comment" at bounding box center [851, 616] width 85 height 25
click at [699, 494] on div "Company Has fund interest Fund interest intake form Needs manual IU Finance CT …" at bounding box center [400, 468] width 742 height 1315
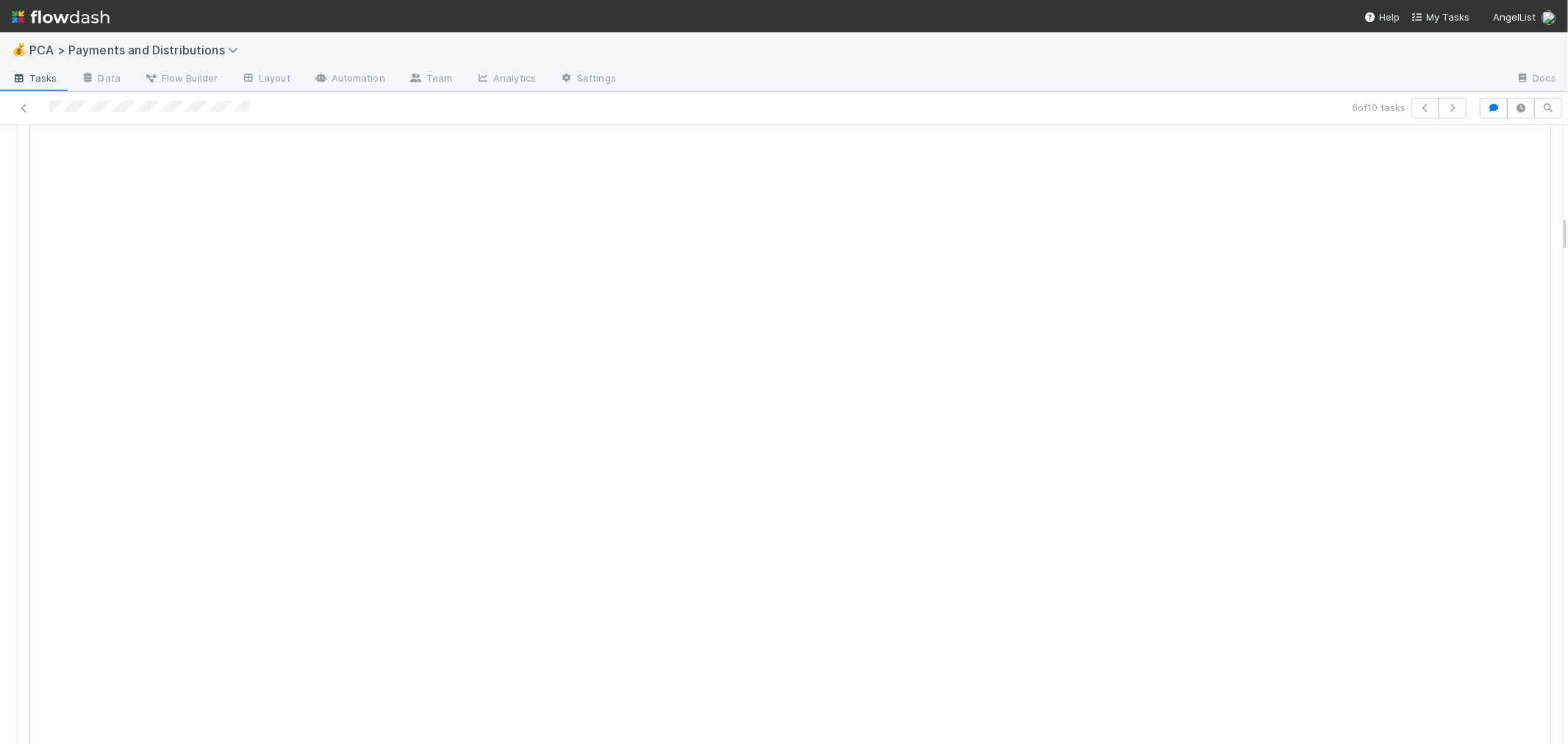
scroll to position [0, 0]
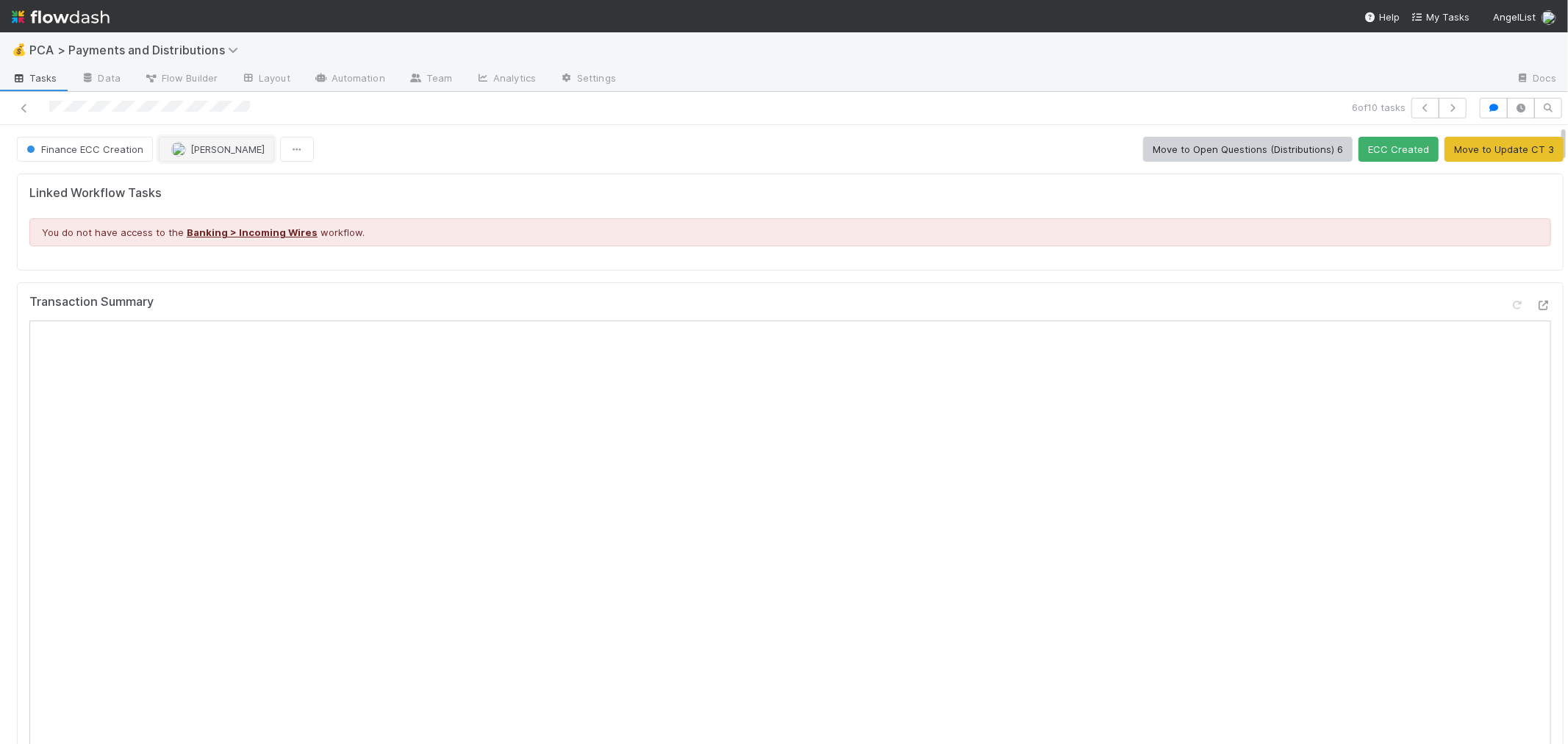
click at [205, 147] on span "[PERSON_NAME]" at bounding box center [227, 149] width 74 height 12
click at [21, 106] on icon at bounding box center [25, 108] width 15 height 10
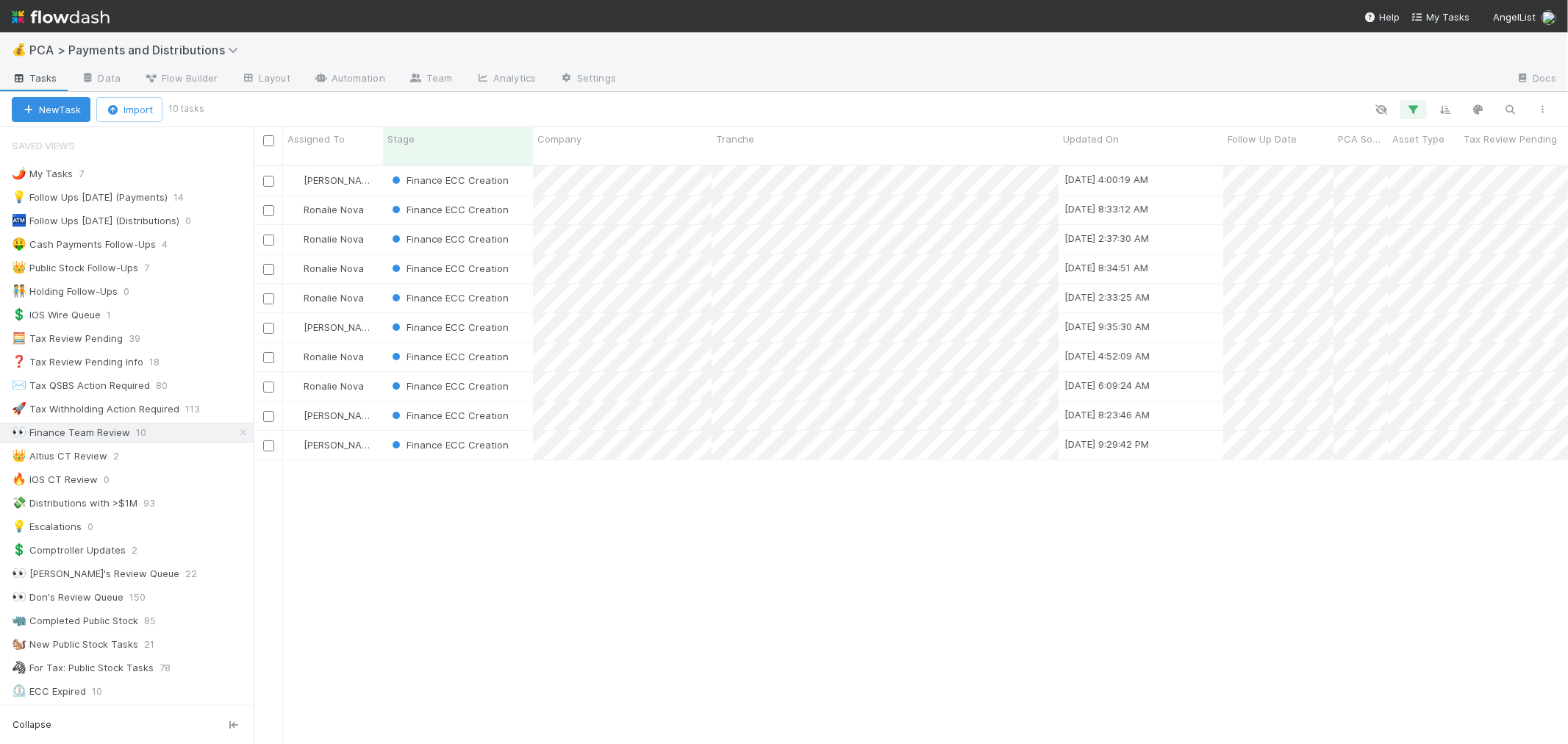
scroll to position [579, 1302]
click at [524, 284] on div "Finance ECC Creation" at bounding box center [458, 298] width 150 height 28
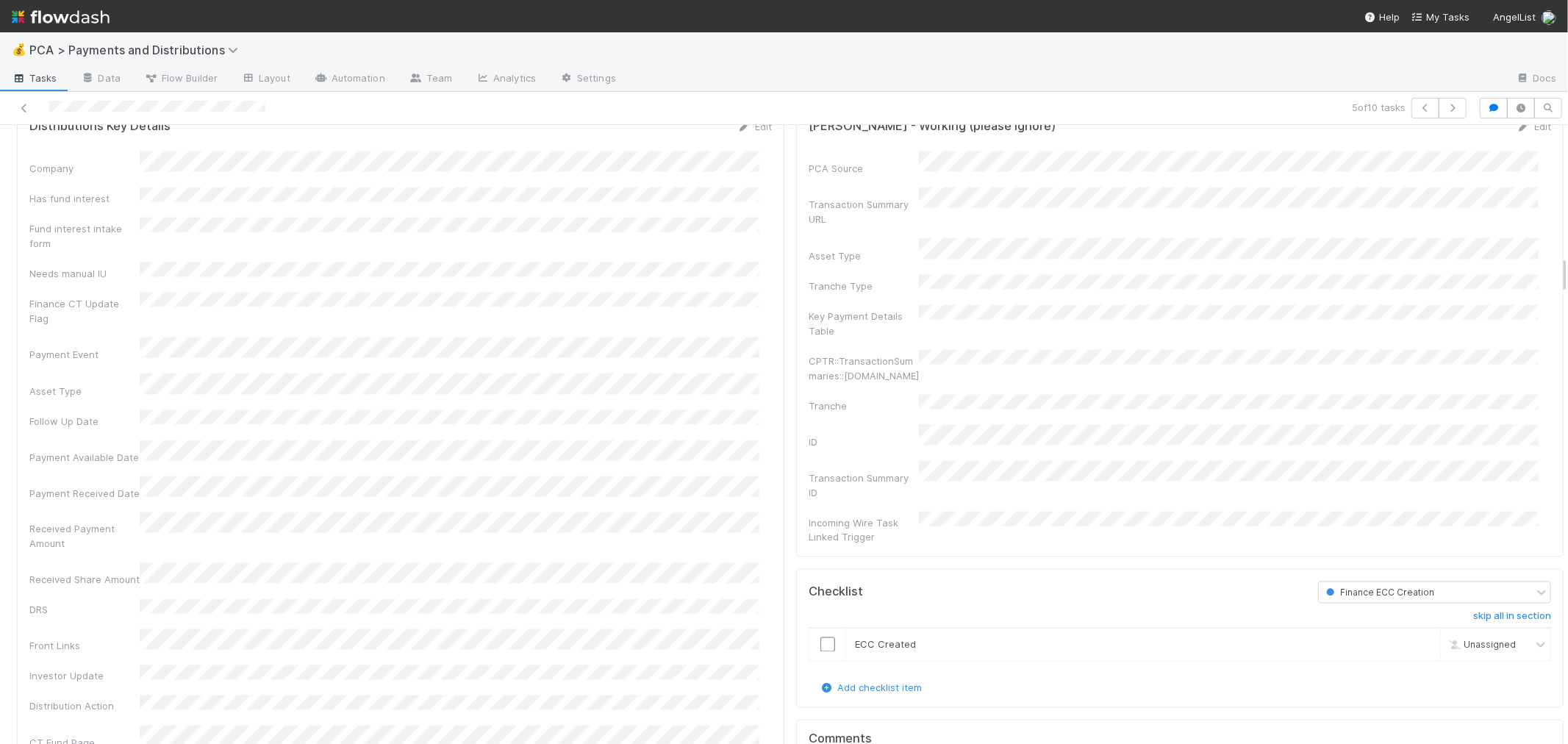
scroll to position [2124, 0]
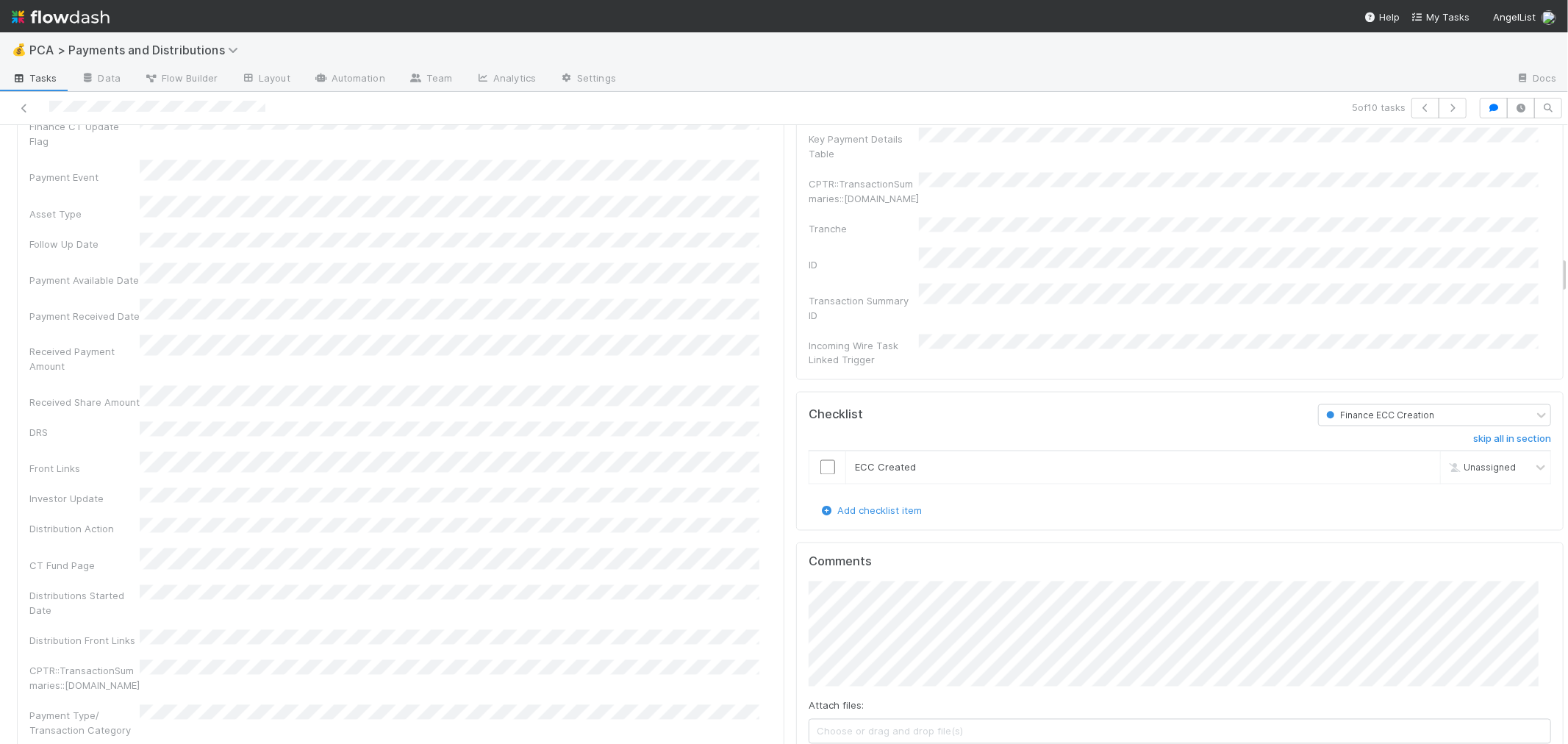
click at [687, 660] on div "CPTR::TransactionSummaries::[DOMAIN_NAME]" at bounding box center [400, 677] width 742 height 33
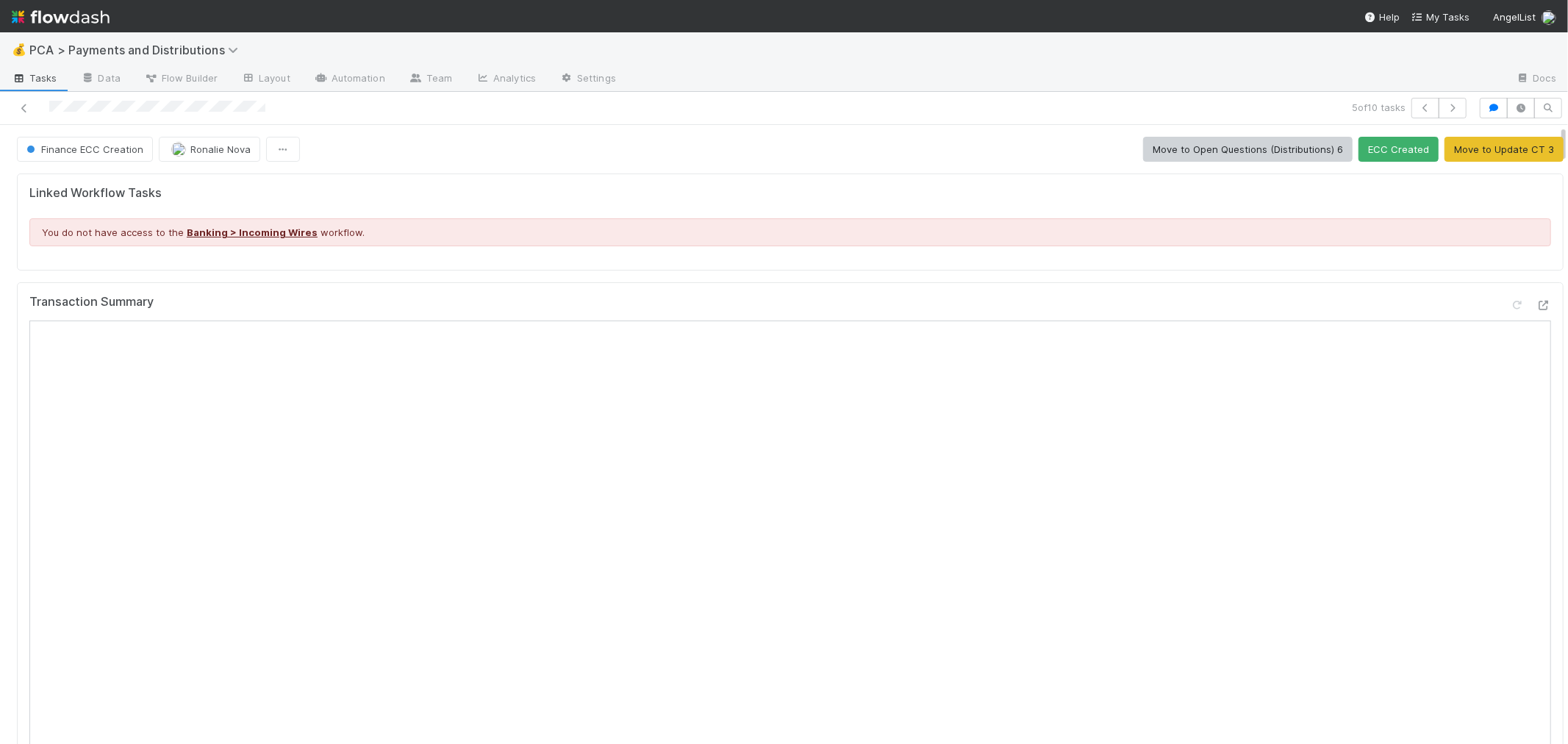
scroll to position [568, 0]
click at [208, 155] on span "Ronalie Nova" at bounding box center [220, 149] width 60 height 12
click at [18, 107] on icon at bounding box center [25, 108] width 15 height 10
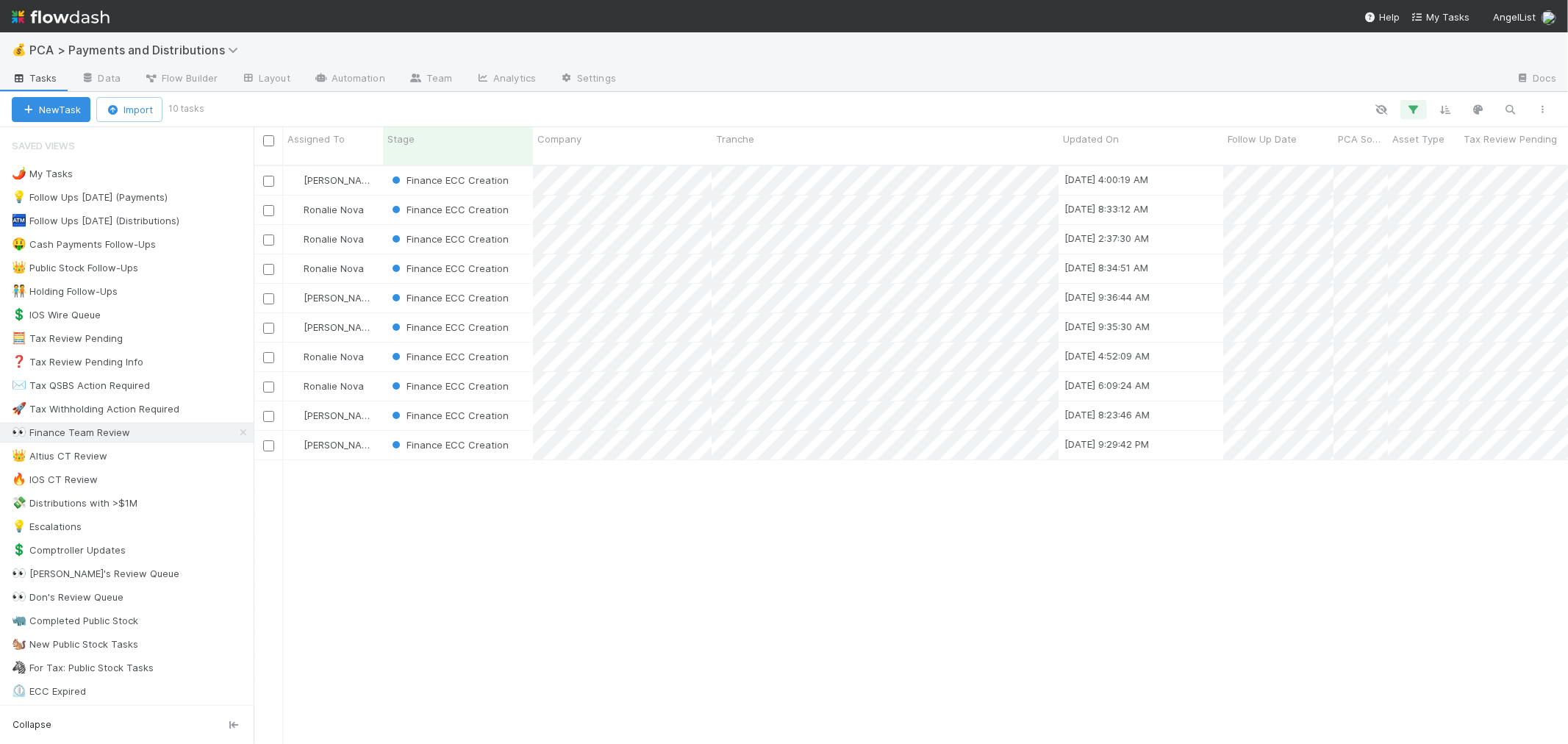
scroll to position [579, 1302]
click at [526, 255] on div "Finance ECC Creation" at bounding box center [458, 269] width 150 height 28
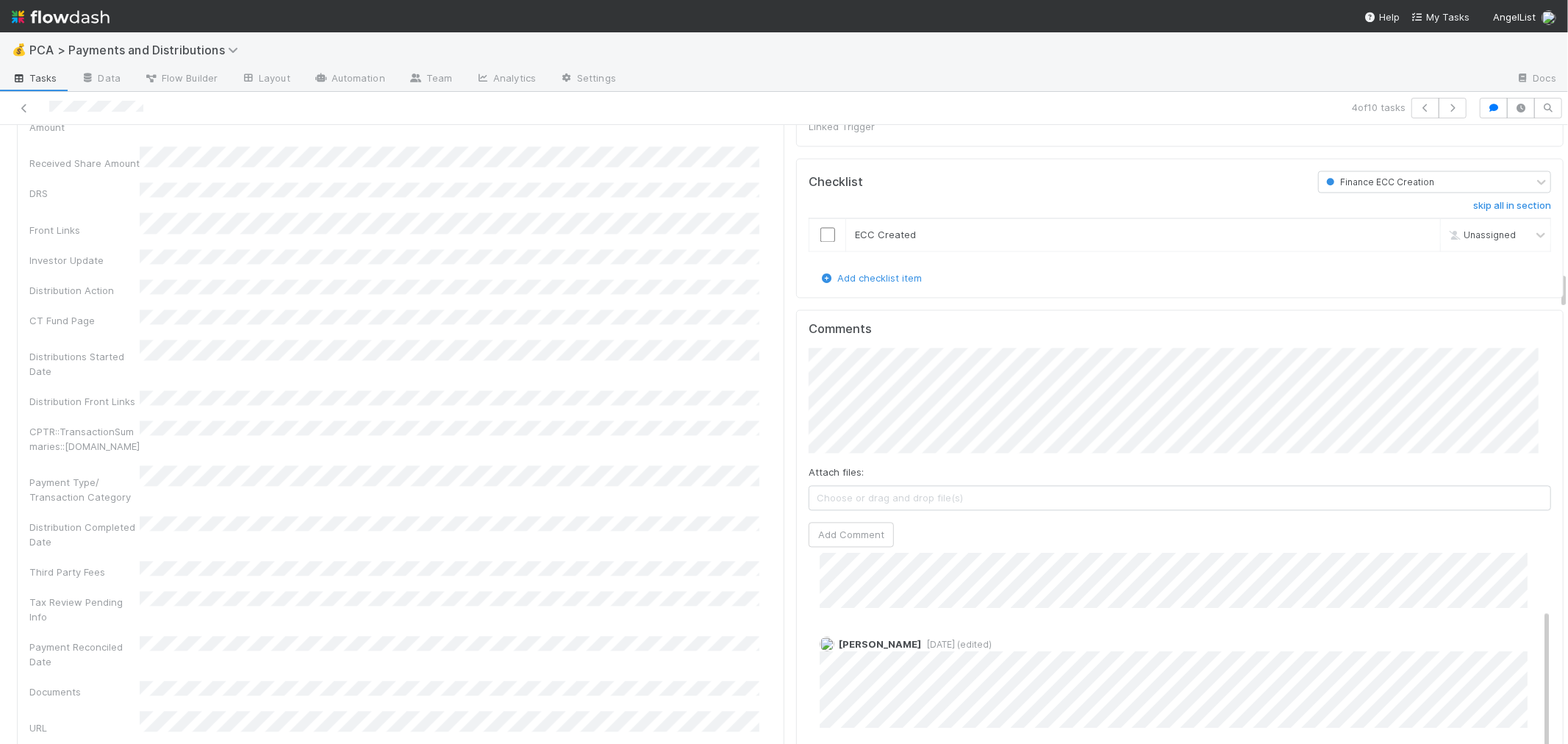
scroll to position [81, 0]
click at [853, 522] on button "Add Comment" at bounding box center [851, 534] width 85 height 25
click at [753, 516] on div "Distribution Completed Date" at bounding box center [400, 533] width 742 height 33
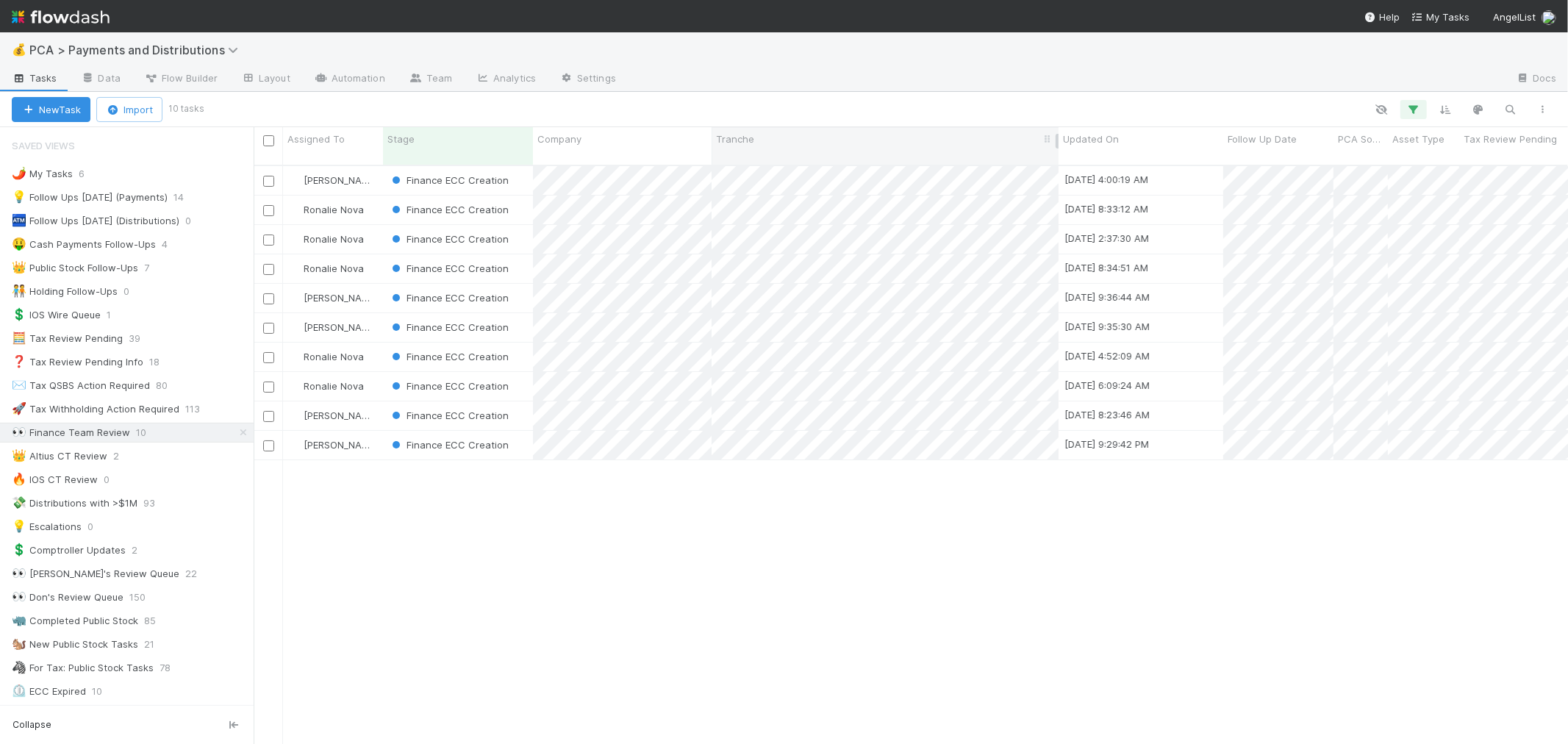
scroll to position [13, 12]
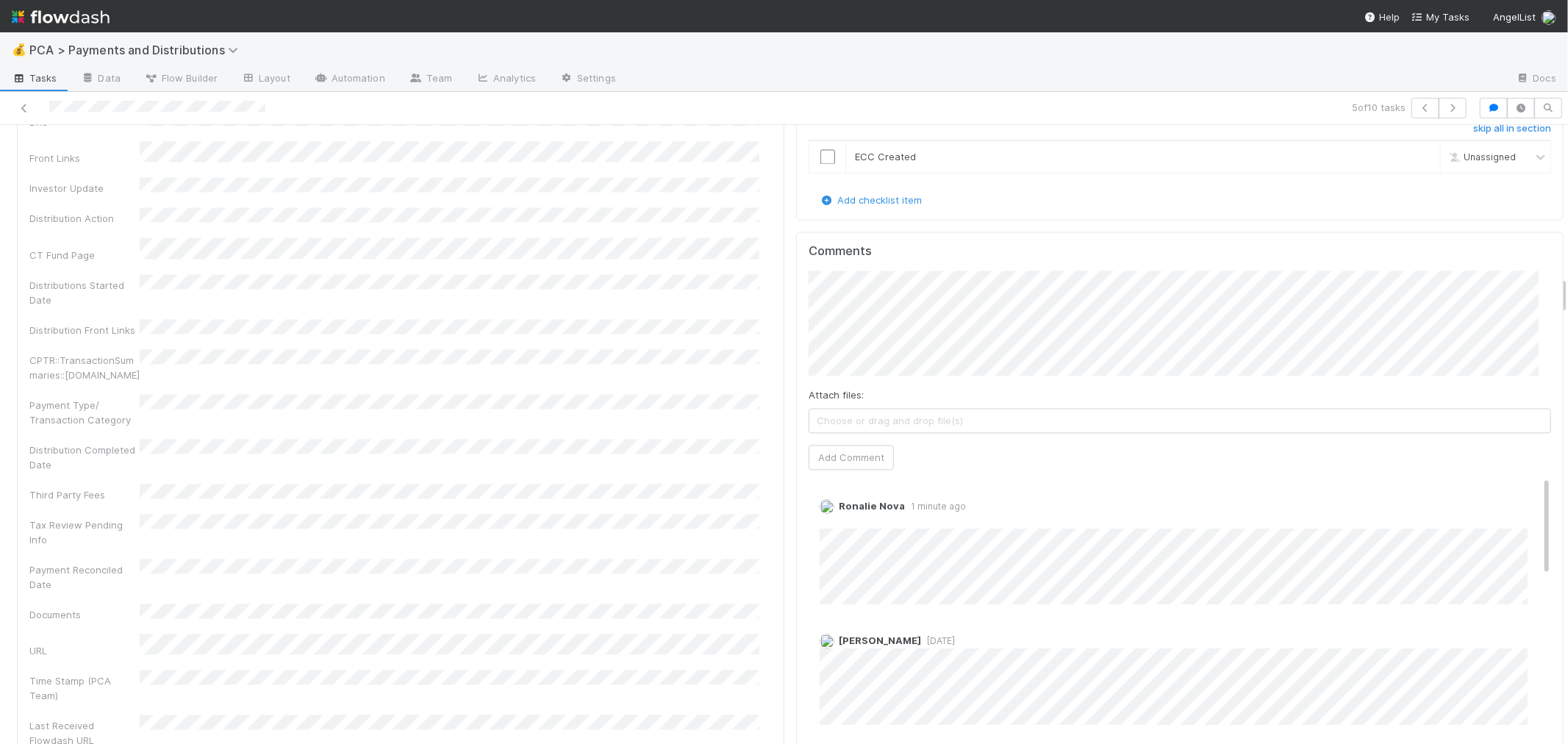
scroll to position [2452, 0]
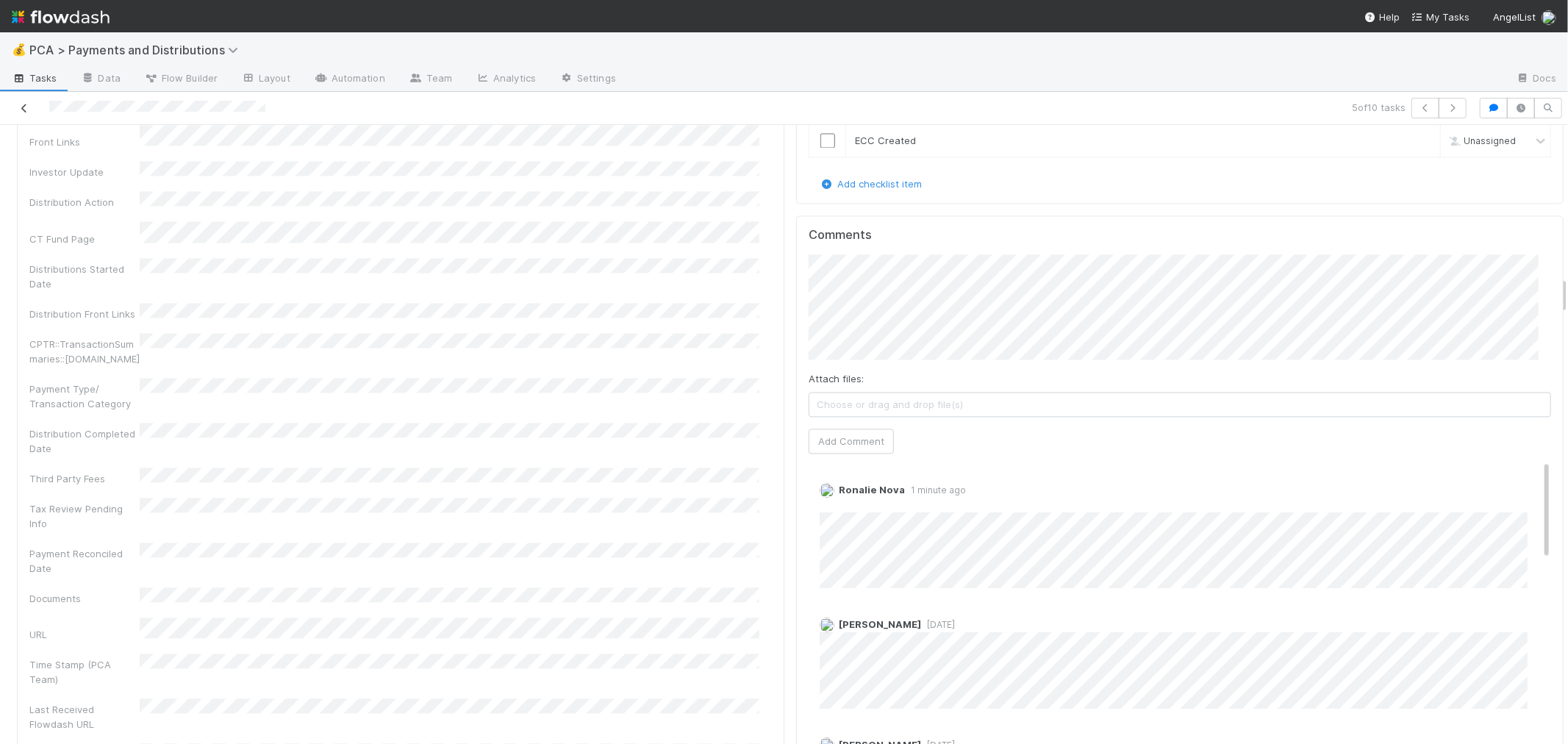
click at [24, 104] on icon at bounding box center [25, 108] width 15 height 10
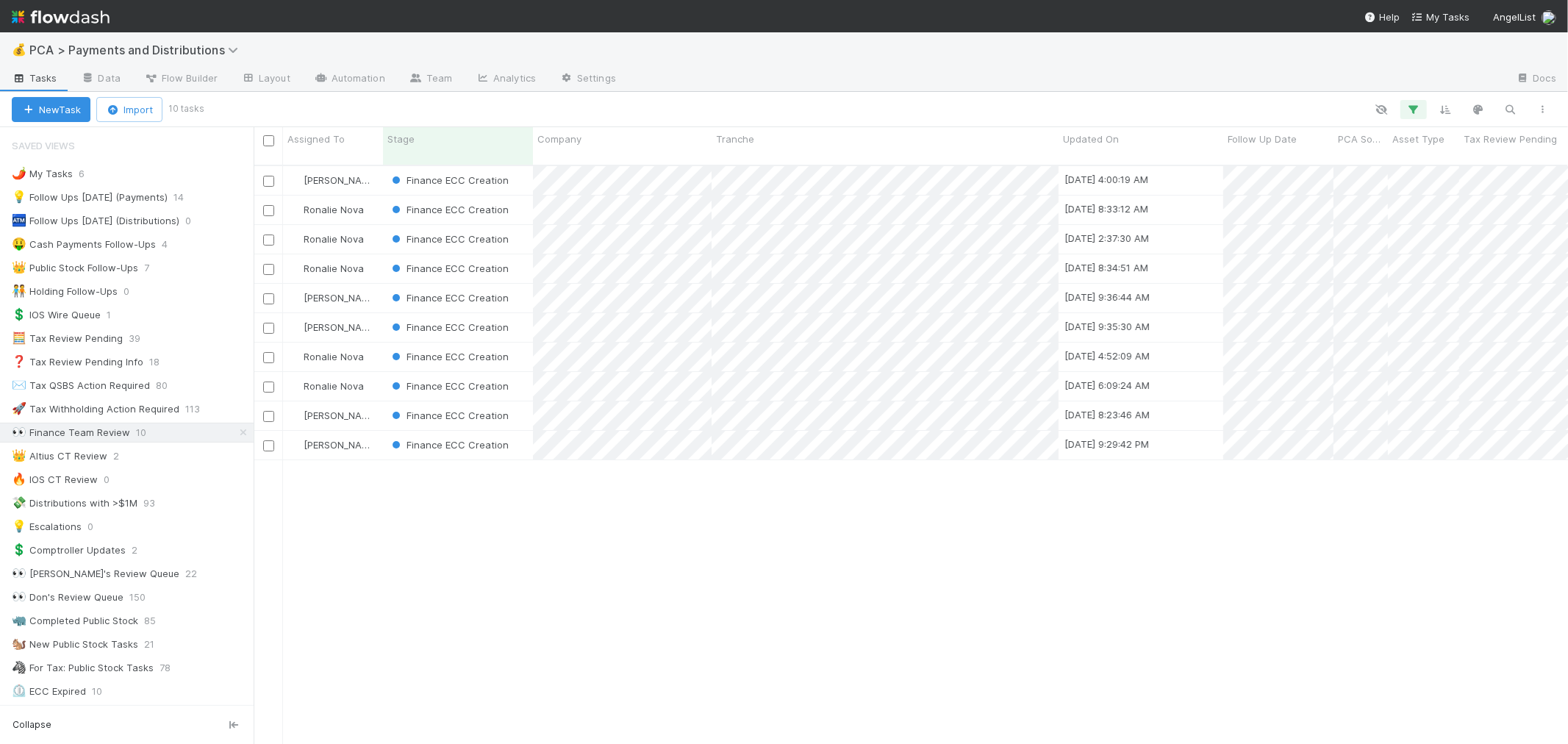
scroll to position [579, 1302]
click at [523, 225] on div "Finance ECC Creation" at bounding box center [458, 239] width 150 height 28
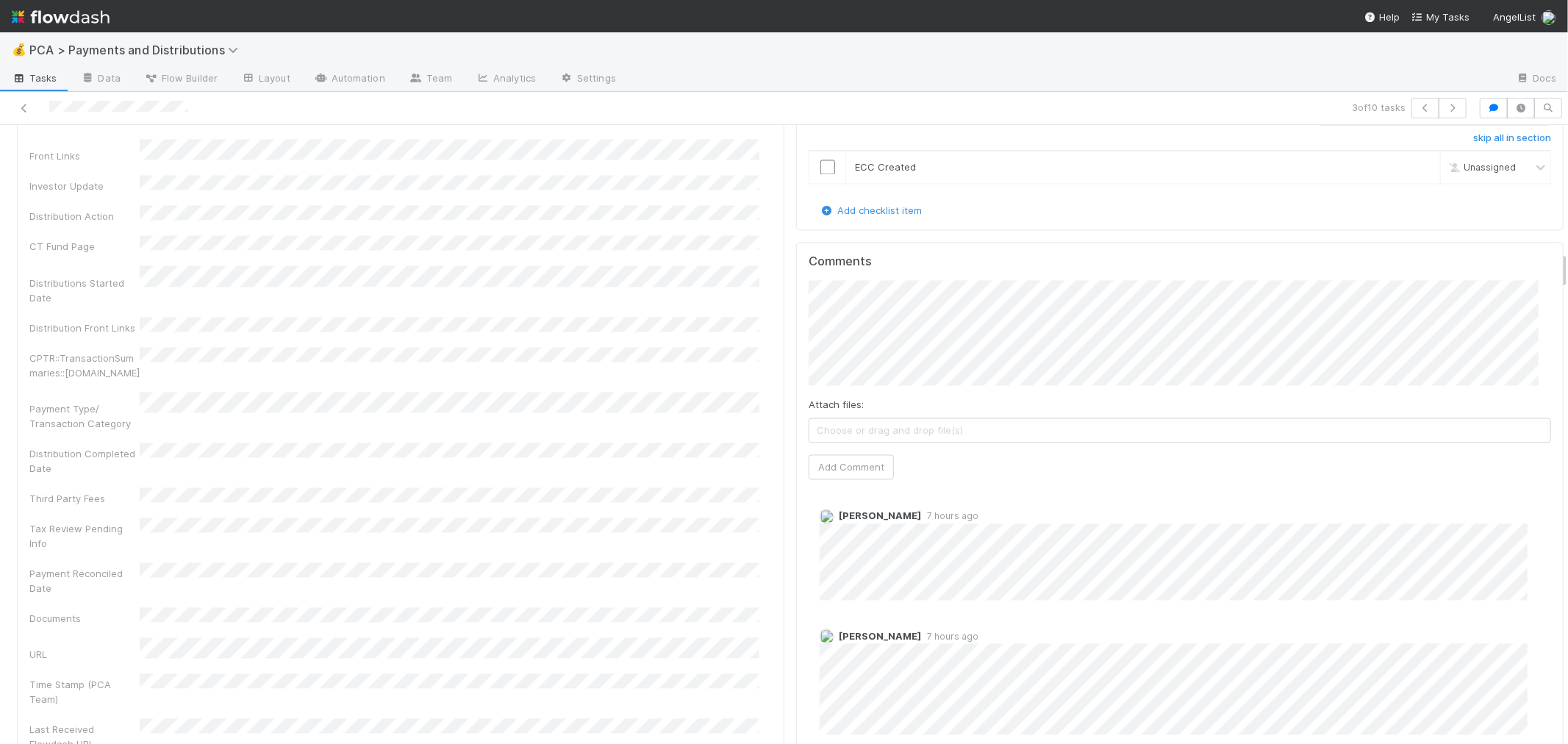
scroll to position [2533, 0]
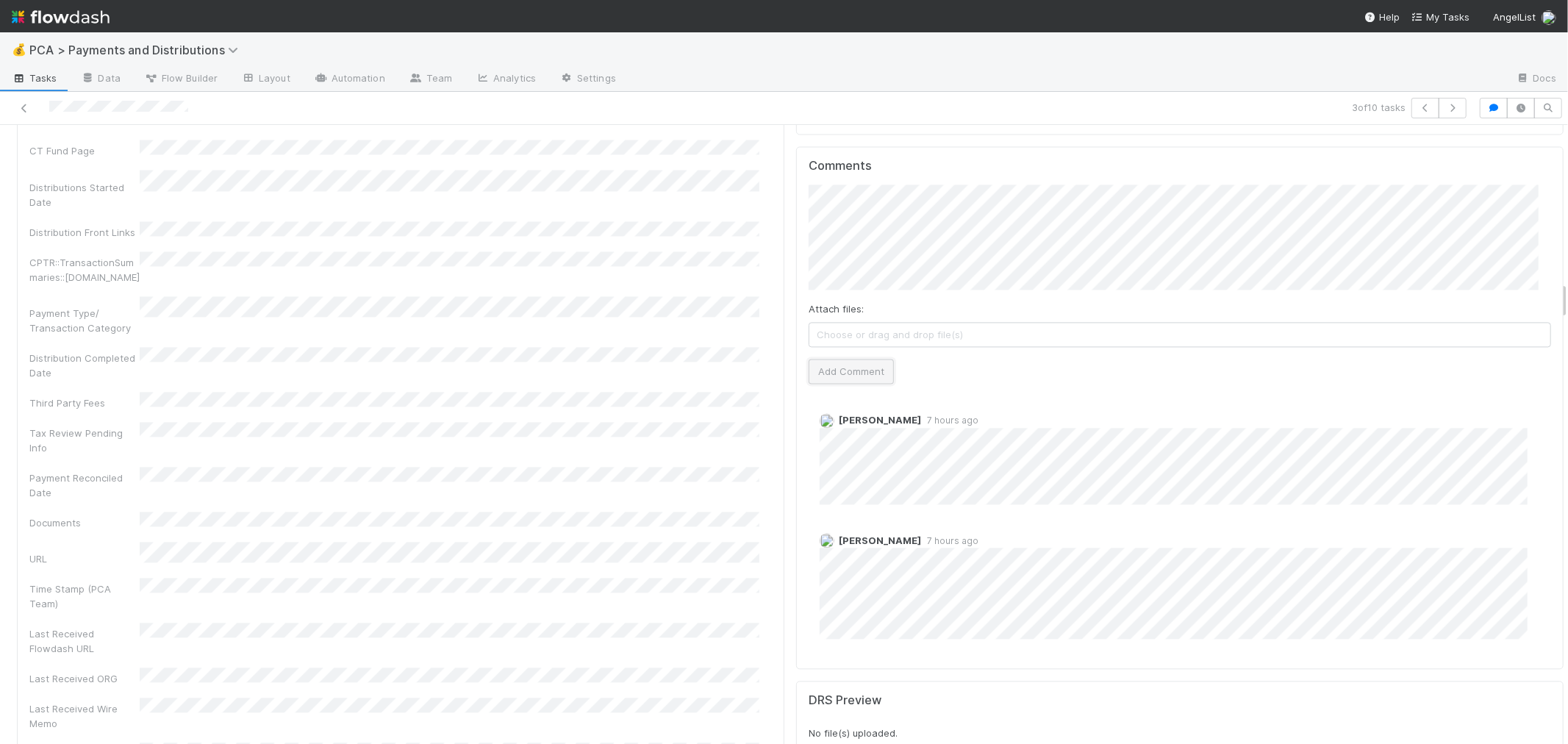
click at [830, 359] on button "Add Comment" at bounding box center [851, 371] width 85 height 25
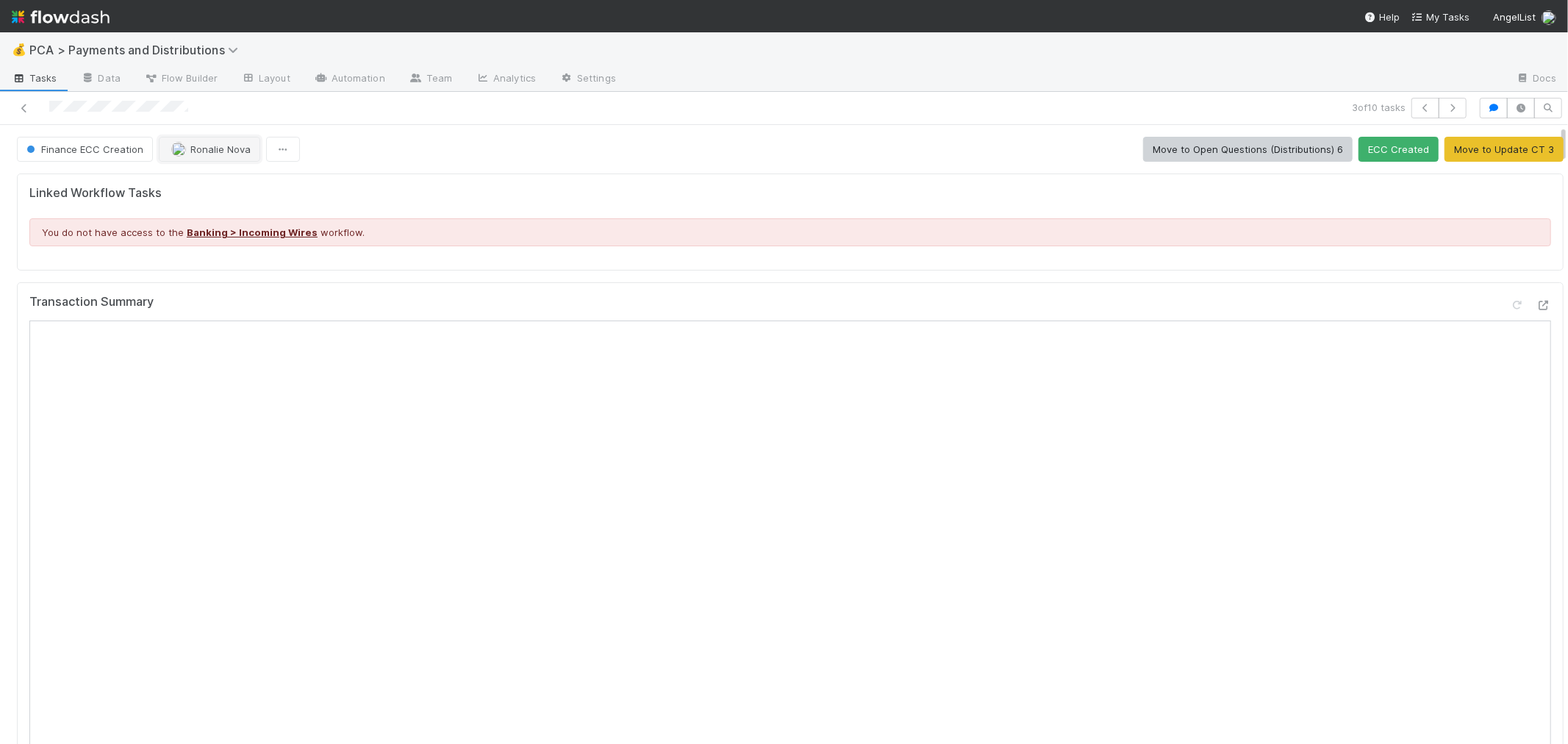
click at [190, 149] on span "Ronalie Nova" at bounding box center [220, 149] width 60 height 12
click at [24, 105] on icon at bounding box center [25, 108] width 15 height 10
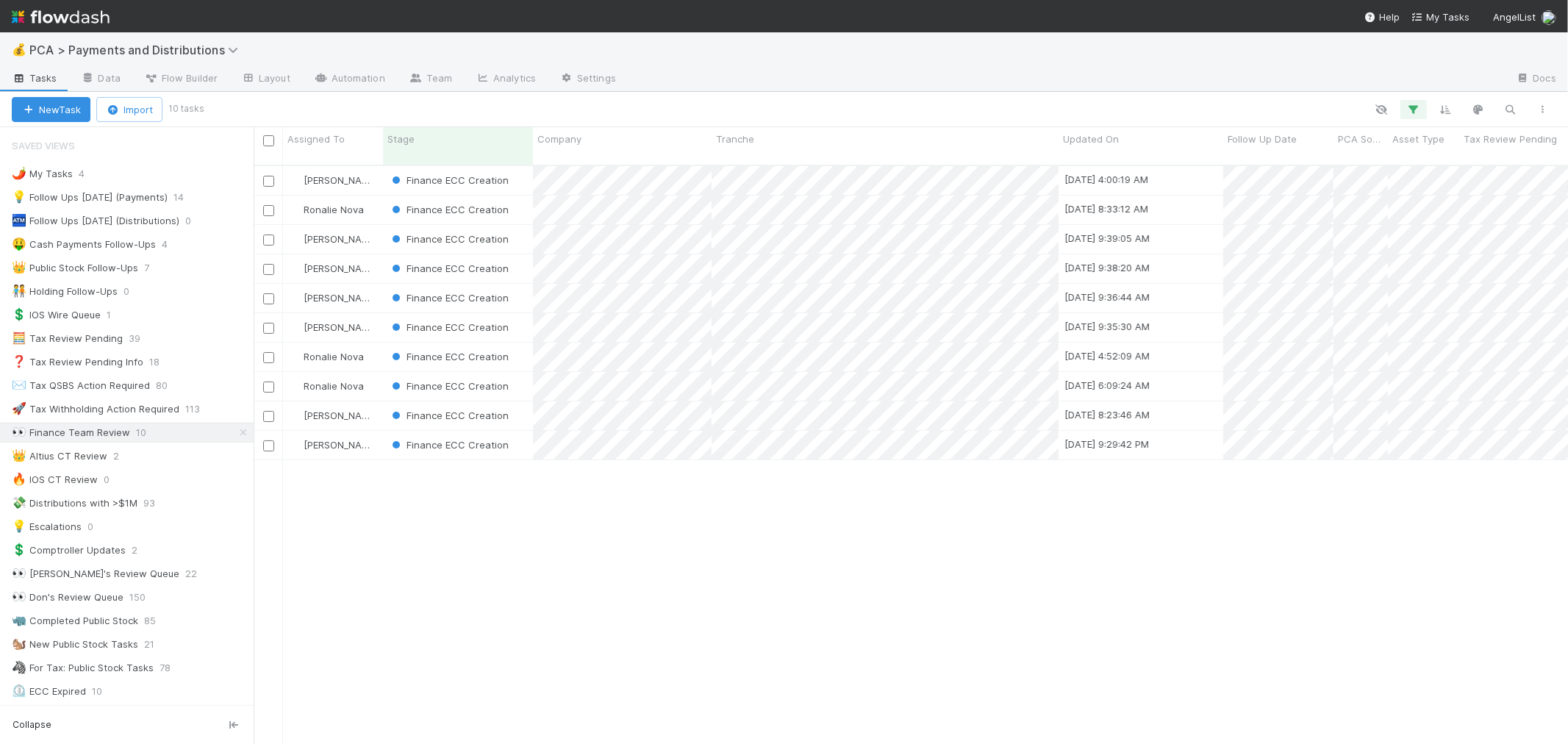
scroll to position [579, 1302]
click at [308, 409] on span "Marlon" at bounding box center [340, 415] width 74 height 12
click at [320, 439] on span "Berkley Cade" at bounding box center [332, 445] width 94 height 19
click at [530, 167] on div "Finance ECC Creation" at bounding box center [458, 181] width 150 height 28
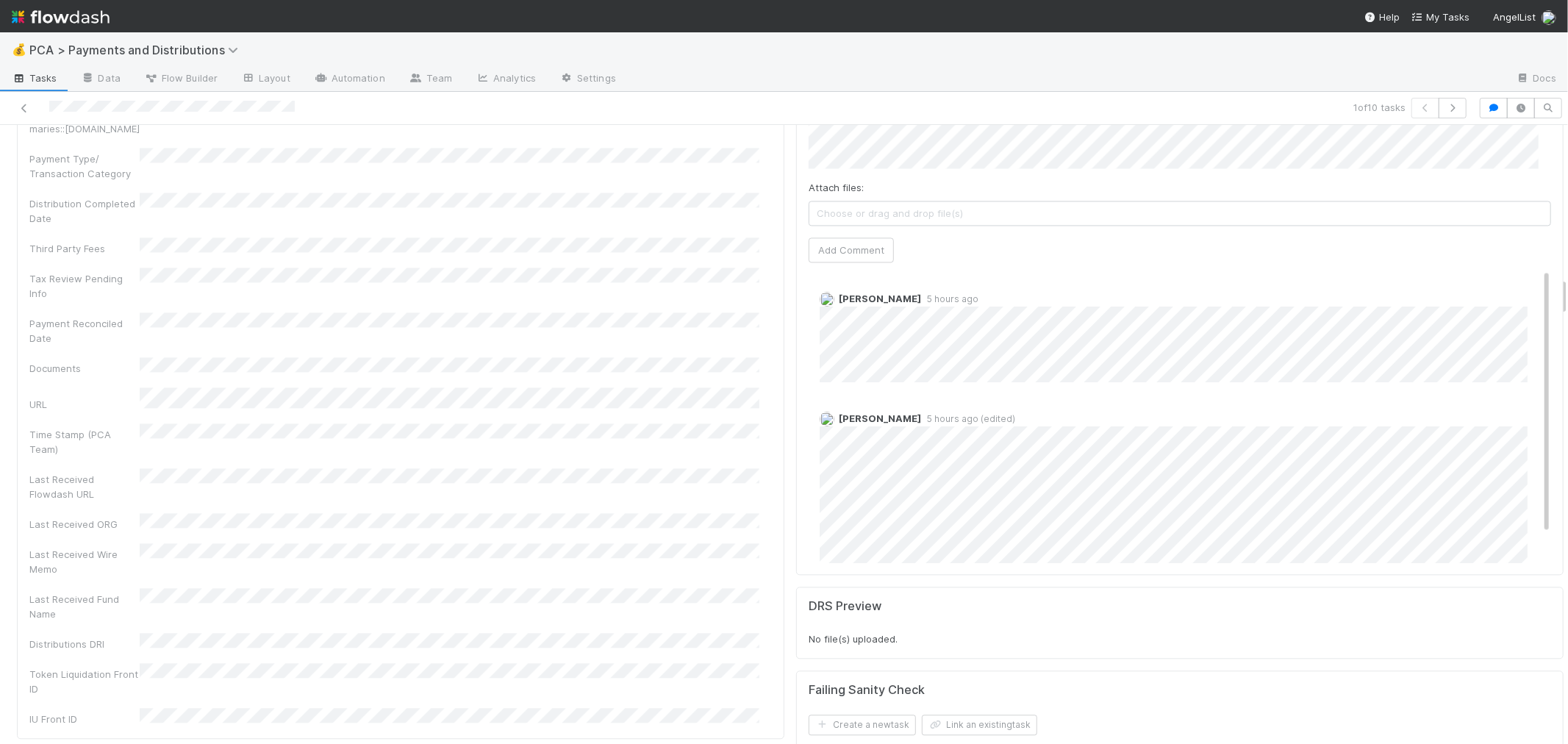
scroll to position [2452, 0]
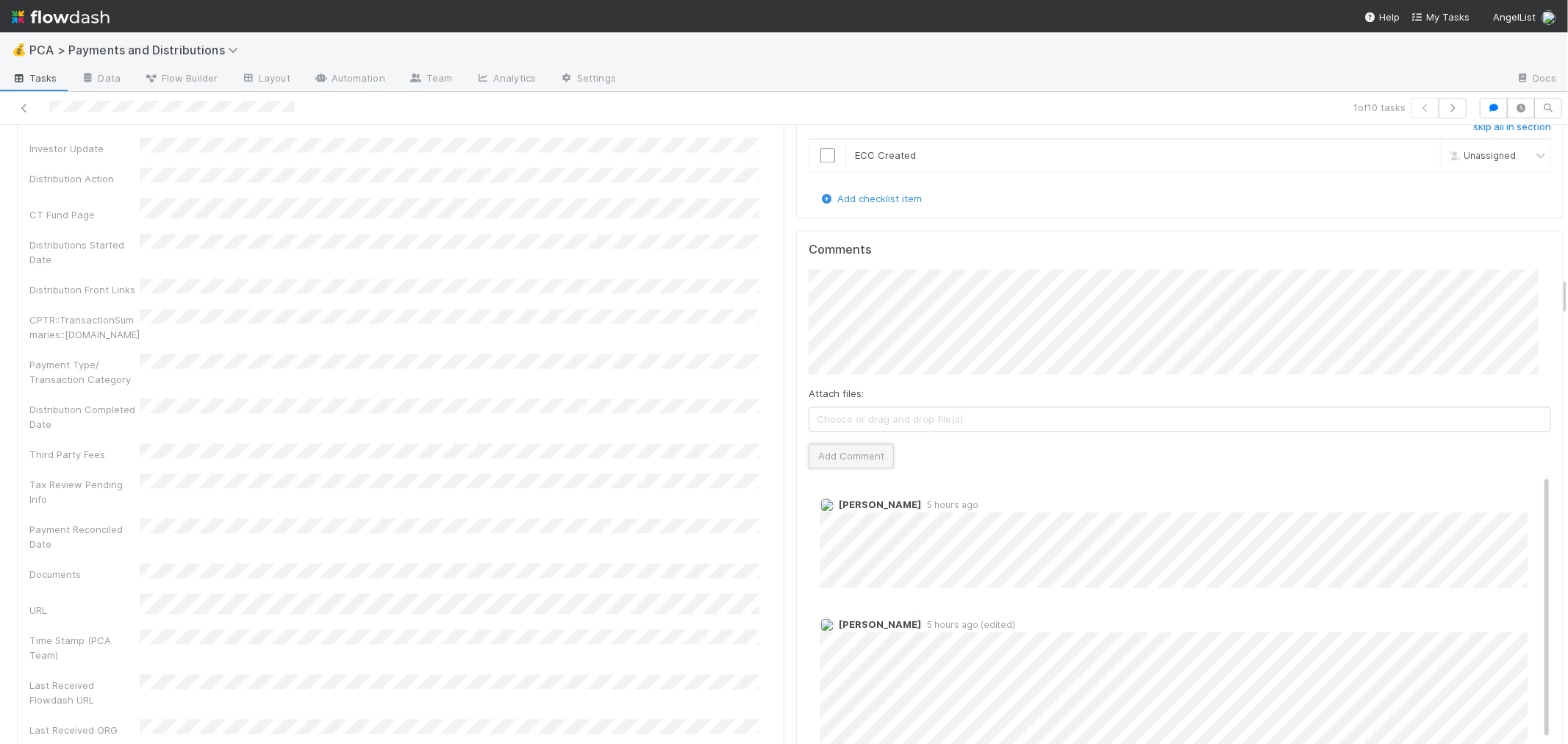
click at [847, 444] on button "Add Comment" at bounding box center [851, 456] width 85 height 25
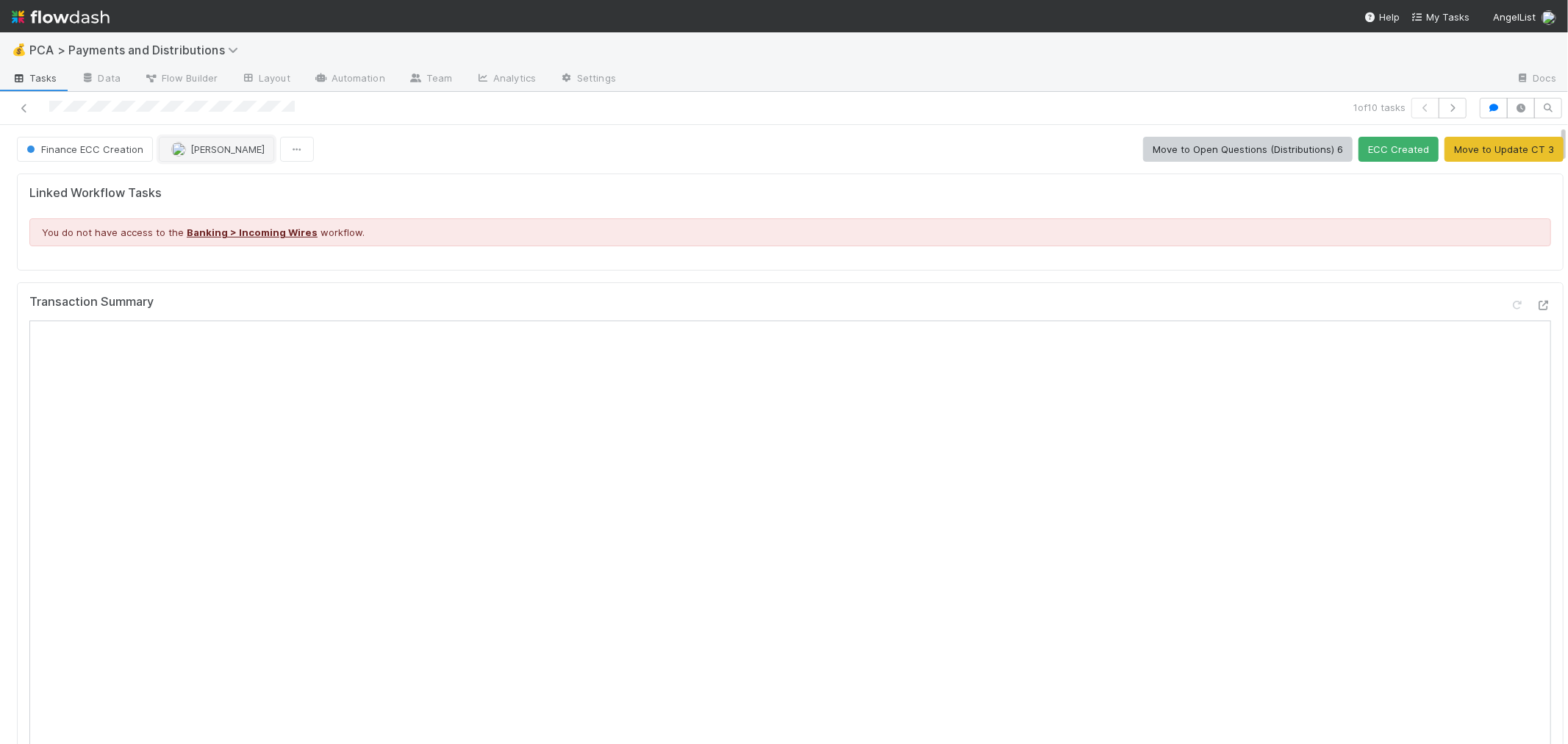
click at [218, 148] on span "Berkley Cade" at bounding box center [227, 149] width 74 height 12
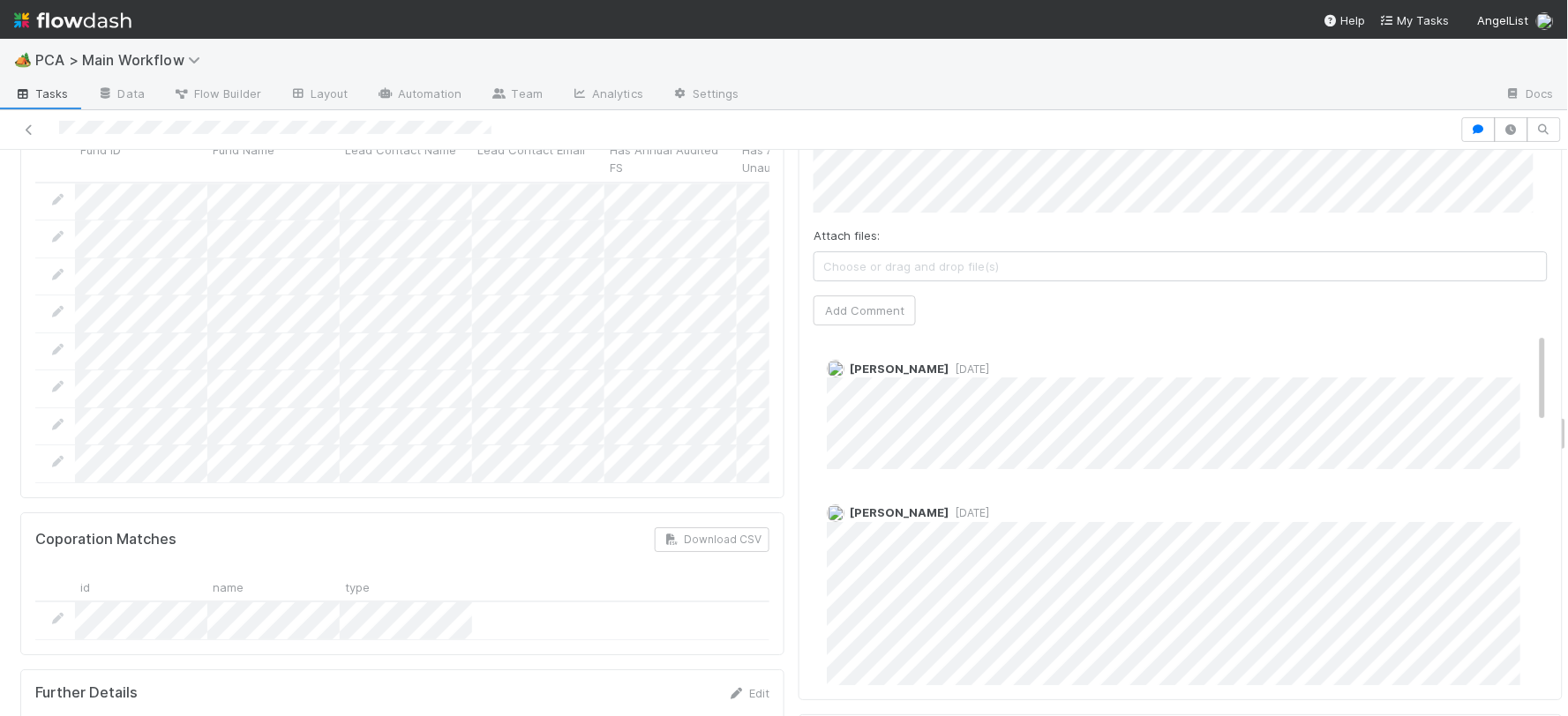
scroll to position [3725, 0]
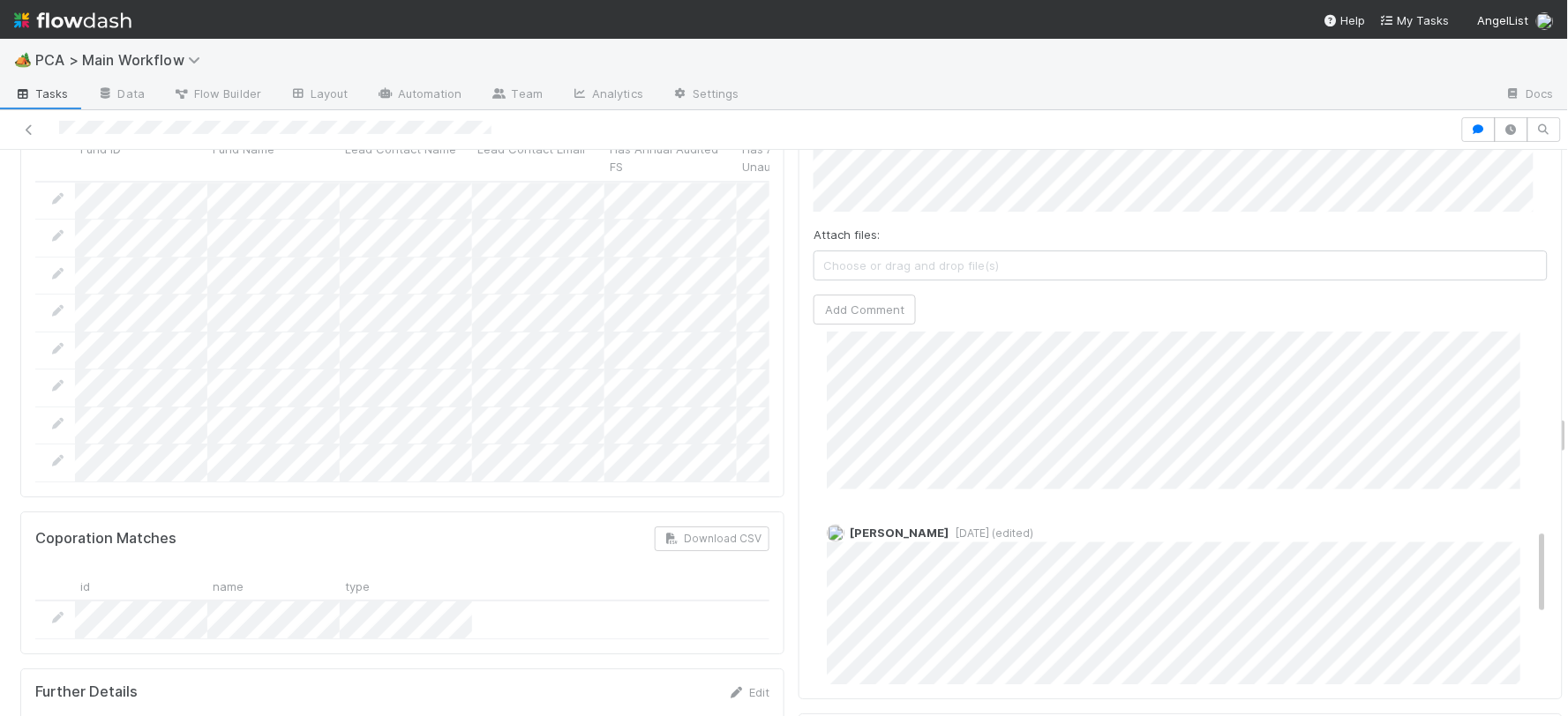
scroll to position [883, 0]
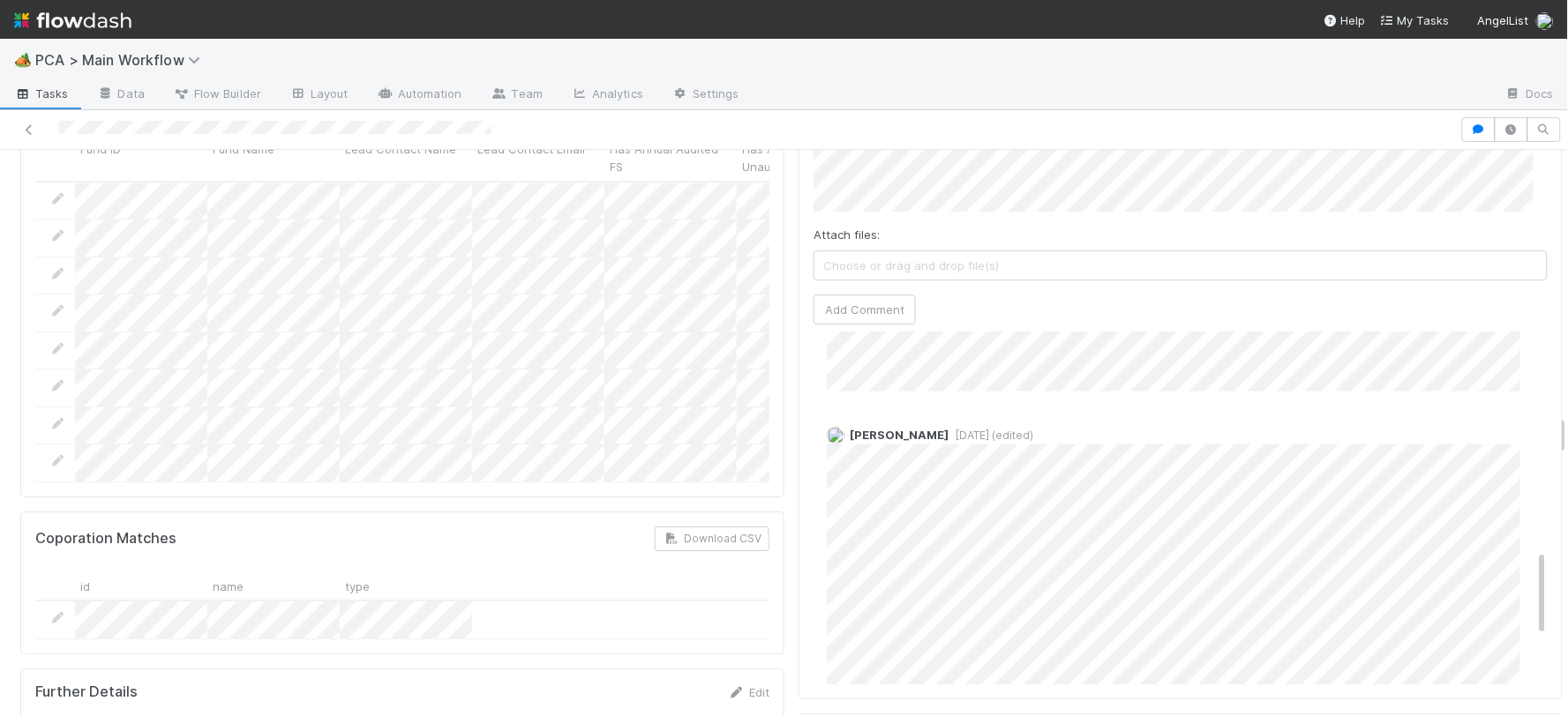
click at [640, 601] on div at bounding box center [401, 620] width 734 height 38
click at [587, 684] on div "Further Details Edit" at bounding box center [401, 693] width 734 height 18
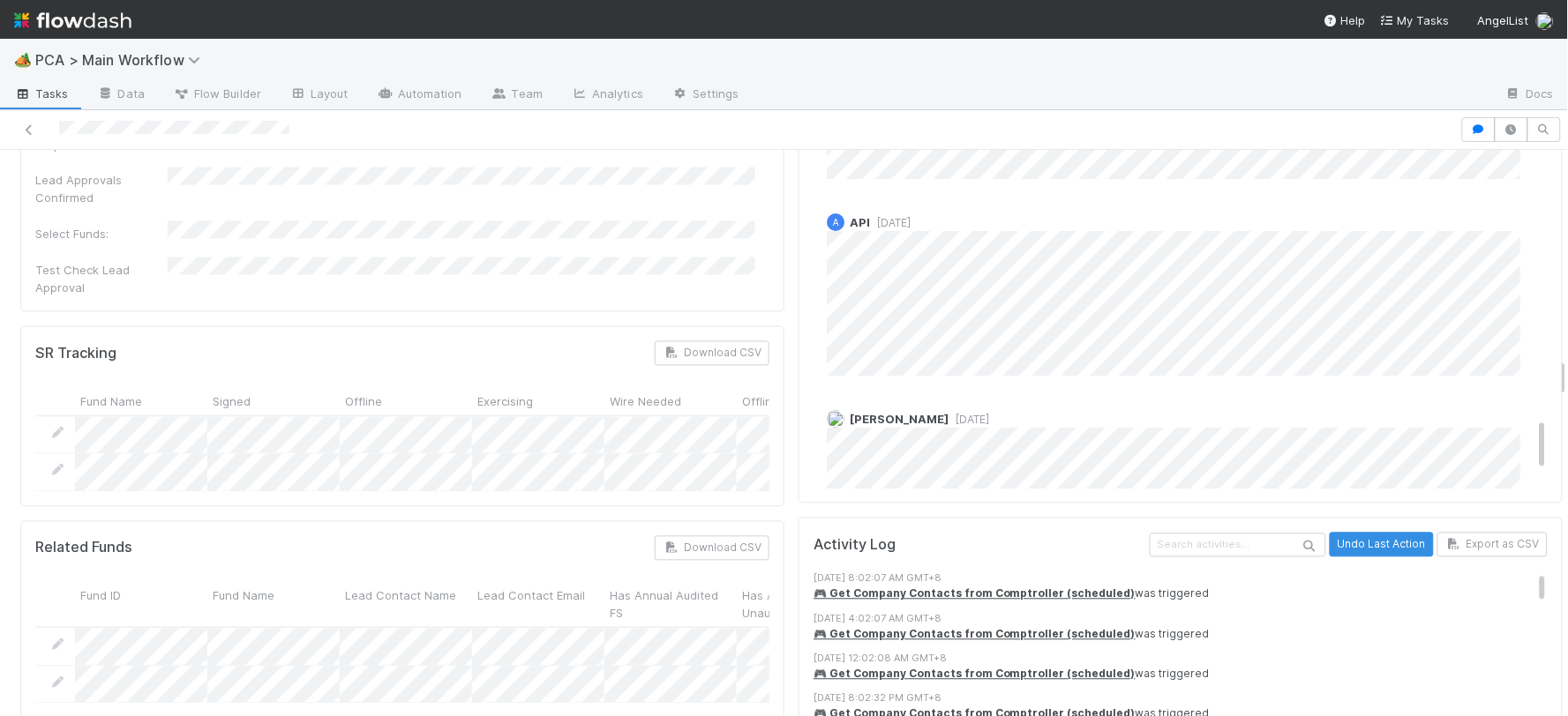
scroll to position [1961, 0]
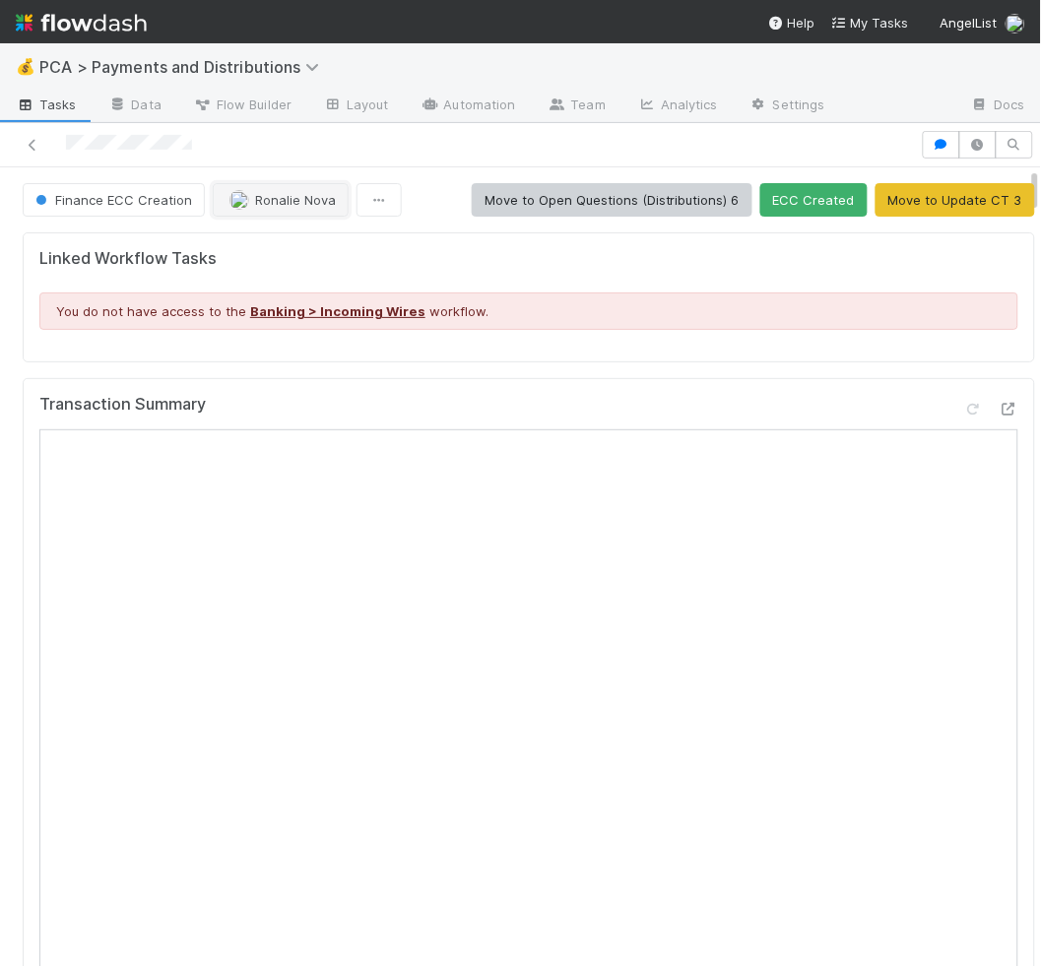
click at [261, 193] on span "Ronalie Nova" at bounding box center [295, 200] width 81 height 16
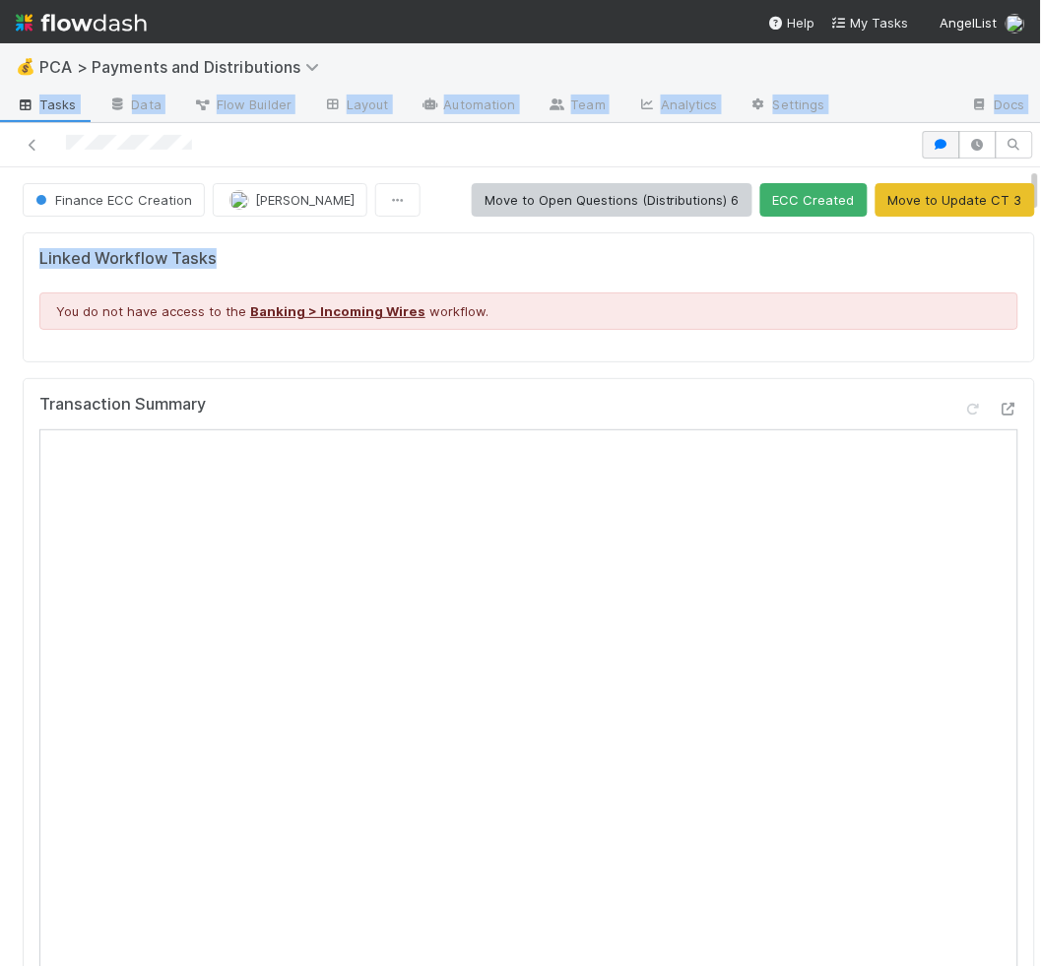
drag, startPoint x: 963, startPoint y: 96, endPoint x: 928, endPoint y: 156, distance: 69.2
click at [978, 259] on div "💰 PCA > Payments and Distributions Tasks Data Flow Builder Layout Automation Te…" at bounding box center [520, 504] width 1041 height 923
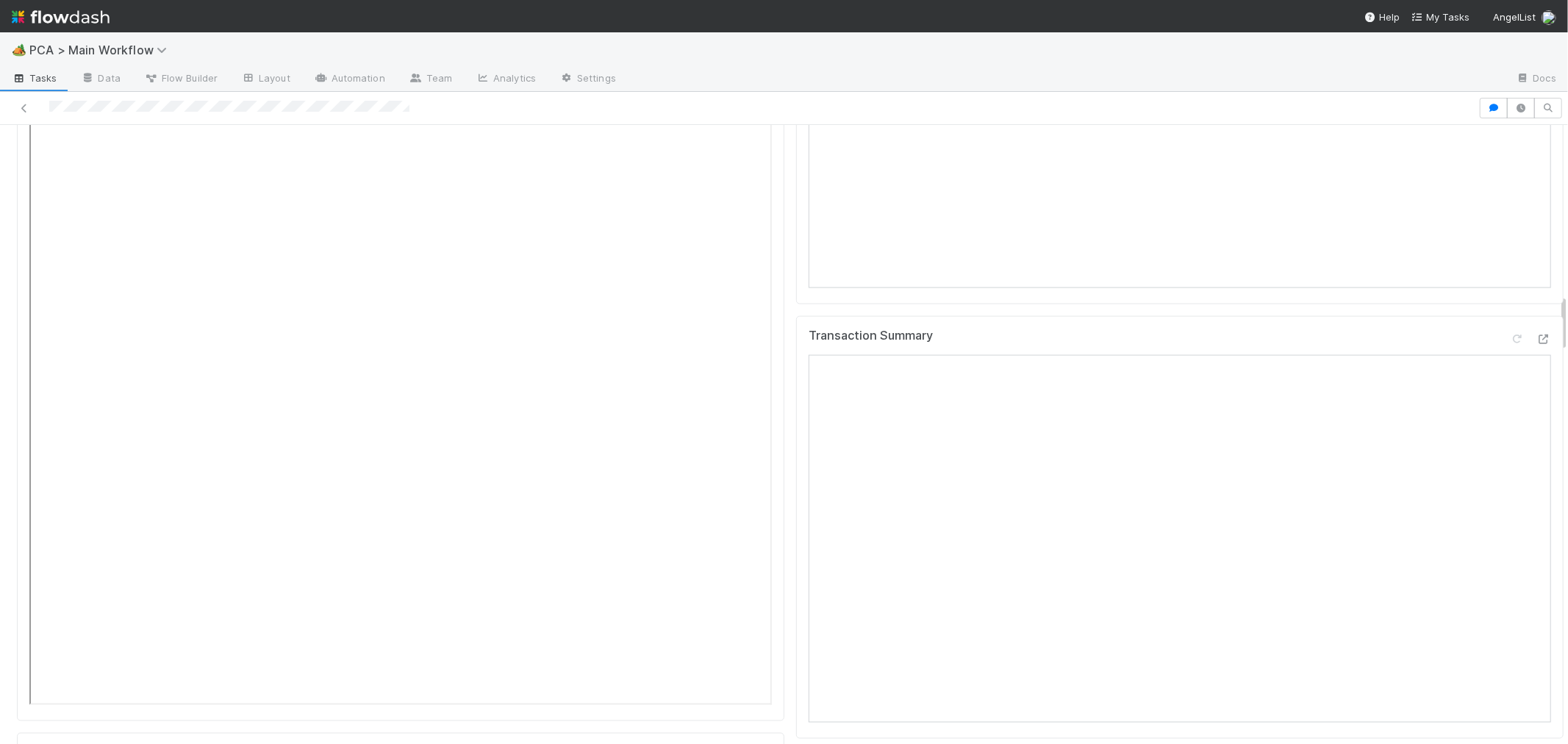
scroll to position [1797, 0]
click at [1537, 370] on icon at bounding box center [1544, 374] width 15 height 10
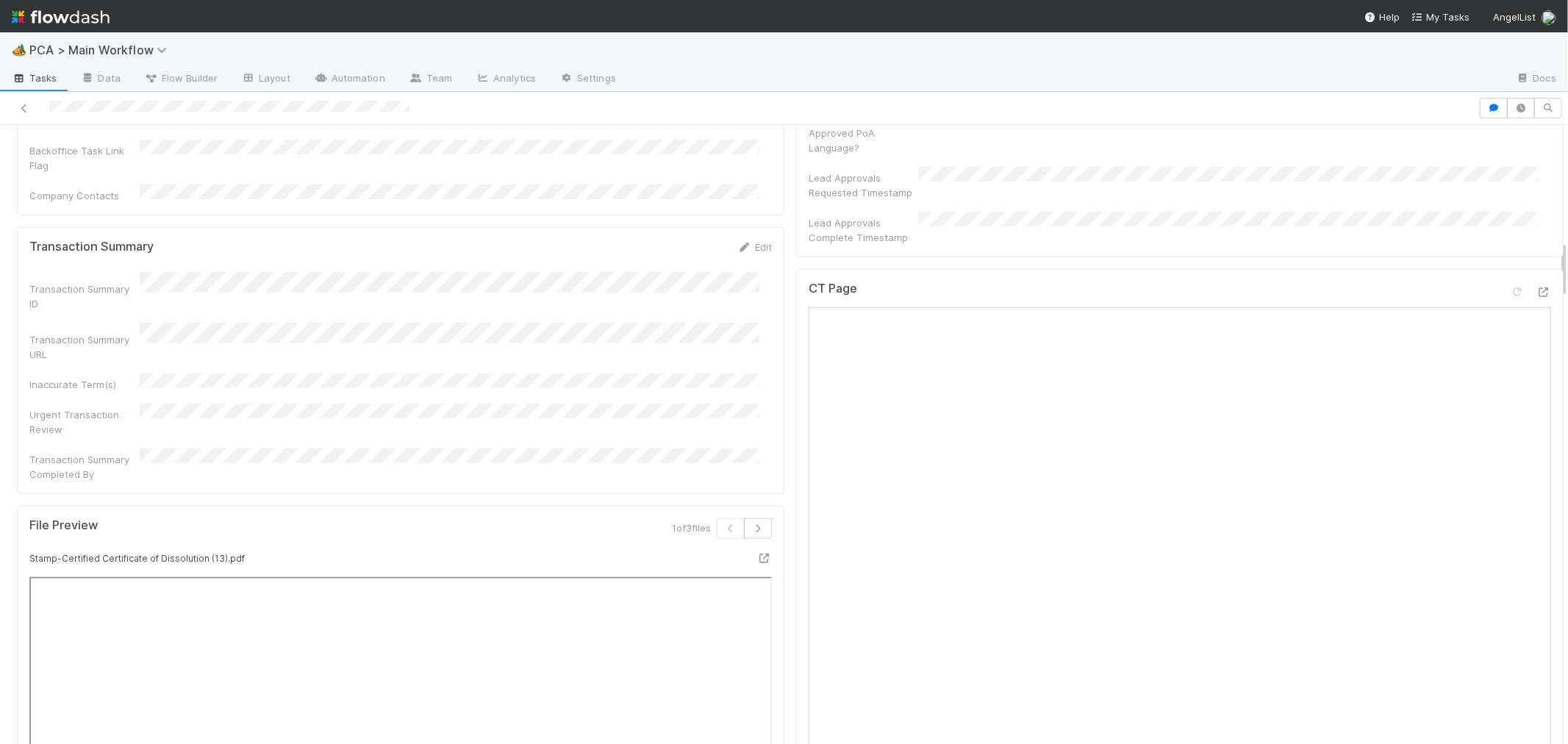
scroll to position [1144, 0]
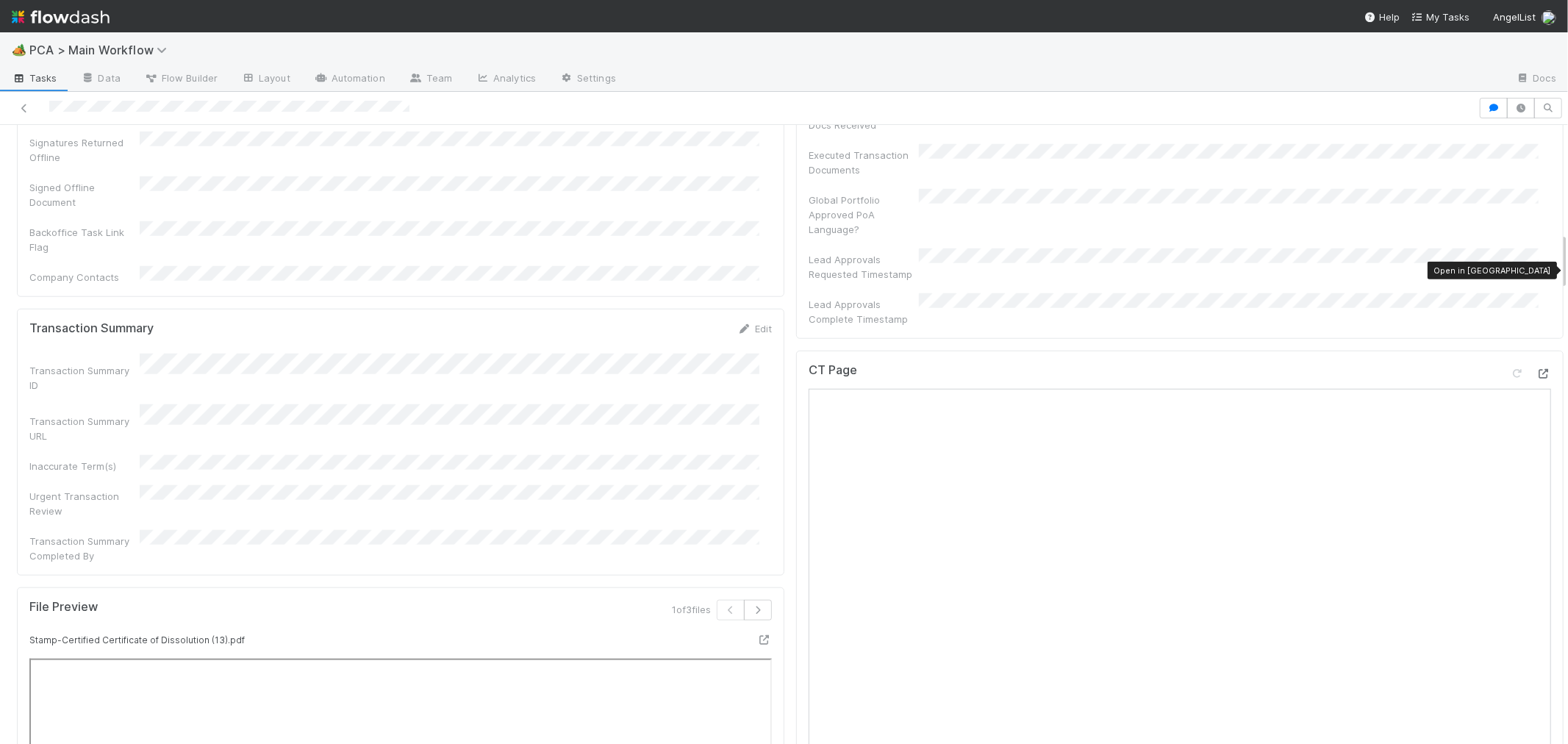
click at [1537, 369] on icon at bounding box center [1544, 373] width 15 height 10
